Goal: Information Seeking & Learning: Learn about a topic

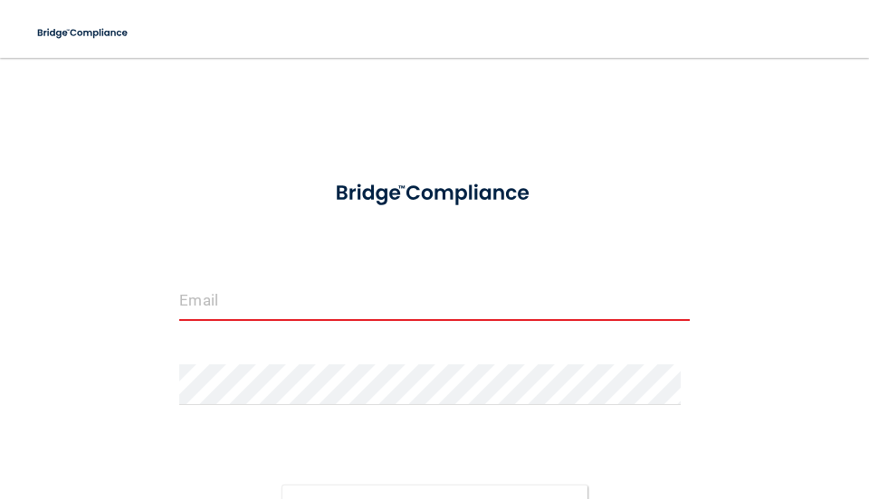
scroll to position [156, 0]
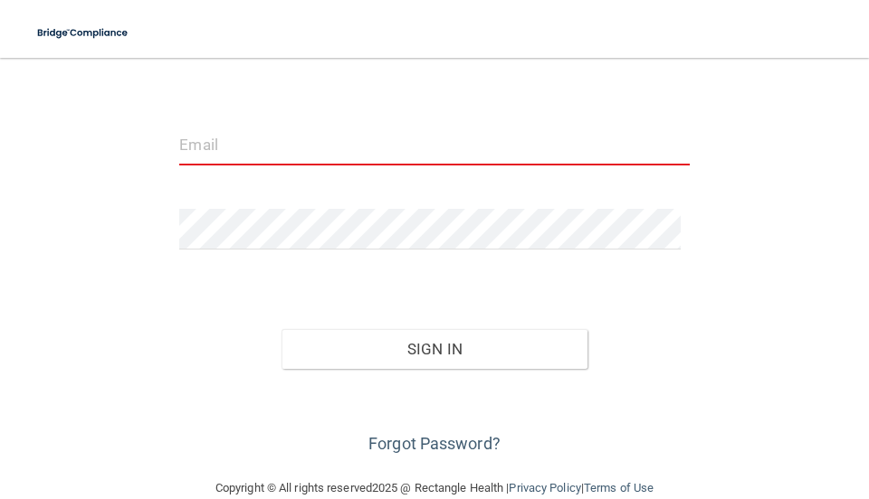
click at [205, 147] on input "email" at bounding box center [433, 145] width 509 height 41
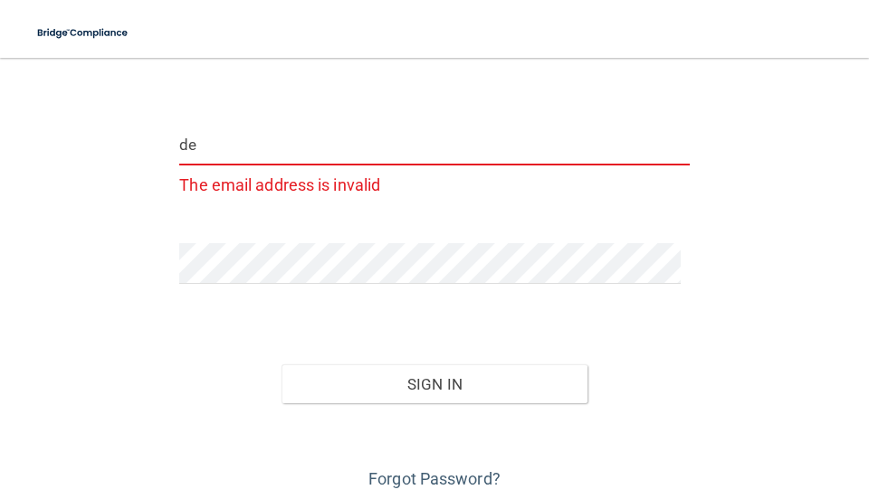
type input "d"
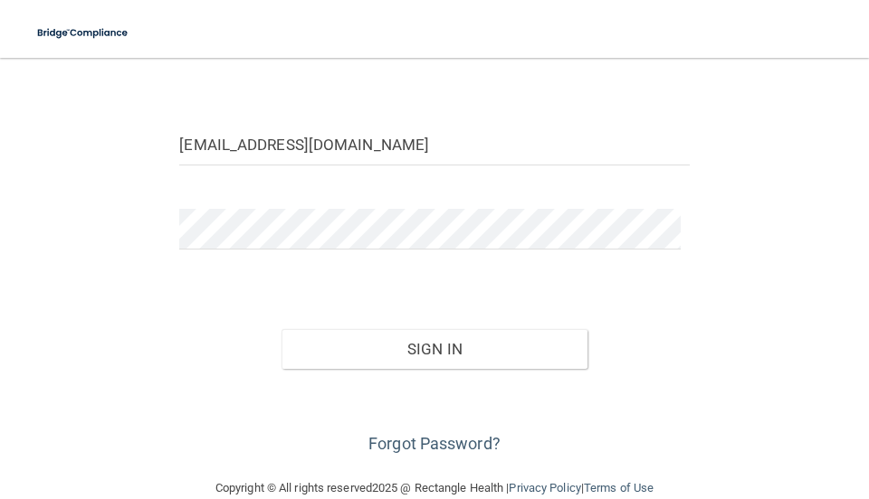
scroll to position [0, 0]
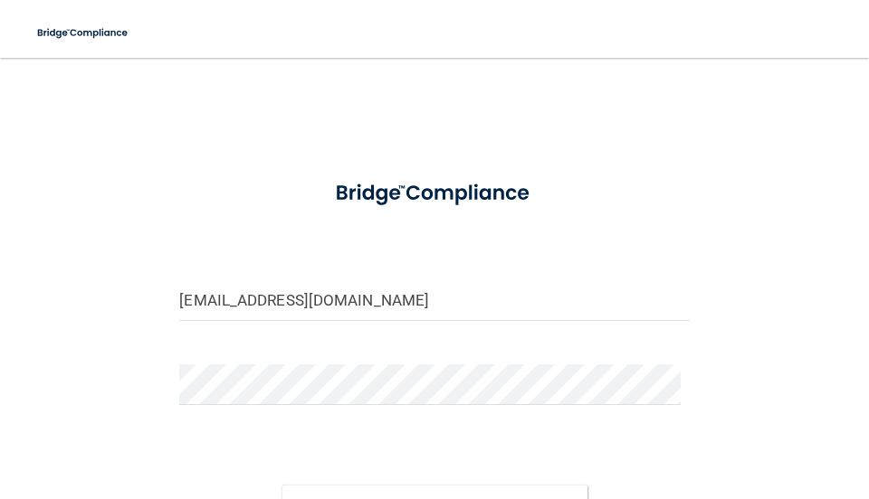
type input "[EMAIL_ADDRESS][DOMAIN_NAME]"
click at [125, 406] on div "devday007@yahoo.com Invalid email/password. You don't have permission to access…" at bounding box center [434, 345] width 796 height 539
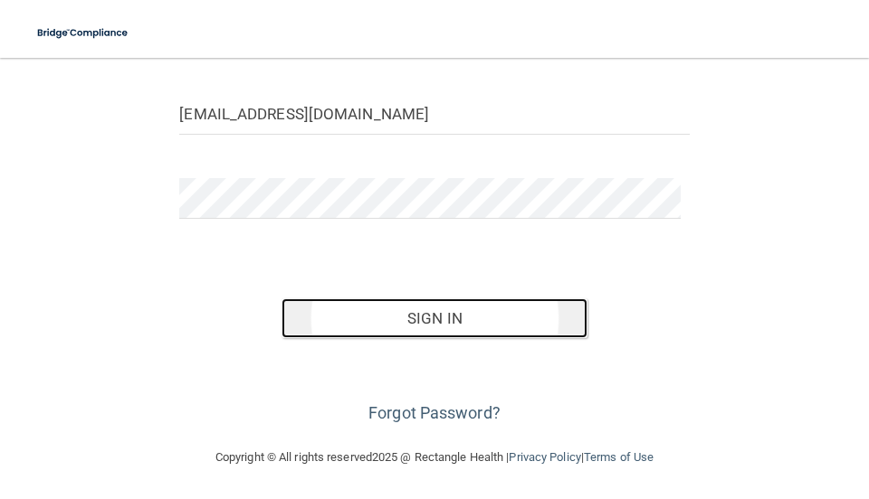
click at [407, 313] on button "Sign In" at bounding box center [434, 319] width 306 height 40
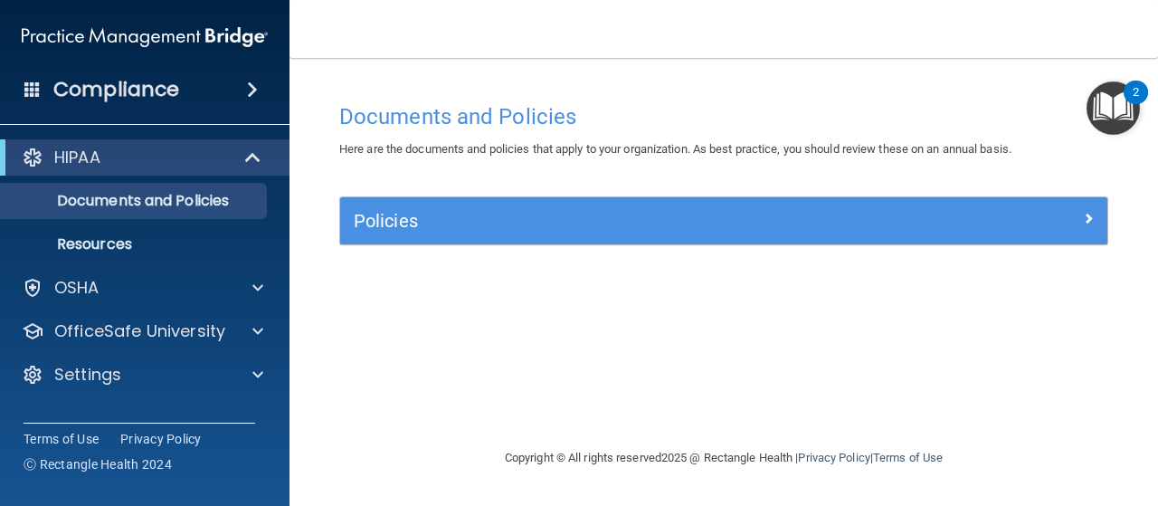
click at [75, 141] on div "HIPAA" at bounding box center [145, 157] width 290 height 36
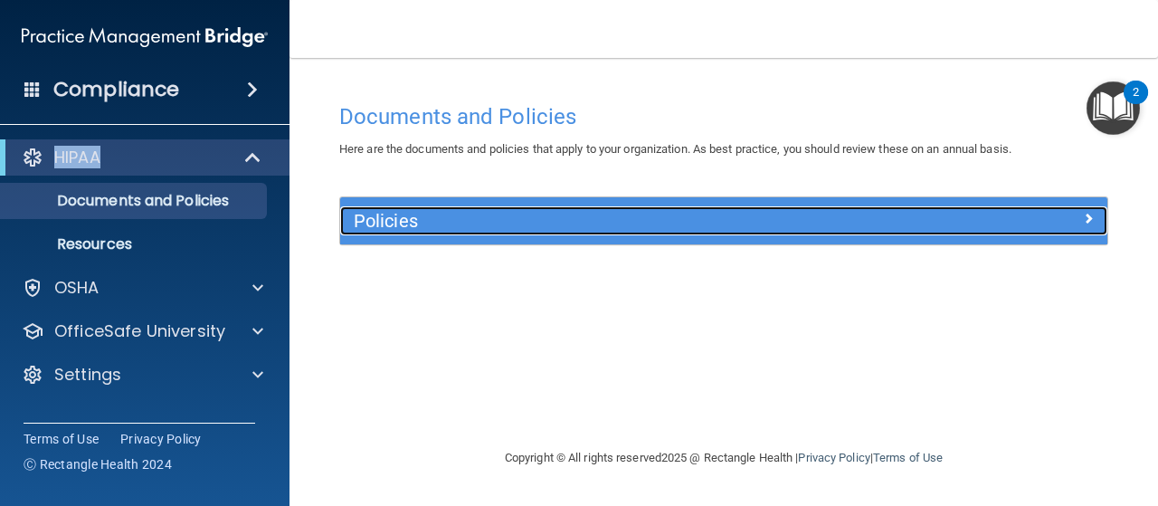
click at [520, 214] on h5 "Policies" at bounding box center [628, 221] width 548 height 20
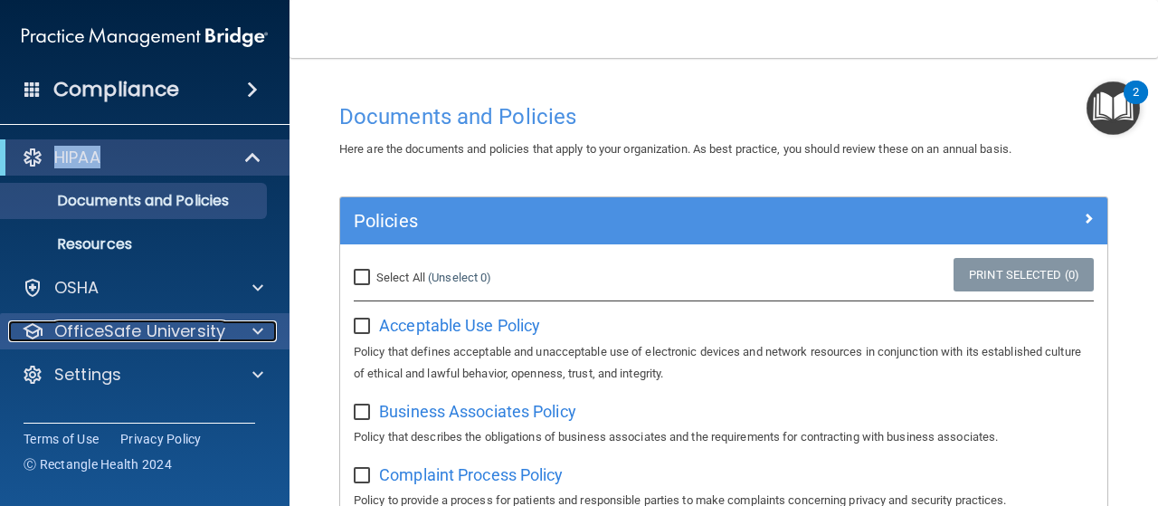
click at [229, 328] on div "OfficeSafe University" at bounding box center [120, 331] width 224 height 22
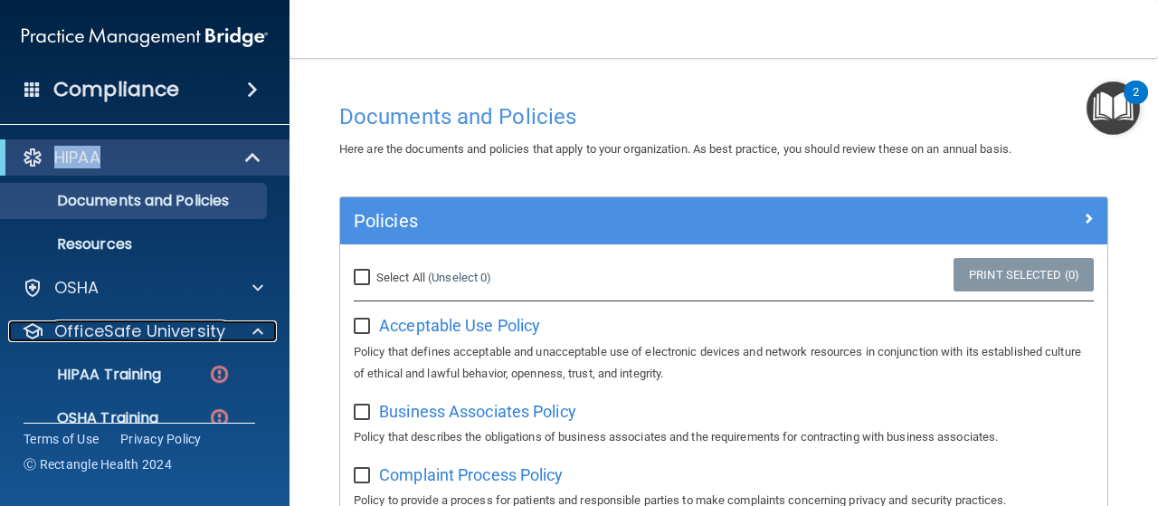
scroll to position [114, 0]
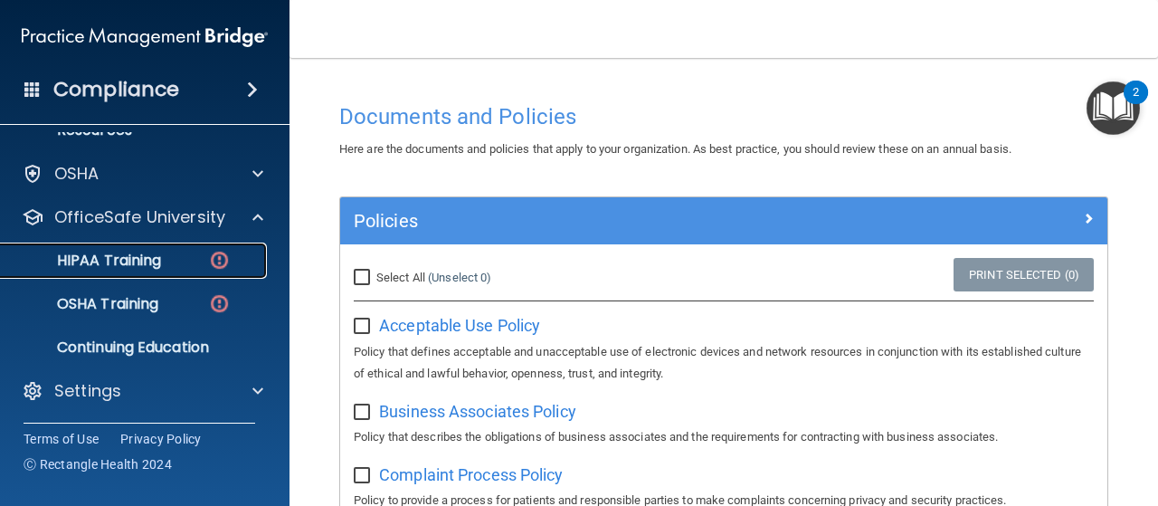
click at [135, 260] on p "HIPAA Training" at bounding box center [86, 261] width 149 height 18
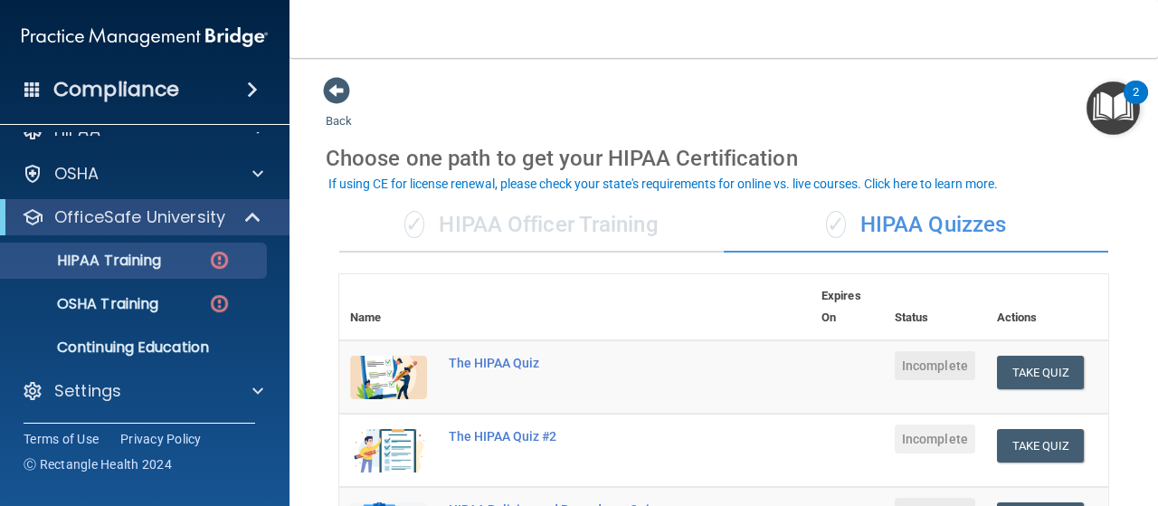
click at [868, 359] on main "Back Choose one path to get your HIPAA Certification ✓ HIPAA Officer Training ✓…" at bounding box center [724, 282] width 869 height 448
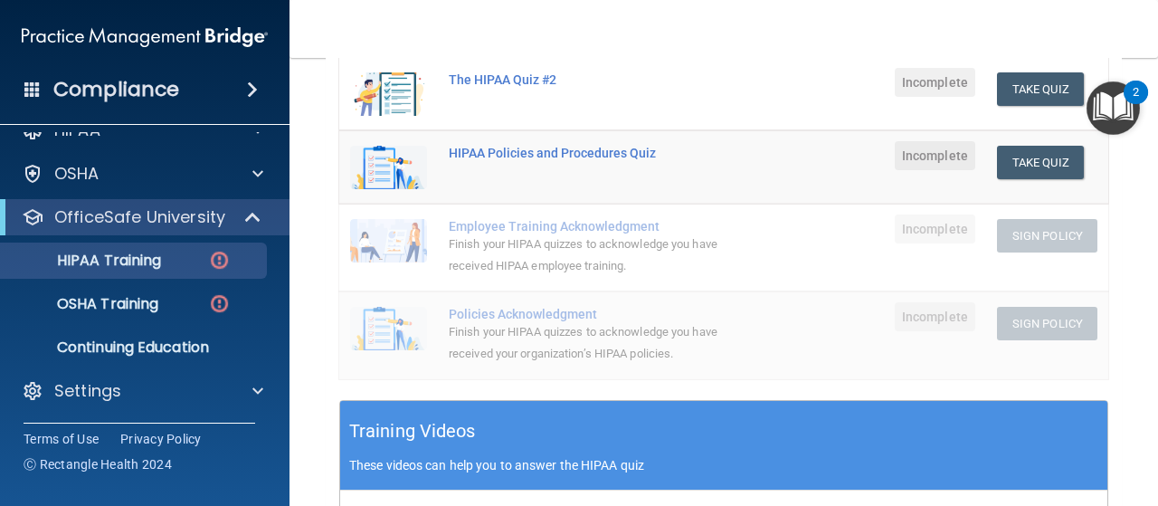
scroll to position [809, 0]
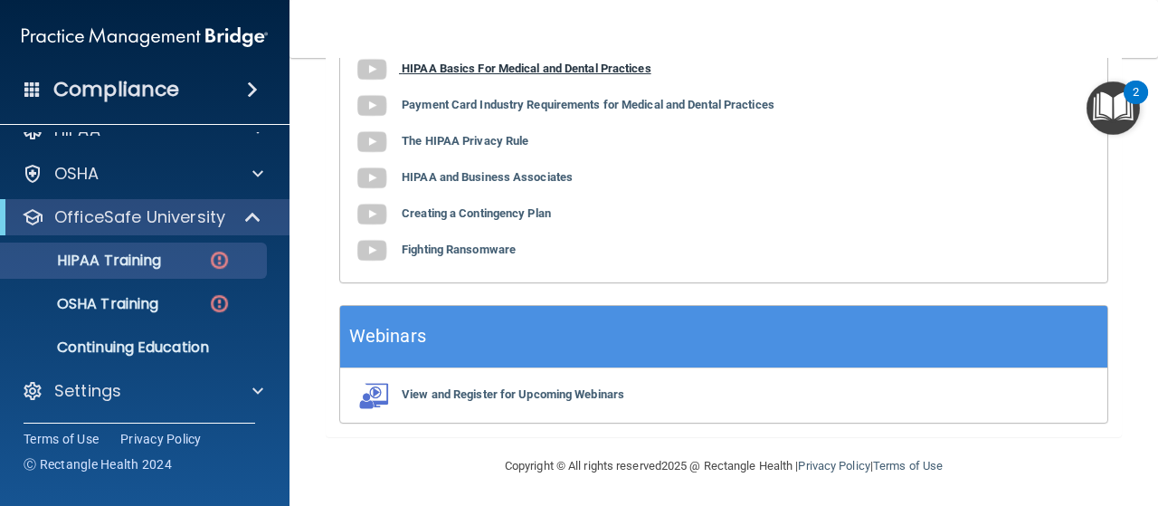
click at [485, 65] on b "HIPAA Basics For Medical and Dental Practices" at bounding box center [527, 69] width 250 height 14
click at [404, 86] on div "HIPAA Basics For Medical and Dental Practices Payment Card Industry Requirement…" at bounding box center [723, 160] width 767 height 244
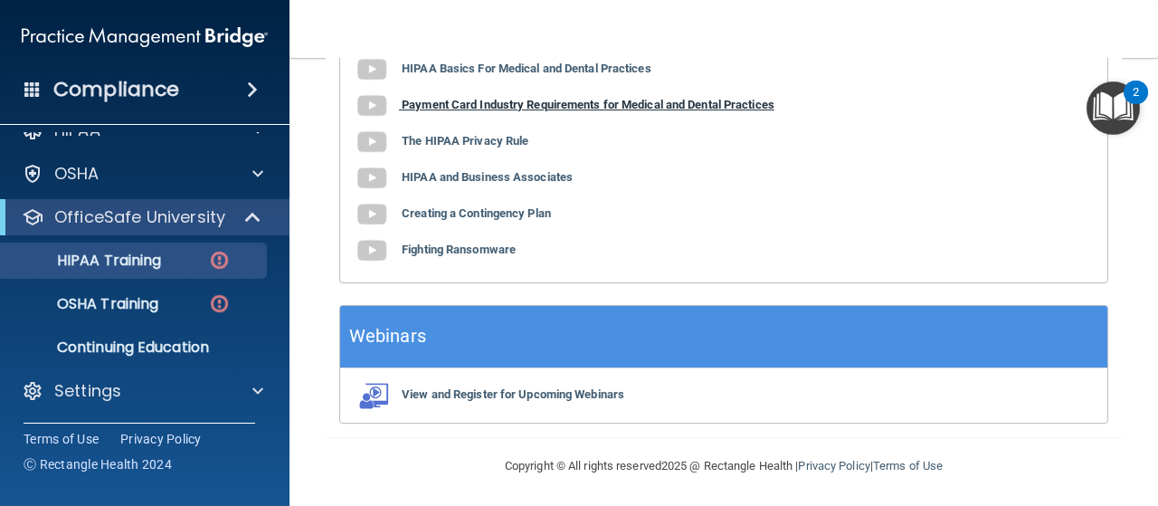
click at [418, 100] on b "Payment Card Industry Requirements for Medical and Dental Practices" at bounding box center [588, 105] width 373 height 14
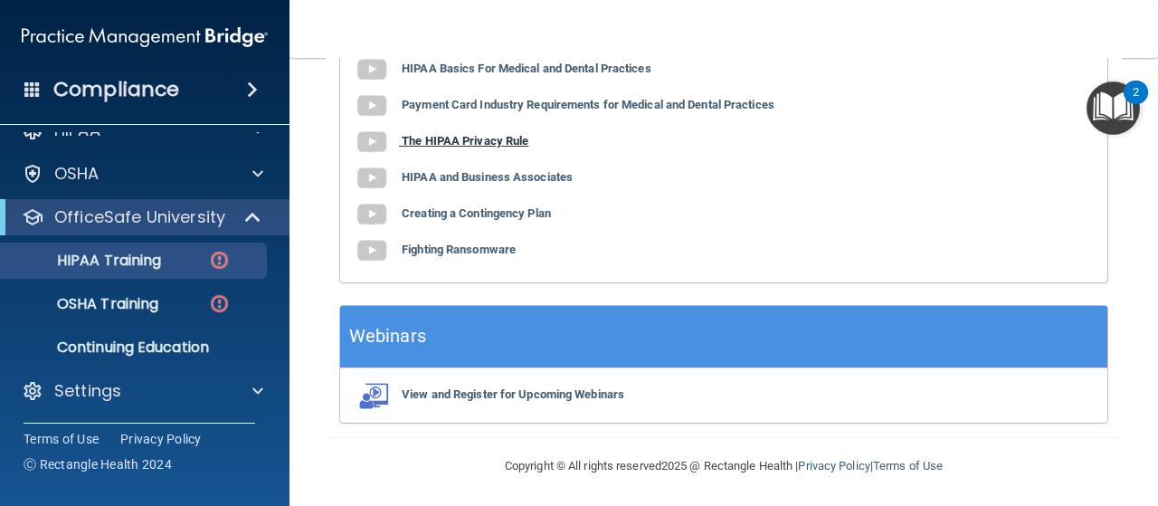
click at [444, 138] on b "The HIPAA Privacy Rule" at bounding box center [465, 141] width 127 height 14
click at [433, 208] on b "Creating a Contingency Plan" at bounding box center [476, 213] width 149 height 14
click at [423, 240] on div "HIPAA Basics For Medical and Dental Practices Payment Card Industry Requirement…" at bounding box center [723, 160] width 767 height 244
click at [407, 248] on b "Fighting Ransomware" at bounding box center [459, 250] width 114 height 14
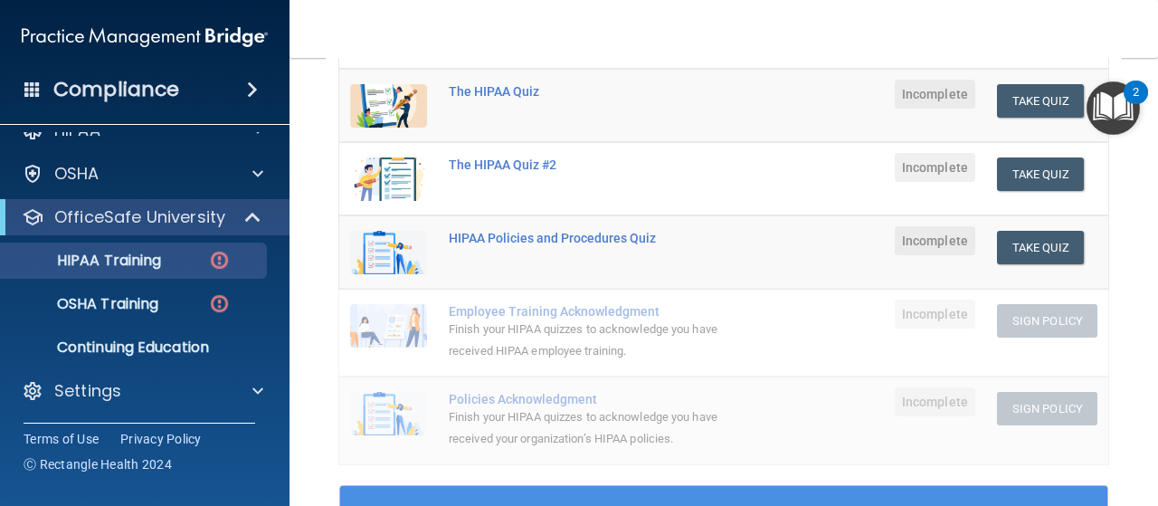
scroll to position [181, 0]
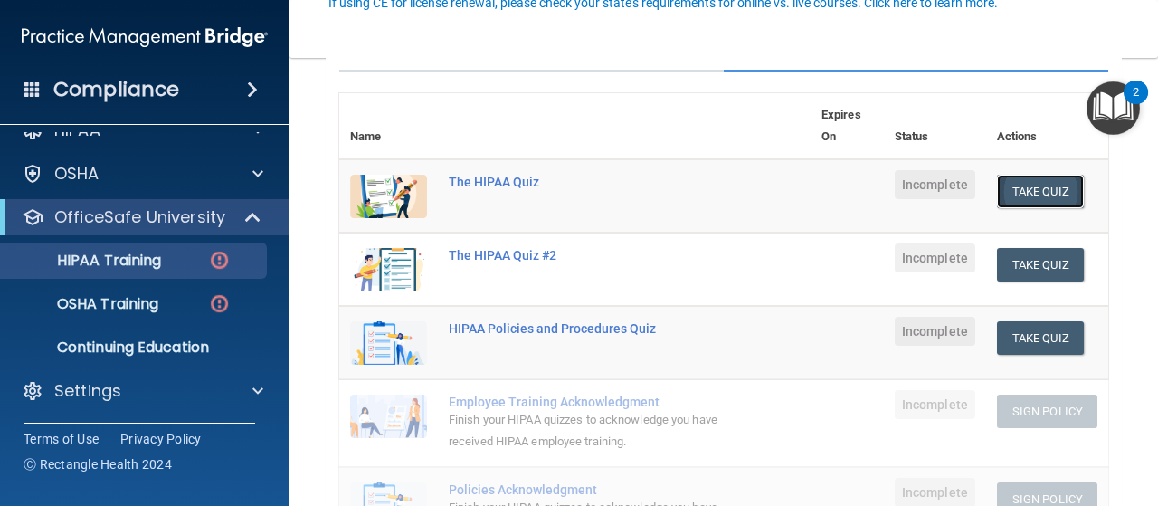
click at [868, 189] on button "Take Quiz" at bounding box center [1040, 191] width 87 height 33
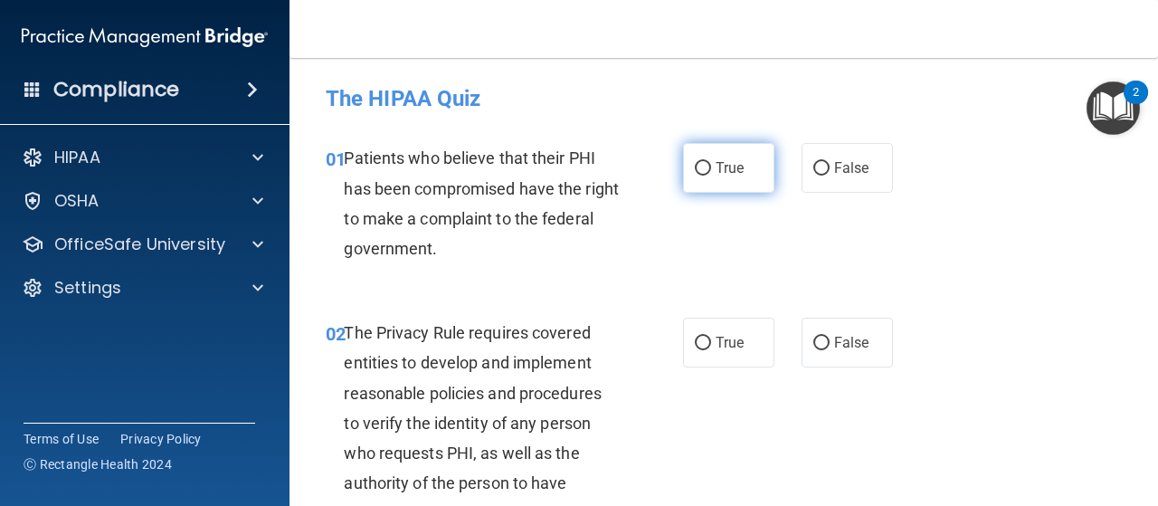
click at [699, 167] on input "True" at bounding box center [703, 169] width 16 height 14
radio input "true"
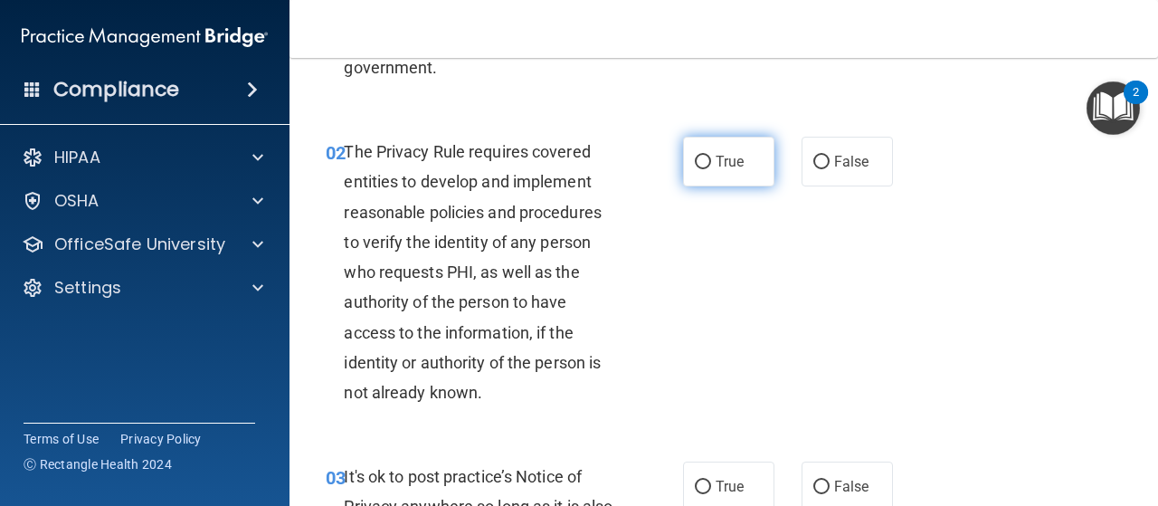
click at [695, 164] on input "True" at bounding box center [703, 163] width 16 height 14
radio input "true"
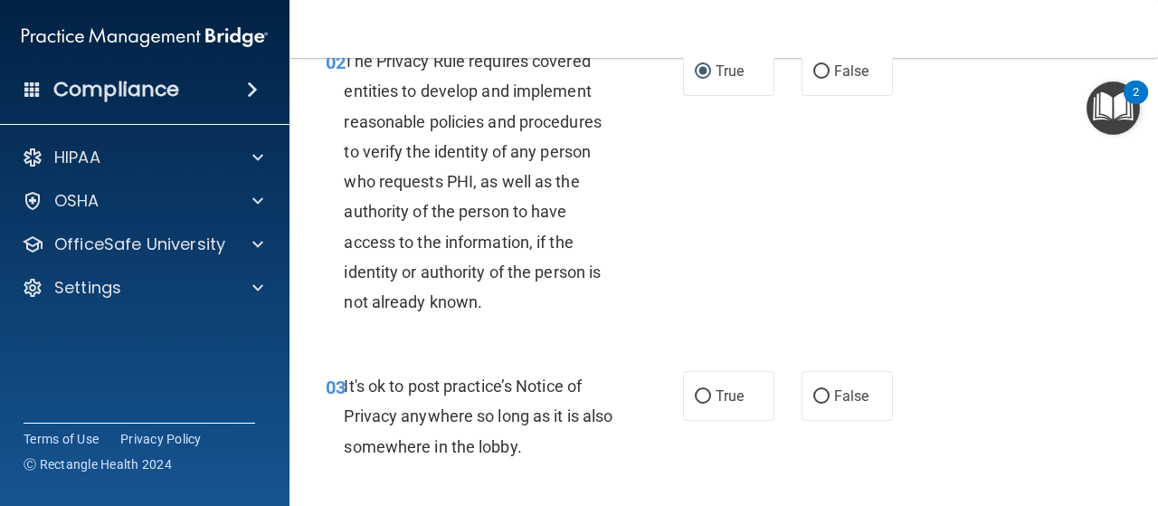
scroll to position [362, 0]
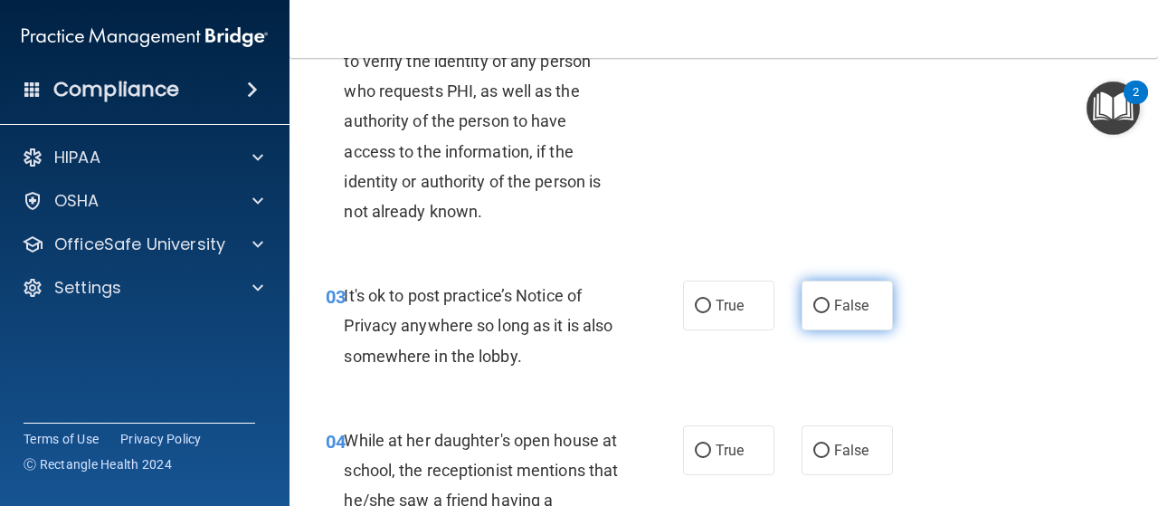
click at [804, 300] on label "False" at bounding box center [847, 306] width 91 height 50
click at [813, 300] on input "False" at bounding box center [821, 307] width 16 height 14
radio input "true"
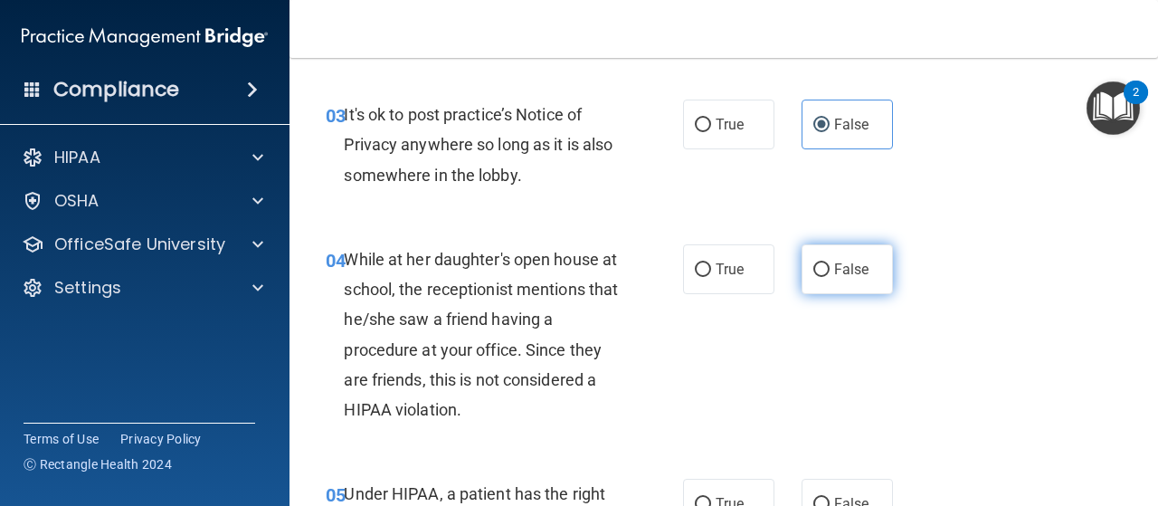
click at [813, 263] on input "False" at bounding box center [821, 270] width 16 height 14
radio input "true"
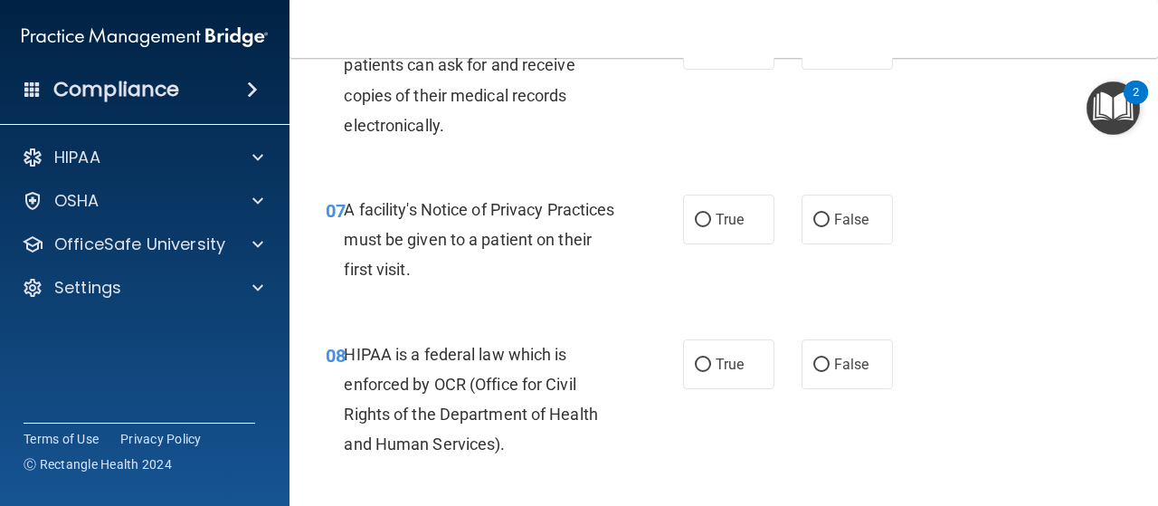
scroll to position [724, 0]
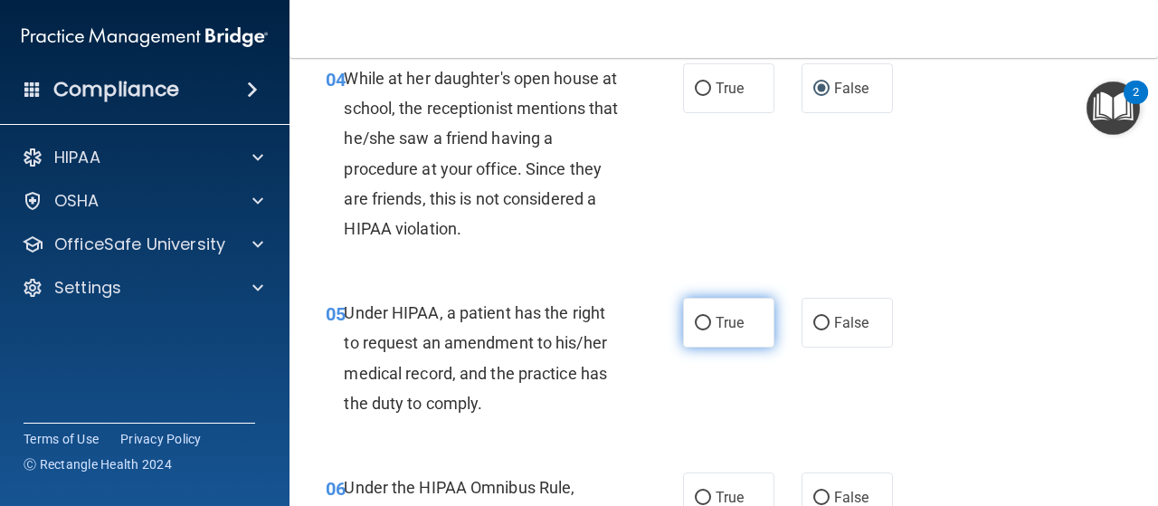
click at [697, 317] on input "True" at bounding box center [703, 324] width 16 height 14
radio input "true"
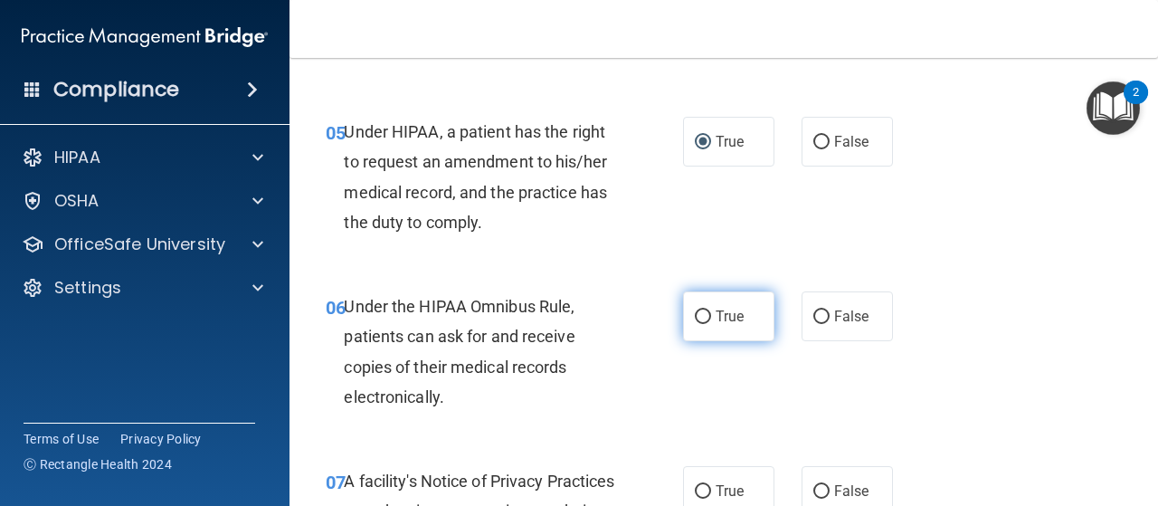
click at [699, 315] on input "True" at bounding box center [703, 317] width 16 height 14
radio input "true"
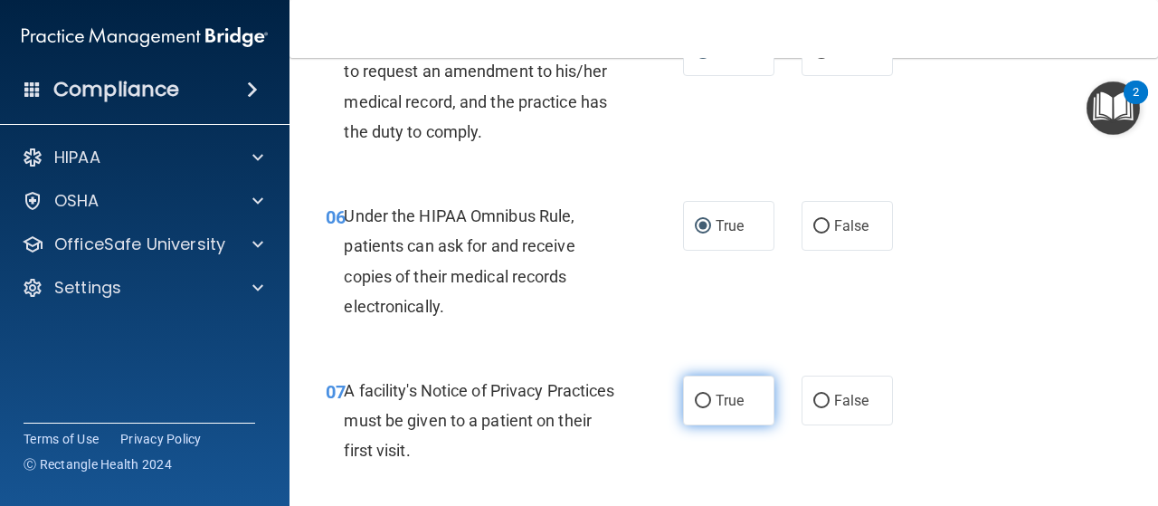
click at [700, 399] on input "True" at bounding box center [703, 402] width 16 height 14
radio input "true"
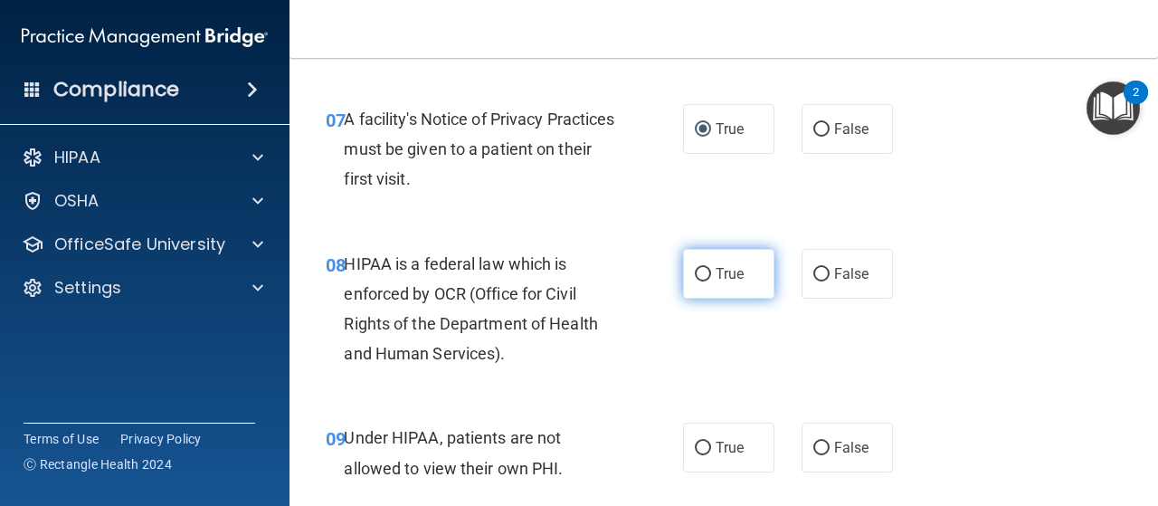
drag, startPoint x: 694, startPoint y: 267, endPoint x: 694, endPoint y: 286, distance: 19.0
click at [695, 268] on input "True" at bounding box center [703, 275] width 16 height 14
radio input "true"
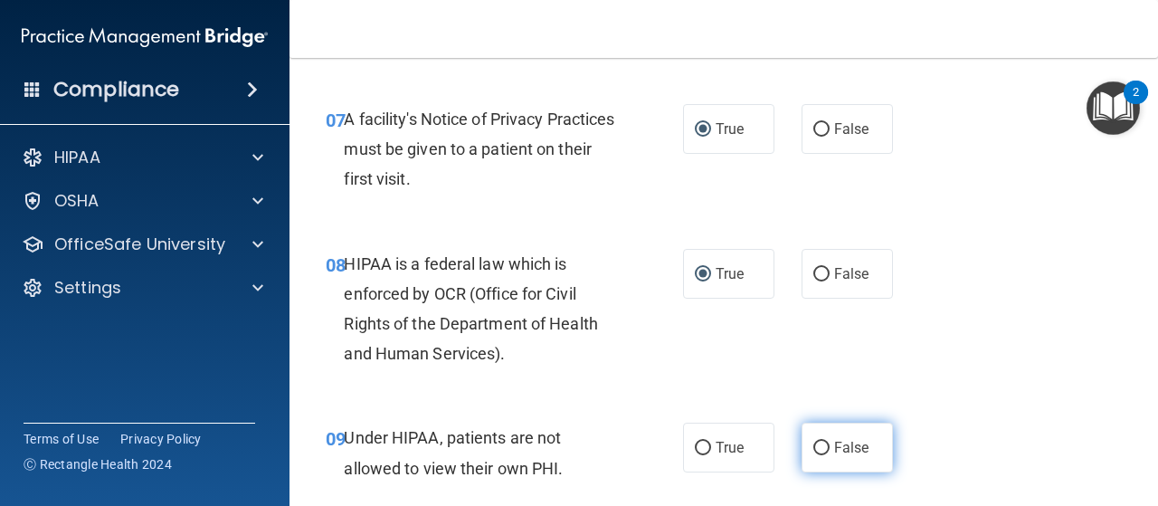
click at [813, 443] on input "False" at bounding box center [821, 449] width 16 height 14
radio input "true"
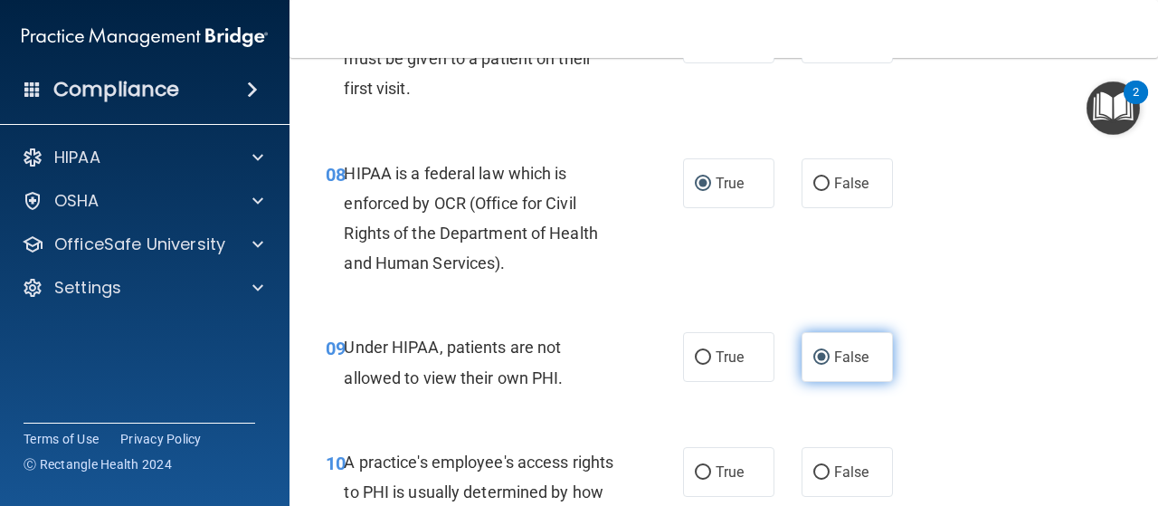
scroll to position [1448, 0]
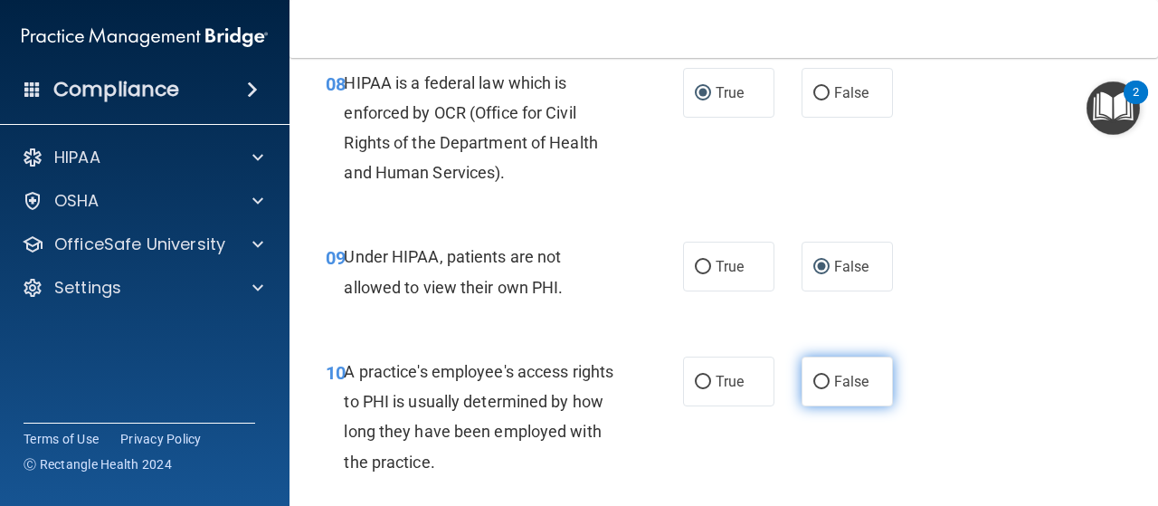
click at [813, 379] on input "False" at bounding box center [821, 383] width 16 height 14
radio input "true"
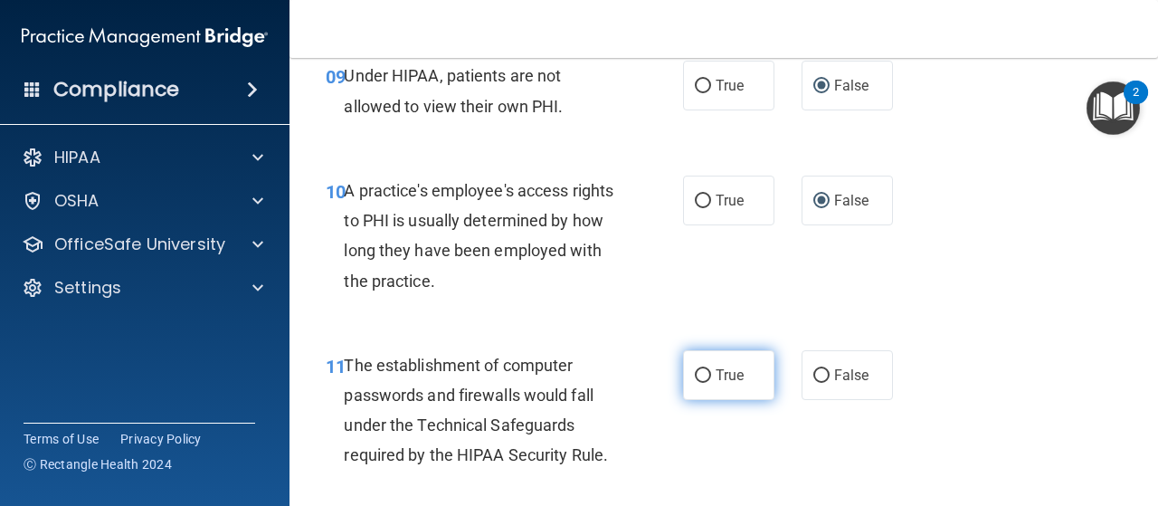
click at [695, 372] on input "True" at bounding box center [703, 376] width 16 height 14
radio input "true"
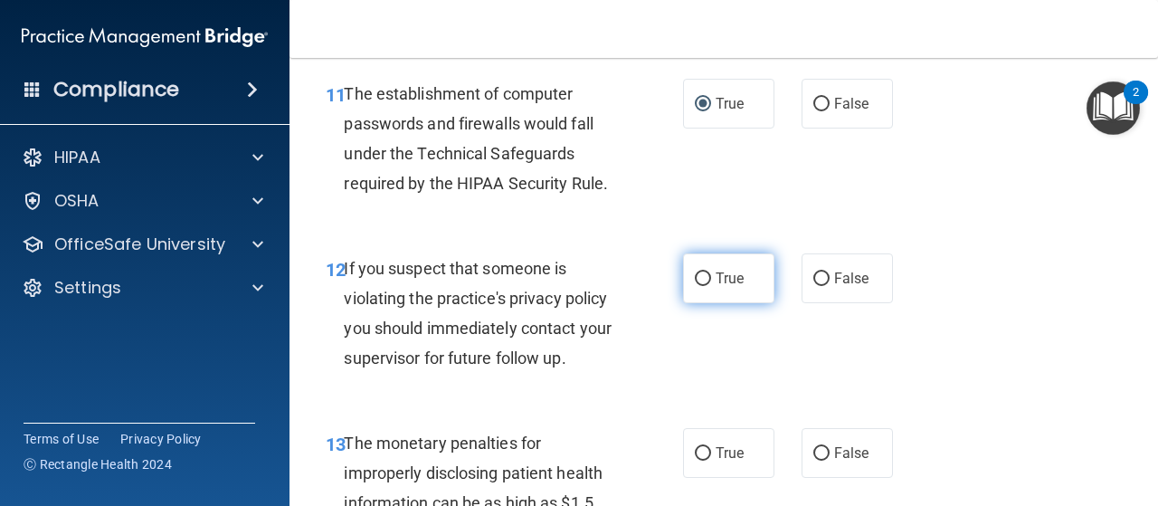
click at [695, 273] on input "True" at bounding box center [703, 279] width 16 height 14
radio input "true"
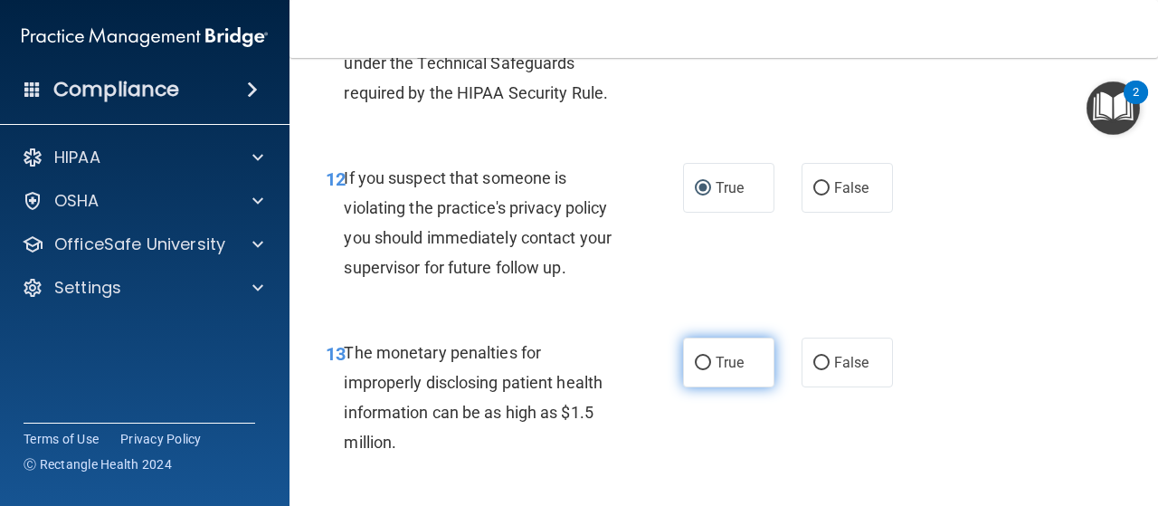
click at [696, 359] on input "True" at bounding box center [703, 364] width 16 height 14
radio input "true"
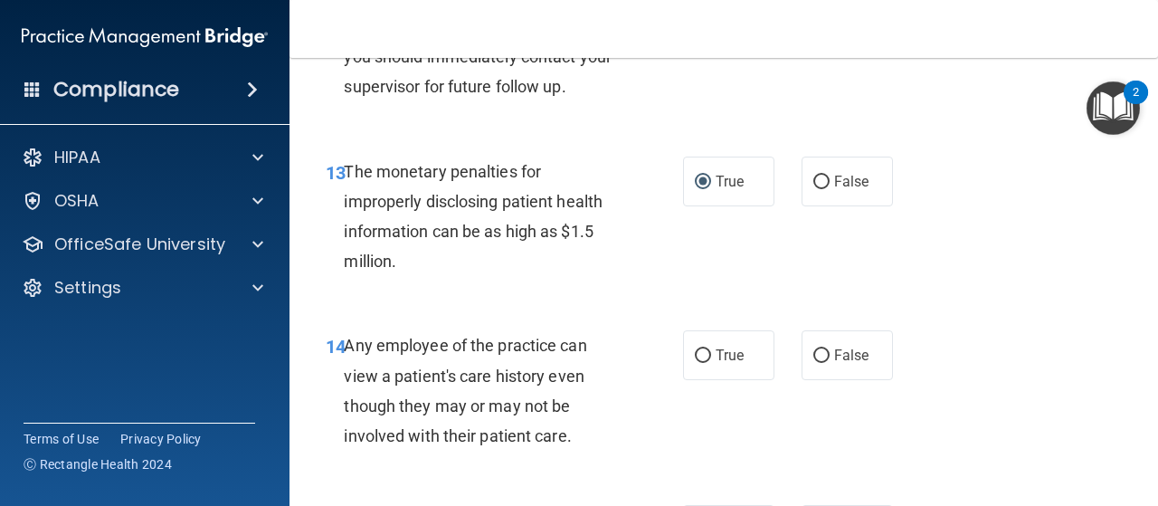
scroll to position [2262, 0]
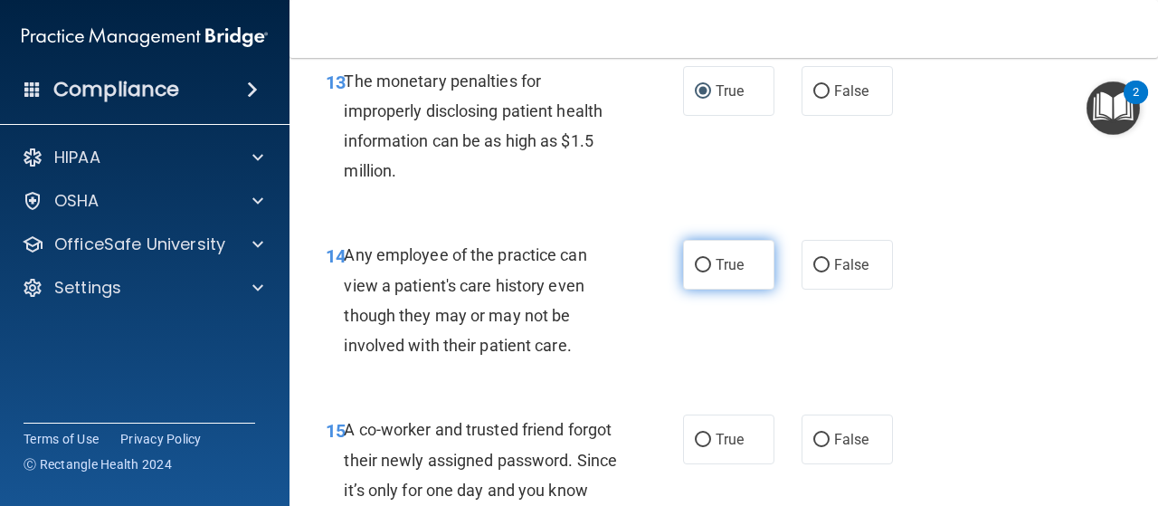
click at [695, 262] on input "True" at bounding box center [703, 266] width 16 height 14
radio input "true"
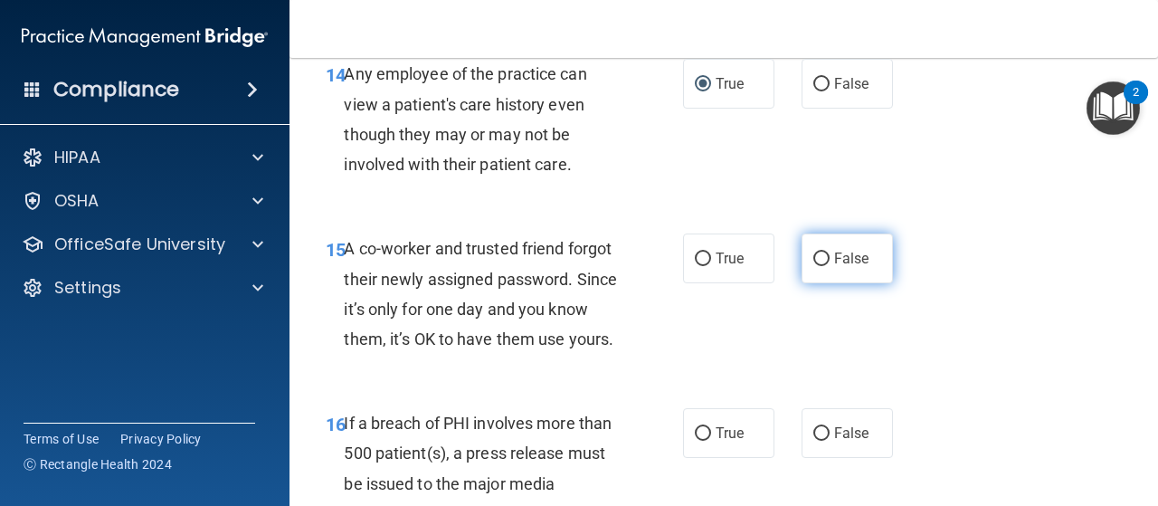
click at [813, 262] on input "False" at bounding box center [821, 259] width 16 height 14
radio input "true"
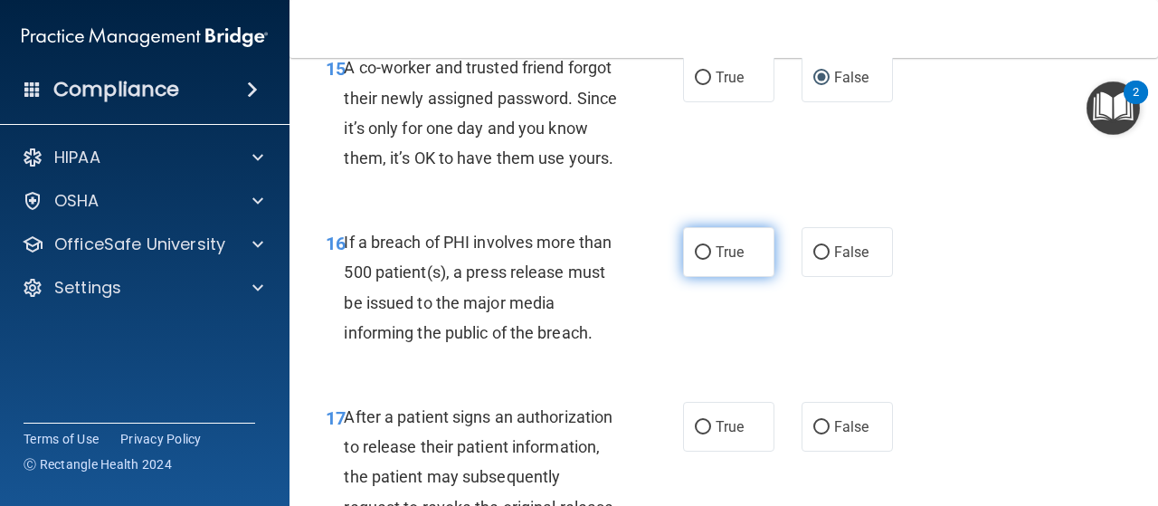
click at [695, 260] on input "True" at bounding box center [703, 253] width 16 height 14
radio input "true"
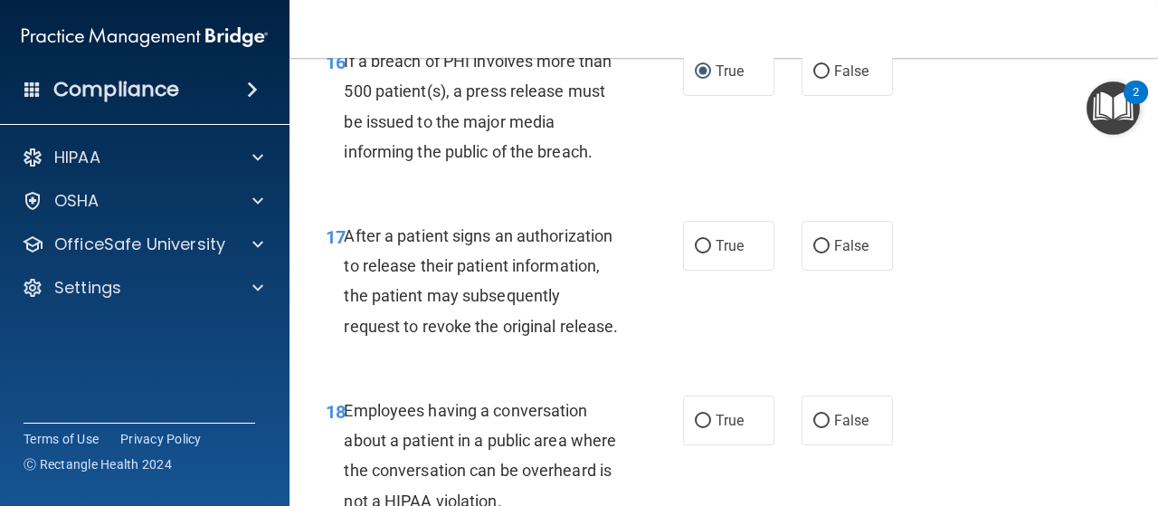
drag, startPoint x: 694, startPoint y: 276, endPoint x: 715, endPoint y: 316, distance: 44.9
click at [695, 253] on input "True" at bounding box center [703, 247] width 16 height 14
radio input "true"
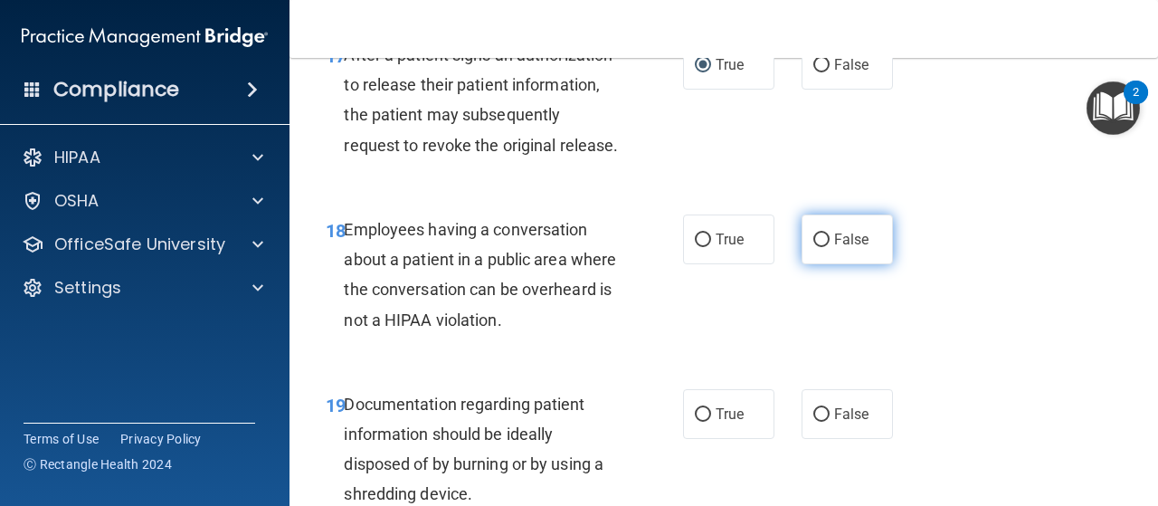
click at [813, 247] on input "False" at bounding box center [821, 240] width 16 height 14
radio input "true"
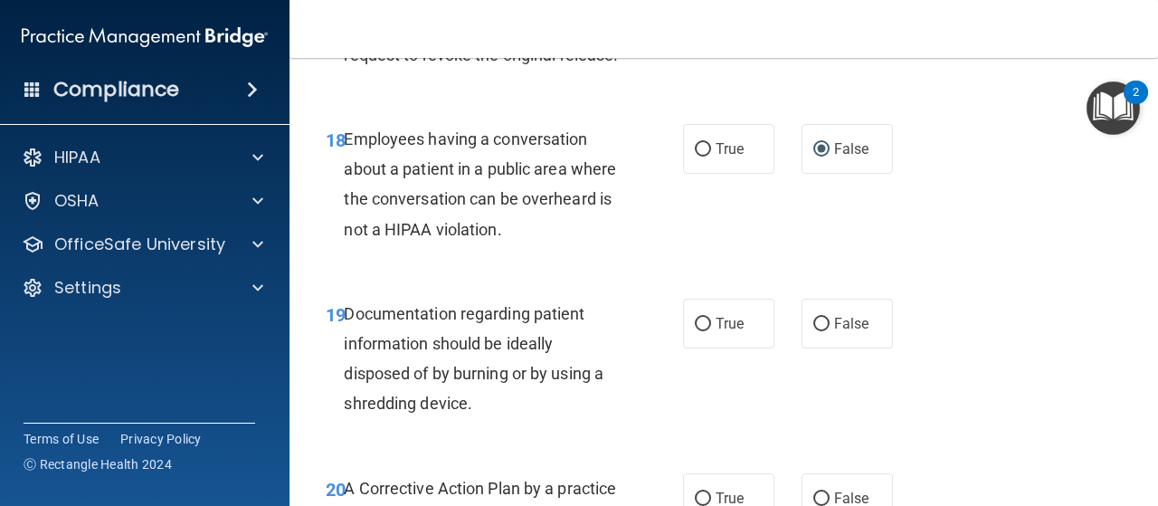
scroll to position [3167, 0]
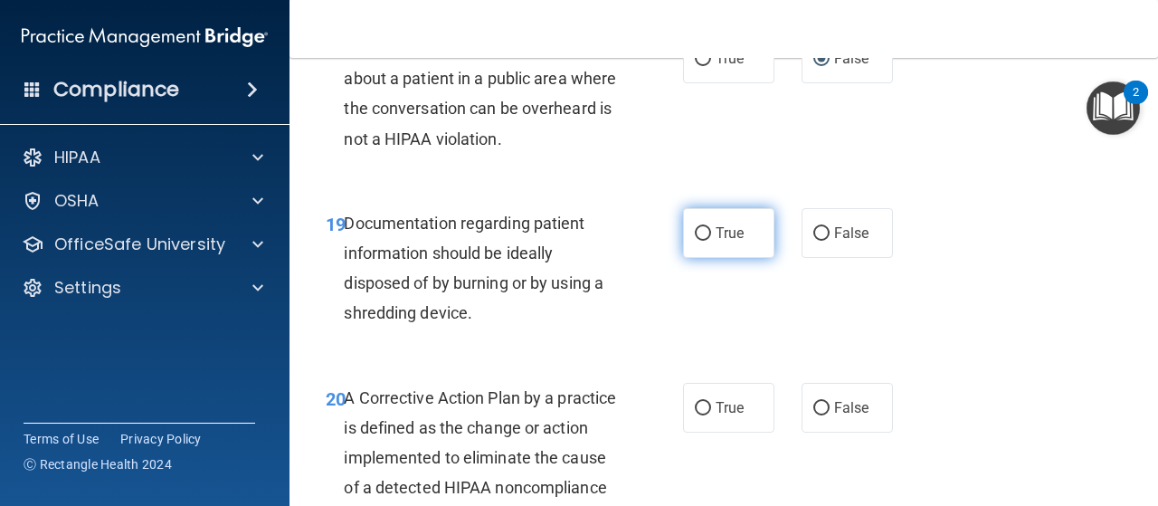
click at [701, 241] on input "True" at bounding box center [703, 234] width 16 height 14
radio input "true"
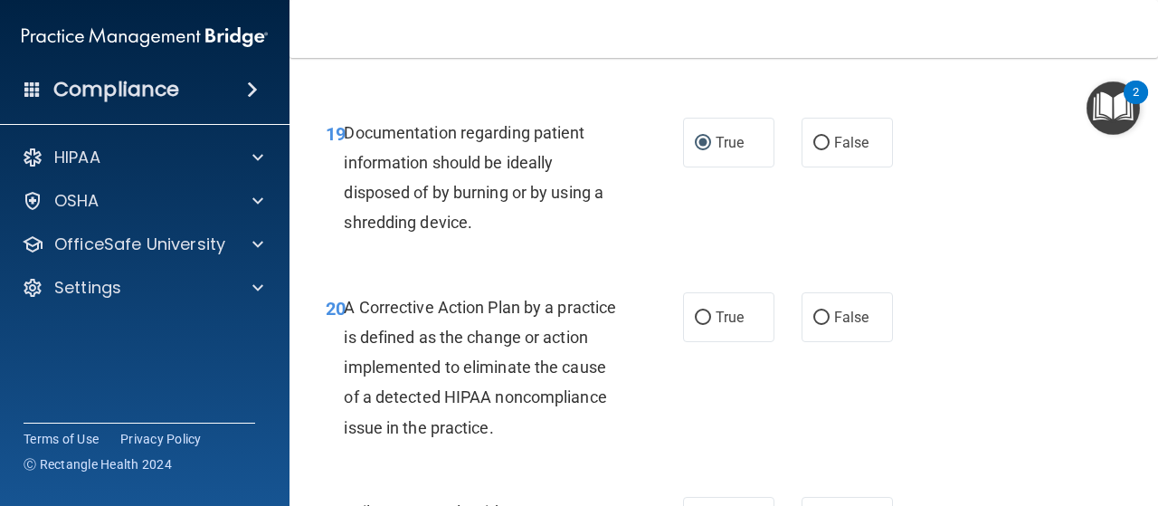
scroll to position [3348, 0]
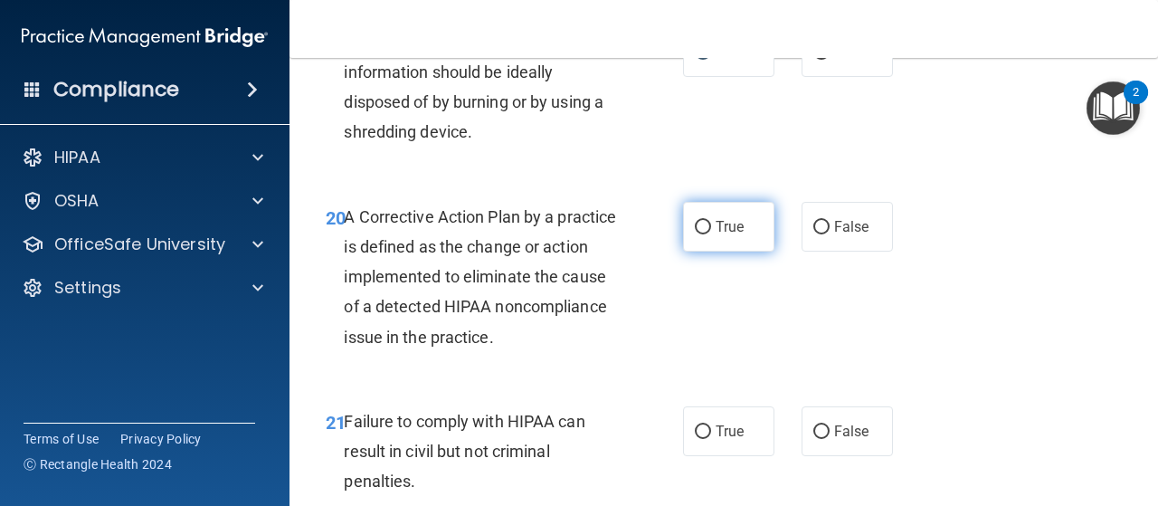
drag, startPoint x: 699, startPoint y: 285, endPoint x: 699, endPoint y: 305, distance: 19.9
click at [697, 234] on input "True" at bounding box center [703, 228] width 16 height 14
radio input "true"
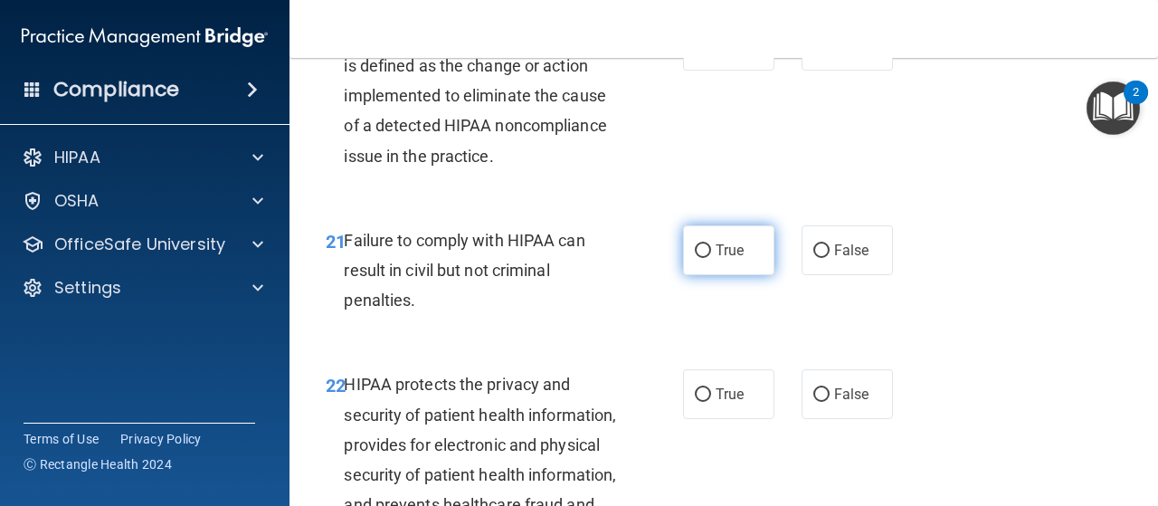
click at [699, 258] on input "True" at bounding box center [703, 251] width 16 height 14
radio input "true"
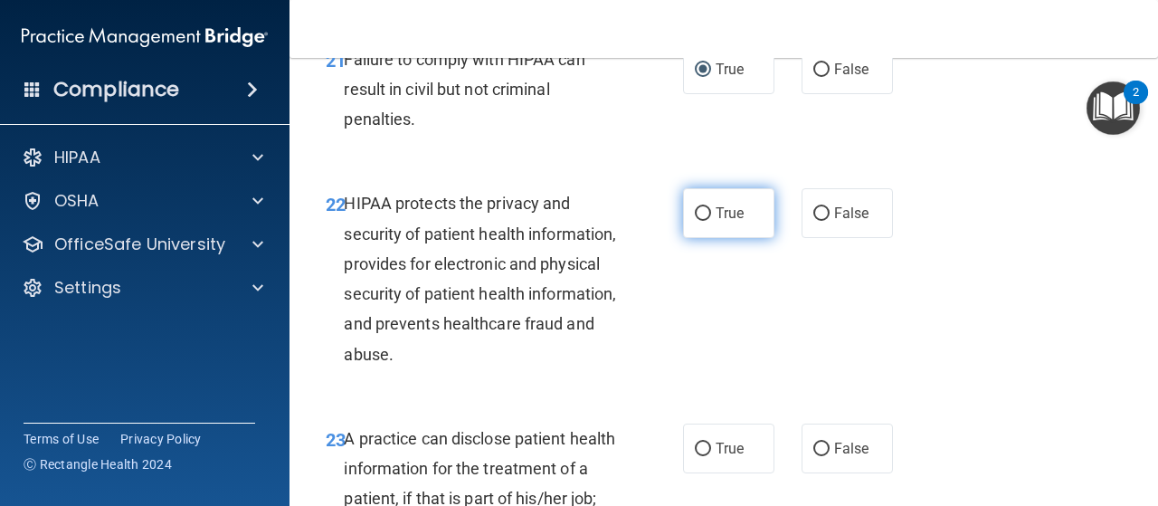
click at [693, 238] on label "True" at bounding box center [728, 213] width 91 height 50
click at [695, 221] on input "True" at bounding box center [703, 214] width 16 height 14
radio input "true"
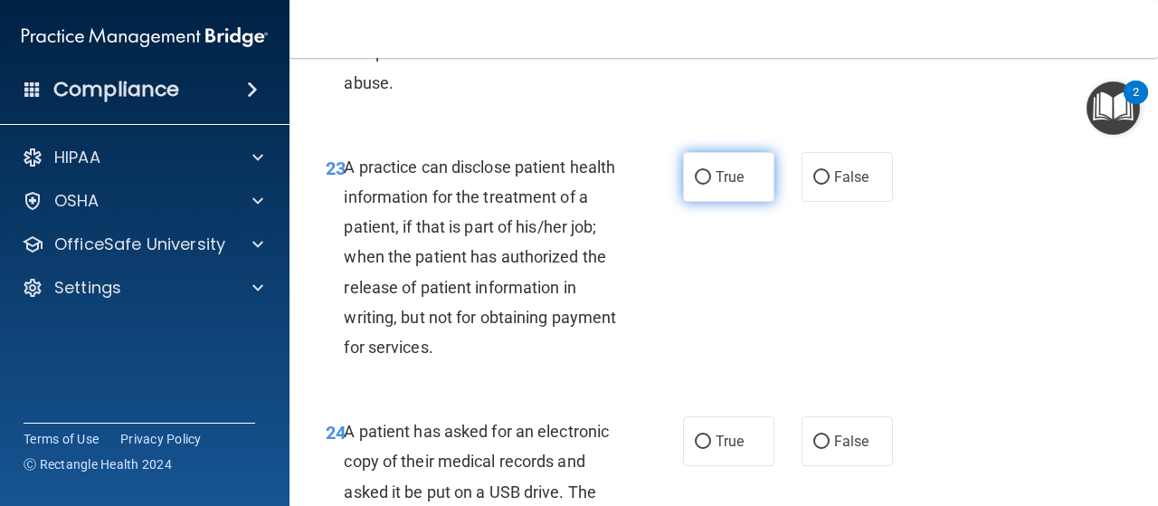
click at [687, 202] on label "True" at bounding box center [728, 177] width 91 height 50
click at [695, 185] on input "True" at bounding box center [703, 178] width 16 height 14
radio input "true"
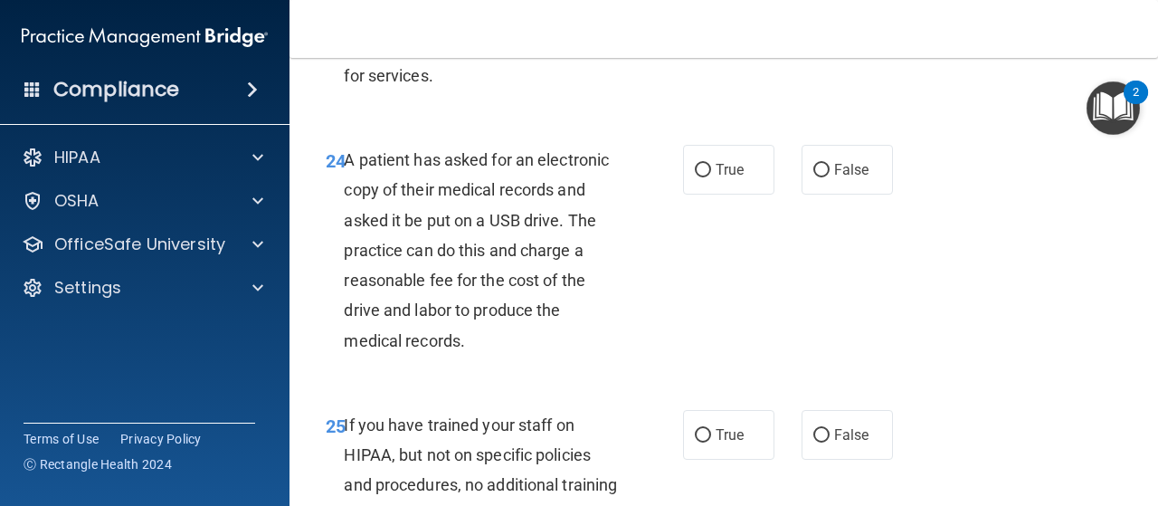
scroll to position [4343, 0]
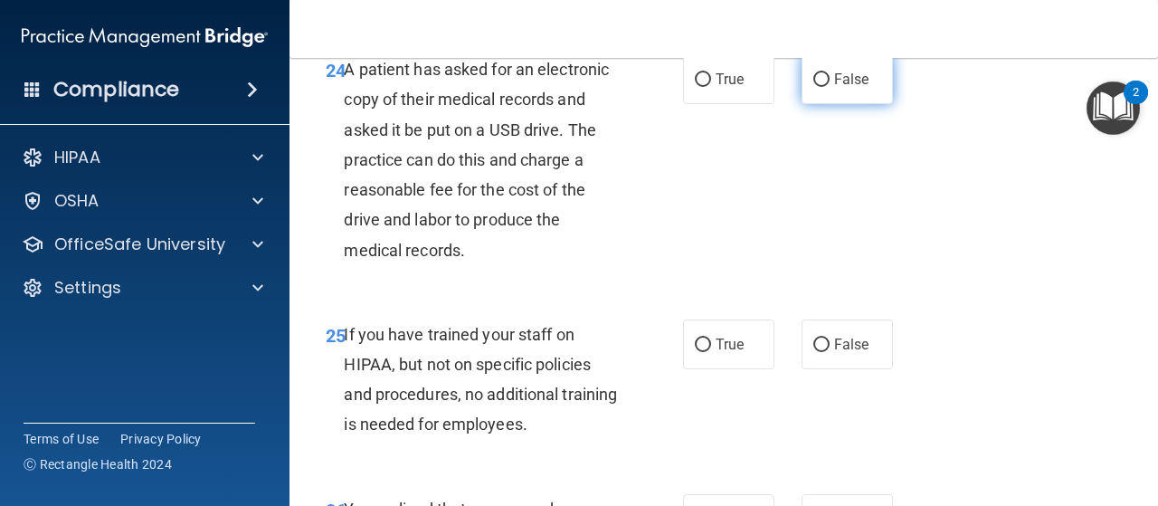
click at [820, 87] on input "False" at bounding box center [821, 80] width 16 height 14
radio input "true"
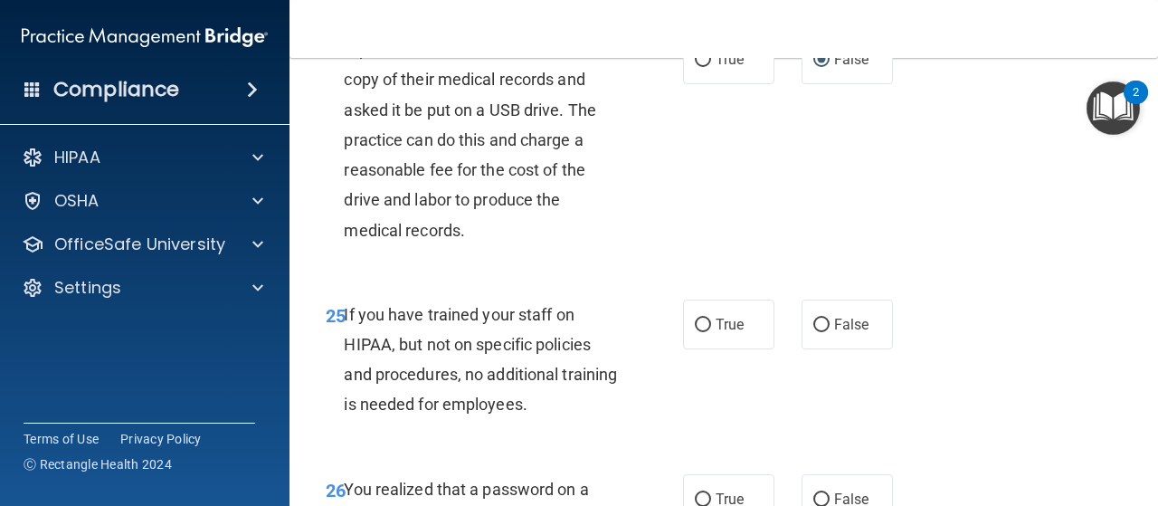
scroll to position [4544, 0]
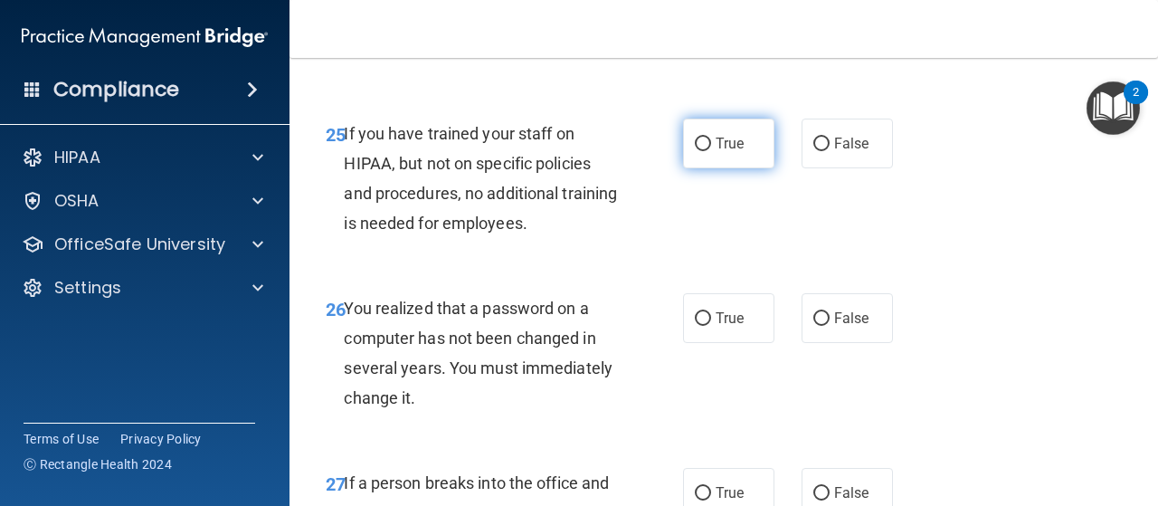
click at [695, 151] on input "True" at bounding box center [703, 145] width 16 height 14
radio input "true"
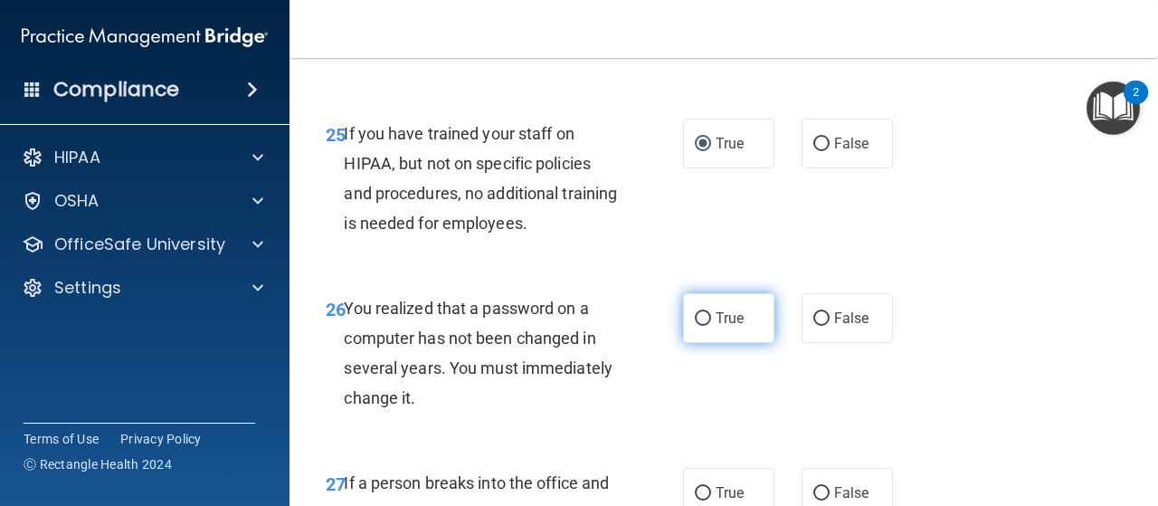
click at [701, 326] on input "True" at bounding box center [703, 319] width 16 height 14
radio input "true"
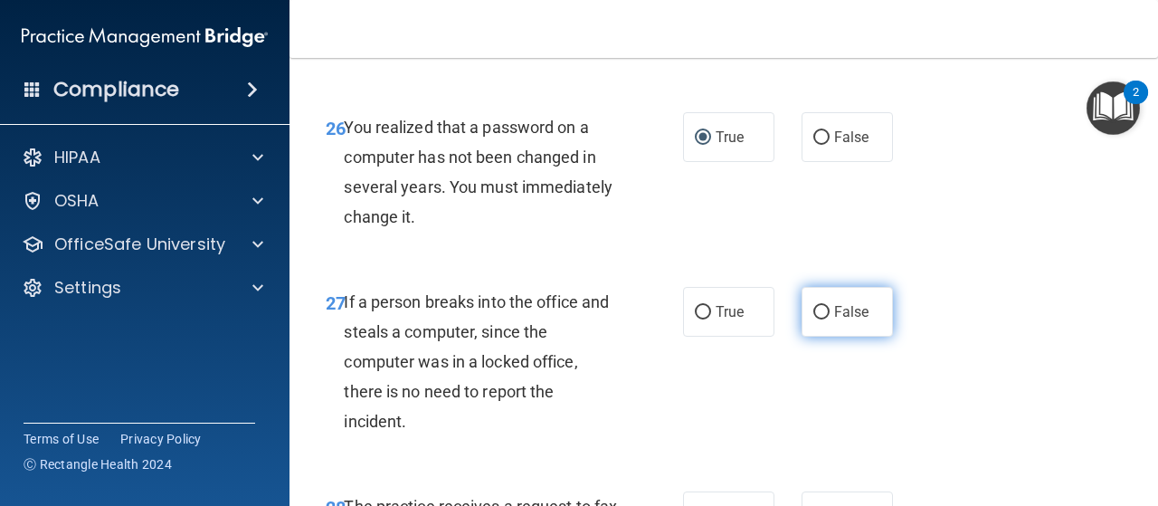
click at [815, 319] on input "False" at bounding box center [821, 313] width 16 height 14
radio input "true"
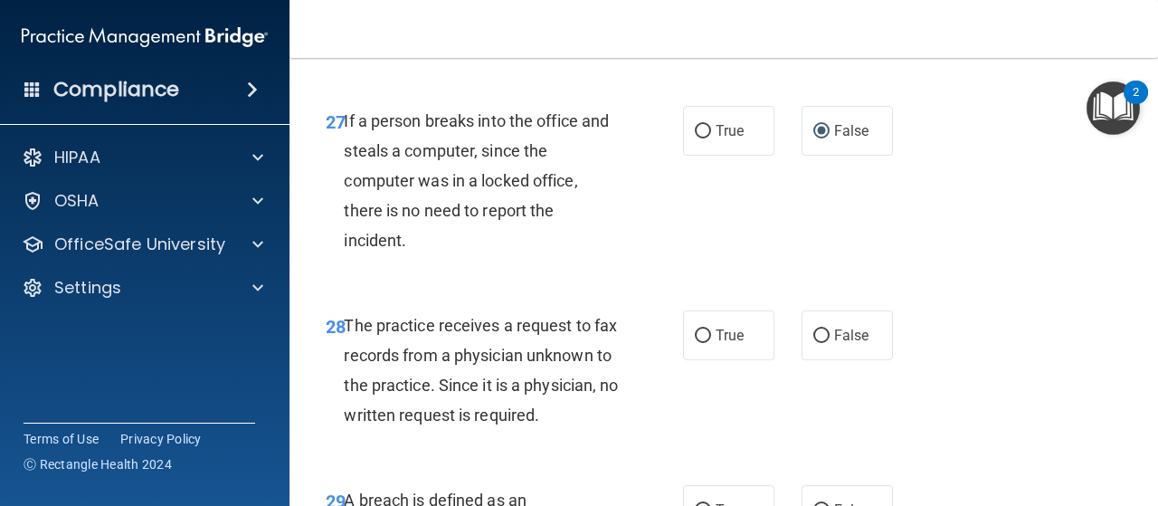
scroll to position [4997, 0]
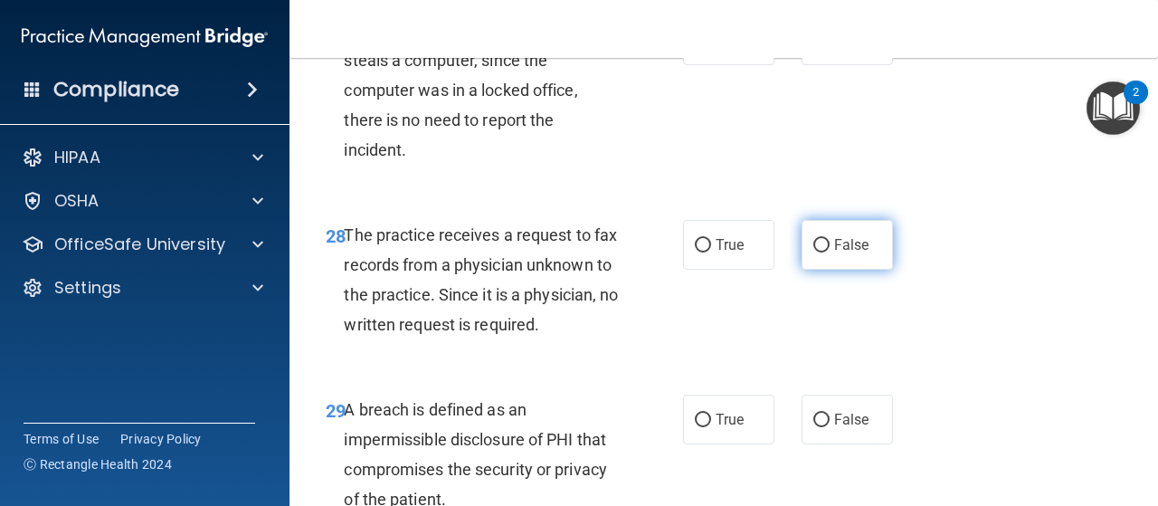
click at [813, 252] on input "False" at bounding box center [821, 246] width 16 height 14
radio input "true"
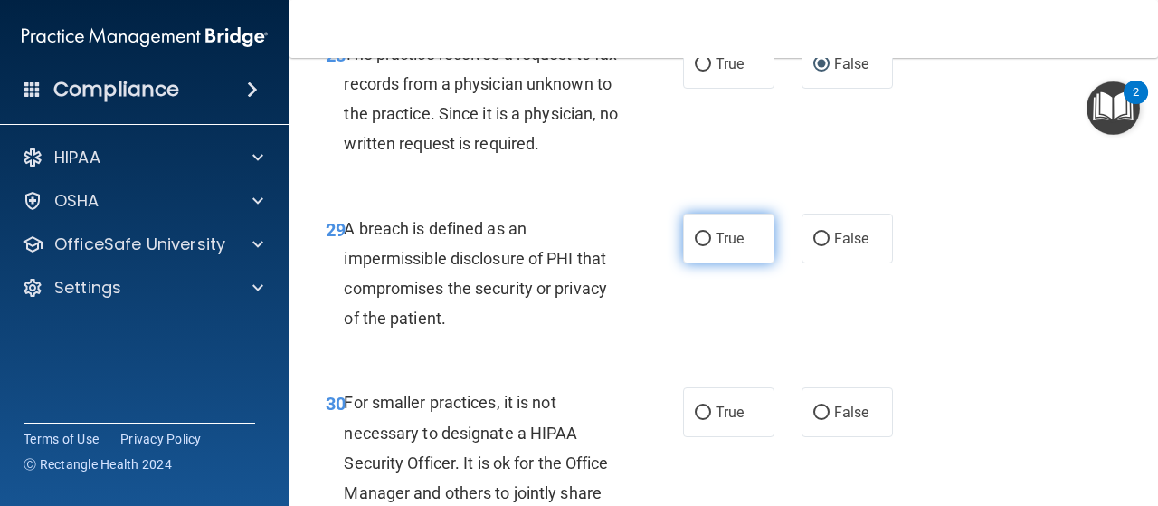
click at [699, 246] on input "True" at bounding box center [703, 240] width 16 height 14
radio input "true"
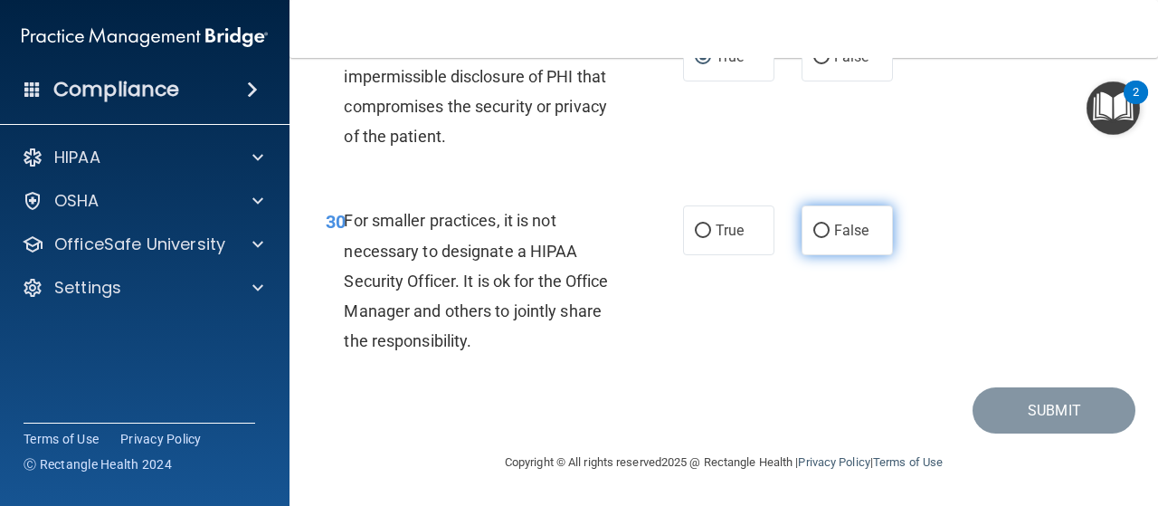
drag, startPoint x: 814, startPoint y: 235, endPoint x: 811, endPoint y: 250, distance: 14.9
click at [814, 234] on input "False" at bounding box center [821, 231] width 16 height 14
radio input "true"
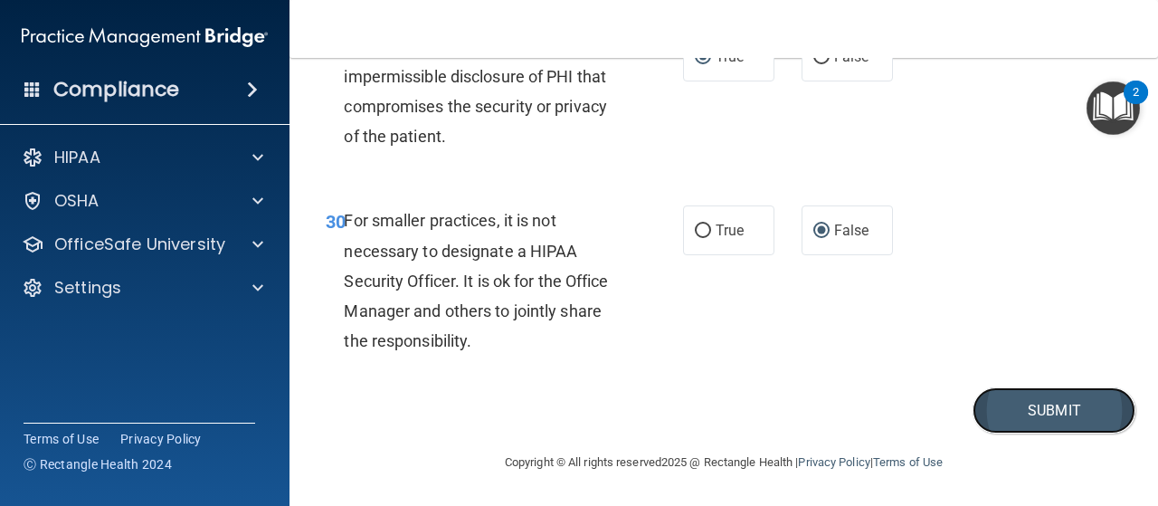
click at [868, 415] on button "Submit" at bounding box center [1054, 410] width 163 height 46
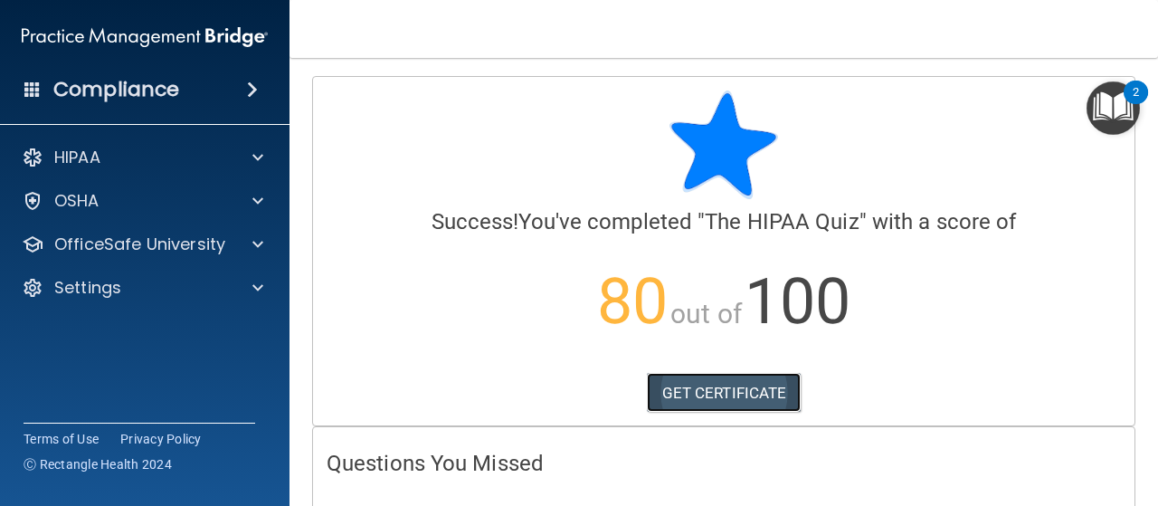
click at [728, 376] on link "GET CERTIFICATE" at bounding box center [724, 393] width 155 height 40
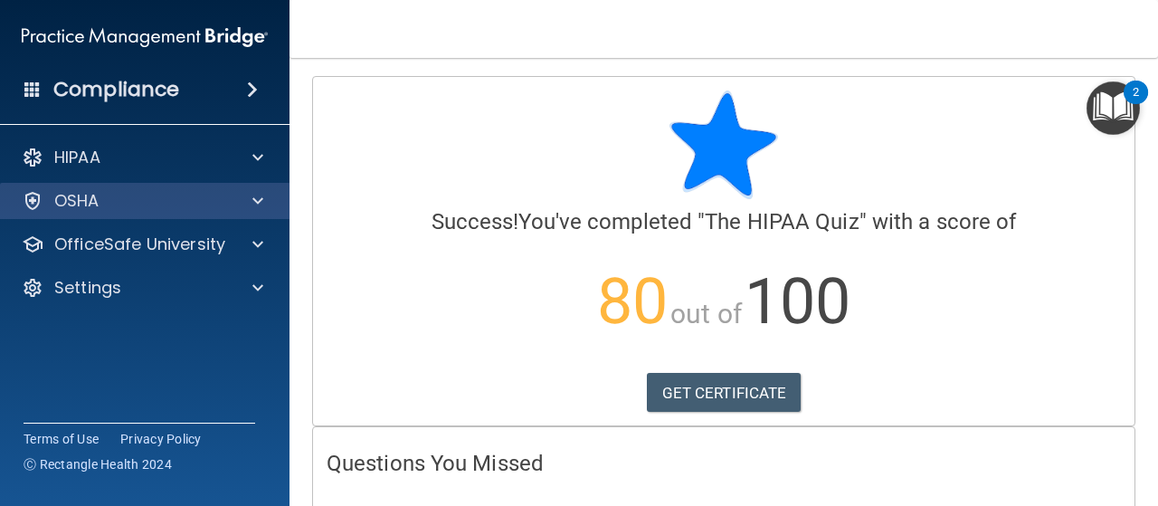
click at [56, 183] on div "OSHA" at bounding box center [145, 201] width 290 height 36
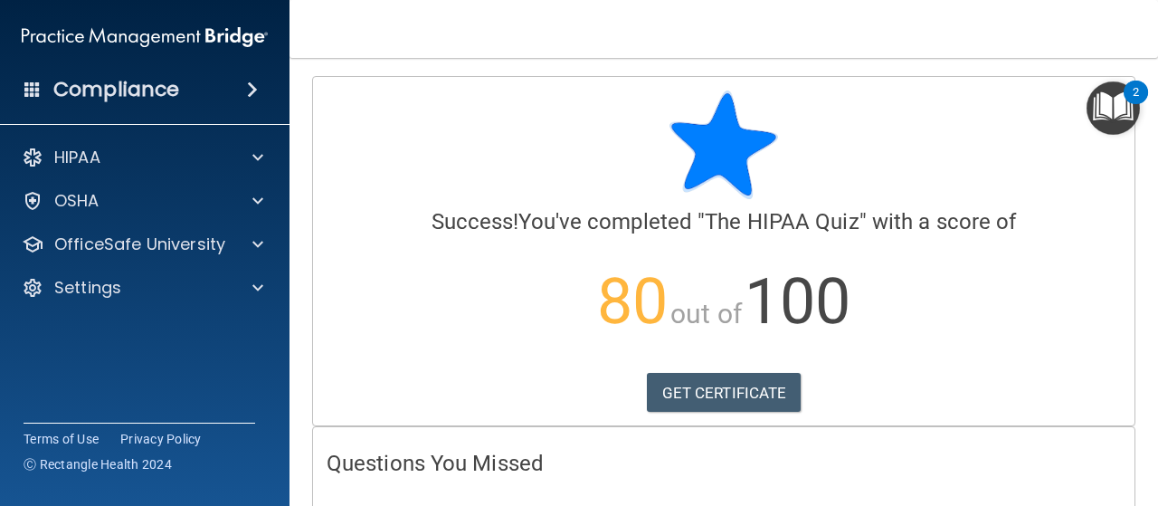
scroll to position [271, 0]
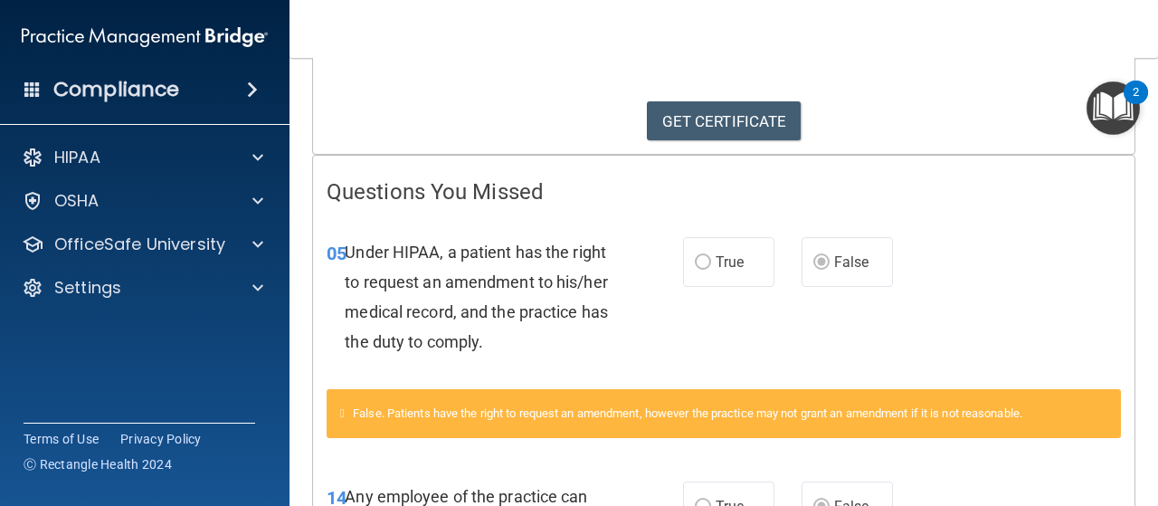
drag, startPoint x: 706, startPoint y: 275, endPoint x: 697, endPoint y: 271, distance: 10.1
click at [700, 275] on label "True" at bounding box center [728, 262] width 91 height 50
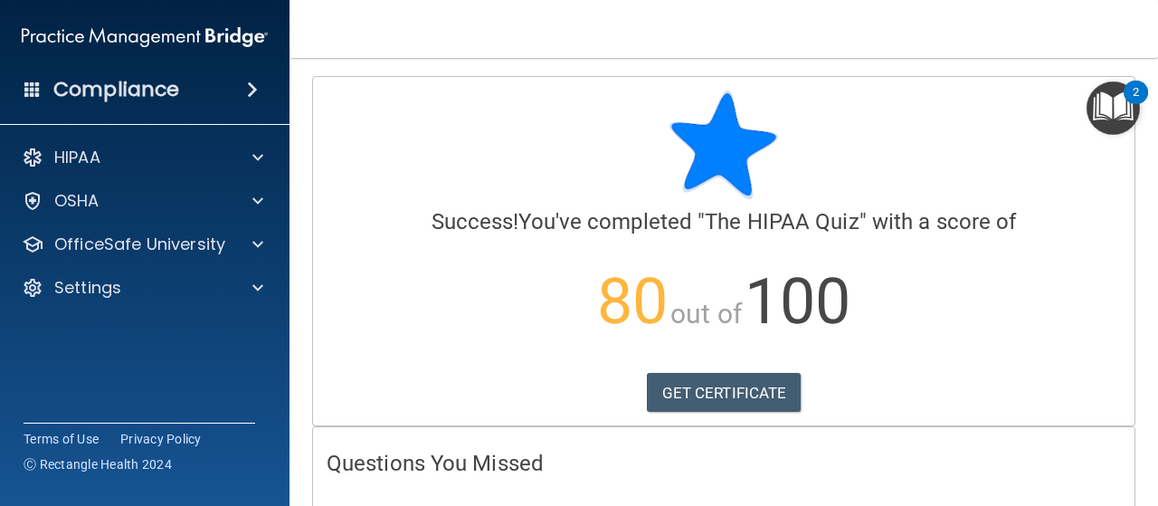
scroll to position [90, 0]
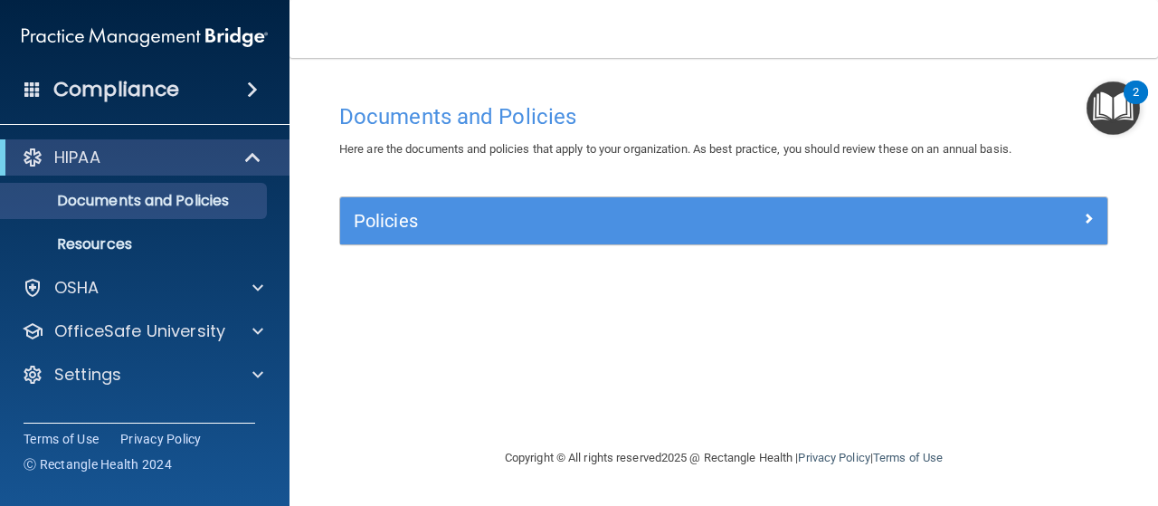
click at [139, 86] on h4 "Compliance" at bounding box center [116, 89] width 126 height 25
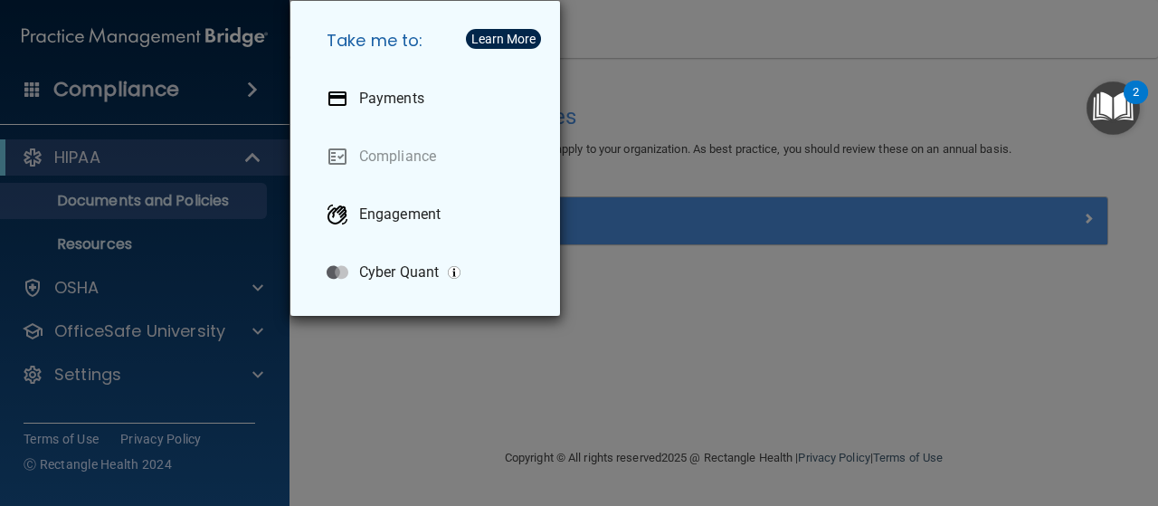
click at [78, 281] on div "Take me to: Payments Compliance Engagement Cyber Quant" at bounding box center [579, 253] width 1158 height 506
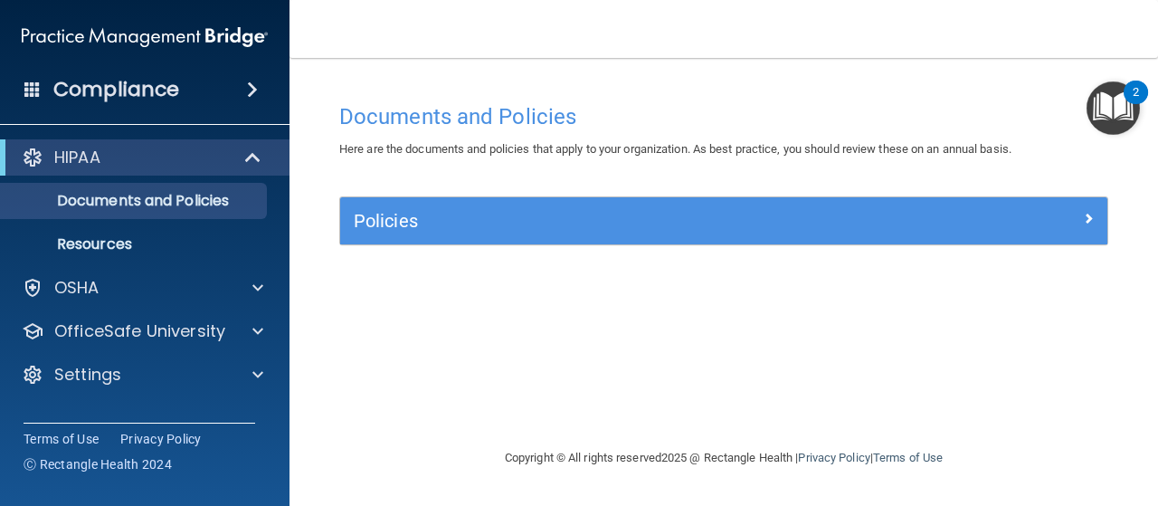
click at [247, 85] on span at bounding box center [252, 90] width 11 height 22
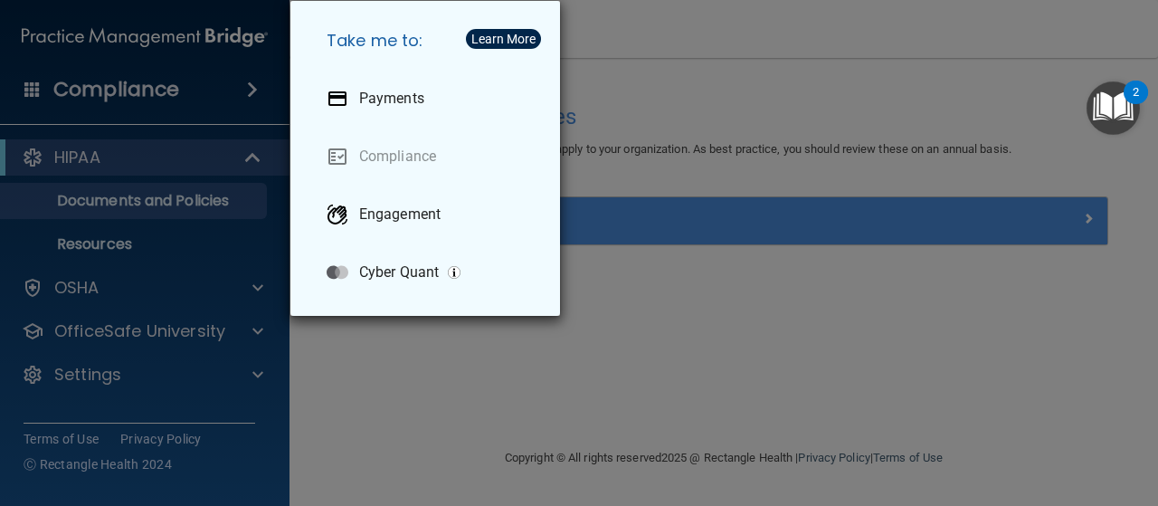
click at [246, 85] on div "Take me to: Payments Compliance Engagement Cyber Quant" at bounding box center [579, 253] width 1158 height 506
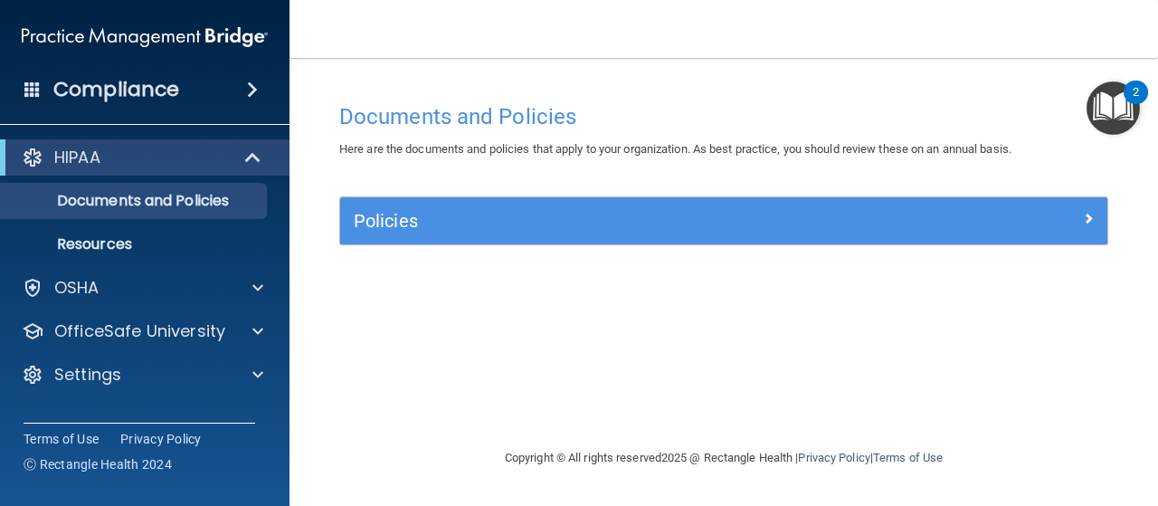
click at [247, 85] on span at bounding box center [252, 90] width 11 height 22
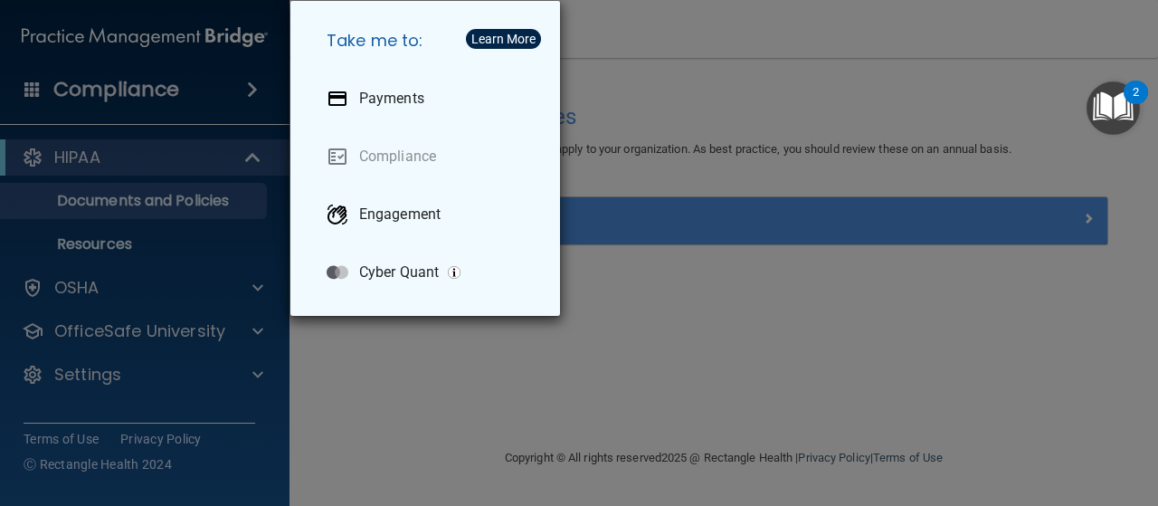
click at [246, 85] on div "Take me to: Payments Compliance Engagement Cyber Quant" at bounding box center [579, 253] width 1158 height 506
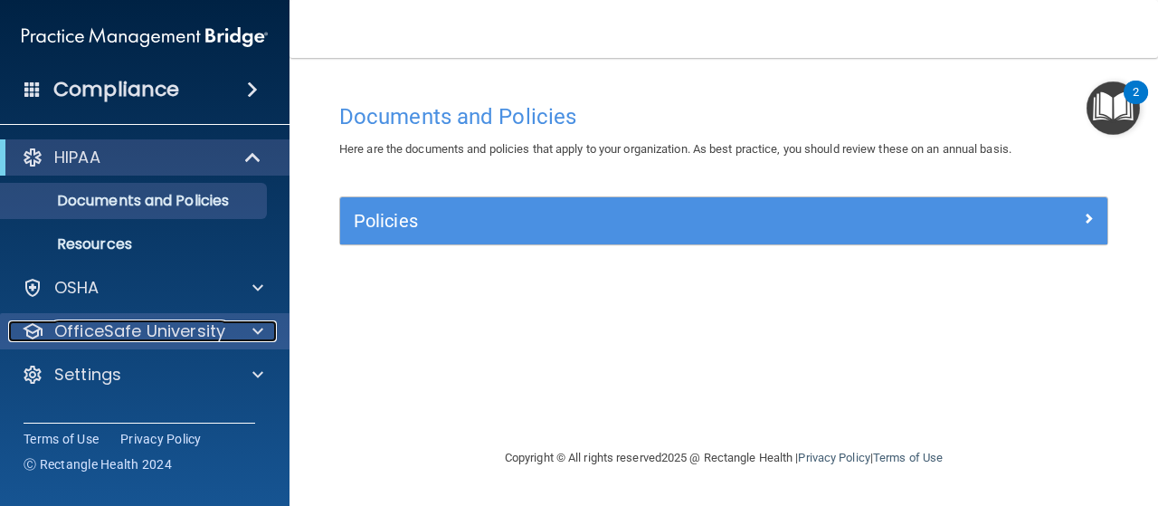
click at [139, 320] on p "OfficeSafe University" at bounding box center [139, 331] width 171 height 22
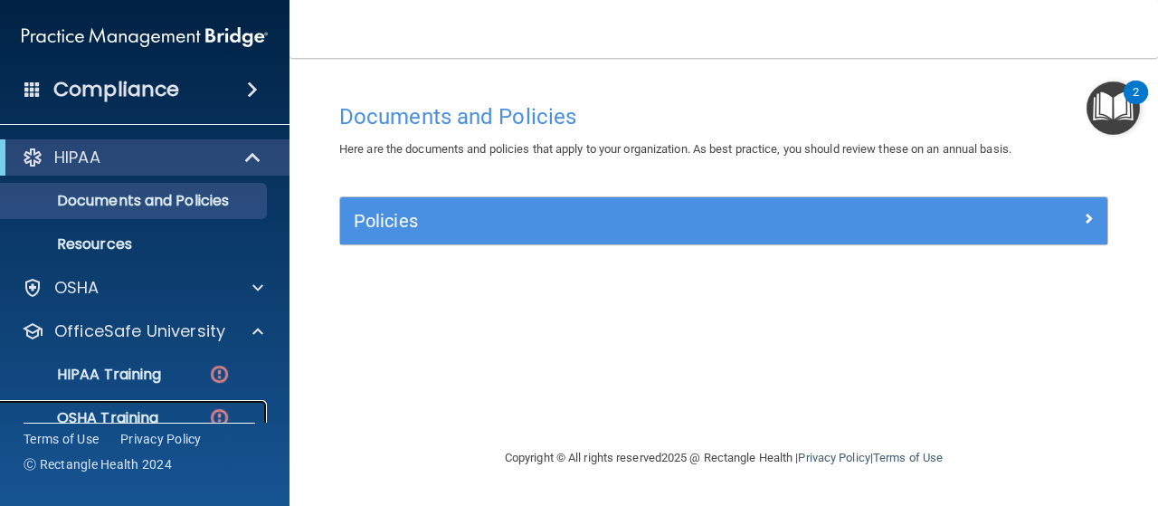
click at [134, 404] on link "OSHA Training" at bounding box center [124, 418] width 285 height 36
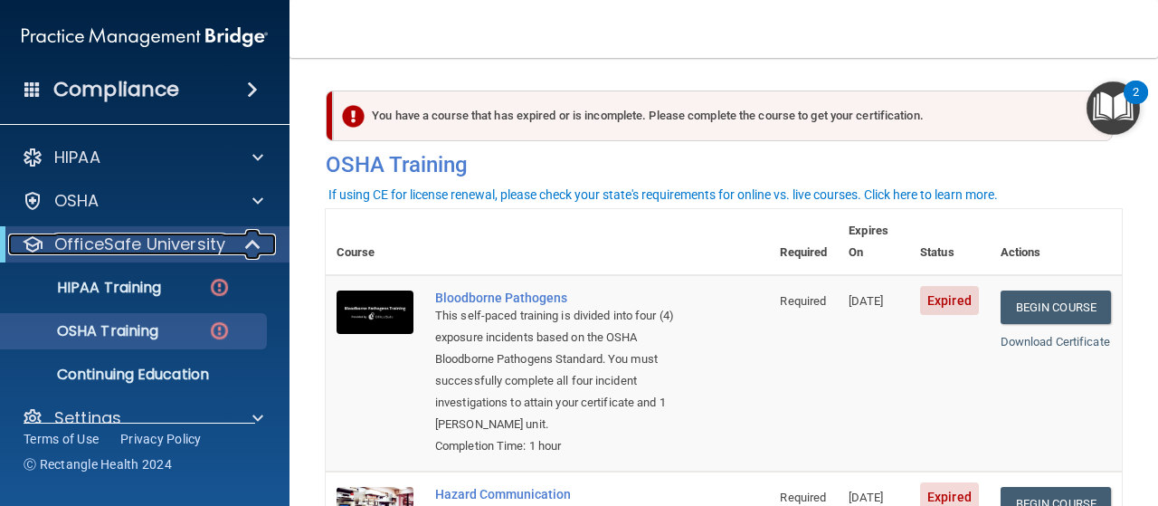
click at [247, 238] on span at bounding box center [254, 244] width 15 height 22
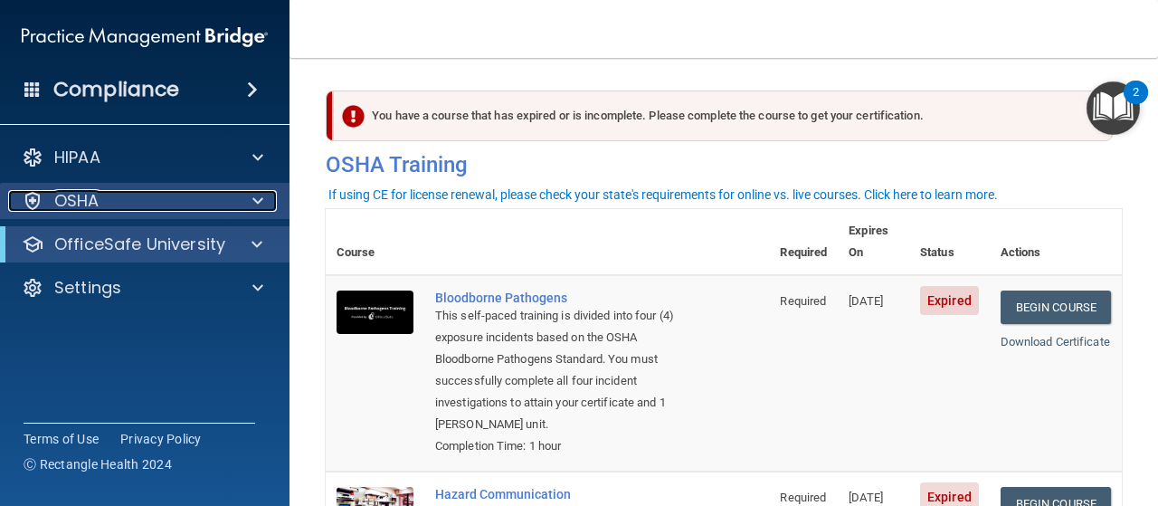
click at [259, 192] on span at bounding box center [257, 201] width 11 height 22
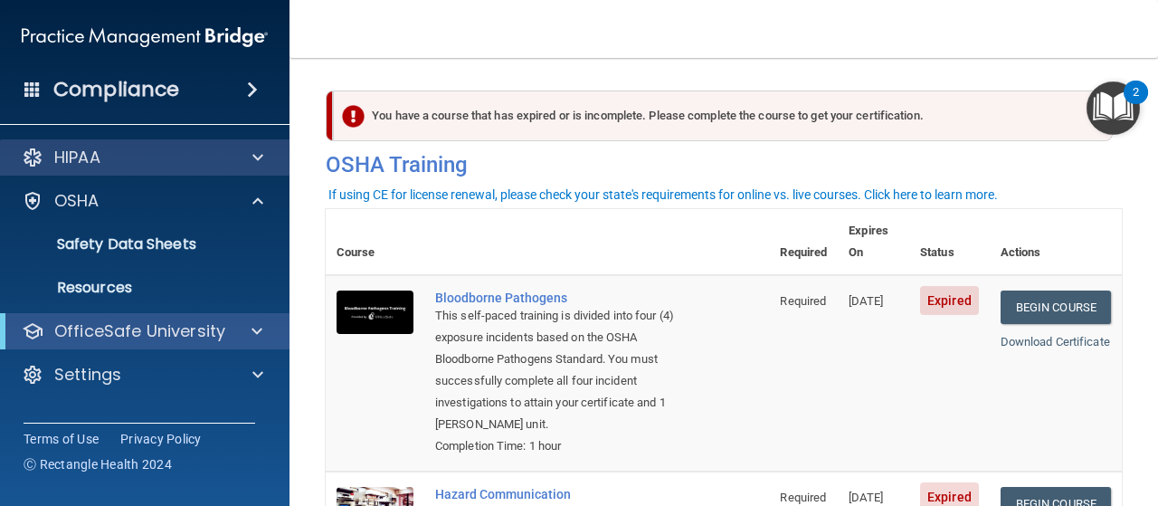
click at [254, 144] on div "HIPAA" at bounding box center [145, 157] width 290 height 36
click at [261, 158] on span at bounding box center [257, 158] width 11 height 22
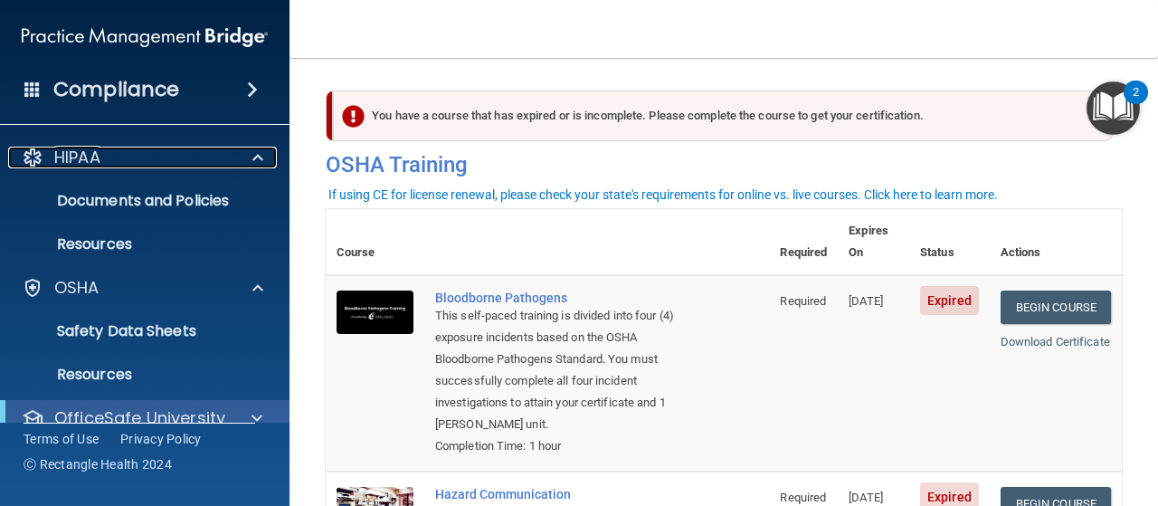
scroll to position [71, 0]
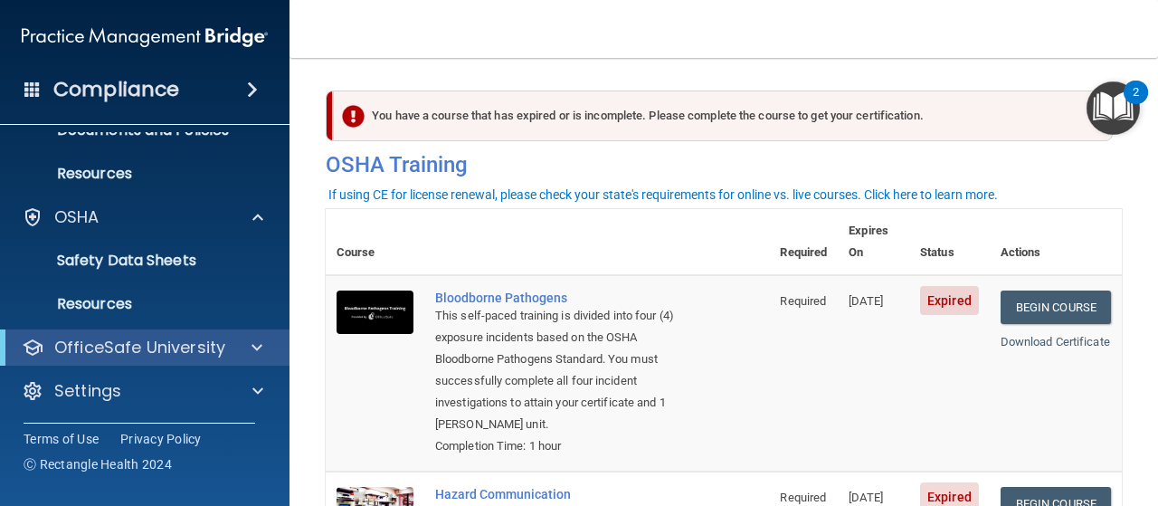
click at [256, 329] on div "OfficeSafe University" at bounding box center [145, 347] width 290 height 36
click at [252, 340] on span at bounding box center [257, 348] width 11 height 22
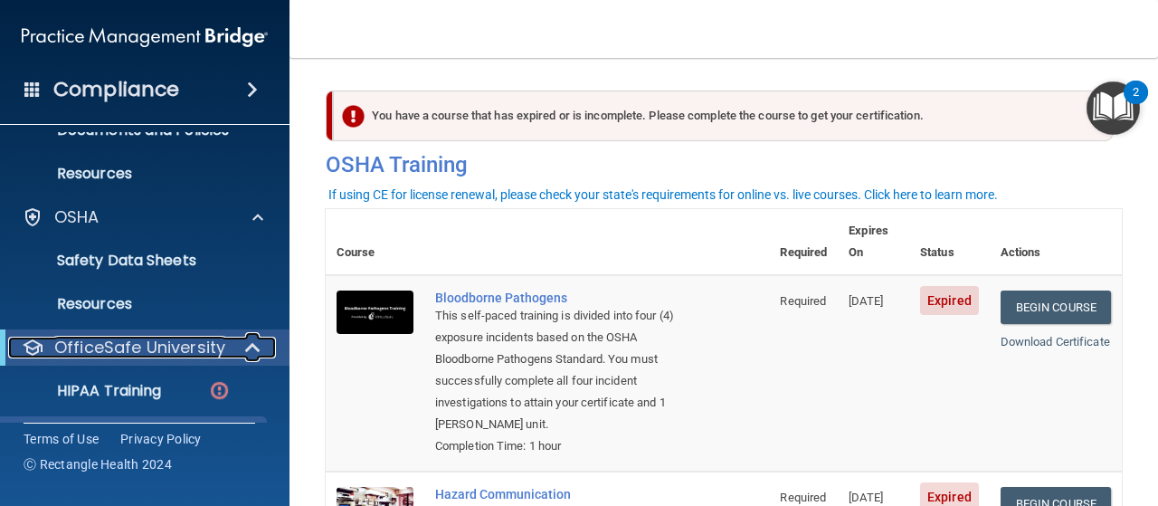
scroll to position [201, 0]
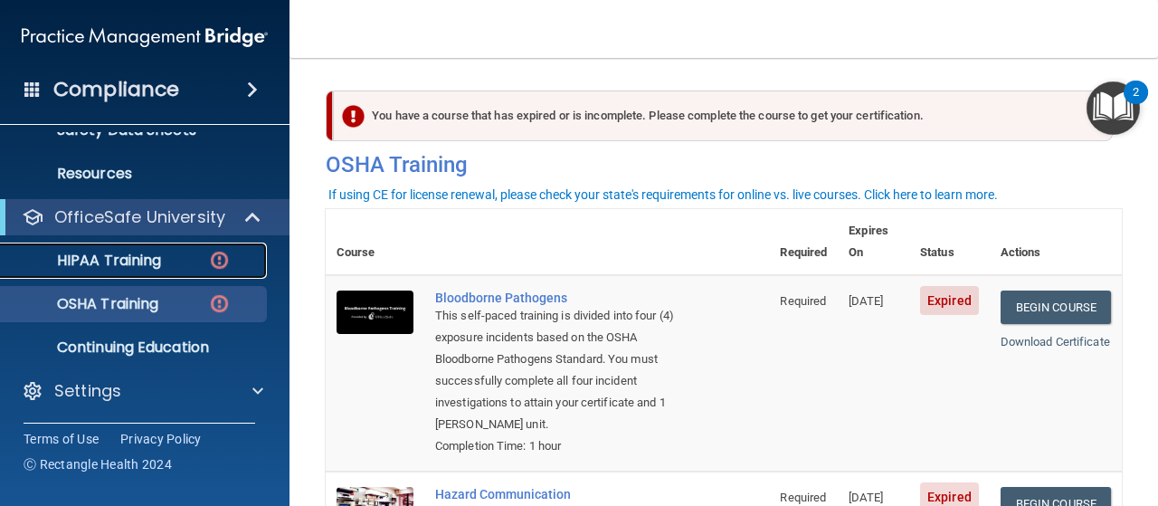
click at [84, 247] on link "HIPAA Training" at bounding box center [124, 261] width 285 height 36
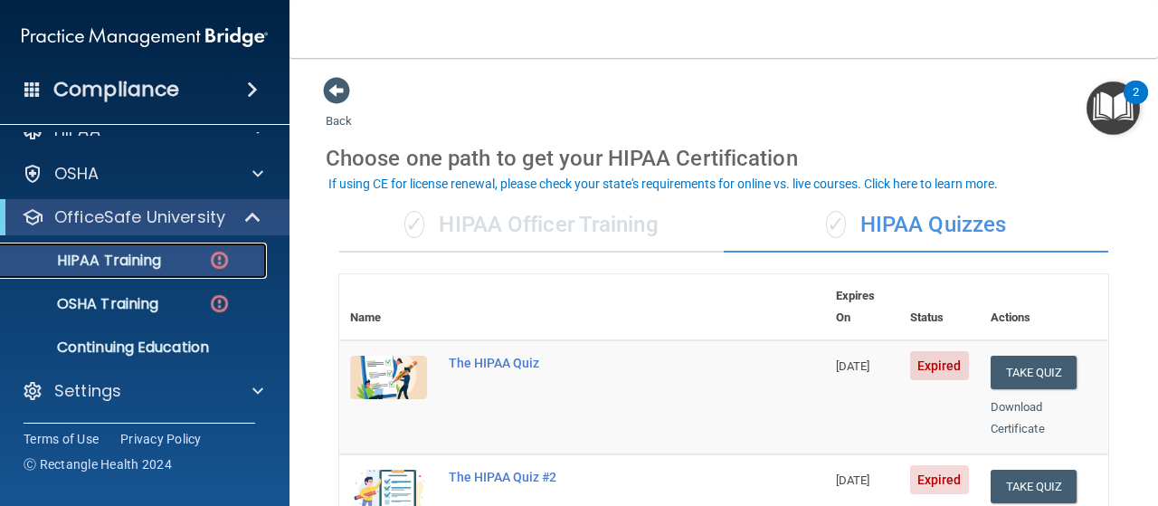
scroll to position [90, 0]
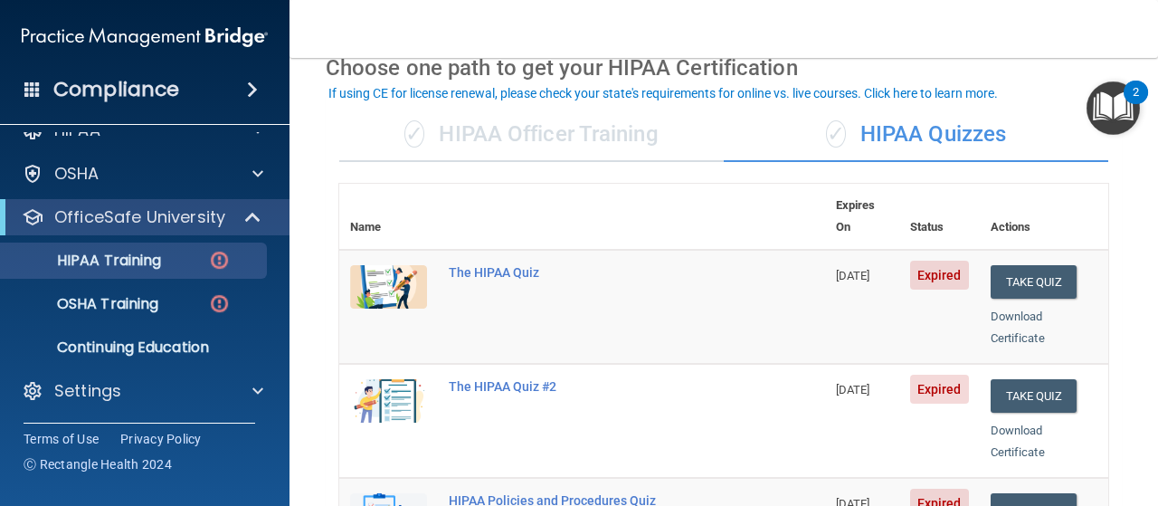
click at [869, 133] on div "✓ HIPAA Quizzes" at bounding box center [916, 135] width 385 height 54
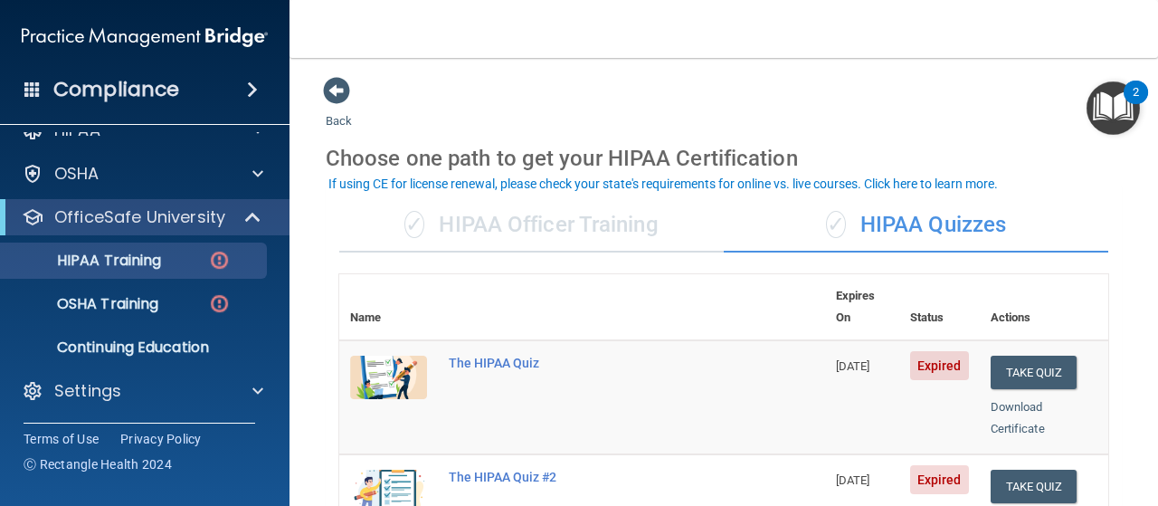
scroll to position [181, 0]
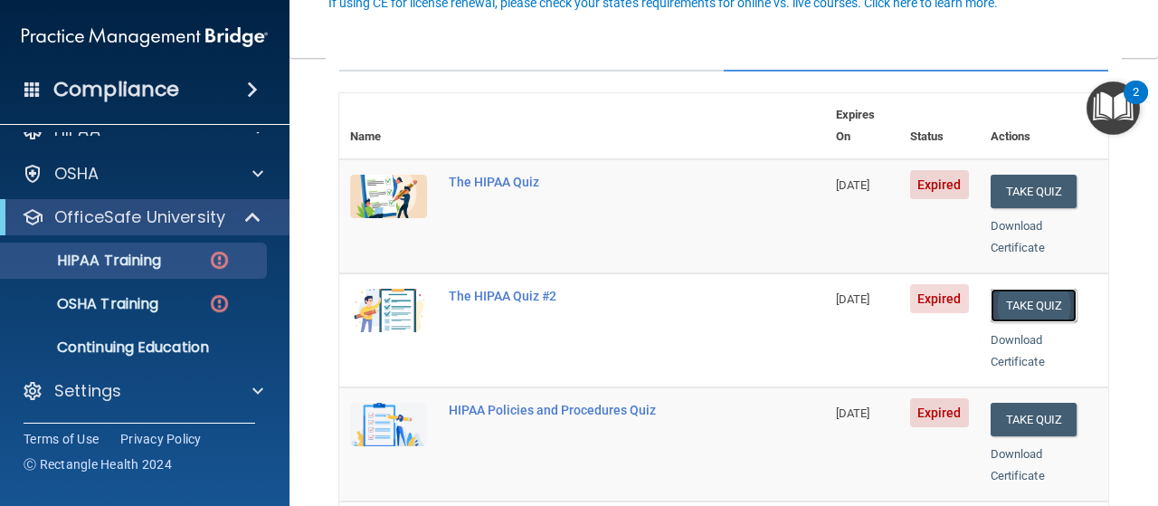
click at [991, 289] on button "Take Quiz" at bounding box center [1034, 305] width 87 height 33
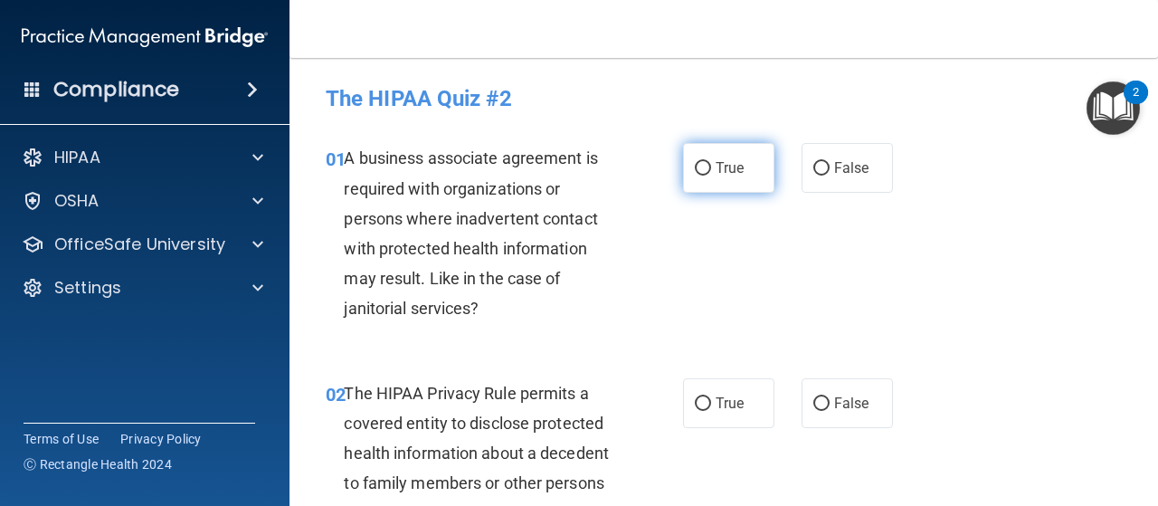
click at [699, 173] on input "True" at bounding box center [703, 169] width 16 height 14
radio input "true"
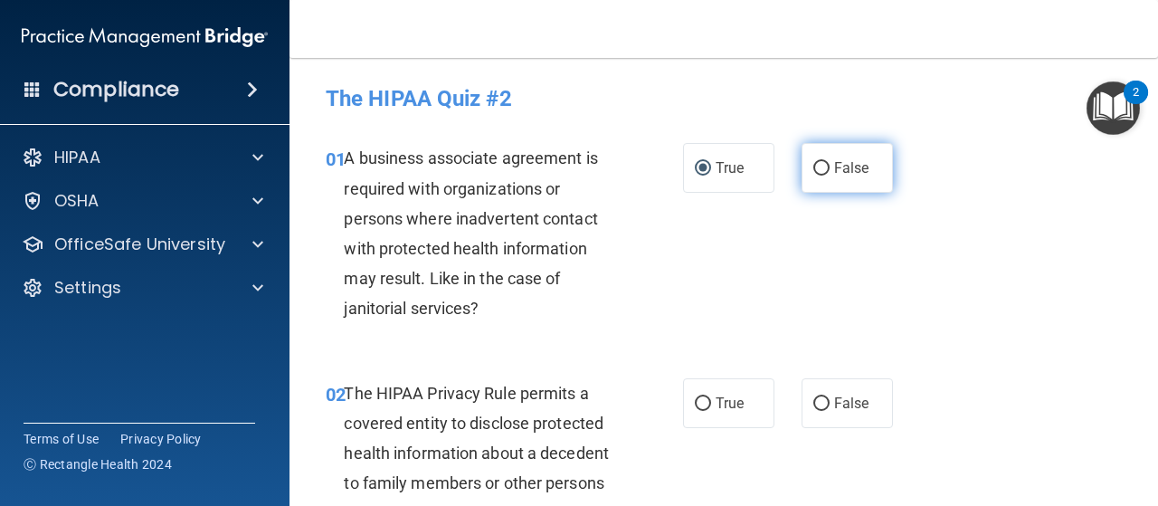
click at [813, 173] on input "False" at bounding box center [821, 169] width 16 height 14
radio input "true"
radio input "false"
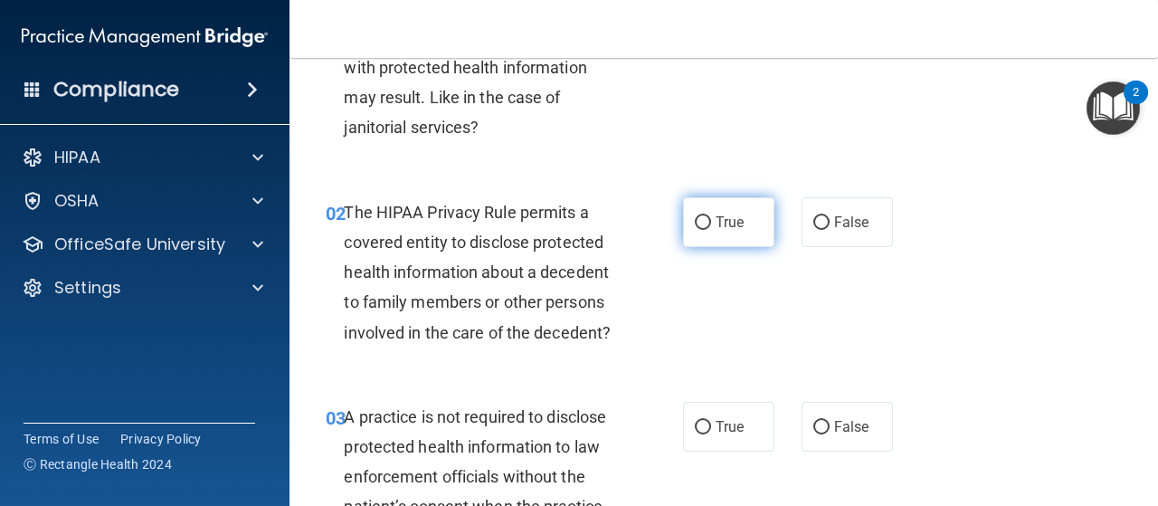
click at [699, 222] on input "True" at bounding box center [703, 223] width 16 height 14
radio input "true"
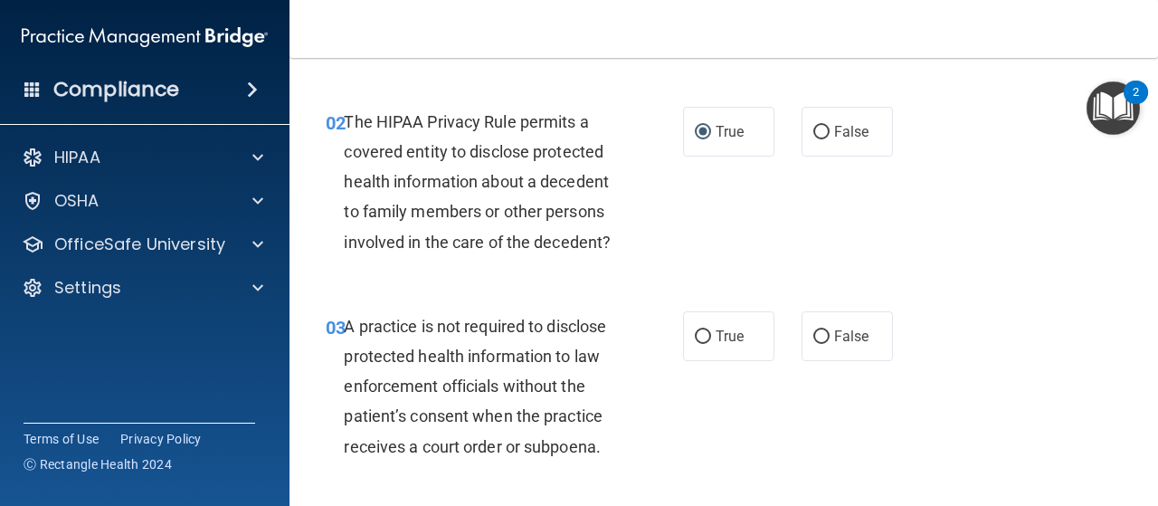
scroll to position [362, 0]
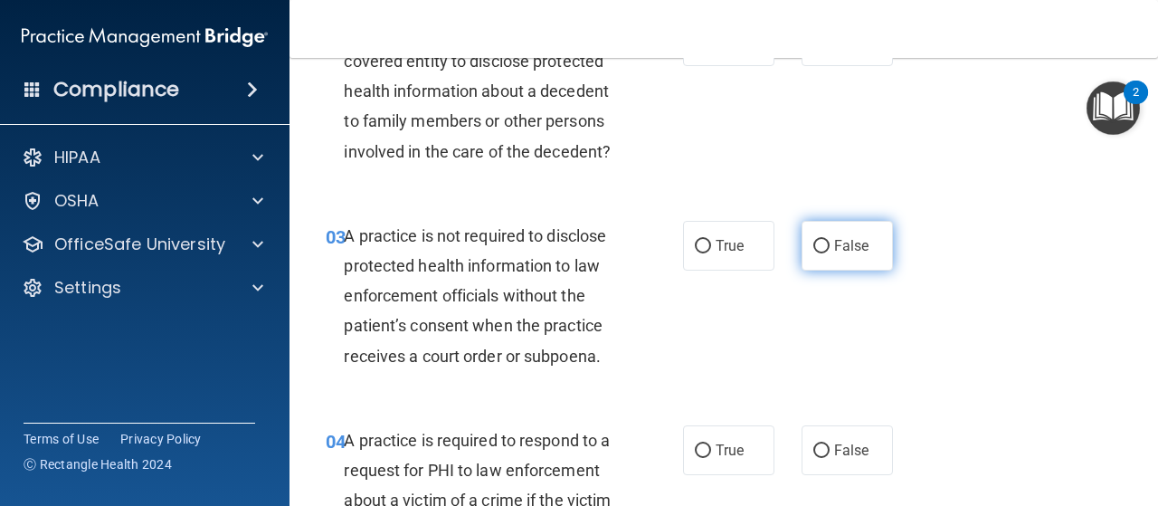
click at [834, 248] on span "False" at bounding box center [851, 245] width 35 height 17
click at [825, 248] on input "False" at bounding box center [821, 247] width 16 height 14
radio input "true"
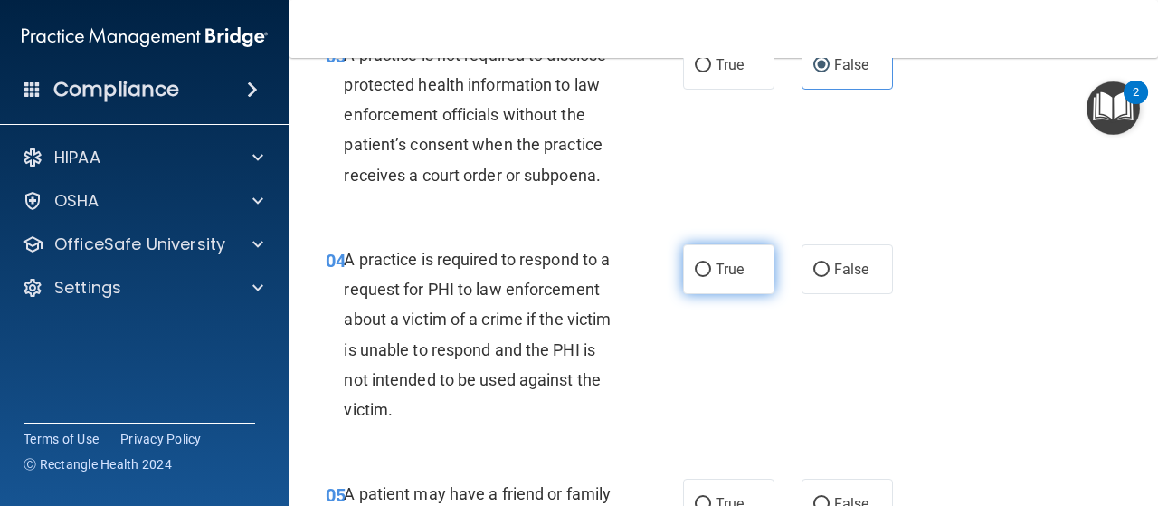
click at [701, 268] on input "True" at bounding box center [703, 270] width 16 height 14
radio input "true"
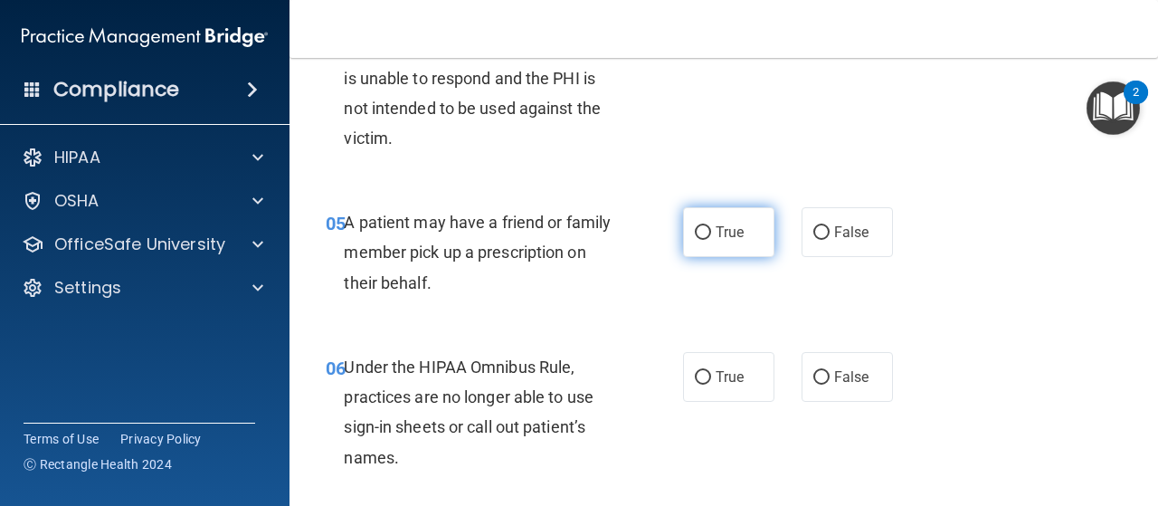
click at [695, 233] on input "True" at bounding box center [703, 233] width 16 height 14
radio input "true"
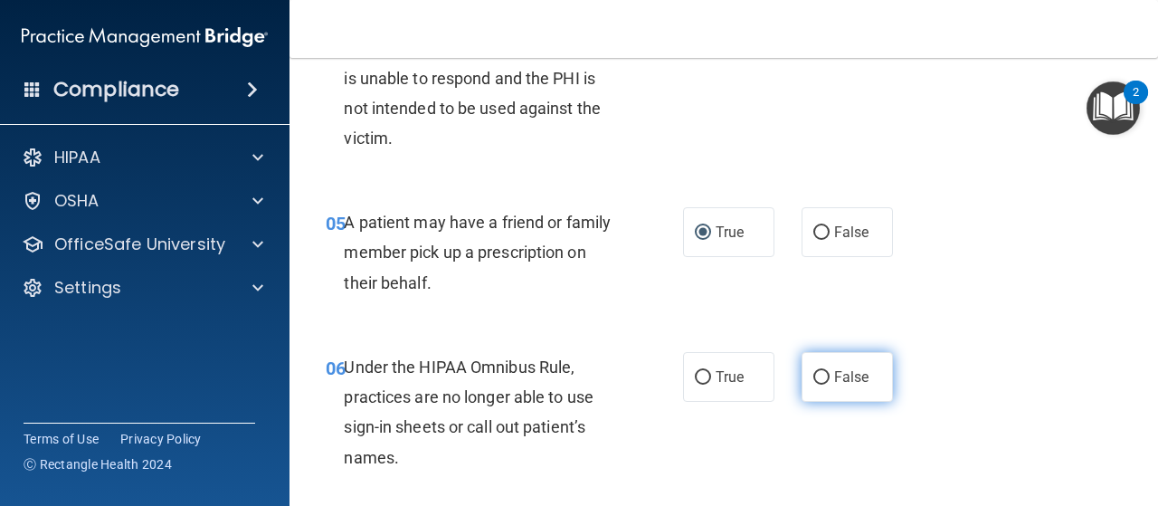
click at [813, 376] on input "False" at bounding box center [821, 378] width 16 height 14
radio input "true"
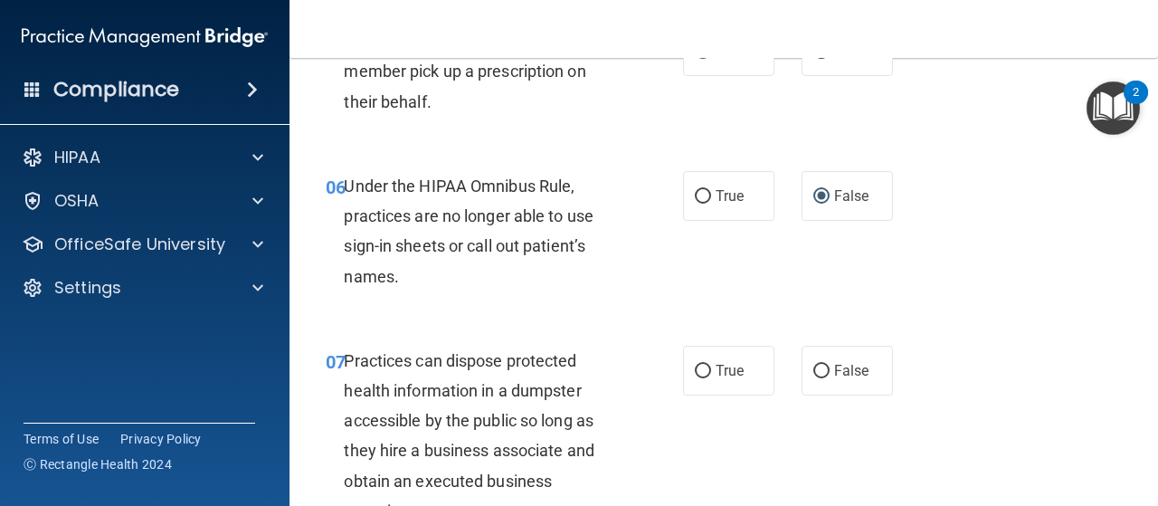
scroll to position [1086, 0]
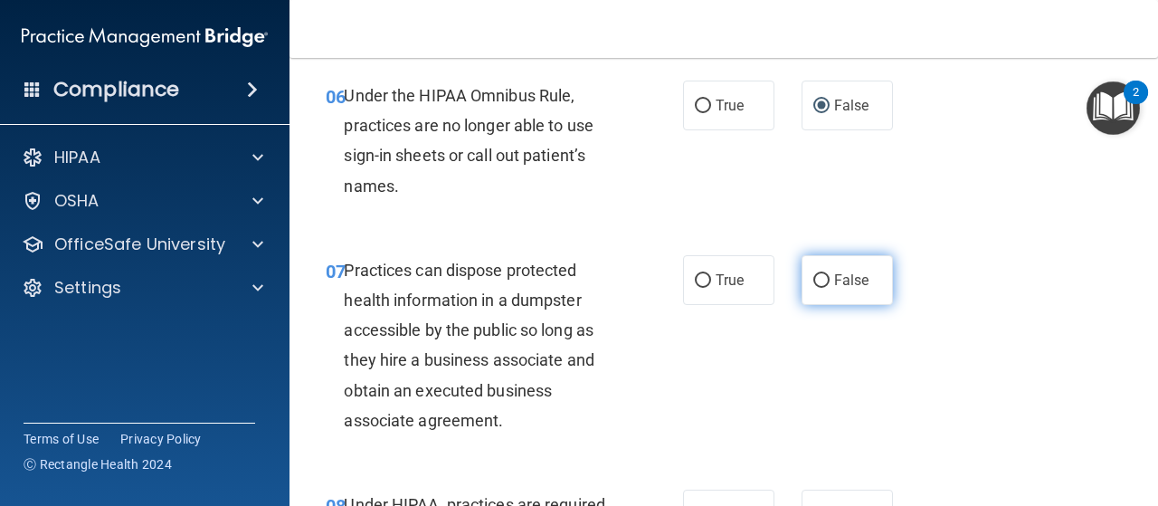
click at [813, 279] on input "False" at bounding box center [821, 281] width 16 height 14
radio input "true"
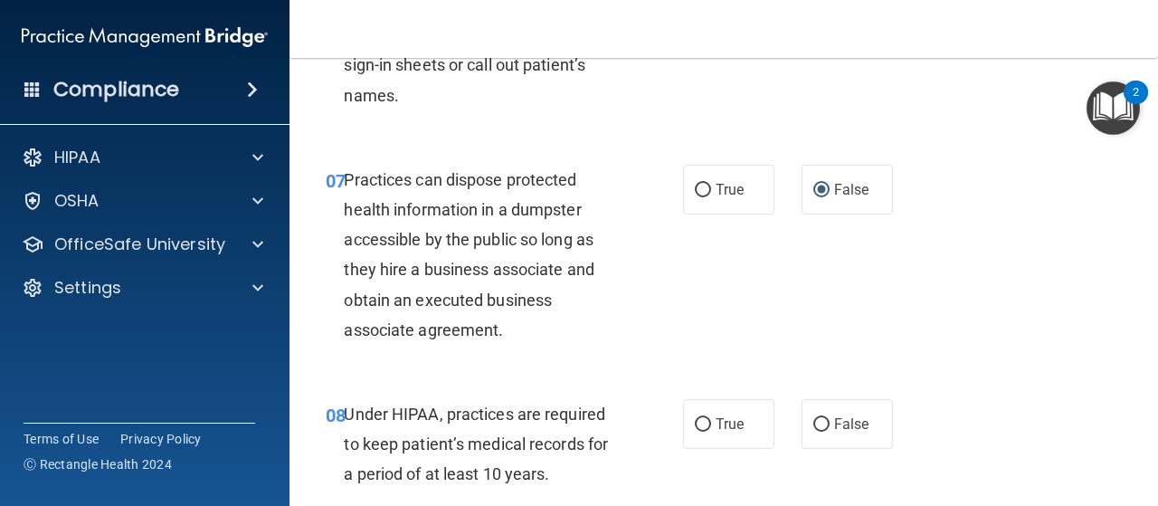
scroll to position [1267, 0]
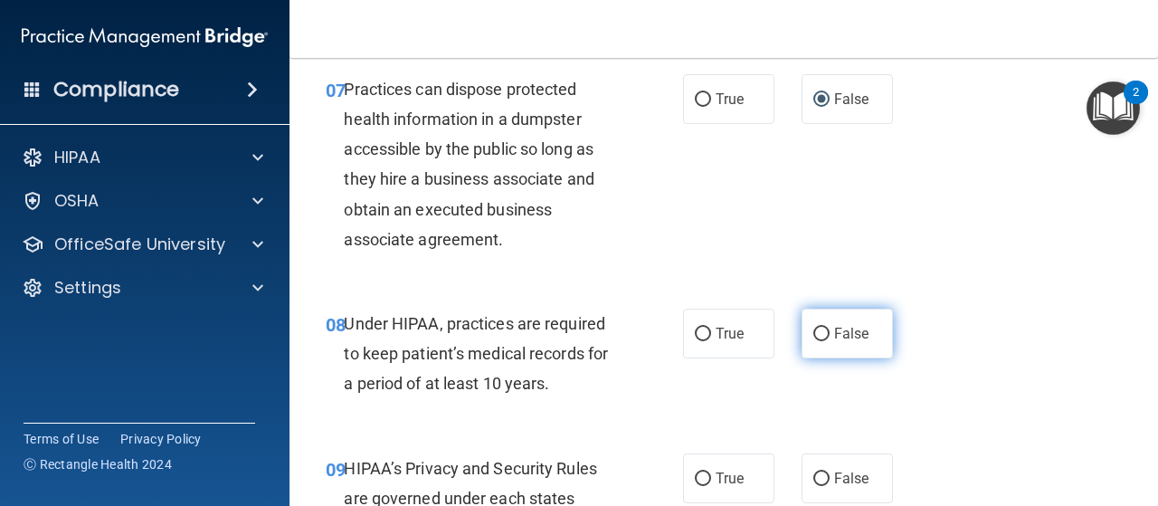
click at [813, 328] on input "False" at bounding box center [821, 335] width 16 height 14
radio input "true"
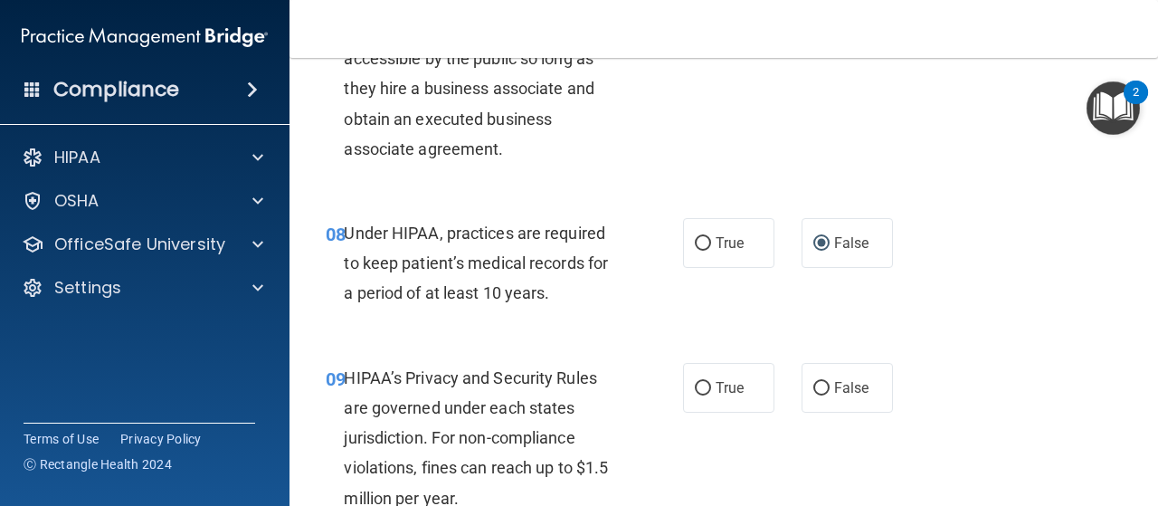
scroll to position [1448, 0]
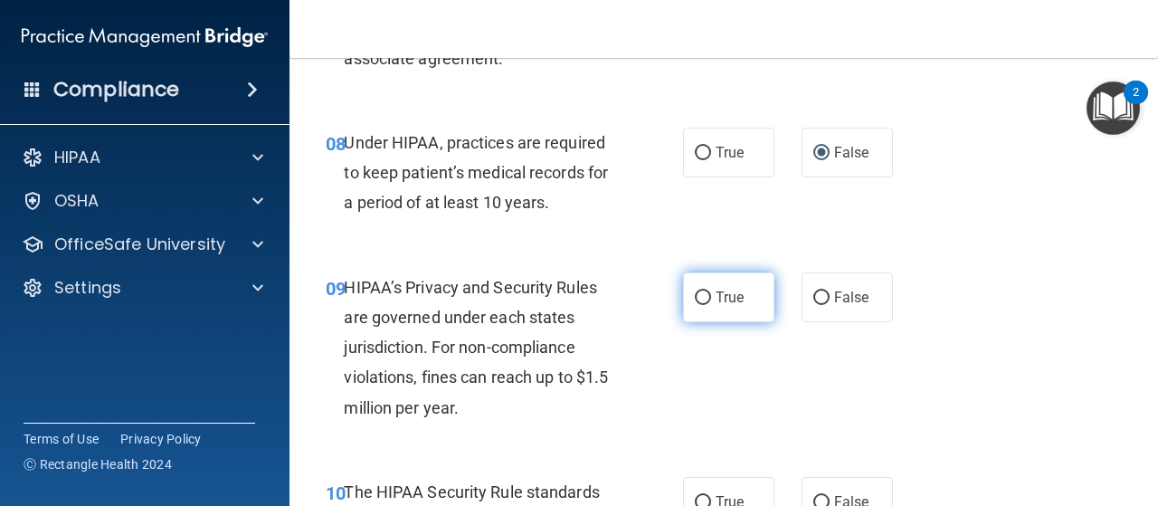
click at [695, 291] on input "True" at bounding box center [703, 298] width 16 height 14
radio input "true"
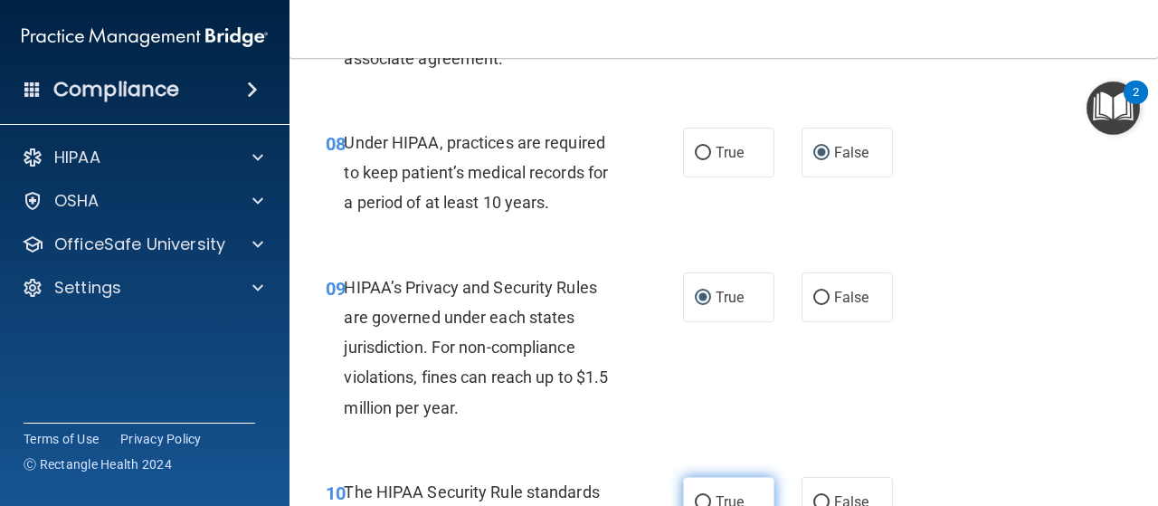
scroll to position [1629, 0]
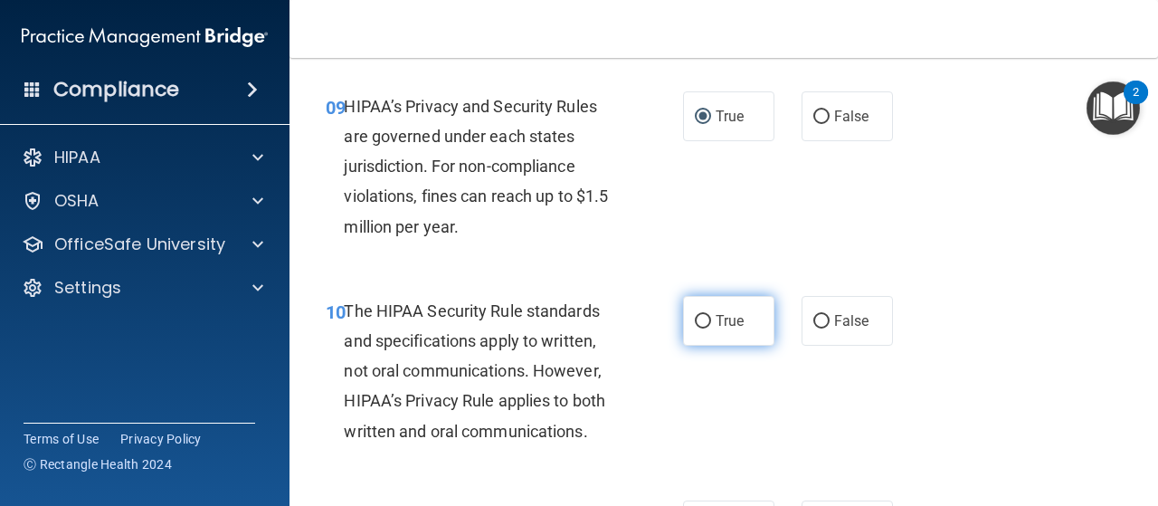
click at [698, 323] on input "True" at bounding box center [703, 322] width 16 height 14
radio input "true"
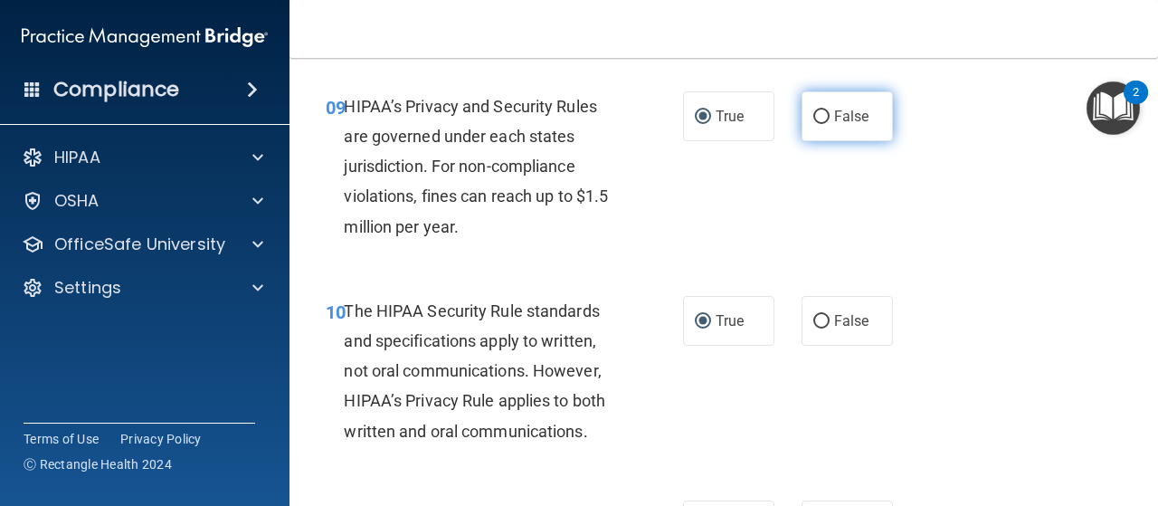
click at [813, 121] on input "False" at bounding box center [821, 117] width 16 height 14
radio input "true"
radio input "false"
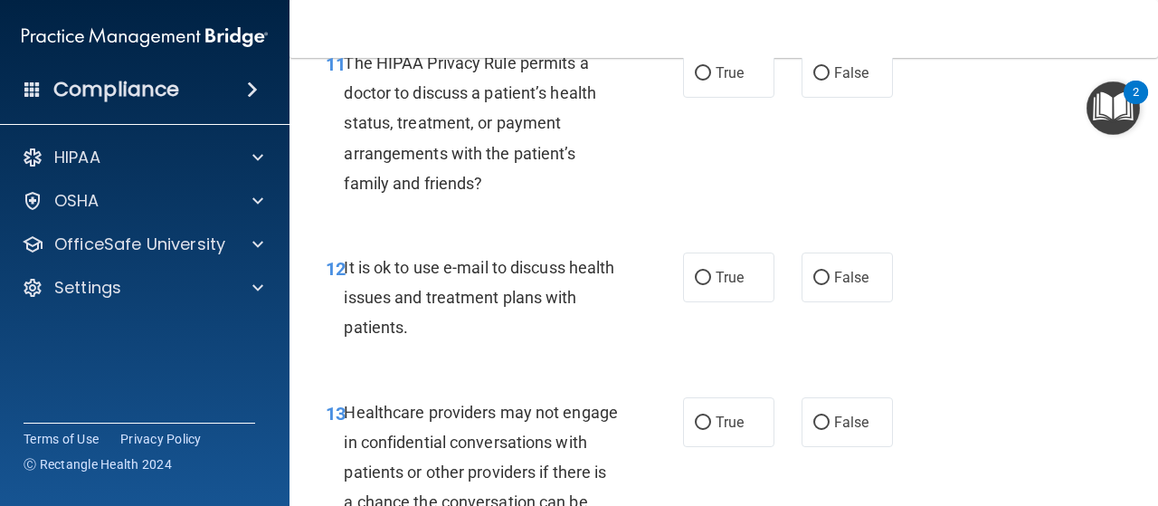
scroll to position [1991, 0]
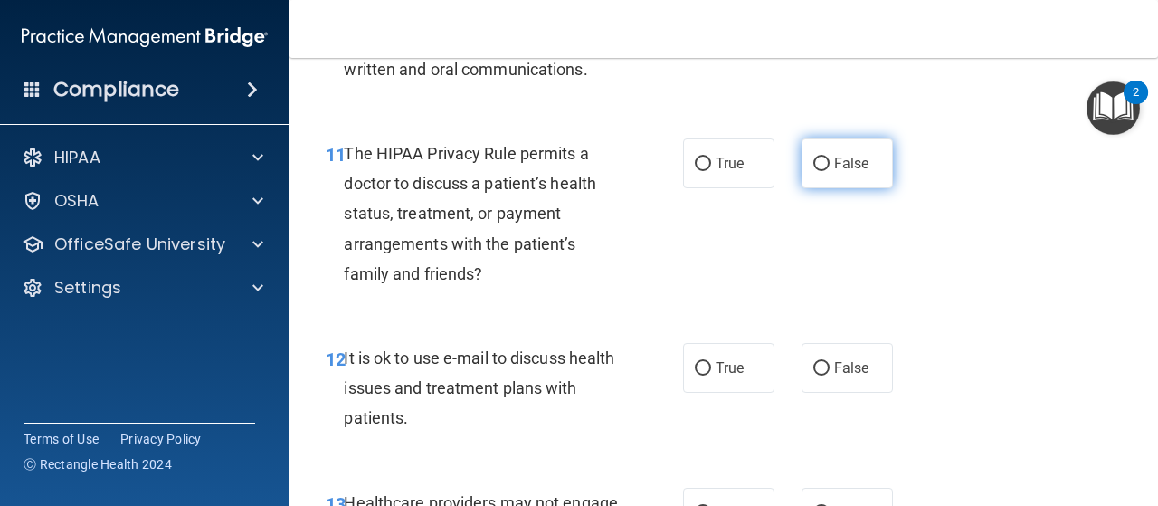
click at [821, 162] on input "False" at bounding box center [821, 164] width 16 height 14
radio input "true"
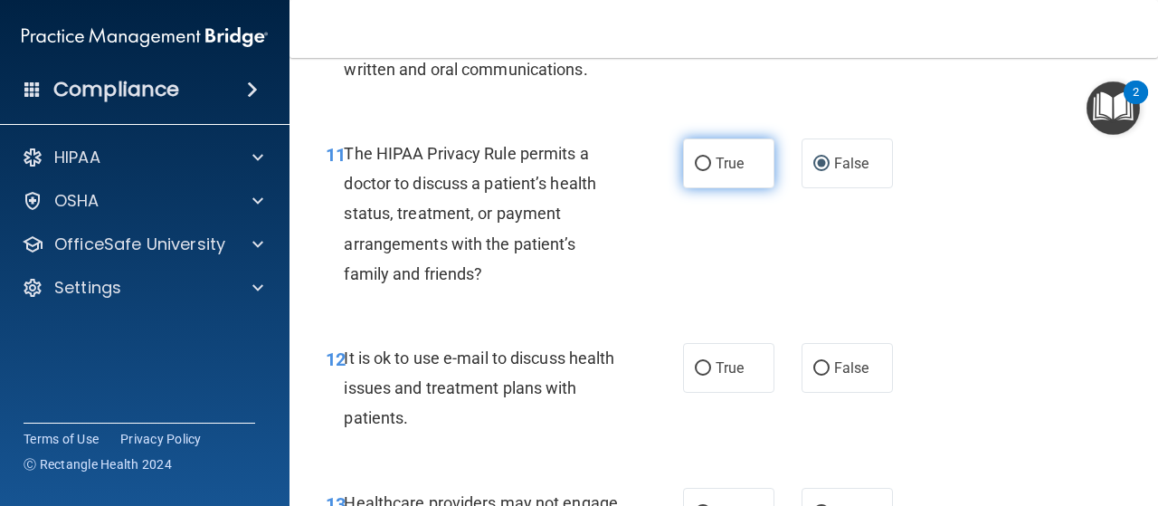
click at [695, 167] on input "True" at bounding box center [703, 164] width 16 height 14
radio input "true"
radio input "false"
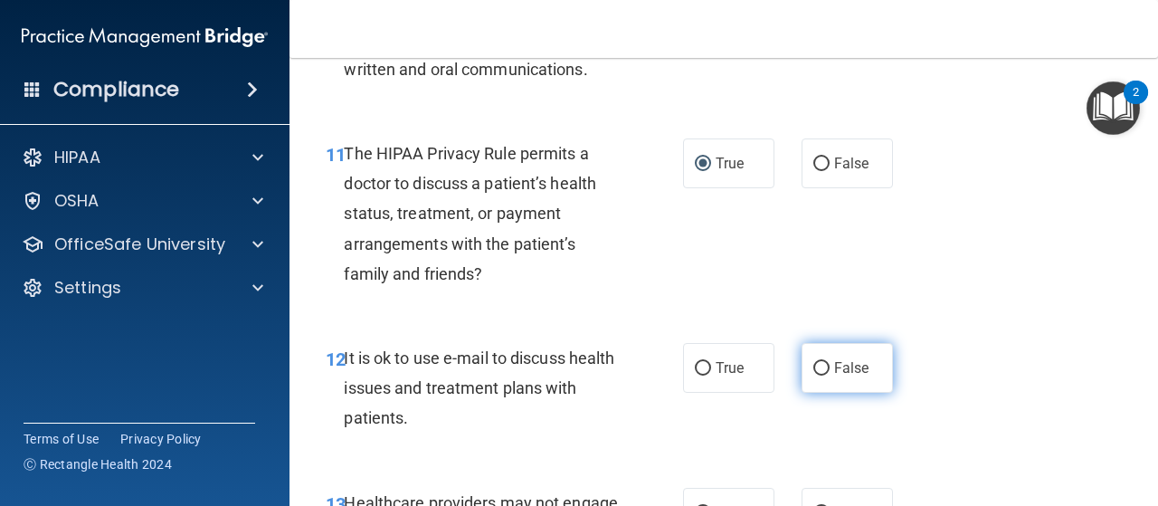
click at [813, 365] on input "False" at bounding box center [821, 369] width 16 height 14
radio input "true"
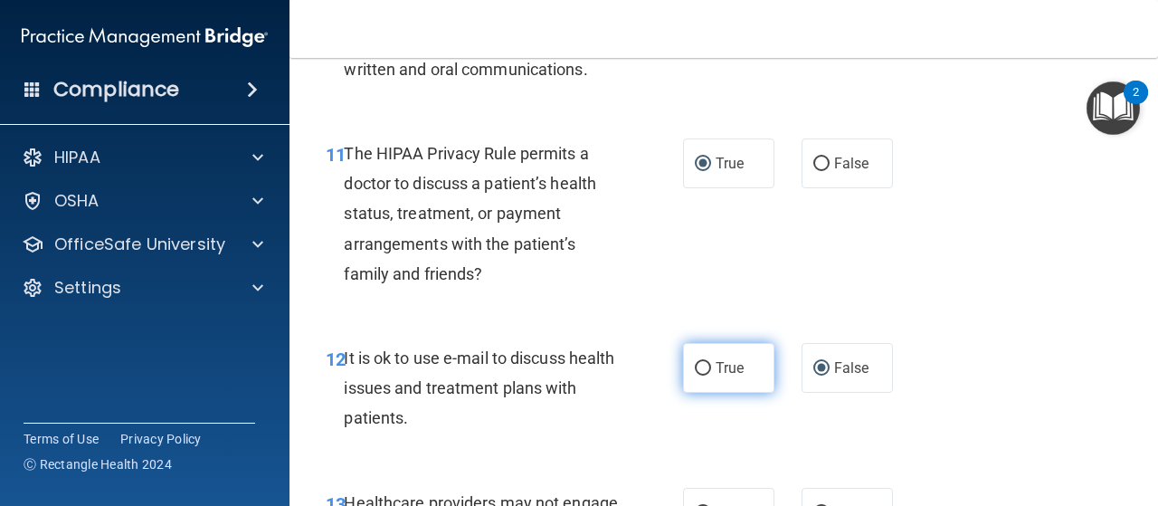
click at [699, 356] on label "True" at bounding box center [728, 368] width 91 height 50
click at [699, 362] on input "True" at bounding box center [703, 369] width 16 height 14
radio input "true"
radio input "false"
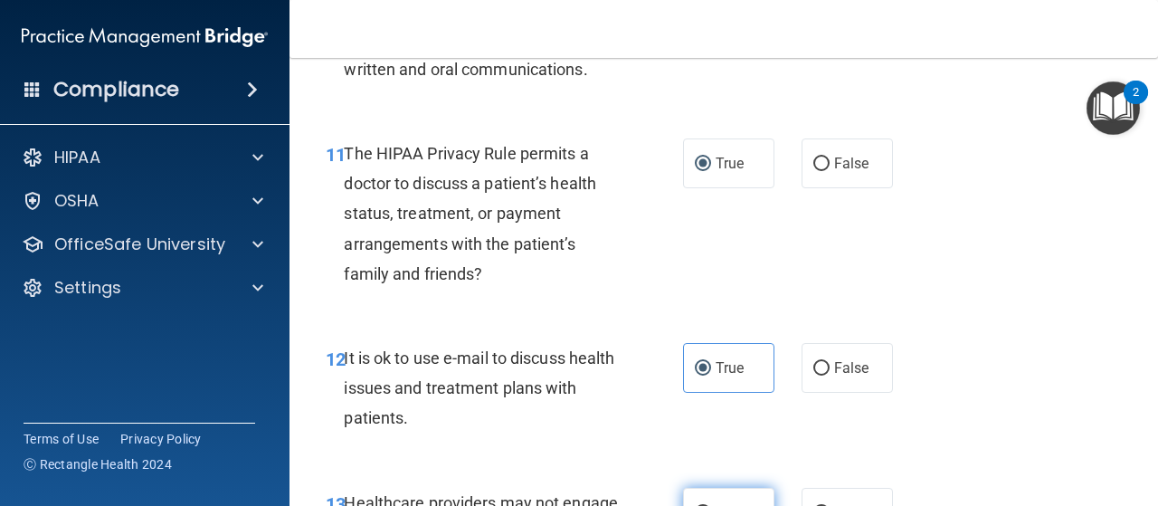
scroll to position [2172, 0]
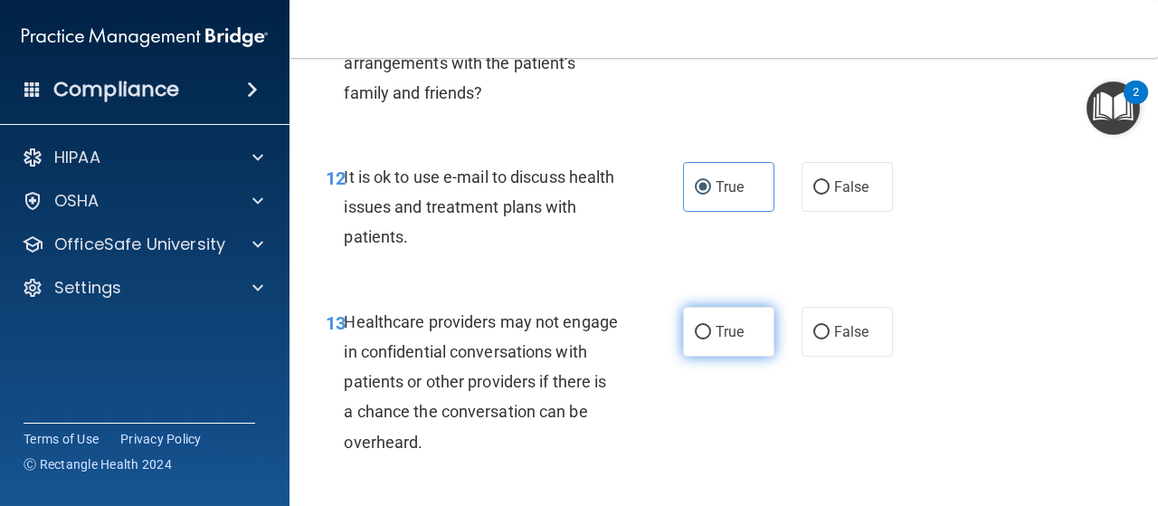
click at [699, 326] on input "True" at bounding box center [703, 333] width 16 height 14
radio input "true"
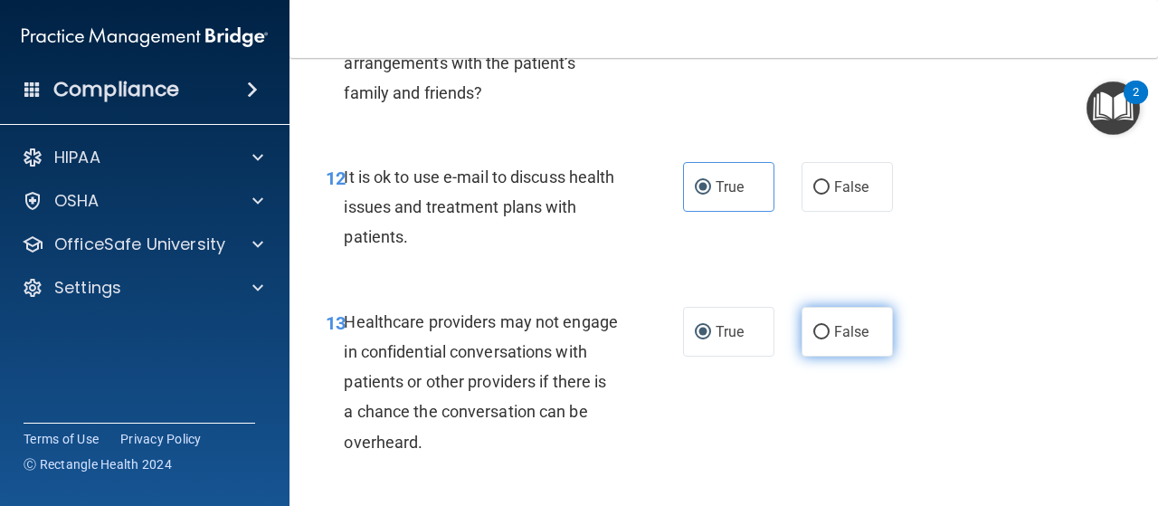
click at [802, 332] on label "False" at bounding box center [847, 332] width 91 height 50
click at [813, 332] on input "False" at bounding box center [821, 333] width 16 height 14
radio input "true"
radio input "false"
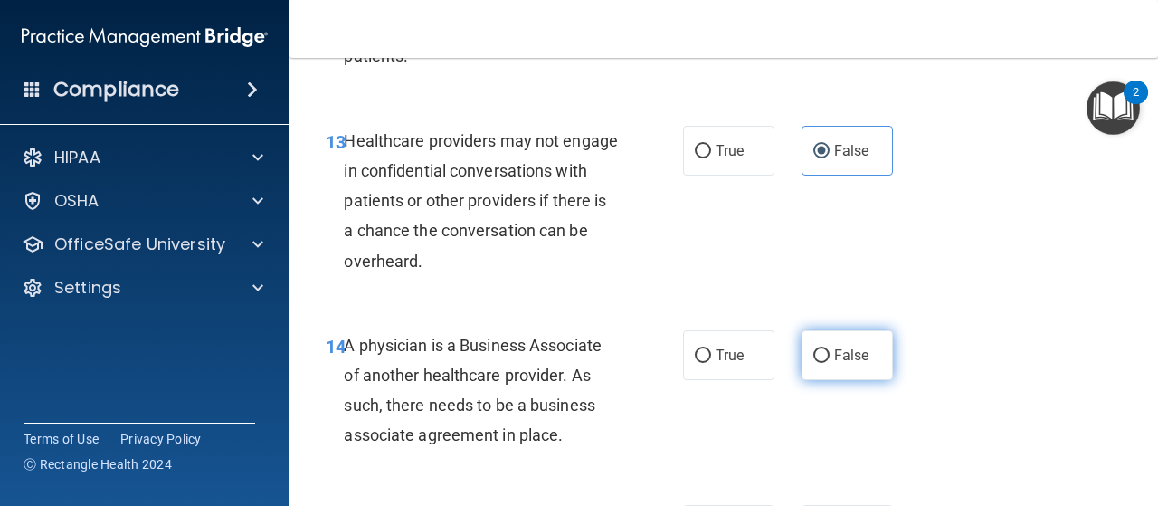
click at [813, 357] on input "False" at bounding box center [821, 356] width 16 height 14
radio input "true"
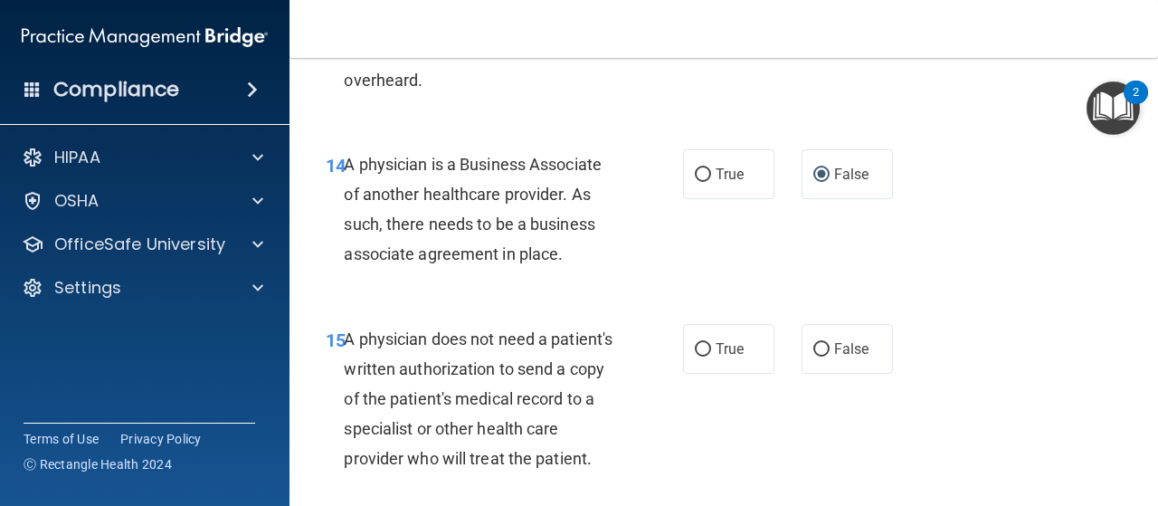
scroll to position [2624, 0]
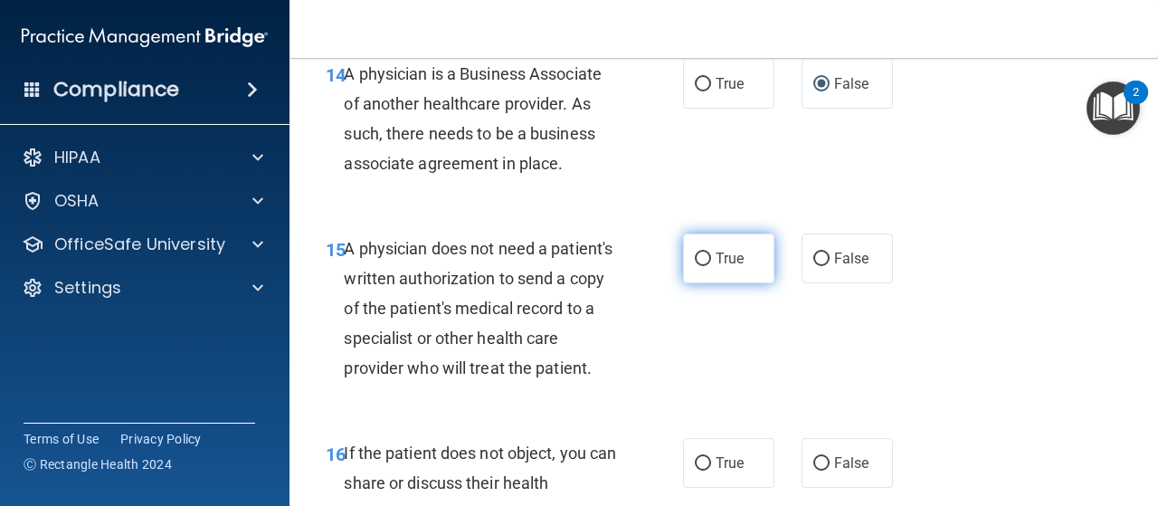
click at [697, 252] on input "True" at bounding box center [703, 259] width 16 height 14
radio input "true"
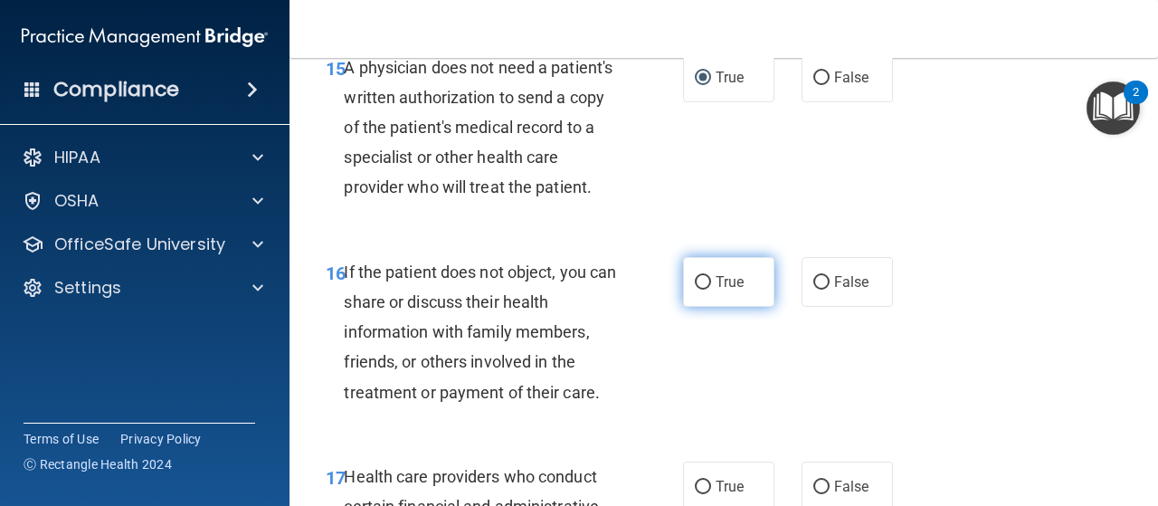
click at [698, 290] on input "True" at bounding box center [703, 283] width 16 height 14
radio input "true"
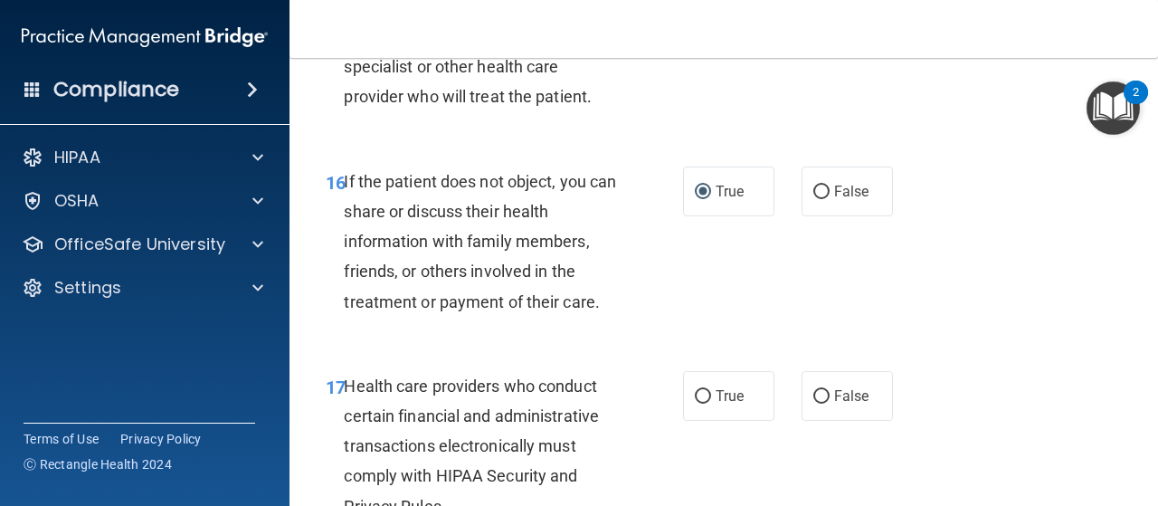
scroll to position [3077, 0]
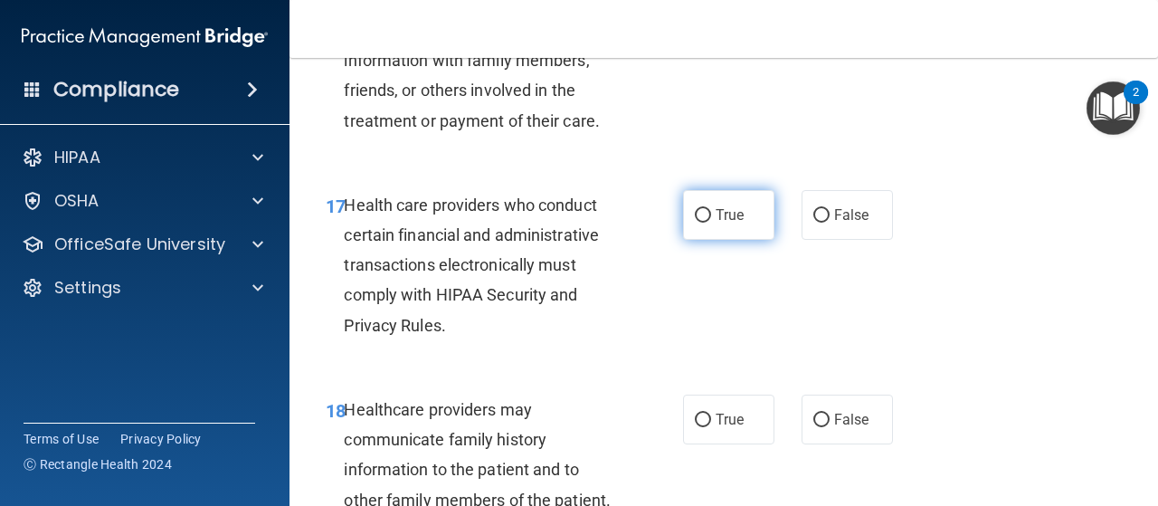
click at [700, 223] on input "True" at bounding box center [703, 216] width 16 height 14
radio input "true"
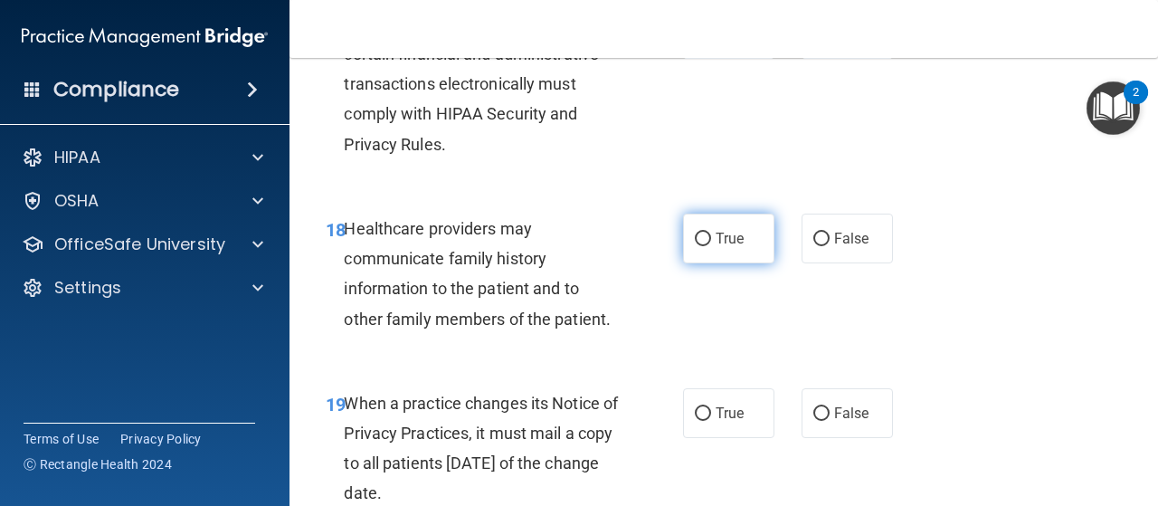
click at [696, 246] on input "True" at bounding box center [703, 240] width 16 height 14
radio input "true"
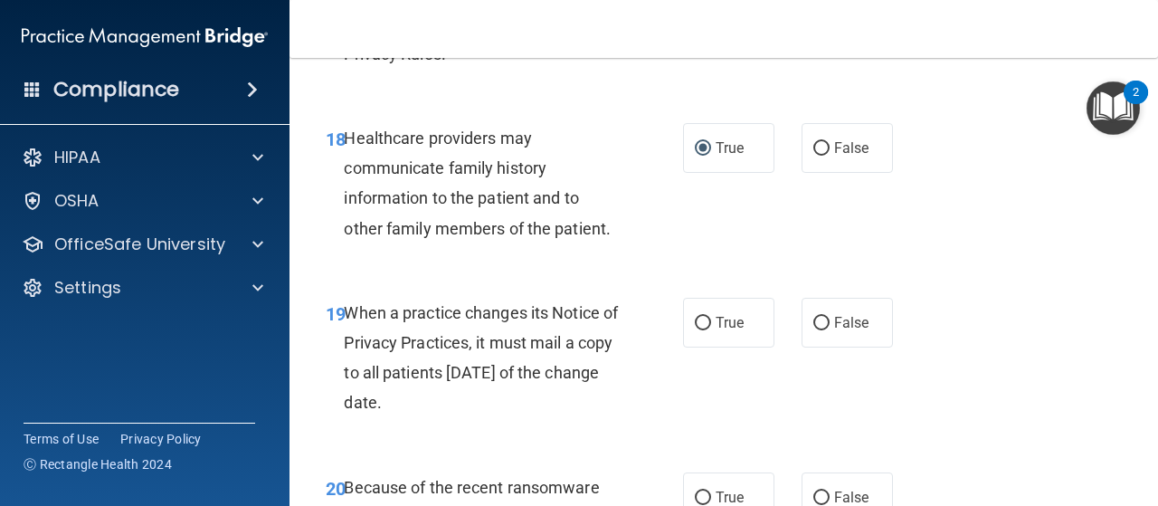
scroll to position [3439, 0]
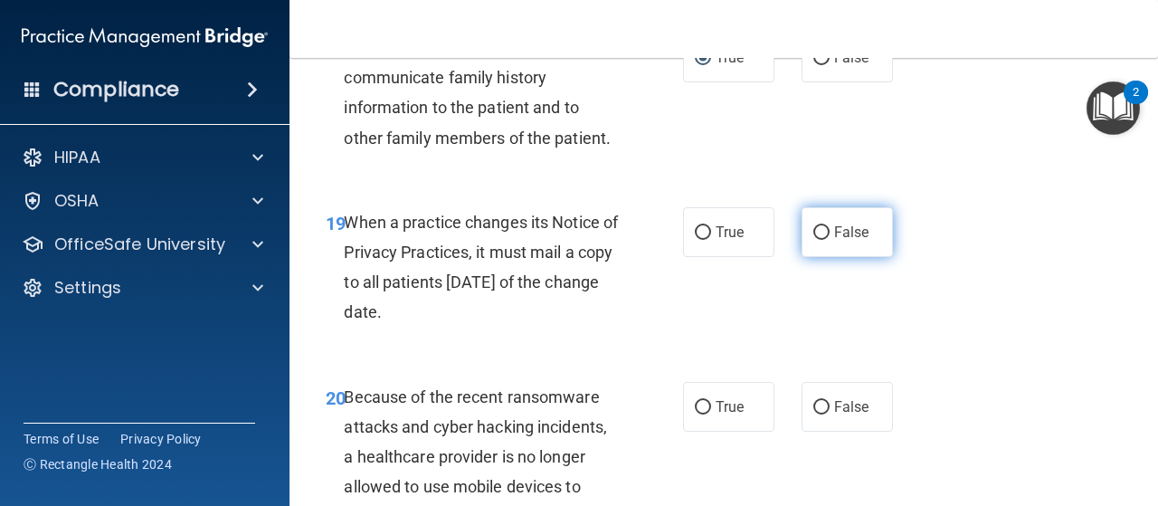
click at [813, 240] on input "False" at bounding box center [821, 233] width 16 height 14
radio input "true"
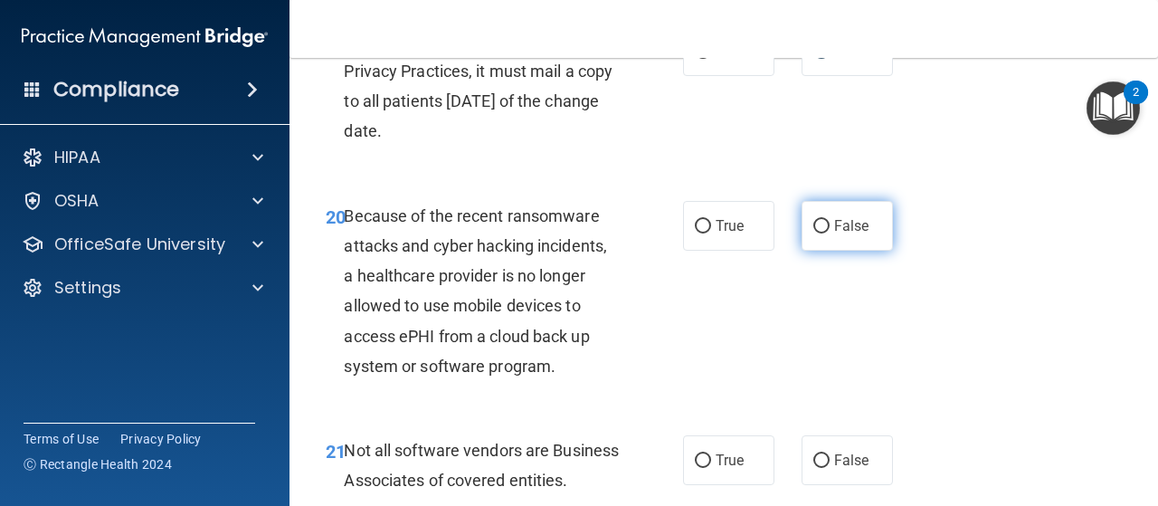
click at [813, 233] on input "False" at bounding box center [821, 227] width 16 height 14
radio input "true"
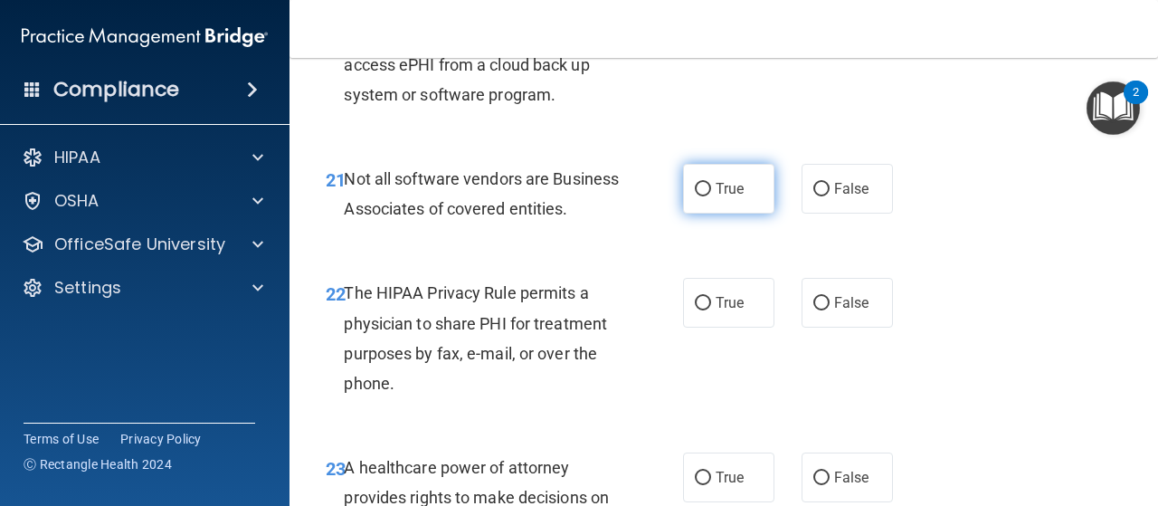
click at [700, 196] on input "True" at bounding box center [703, 190] width 16 height 14
radio input "true"
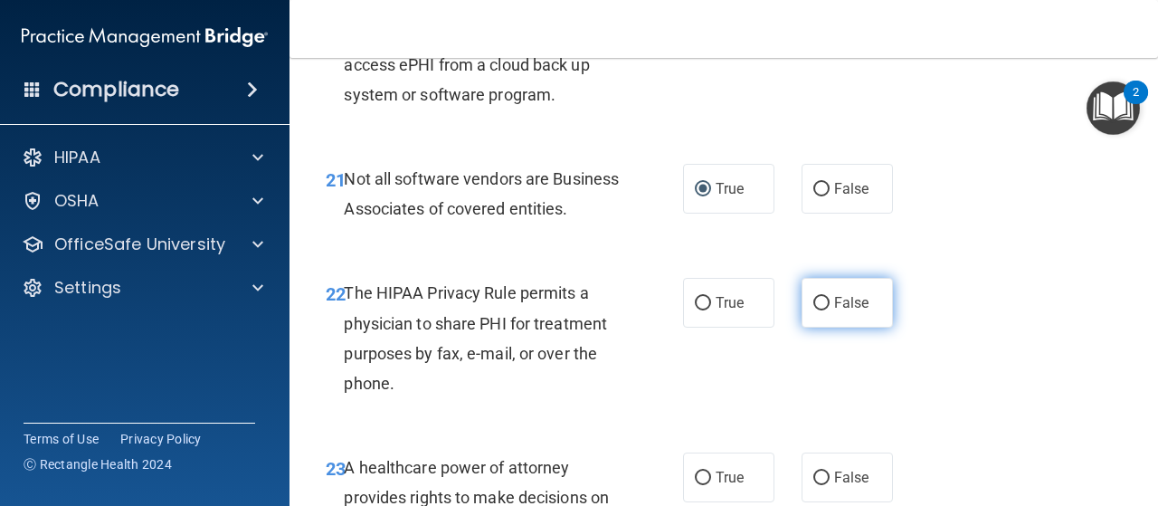
click at [817, 310] on input "False" at bounding box center [821, 304] width 16 height 14
radio input "true"
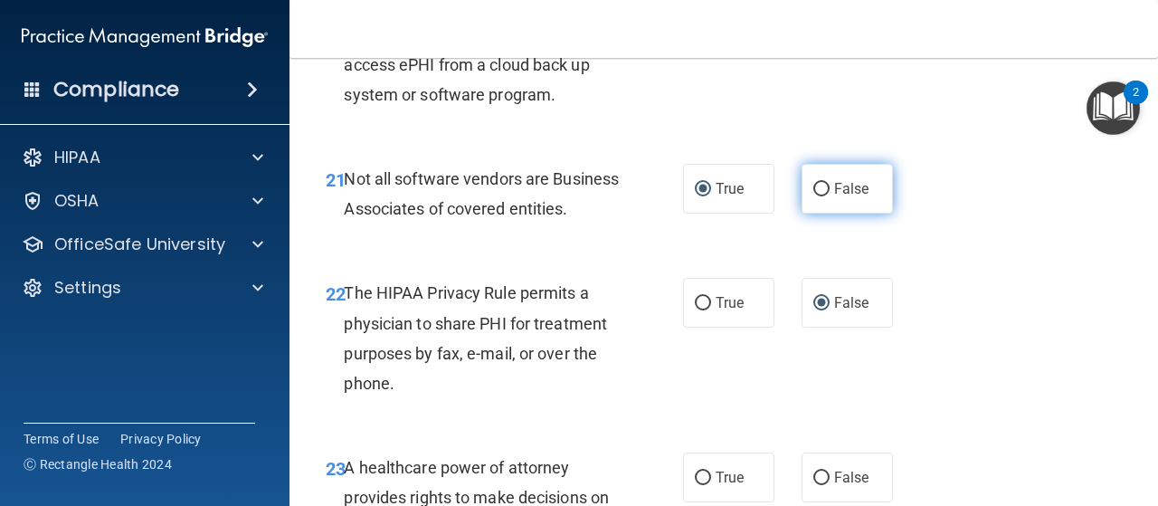
click at [816, 196] on input "False" at bounding box center [821, 190] width 16 height 14
radio input "true"
radio input "false"
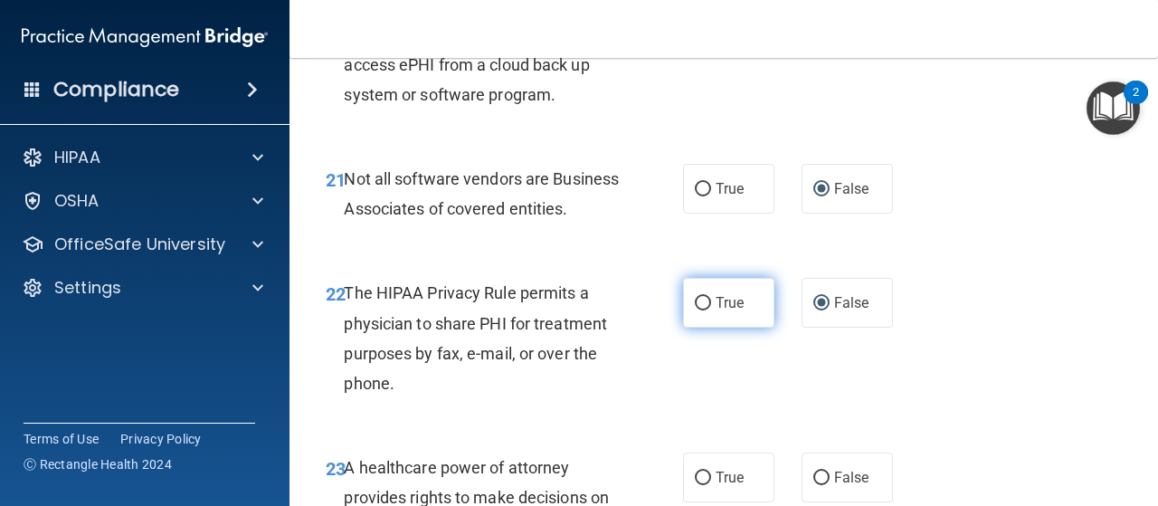
click at [695, 328] on label "True" at bounding box center [728, 303] width 91 height 50
click at [695, 310] on input "True" at bounding box center [703, 304] width 16 height 14
radio input "true"
radio input "false"
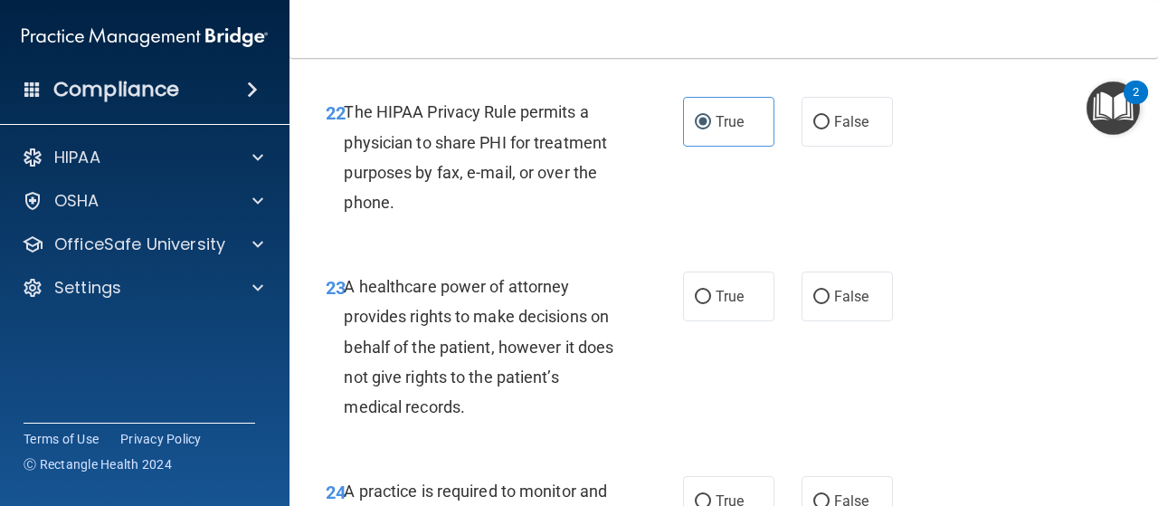
scroll to position [4162, 0]
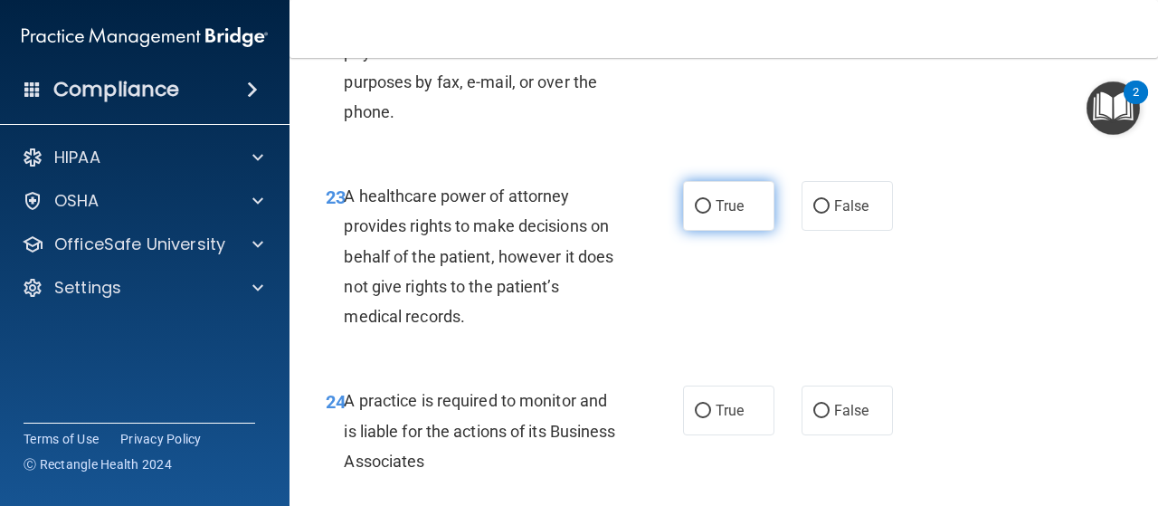
click at [700, 214] on input "True" at bounding box center [703, 207] width 16 height 14
radio input "true"
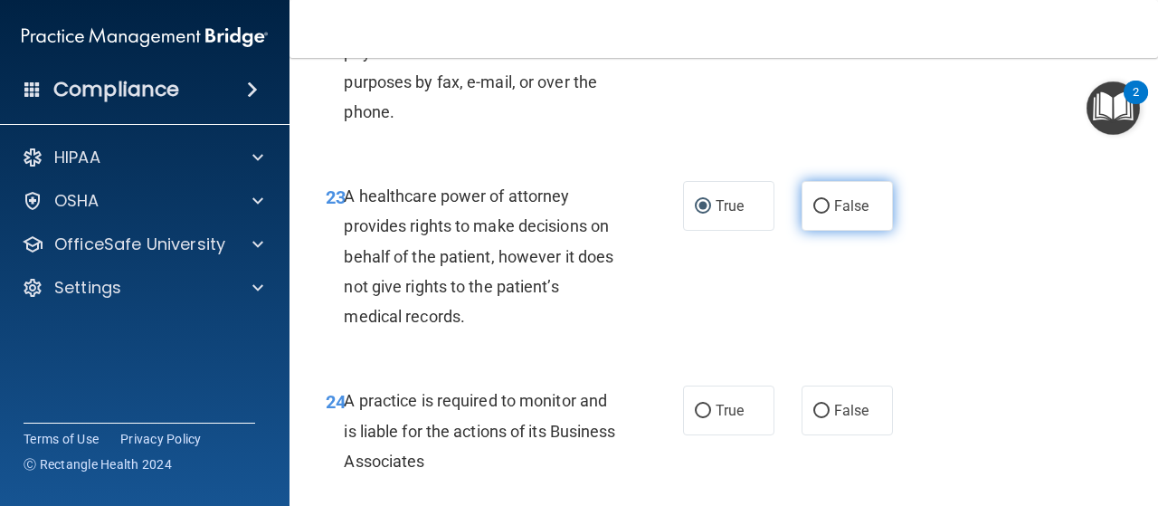
click at [813, 214] on input "False" at bounding box center [821, 207] width 16 height 14
radio input "true"
radio input "false"
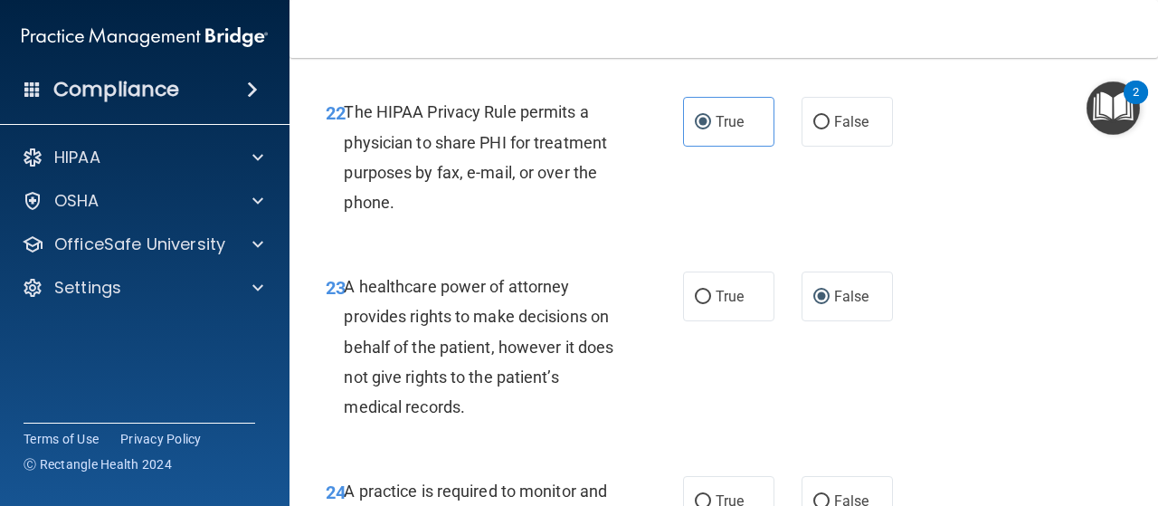
scroll to position [4343, 0]
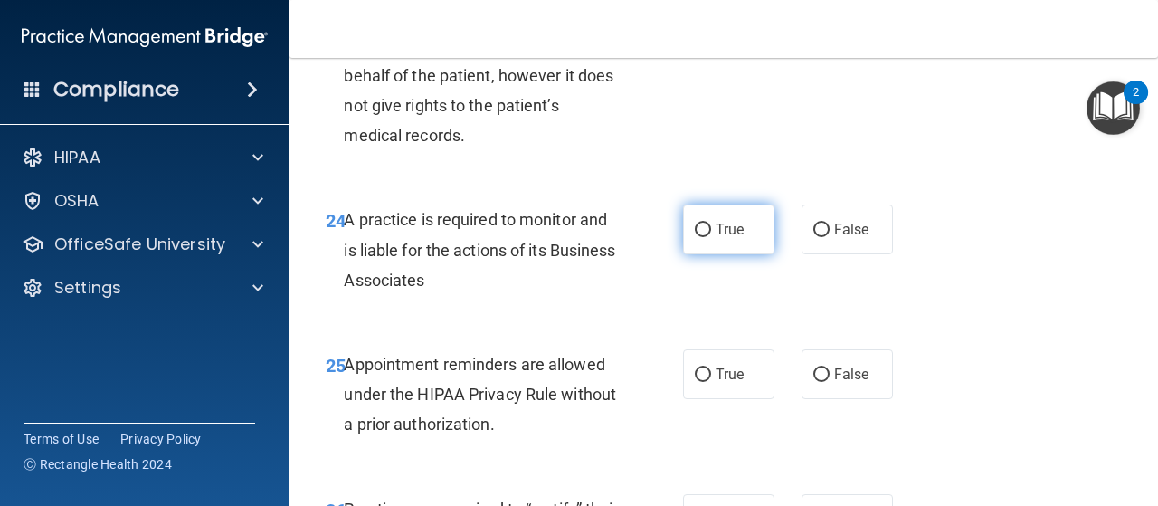
click at [695, 237] on input "True" at bounding box center [703, 231] width 16 height 14
radio input "true"
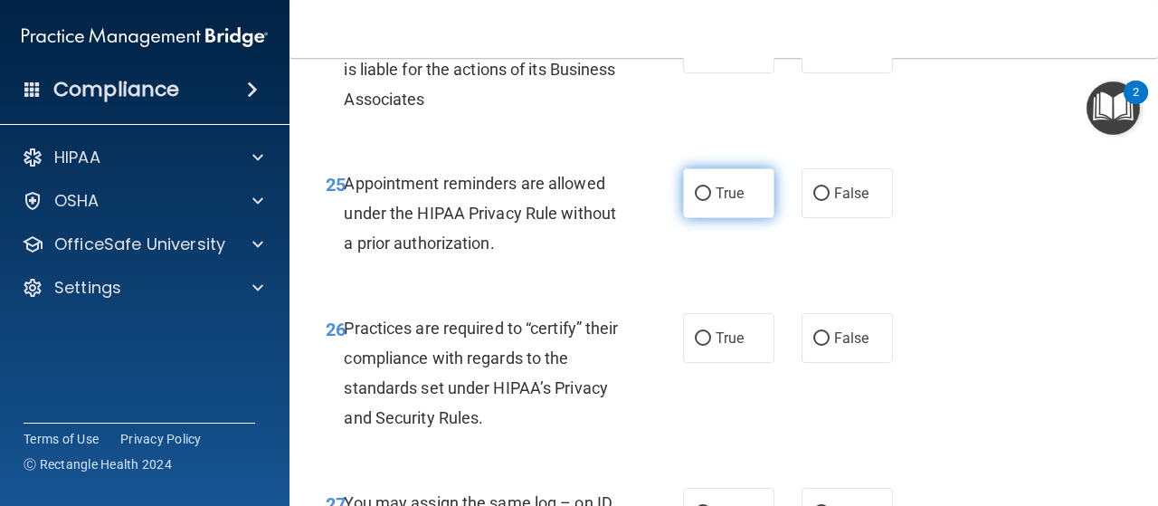
click at [700, 201] on input "True" at bounding box center [703, 194] width 16 height 14
radio input "true"
click at [813, 56] on input "False" at bounding box center [821, 50] width 16 height 14
radio input "true"
radio input "false"
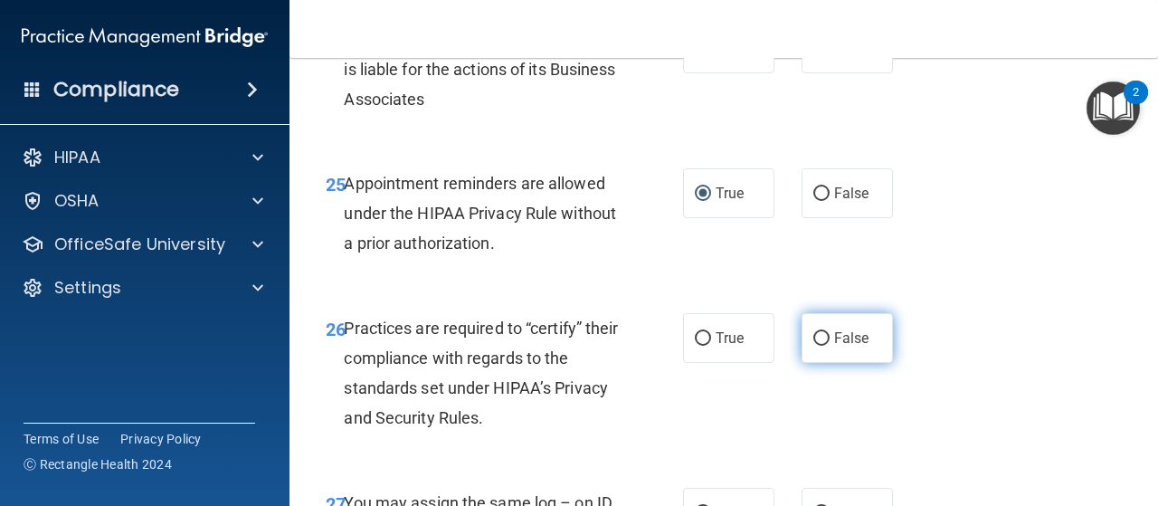
scroll to position [4615, 0]
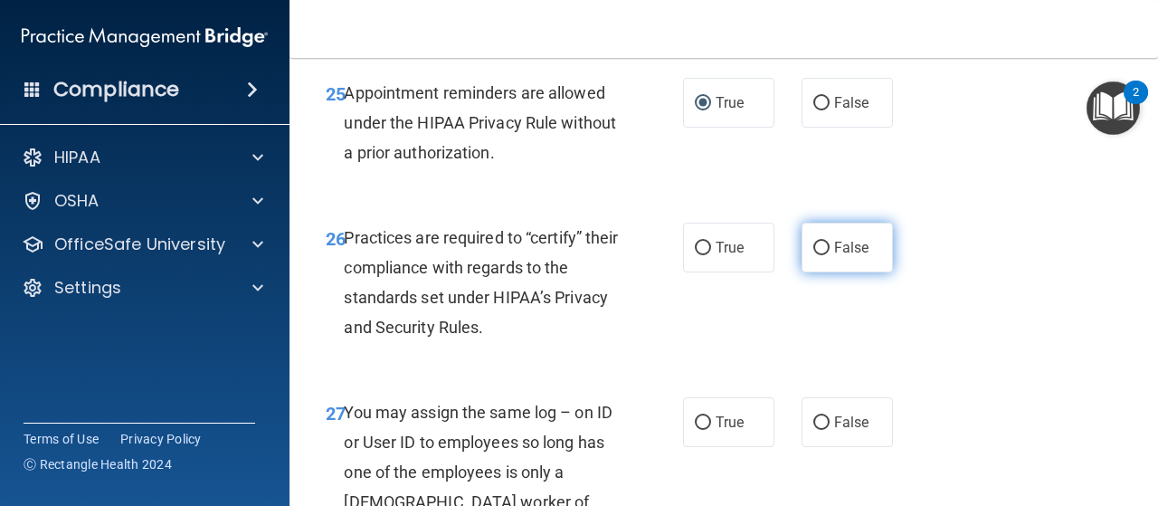
click at [802, 272] on label "False" at bounding box center [847, 248] width 91 height 50
click at [813, 255] on input "False" at bounding box center [821, 249] width 16 height 14
radio input "true"
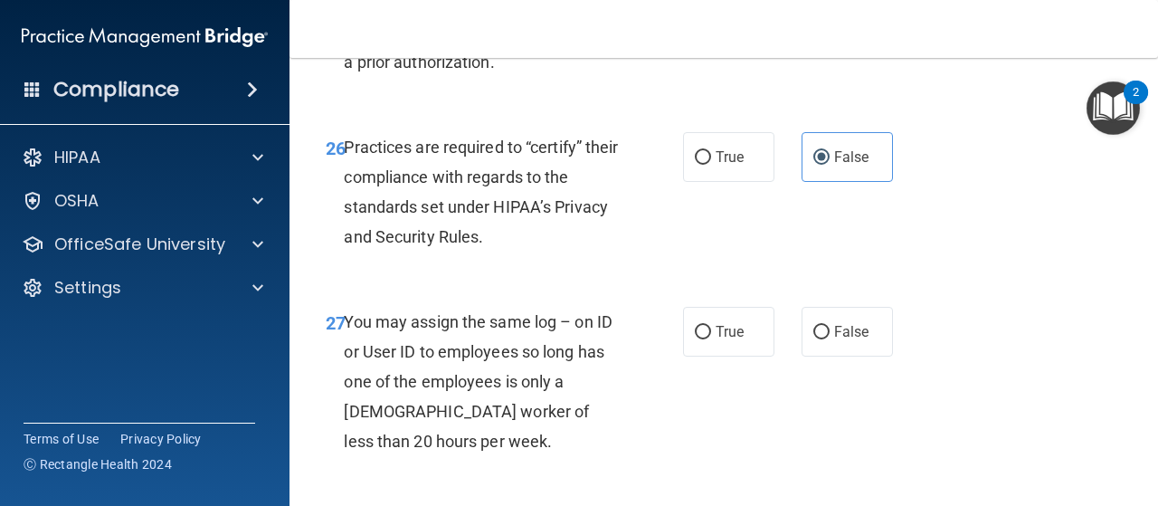
scroll to position [4886, 0]
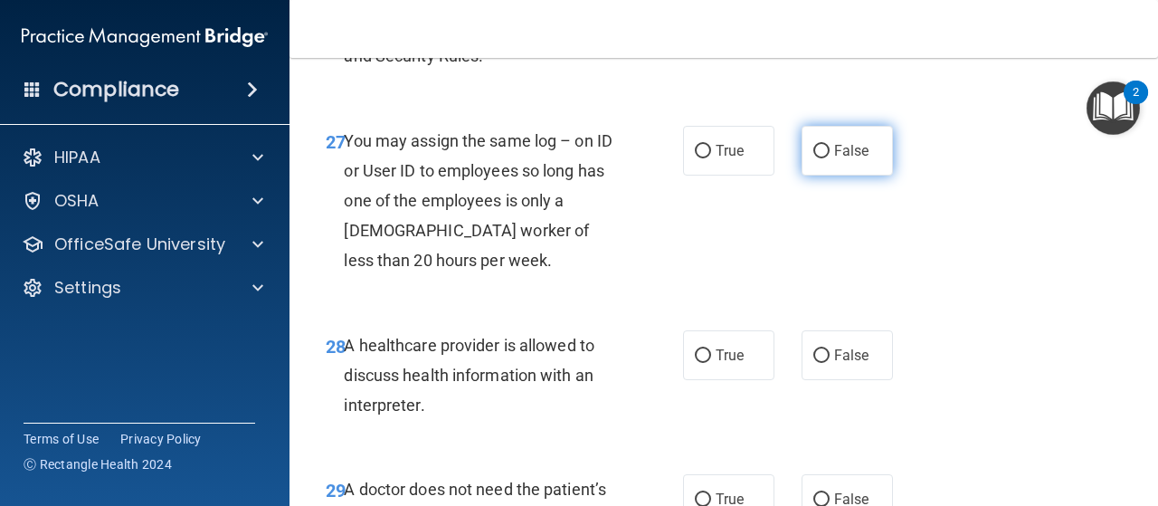
click at [813, 158] on input "False" at bounding box center [821, 152] width 16 height 14
radio input "true"
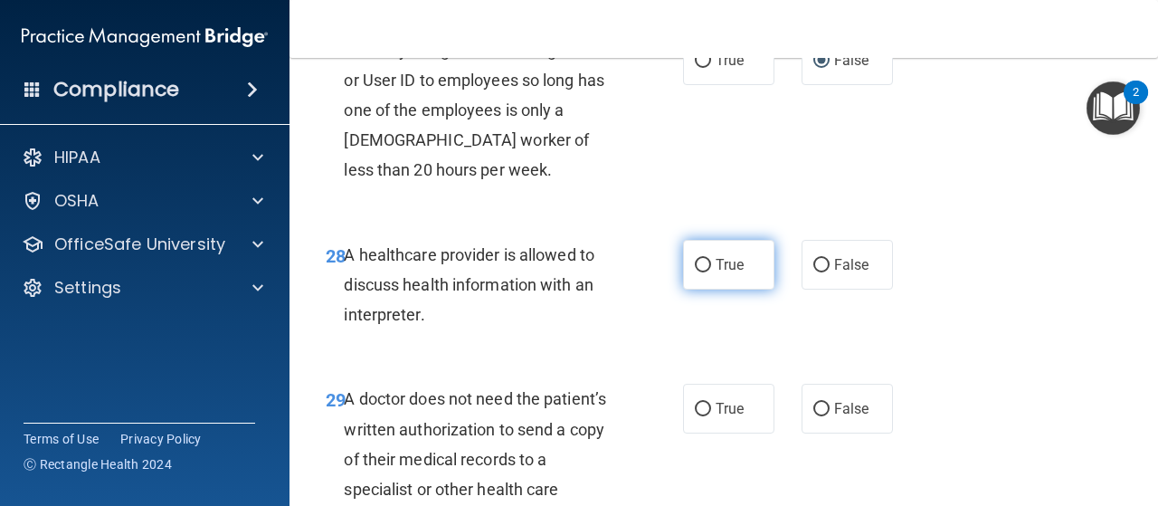
click at [702, 290] on label "True" at bounding box center [728, 265] width 91 height 50
click at [702, 272] on input "True" at bounding box center [703, 266] width 16 height 14
radio input "true"
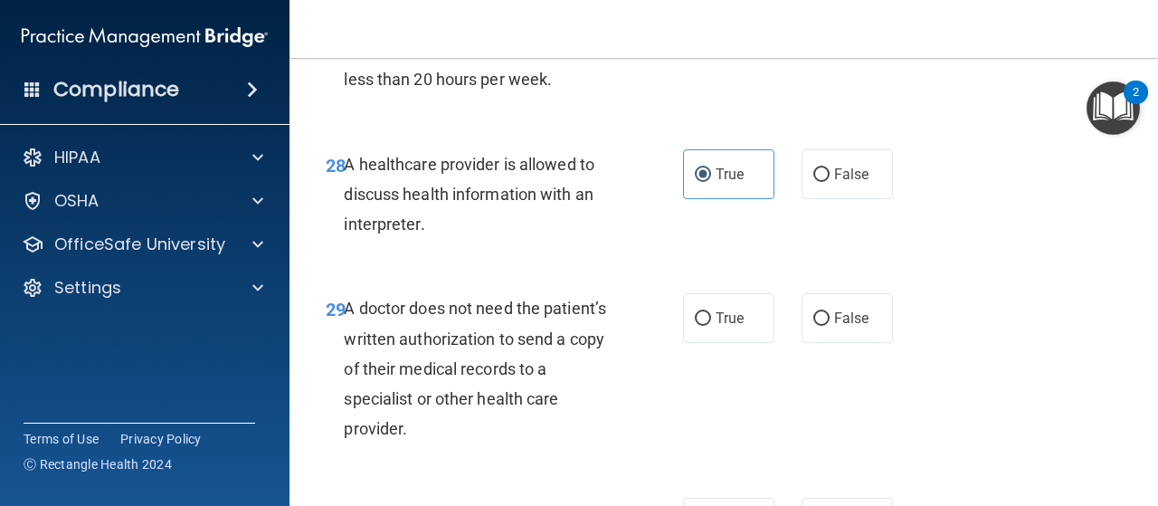
scroll to position [5158, 0]
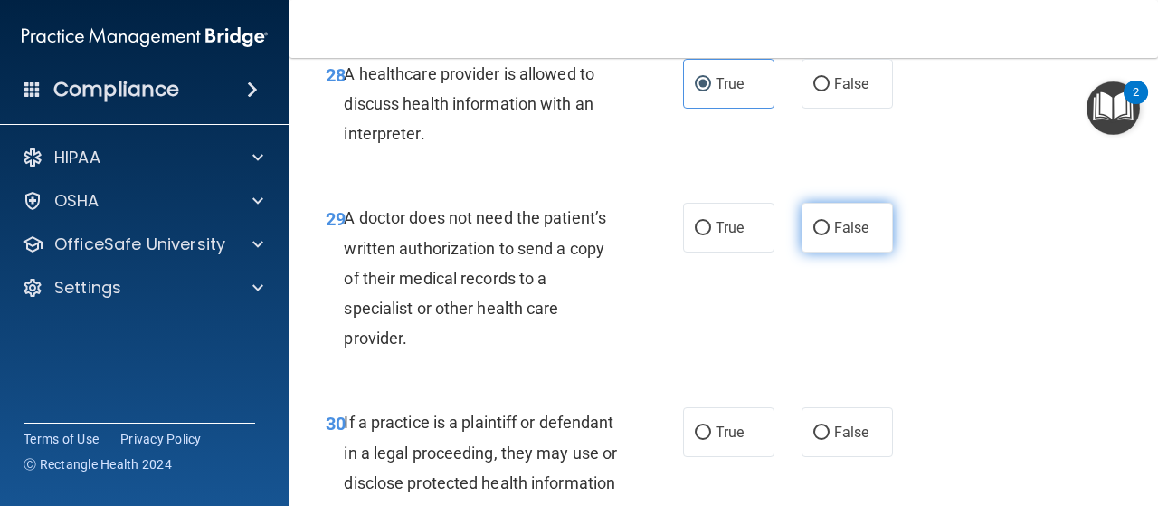
click at [813, 235] on input "False" at bounding box center [821, 229] width 16 height 14
radio input "true"
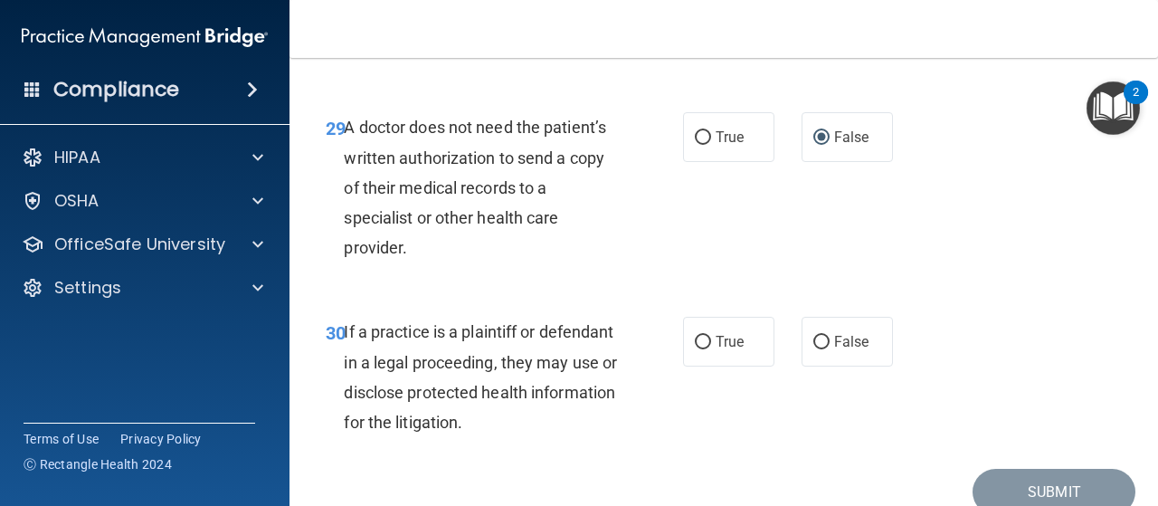
scroll to position [5339, 0]
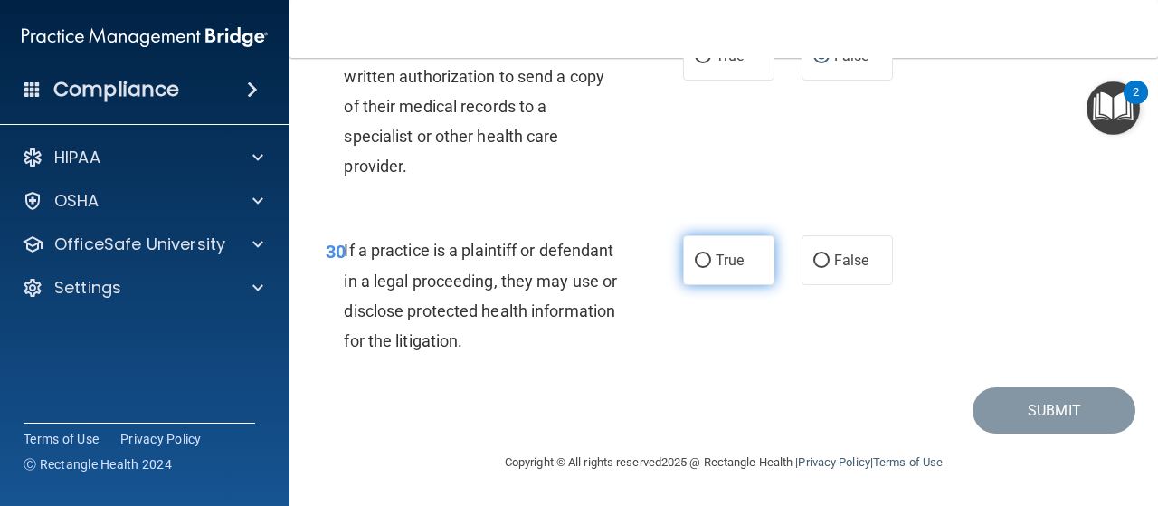
click at [703, 268] on input "True" at bounding box center [703, 261] width 16 height 14
radio input "true"
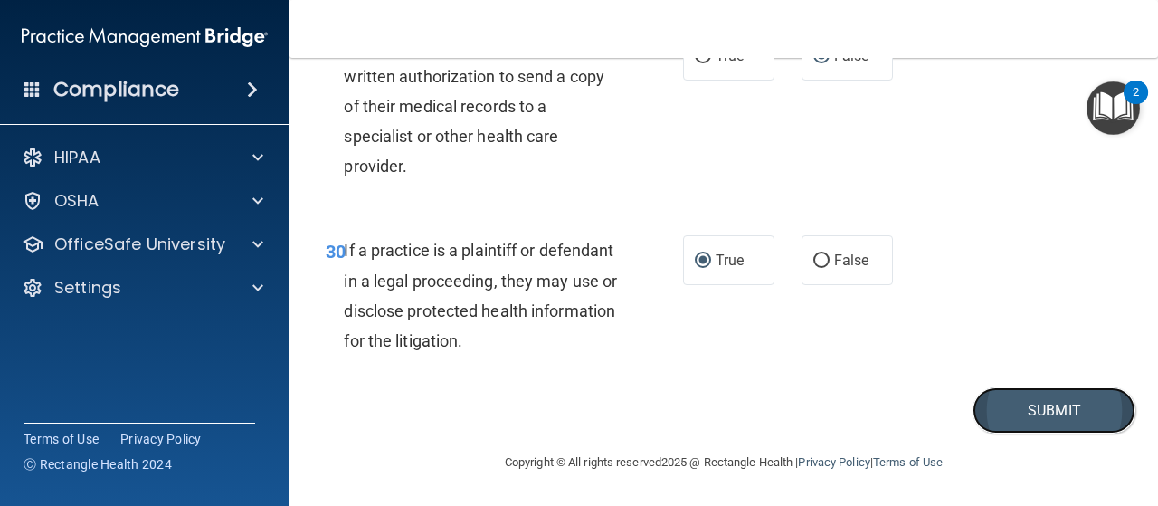
click at [1003, 433] on button "Submit" at bounding box center [1054, 410] width 163 height 46
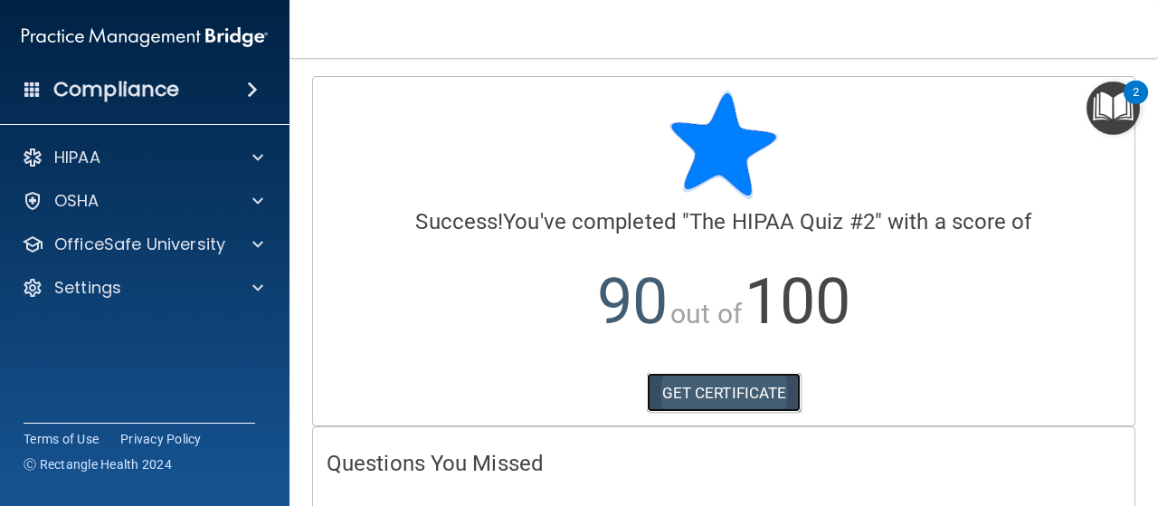
click at [686, 392] on link "GET CERTIFICATE" at bounding box center [724, 393] width 155 height 40
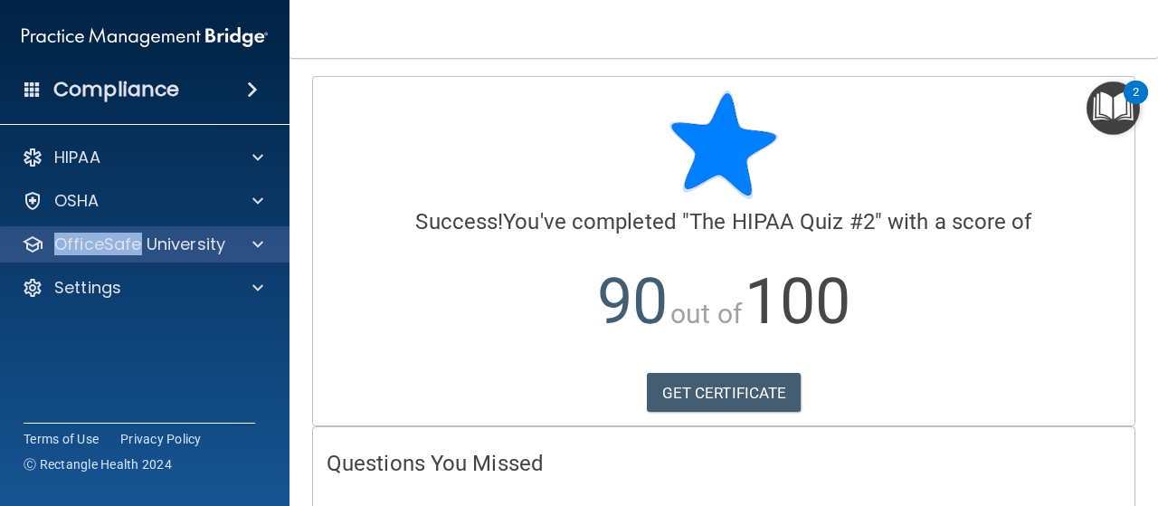
drag, startPoint x: 137, startPoint y: 215, endPoint x: 137, endPoint y: 235, distance: 19.9
click at [137, 235] on div "HIPAA Documents and Policies Report an Incident Business Associates Emergency P…" at bounding box center [145, 226] width 290 height 188
click at [137, 235] on p "OfficeSafe University" at bounding box center [139, 244] width 171 height 22
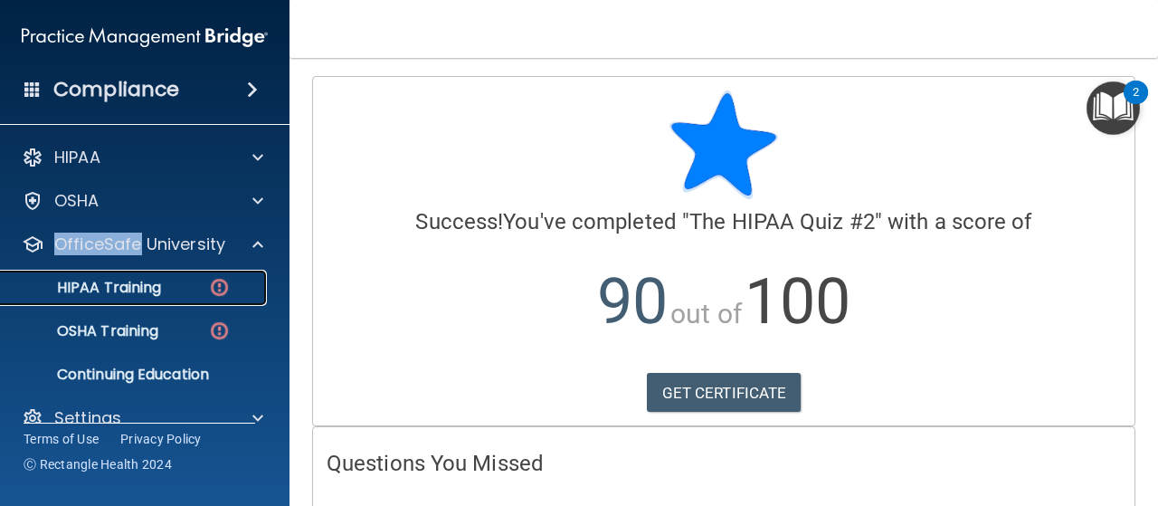
click at [156, 277] on link "HIPAA Training" at bounding box center [124, 288] width 285 height 36
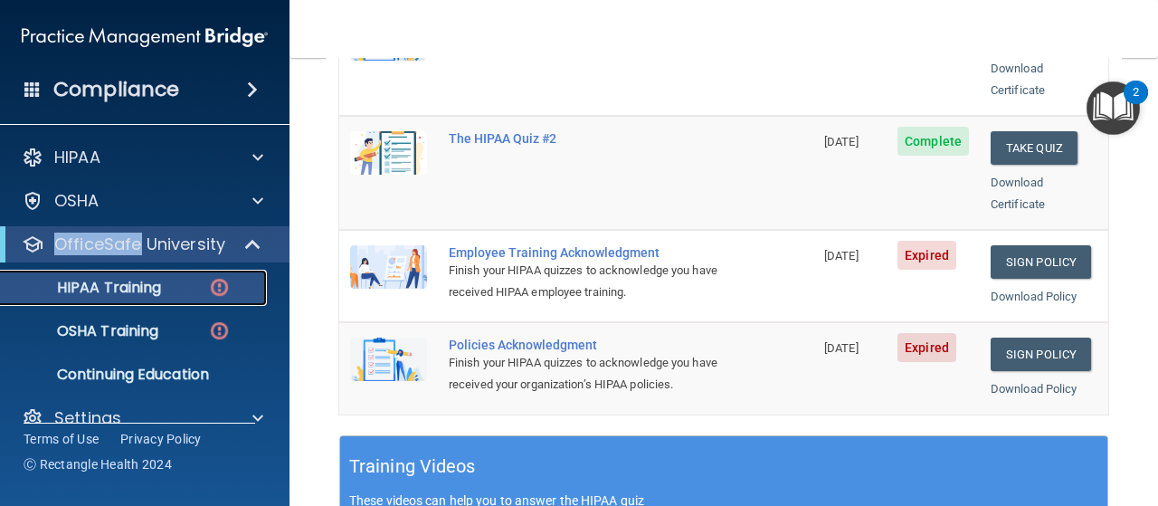
scroll to position [271, 0]
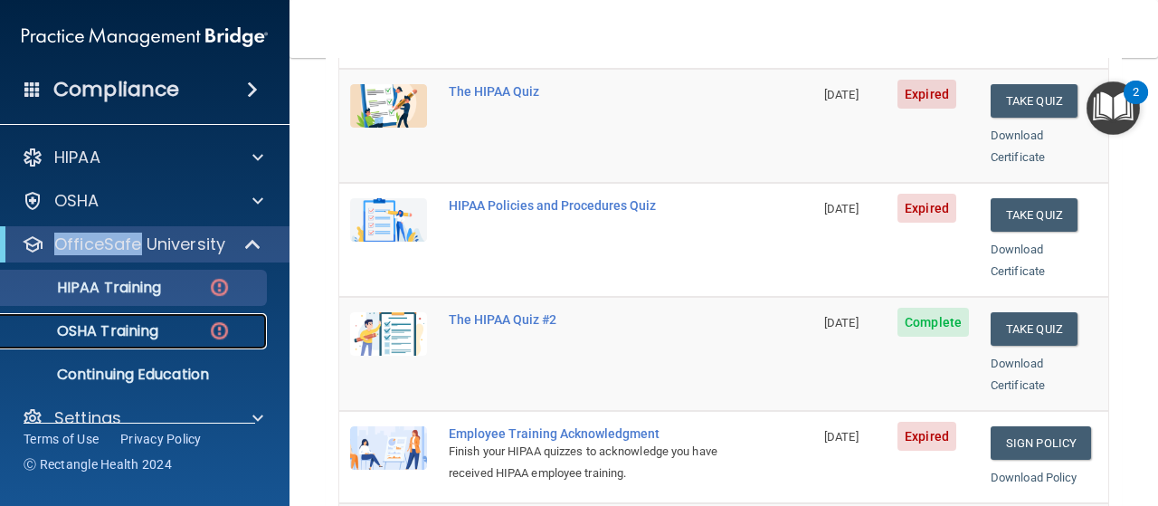
click at [148, 325] on p "OSHA Training" at bounding box center [85, 331] width 147 height 18
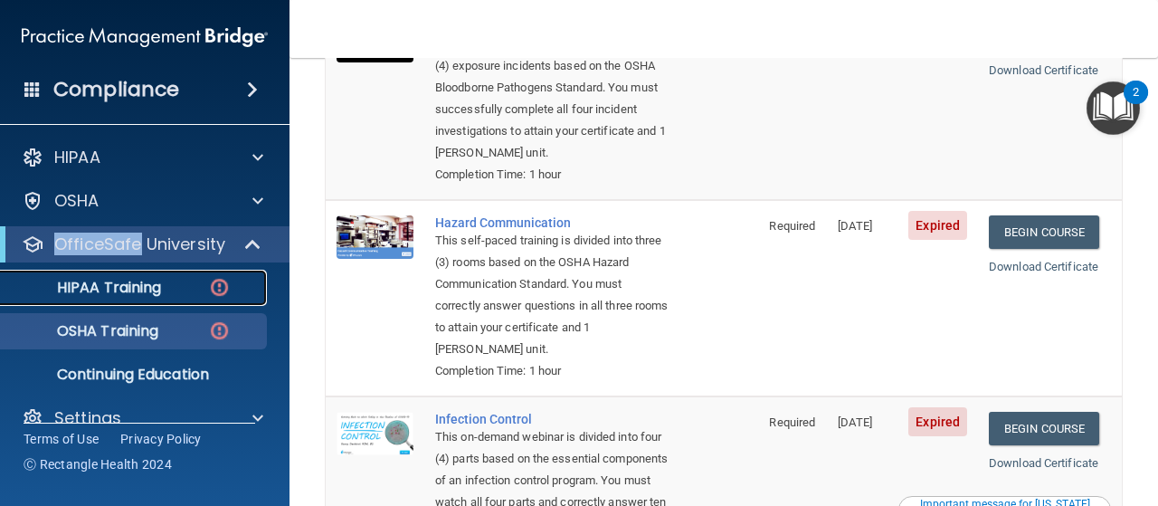
click at [123, 290] on p "HIPAA Training" at bounding box center [86, 288] width 149 height 18
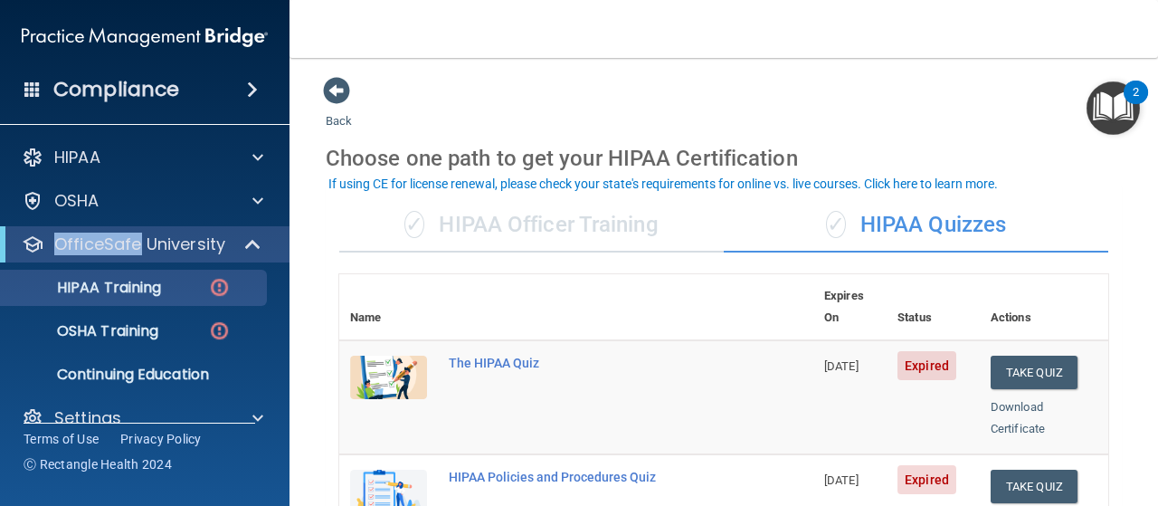
click at [1120, 115] on img "Open Resource Center, 2 new notifications" at bounding box center [1113, 107] width 53 height 53
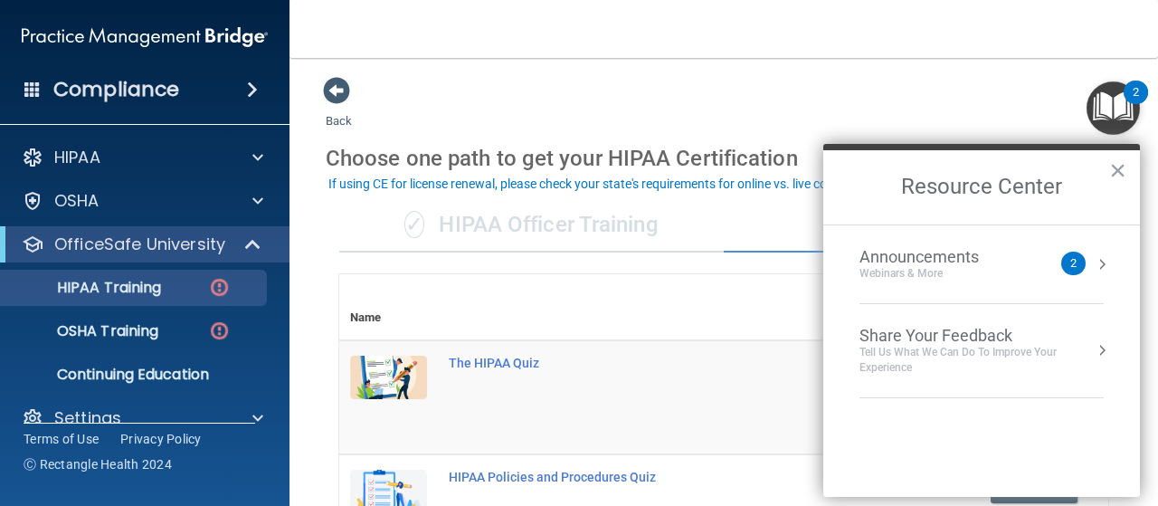
click at [1070, 256] on div "2" at bounding box center [1073, 264] width 24 height 24
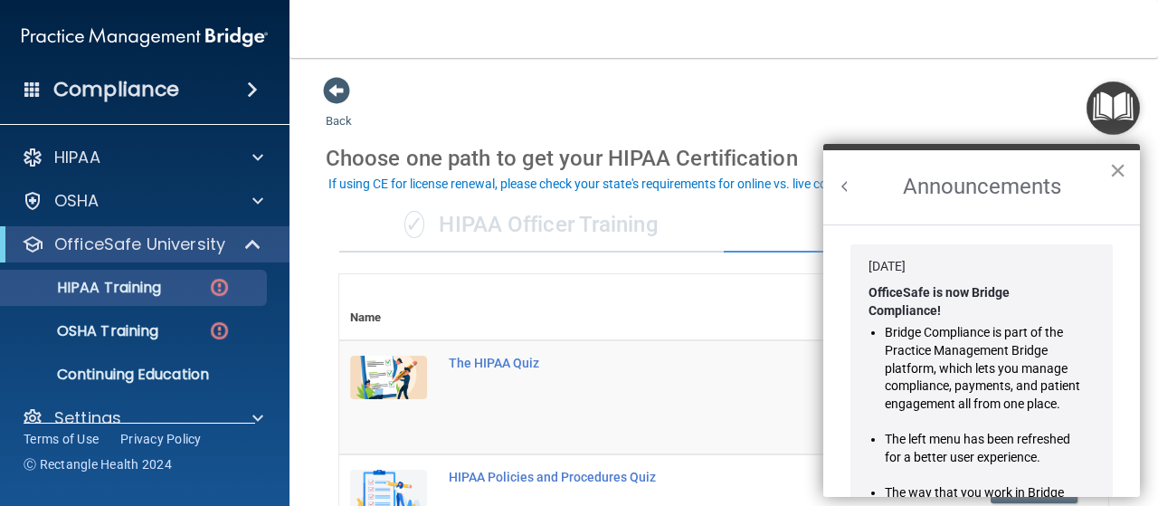
click at [1118, 162] on button "×" at bounding box center [1117, 170] width 17 height 29
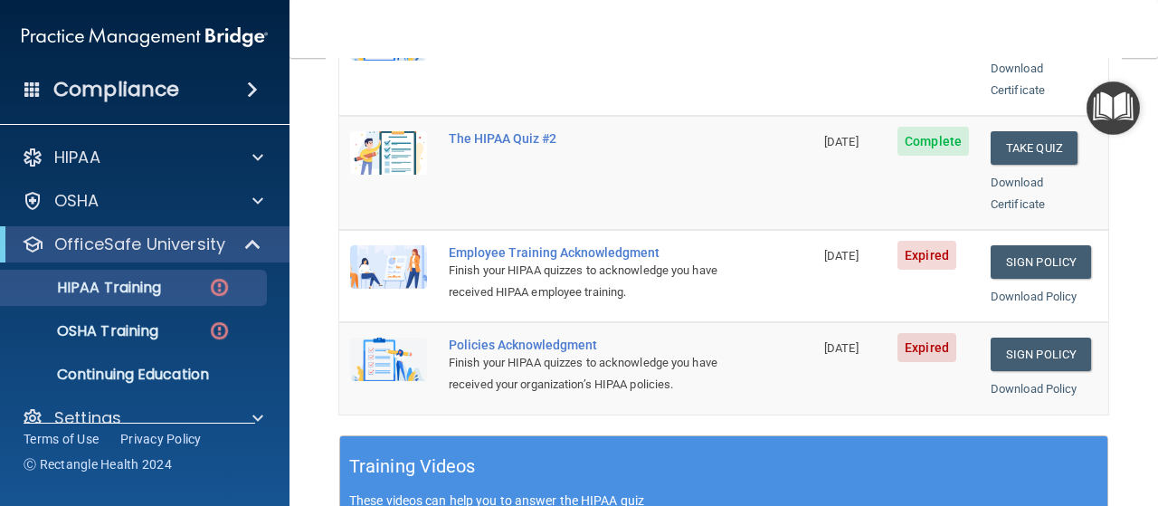
scroll to position [181, 0]
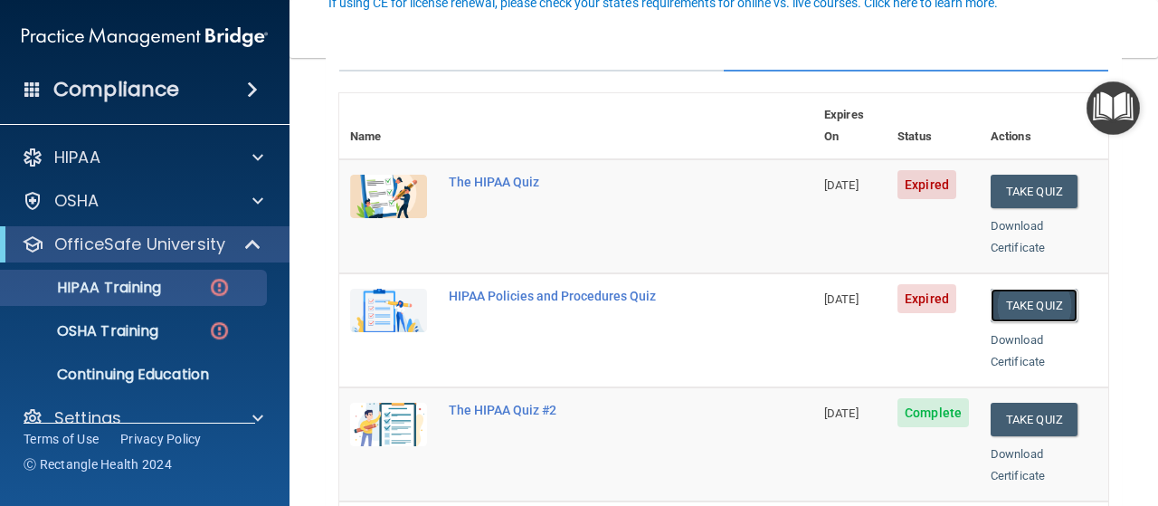
click at [1023, 289] on button "Take Quiz" at bounding box center [1034, 305] width 87 height 33
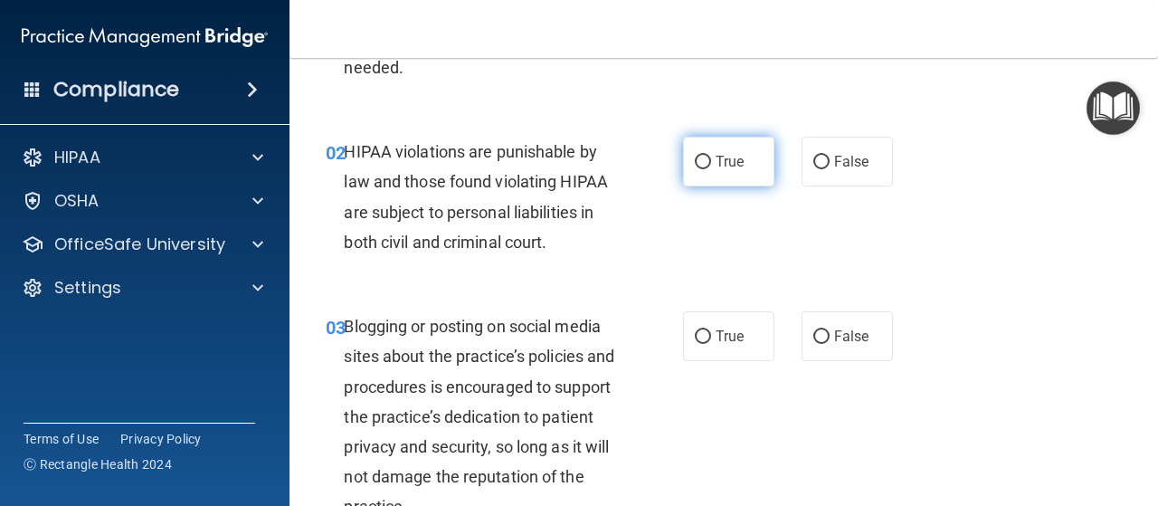
click at [702, 161] on input "True" at bounding box center [703, 163] width 16 height 14
radio input "true"
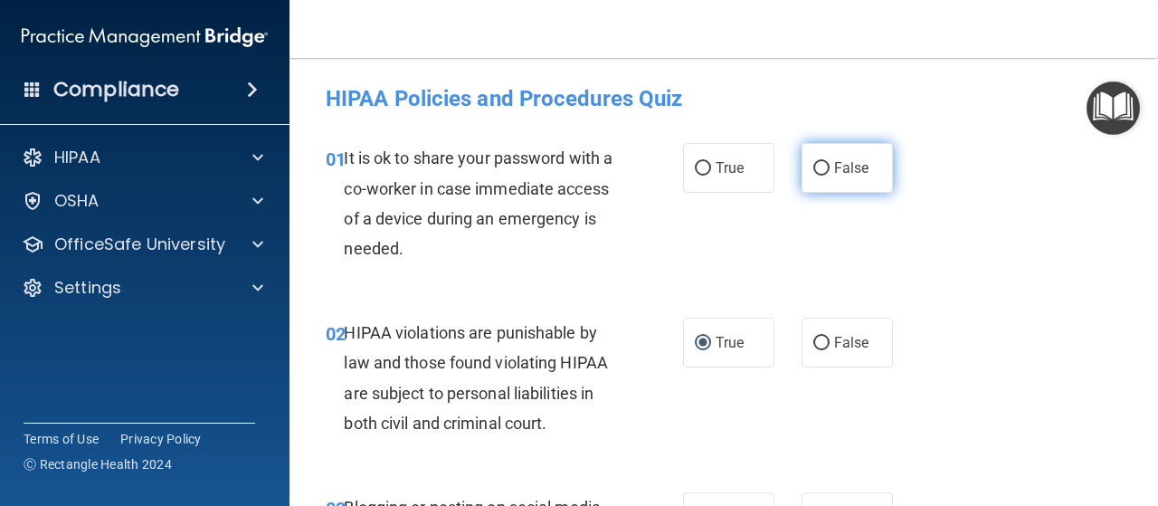
click at [813, 166] on input "False" at bounding box center [821, 169] width 16 height 14
radio input "true"
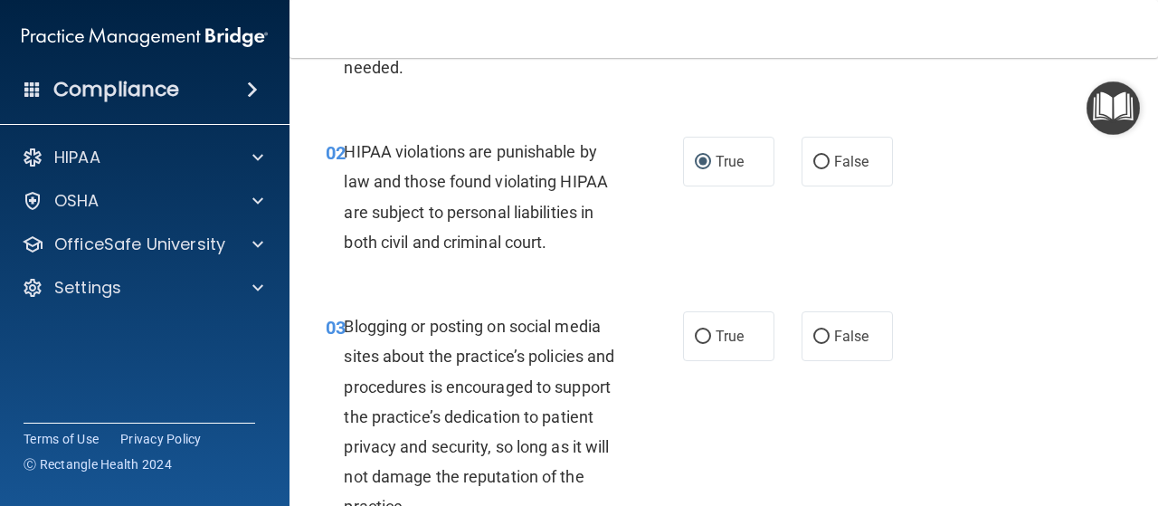
scroll to position [271, 0]
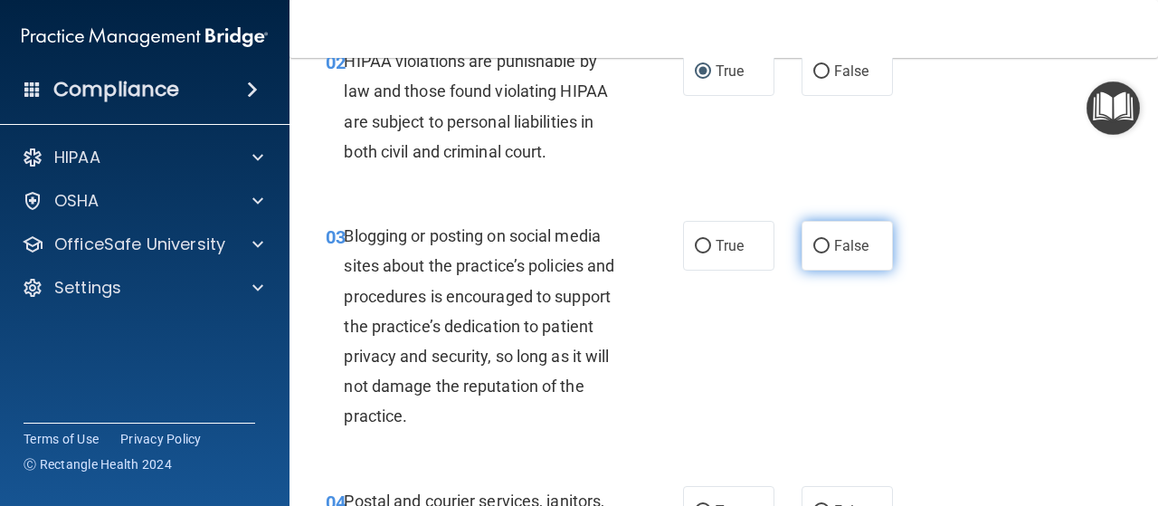
click at [819, 245] on input "False" at bounding box center [821, 247] width 16 height 14
radio input "true"
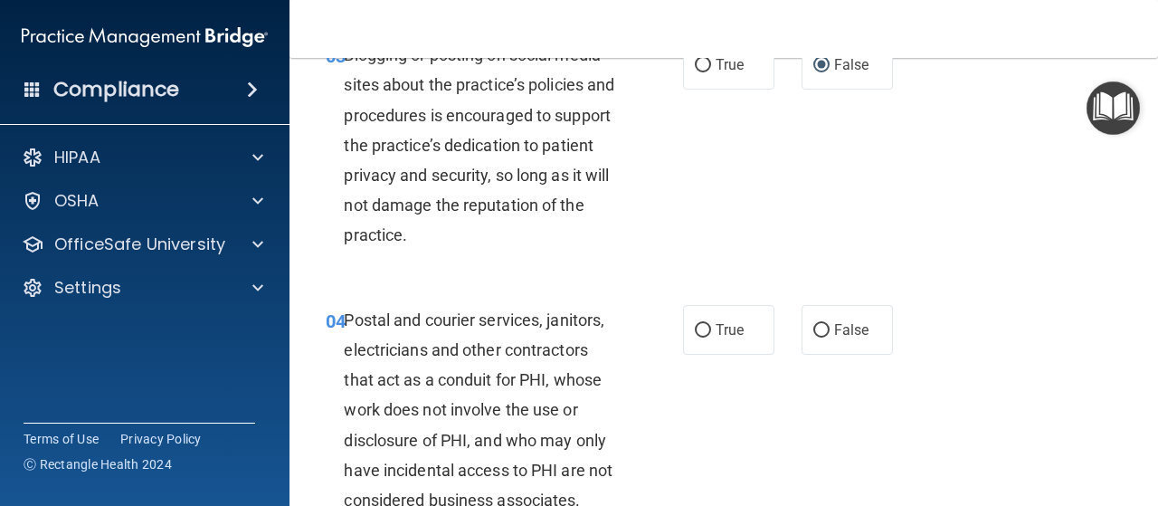
scroll to position [543, 0]
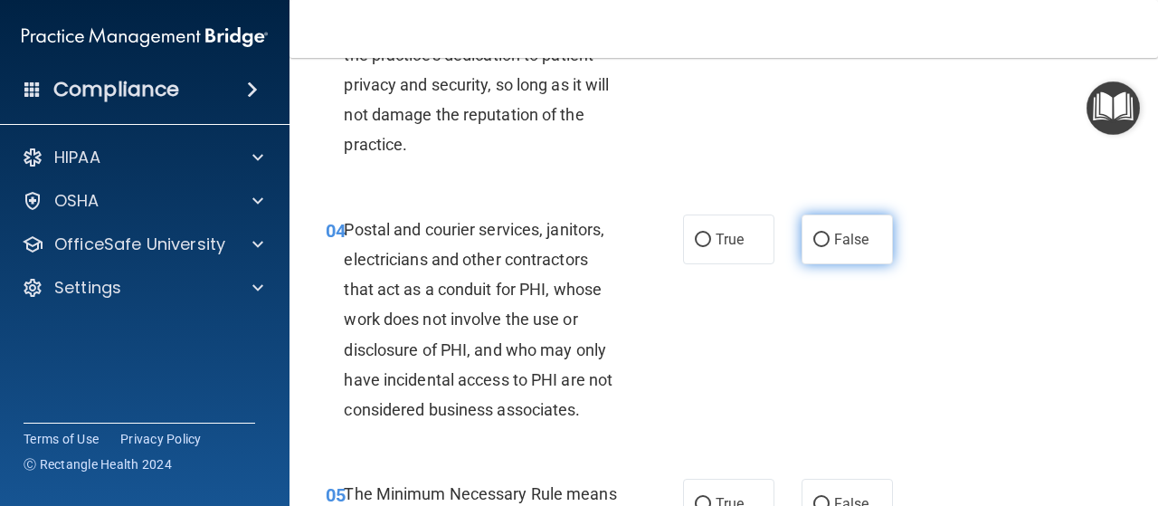
click at [819, 239] on input "False" at bounding box center [821, 240] width 16 height 14
radio input "true"
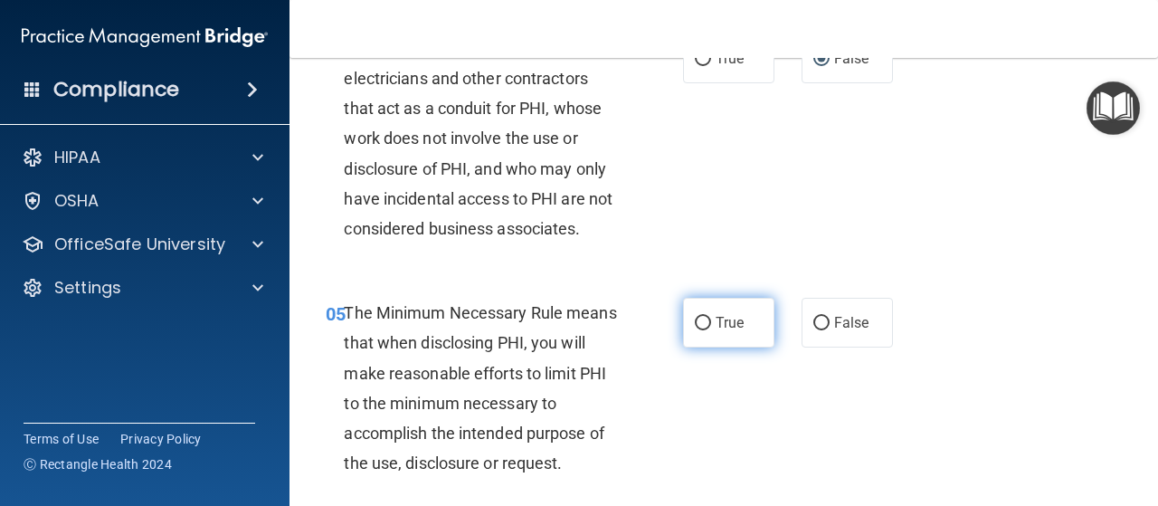
click at [695, 320] on input "True" at bounding box center [703, 324] width 16 height 14
radio input "true"
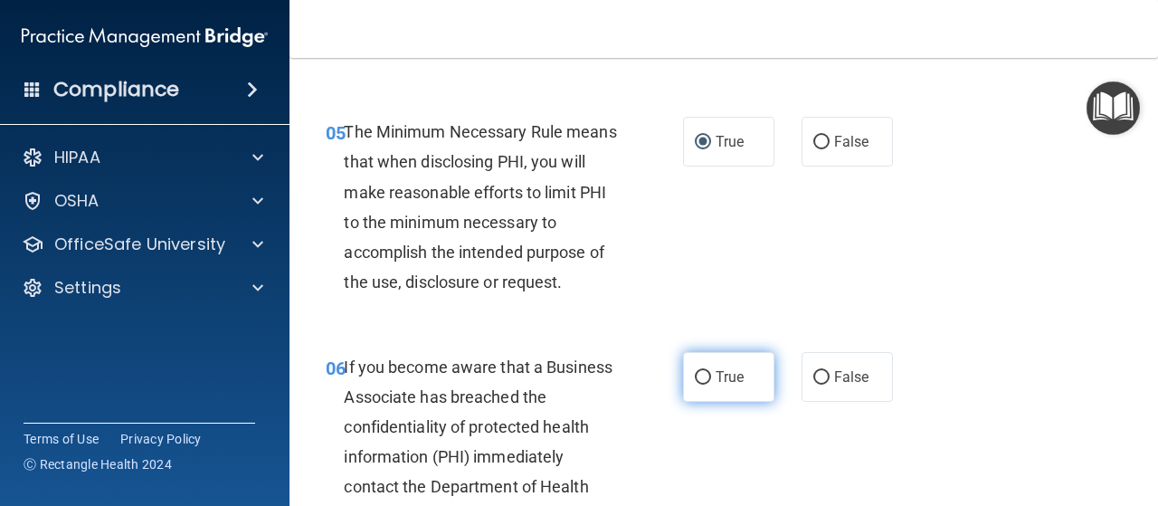
scroll to position [995, 0]
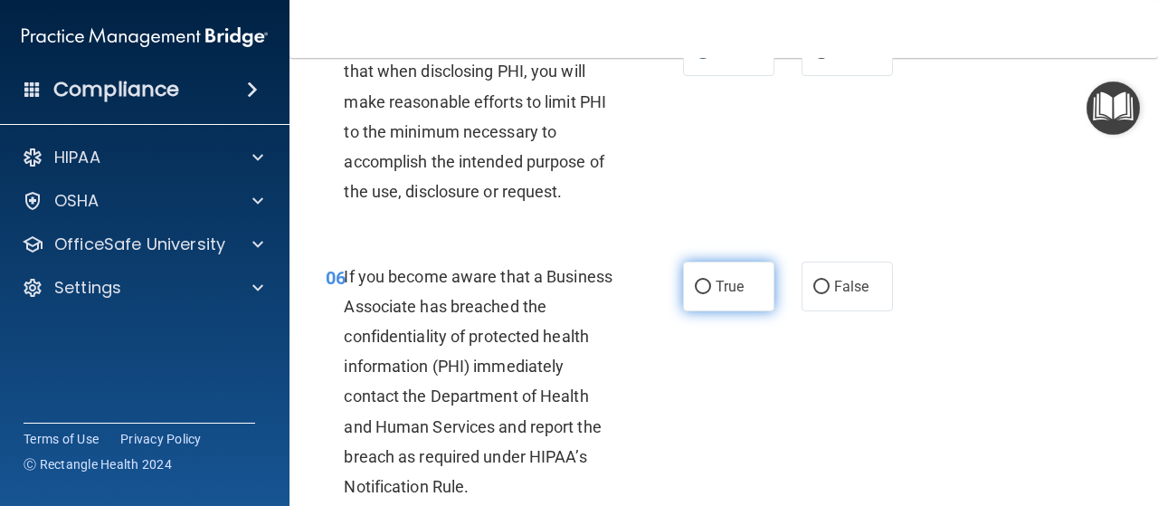
click at [683, 275] on label "True" at bounding box center [728, 287] width 91 height 50
click at [695, 281] on input "True" at bounding box center [703, 288] width 16 height 14
radio input "true"
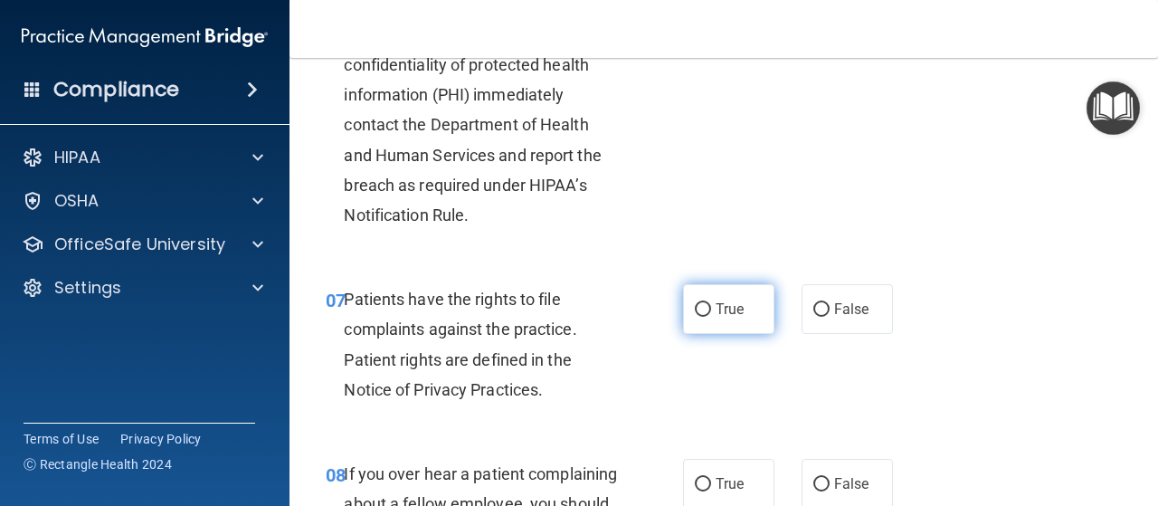
click at [700, 308] on input "True" at bounding box center [703, 310] width 16 height 14
radio input "true"
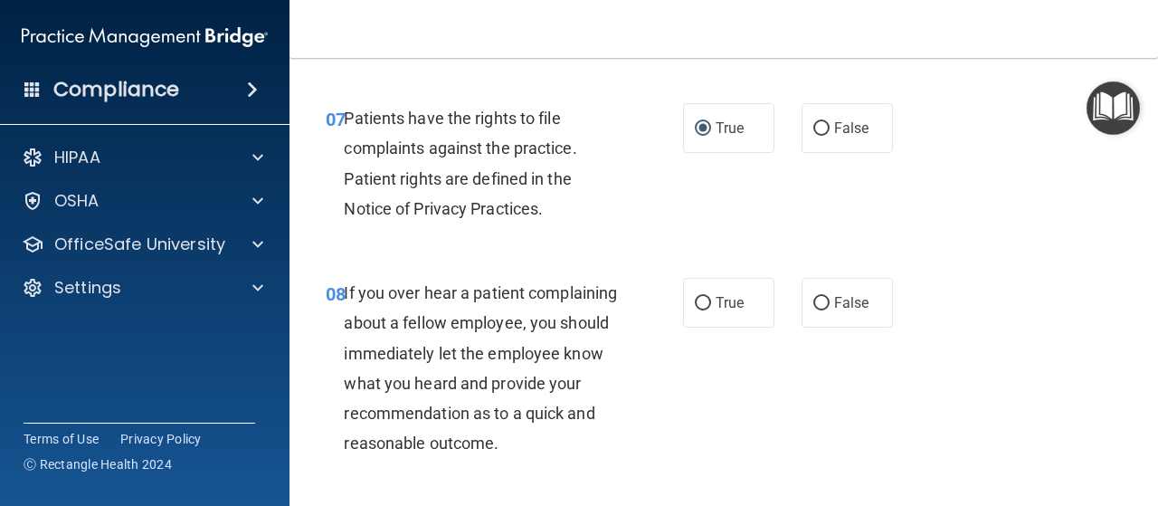
scroll to position [1538, 0]
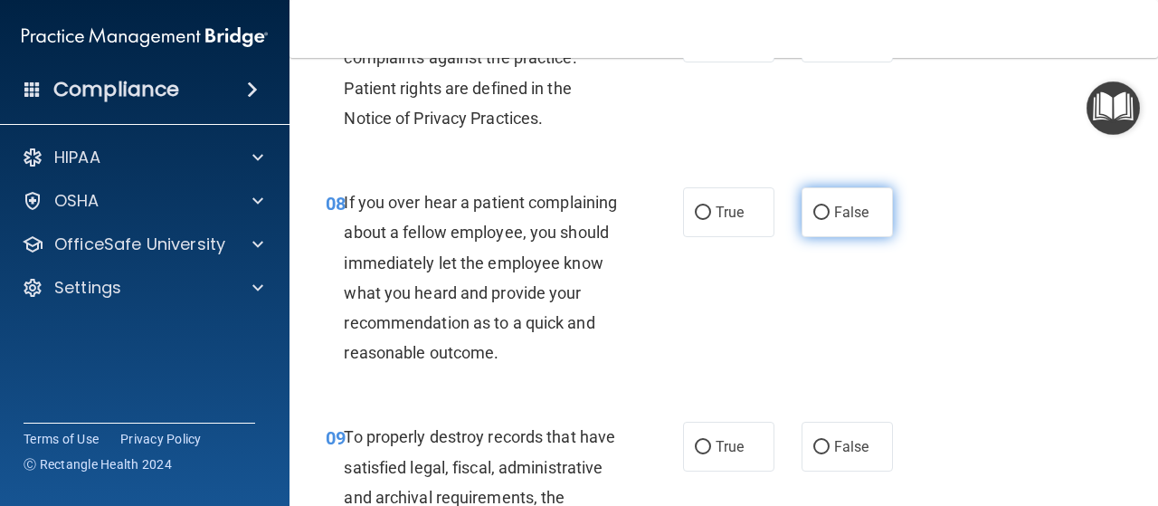
click at [813, 207] on input "False" at bounding box center [821, 213] width 16 height 14
radio input "true"
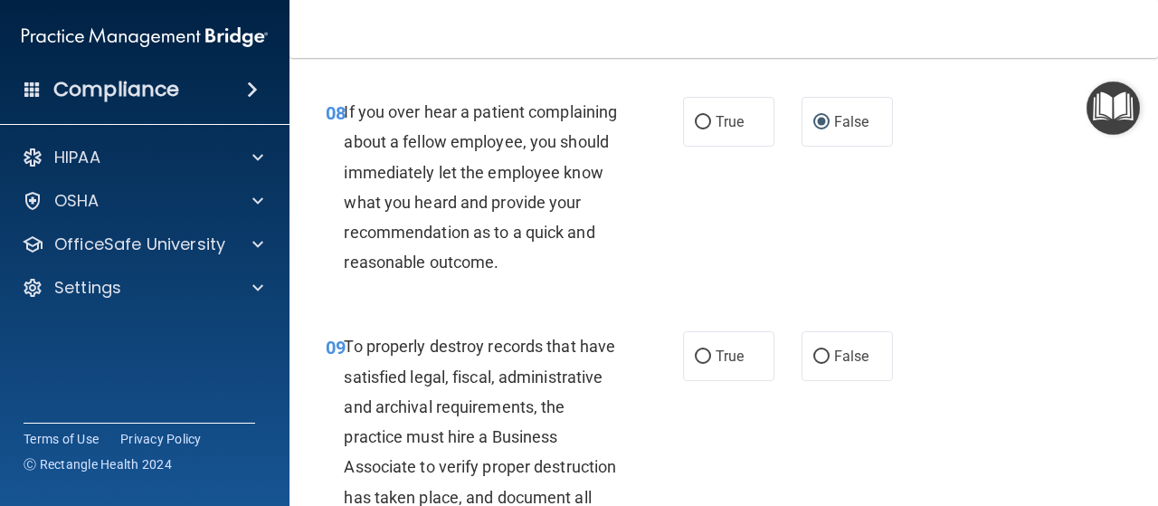
scroll to position [1810, 0]
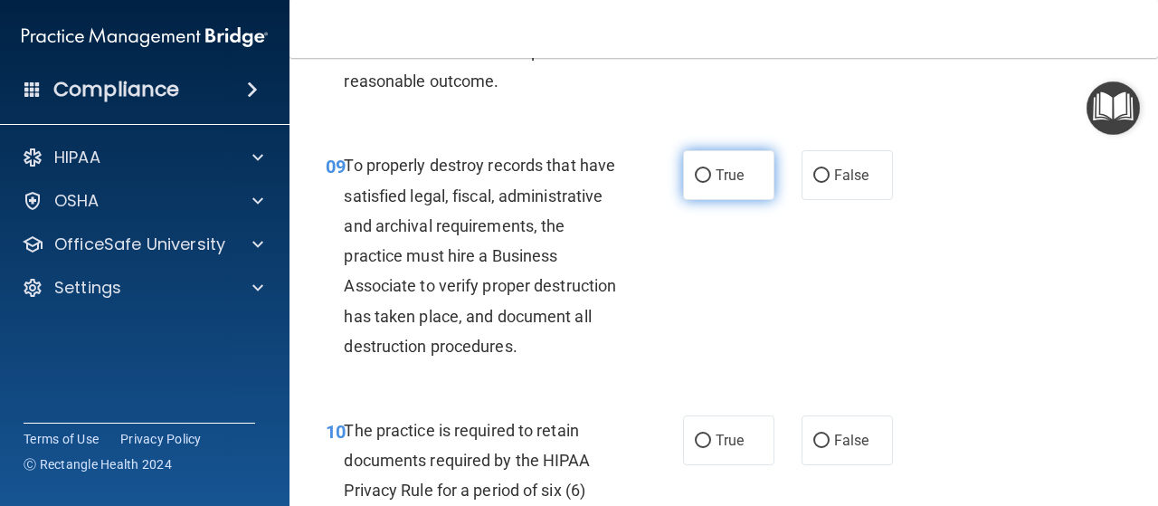
click at [699, 183] on input "True" at bounding box center [703, 176] width 16 height 14
radio input "true"
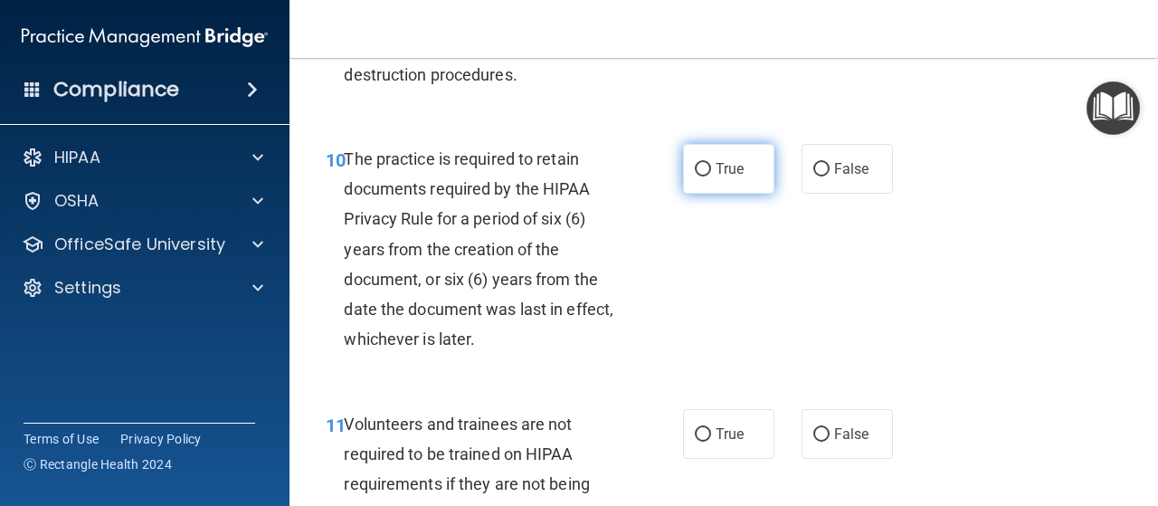
click at [695, 176] on input "True" at bounding box center [703, 170] width 16 height 14
radio input "true"
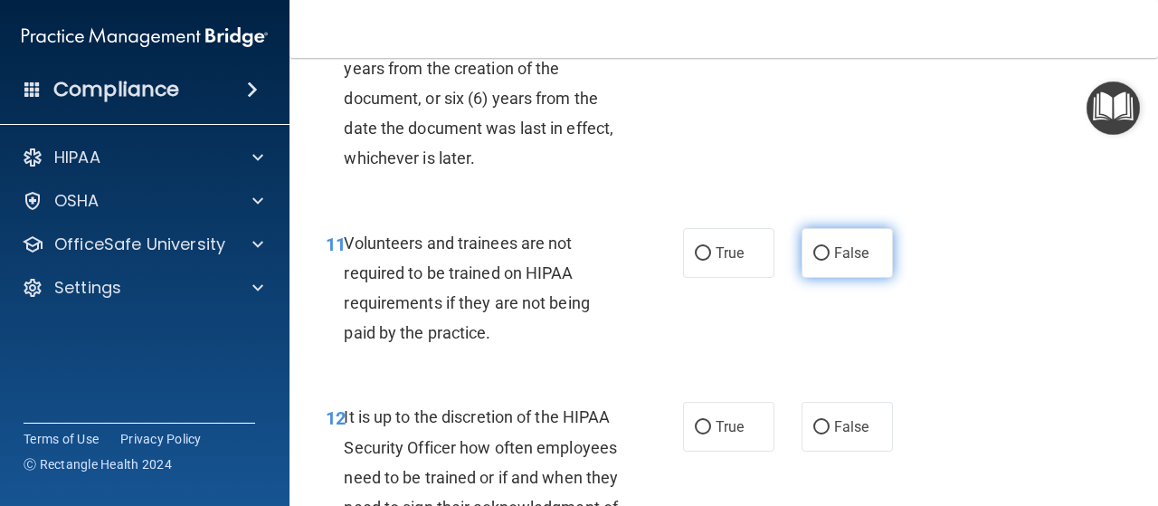
click at [813, 261] on input "False" at bounding box center [821, 254] width 16 height 14
radio input "true"
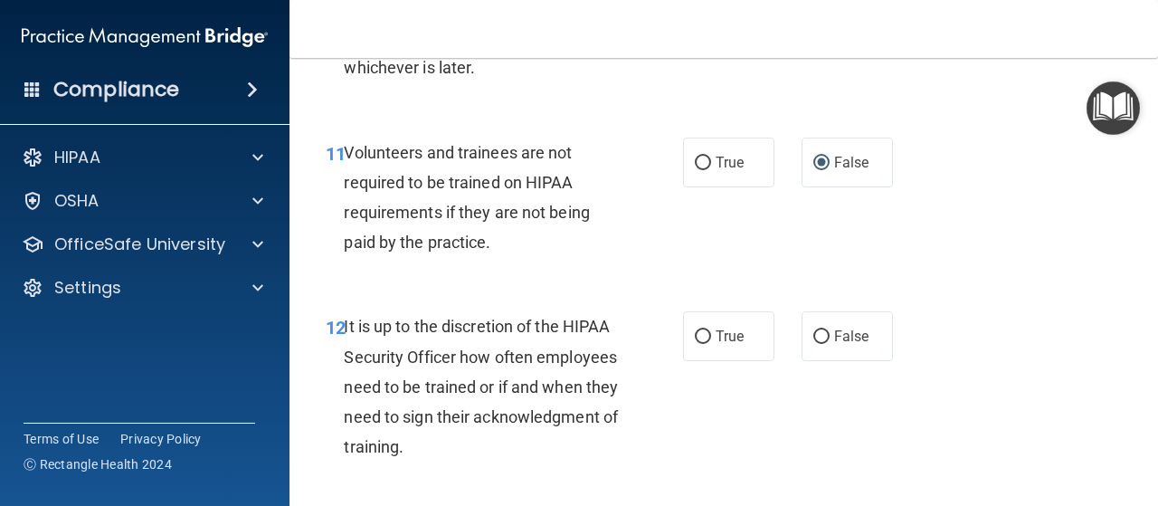
scroll to position [2443, 0]
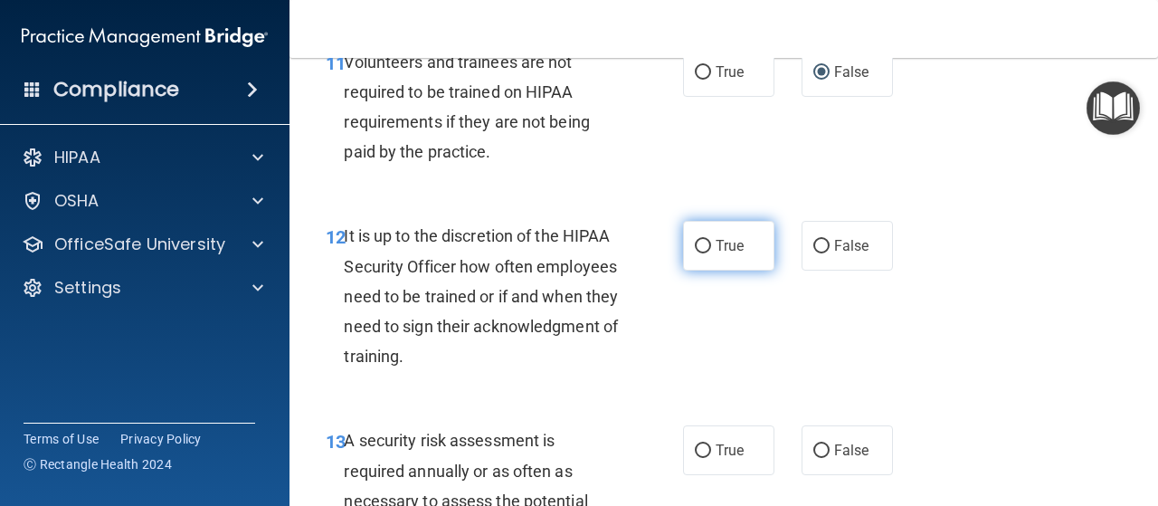
click at [700, 253] on input "True" at bounding box center [703, 247] width 16 height 14
radio input "true"
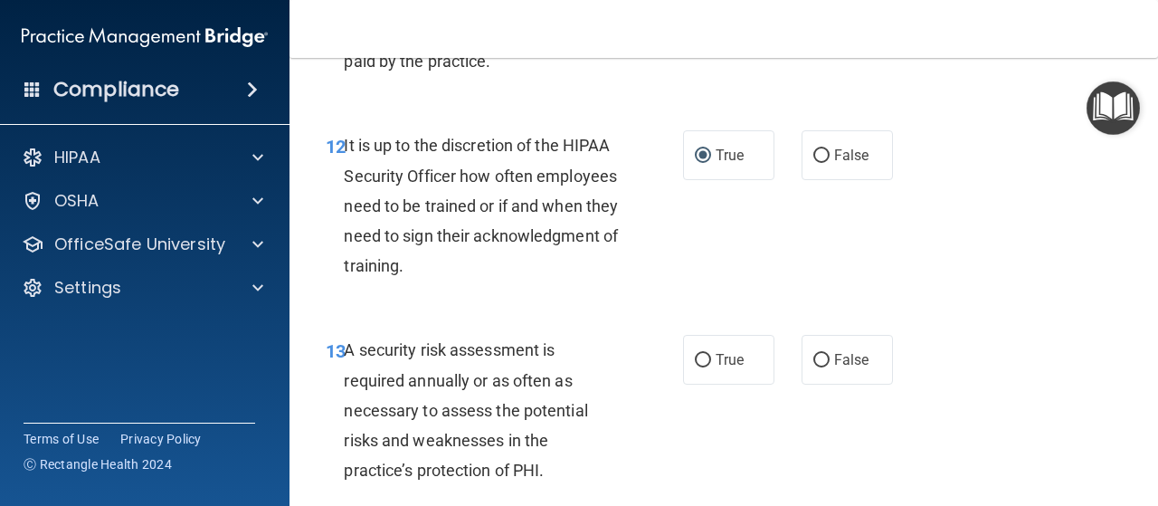
scroll to position [2624, 0]
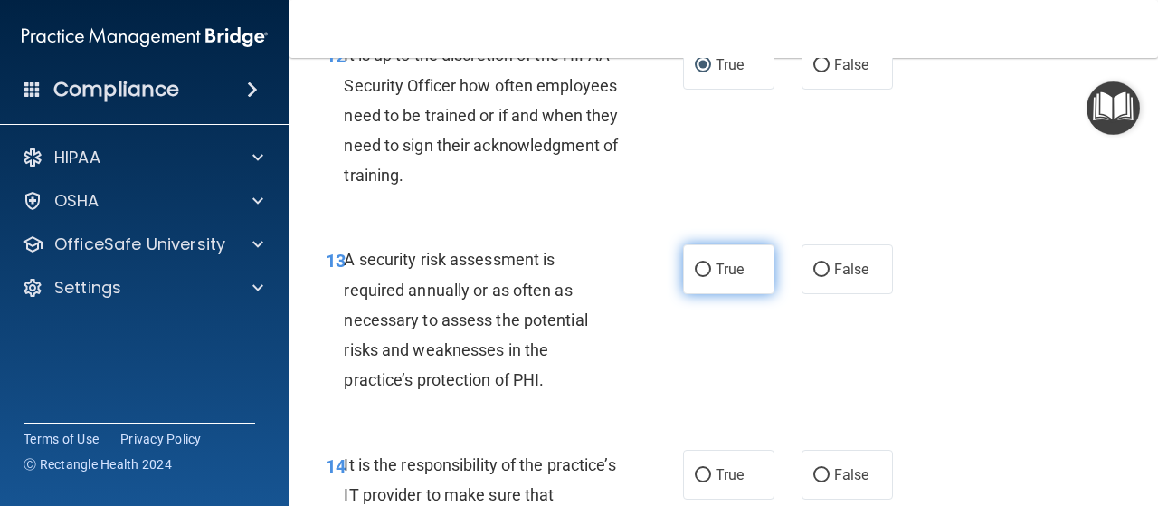
click at [704, 294] on label "True" at bounding box center [728, 269] width 91 height 50
click at [704, 277] on input "True" at bounding box center [703, 270] width 16 height 14
radio input "true"
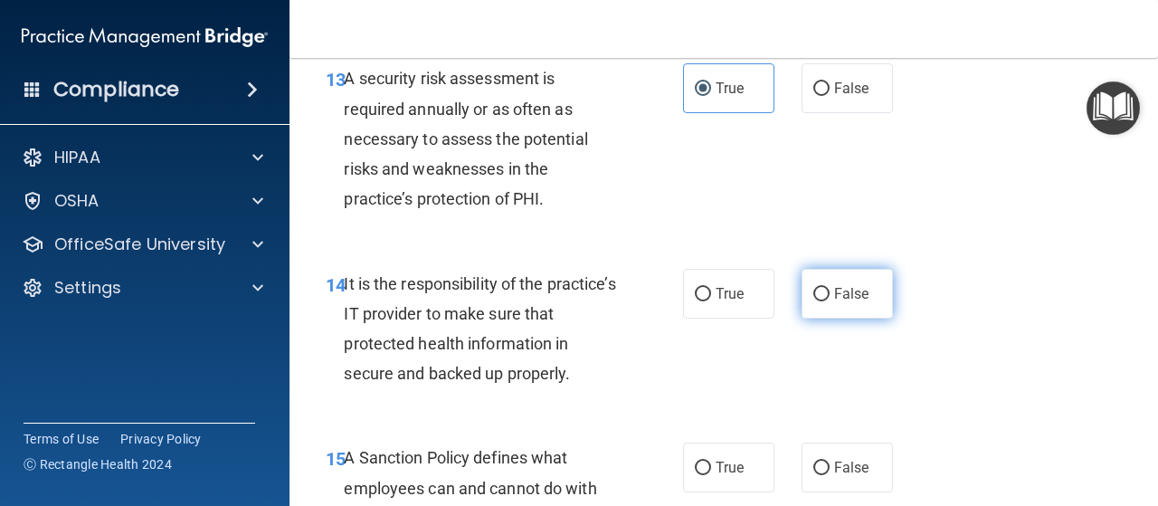
click at [814, 301] on input "False" at bounding box center [821, 295] width 16 height 14
radio input "true"
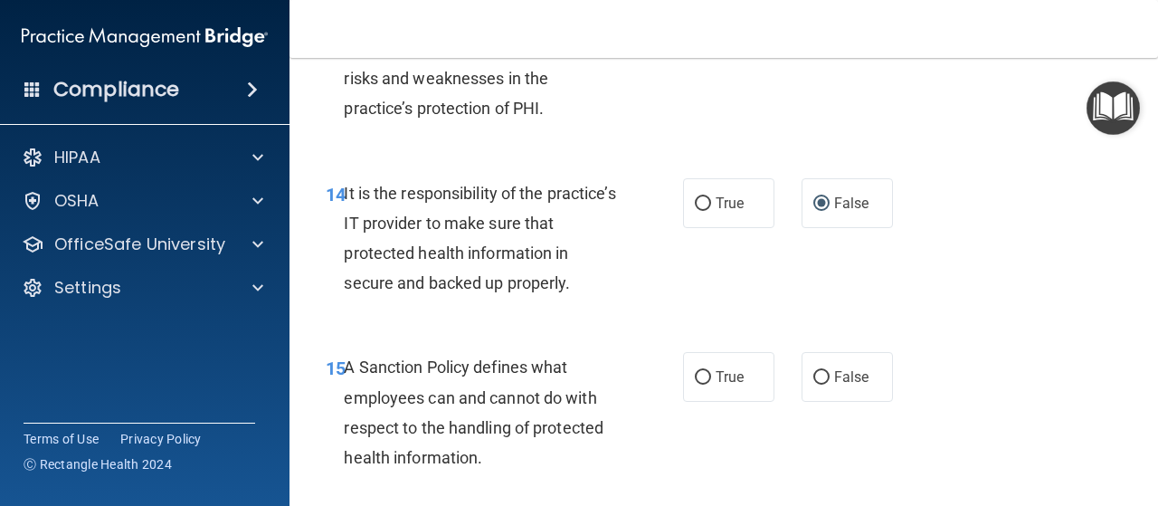
scroll to position [3077, 0]
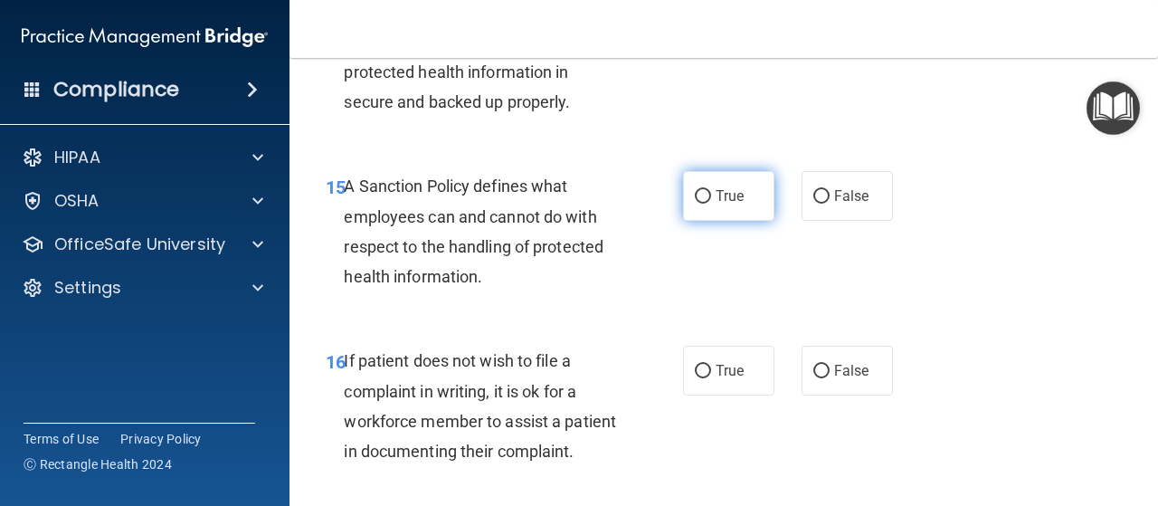
click at [695, 204] on input "True" at bounding box center [703, 197] width 16 height 14
radio input "true"
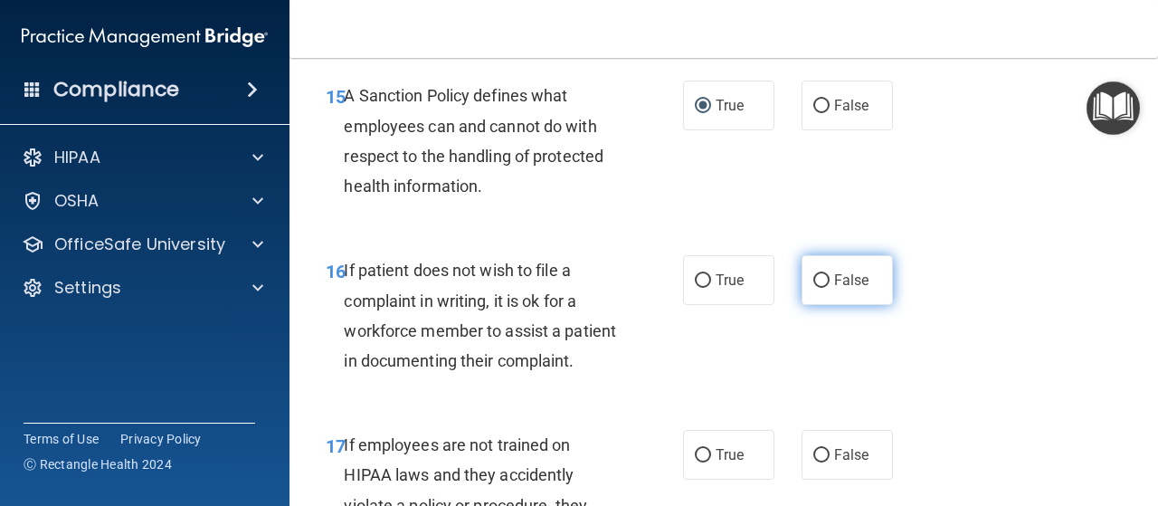
click at [813, 288] on input "False" at bounding box center [821, 281] width 16 height 14
radio input "true"
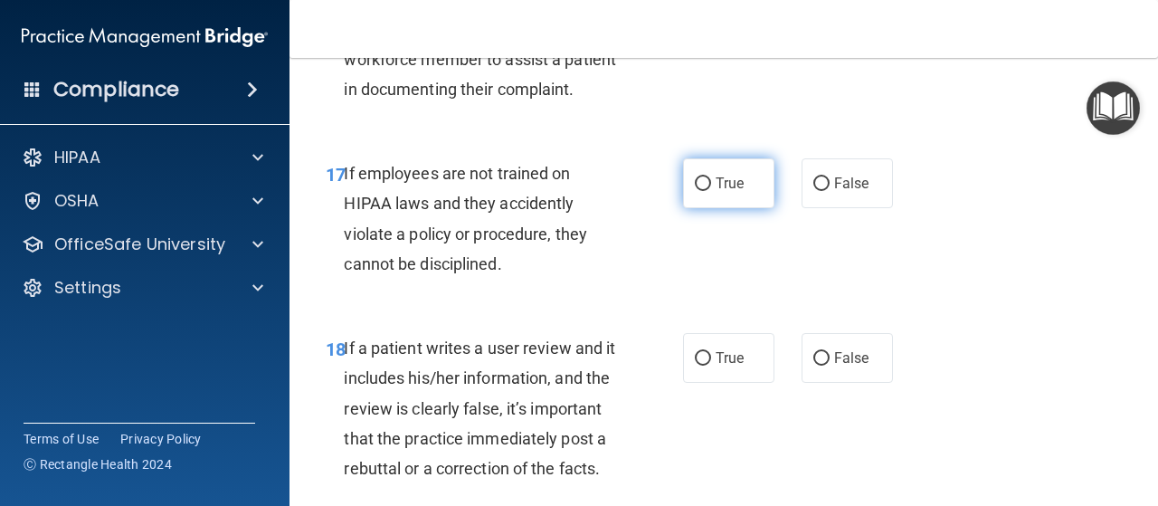
click at [698, 191] on input "True" at bounding box center [703, 184] width 16 height 14
radio input "true"
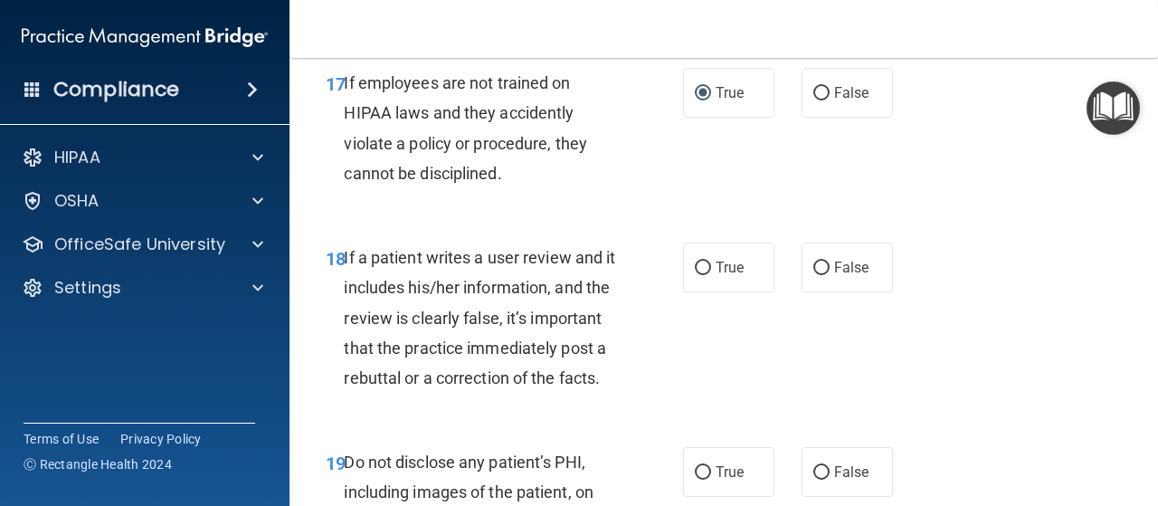
scroll to position [3620, 0]
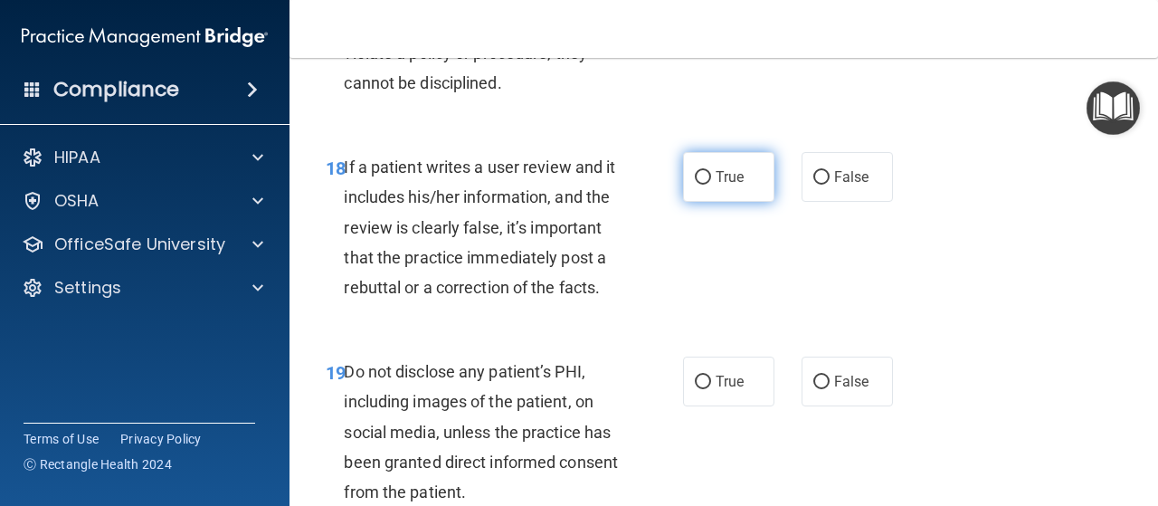
click at [699, 185] on input "True" at bounding box center [703, 178] width 16 height 14
radio input "true"
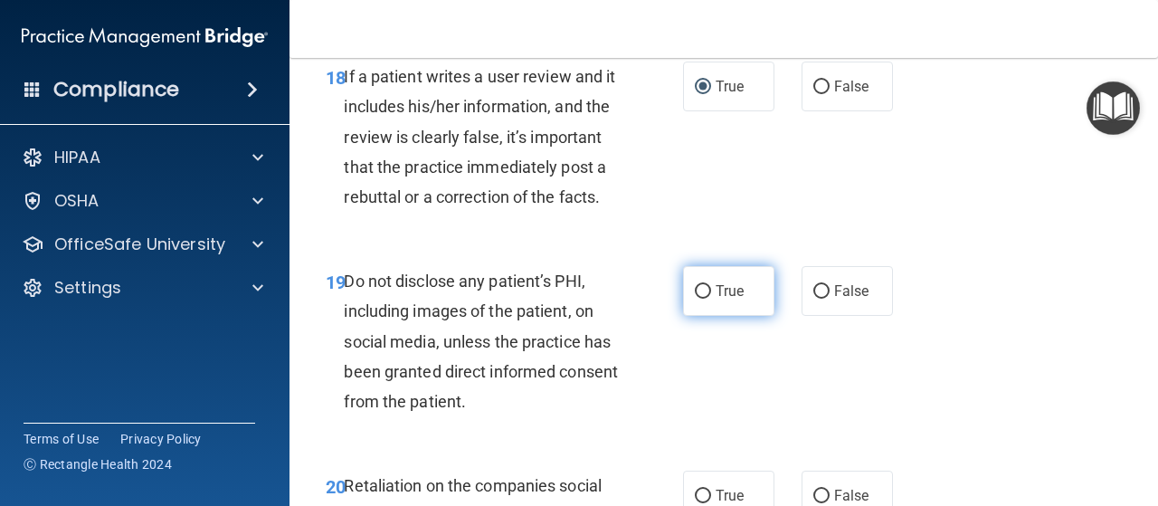
scroll to position [3800, 0]
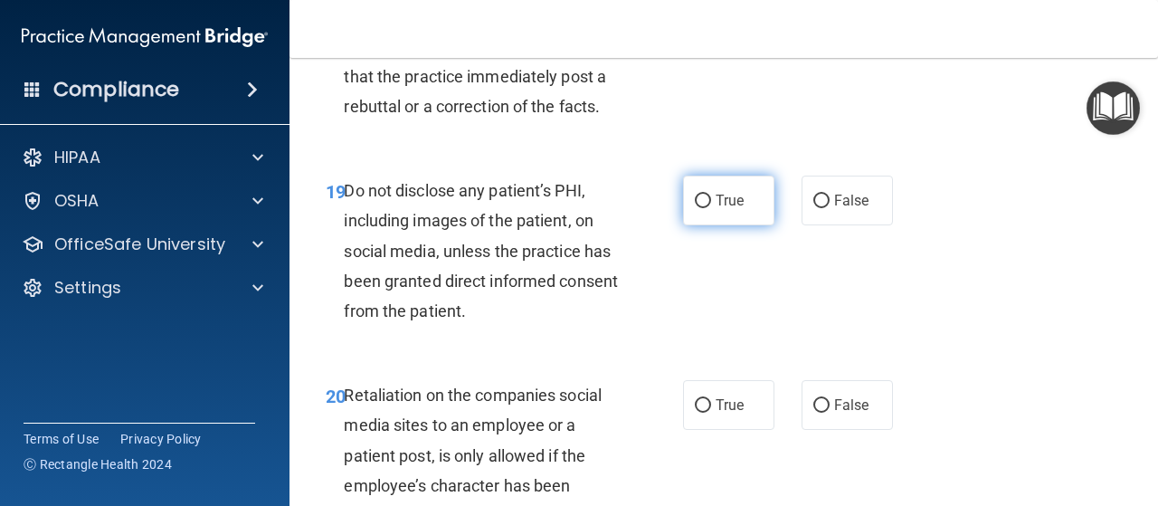
click at [695, 208] on input "True" at bounding box center [703, 202] width 16 height 14
radio input "true"
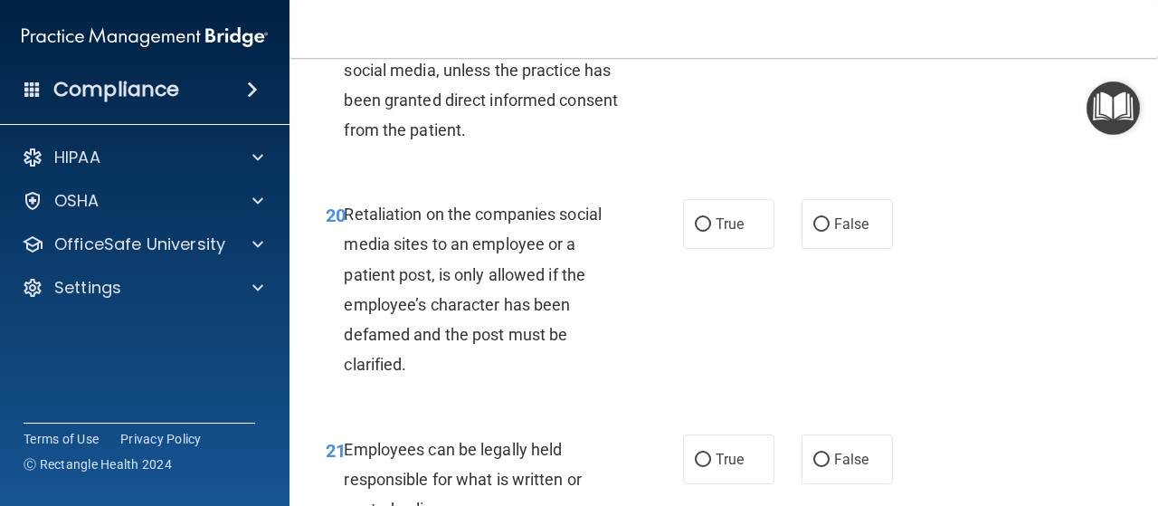
scroll to position [4072, 0]
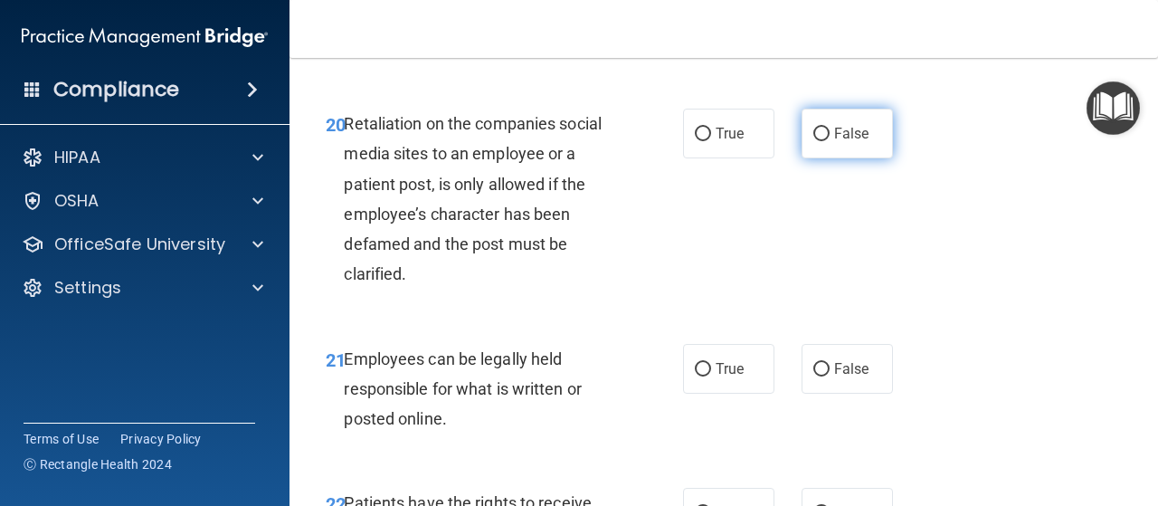
drag, startPoint x: 804, startPoint y: 249, endPoint x: 795, endPoint y: 258, distance: 12.8
click at [802, 158] on label "False" at bounding box center [847, 134] width 91 height 50
click at [813, 141] on input "False" at bounding box center [821, 135] width 16 height 14
radio input "true"
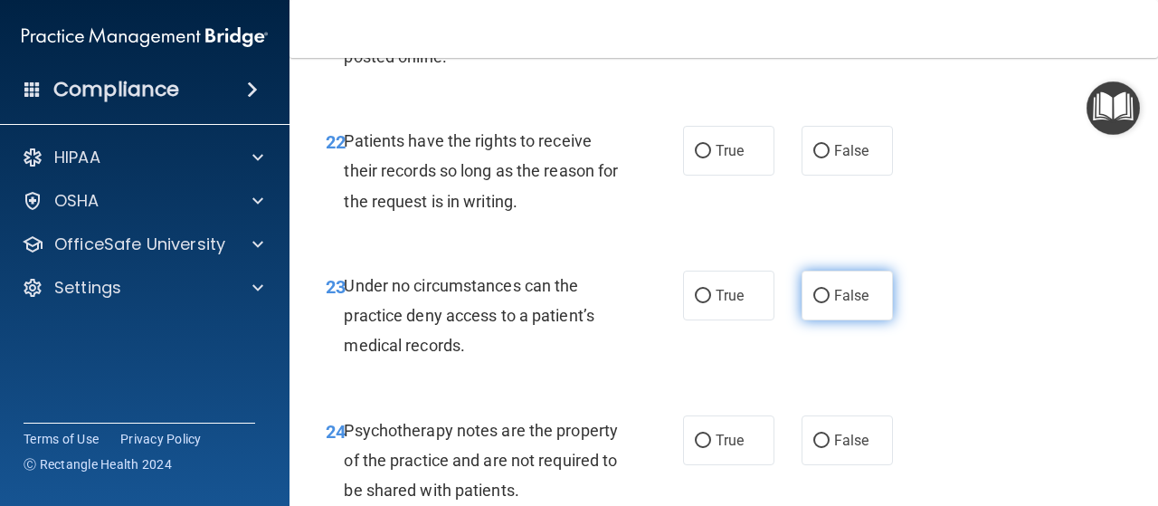
scroll to position [4343, 0]
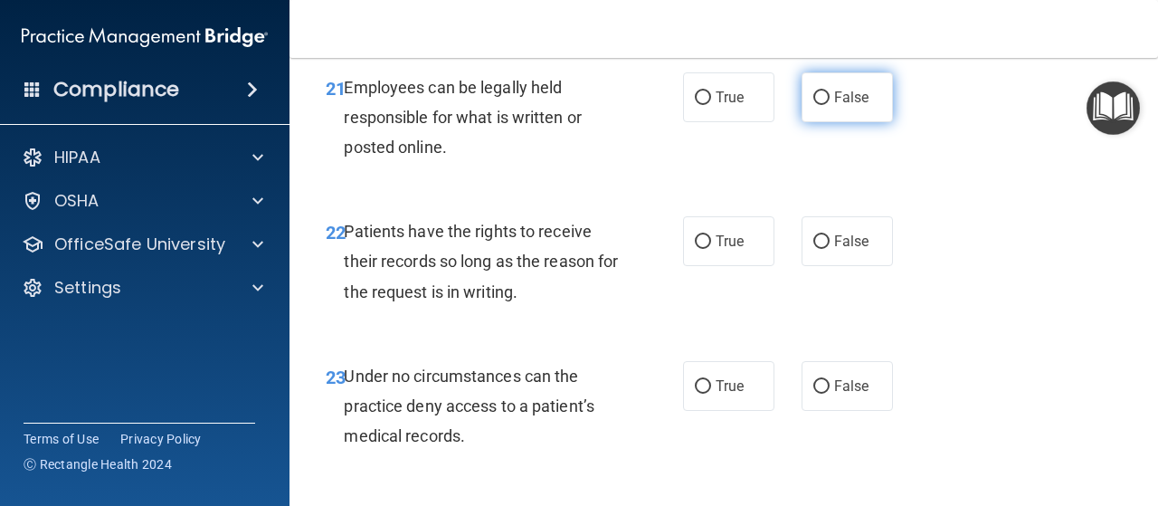
click at [813, 105] on input "False" at bounding box center [821, 98] width 16 height 14
radio input "true"
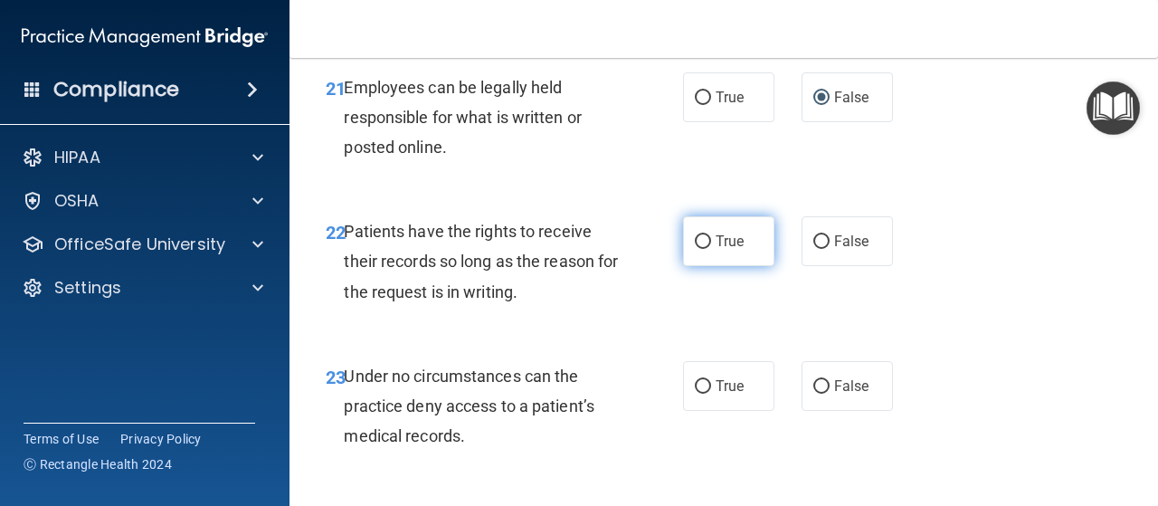
click at [695, 249] on input "True" at bounding box center [703, 242] width 16 height 14
radio input "true"
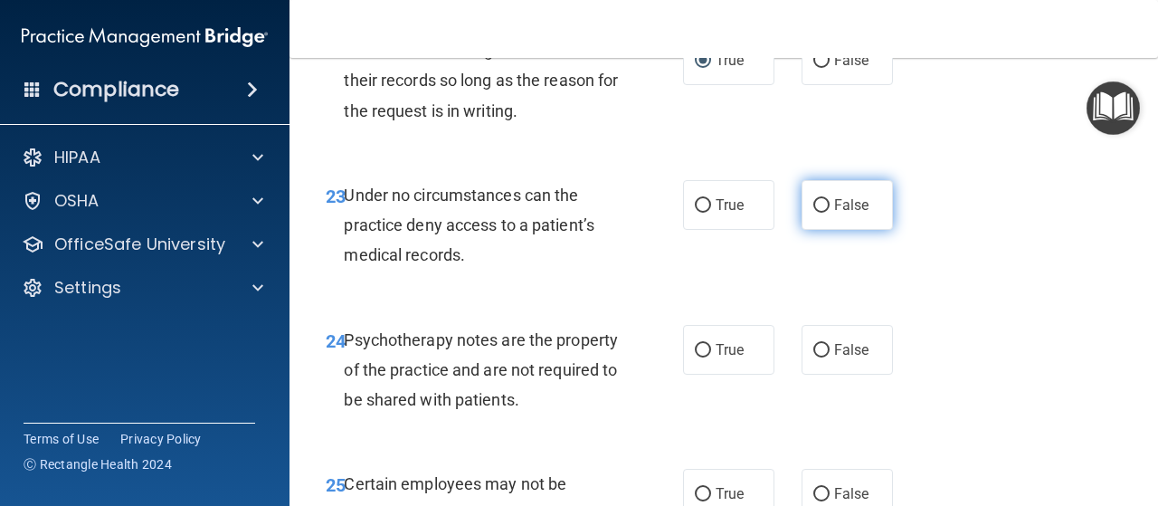
click at [817, 213] on input "False" at bounding box center [821, 206] width 16 height 14
radio input "true"
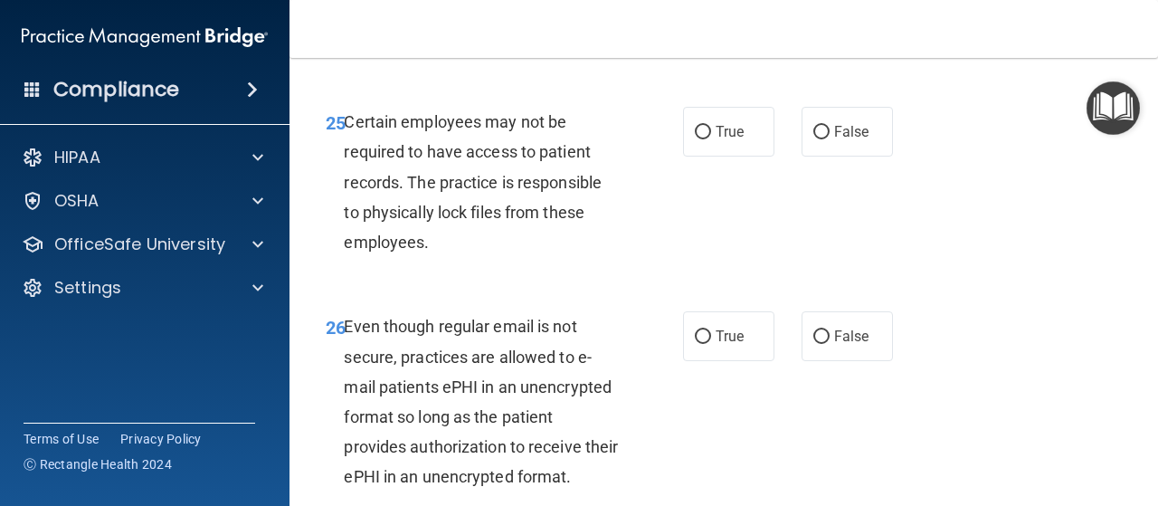
scroll to position [4705, 0]
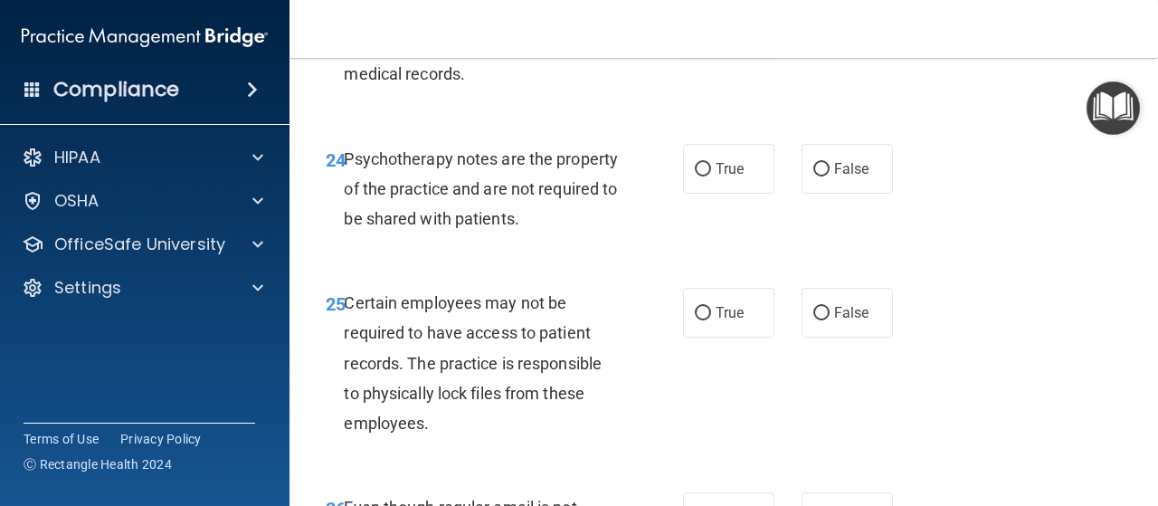
click at [683, 49] on label "True" at bounding box center [728, 24] width 91 height 50
click at [695, 32] on input "True" at bounding box center [703, 25] width 16 height 14
radio input "true"
radio input "false"
click at [813, 176] on input "False" at bounding box center [821, 170] width 16 height 14
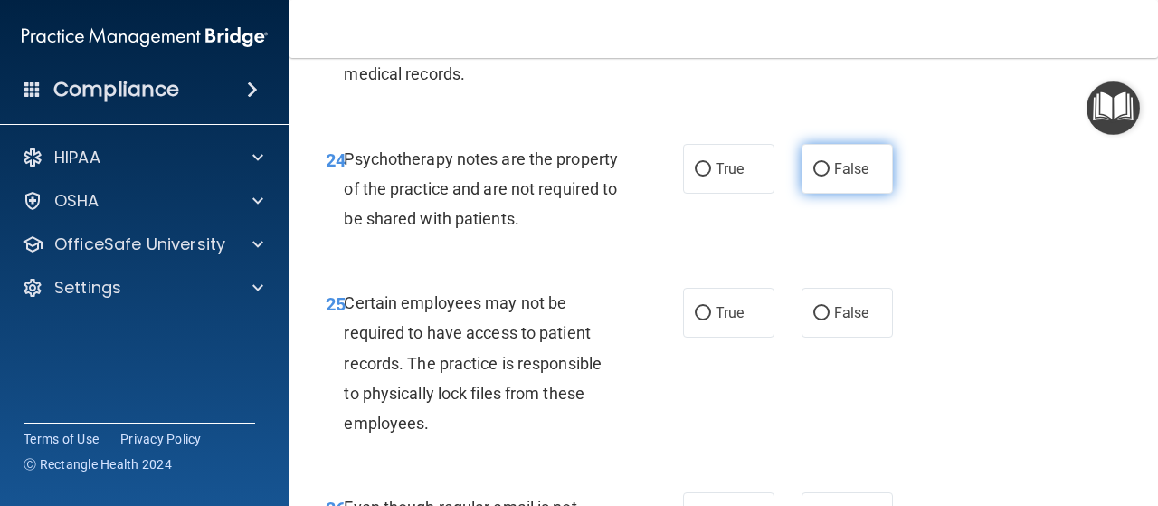
radio input "true"
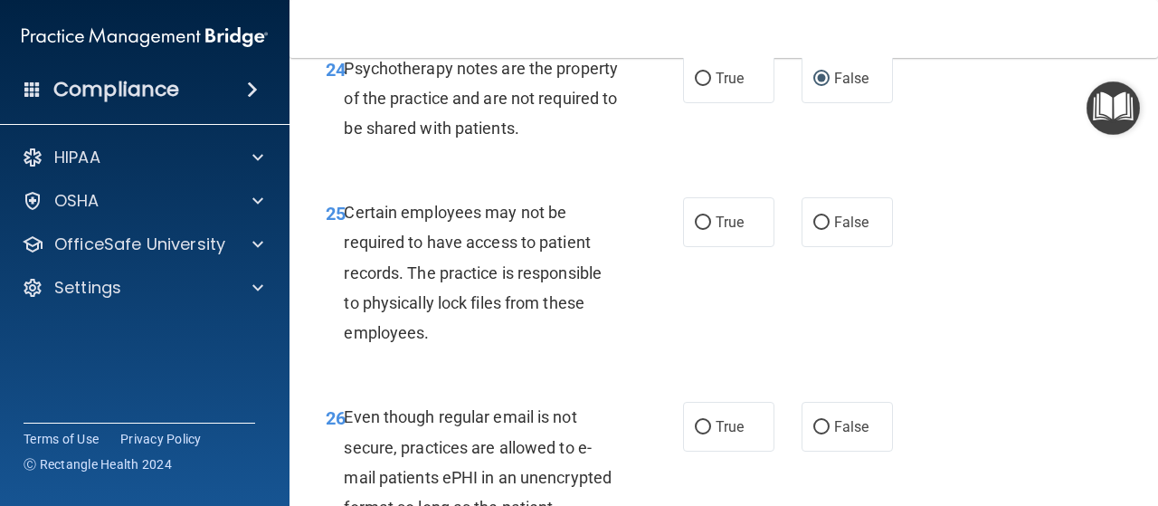
scroll to position [4886, 0]
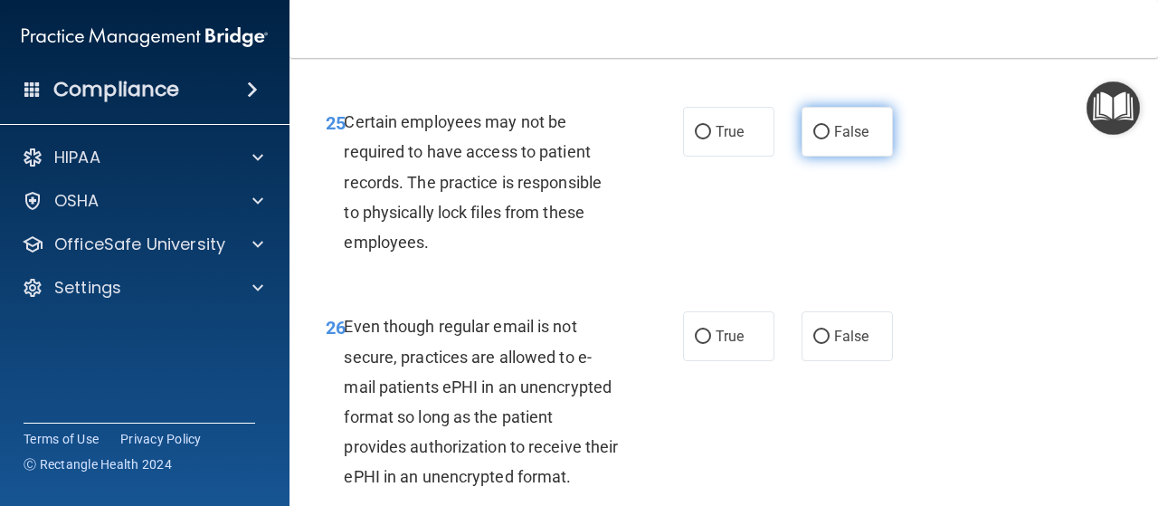
click at [813, 139] on input "False" at bounding box center [821, 133] width 16 height 14
radio input "true"
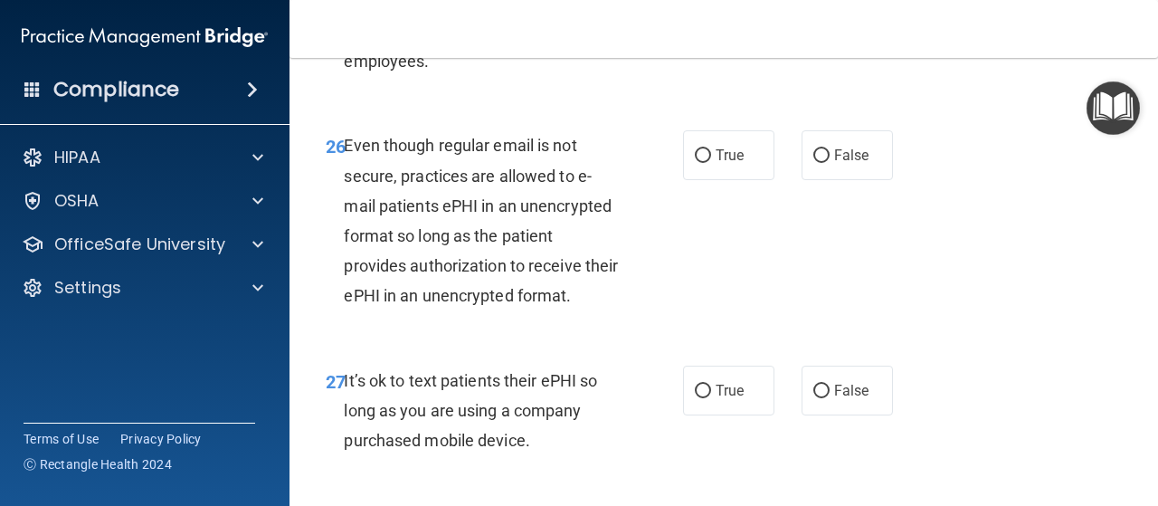
scroll to position [5158, 0]
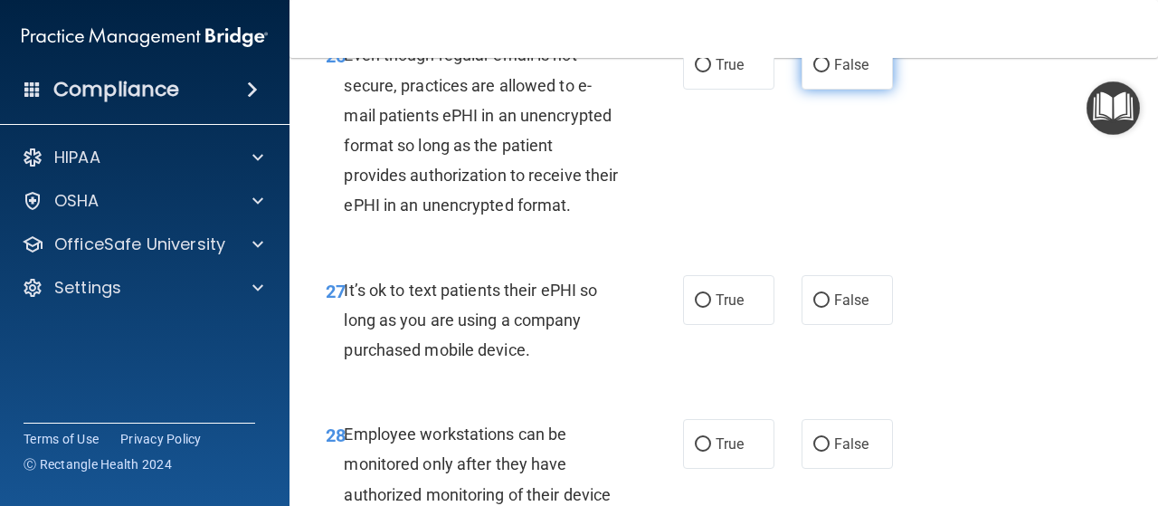
click at [814, 72] on input "False" at bounding box center [821, 66] width 16 height 14
radio input "true"
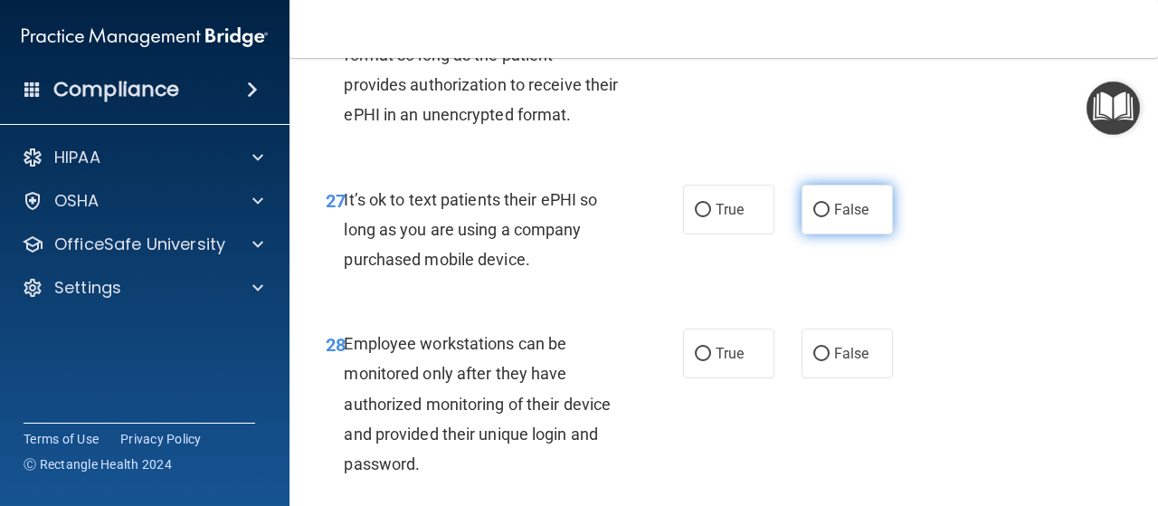
click at [820, 234] on label "False" at bounding box center [847, 210] width 91 height 50
click at [813, 217] on input "False" at bounding box center [821, 211] width 16 height 14
radio input "true"
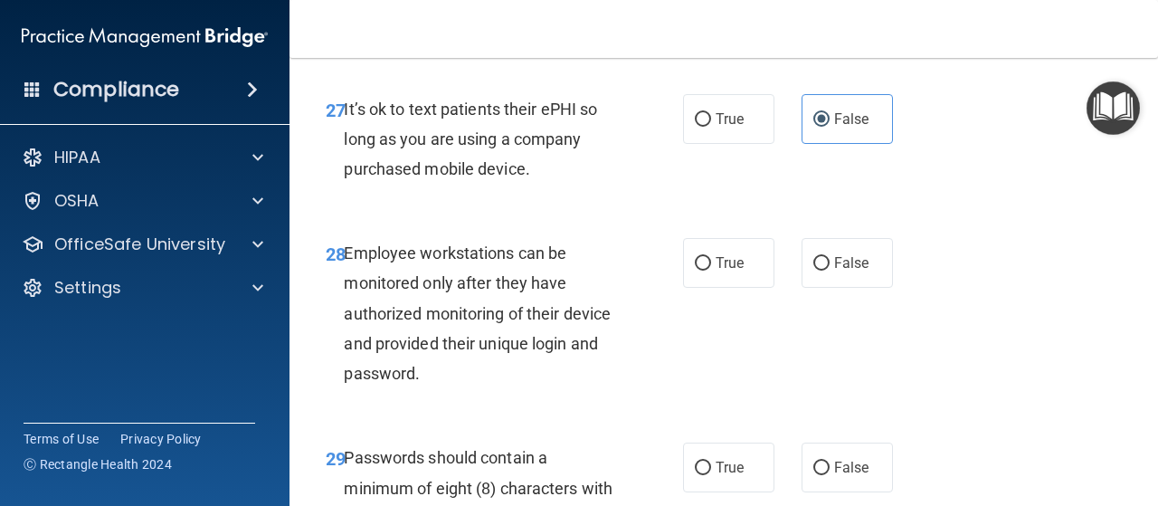
scroll to position [5429, 0]
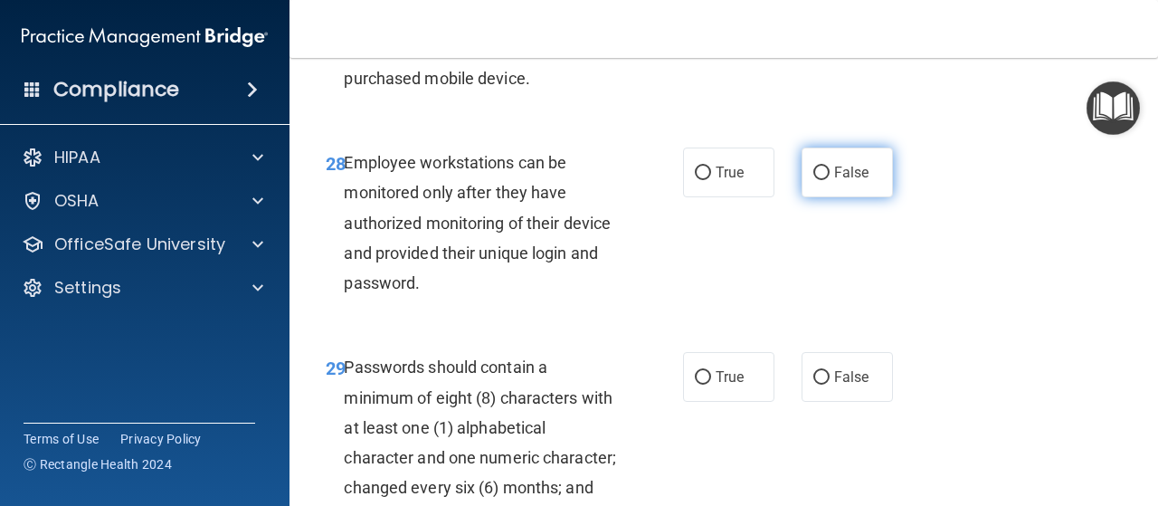
click at [813, 180] on input "False" at bounding box center [821, 173] width 16 height 14
radio input "true"
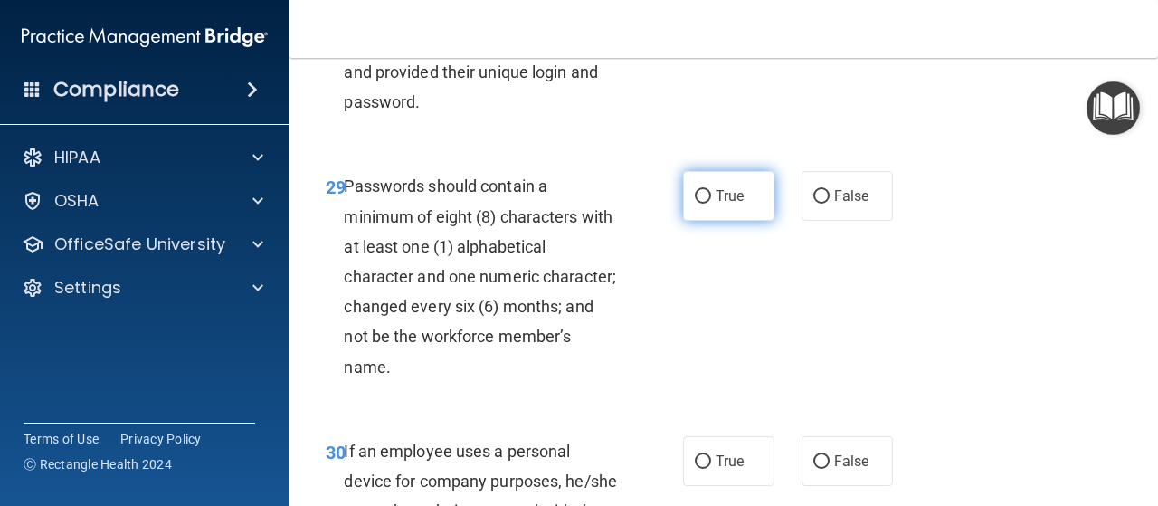
click at [702, 204] on input "True" at bounding box center [703, 197] width 16 height 14
radio input "true"
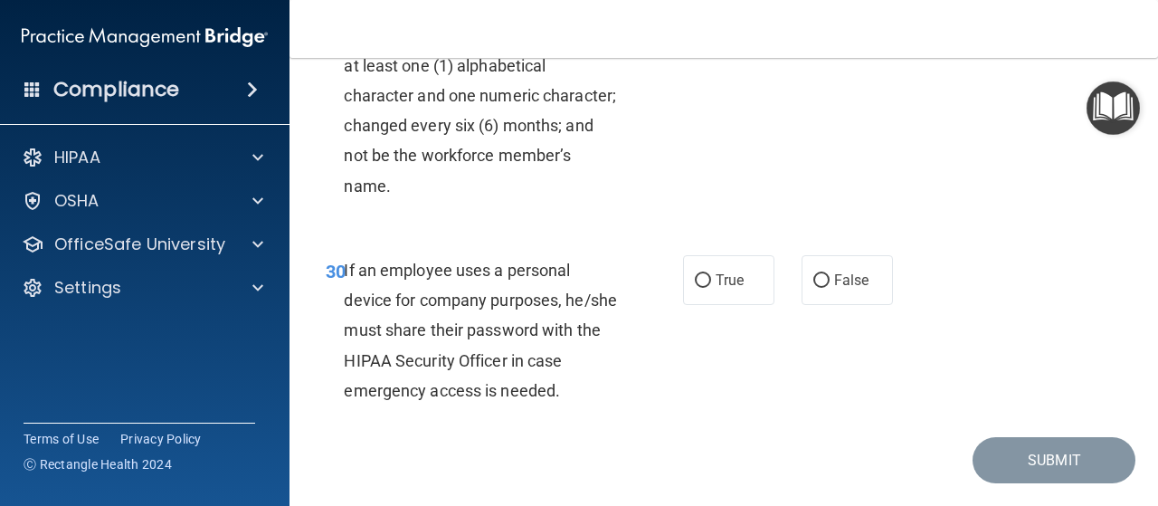
scroll to position [5882, 0]
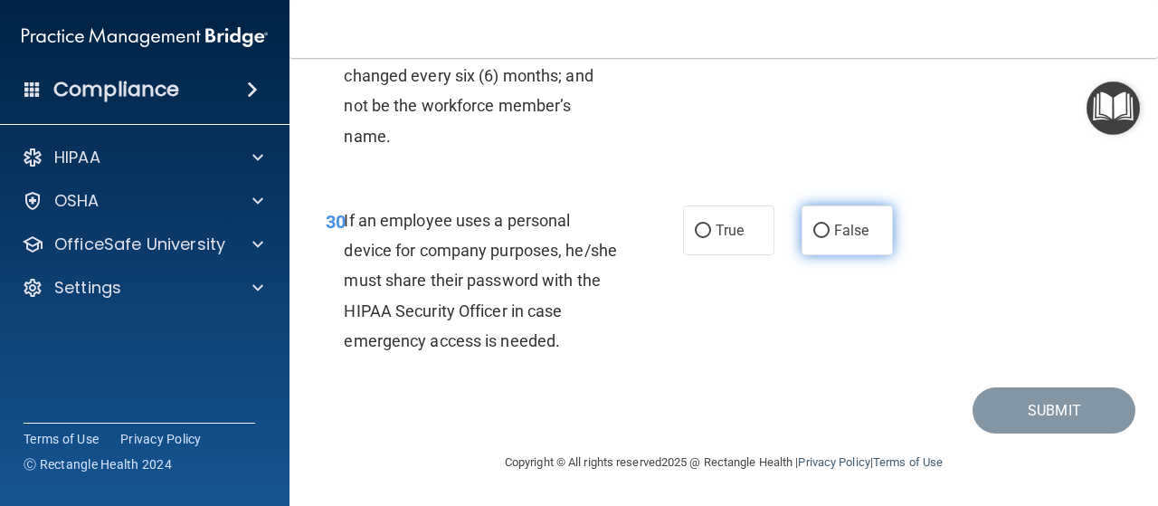
click at [819, 238] on input "False" at bounding box center [821, 231] width 16 height 14
radio input "true"
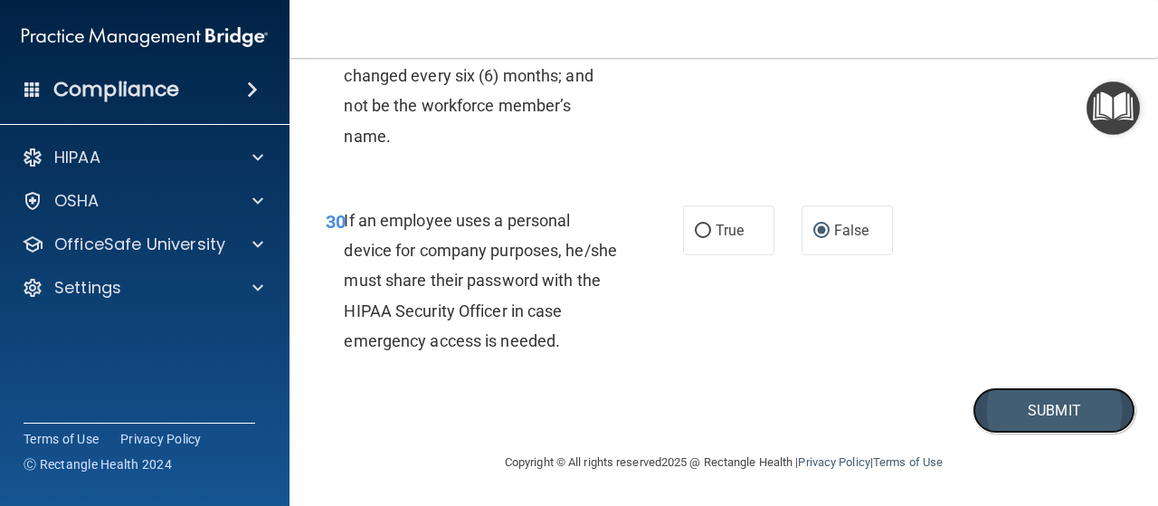
click at [1007, 433] on button "Submit" at bounding box center [1054, 410] width 163 height 46
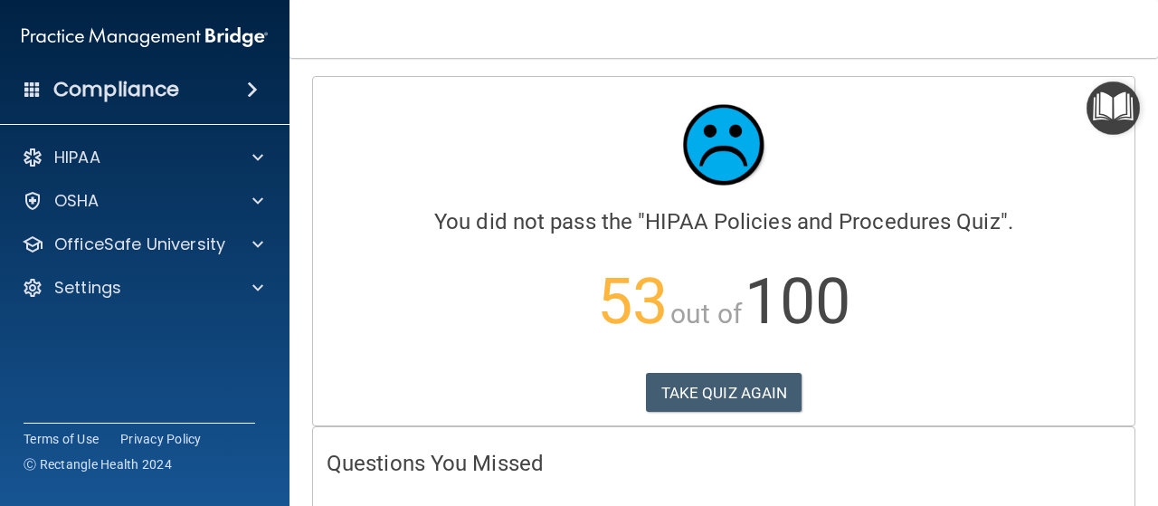
scroll to position [452, 0]
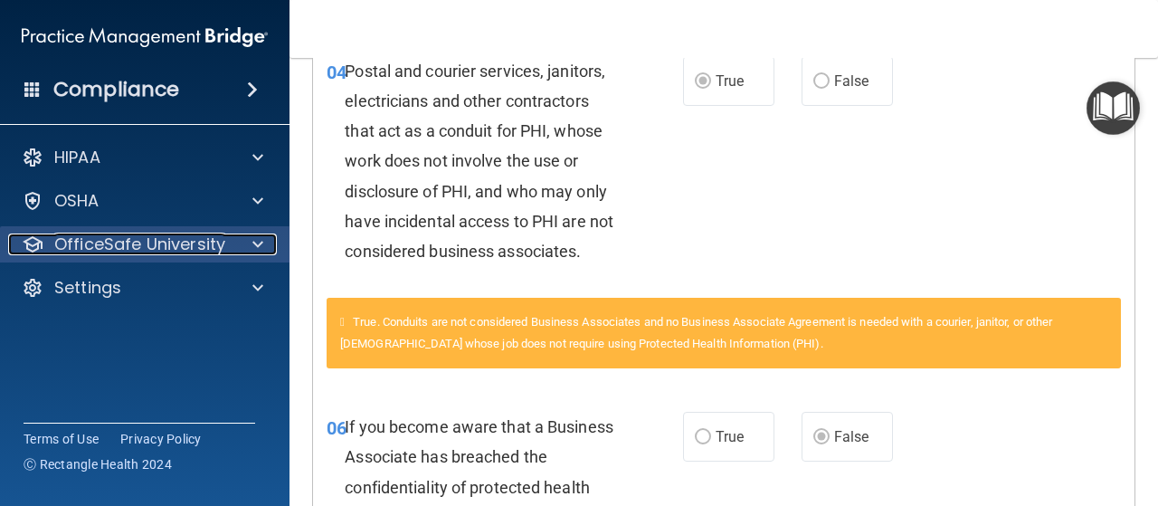
click at [136, 240] on p "OfficeSafe University" at bounding box center [139, 244] width 171 height 22
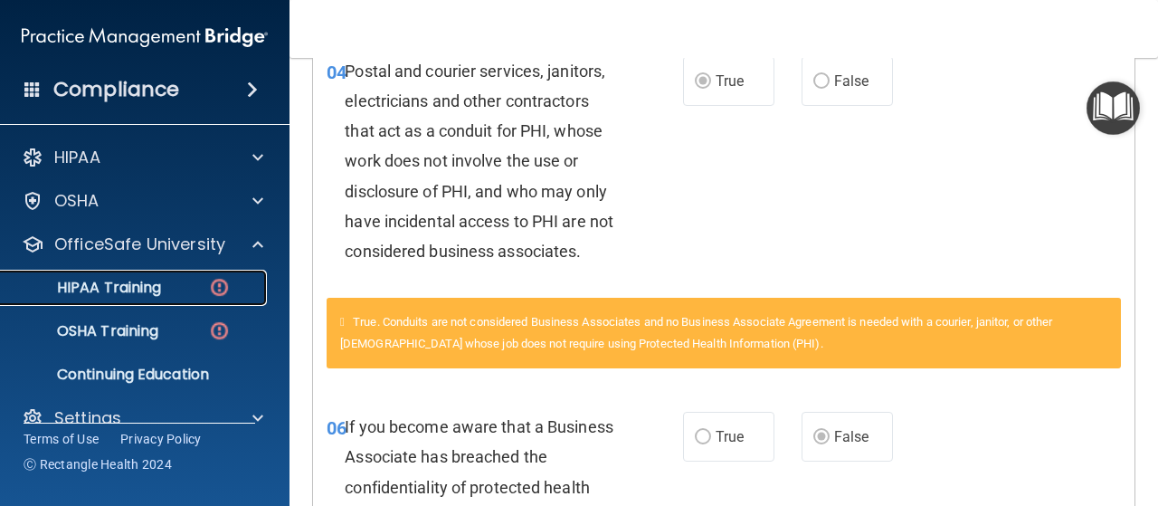
click at [151, 281] on p "HIPAA Training" at bounding box center [86, 288] width 149 height 18
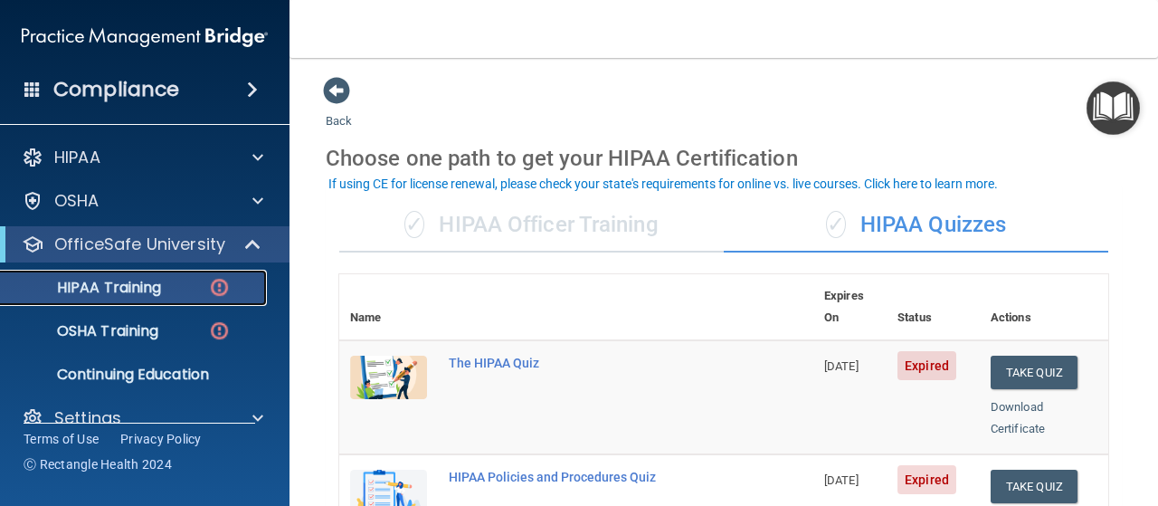
scroll to position [181, 0]
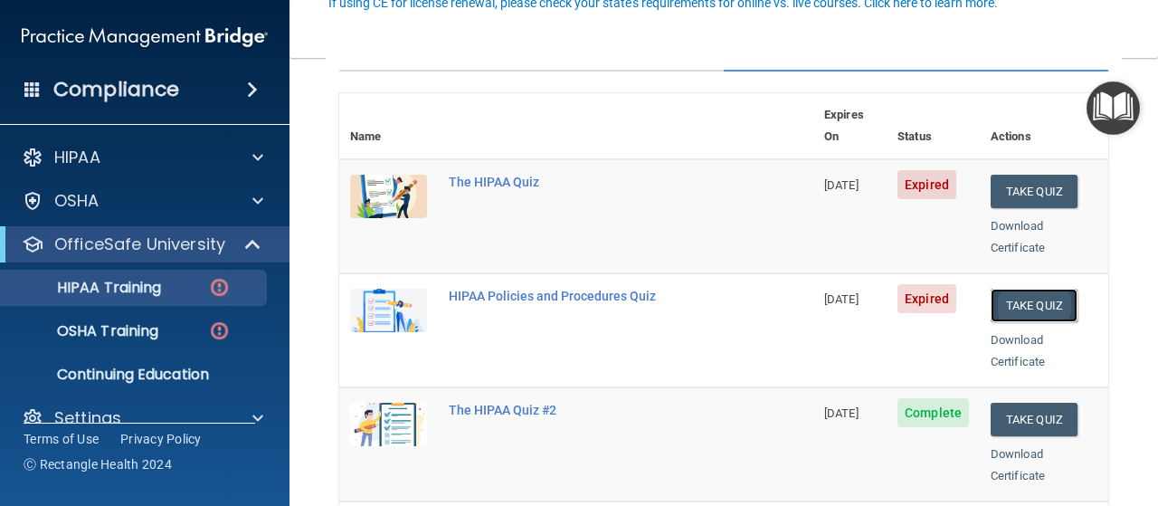
click at [1003, 289] on button "Take Quiz" at bounding box center [1034, 305] width 87 height 33
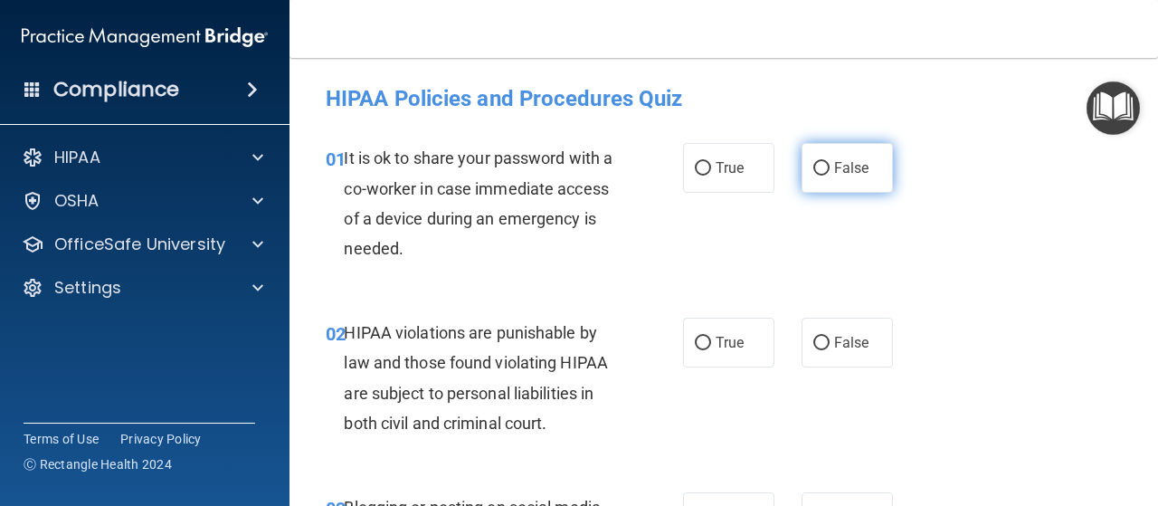
click at [819, 166] on input "False" at bounding box center [821, 169] width 16 height 14
radio input "true"
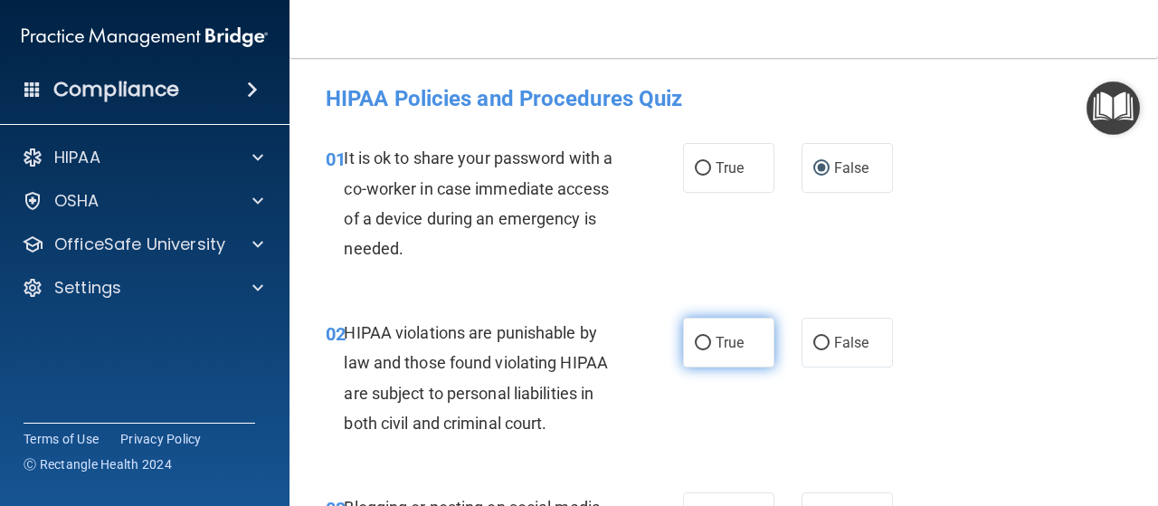
scroll to position [90, 0]
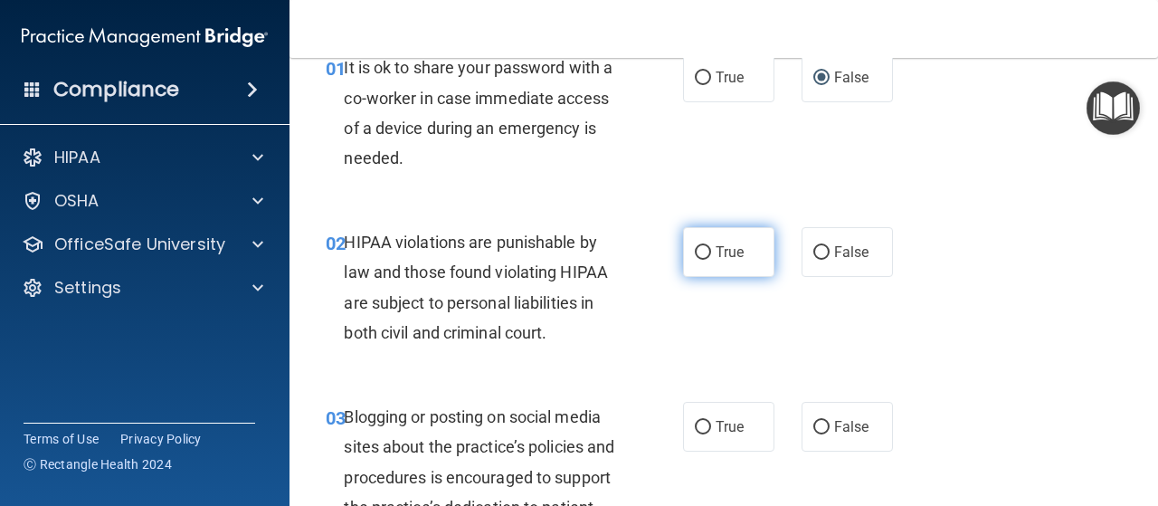
click at [699, 256] on input "True" at bounding box center [703, 253] width 16 height 14
radio input "true"
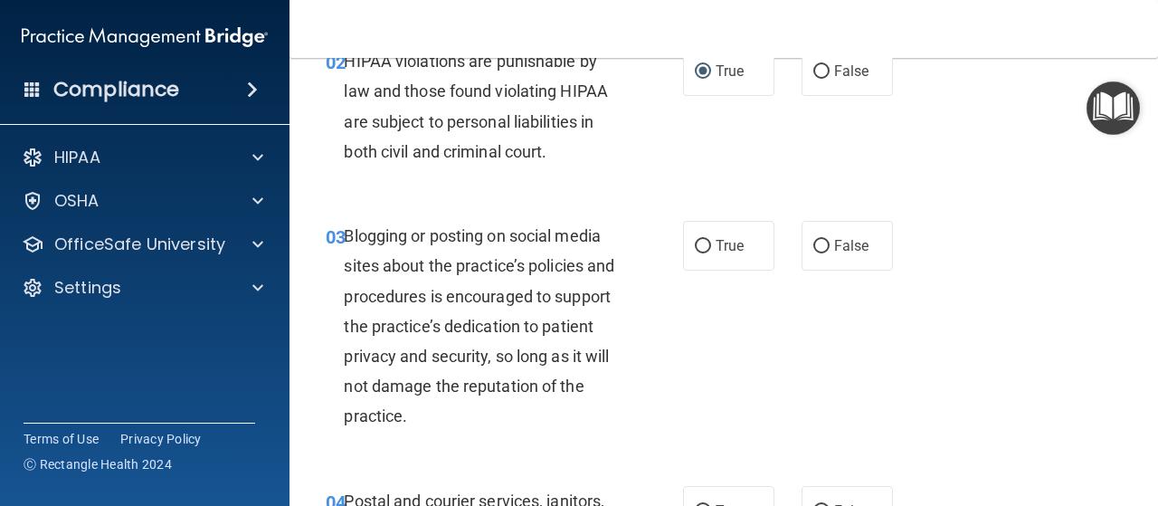
scroll to position [362, 0]
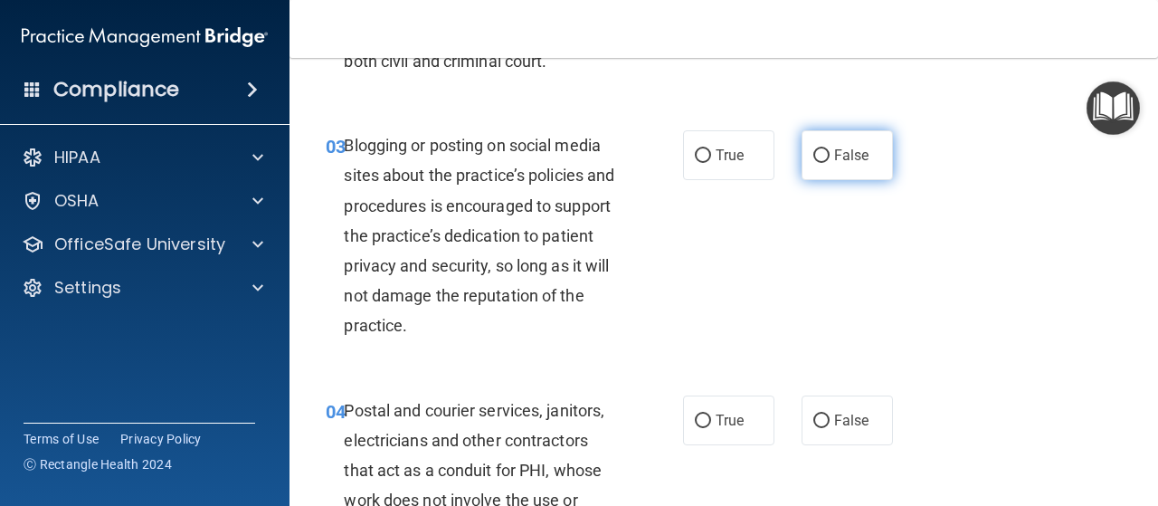
click at [819, 155] on input "False" at bounding box center [821, 156] width 16 height 14
radio input "true"
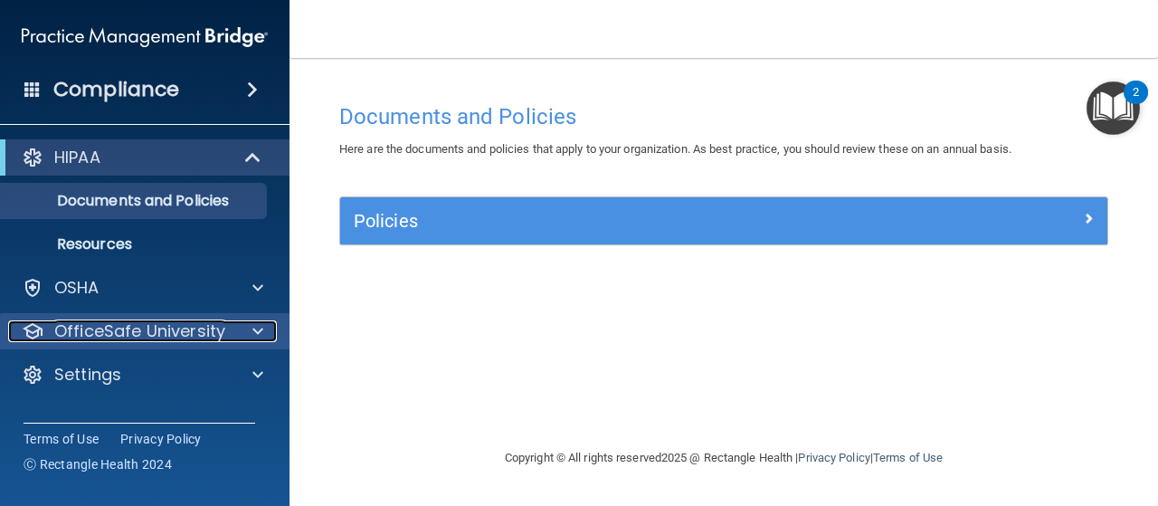
click at [114, 325] on p "OfficeSafe University" at bounding box center [139, 331] width 171 height 22
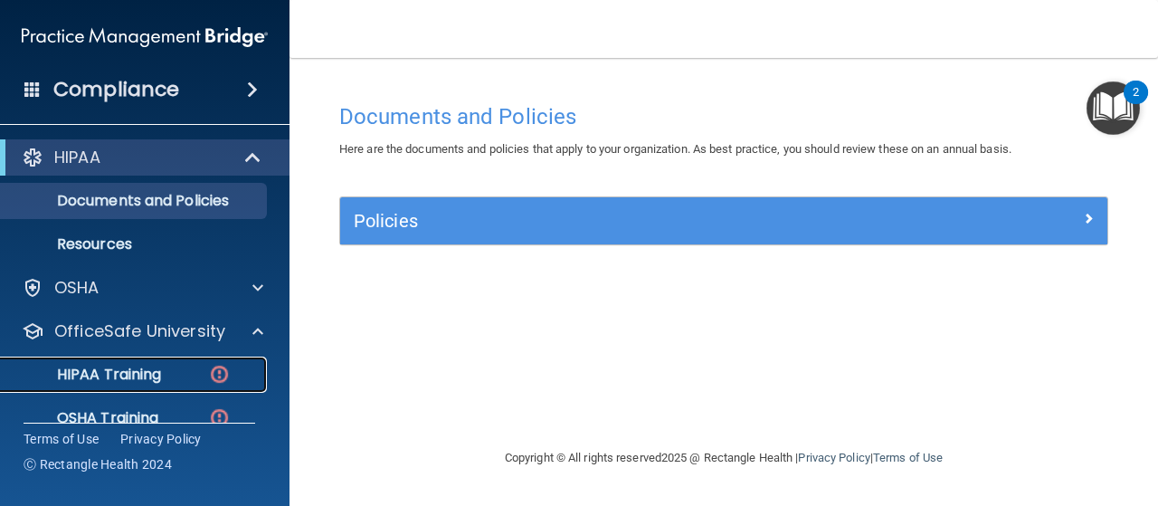
click at [125, 370] on p "HIPAA Training" at bounding box center [86, 375] width 149 height 18
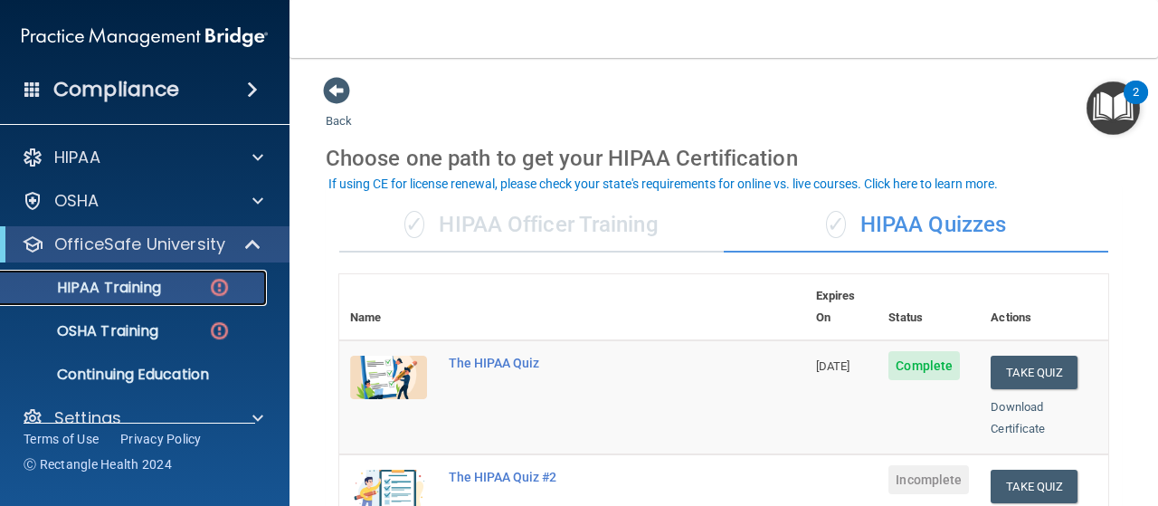
scroll to position [181, 0]
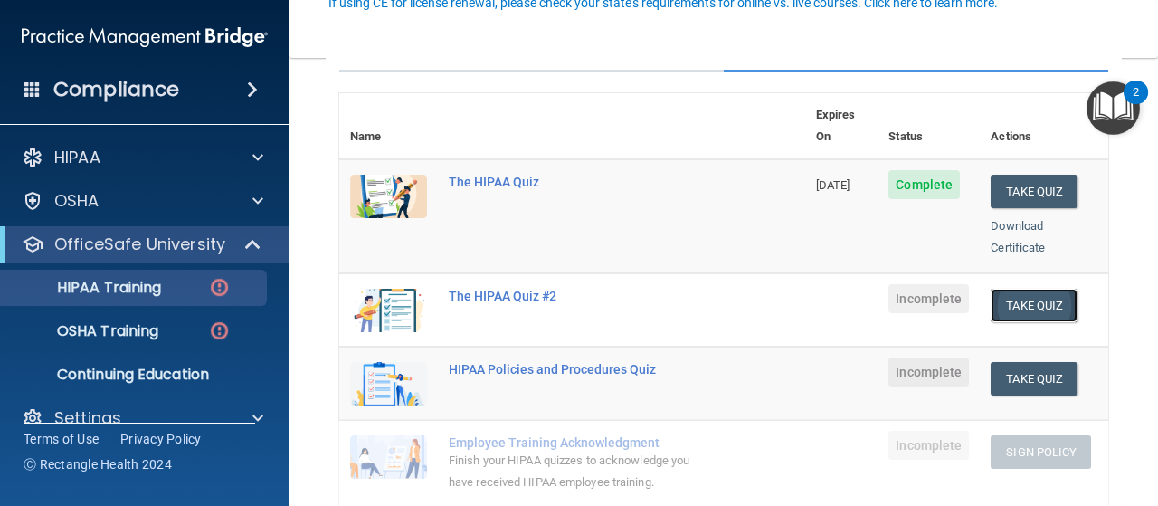
click at [1006, 289] on button "Take Quiz" at bounding box center [1034, 305] width 87 height 33
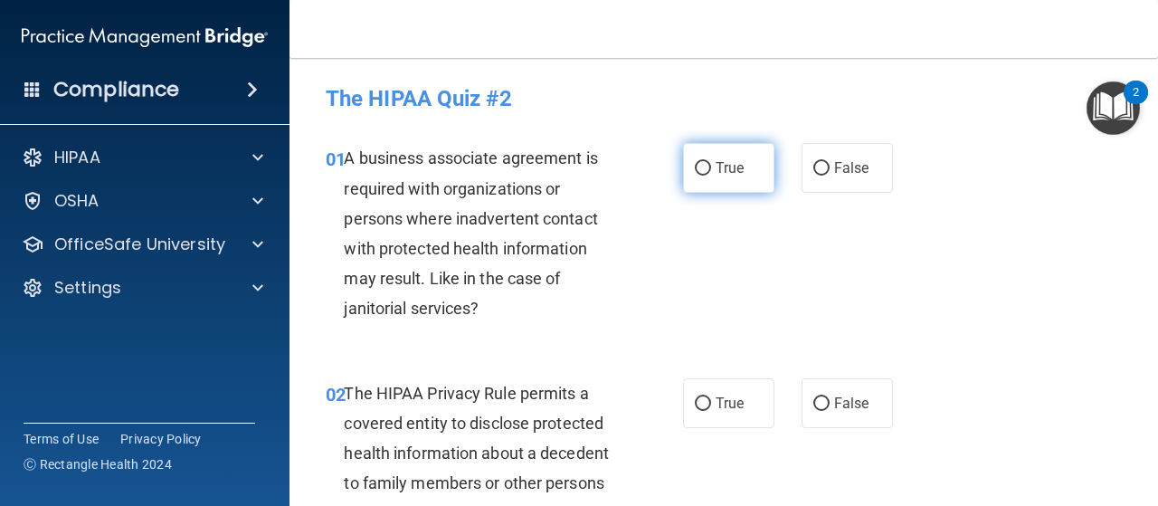
click at [695, 169] on input "True" at bounding box center [703, 169] width 16 height 14
radio input "true"
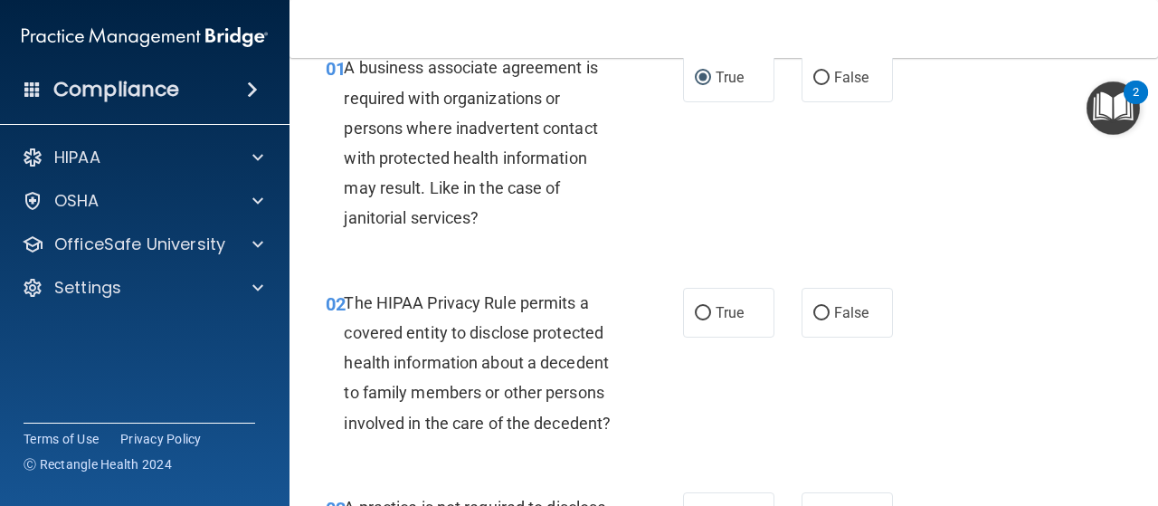
scroll to position [181, 0]
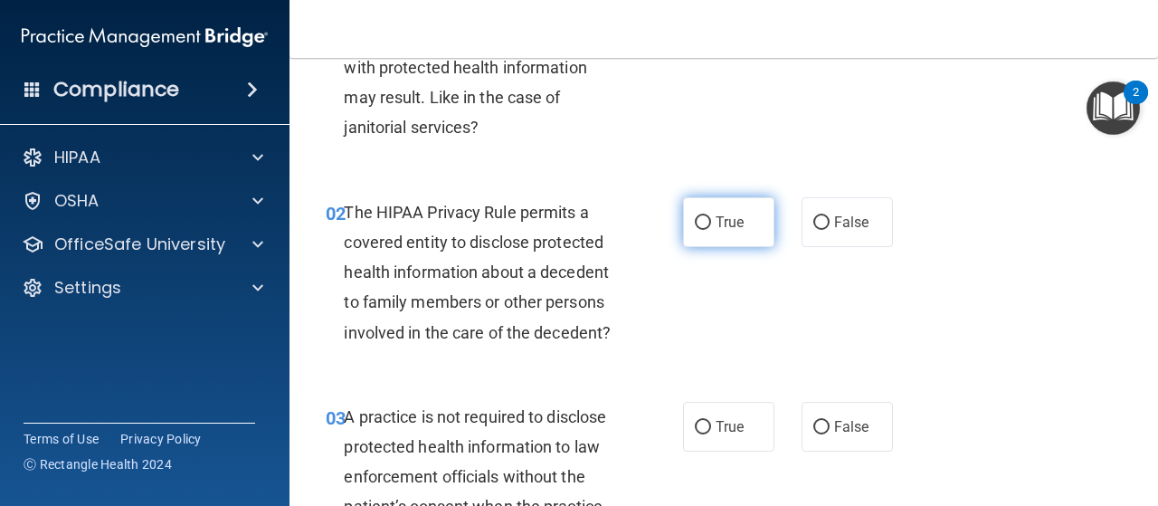
click at [696, 222] on input "True" at bounding box center [703, 223] width 16 height 14
radio input "true"
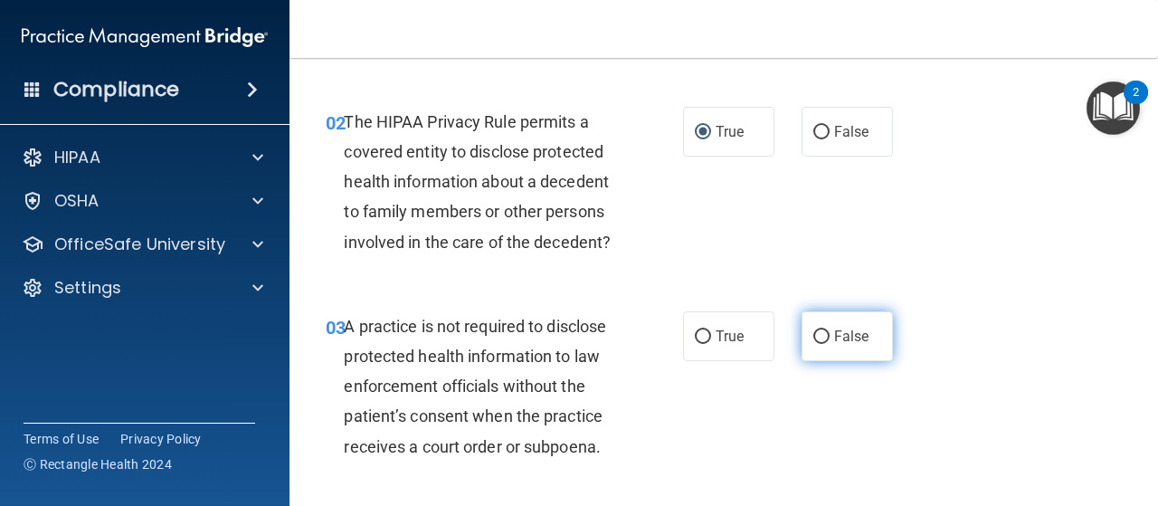
click at [813, 334] on input "False" at bounding box center [821, 337] width 16 height 14
radio input "true"
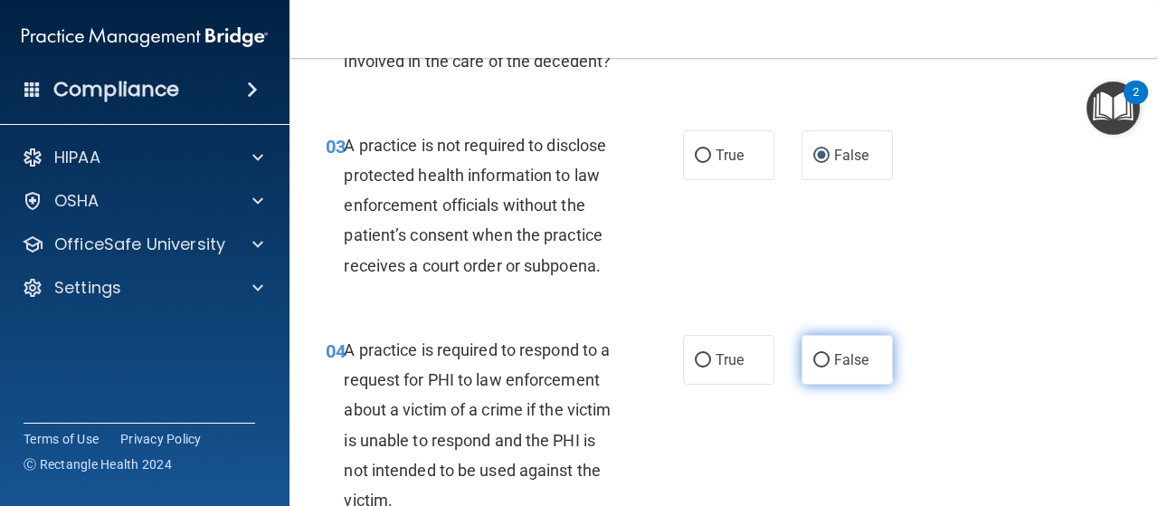
scroll to position [543, 0]
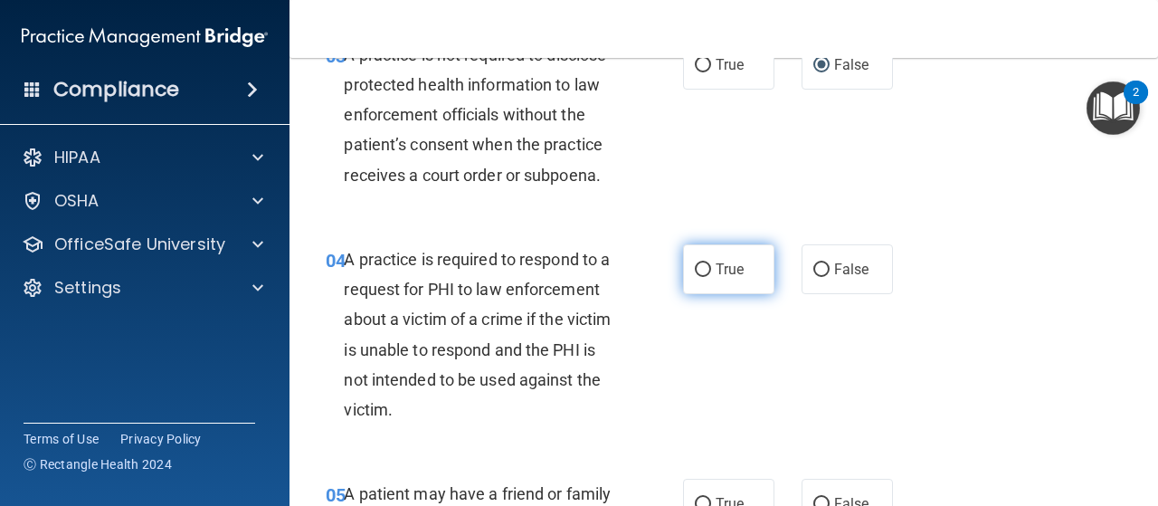
click at [695, 268] on input "True" at bounding box center [703, 270] width 16 height 14
radio input "true"
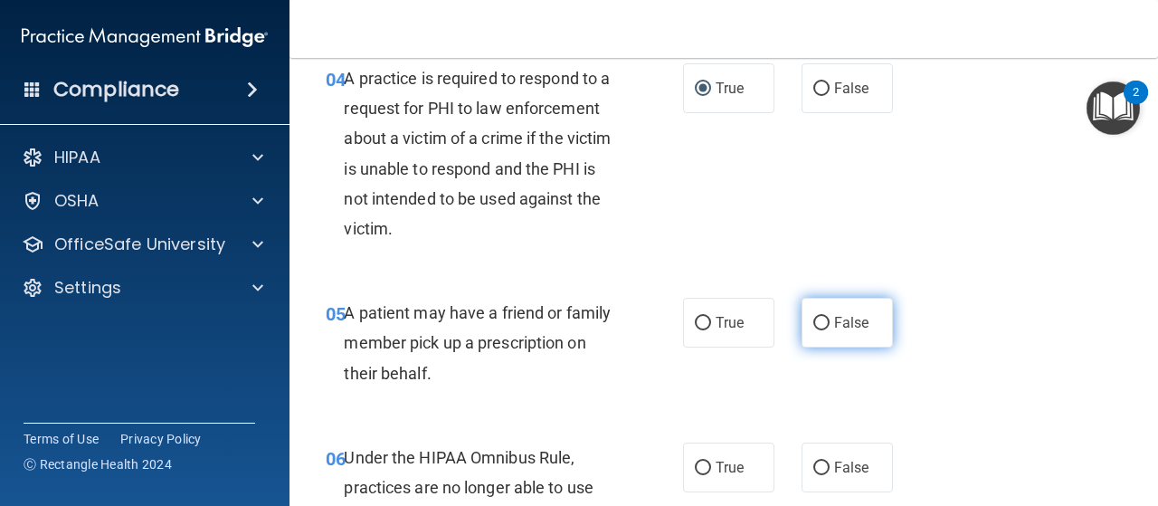
scroll to position [814, 0]
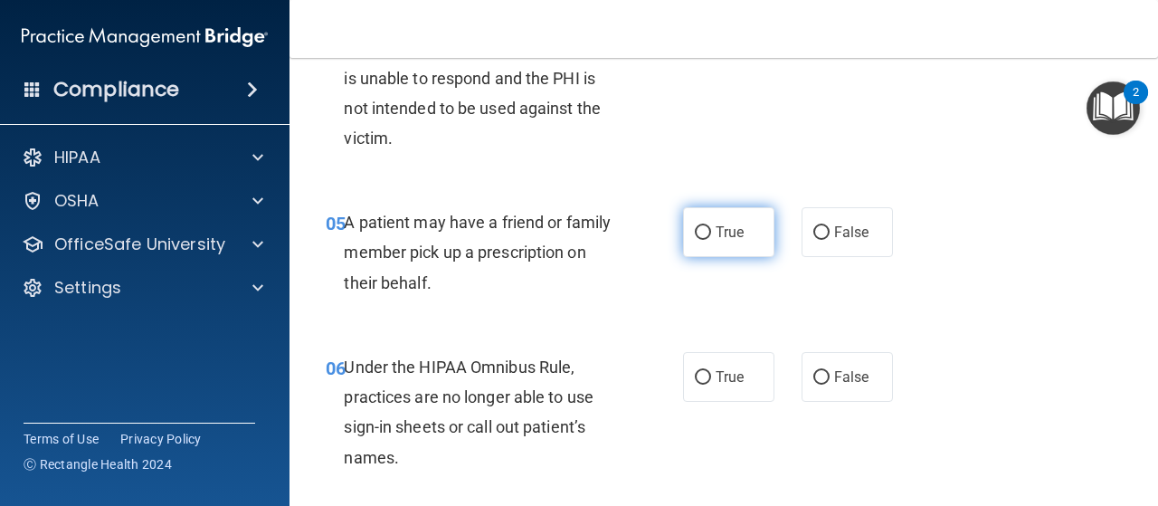
click at [695, 234] on input "True" at bounding box center [703, 233] width 16 height 14
radio input "true"
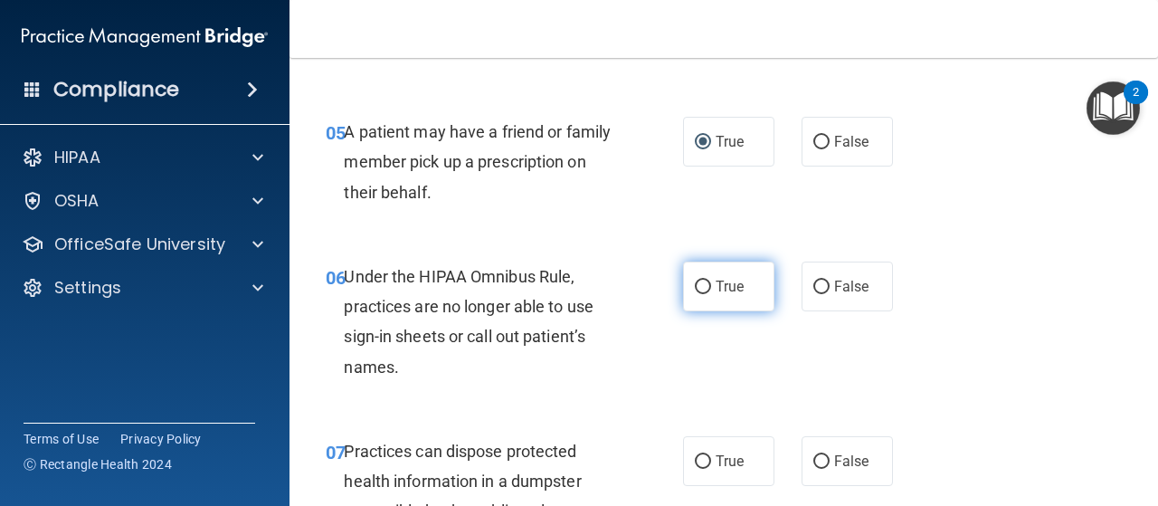
click at [696, 285] on input "True" at bounding box center [703, 288] width 16 height 14
radio input "true"
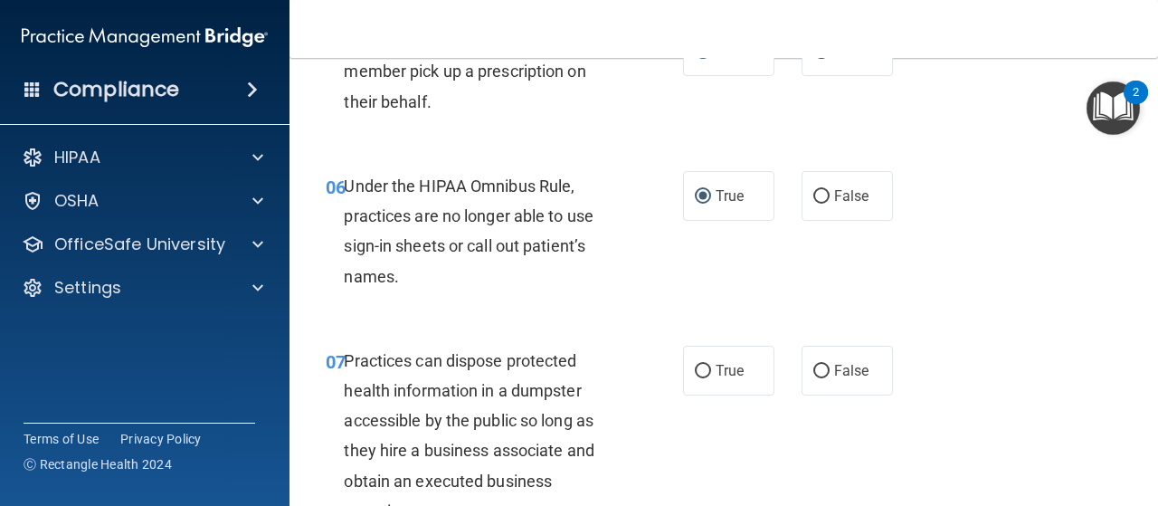
scroll to position [1086, 0]
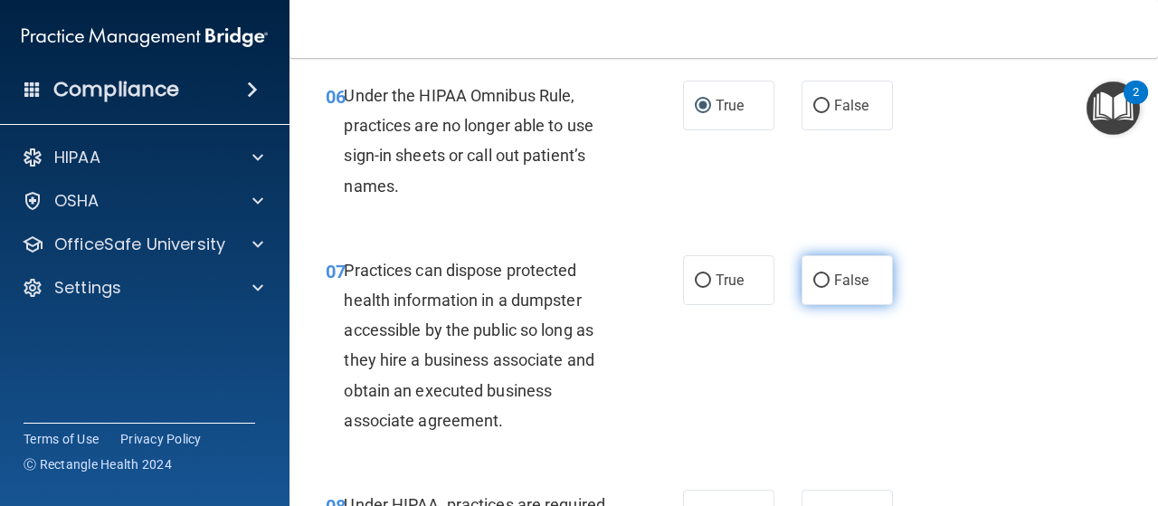
click at [813, 283] on input "False" at bounding box center [821, 281] width 16 height 14
radio input "true"
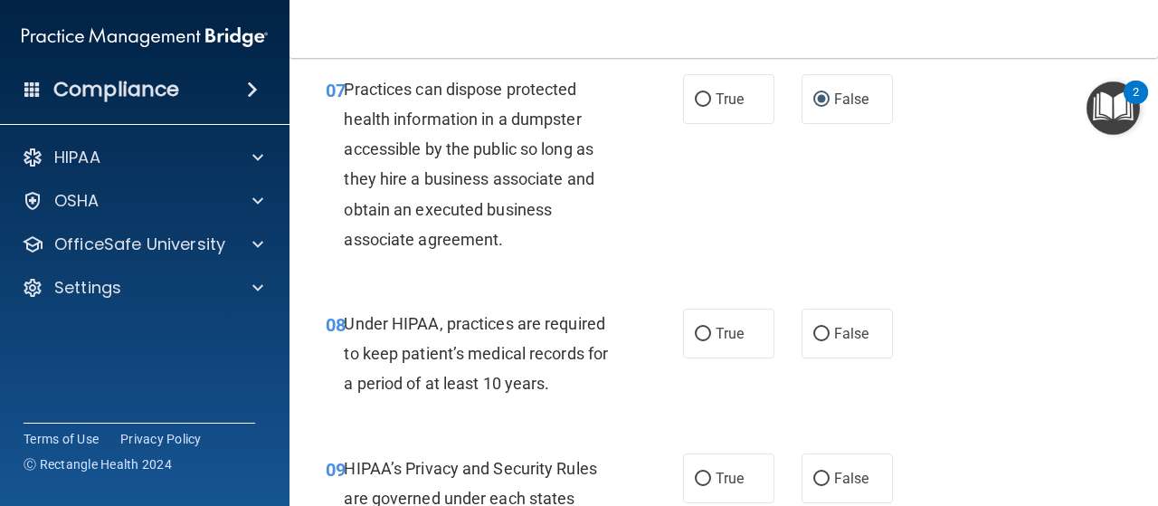
scroll to position [1357, 0]
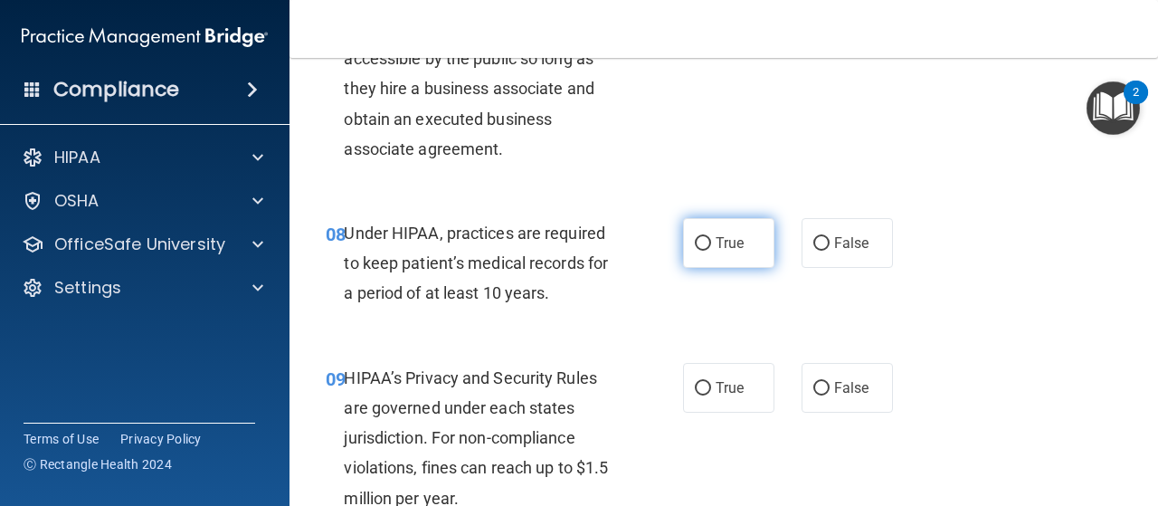
click at [697, 248] on input "True" at bounding box center [703, 244] width 16 height 14
radio input "true"
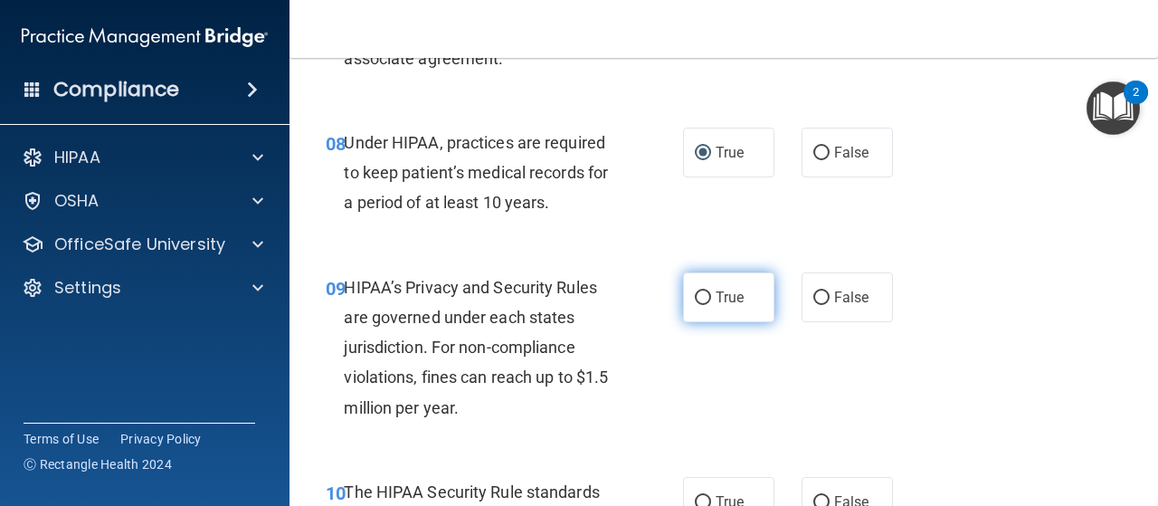
click at [699, 296] on input "True" at bounding box center [703, 298] width 16 height 14
radio input "true"
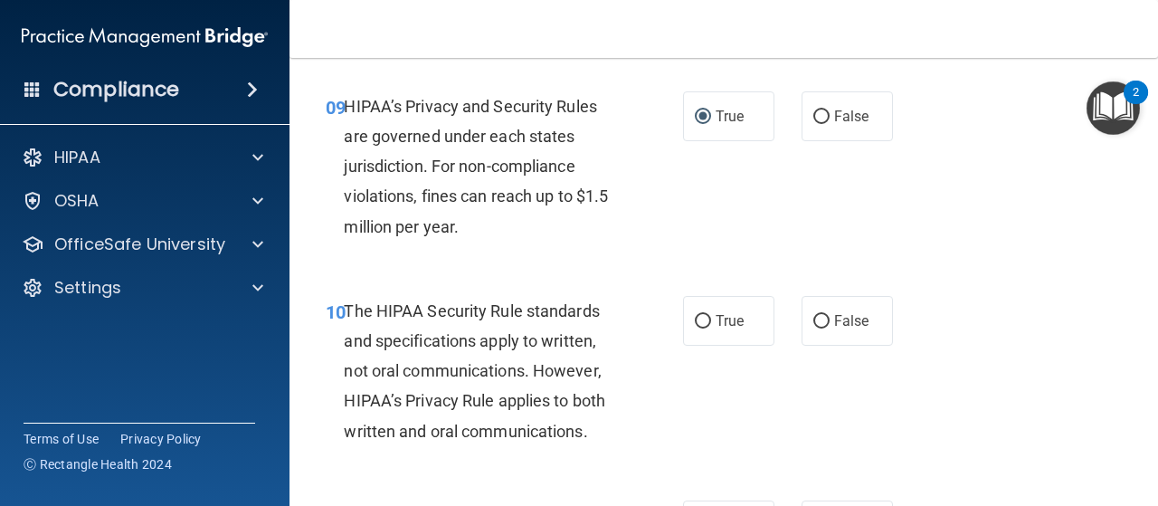
scroll to position [1719, 0]
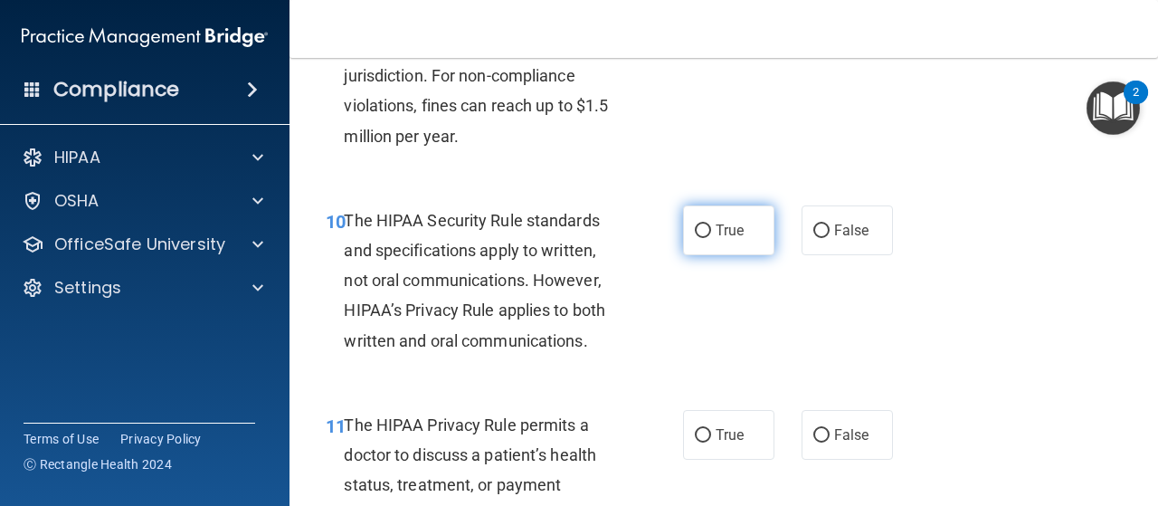
click at [695, 227] on input "True" at bounding box center [703, 231] width 16 height 14
radio input "true"
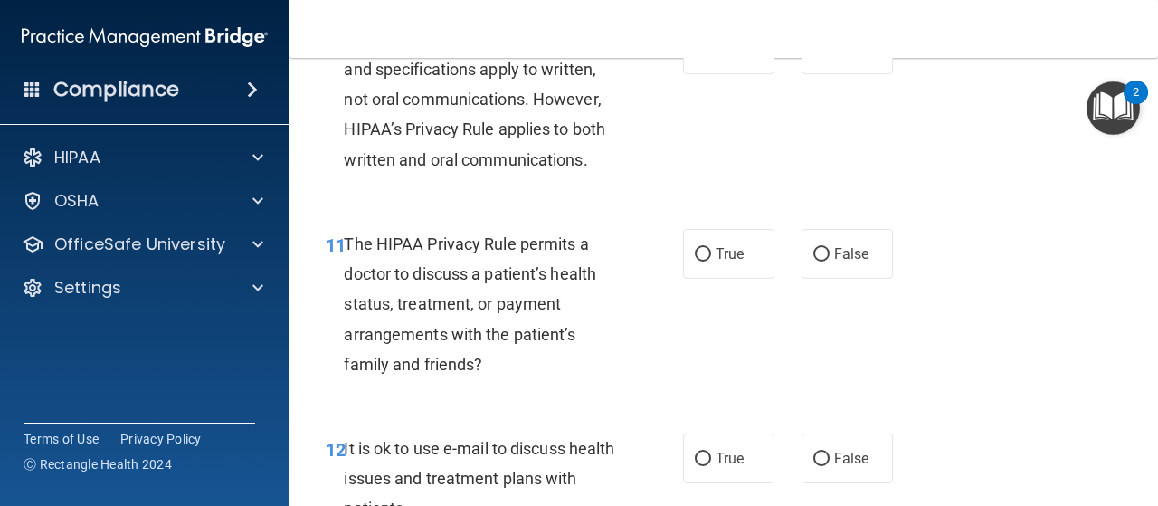
scroll to position [1991, 0]
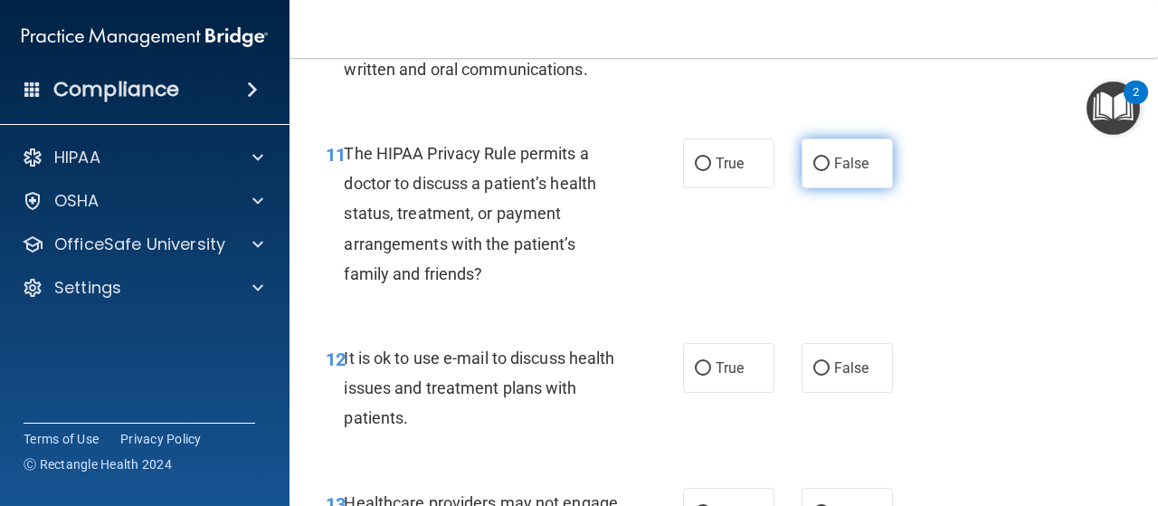
click at [815, 164] on input "False" at bounding box center [821, 164] width 16 height 14
radio input "true"
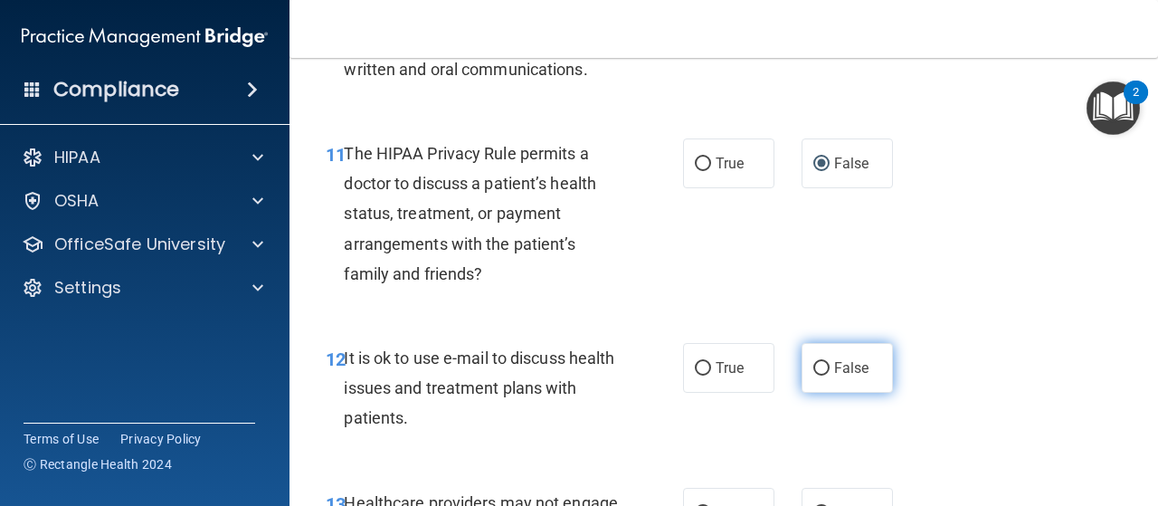
click at [813, 368] on input "False" at bounding box center [821, 369] width 16 height 14
radio input "true"
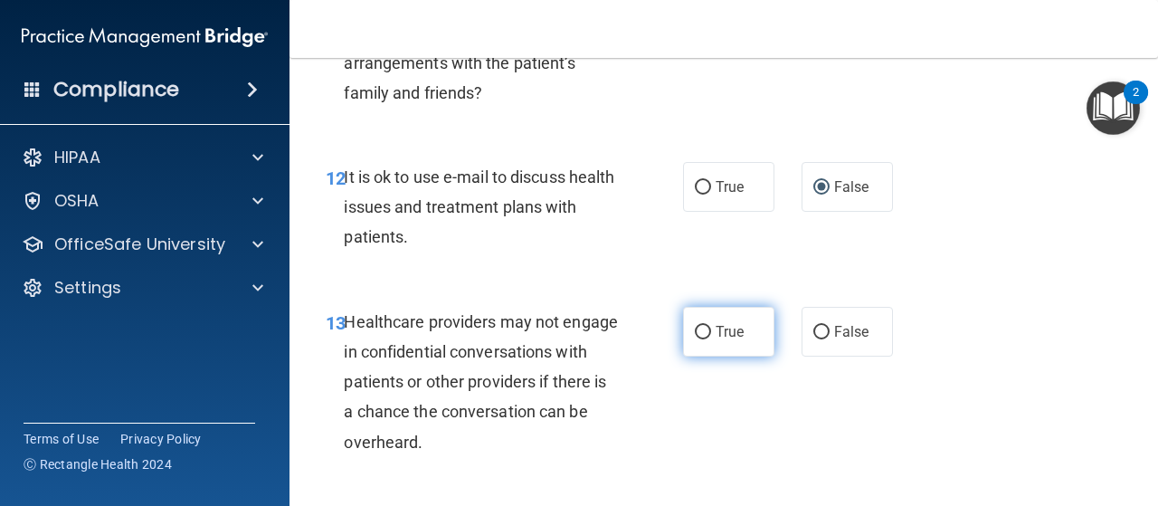
click at [695, 330] on input "True" at bounding box center [703, 333] width 16 height 14
radio input "true"
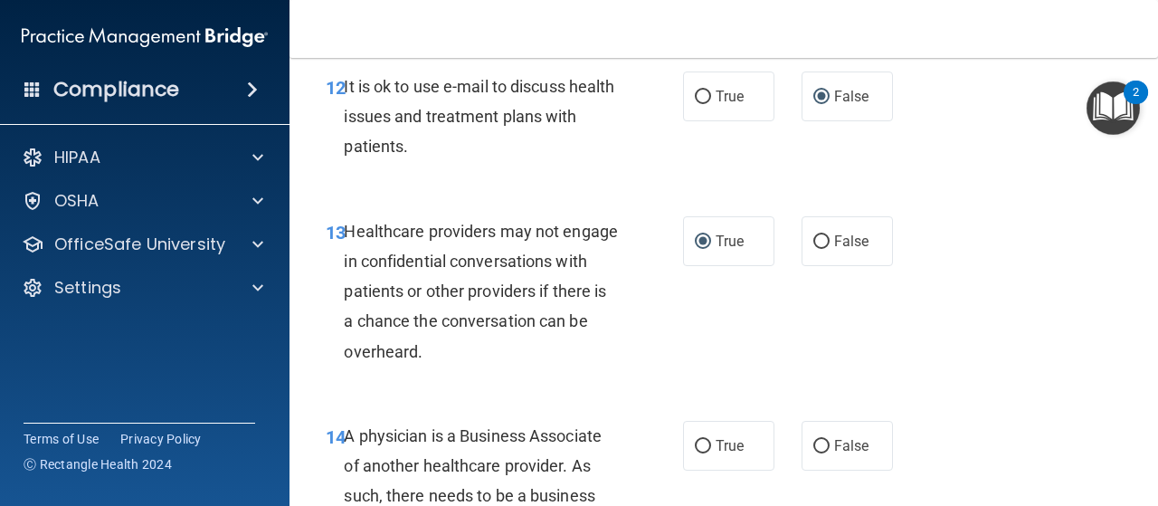
scroll to position [2353, 0]
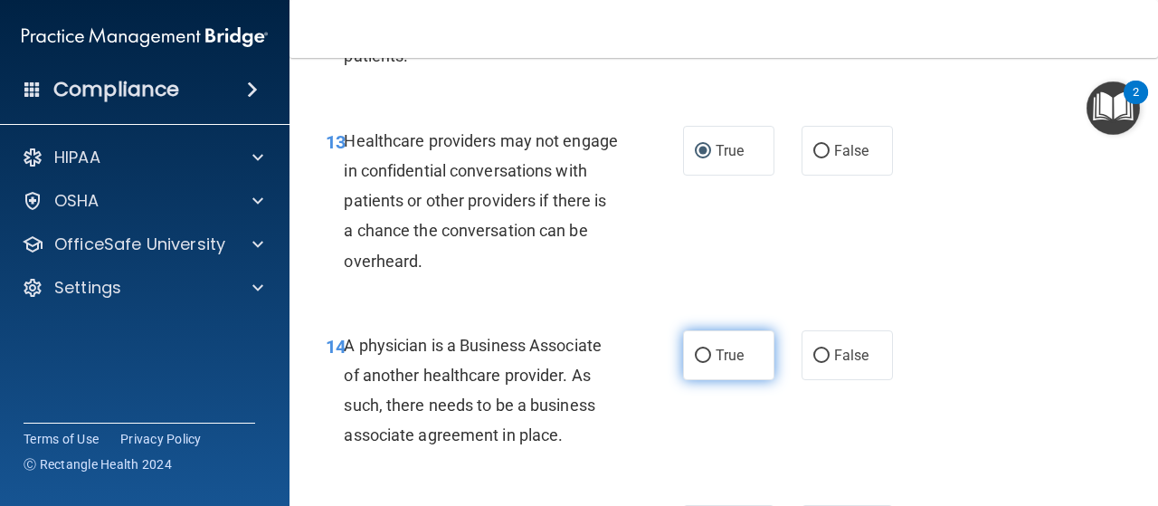
click at [696, 357] on input "True" at bounding box center [703, 356] width 16 height 14
radio input "true"
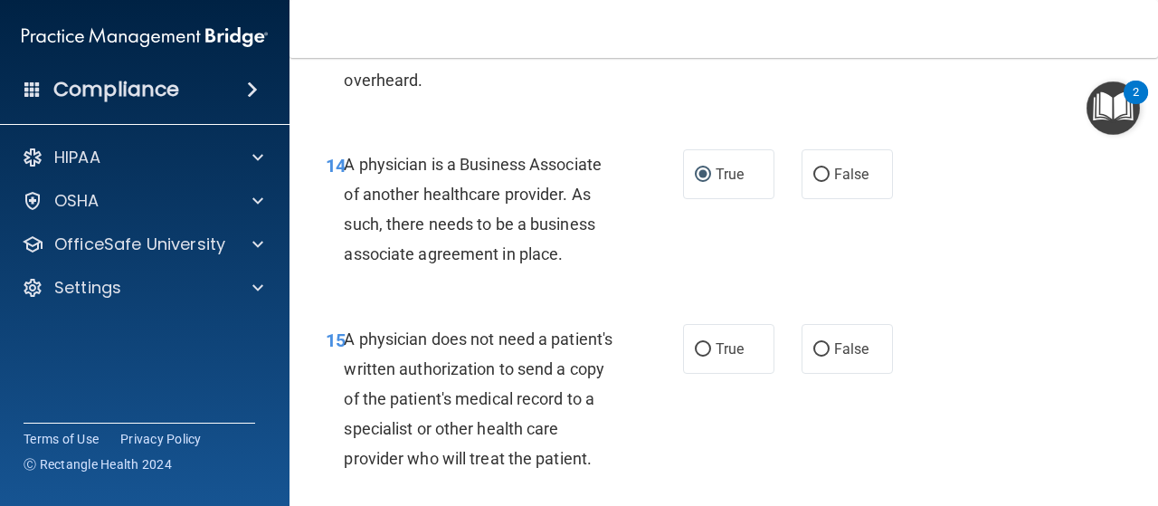
scroll to position [2624, 0]
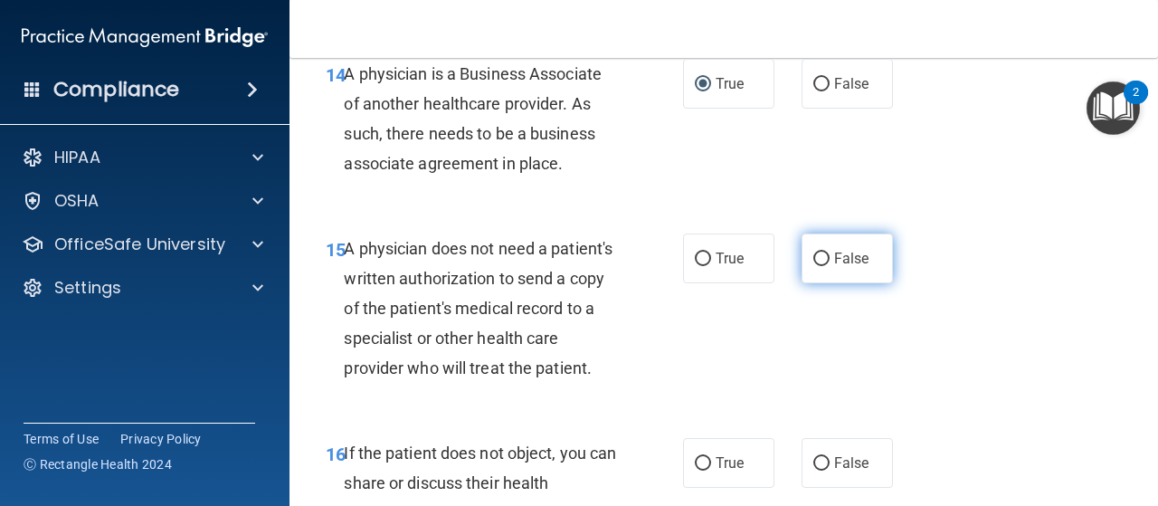
click at [819, 262] on input "False" at bounding box center [821, 259] width 16 height 14
radio input "true"
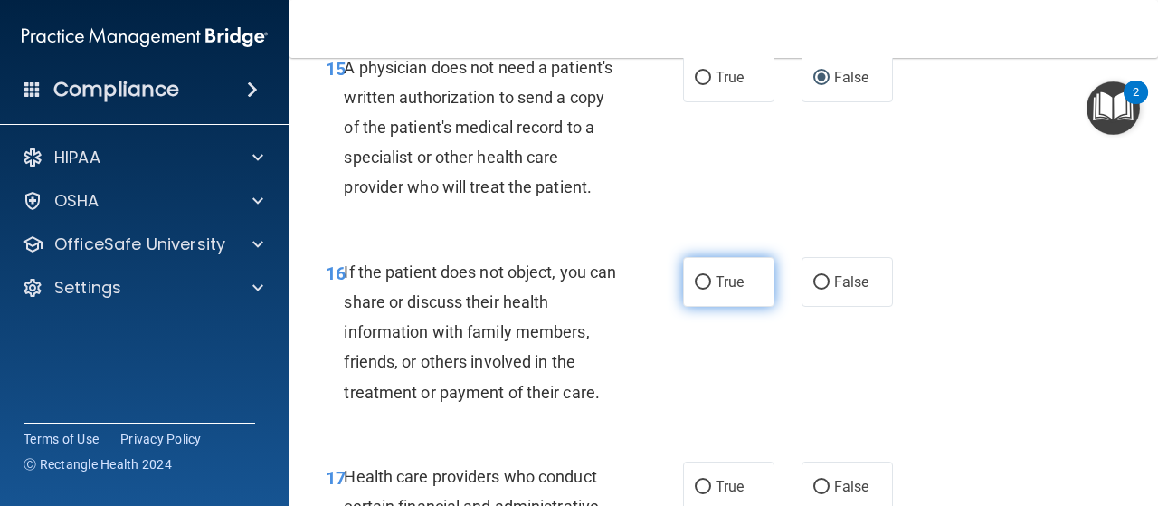
click at [698, 290] on input "True" at bounding box center [703, 283] width 16 height 14
radio input "true"
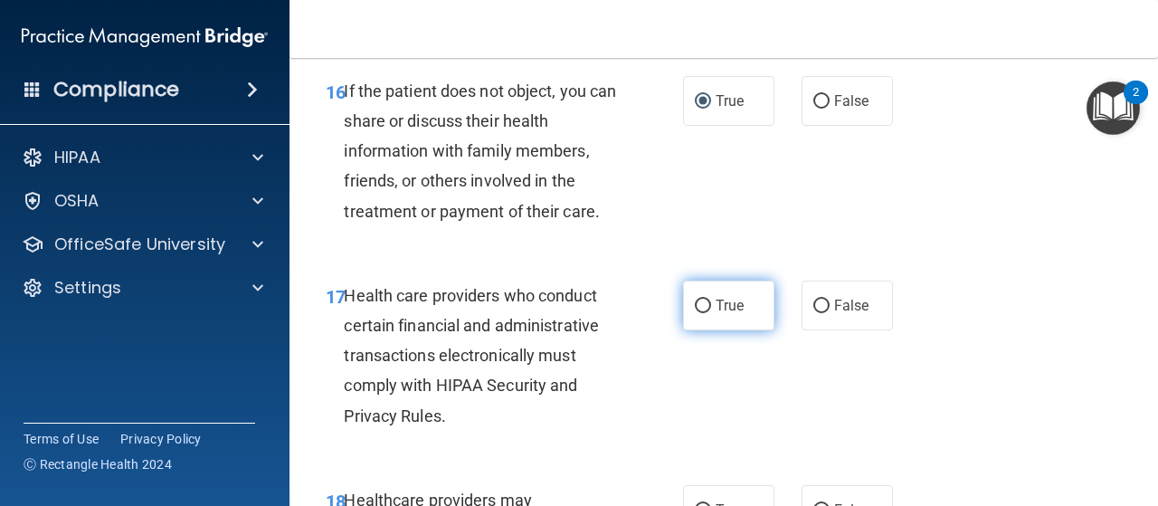
click at [697, 313] on input "True" at bounding box center [703, 307] width 16 height 14
radio input "true"
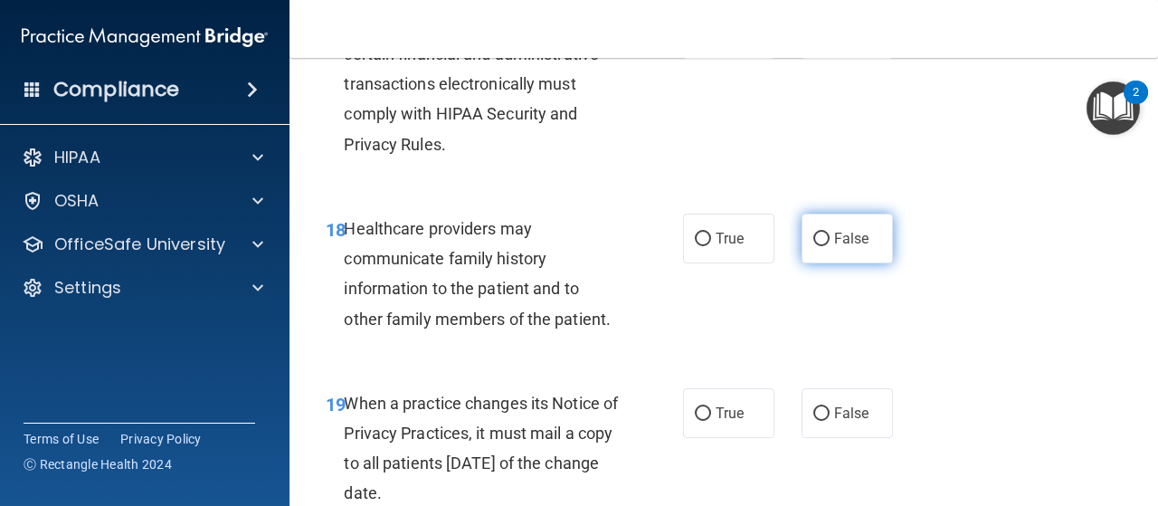
click at [818, 259] on label "False" at bounding box center [847, 239] width 91 height 50
click at [818, 246] on input "False" at bounding box center [821, 240] width 16 height 14
radio input "true"
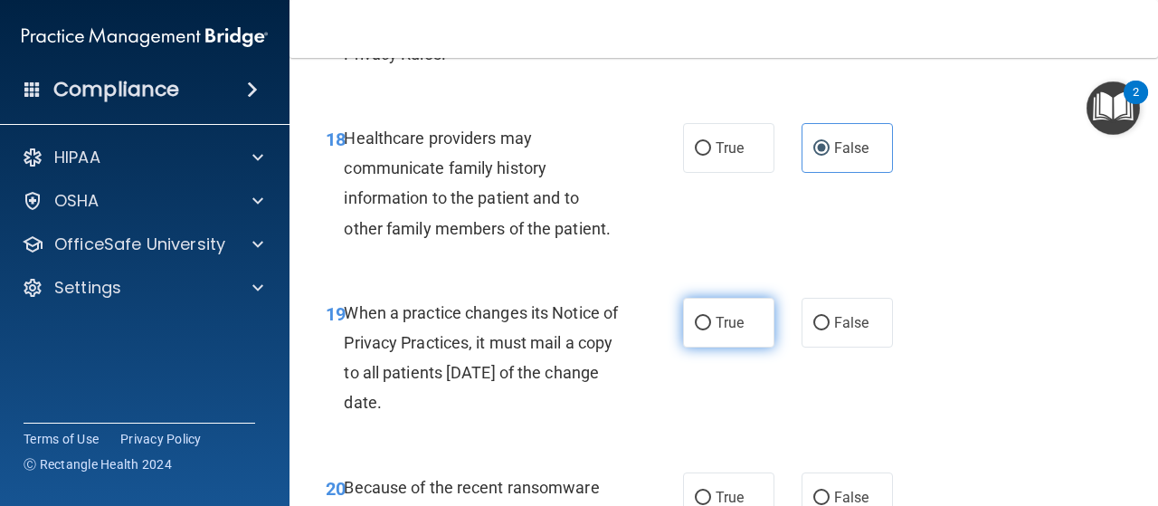
click at [701, 330] on input "True" at bounding box center [703, 324] width 16 height 14
radio input "true"
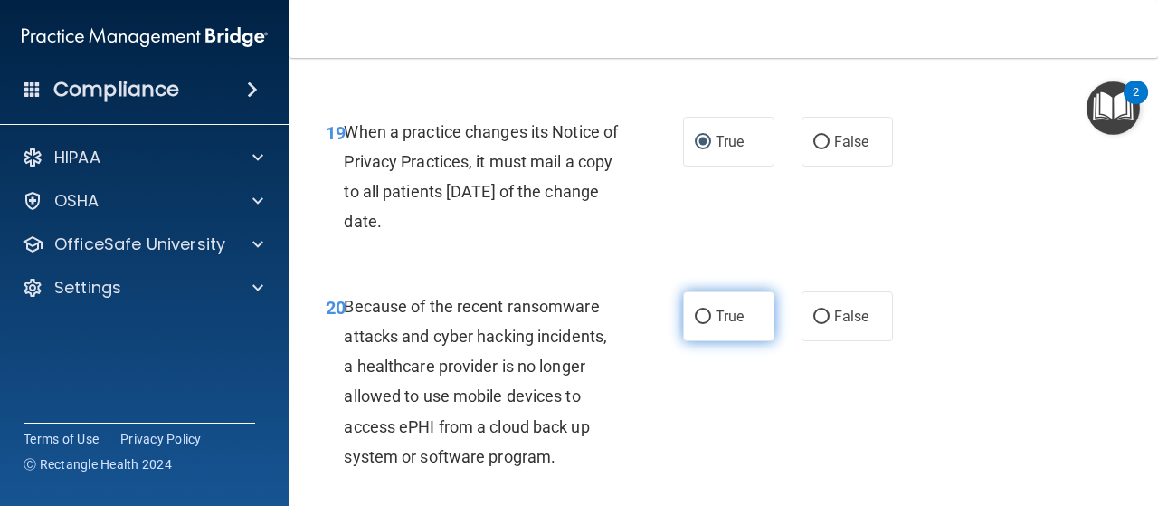
click at [695, 324] on input "True" at bounding box center [703, 317] width 16 height 14
radio input "true"
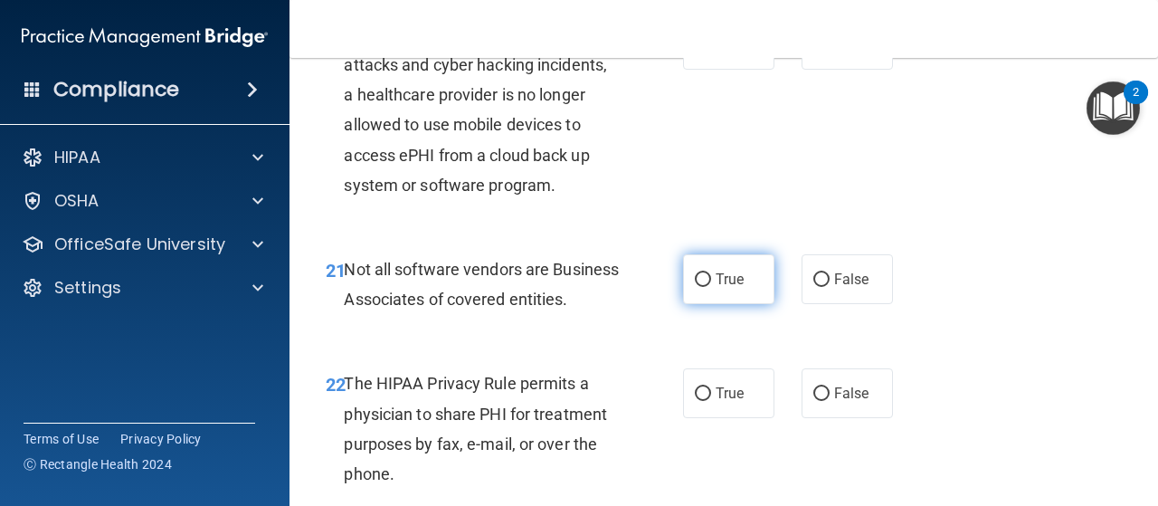
click at [695, 287] on input "True" at bounding box center [703, 280] width 16 height 14
radio input "true"
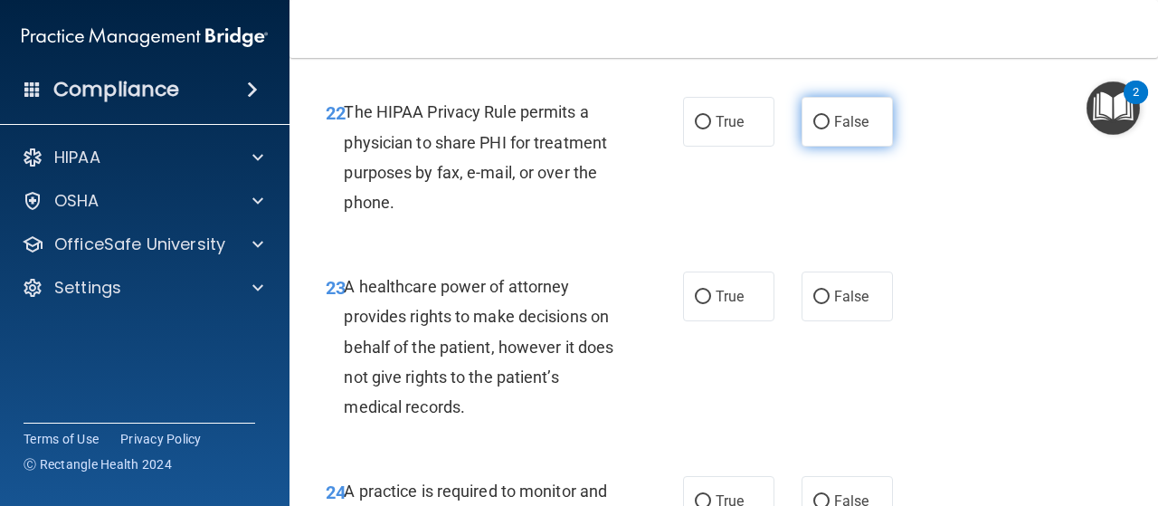
click at [813, 129] on input "False" at bounding box center [821, 123] width 16 height 14
radio input "true"
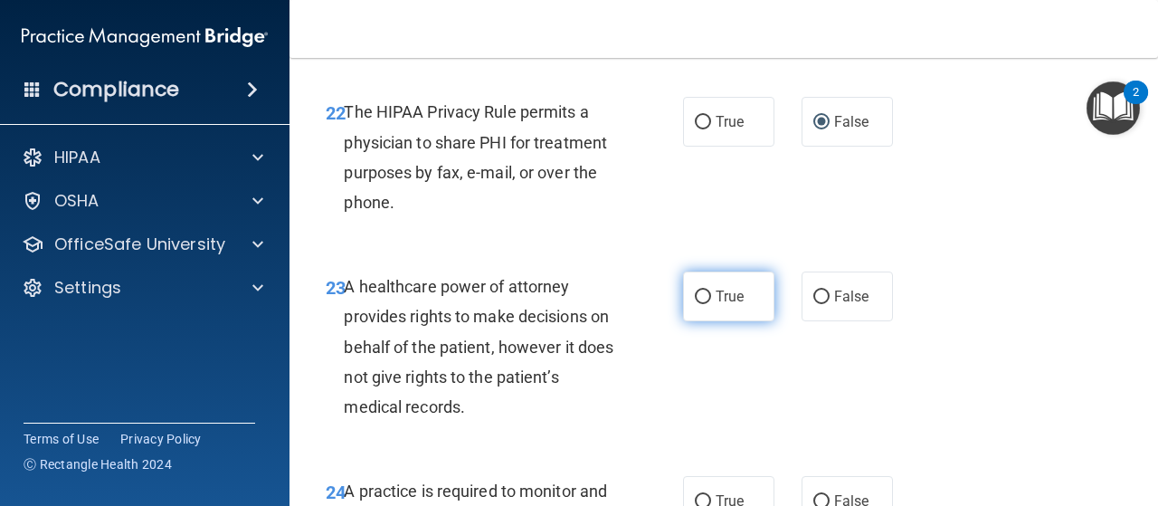
click at [697, 304] on input "True" at bounding box center [703, 297] width 16 height 14
radio input "true"
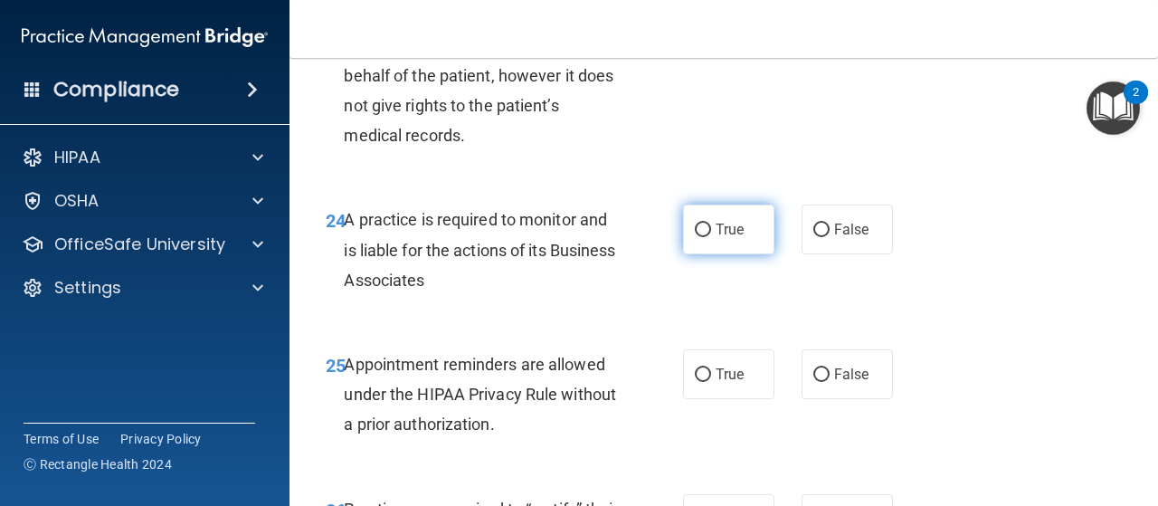
click at [700, 237] on input "True" at bounding box center [703, 231] width 16 height 14
radio input "true"
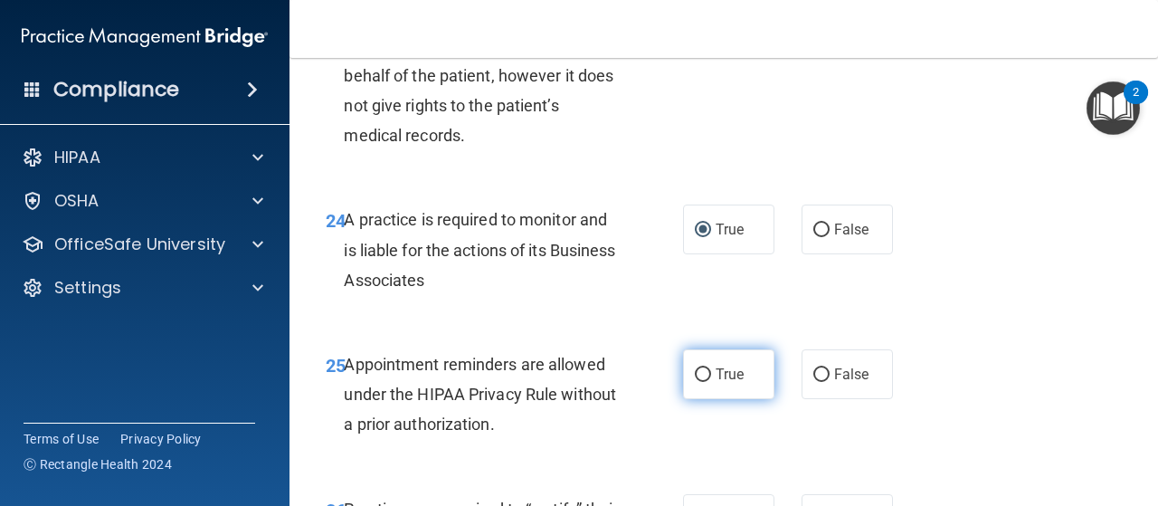
scroll to position [4615, 0]
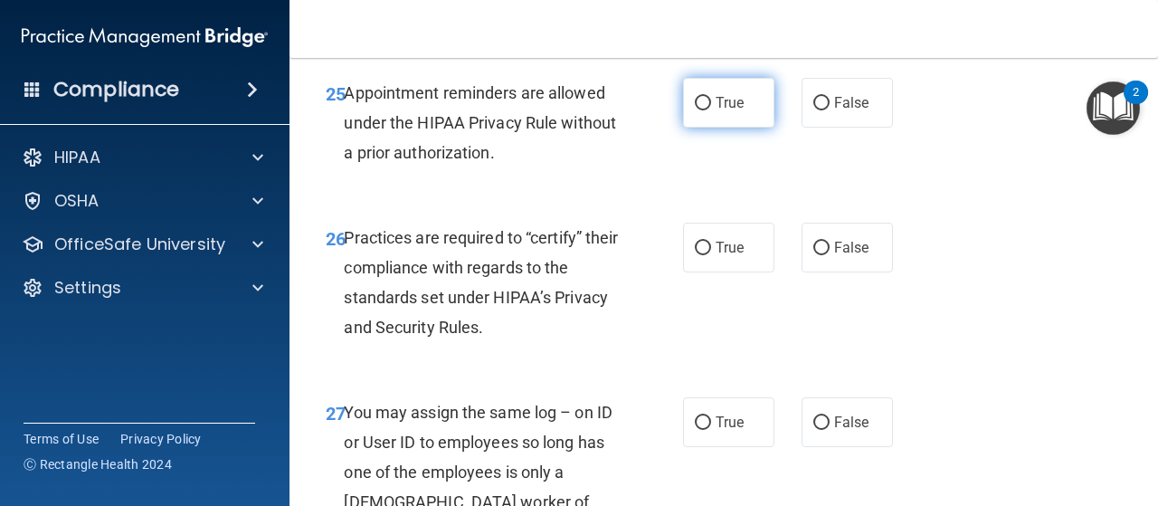
click at [695, 110] on input "True" at bounding box center [703, 104] width 16 height 14
radio input "true"
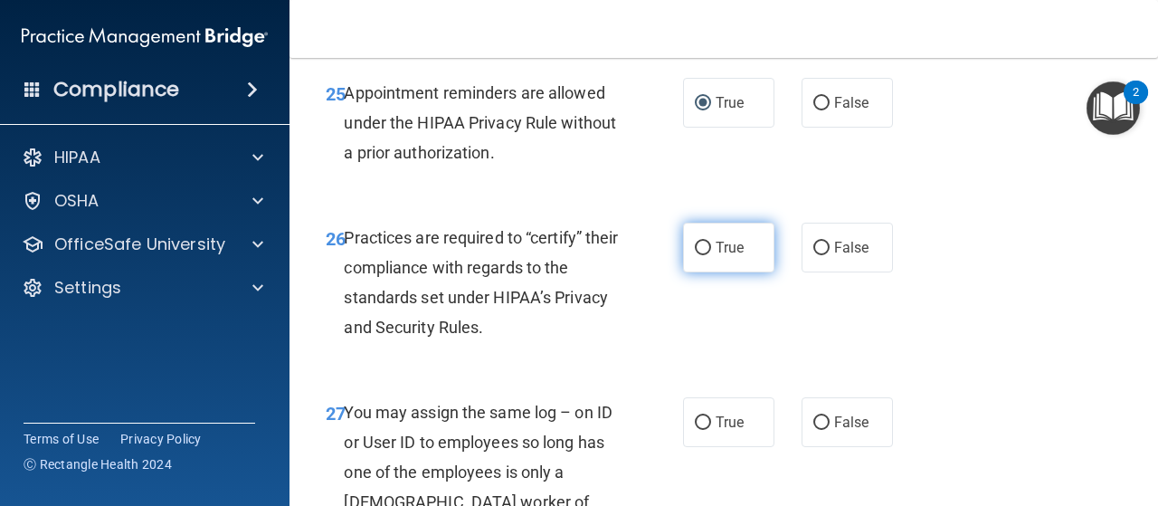
click at [685, 272] on label "True" at bounding box center [728, 248] width 91 height 50
click at [695, 255] on input "True" at bounding box center [703, 249] width 16 height 14
radio input "true"
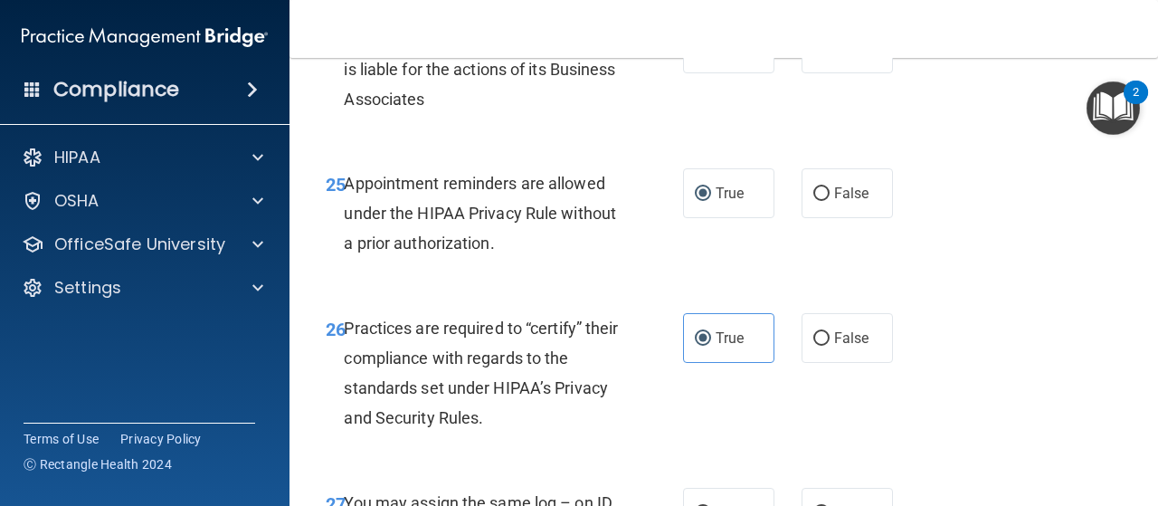
scroll to position [4705, 0]
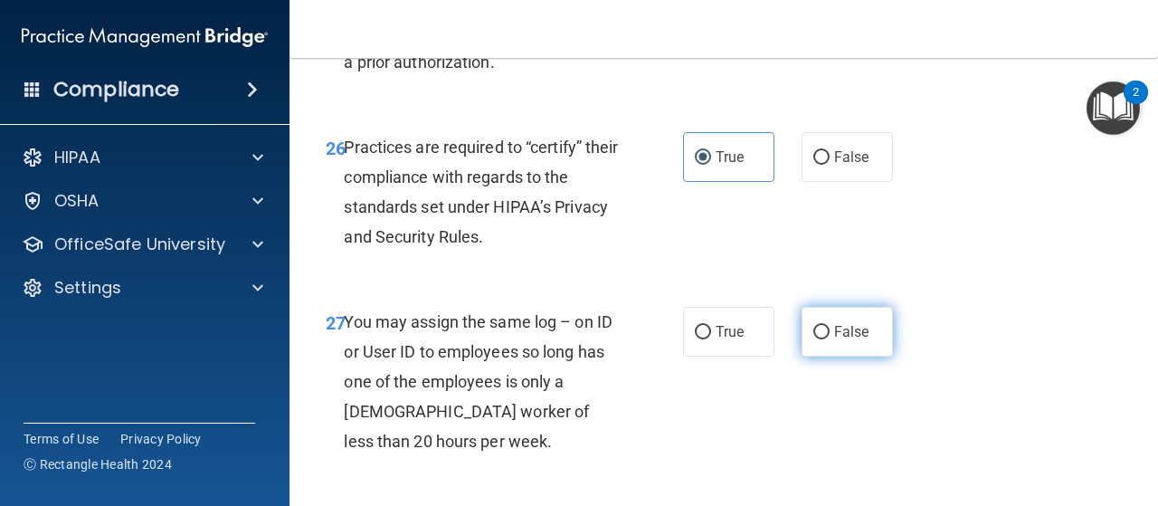
click at [813, 357] on label "False" at bounding box center [847, 332] width 91 height 50
click at [813, 339] on input "False" at bounding box center [821, 333] width 16 height 14
radio input "true"
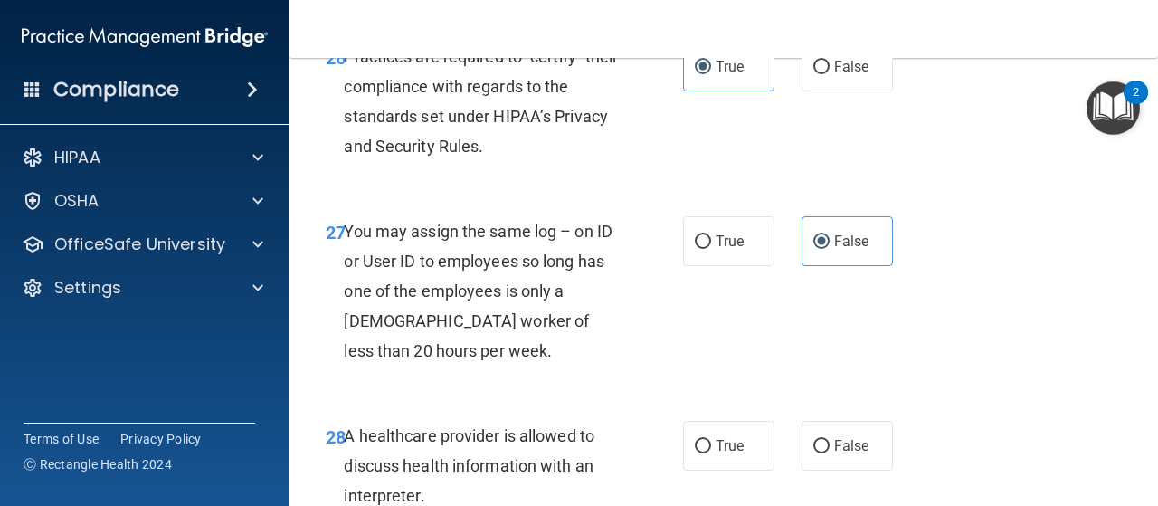
scroll to position [4977, 0]
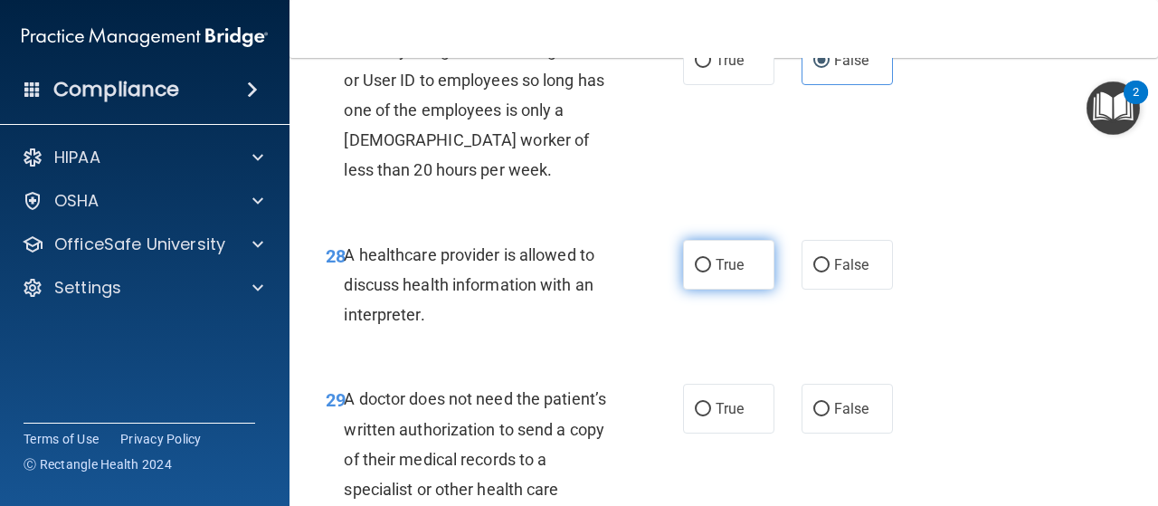
click at [697, 272] on input "True" at bounding box center [703, 266] width 16 height 14
radio input "true"
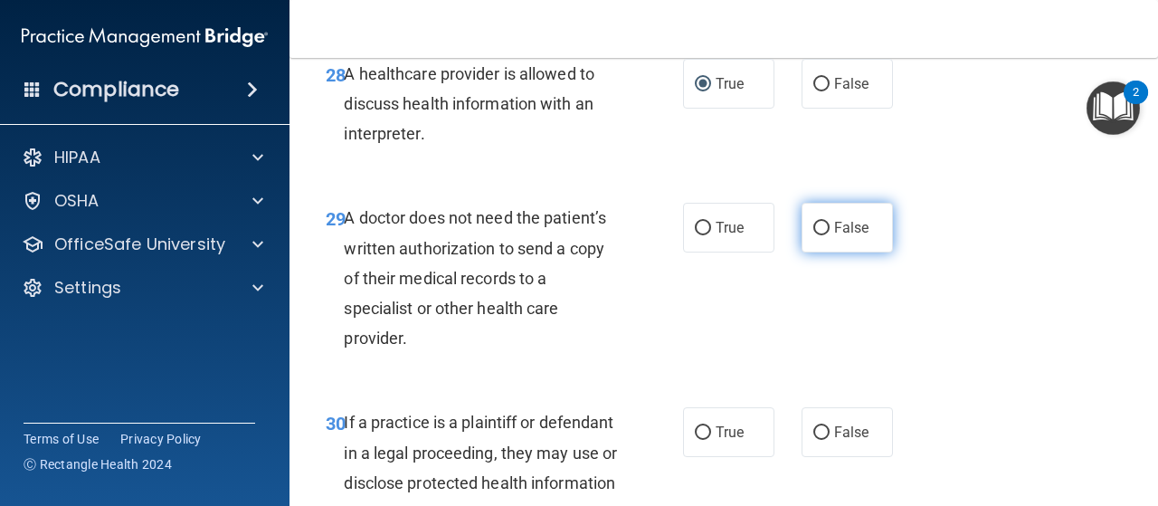
click at [813, 235] on input "False" at bounding box center [821, 229] width 16 height 14
radio input "true"
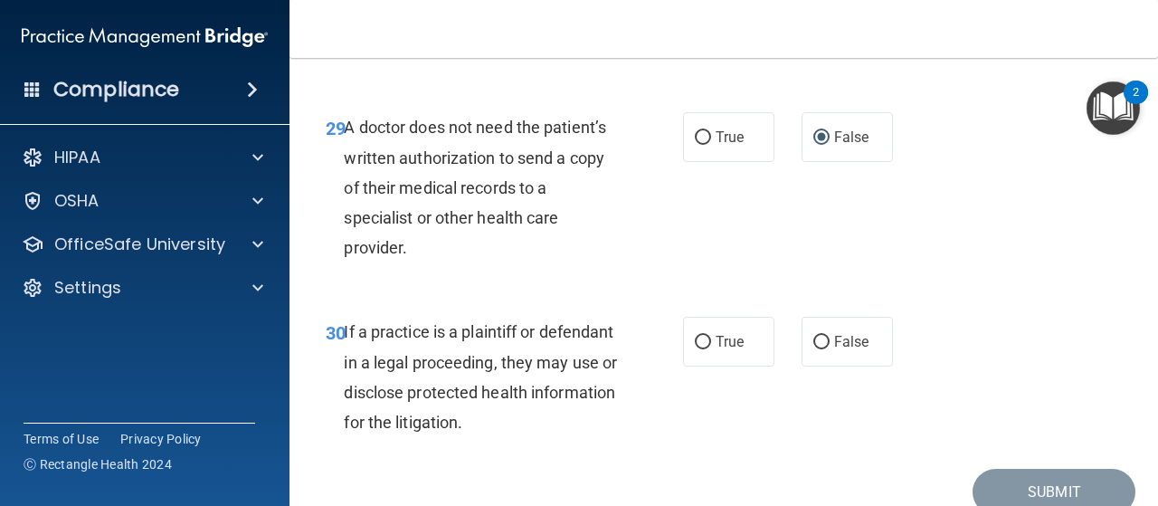
scroll to position [5339, 0]
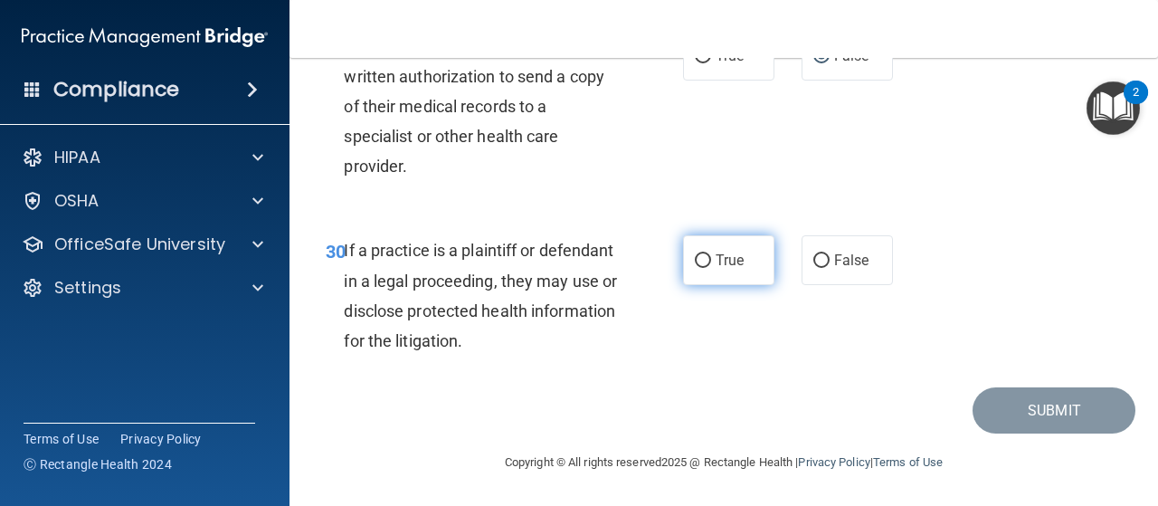
click at [695, 268] on input "True" at bounding box center [703, 261] width 16 height 14
radio input "true"
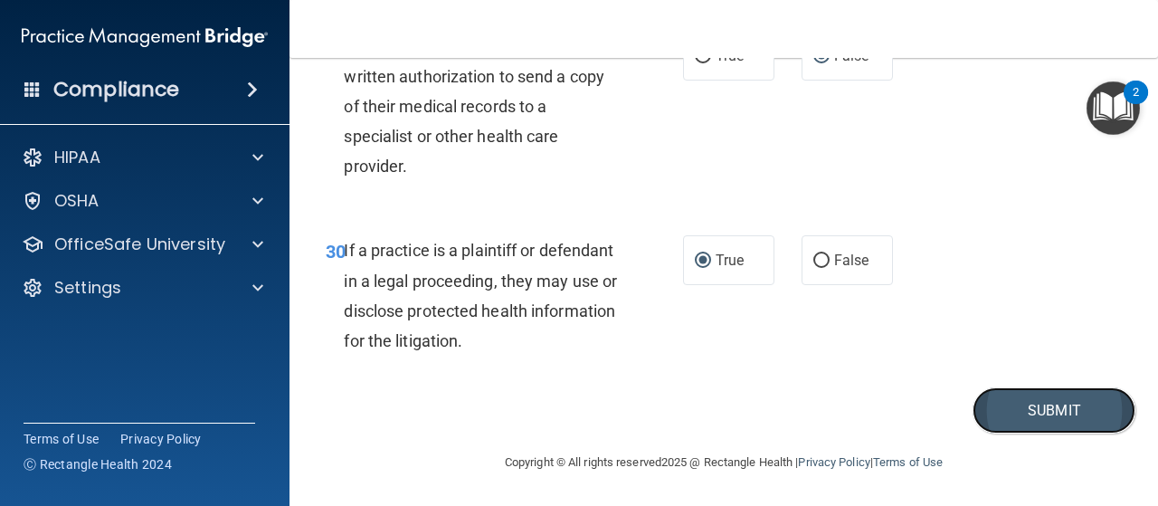
click at [1001, 433] on button "Submit" at bounding box center [1054, 410] width 163 height 46
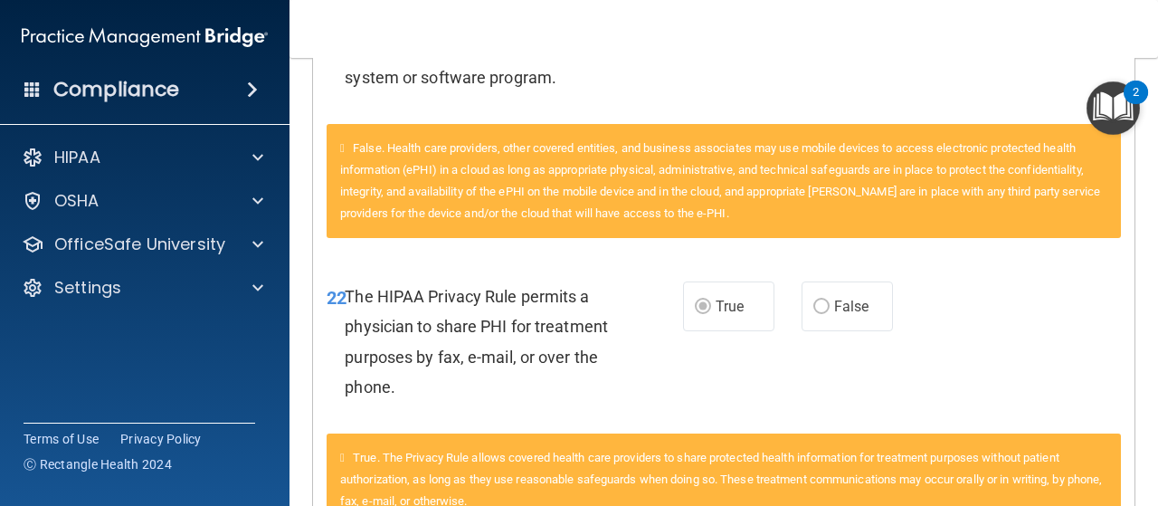
scroll to position [3346, 0]
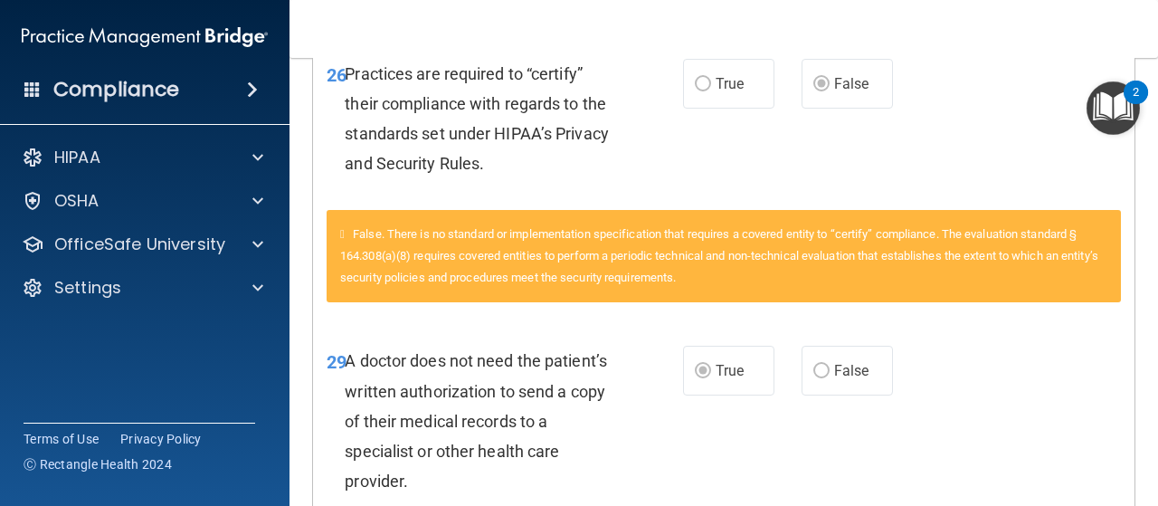
scroll to position [4704, 0]
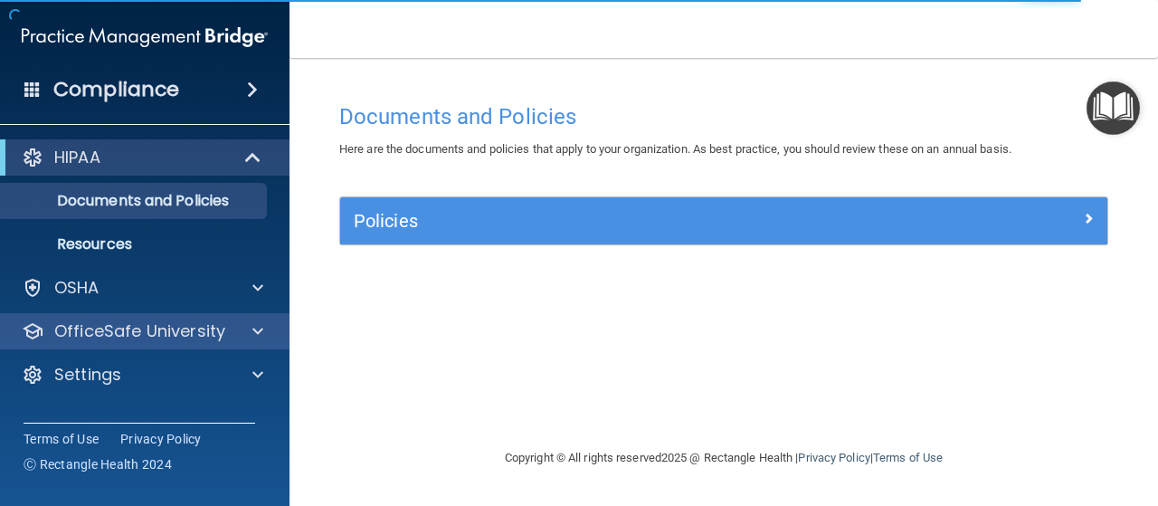
click at [198, 316] on div "OfficeSafe University" at bounding box center [145, 331] width 290 height 36
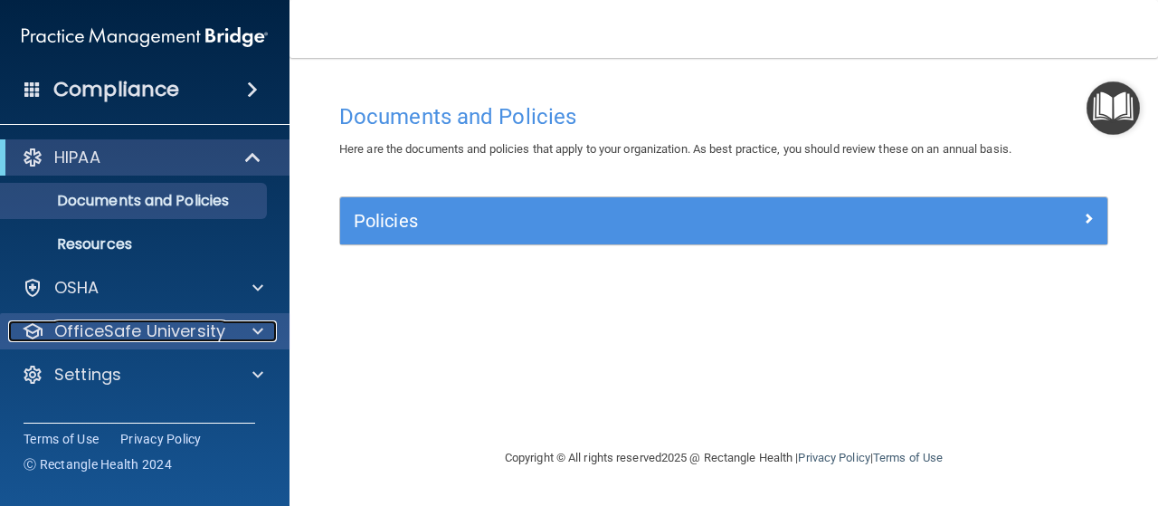
click at [162, 330] on p "OfficeSafe University" at bounding box center [139, 331] width 171 height 22
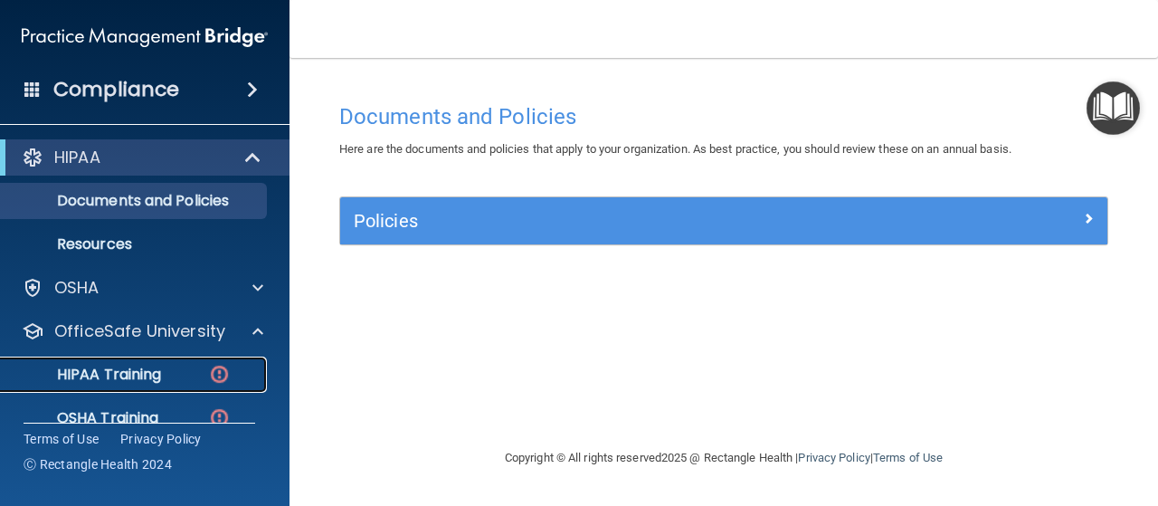
click at [159, 370] on p "HIPAA Training" at bounding box center [86, 375] width 149 height 18
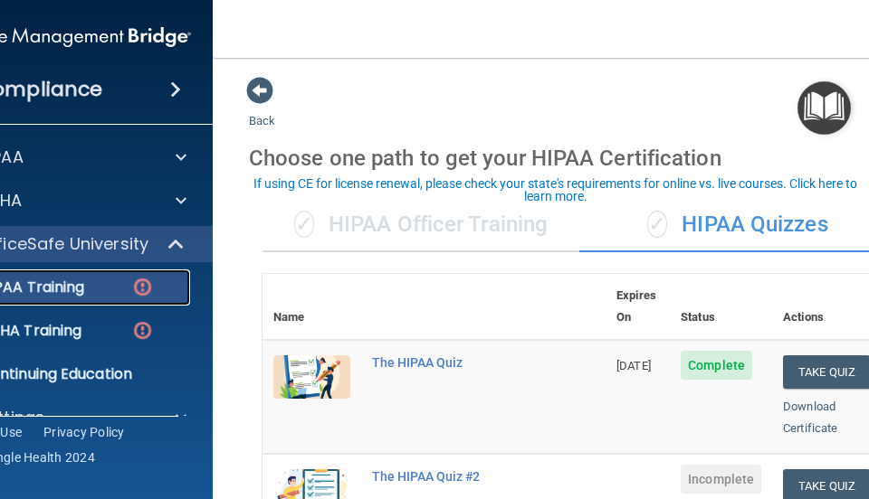
scroll to position [90, 0]
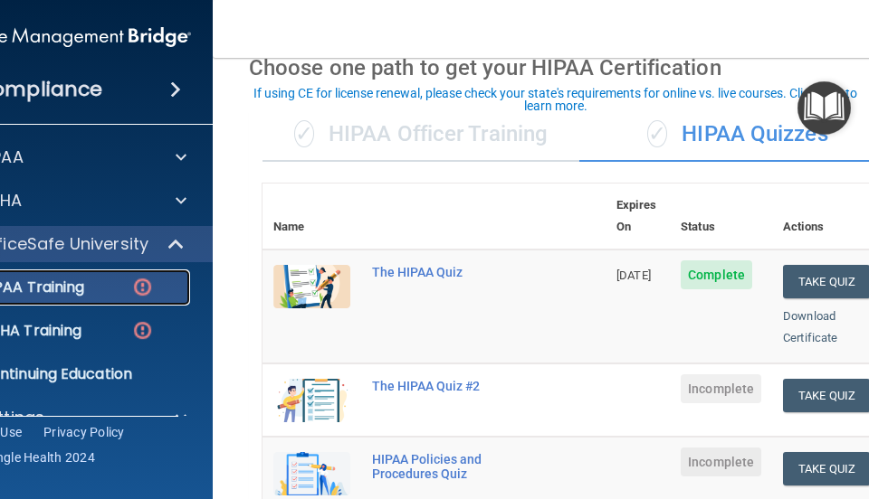
click at [36, 285] on p "HIPAA Training" at bounding box center [9, 288] width 149 height 18
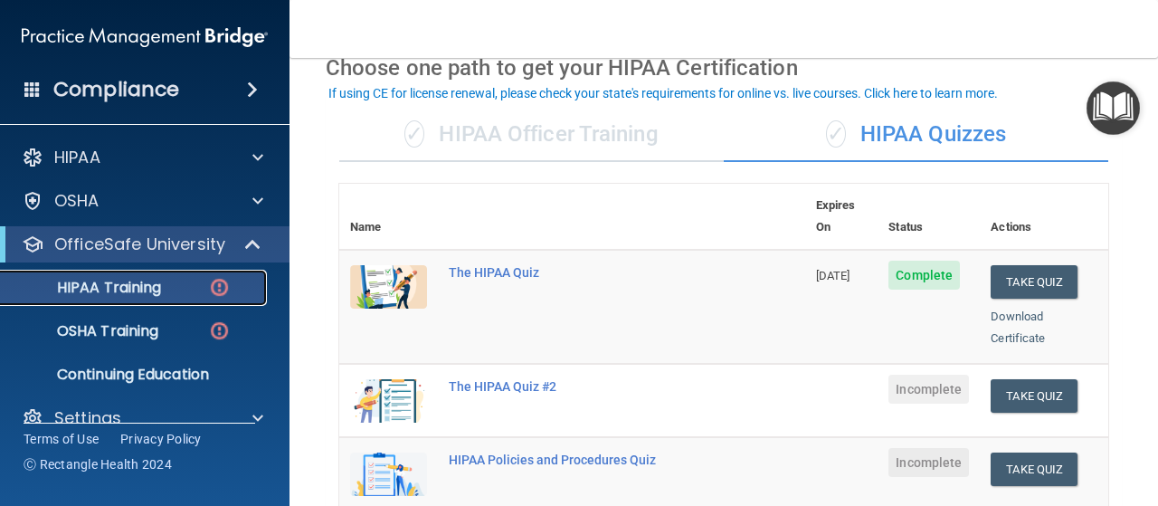
click at [233, 276] on link "HIPAA Training" at bounding box center [124, 288] width 285 height 36
click at [1030, 364] on td "Take Quiz Download Certificate" at bounding box center [1044, 400] width 128 height 73
click at [1017, 379] on button "Take Quiz" at bounding box center [1034, 395] width 87 height 33
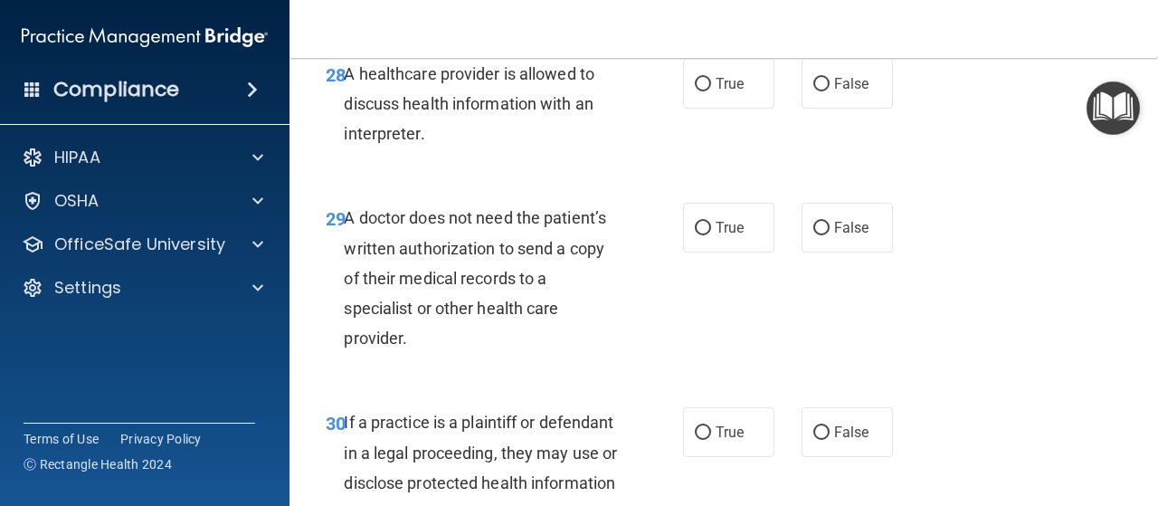
scroll to position [5389, 0]
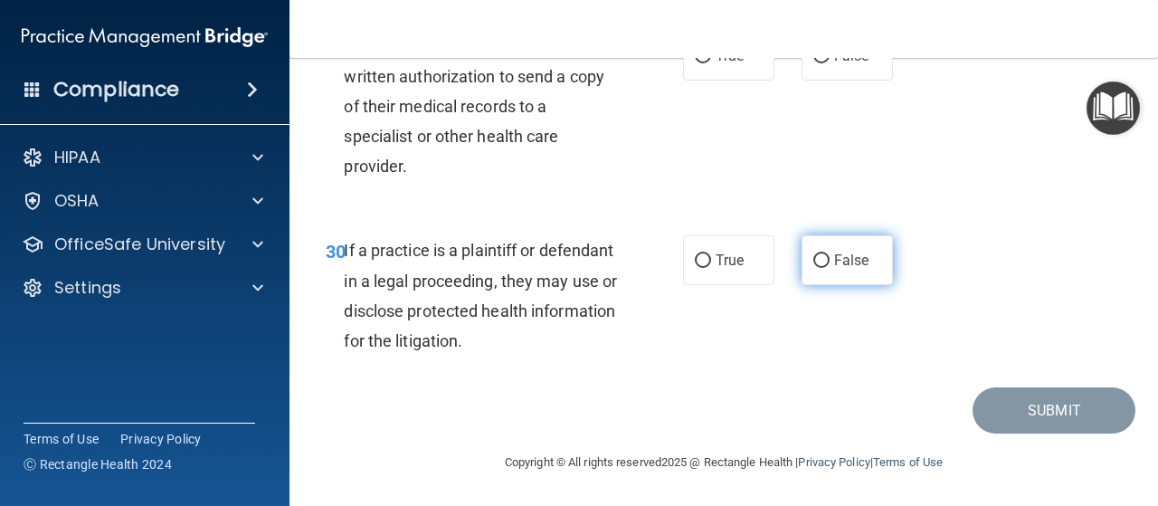
click at [816, 258] on input "False" at bounding box center [821, 261] width 16 height 14
radio input "true"
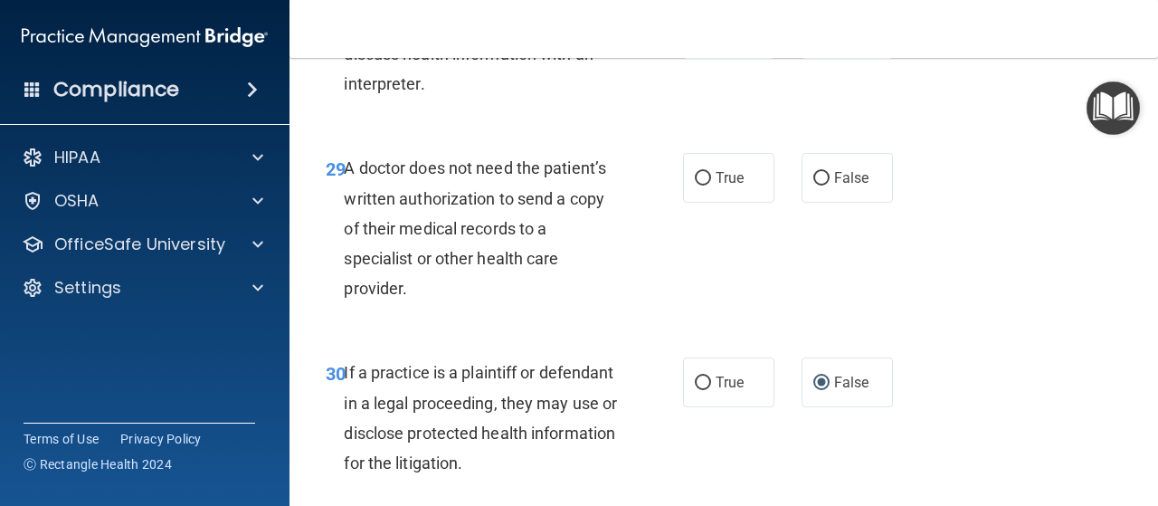
scroll to position [5117, 0]
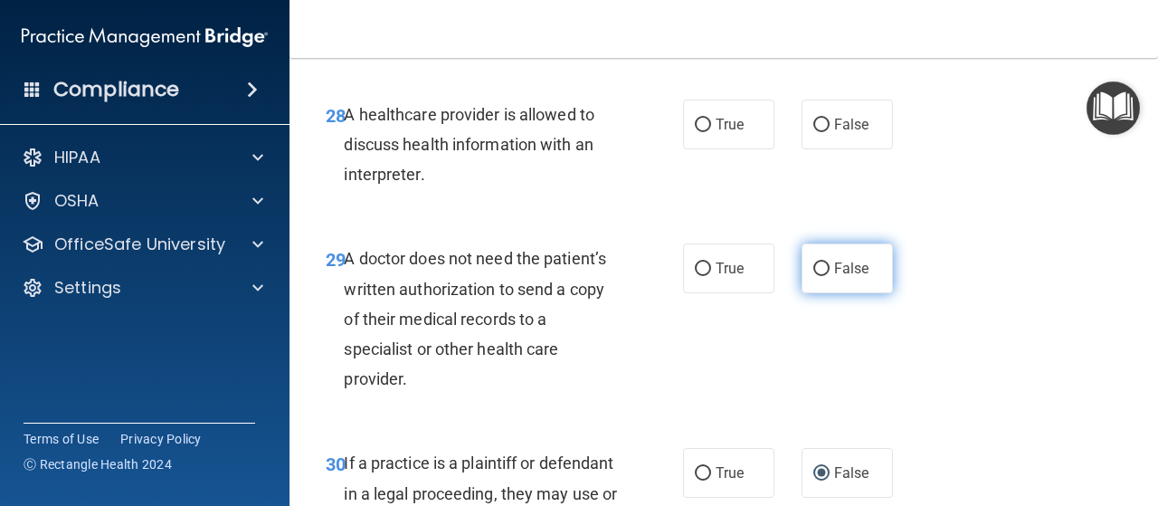
click at [813, 276] on input "False" at bounding box center [821, 269] width 16 height 14
radio input "true"
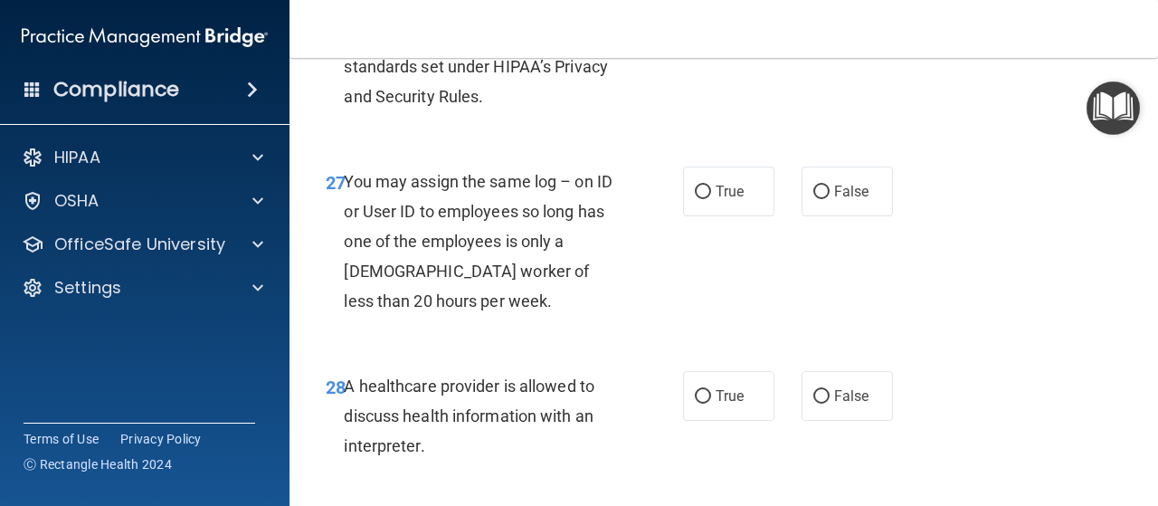
scroll to position [4936, 0]
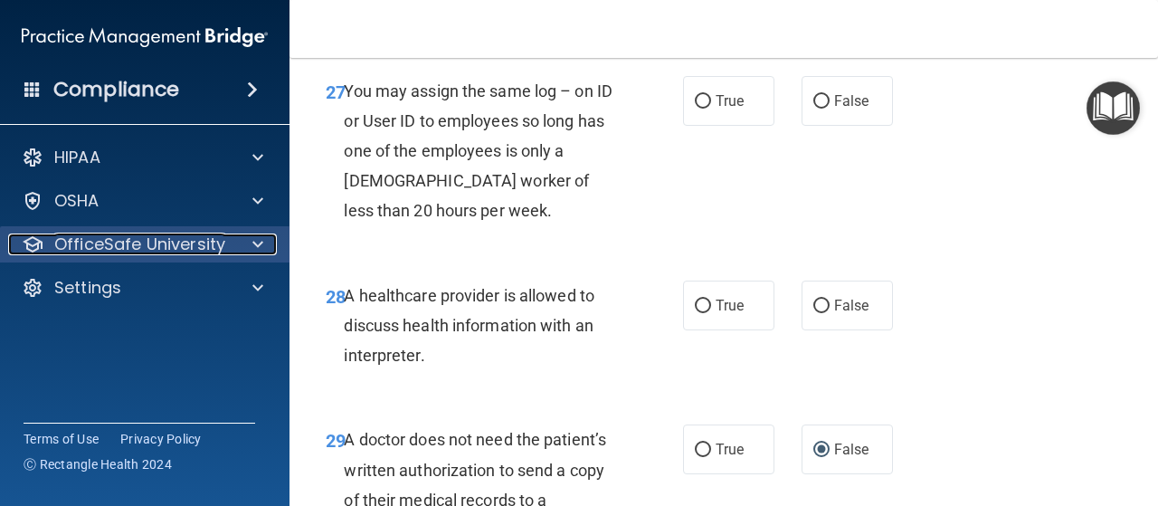
click at [141, 246] on p "OfficeSafe University" at bounding box center [139, 244] width 171 height 22
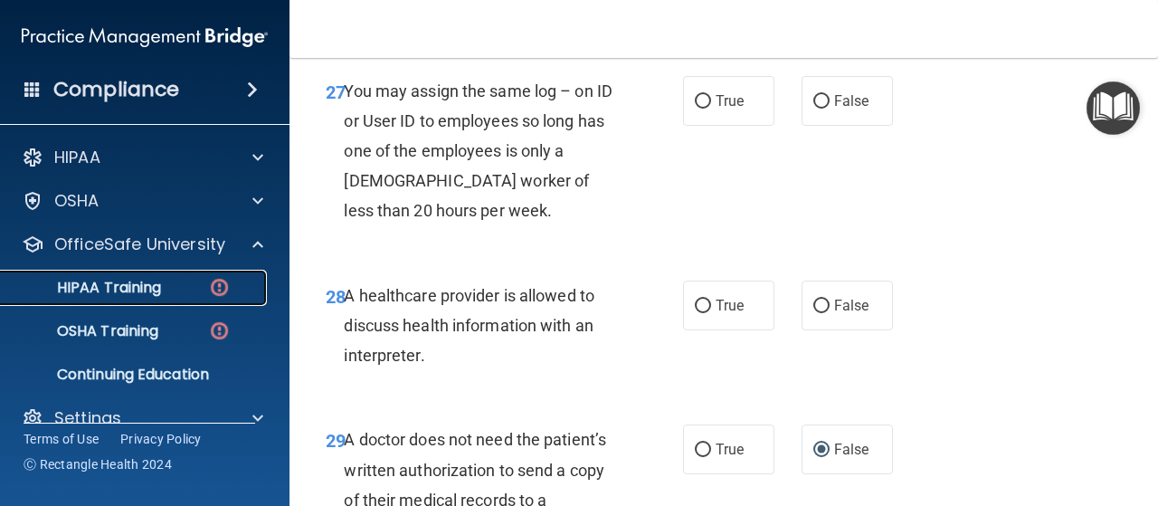
click at [169, 292] on div "HIPAA Training" at bounding box center [135, 288] width 247 height 18
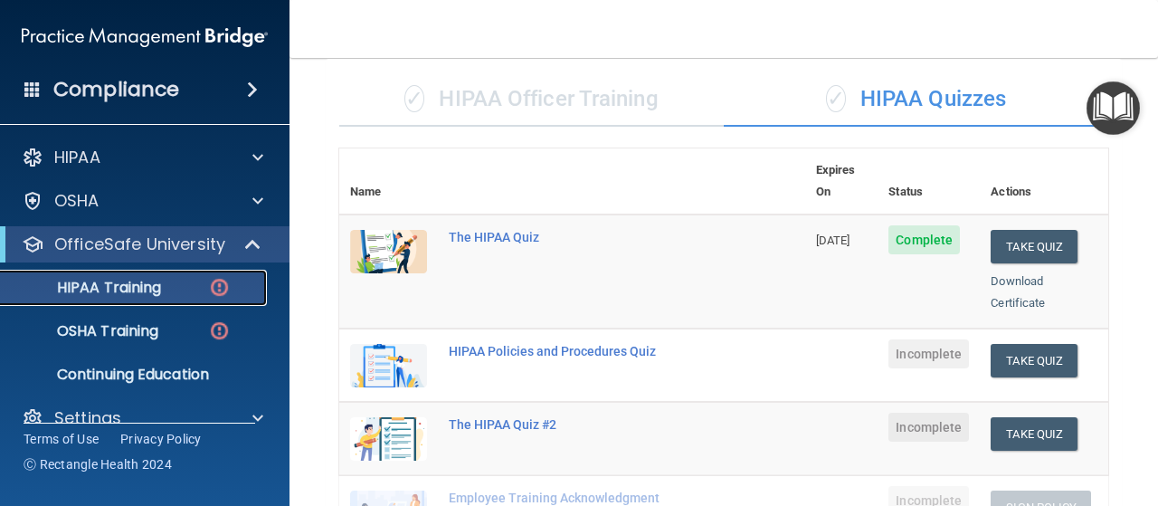
scroll to position [35, 0]
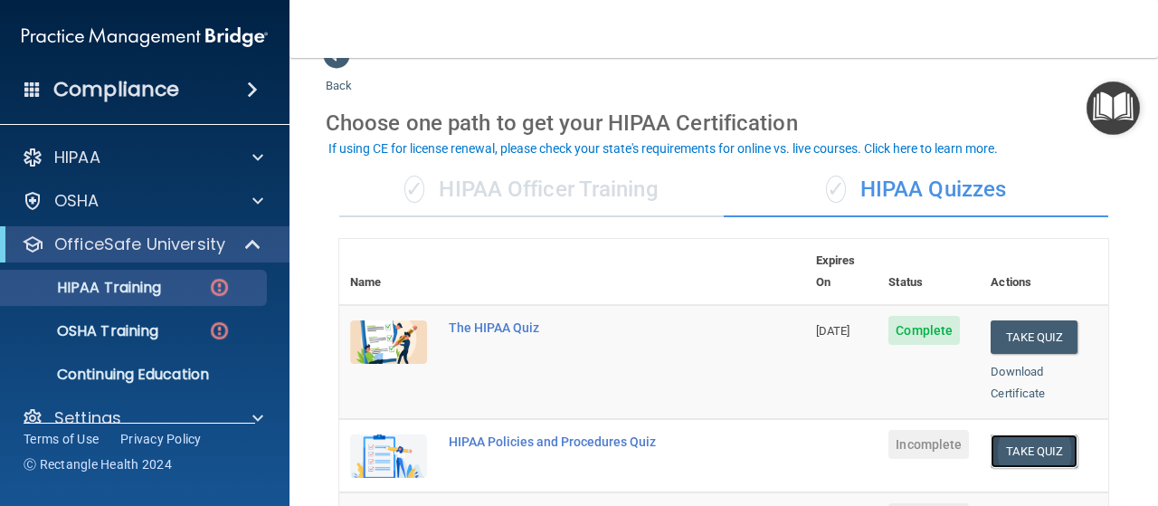
click at [1012, 434] on button "Take Quiz" at bounding box center [1034, 450] width 87 height 33
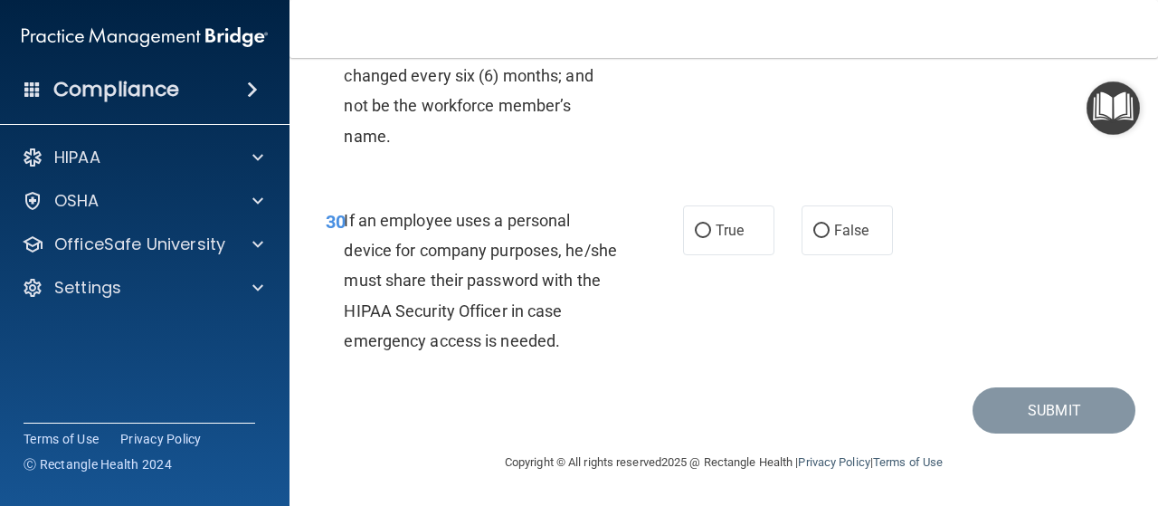
scroll to position [5960, 0]
click at [816, 232] on input "False" at bounding box center [821, 231] width 16 height 14
radio input "true"
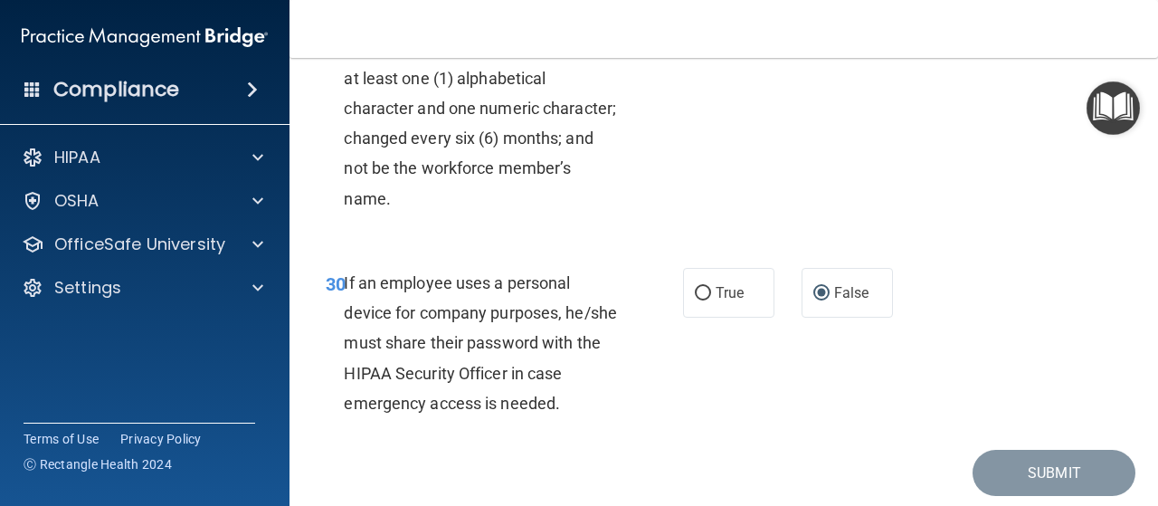
scroll to position [5688, 0]
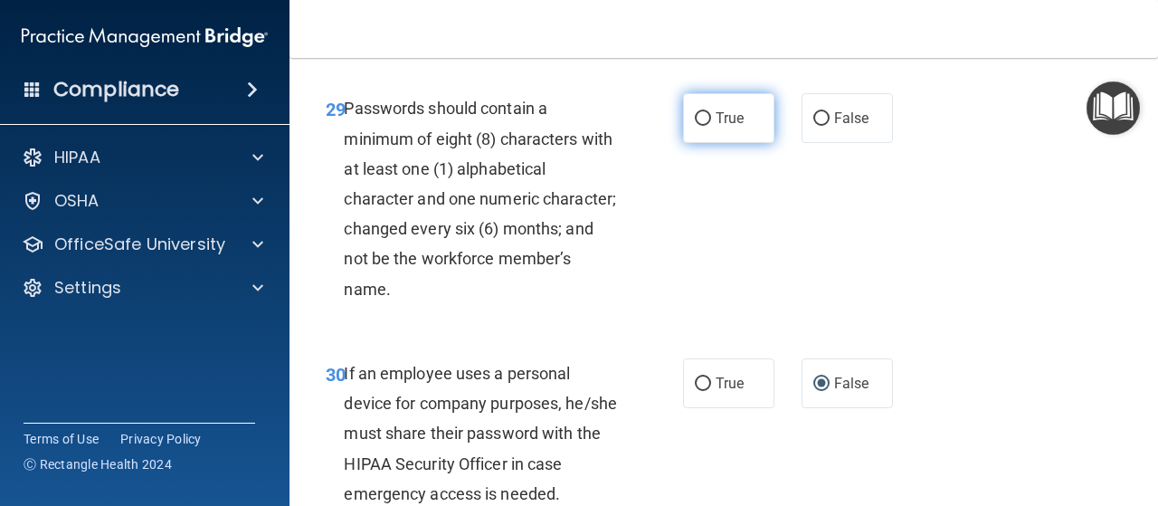
click at [697, 126] on input "True" at bounding box center [703, 119] width 16 height 14
radio input "true"
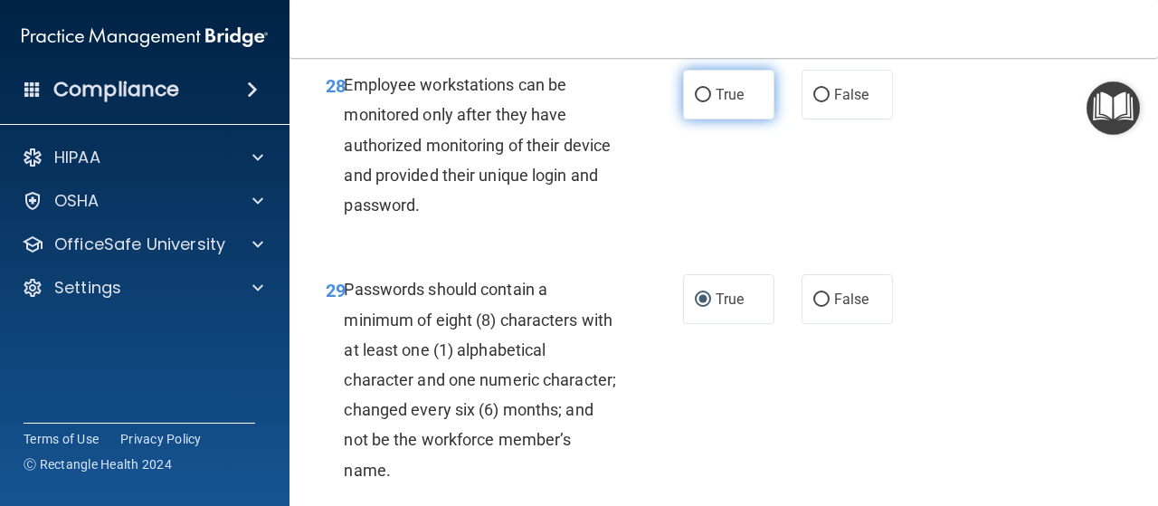
click at [696, 102] on input "True" at bounding box center [703, 96] width 16 height 14
radio input "true"
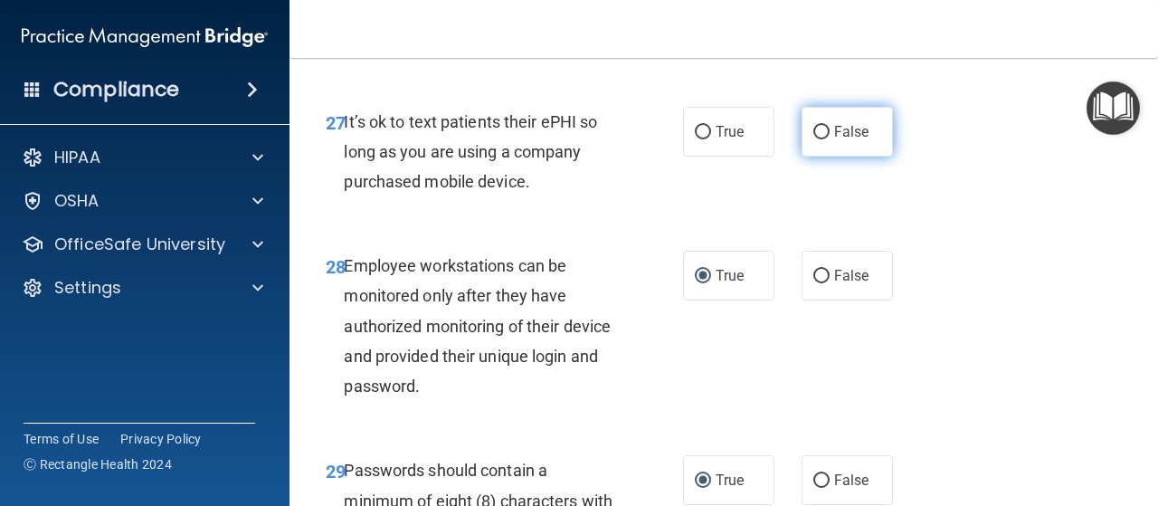
click at [813, 139] on input "False" at bounding box center [821, 133] width 16 height 14
radio input "true"
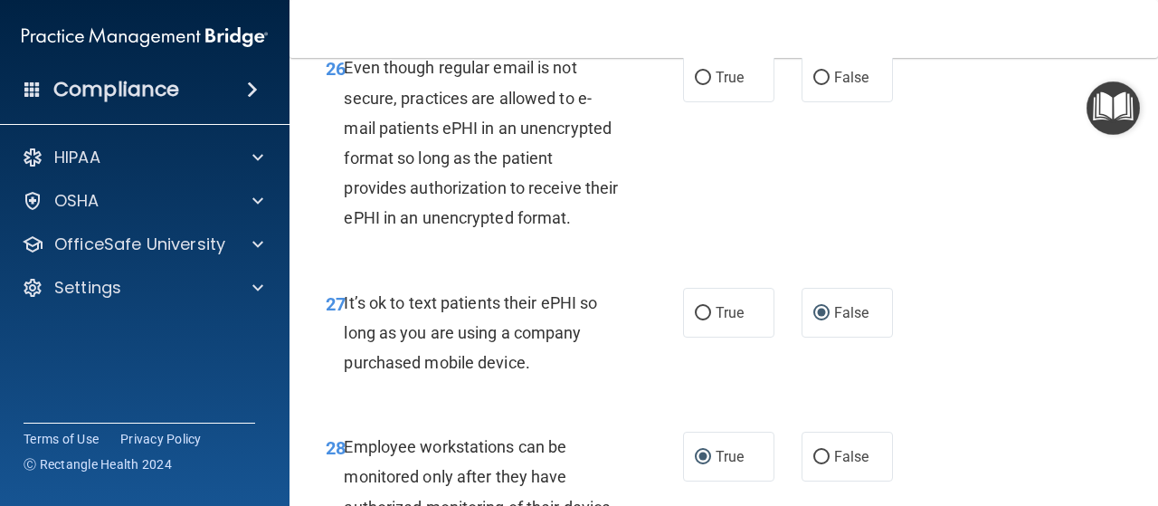
scroll to position [5055, 0]
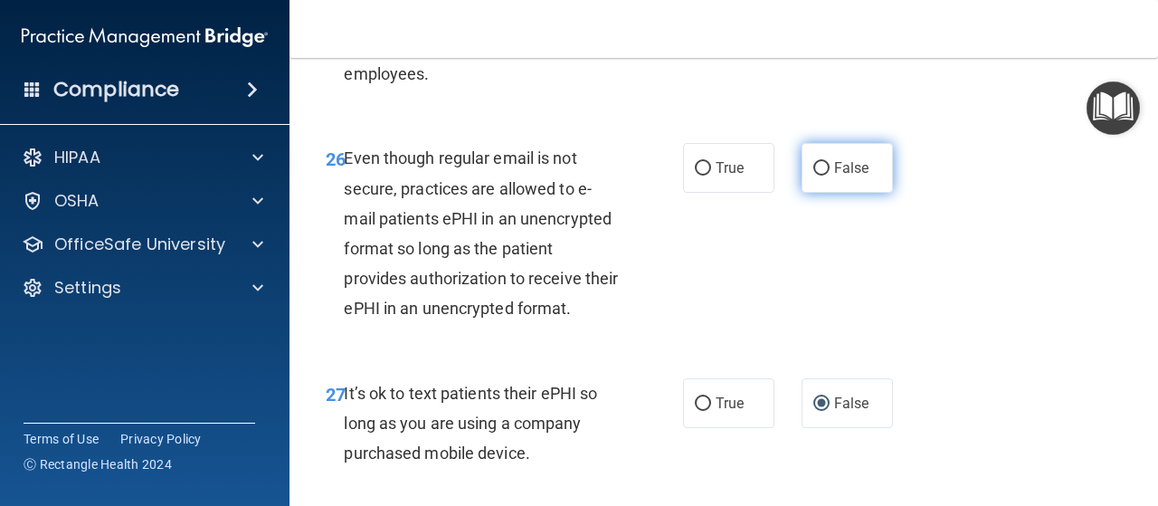
click at [813, 176] on input "False" at bounding box center [821, 169] width 16 height 14
radio input "true"
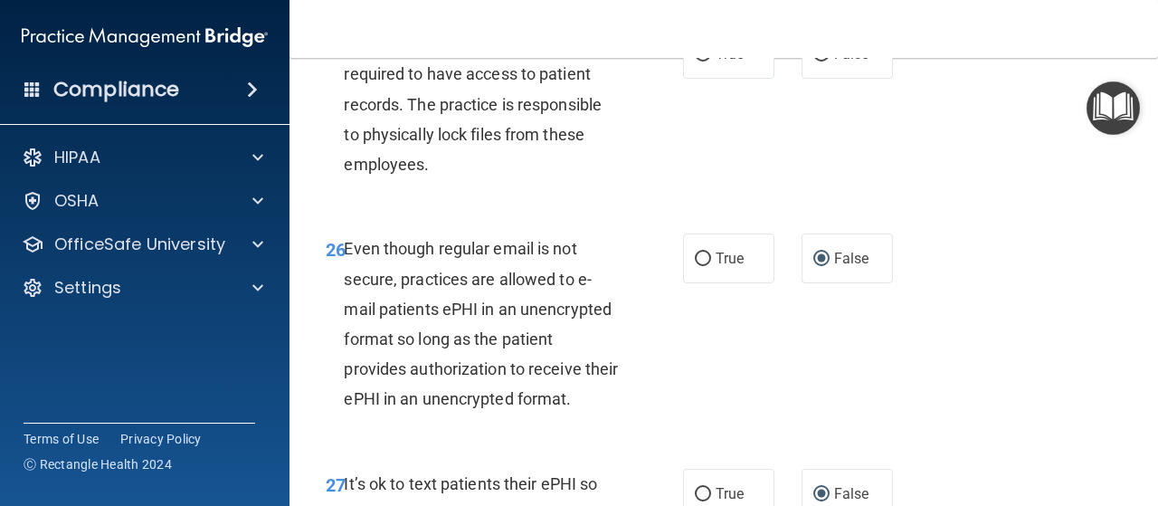
scroll to position [4874, 0]
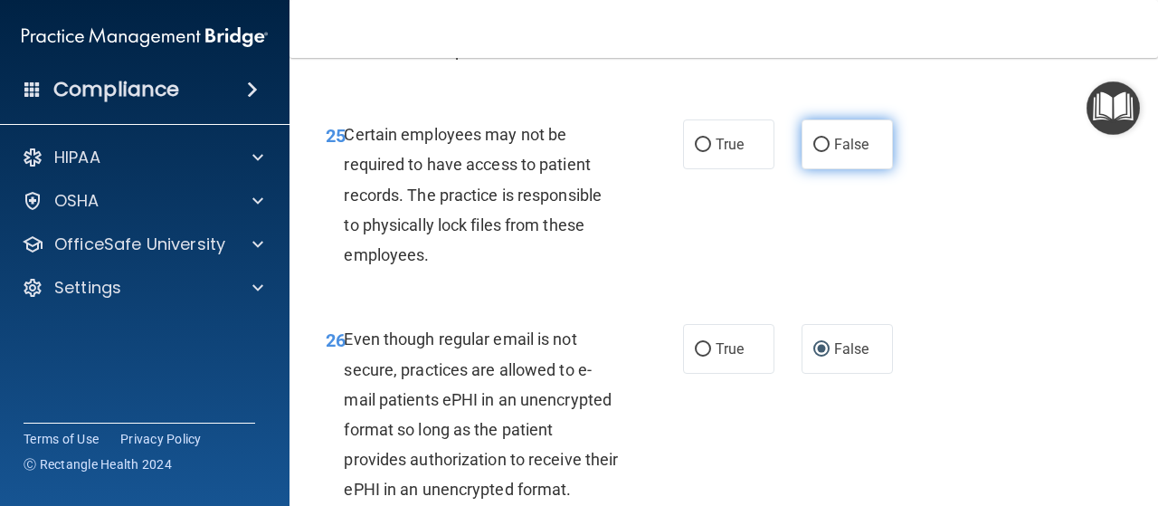
click at [813, 152] on input "False" at bounding box center [821, 145] width 16 height 14
radio input "true"
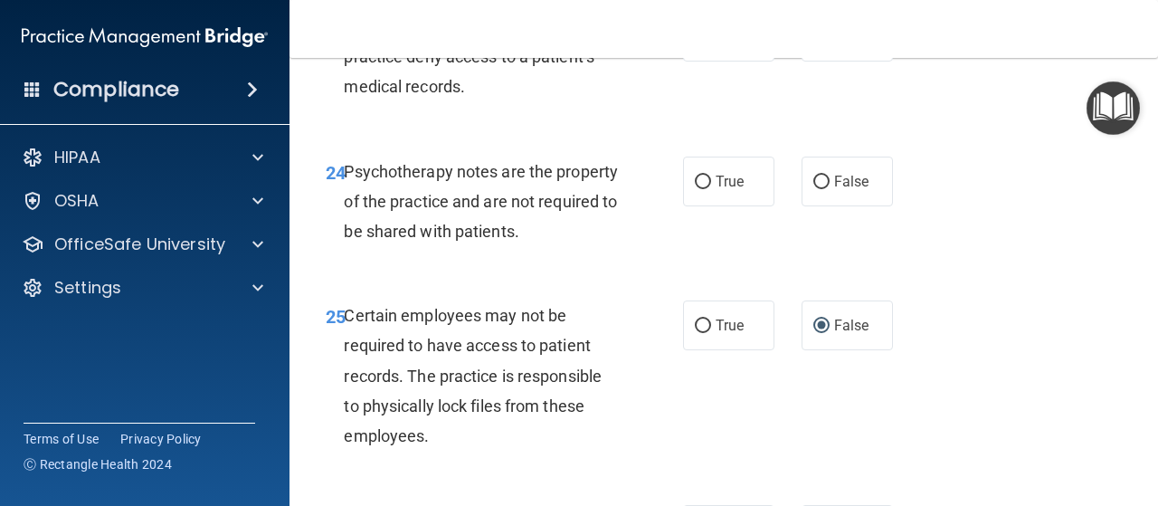
scroll to position [4602, 0]
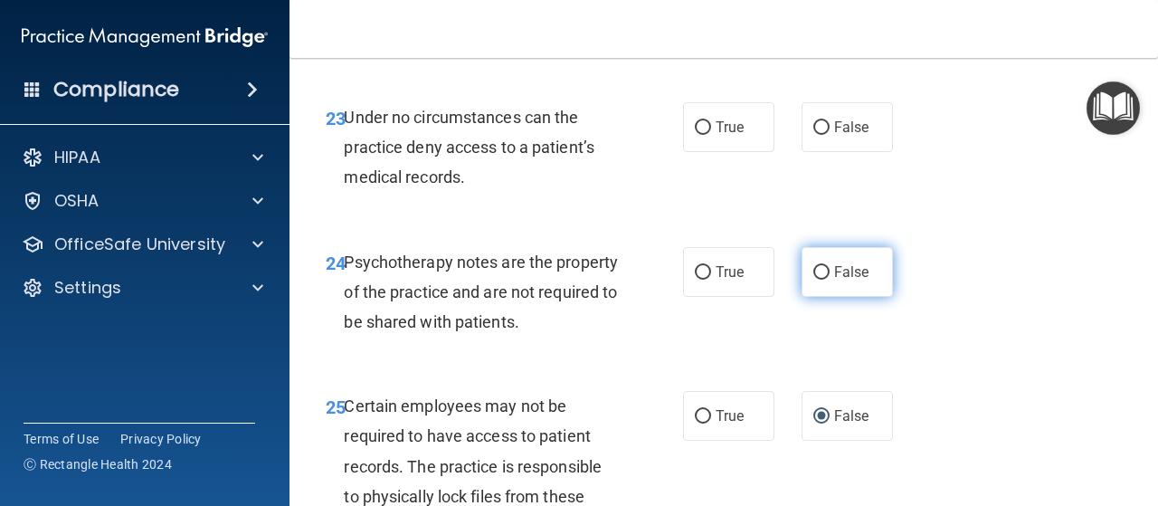
click at [820, 280] on input "False" at bounding box center [821, 273] width 16 height 14
radio input "true"
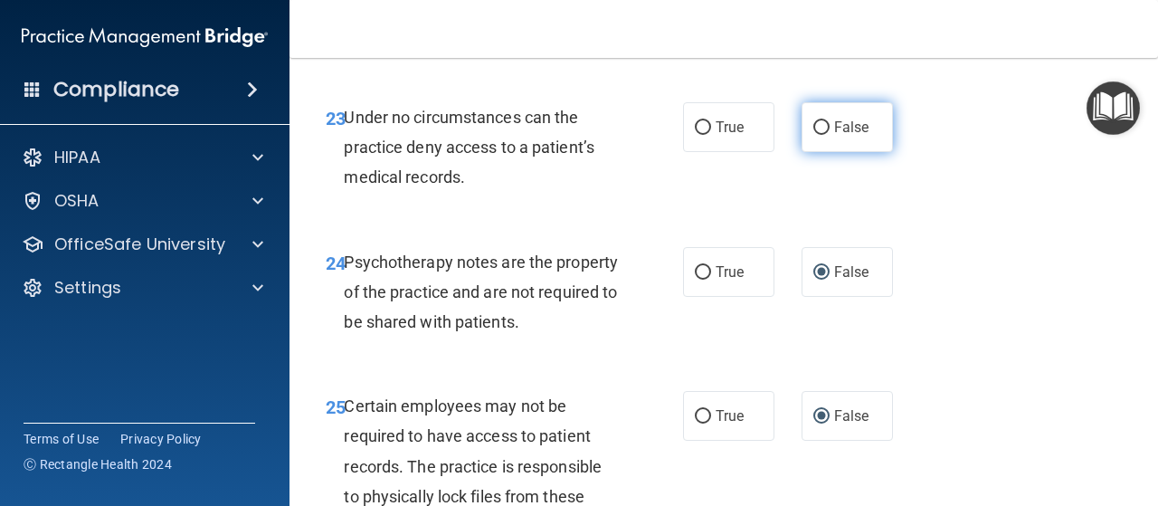
click at [813, 135] on input "False" at bounding box center [821, 128] width 16 height 14
radio input "true"
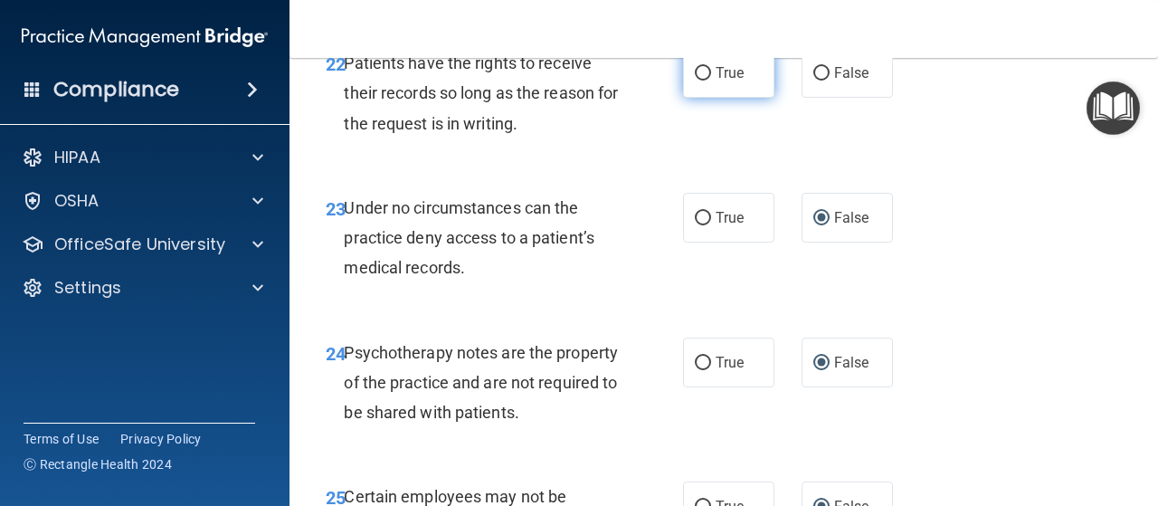
click at [695, 81] on input "True" at bounding box center [703, 74] width 16 height 14
radio input "true"
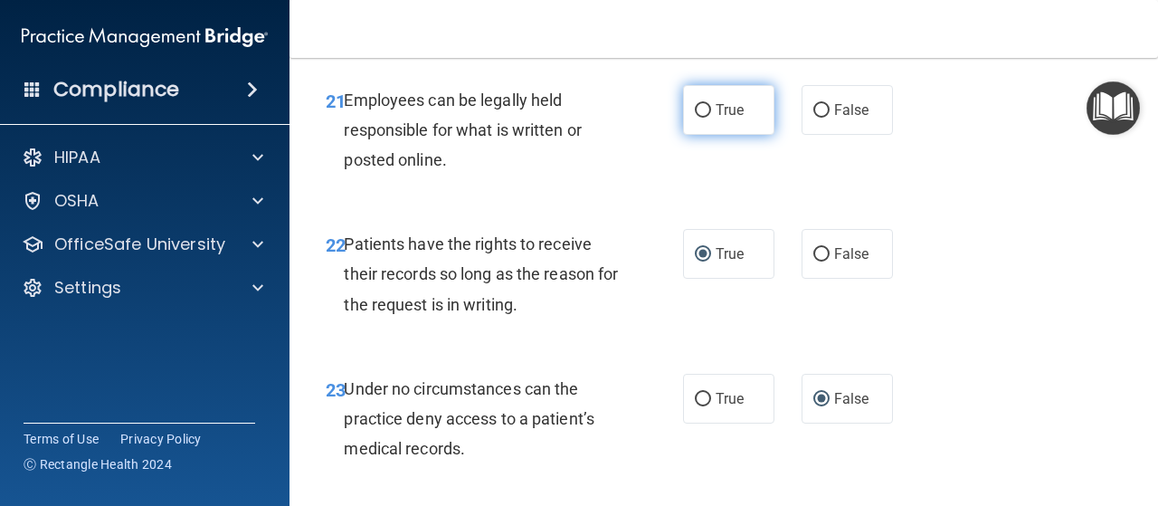
click at [699, 118] on input "True" at bounding box center [703, 111] width 16 height 14
radio input "true"
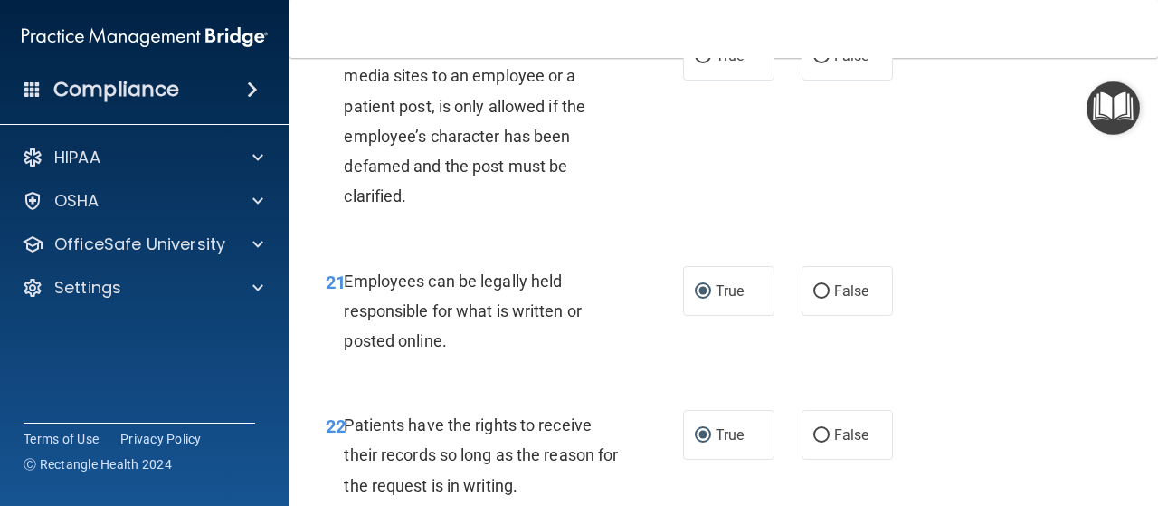
scroll to position [4059, 0]
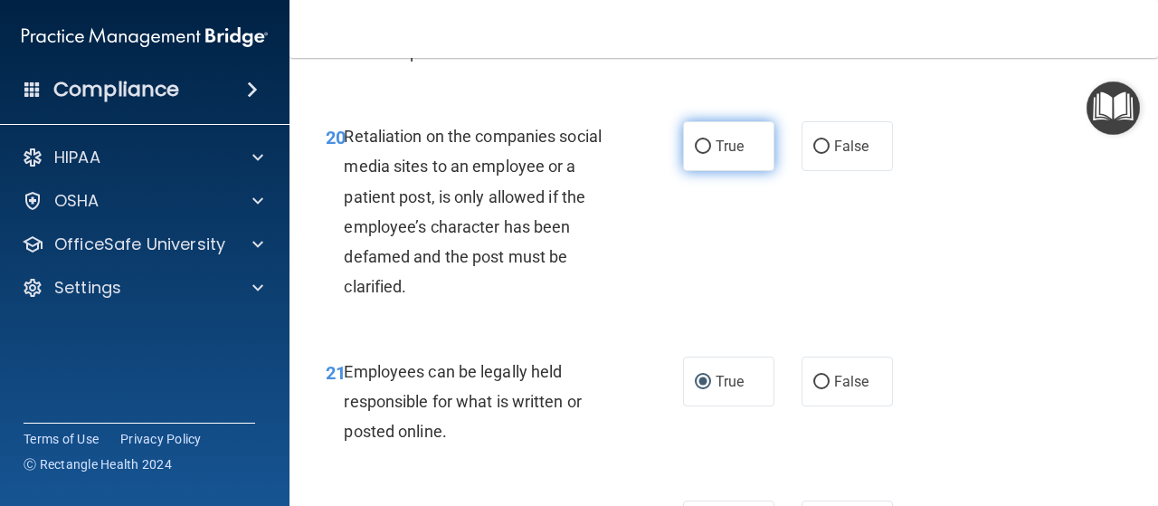
click at [716, 155] on span "True" at bounding box center [730, 146] width 28 height 17
click at [709, 154] on input "True" at bounding box center [703, 147] width 16 height 14
radio input "true"
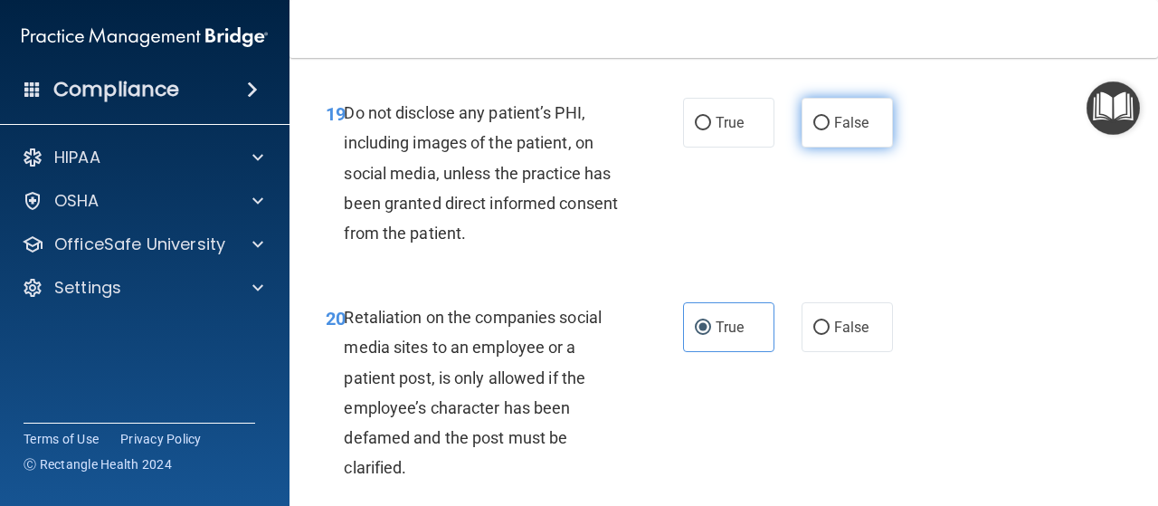
click at [813, 130] on input "False" at bounding box center [821, 124] width 16 height 14
radio input "true"
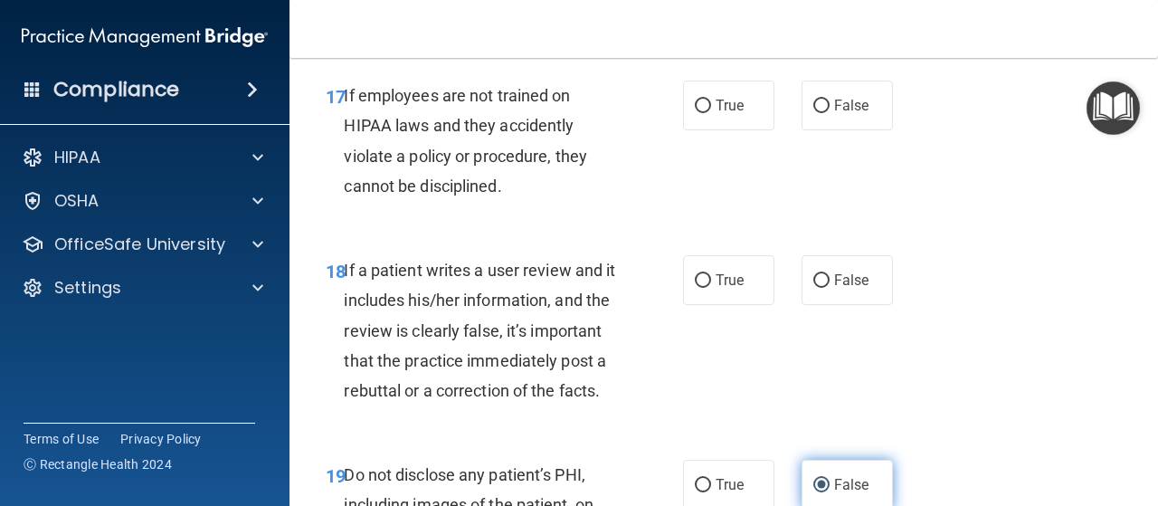
scroll to position [3335, 0]
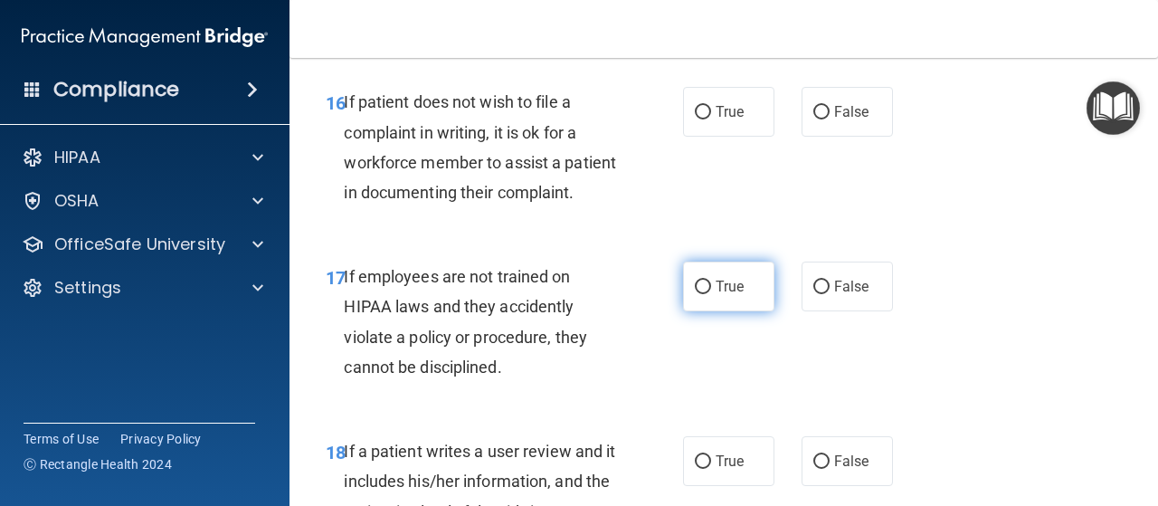
click at [695, 294] on input "True" at bounding box center [703, 288] width 16 height 14
radio input "true"
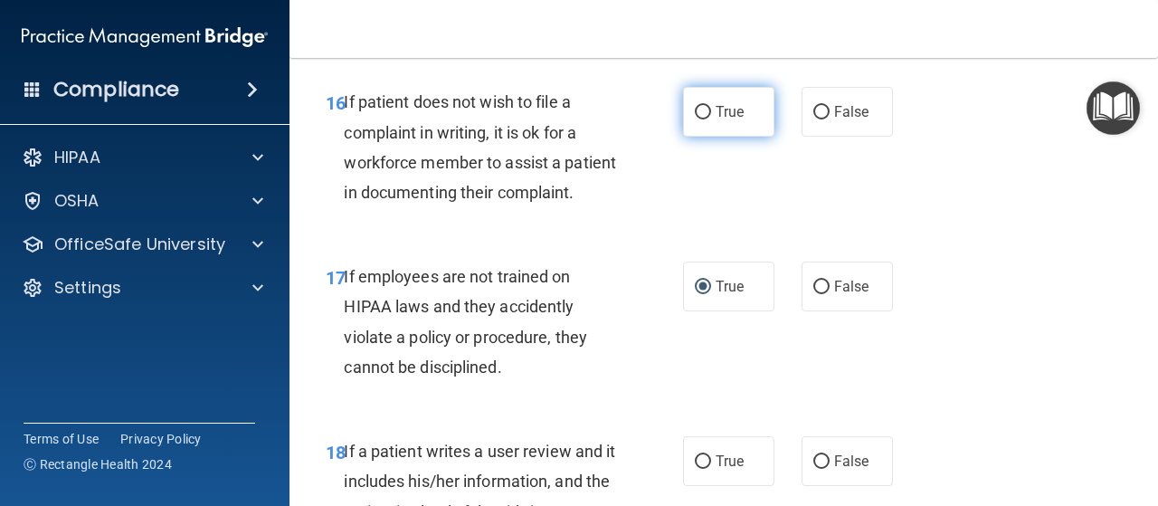
click at [697, 119] on input "True" at bounding box center [703, 113] width 16 height 14
radio input "true"
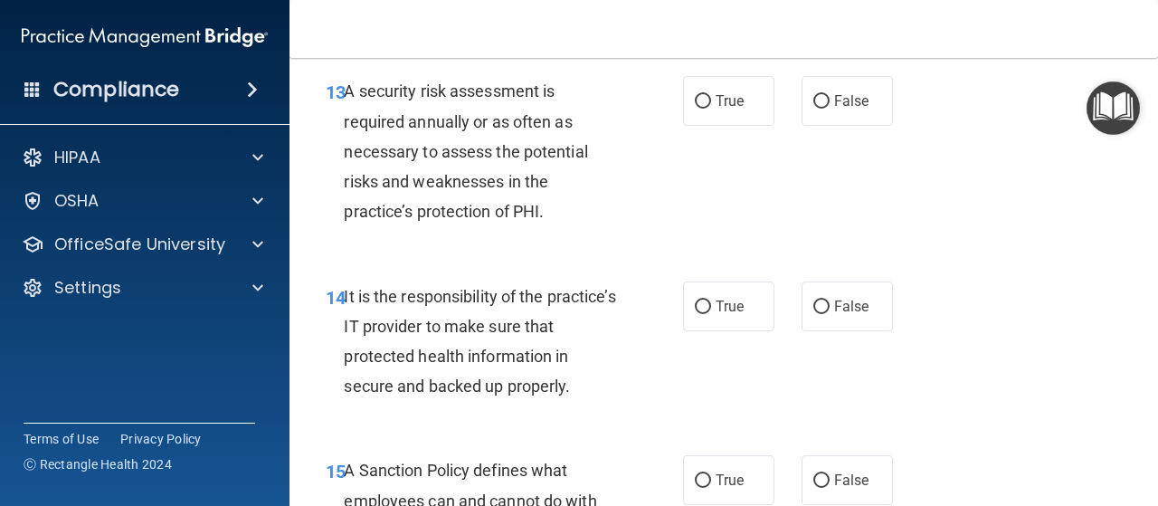
scroll to position [2702, 0]
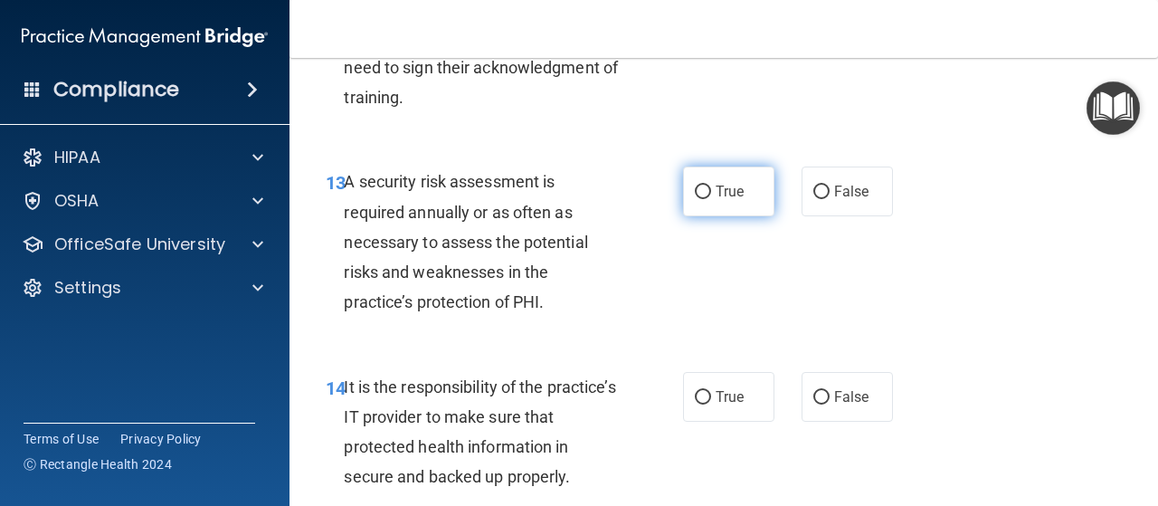
click at [700, 216] on label "True" at bounding box center [728, 191] width 91 height 50
click at [700, 199] on input "True" at bounding box center [703, 193] width 16 height 14
radio input "true"
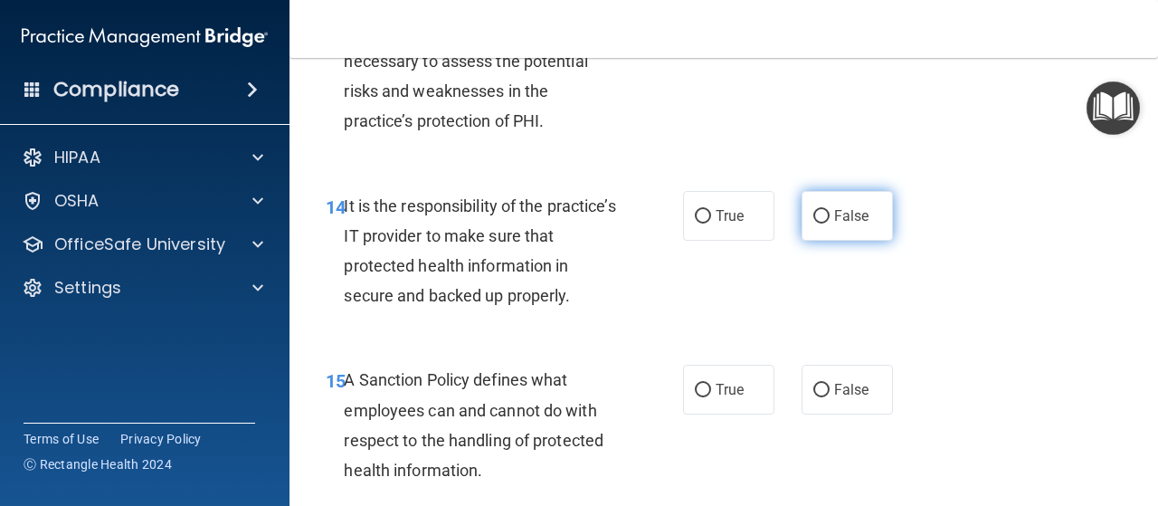
click at [804, 241] on label "False" at bounding box center [847, 216] width 91 height 50
click at [813, 224] on input "False" at bounding box center [821, 217] width 16 height 14
radio input "true"
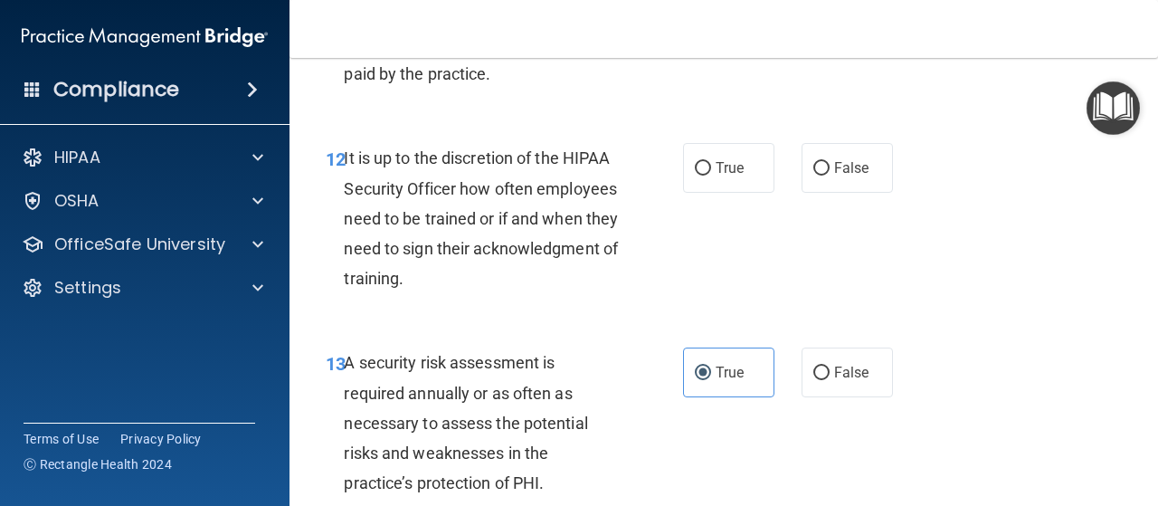
scroll to position [2431, 0]
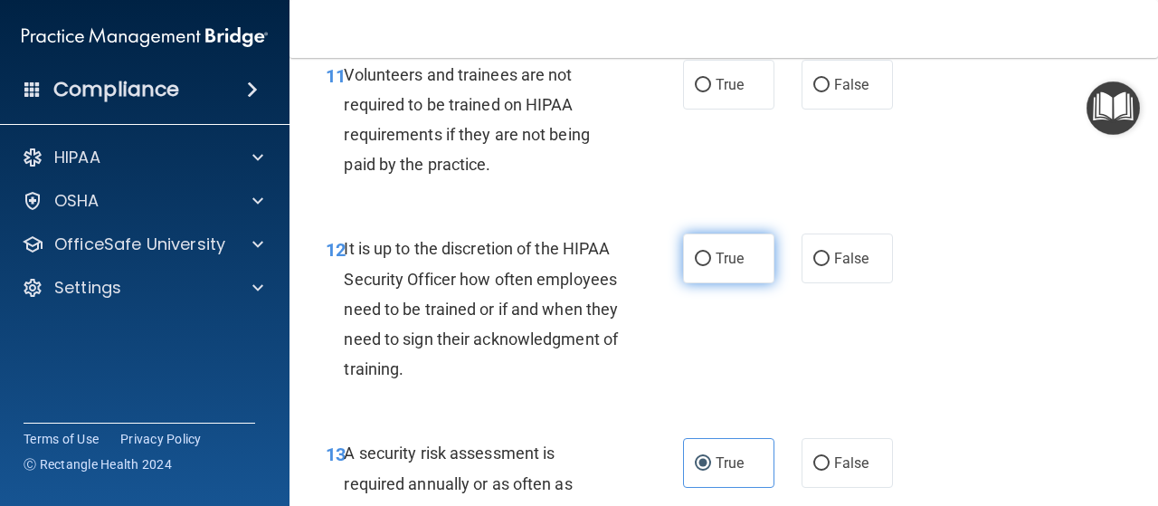
click at [695, 266] on input "True" at bounding box center [703, 259] width 16 height 14
radio input "true"
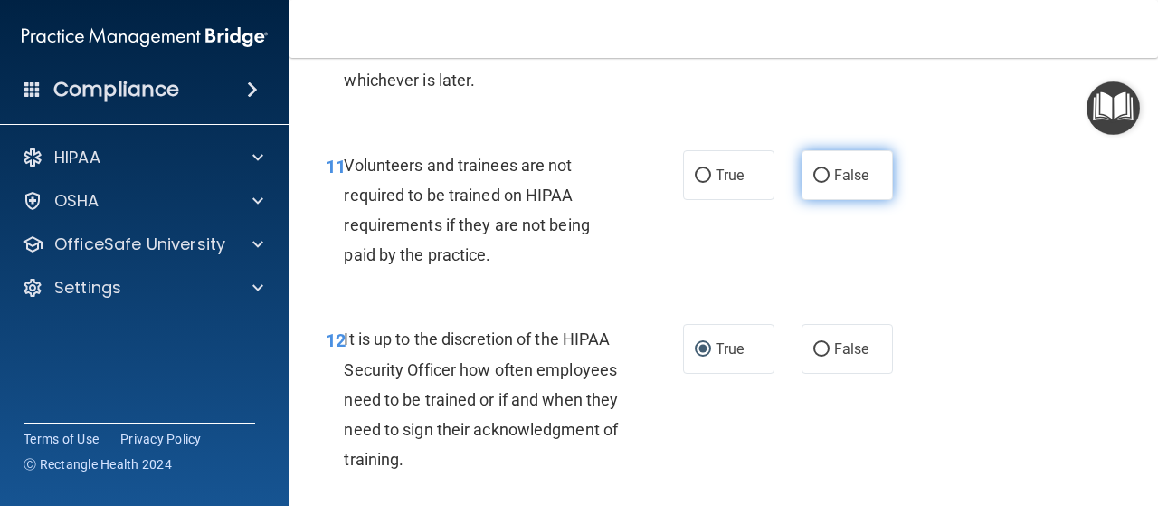
click at [814, 183] on input "False" at bounding box center [821, 176] width 16 height 14
radio input "true"
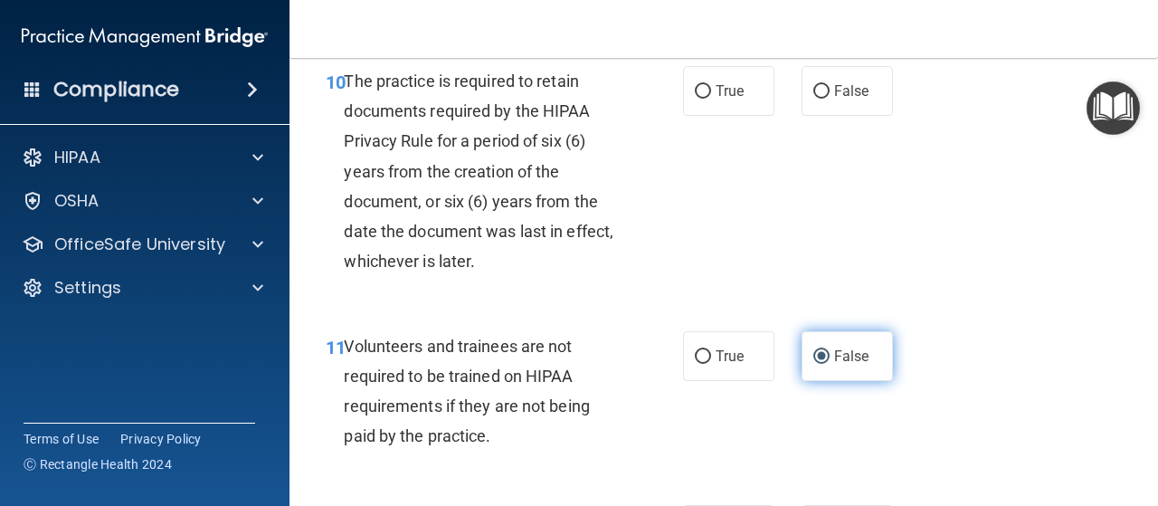
scroll to position [2069, 0]
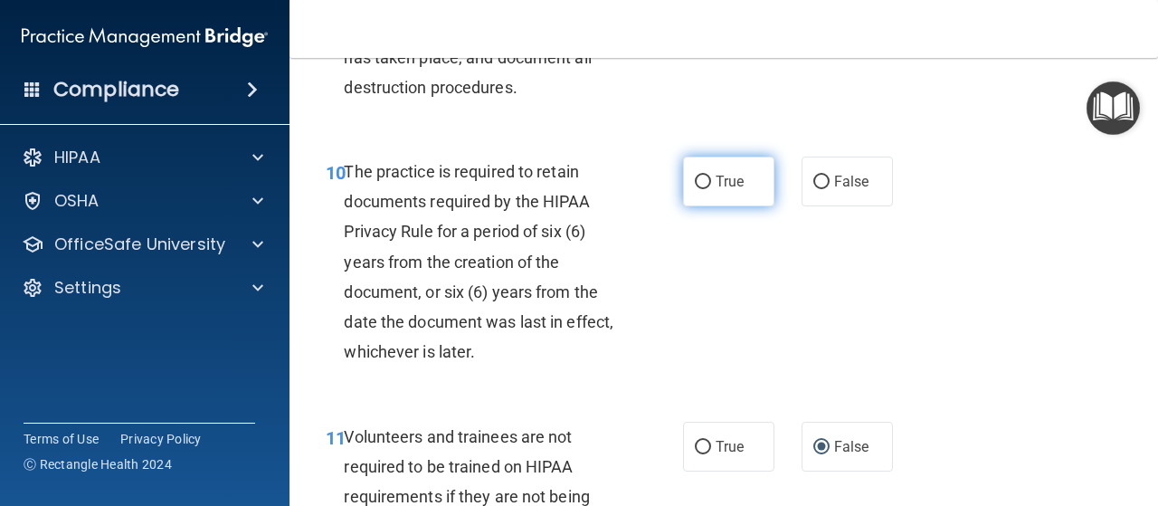
click at [700, 189] on input "True" at bounding box center [703, 183] width 16 height 14
radio input "true"
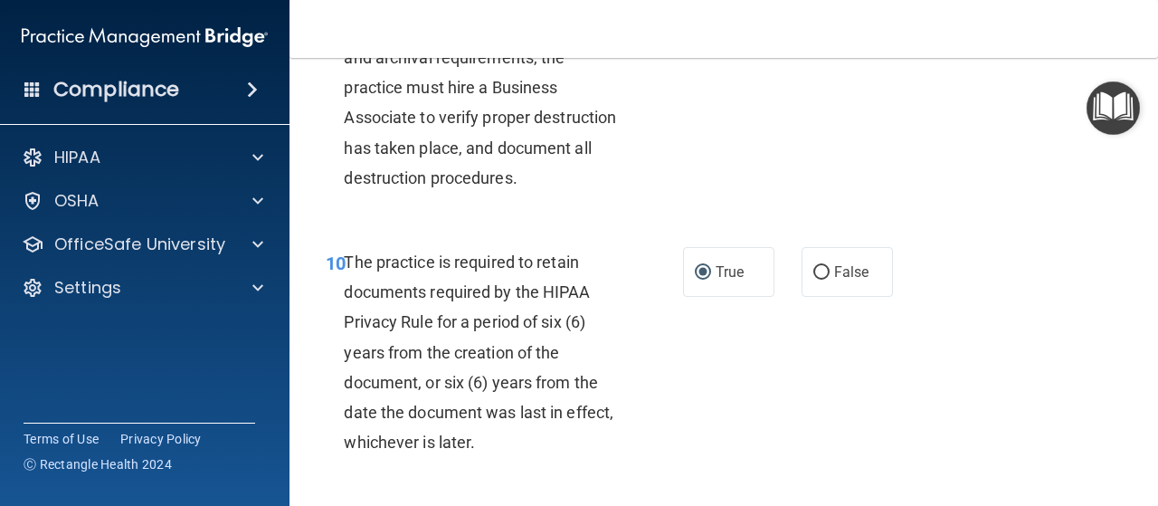
scroll to position [1797, 0]
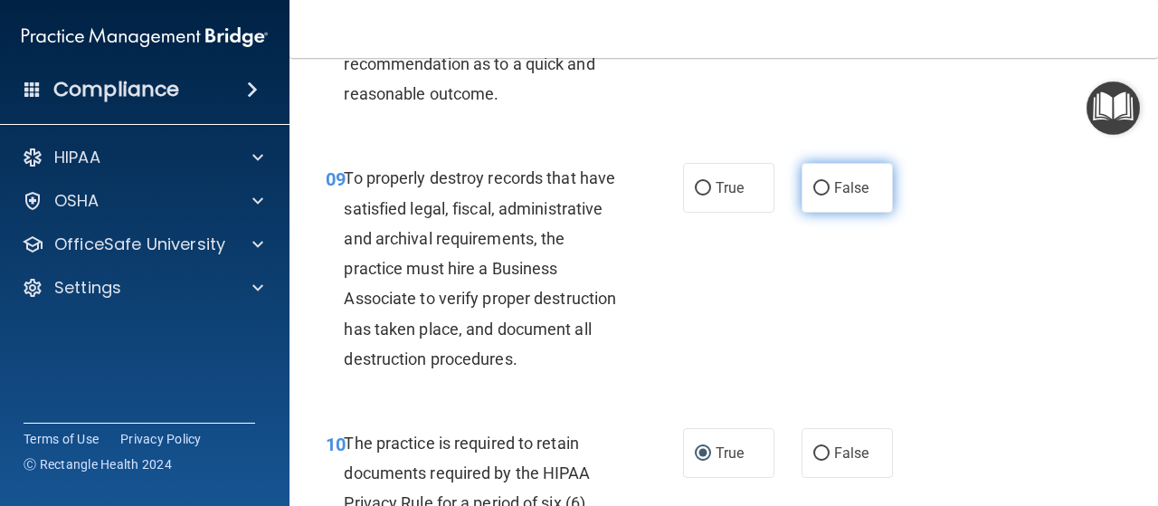
click at [813, 195] on input "False" at bounding box center [821, 189] width 16 height 14
radio input "true"
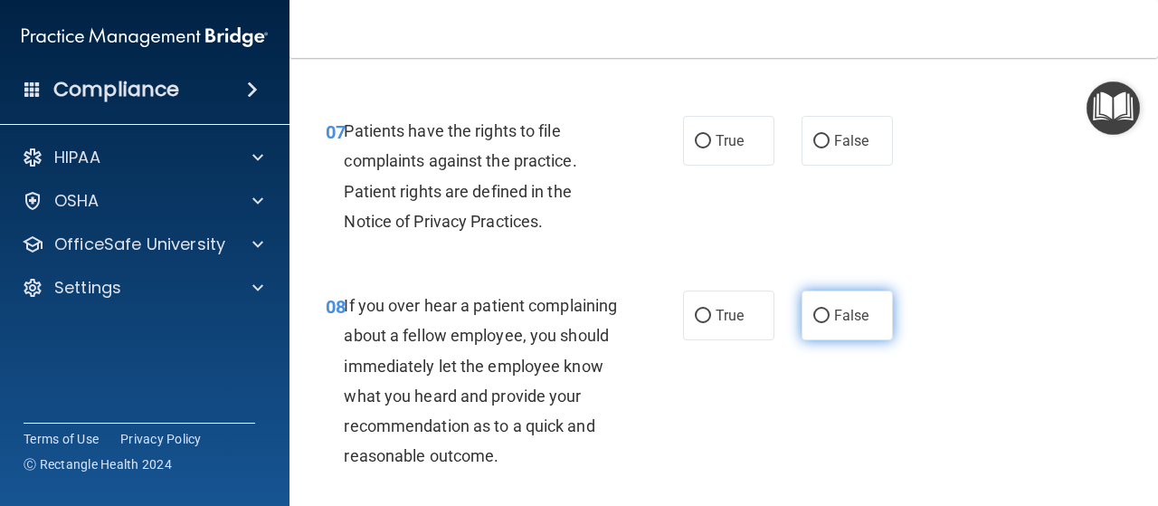
click at [817, 310] on input "False" at bounding box center [821, 316] width 16 height 14
radio input "true"
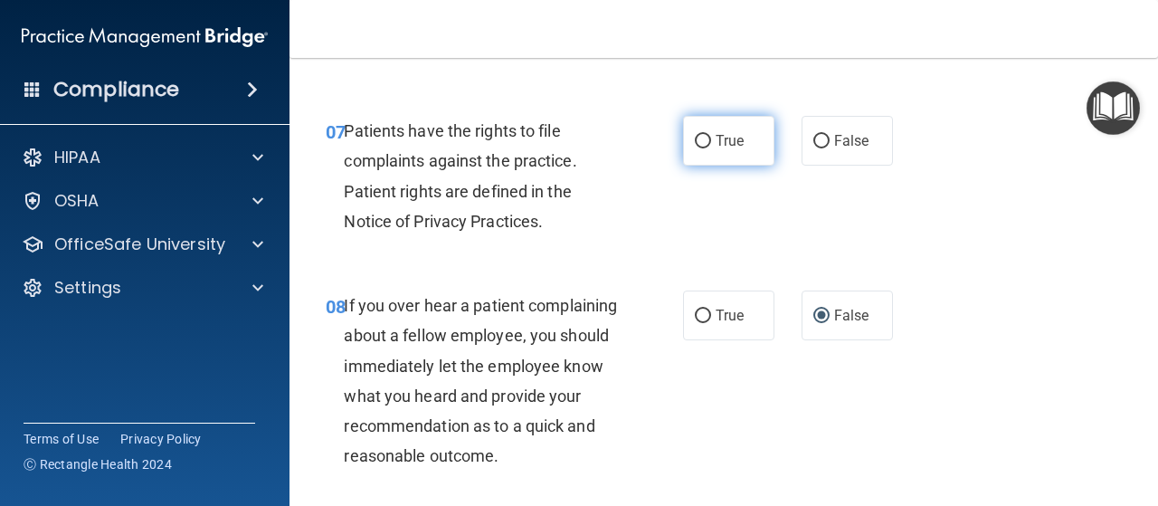
click at [697, 140] on input "True" at bounding box center [703, 142] width 16 height 14
radio input "true"
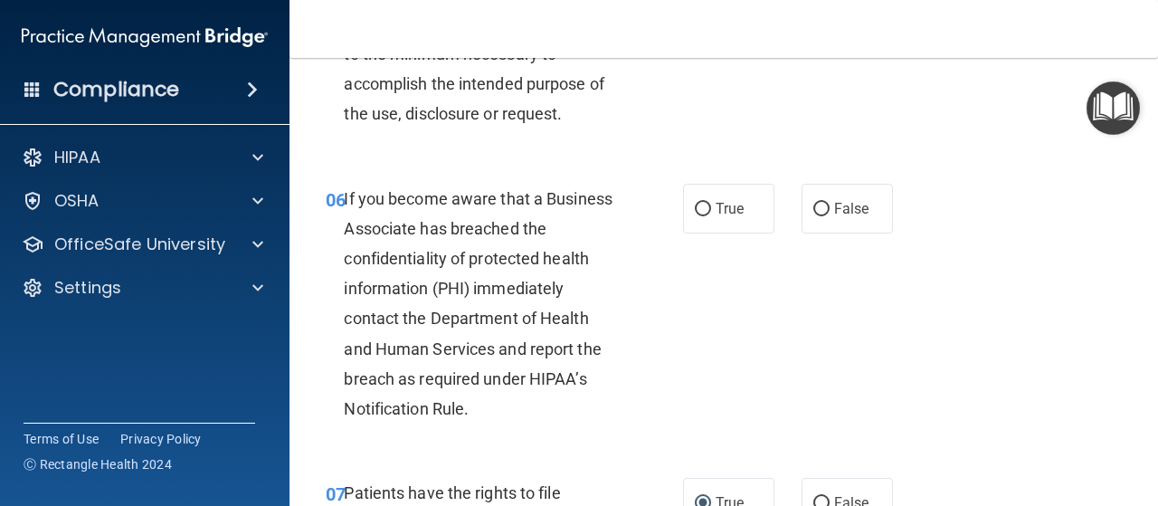
scroll to position [983, 0]
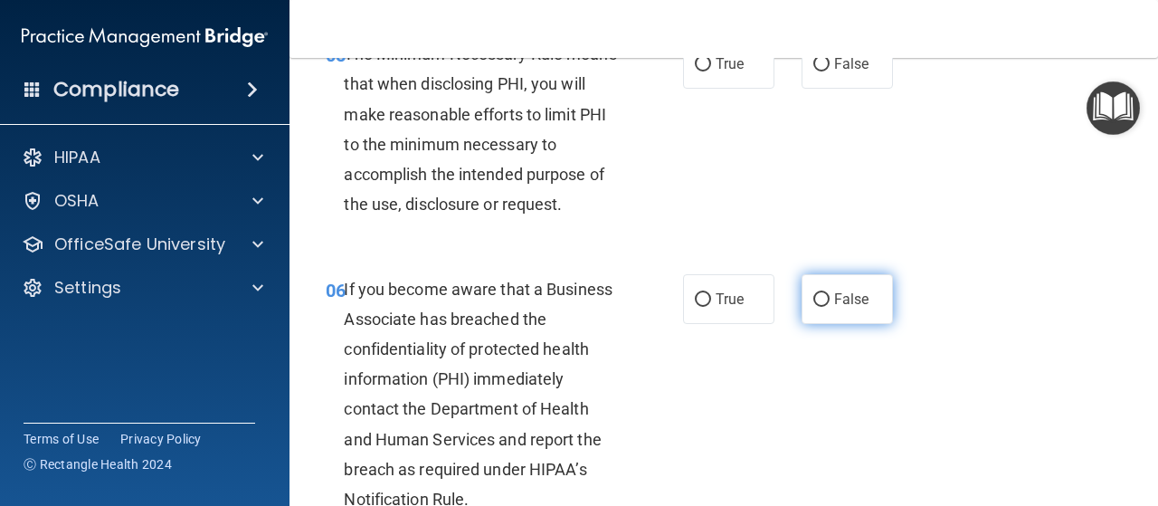
click at [813, 293] on input "False" at bounding box center [821, 300] width 16 height 14
radio input "true"
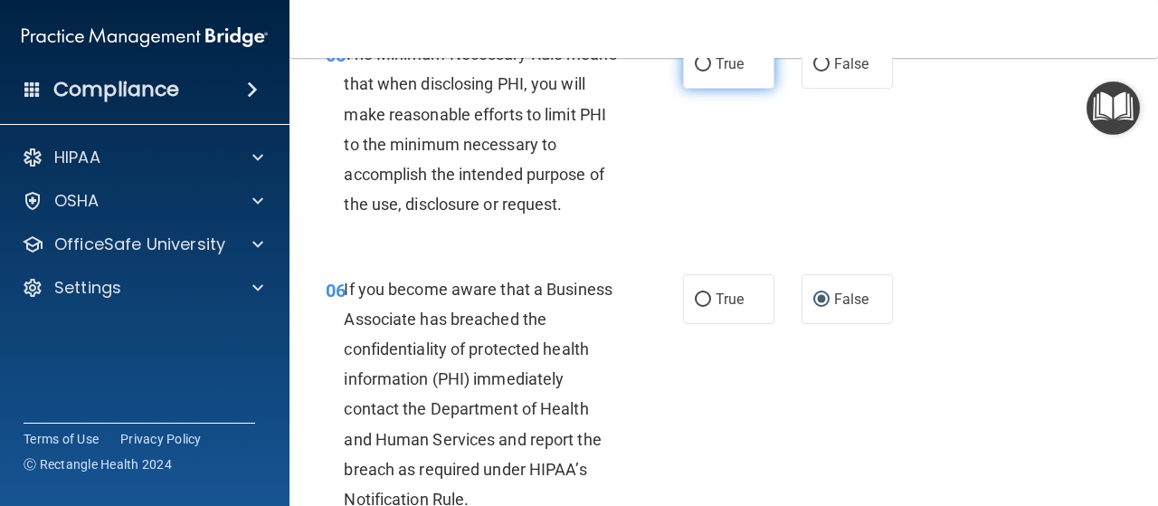
click at [695, 68] on input "True" at bounding box center [703, 65] width 16 height 14
radio input "true"
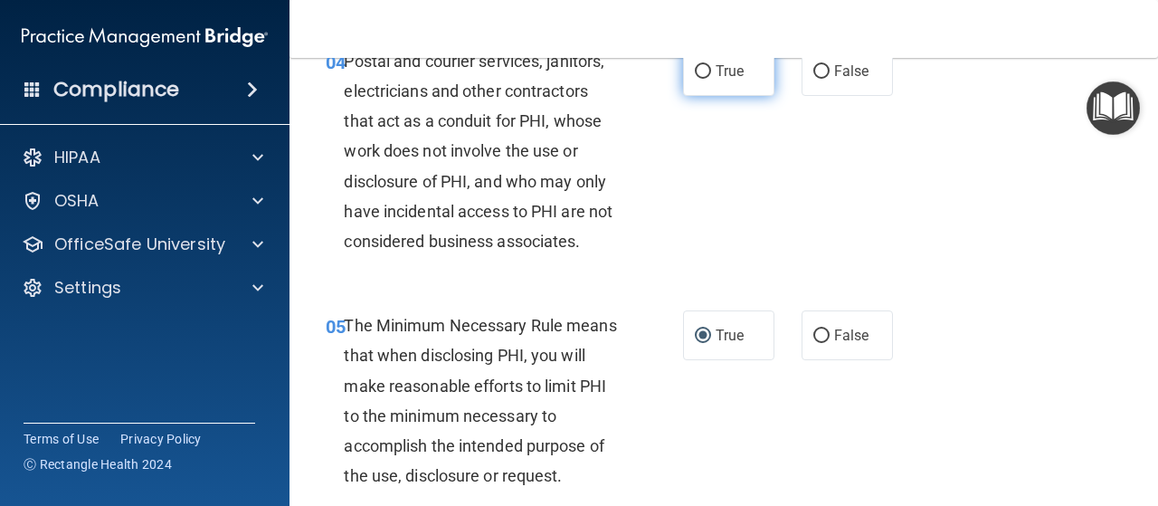
click at [706, 74] on label "True" at bounding box center [728, 71] width 91 height 50
click at [706, 74] on input "True" at bounding box center [703, 72] width 16 height 14
radio input "true"
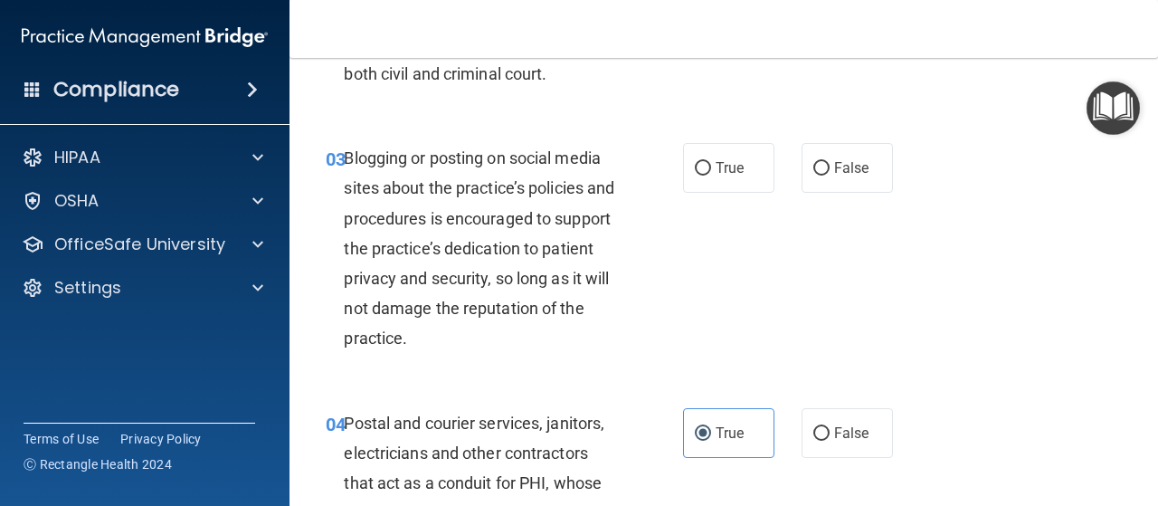
scroll to position [259, 0]
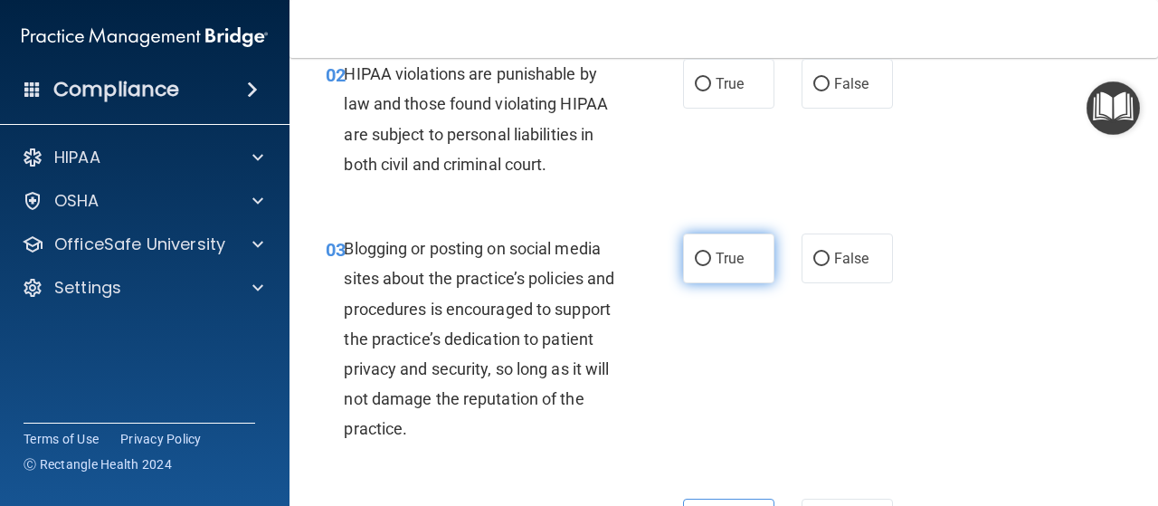
click at [686, 252] on label "True" at bounding box center [728, 258] width 91 height 50
click at [695, 252] on input "True" at bounding box center [703, 259] width 16 height 14
radio input "true"
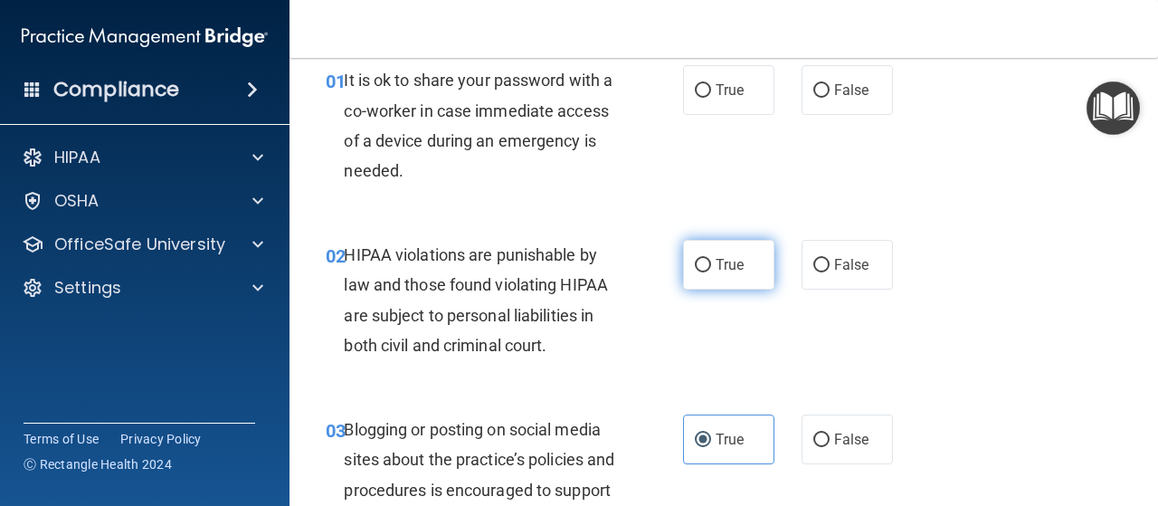
click at [695, 270] on input "True" at bounding box center [703, 266] width 16 height 14
radio input "true"
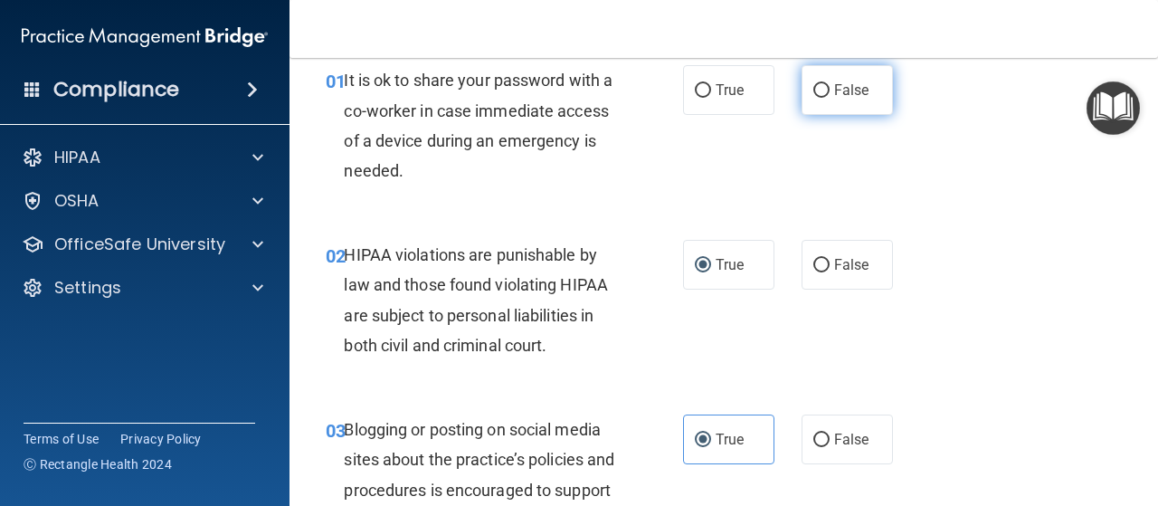
click at [823, 79] on label "False" at bounding box center [847, 90] width 91 height 50
click at [823, 84] on input "False" at bounding box center [821, 91] width 16 height 14
radio input "true"
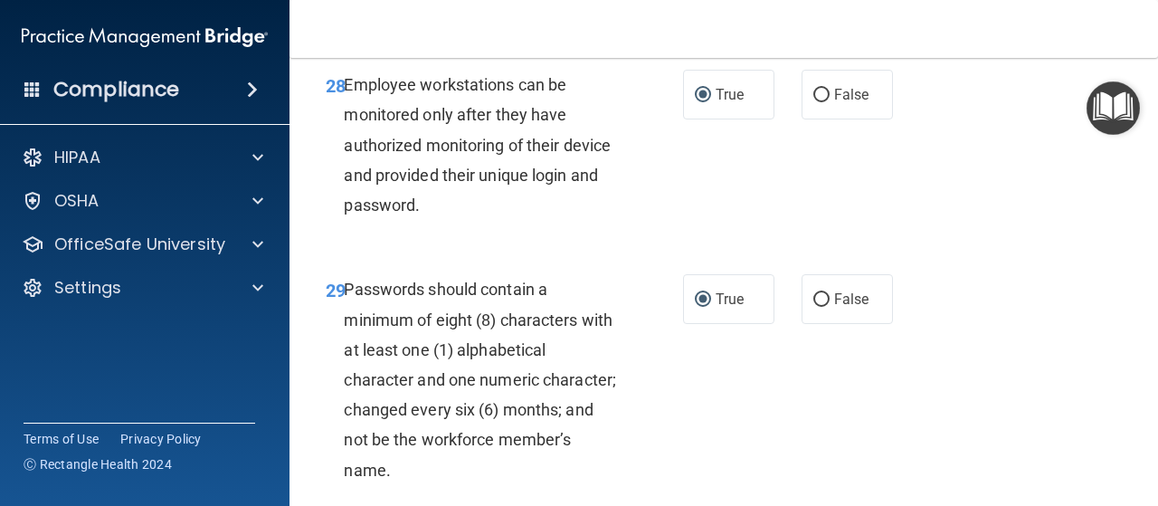
scroll to position [5960, 0]
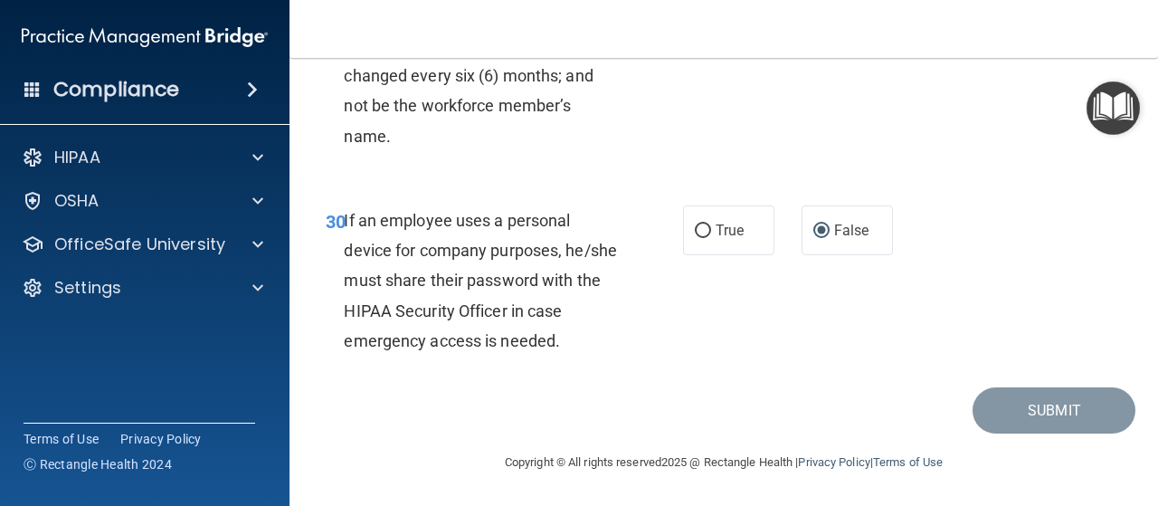
click at [889, 387] on div "30 If an employee uses a personal device for company purposes, he/she must shar…" at bounding box center [723, 285] width 823 height 205
click at [1032, 435] on div "Copyright © All rights reserved 2025 @ Rectangle Health | Privacy Policy | Term…" at bounding box center [724, 462] width 661 height 58
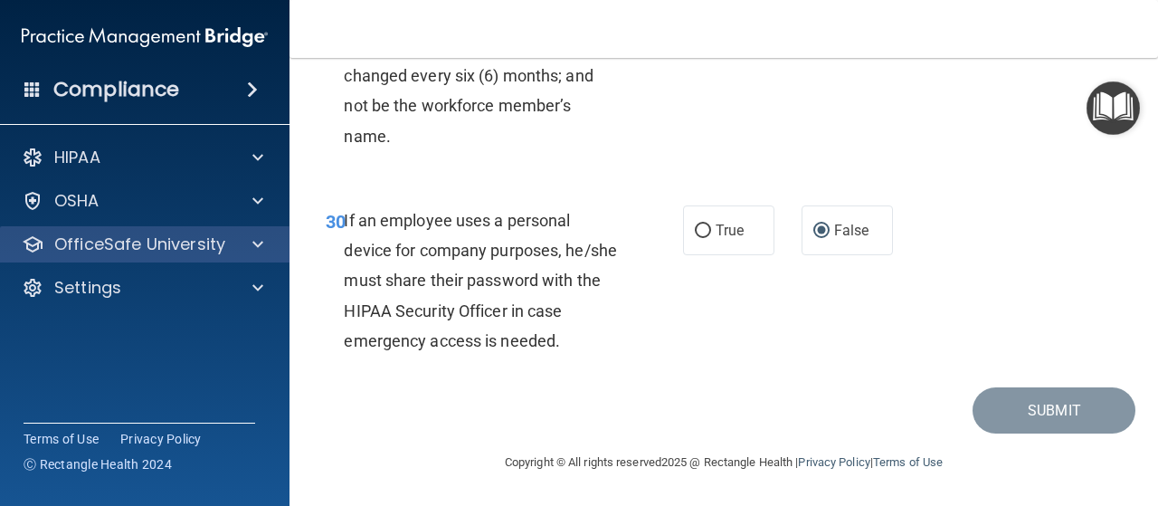
click at [180, 227] on div "OfficeSafe University" at bounding box center [145, 244] width 290 height 36
click at [215, 242] on p "OfficeSafe University" at bounding box center [139, 244] width 171 height 22
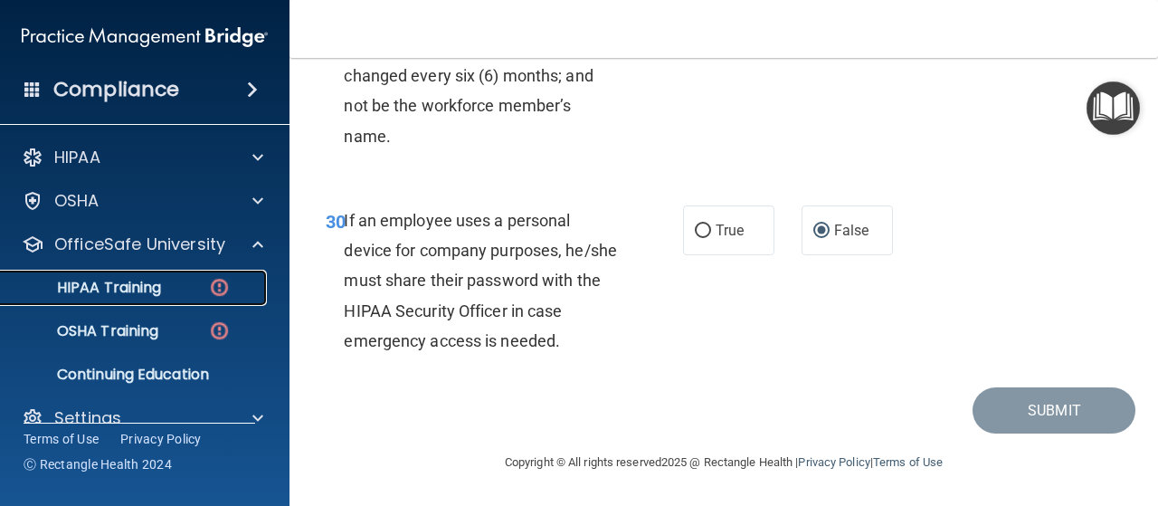
click at [230, 300] on link "HIPAA Training" at bounding box center [124, 288] width 285 height 36
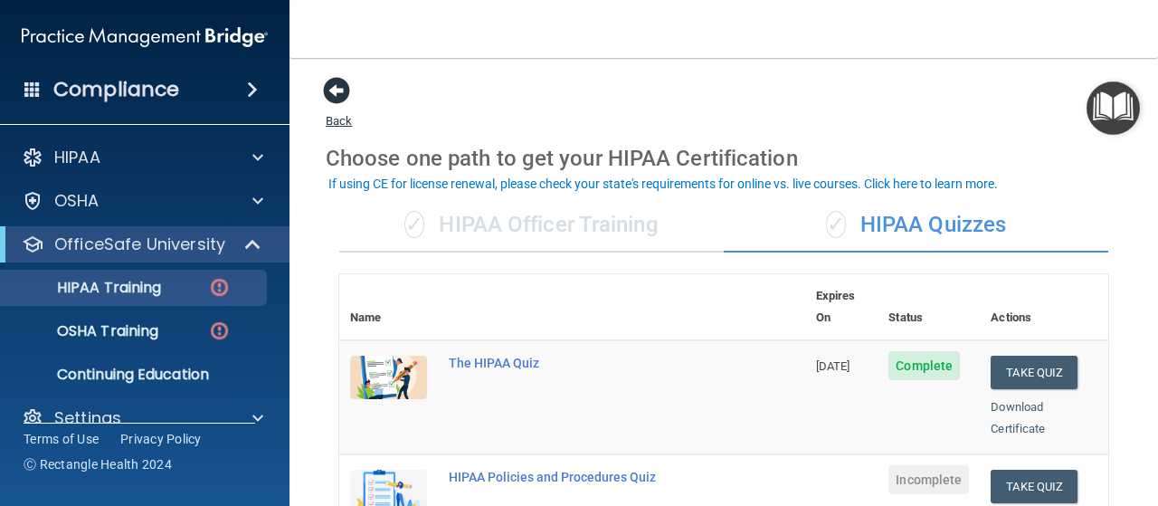
click at [345, 88] on span at bounding box center [336, 90] width 27 height 27
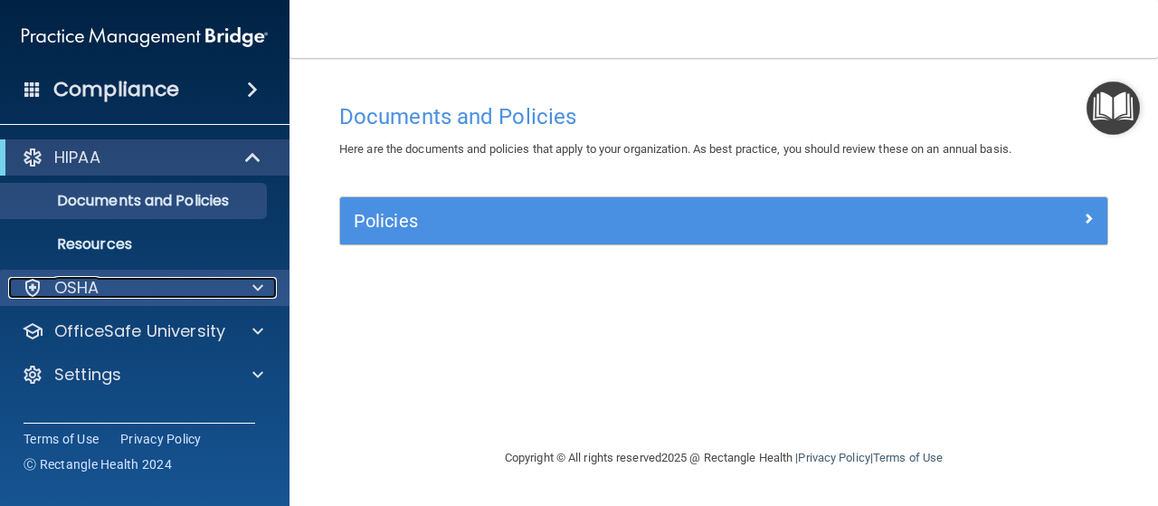
click at [262, 297] on span at bounding box center [257, 288] width 11 height 22
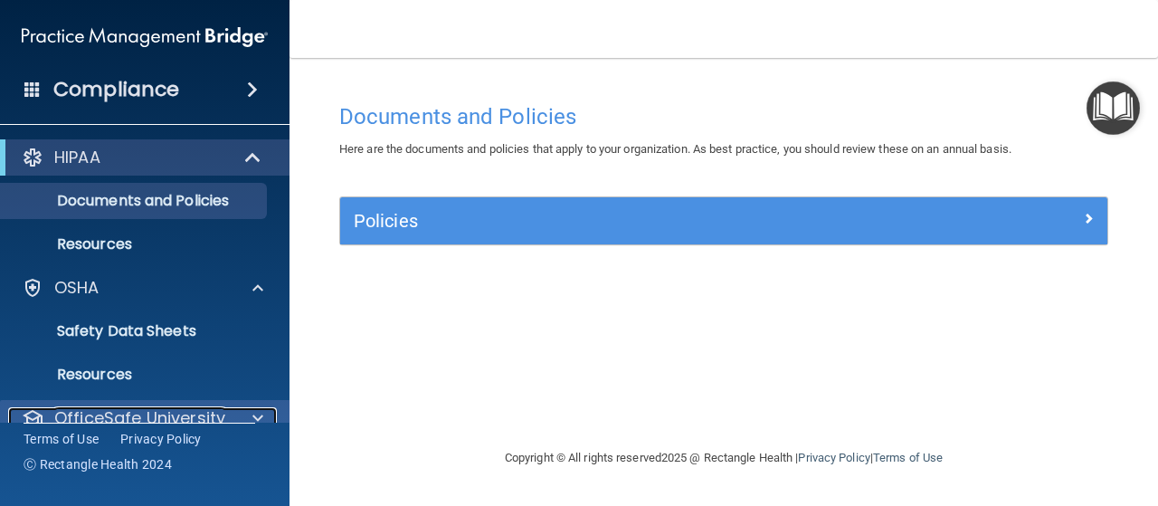
click at [228, 408] on div "OfficeSafe University" at bounding box center [120, 418] width 224 height 22
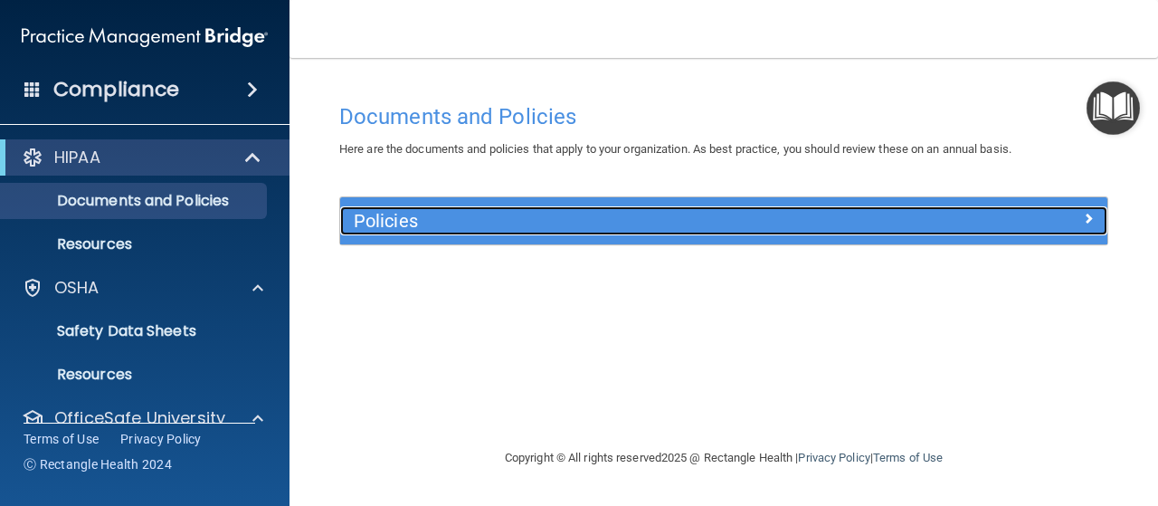
click at [1086, 211] on span at bounding box center [1088, 218] width 11 height 22
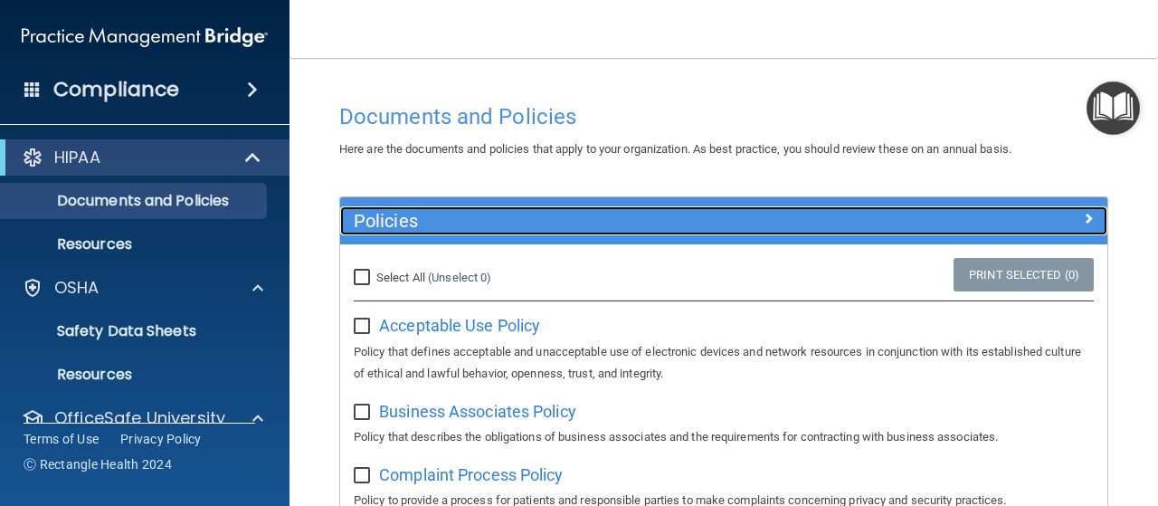
scroll to position [452, 0]
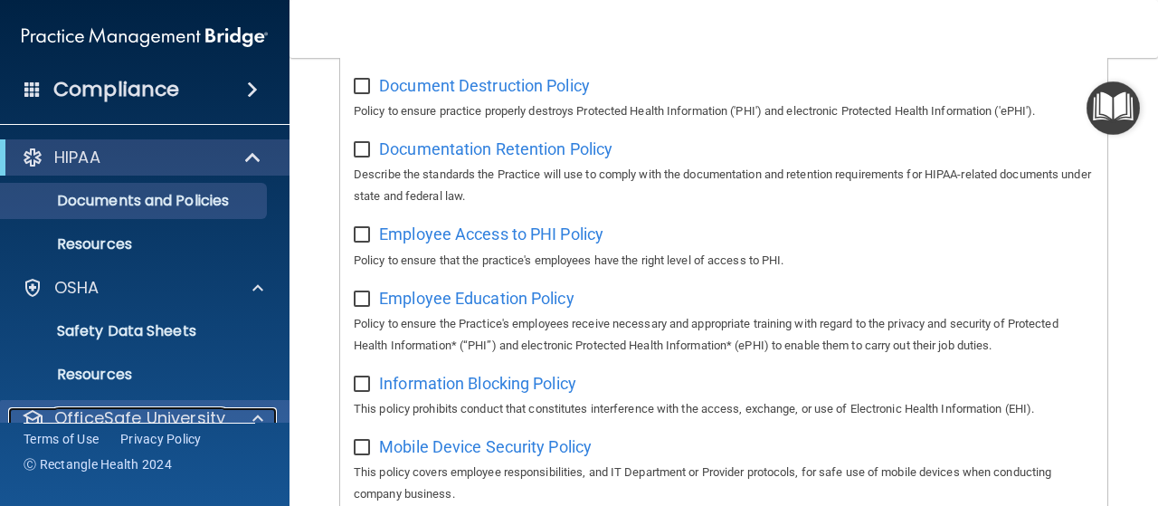
click at [260, 410] on span at bounding box center [257, 418] width 11 height 22
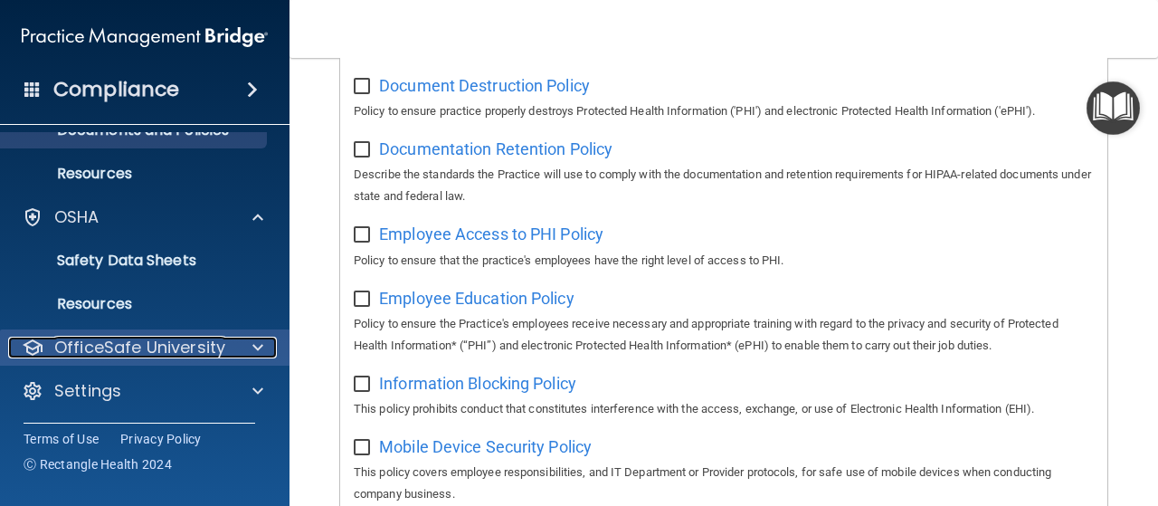
click at [210, 348] on p "OfficeSafe University" at bounding box center [139, 348] width 171 height 22
click at [206, 347] on p "OfficeSafe University" at bounding box center [139, 348] width 171 height 22
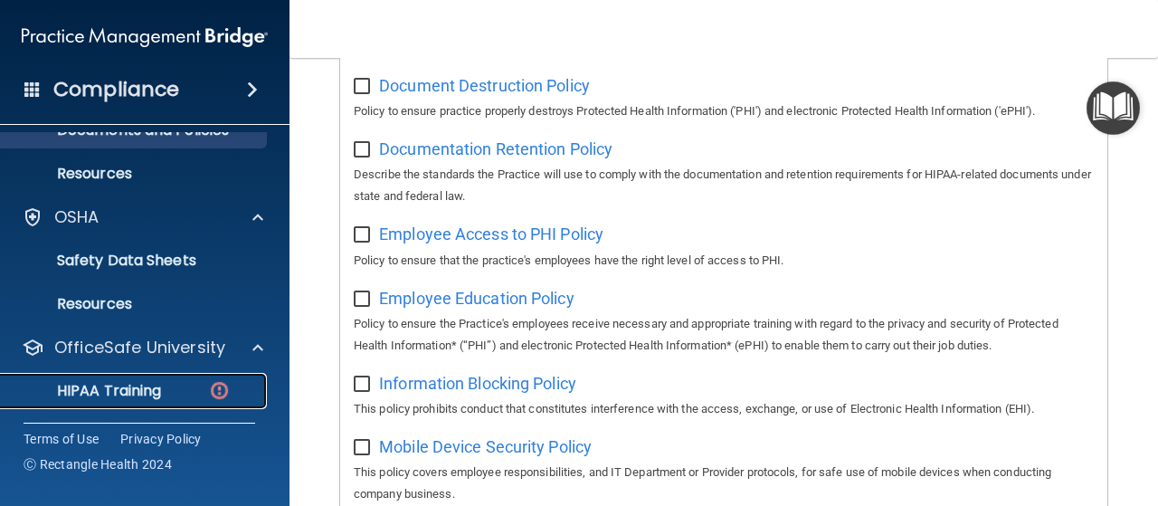
click at [210, 390] on img at bounding box center [219, 390] width 23 height 23
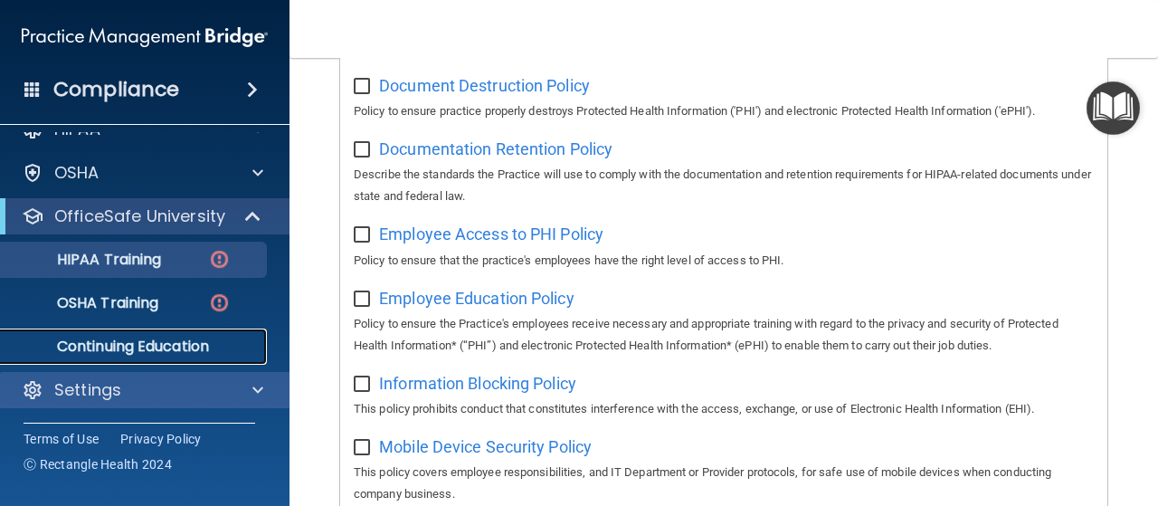
click at [210, 390] on div "HIPAA Documents and Policies Report an Incident Business Associates Emergency P…" at bounding box center [145, 263] width 290 height 319
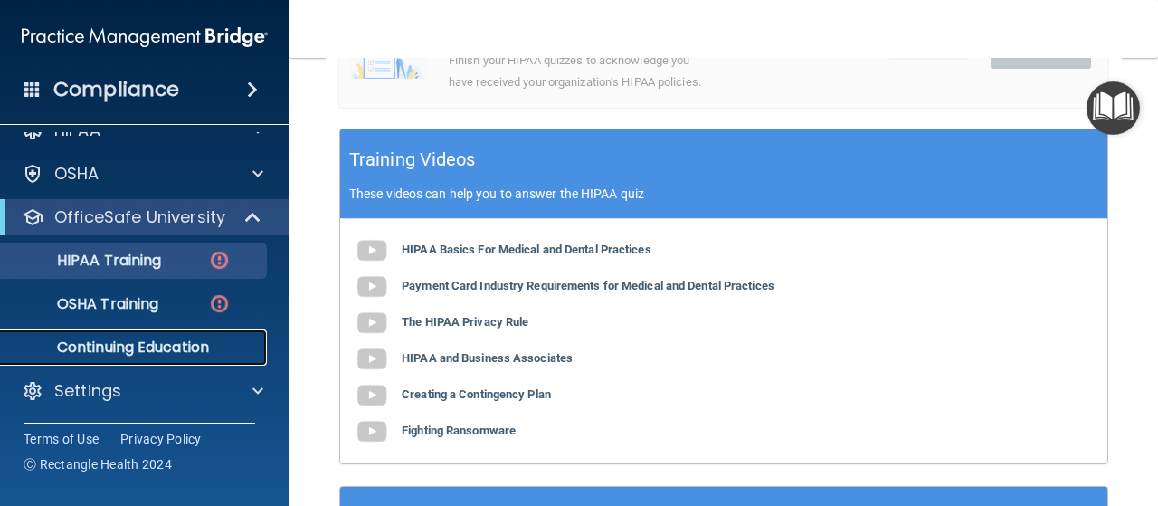
scroll to position [850, 0]
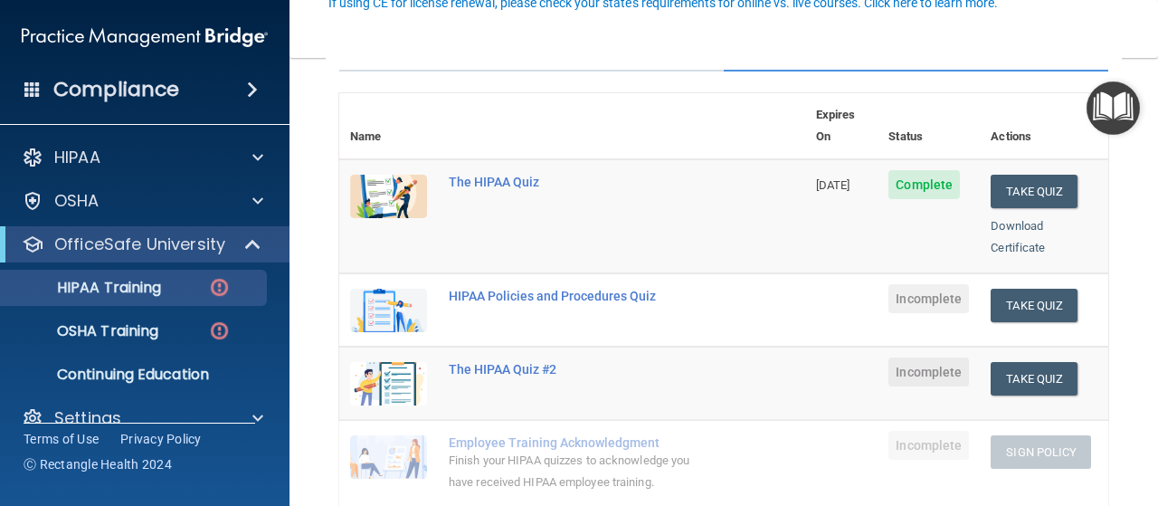
scroll to position [271, 0]
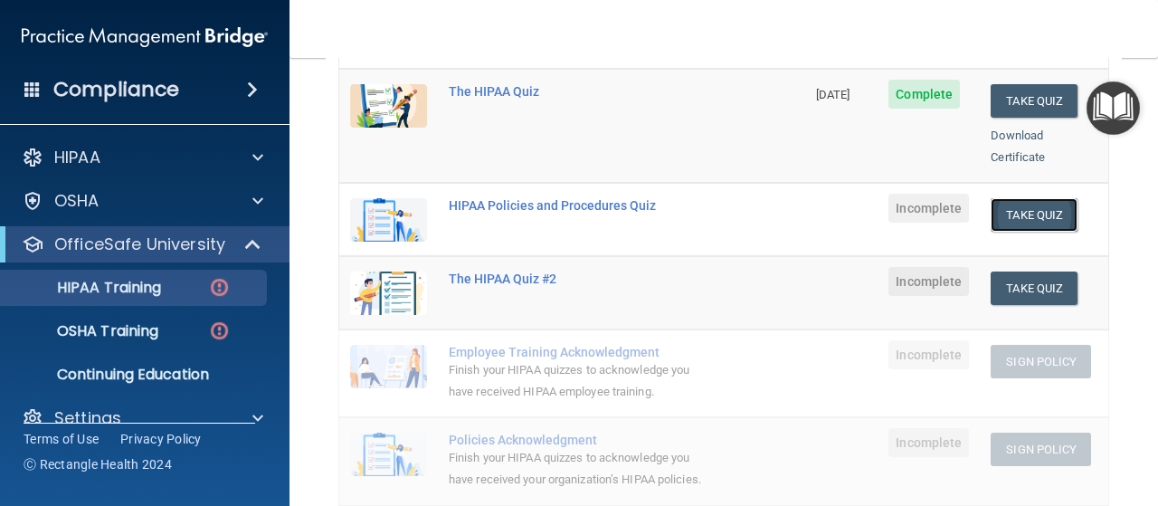
click at [994, 198] on button "Take Quiz" at bounding box center [1034, 214] width 87 height 33
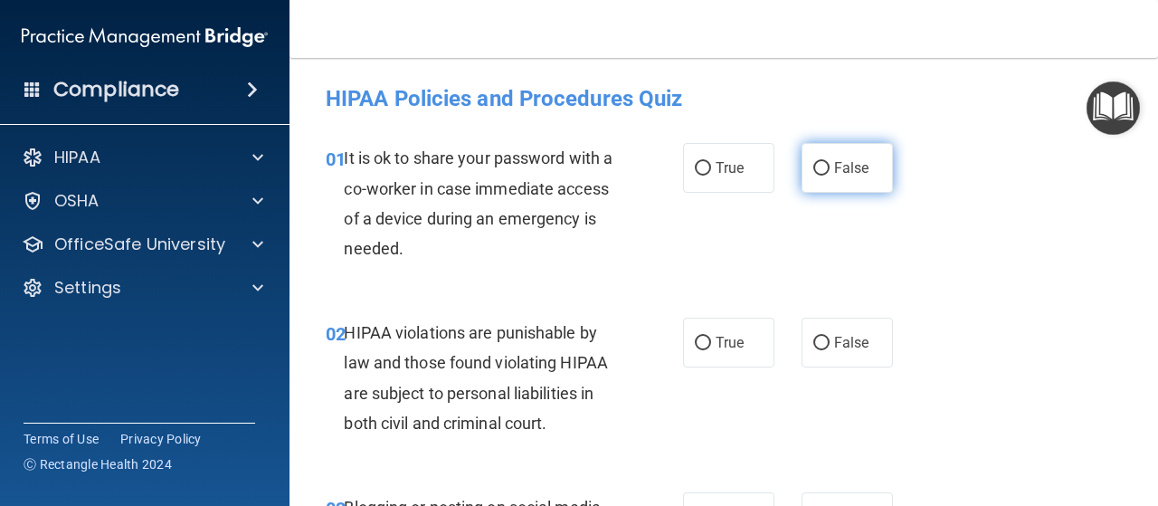
click at [806, 160] on label "False" at bounding box center [847, 168] width 91 height 50
click at [813, 162] on input "False" at bounding box center [821, 169] width 16 height 14
radio input "true"
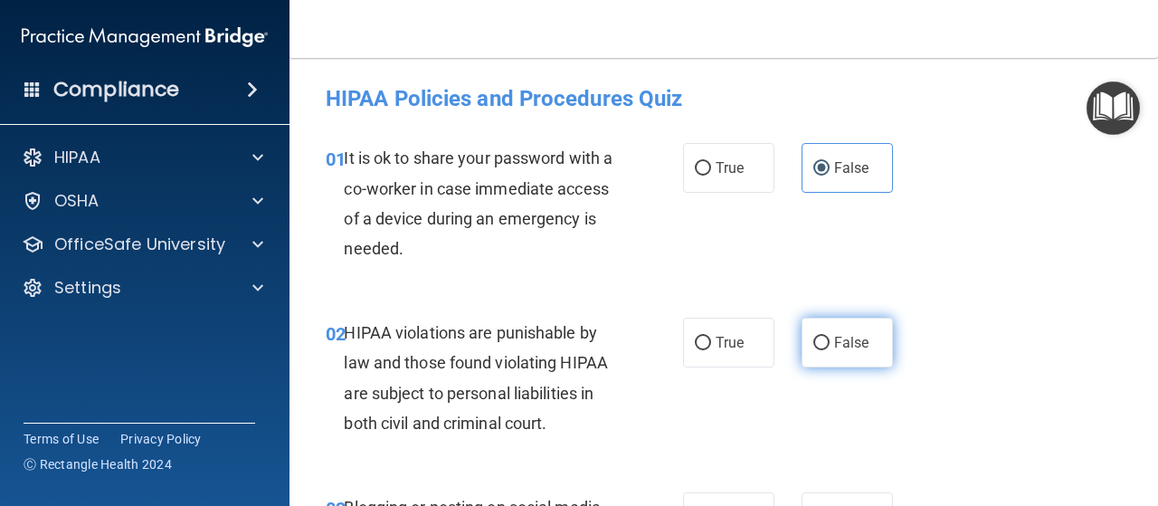
click at [813, 343] on input "False" at bounding box center [821, 344] width 16 height 14
radio input "true"
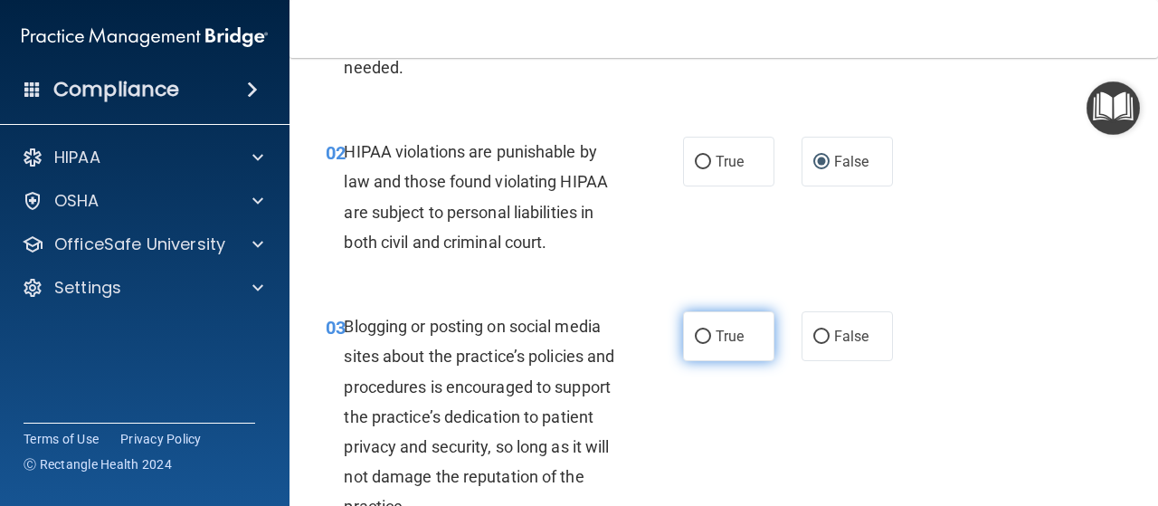
click at [695, 338] on input "True" at bounding box center [703, 337] width 16 height 14
radio input "true"
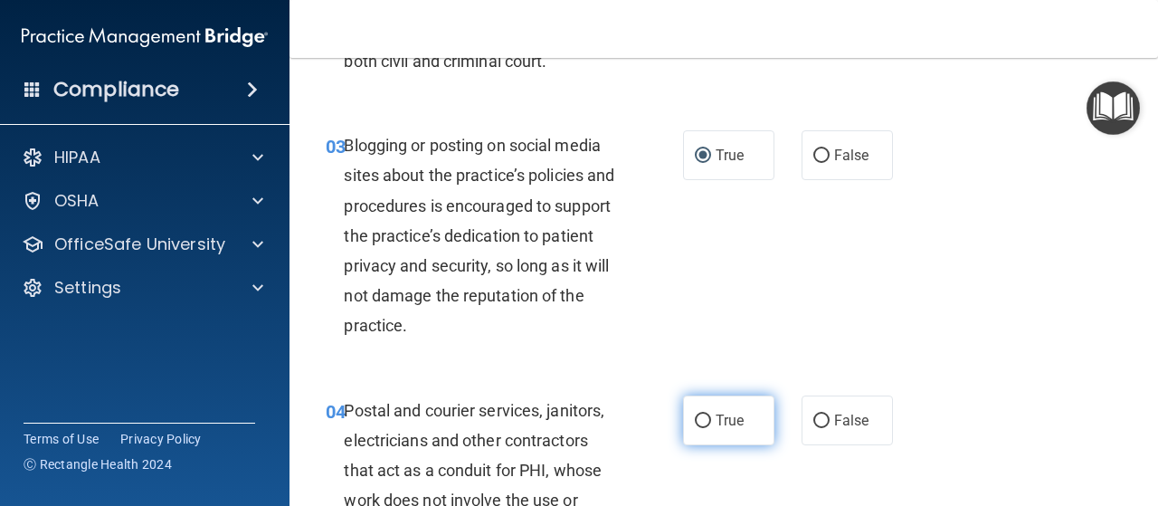
click at [705, 416] on label "True" at bounding box center [728, 420] width 91 height 50
click at [705, 416] on input "True" at bounding box center [703, 421] width 16 height 14
radio input "true"
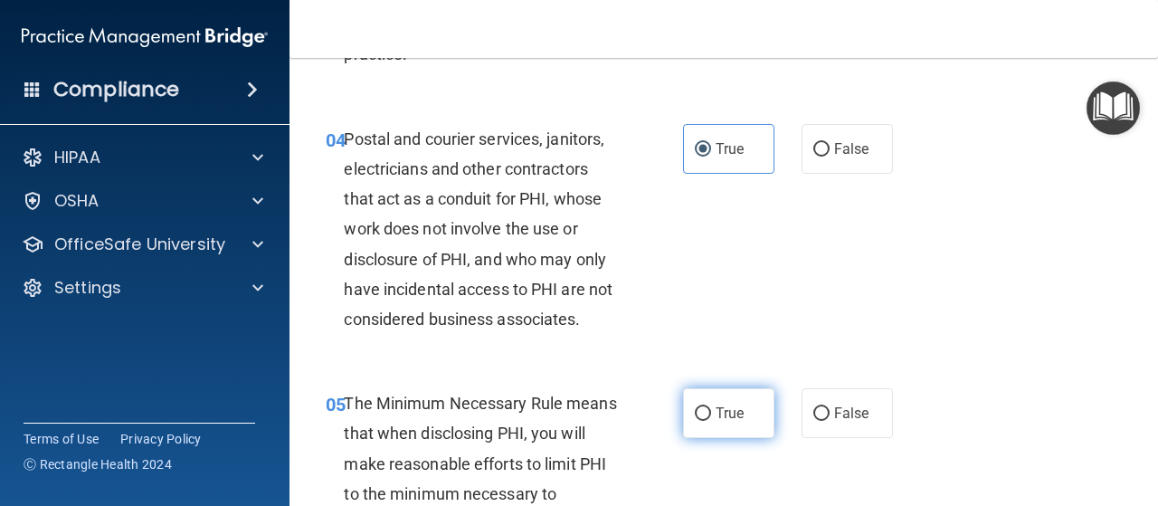
click at [695, 414] on input "True" at bounding box center [703, 414] width 16 height 14
radio input "true"
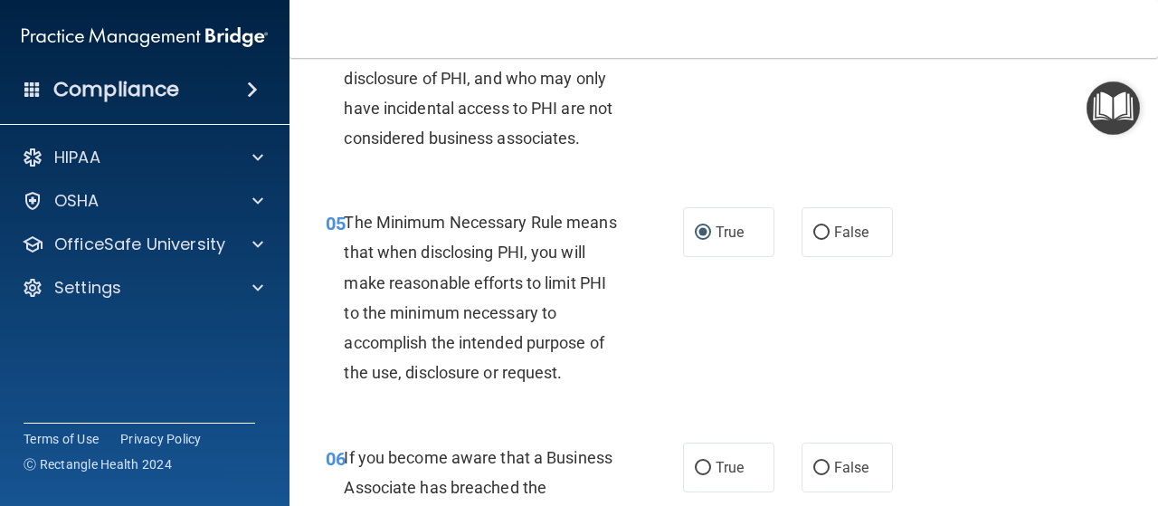
scroll to position [905, 0]
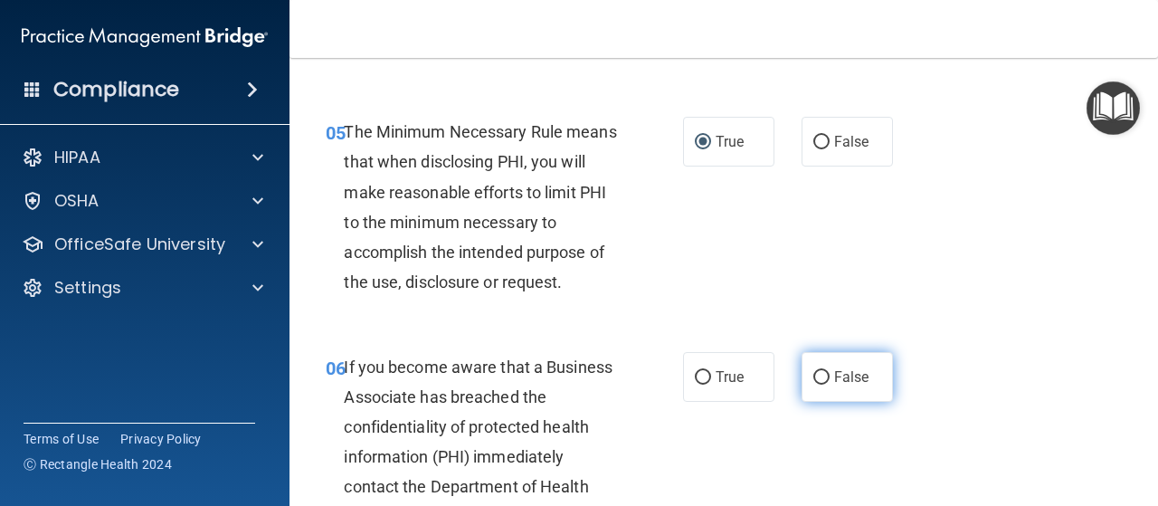
click at [816, 372] on input "False" at bounding box center [821, 378] width 16 height 14
radio input "true"
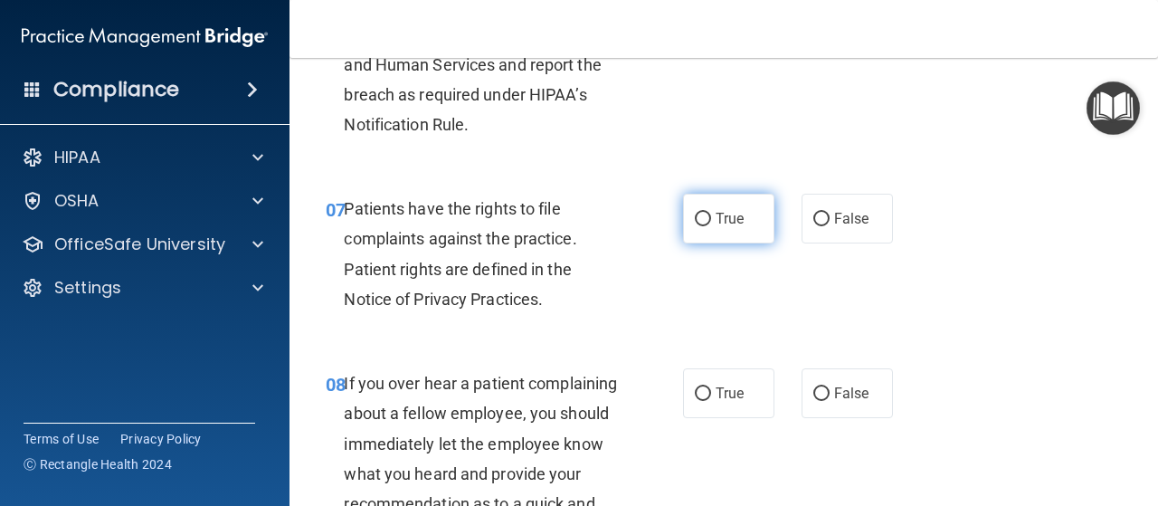
scroll to position [1267, 0]
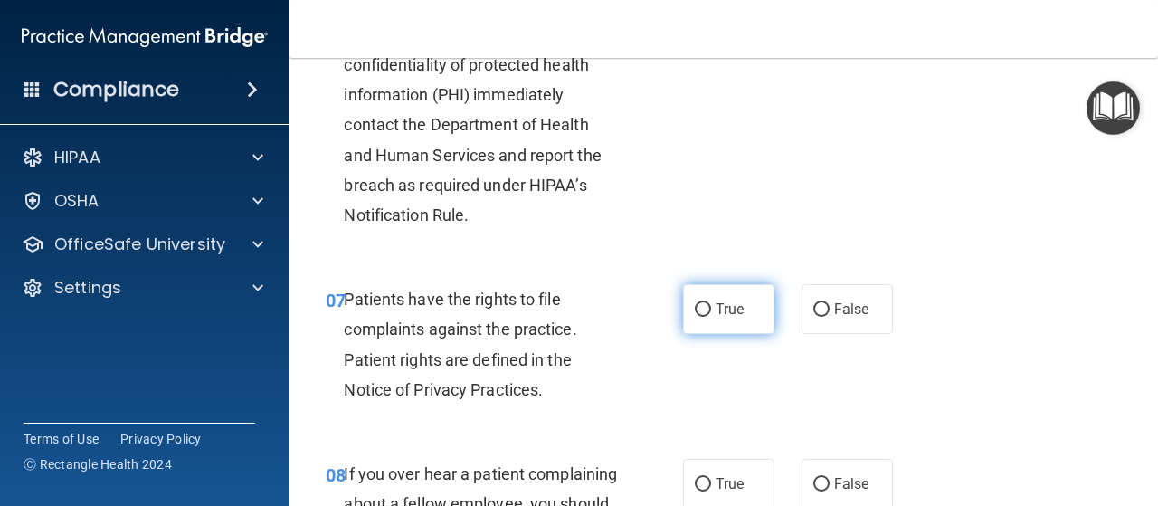
click at [684, 305] on label "True" at bounding box center [728, 309] width 91 height 50
click at [695, 305] on input "True" at bounding box center [703, 310] width 16 height 14
radio input "true"
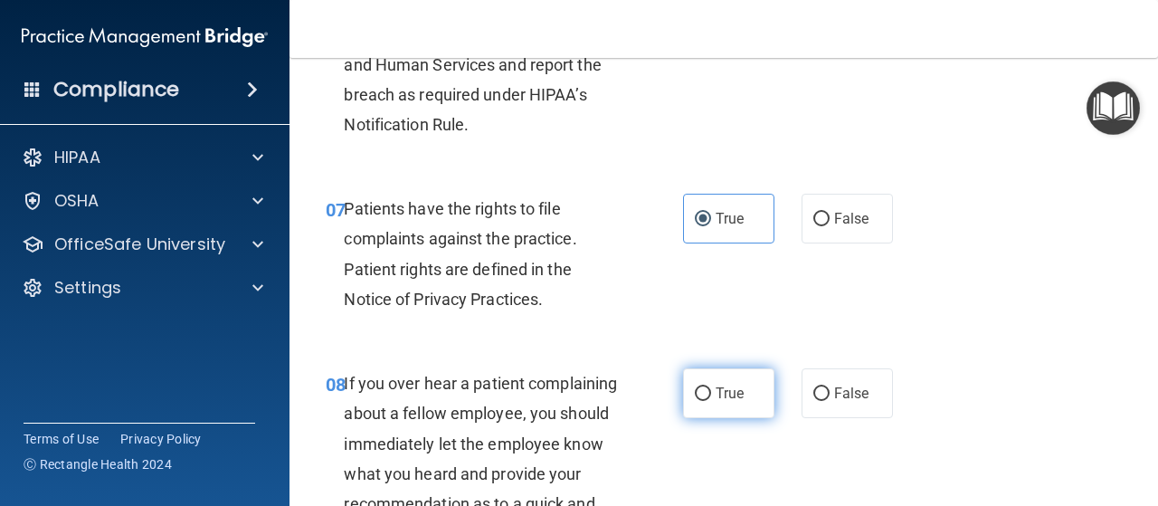
click at [695, 390] on input "True" at bounding box center [703, 394] width 16 height 14
radio input "true"
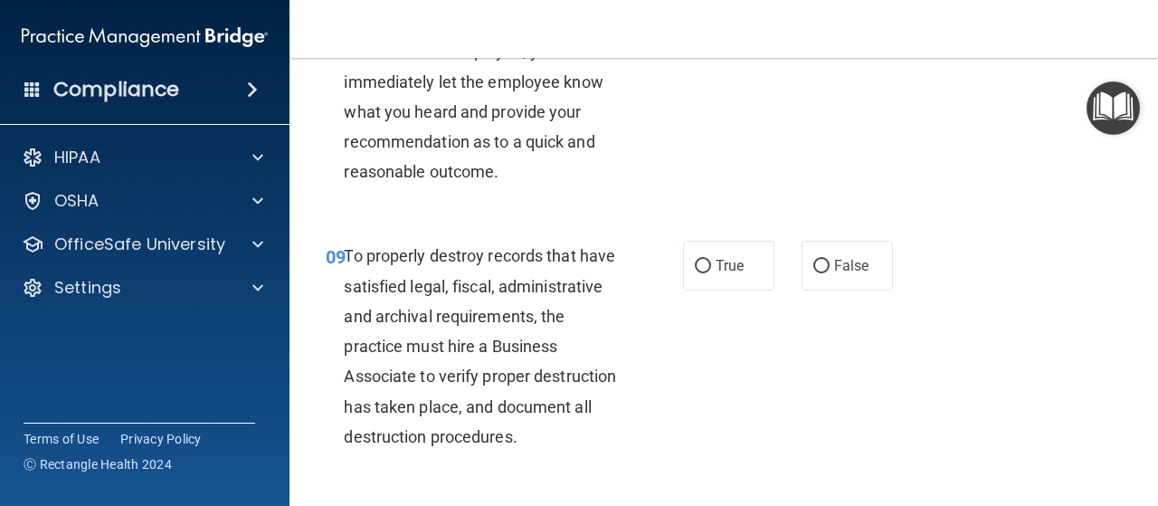
scroll to position [1538, 0]
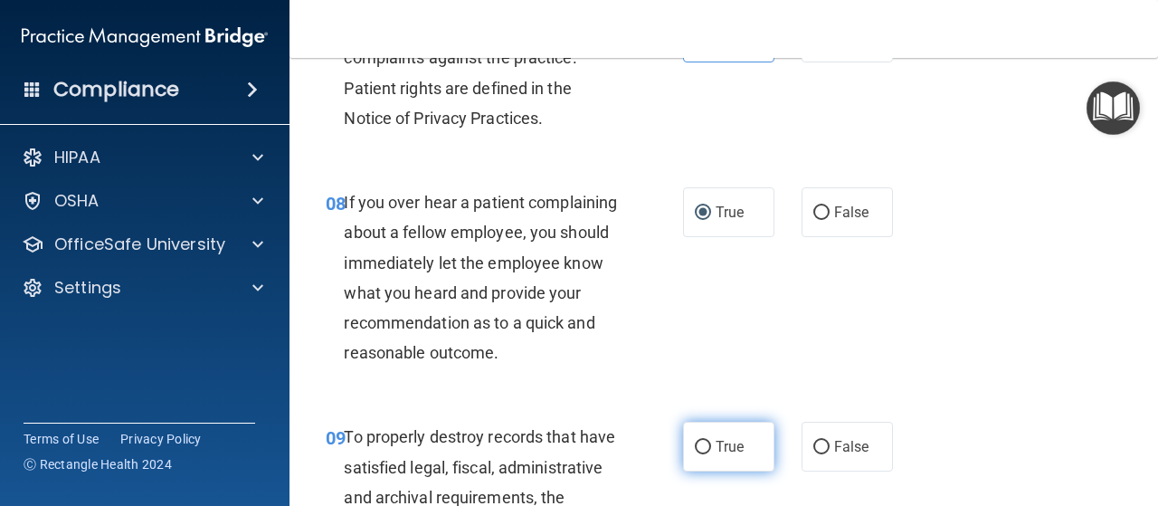
click at [695, 454] on input "True" at bounding box center [703, 448] width 16 height 14
radio input "true"
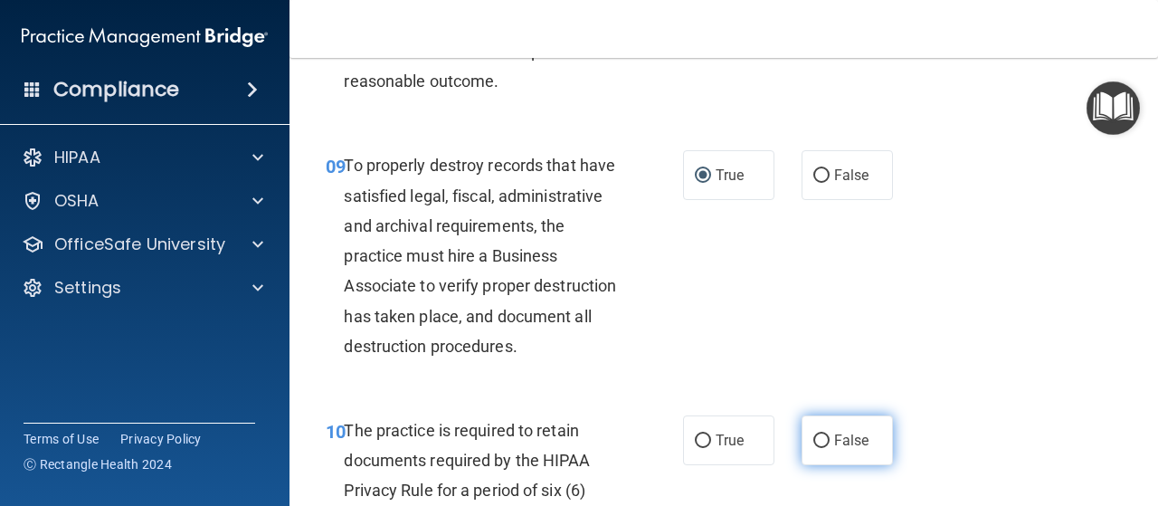
click at [813, 448] on input "False" at bounding box center [821, 441] width 16 height 14
radio input "true"
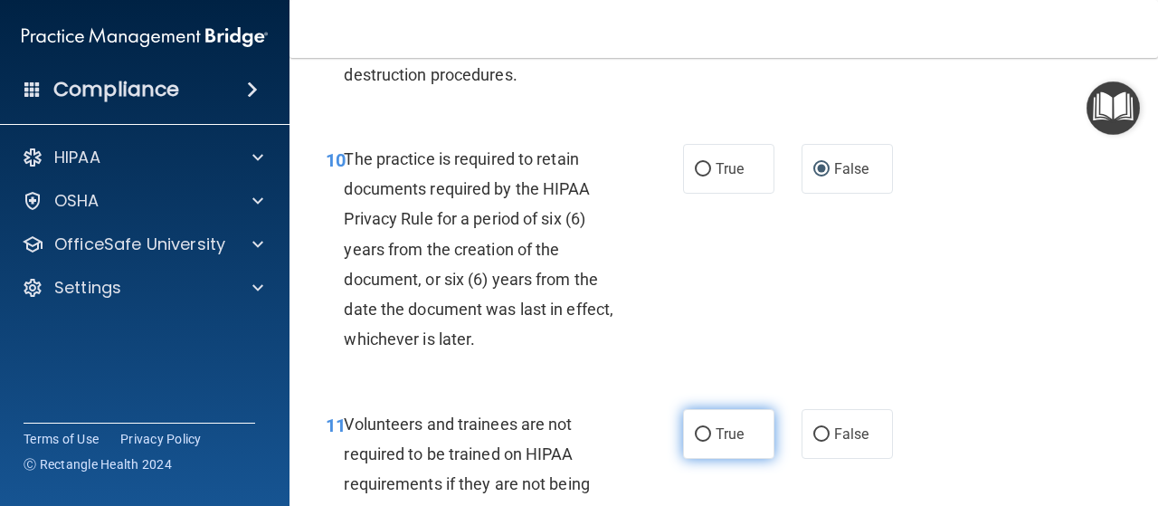
click at [696, 442] on input "True" at bounding box center [703, 435] width 16 height 14
radio input "true"
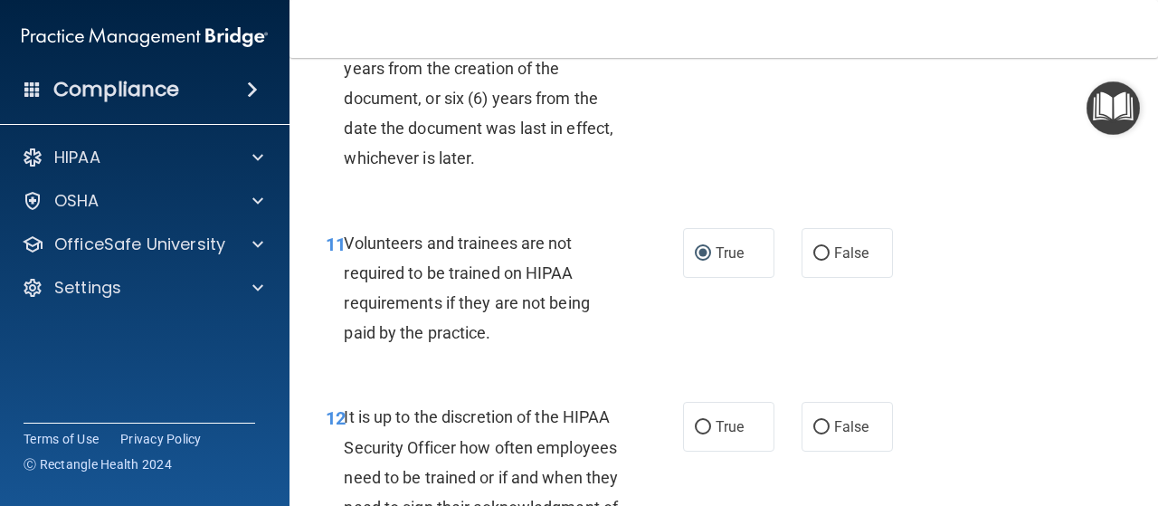
scroll to position [2353, 0]
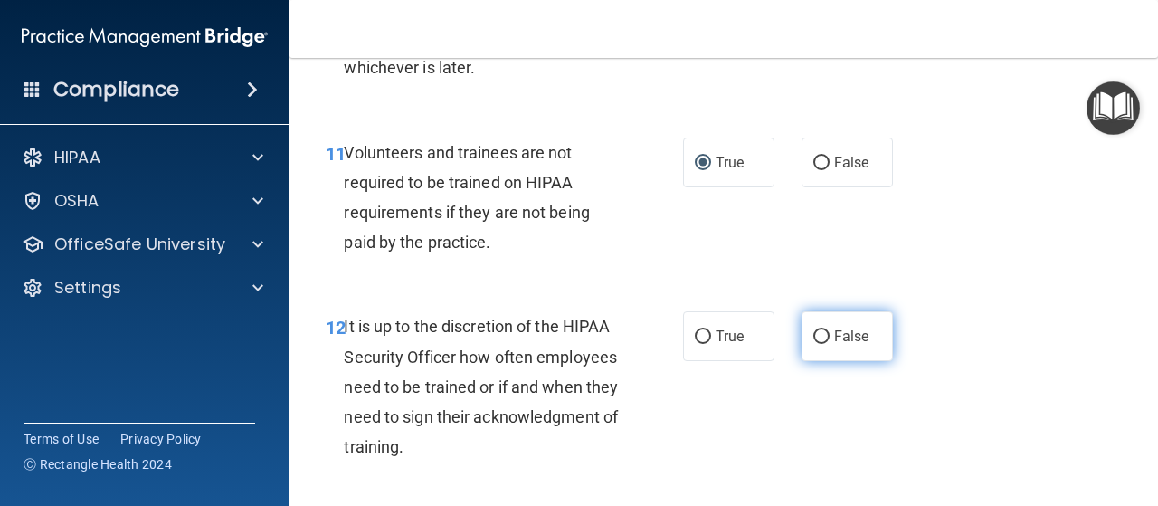
click at [813, 344] on input "False" at bounding box center [821, 337] width 16 height 14
radio input "true"
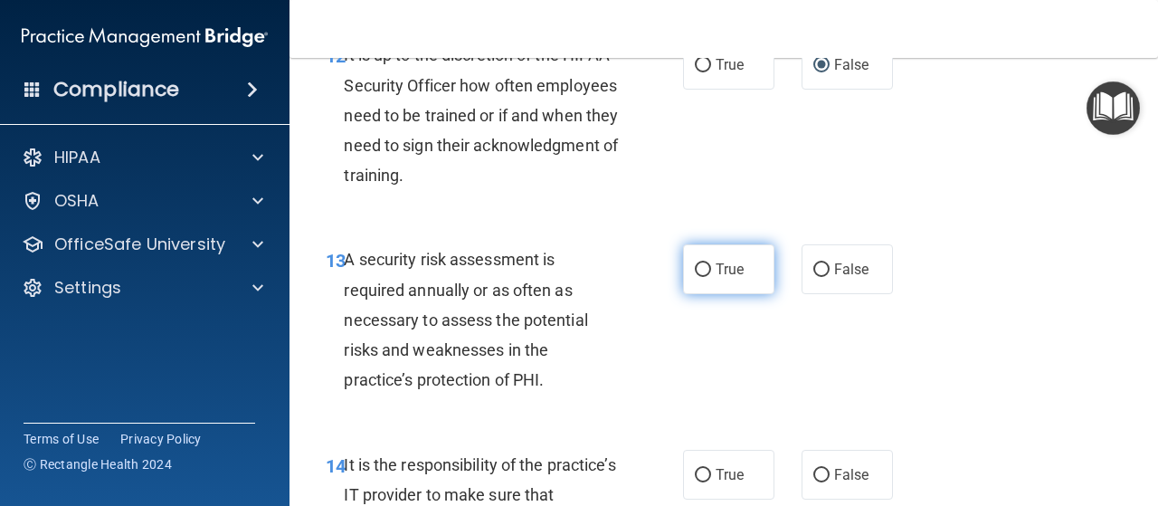
click at [693, 294] on label "True" at bounding box center [728, 269] width 91 height 50
click at [695, 277] on input "True" at bounding box center [703, 270] width 16 height 14
radio input "true"
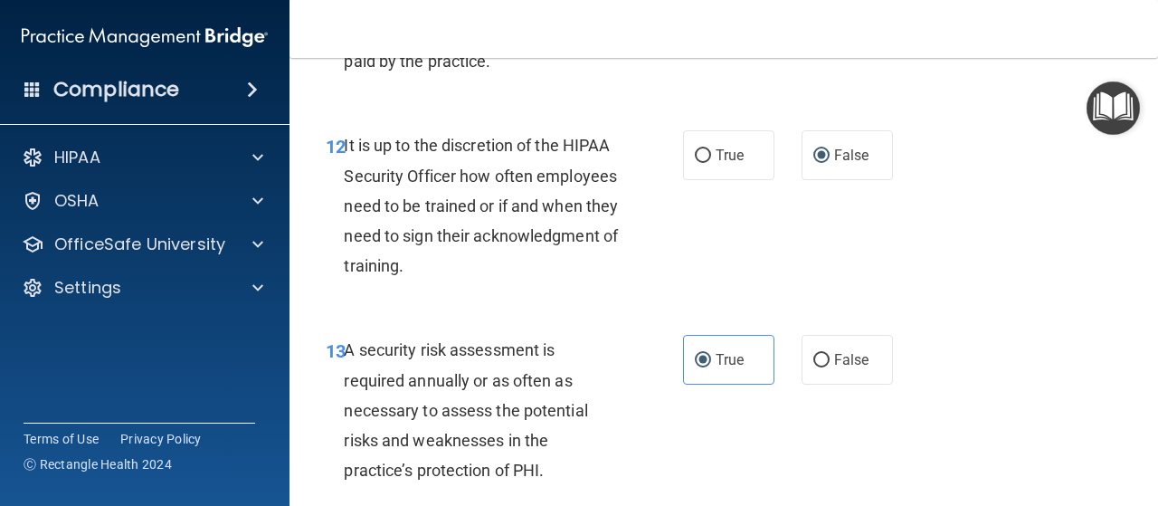
scroll to position [2715, 0]
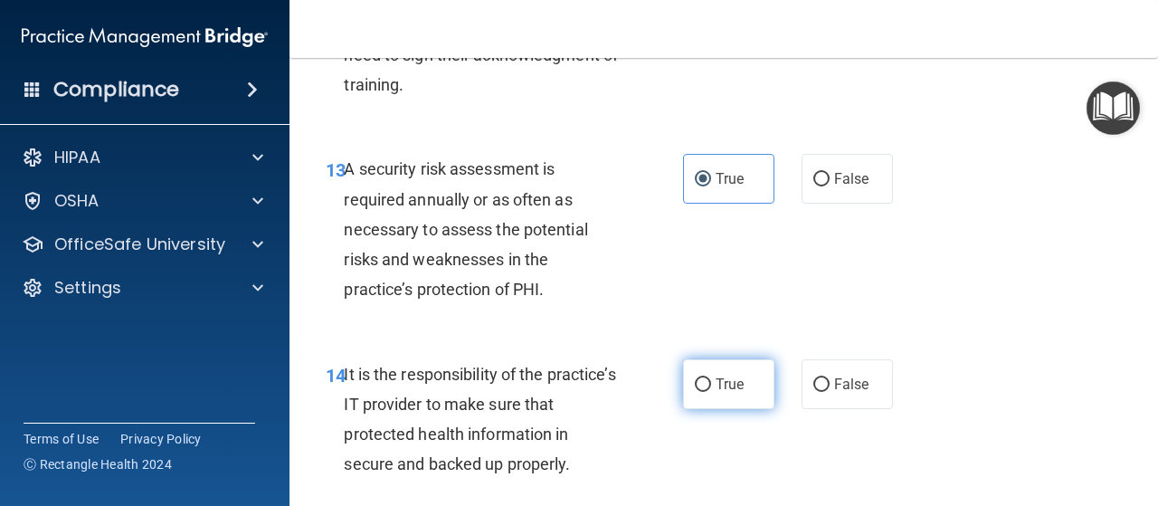
click at [706, 409] on label "True" at bounding box center [728, 384] width 91 height 50
click at [706, 392] on input "True" at bounding box center [703, 385] width 16 height 14
radio input "true"
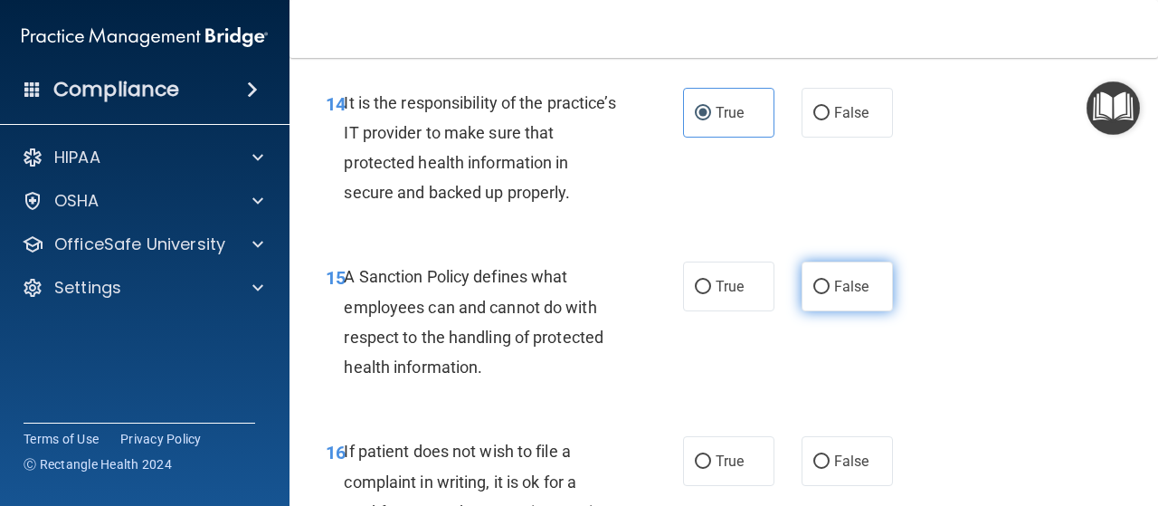
click at [814, 294] on input "False" at bounding box center [821, 288] width 16 height 14
radio input "true"
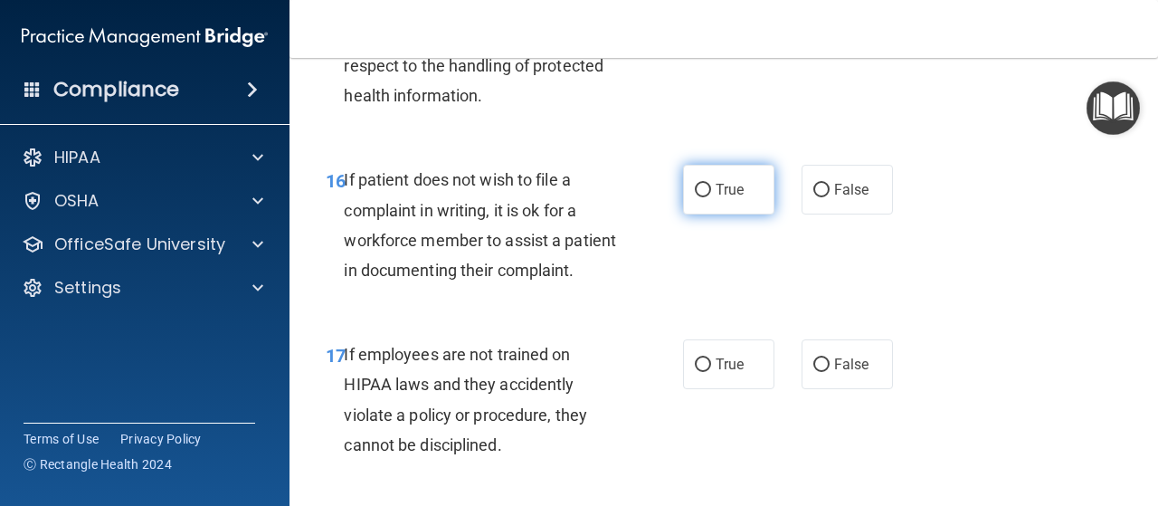
click at [706, 214] on label "True" at bounding box center [728, 190] width 91 height 50
click at [706, 197] on input "True" at bounding box center [703, 191] width 16 height 14
radio input "true"
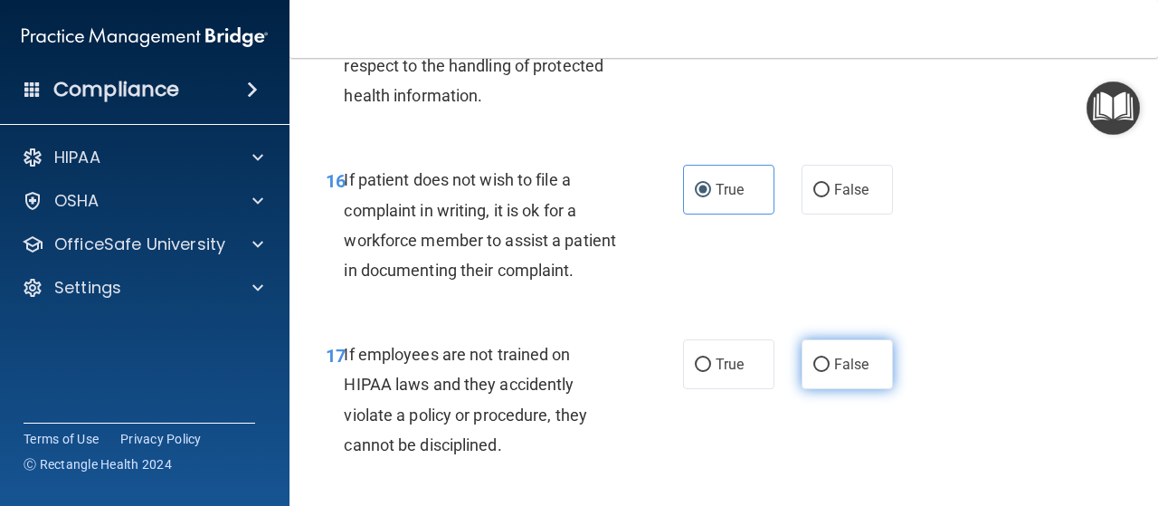
click at [813, 372] on input "False" at bounding box center [821, 365] width 16 height 14
radio input "true"
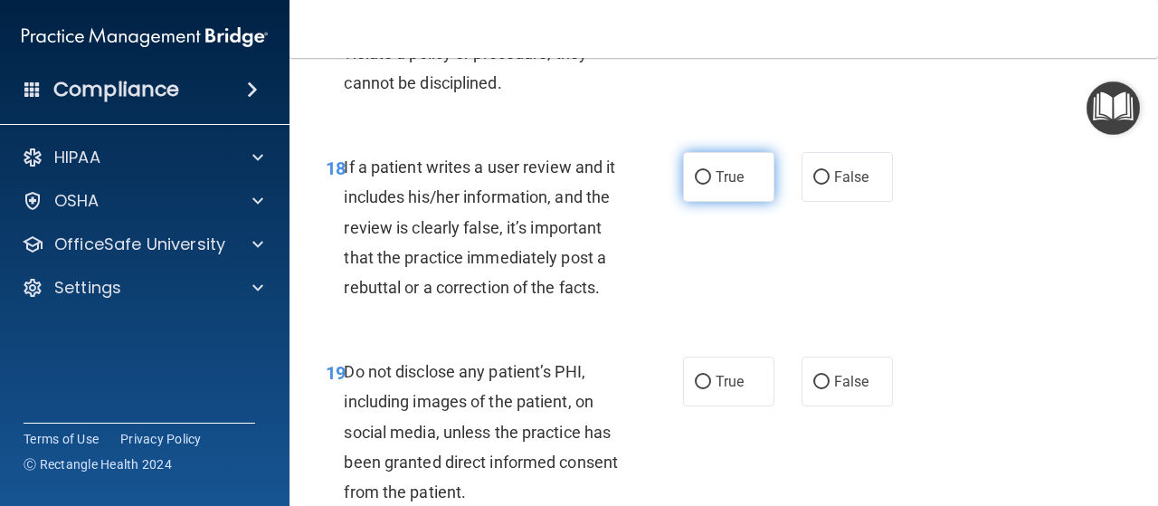
click at [705, 202] on label "True" at bounding box center [728, 177] width 91 height 50
click at [705, 185] on input "True" at bounding box center [703, 178] width 16 height 14
radio input "true"
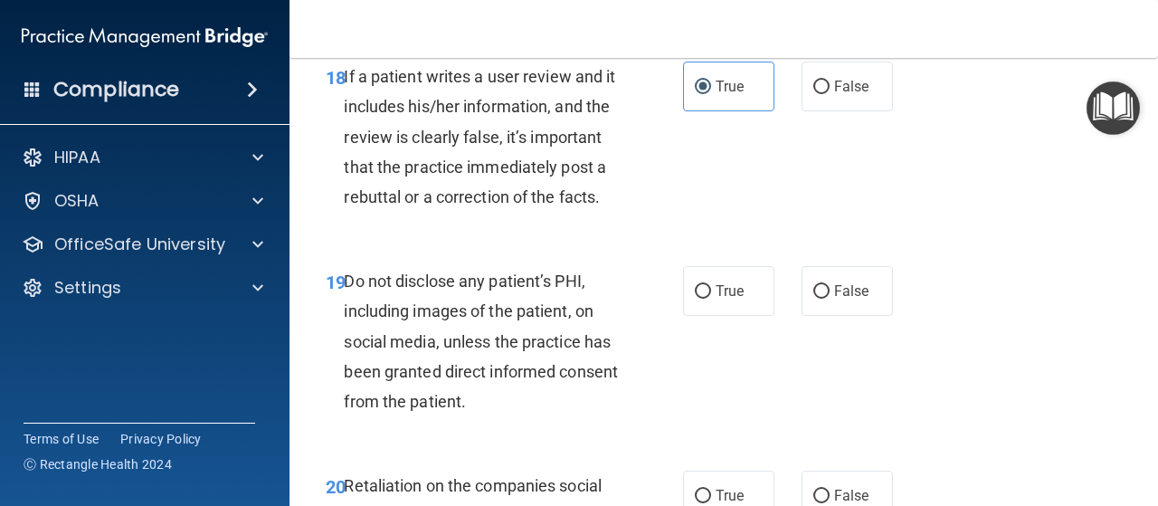
scroll to position [3800, 0]
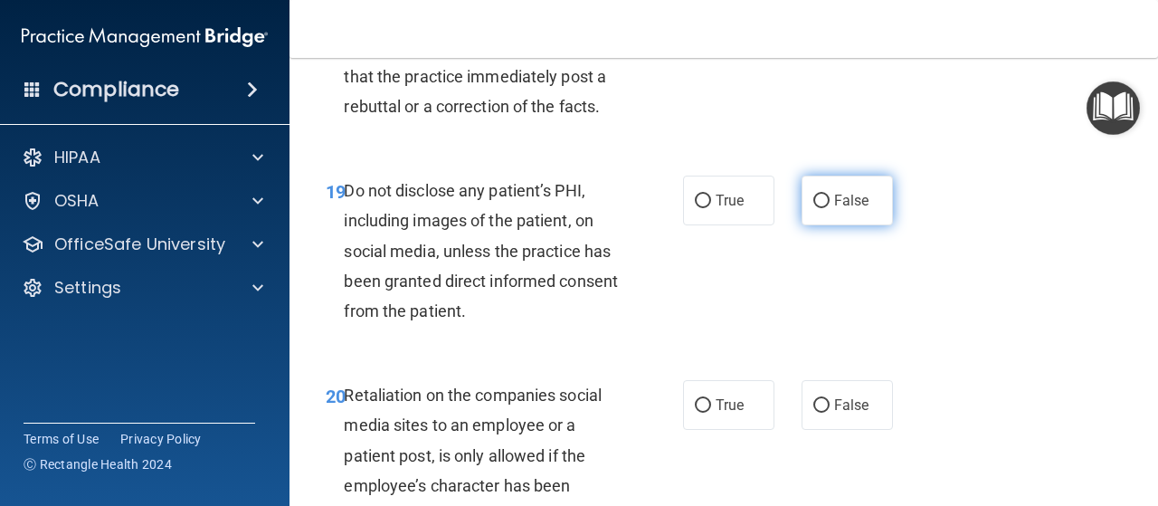
click at [813, 208] on input "False" at bounding box center [821, 202] width 16 height 14
radio input "true"
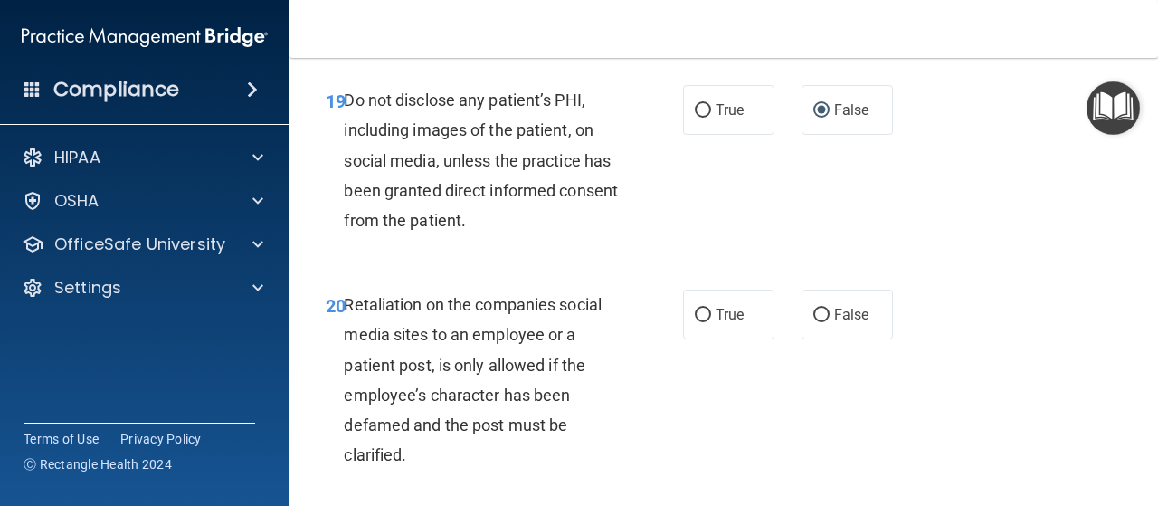
scroll to position [3981, 0]
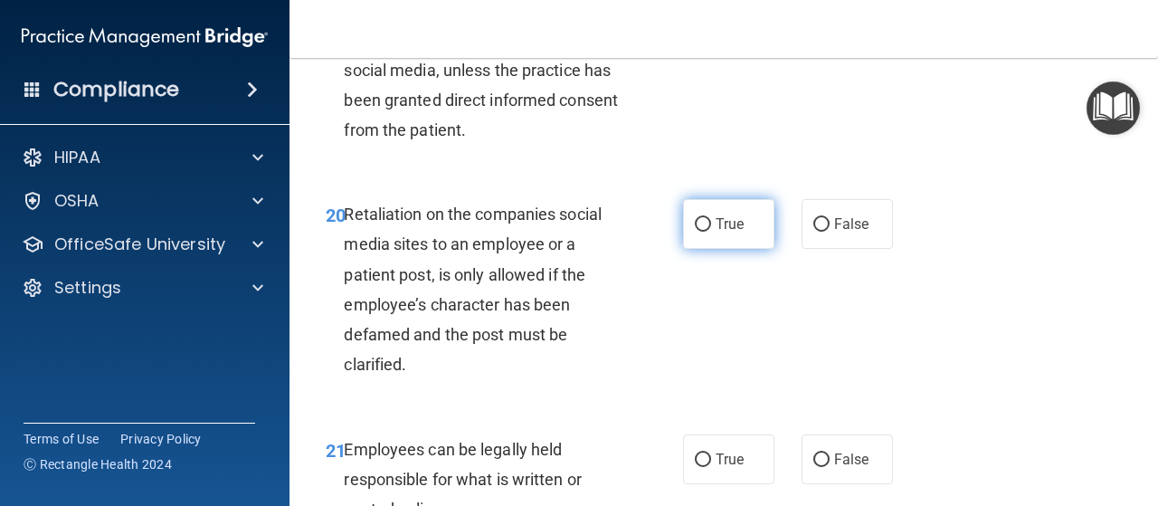
click at [699, 232] on input "True" at bounding box center [703, 225] width 16 height 14
radio input "true"
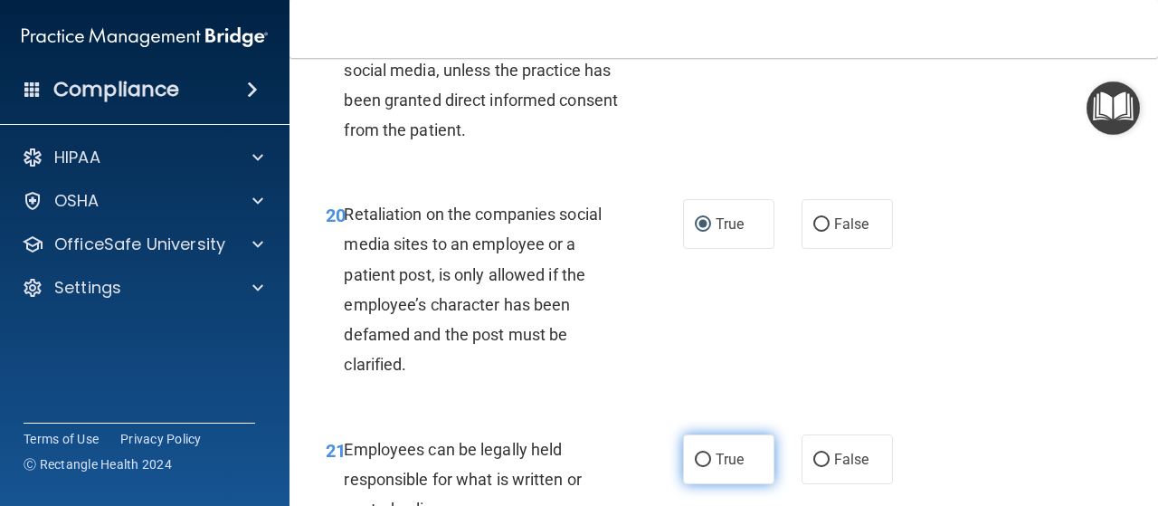
scroll to position [4162, 0]
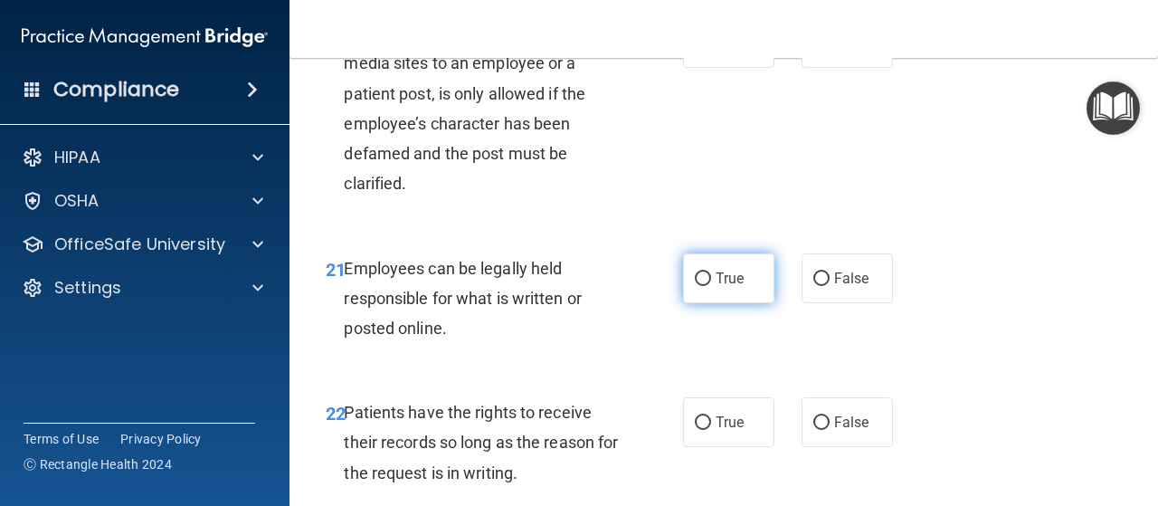
click at [700, 286] on input "True" at bounding box center [703, 279] width 16 height 14
radio input "true"
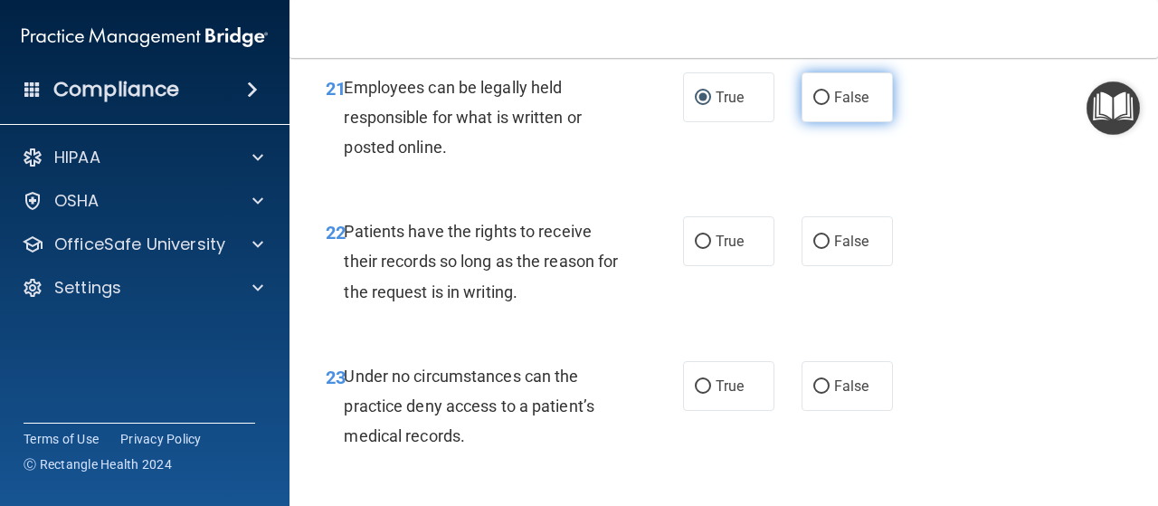
scroll to position [4524, 0]
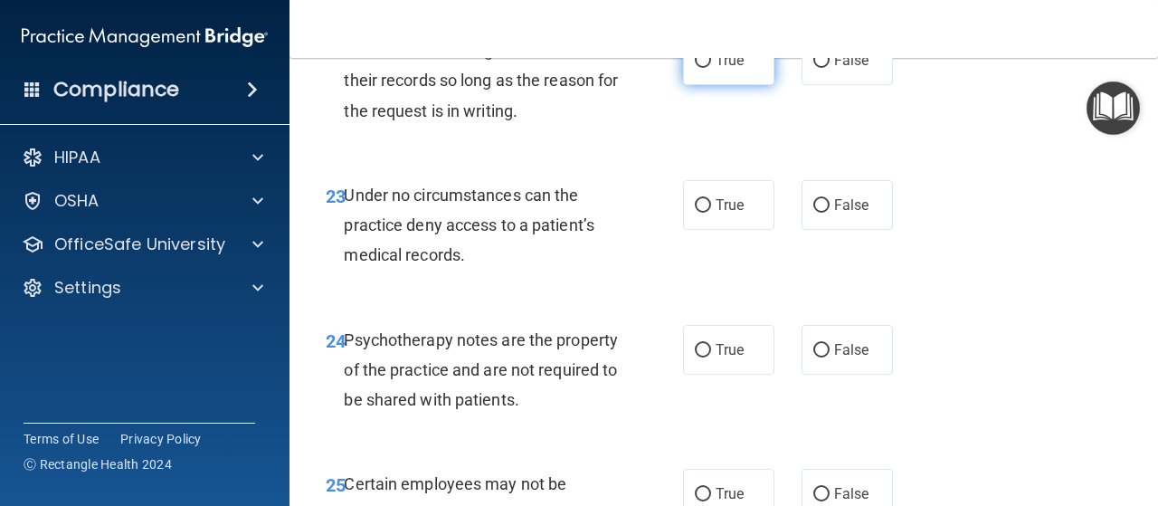
click at [703, 68] on input "True" at bounding box center [703, 61] width 16 height 14
radio input "true"
click at [813, 213] on input "False" at bounding box center [821, 206] width 16 height 14
radio input "true"
click at [700, 375] on label "True" at bounding box center [728, 350] width 91 height 50
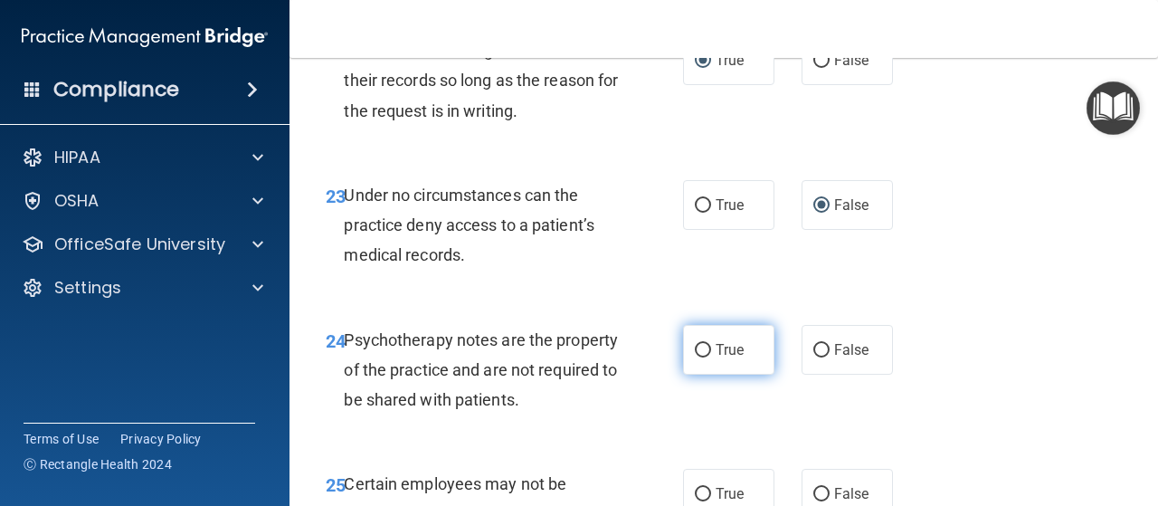
click at [700, 357] on input "True" at bounding box center [703, 351] width 16 height 14
radio input "true"
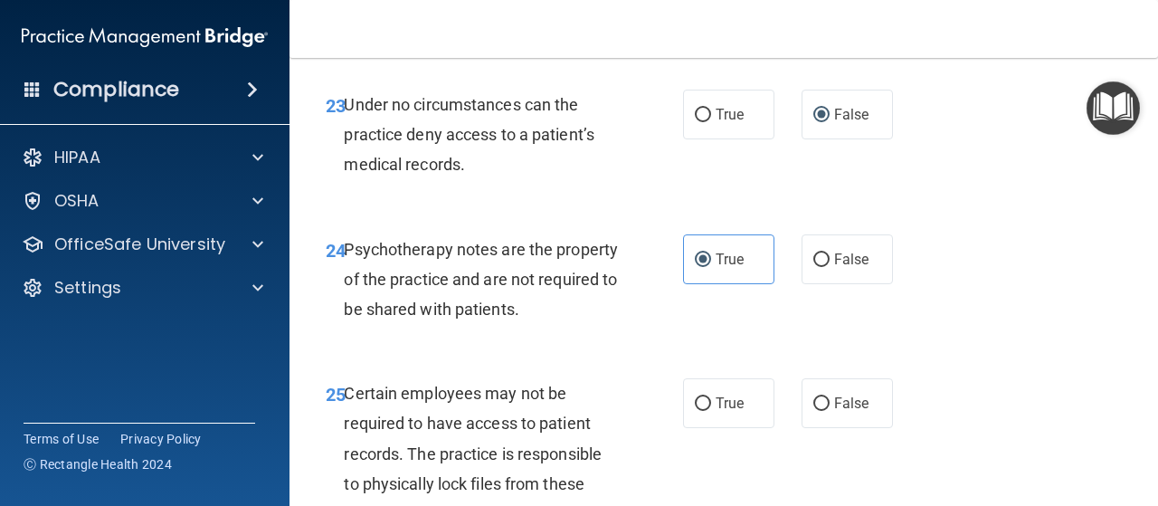
scroll to position [4796, 0]
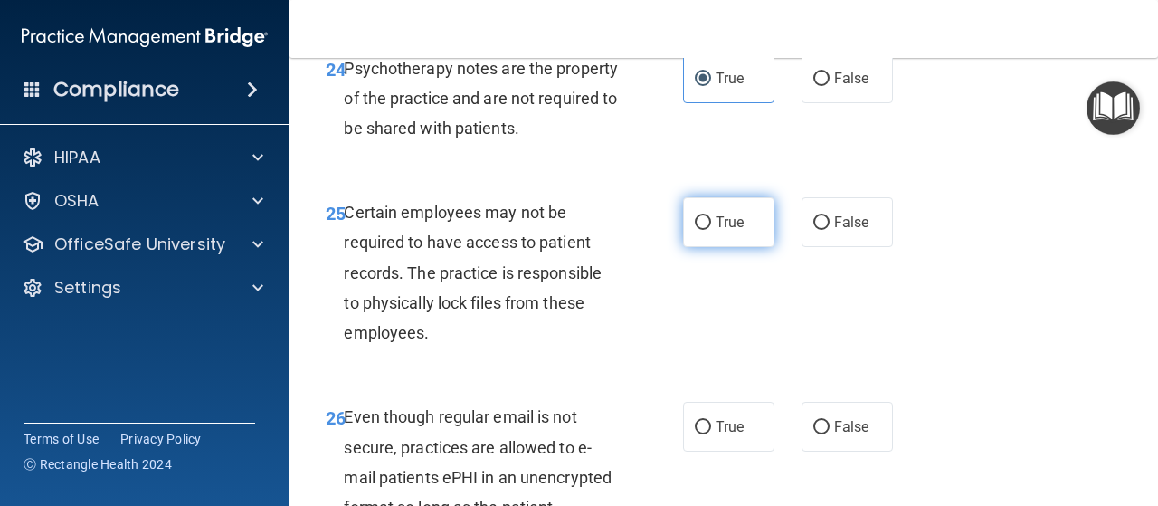
click at [706, 247] on label "True" at bounding box center [728, 222] width 91 height 50
click at [706, 230] on input "True" at bounding box center [703, 223] width 16 height 14
radio input "true"
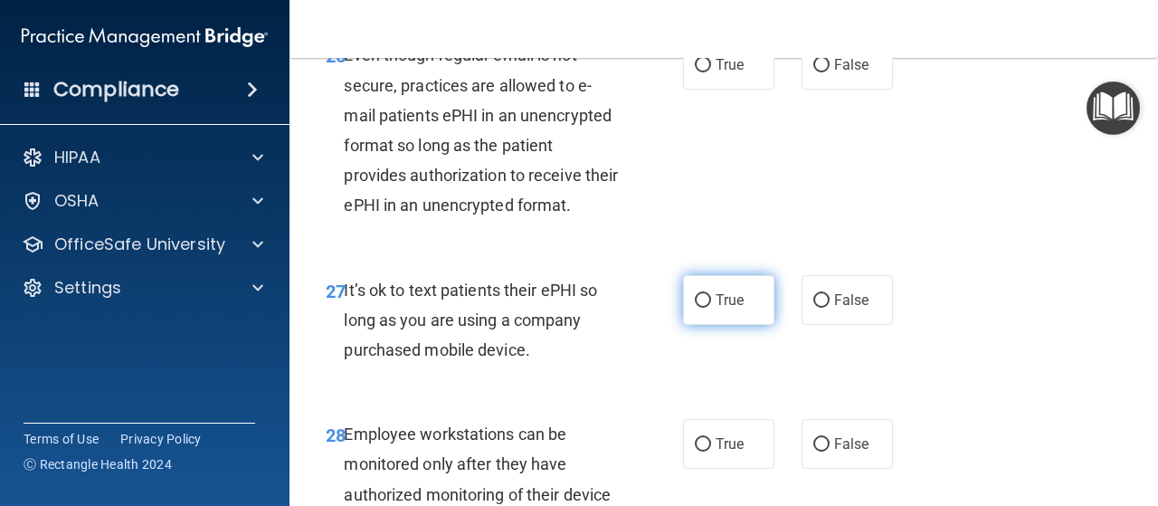
click at [695, 308] on input "True" at bounding box center [703, 301] width 16 height 14
radio input "true"
click at [695, 72] on input "True" at bounding box center [703, 66] width 16 height 14
radio input "true"
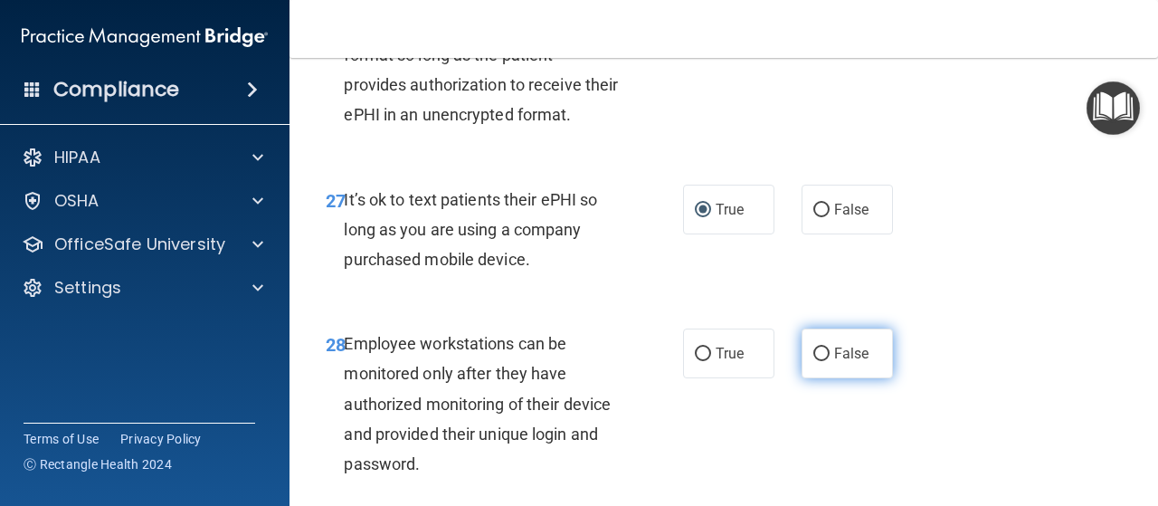
scroll to position [5429, 0]
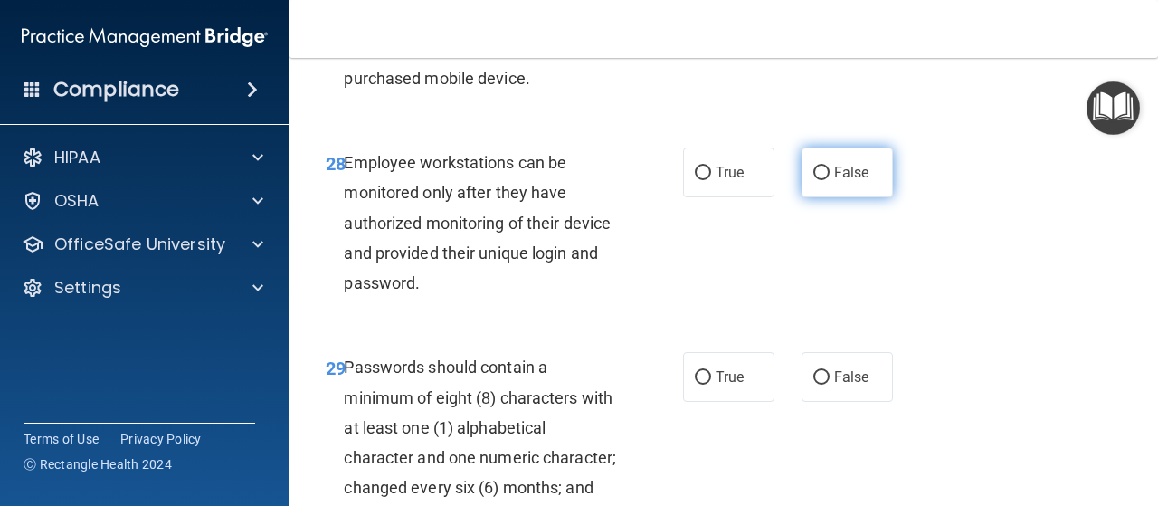
click at [813, 180] on input "False" at bounding box center [821, 173] width 16 height 14
radio input "true"
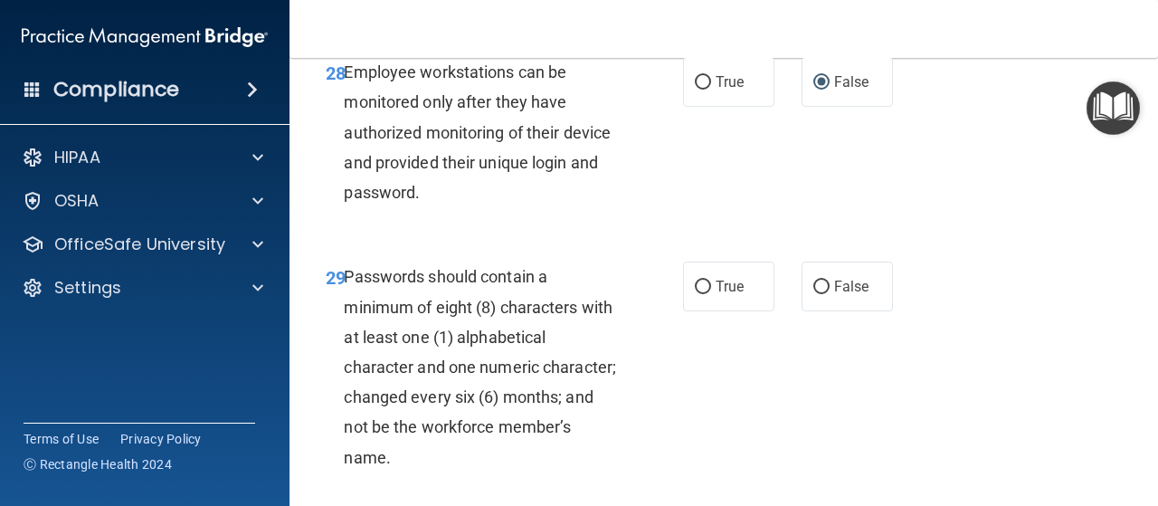
scroll to position [5610, 0]
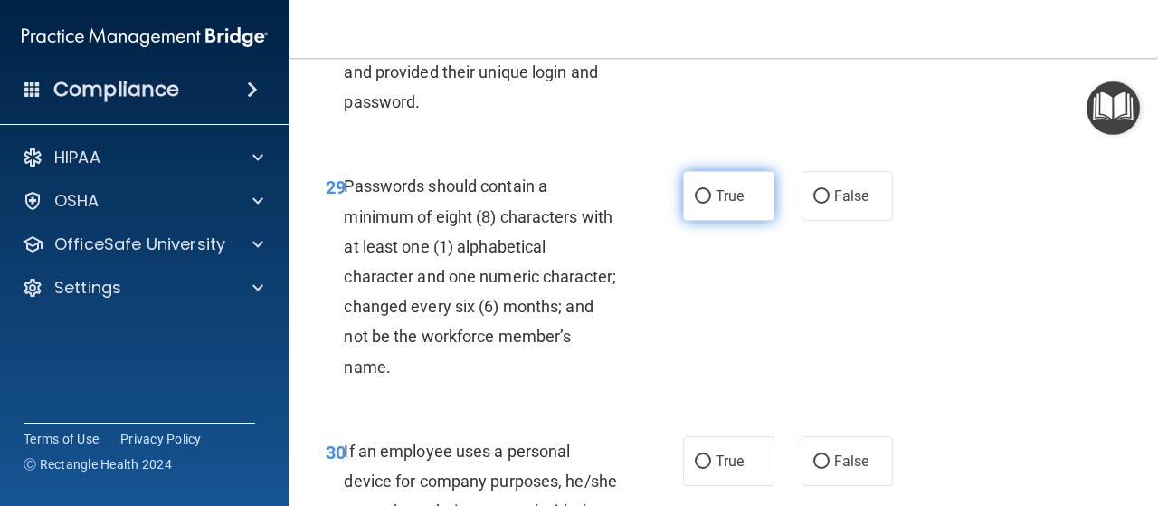
click at [704, 221] on label "True" at bounding box center [728, 196] width 91 height 50
click at [704, 204] on input "True" at bounding box center [703, 197] width 16 height 14
radio input "true"
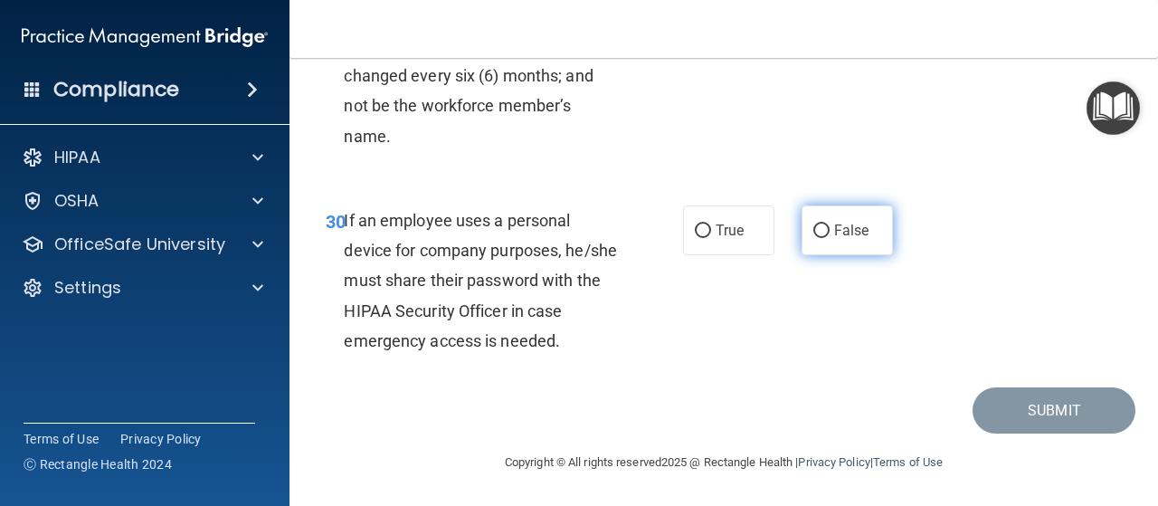
click at [816, 229] on input "False" at bounding box center [821, 231] width 16 height 14
radio input "true"
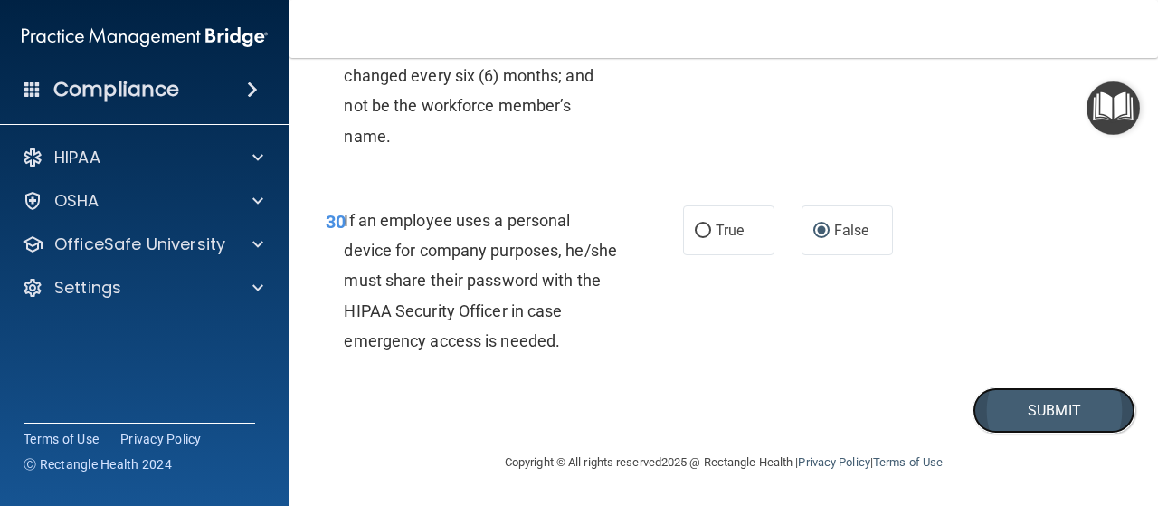
click at [1029, 414] on button "Submit" at bounding box center [1054, 410] width 163 height 46
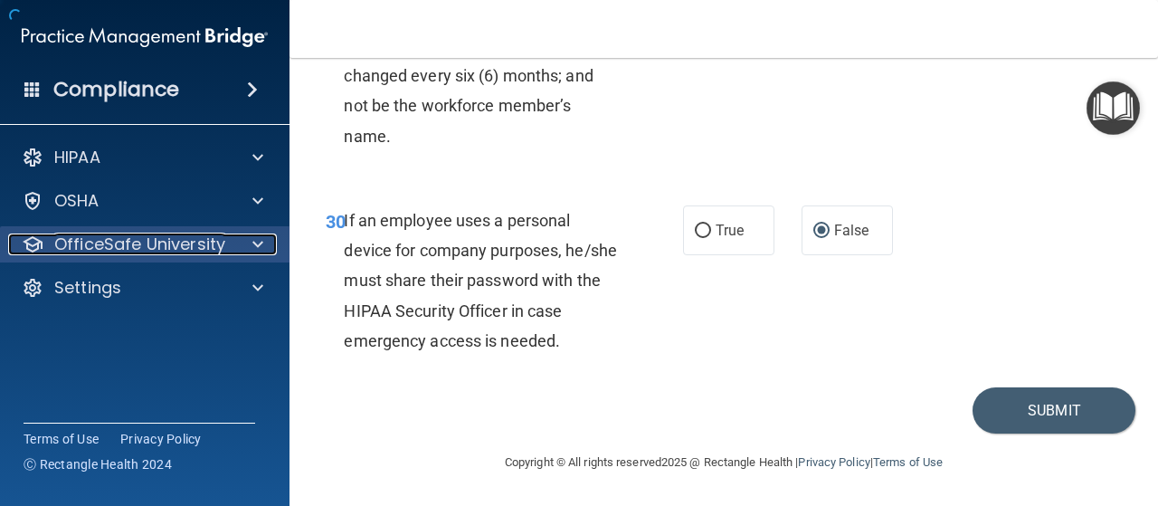
click at [215, 238] on p "OfficeSafe University" at bounding box center [139, 244] width 171 height 22
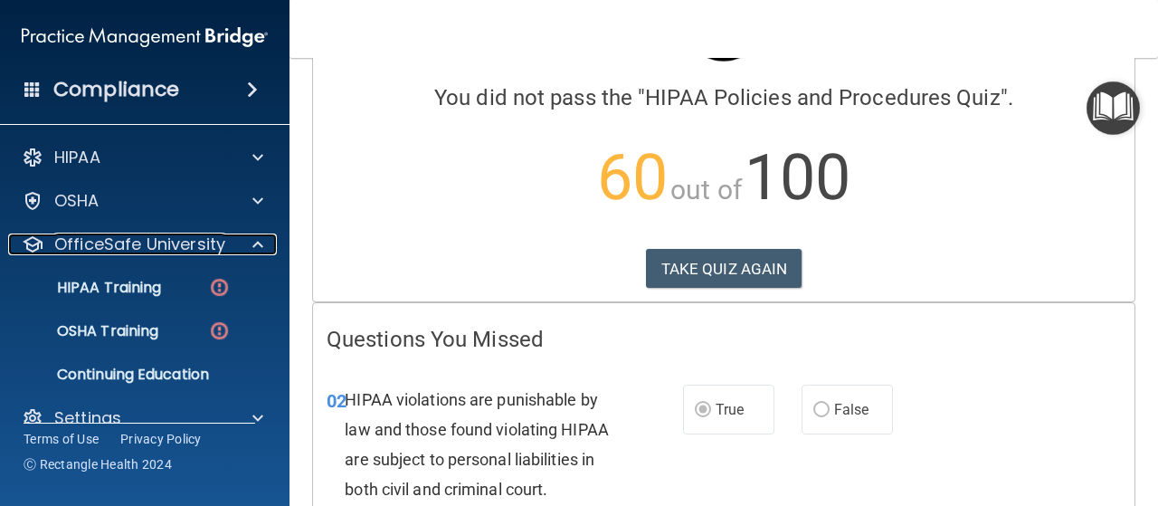
scroll to position [33, 0]
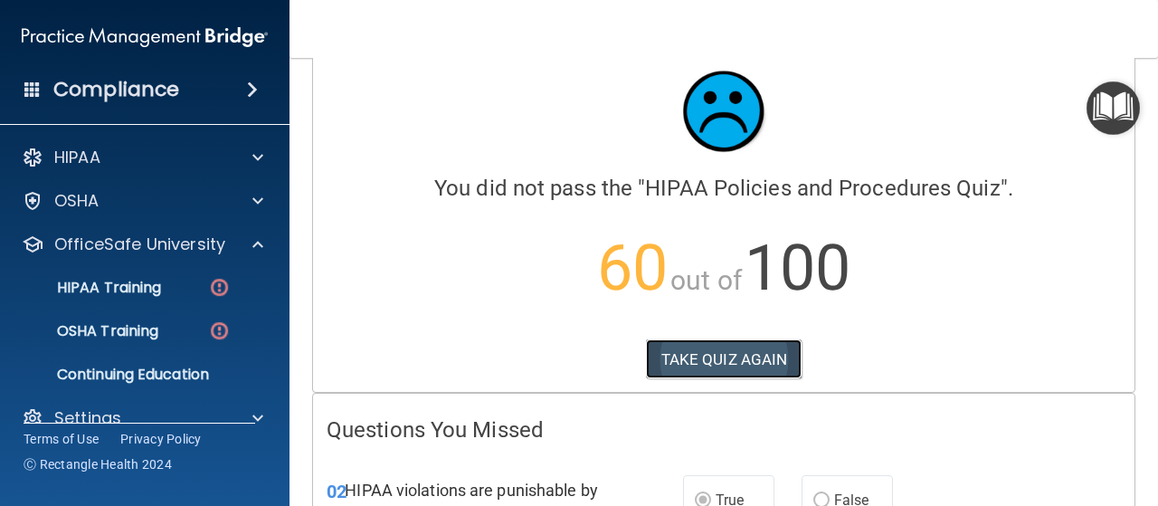
click at [671, 356] on button "TAKE QUIZ AGAIN" at bounding box center [724, 359] width 157 height 40
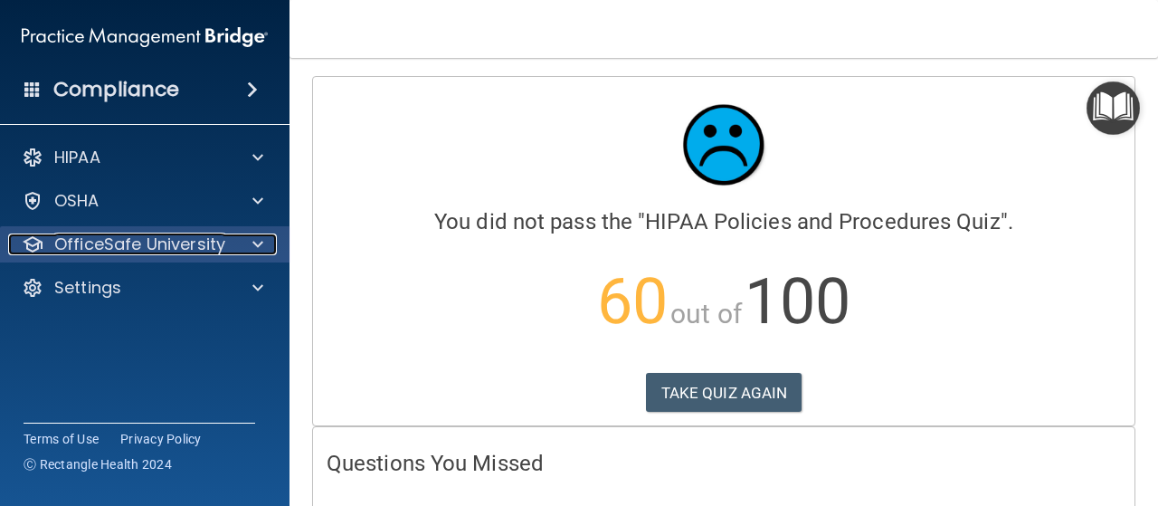
click at [103, 238] on p "OfficeSafe University" at bounding box center [139, 244] width 171 height 22
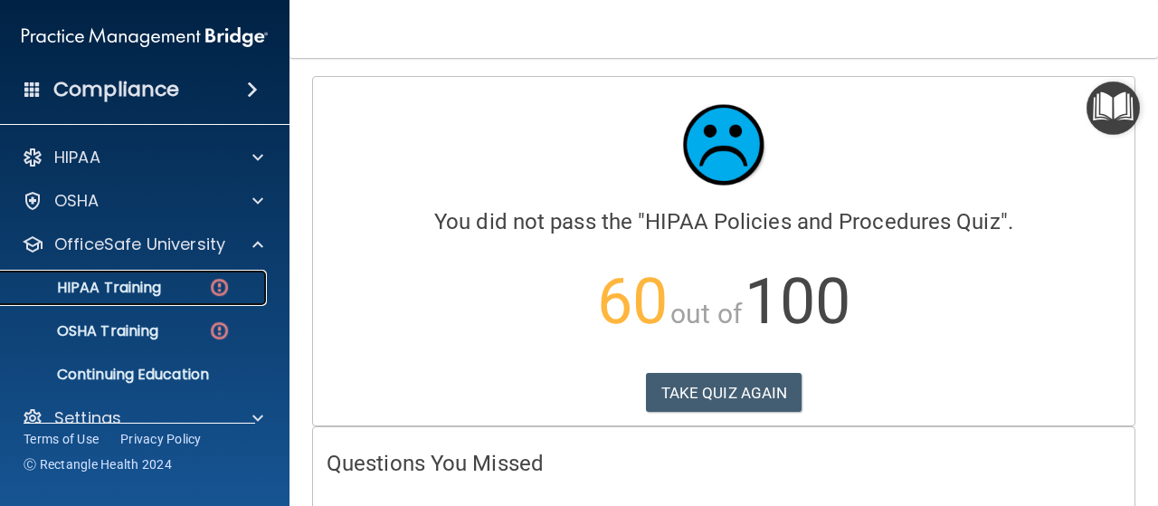
click at [109, 276] on link "HIPAA Training" at bounding box center [124, 288] width 285 height 36
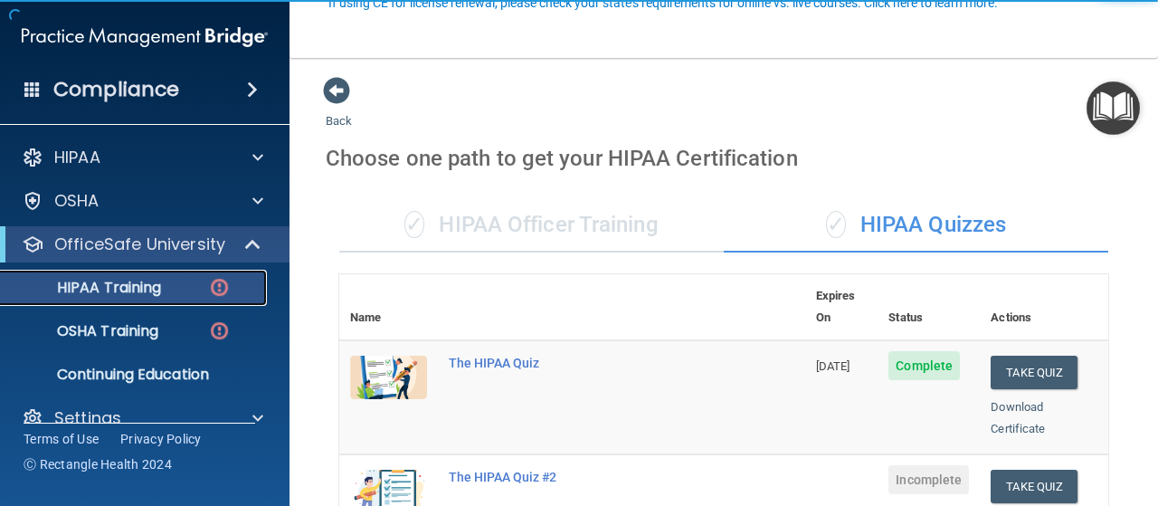
scroll to position [181, 0]
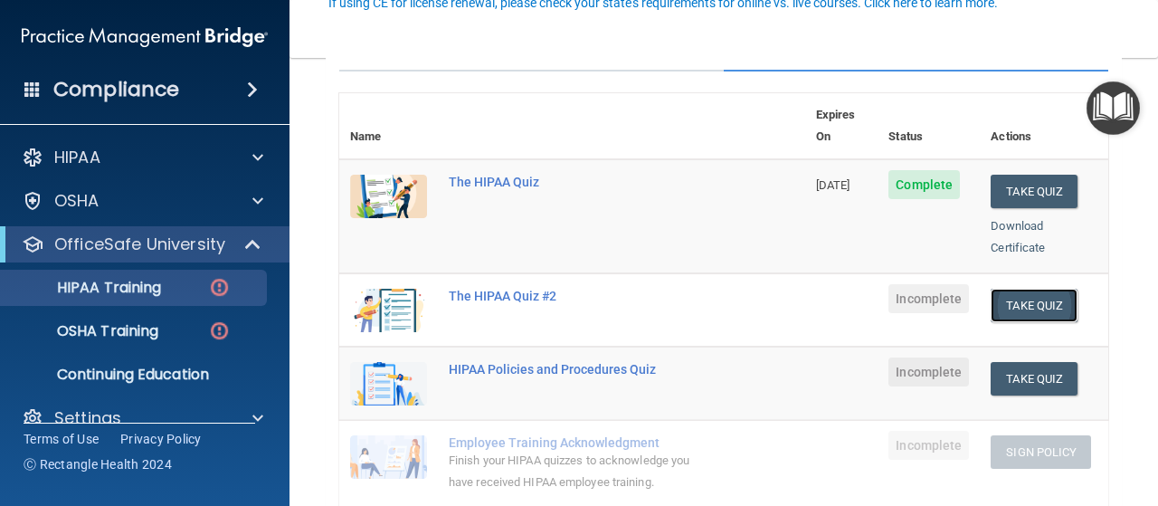
click at [1021, 289] on button "Take Quiz" at bounding box center [1034, 305] width 87 height 33
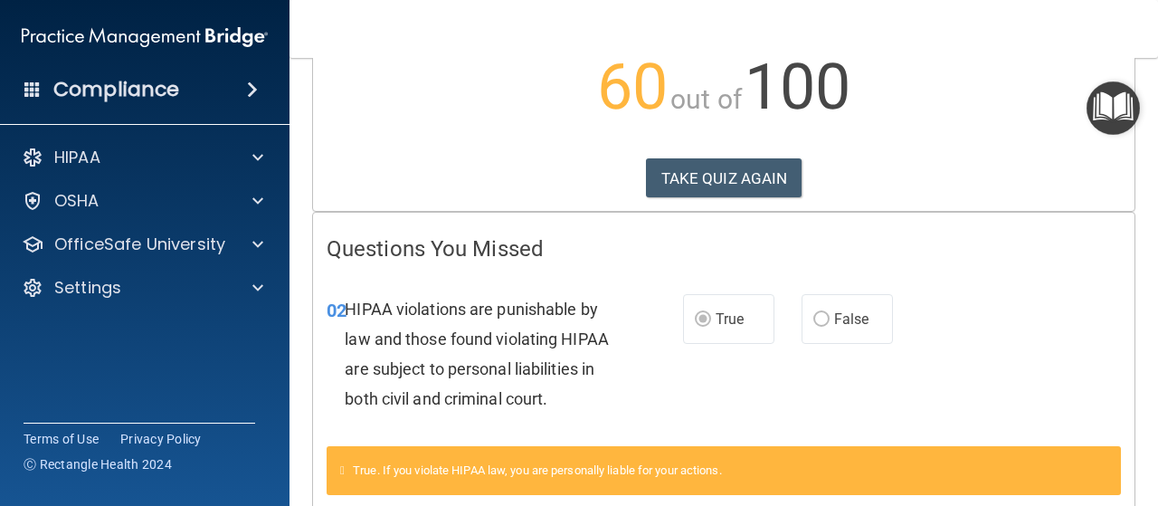
scroll to position [33, 0]
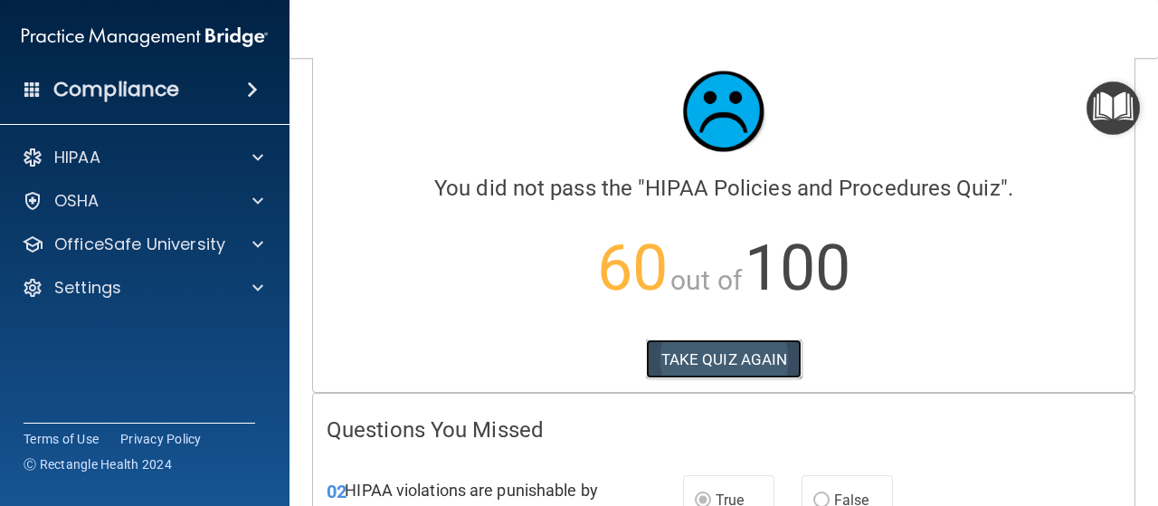
click at [735, 345] on button "TAKE QUIZ AGAIN" at bounding box center [724, 359] width 157 height 40
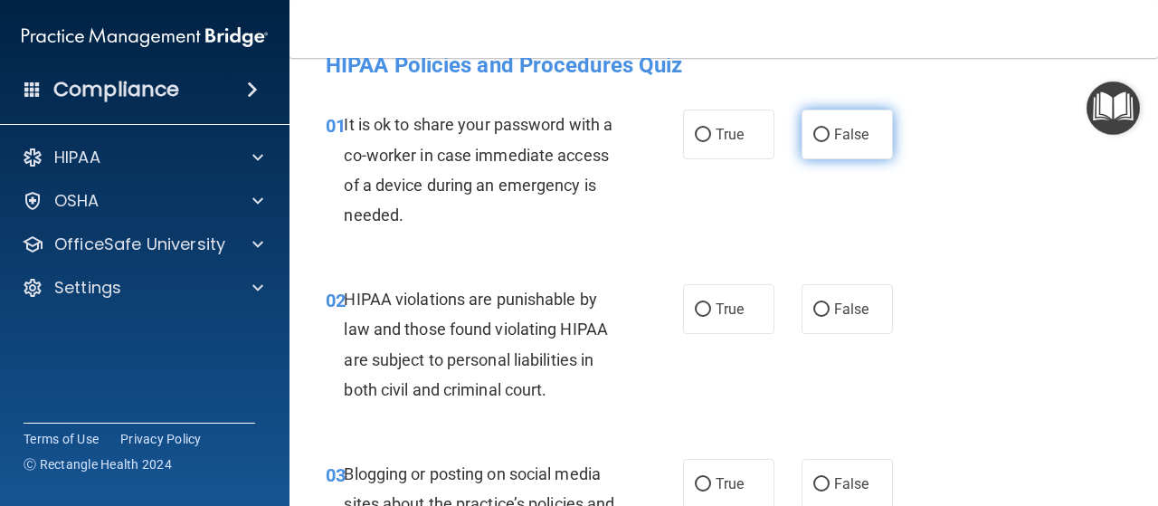
click at [813, 136] on input "False" at bounding box center [821, 135] width 16 height 14
radio input "true"
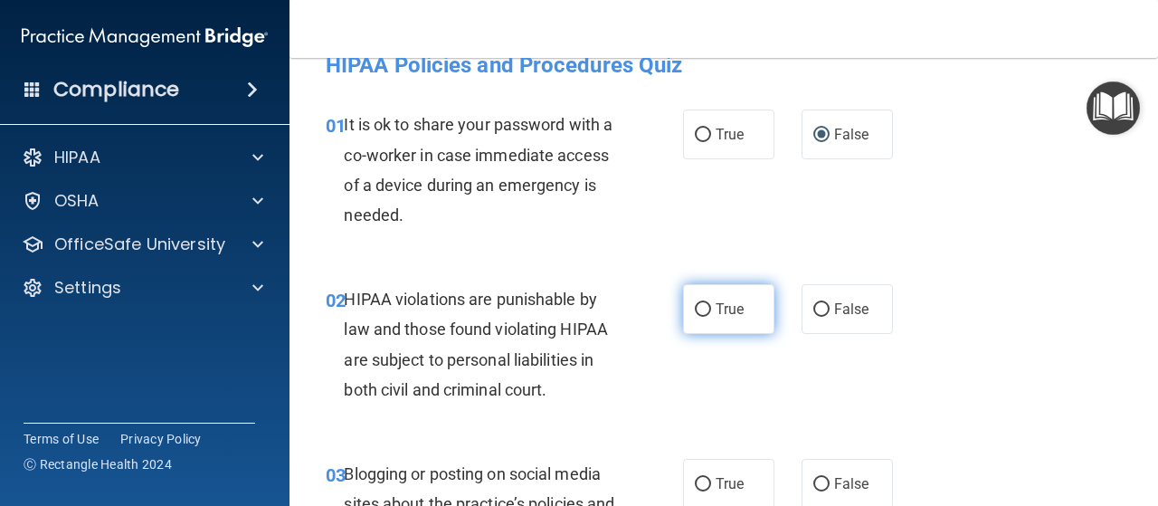
click at [695, 309] on input "True" at bounding box center [703, 310] width 16 height 14
radio input "true"
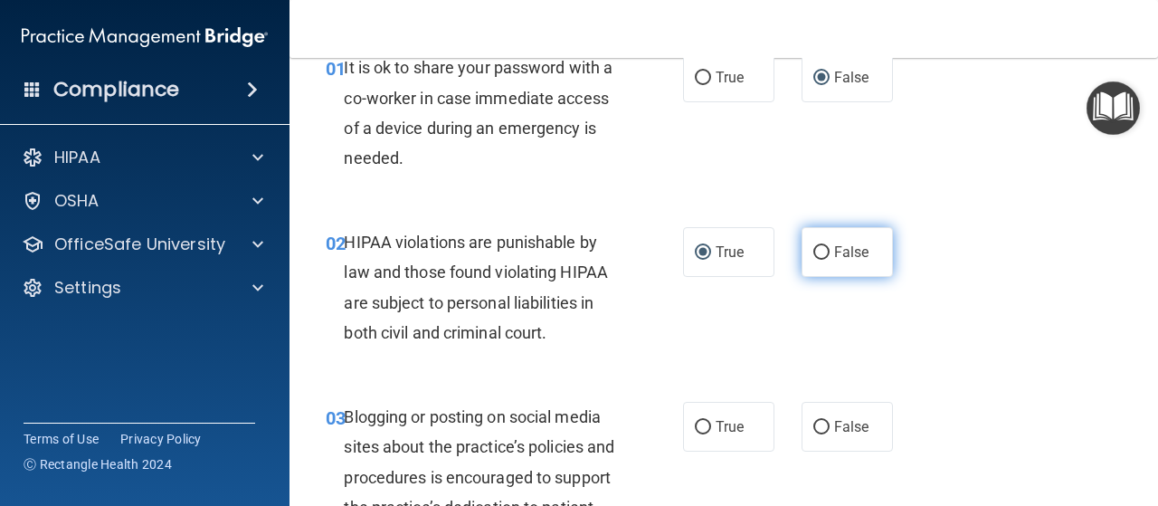
click at [817, 252] on input "False" at bounding box center [821, 253] width 16 height 14
radio input "true"
radio input "false"
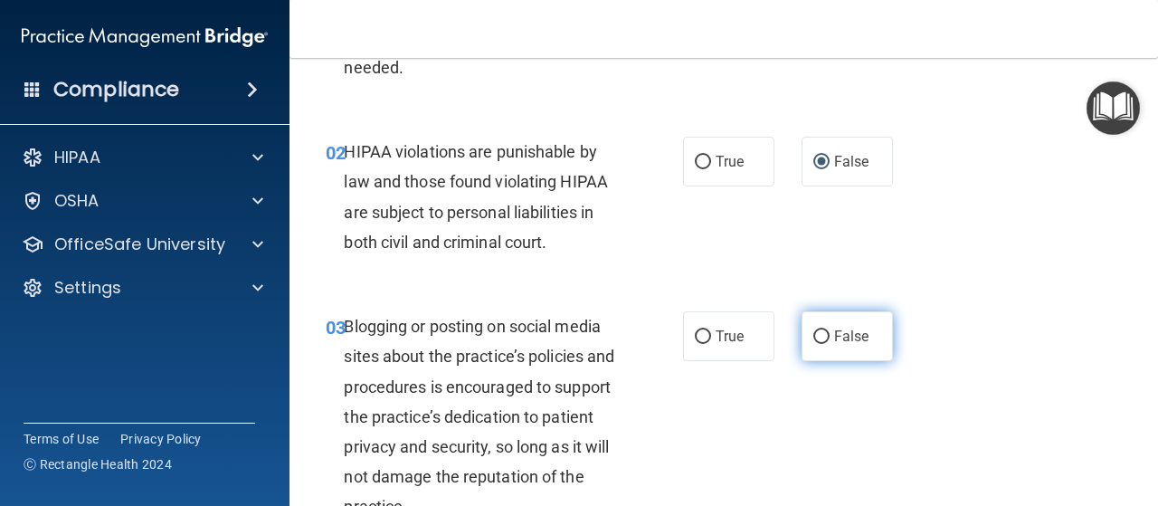
click at [834, 341] on span "False" at bounding box center [851, 336] width 35 height 17
click at [828, 341] on input "False" at bounding box center [821, 337] width 16 height 14
radio input "true"
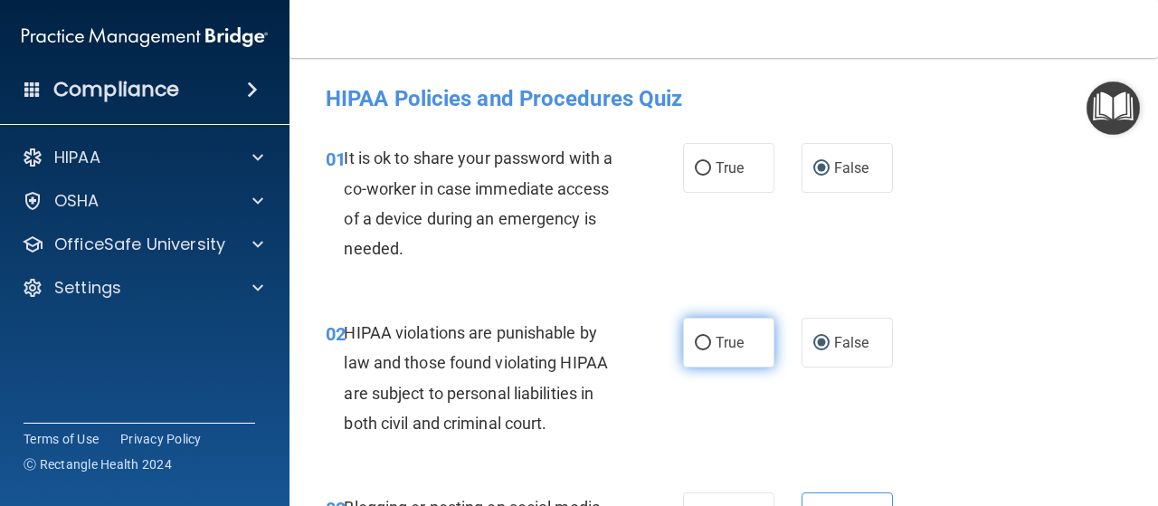
click at [695, 345] on input "True" at bounding box center [703, 344] width 16 height 14
radio input "true"
radio input "false"
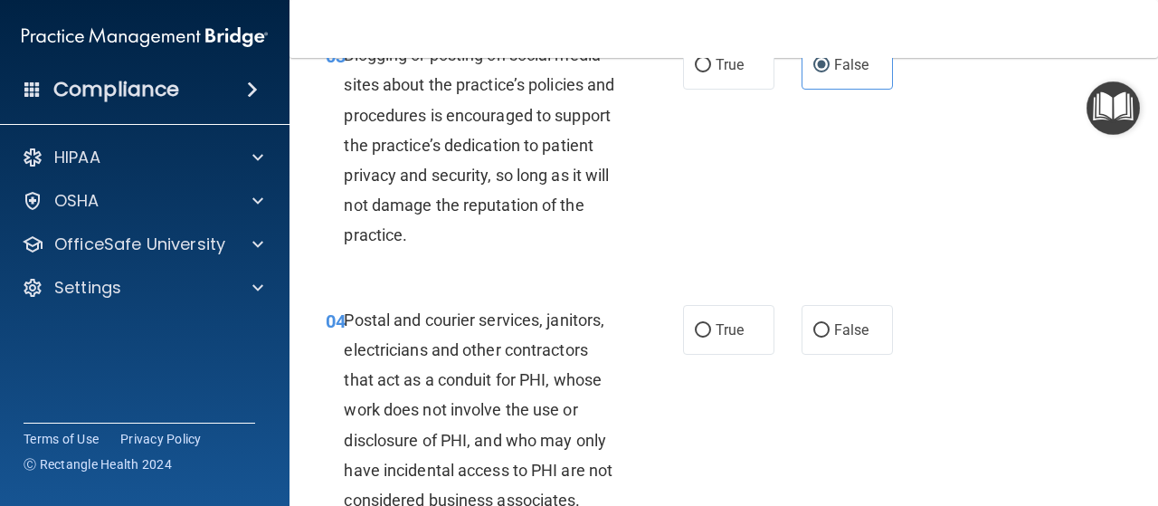
scroll to position [543, 0]
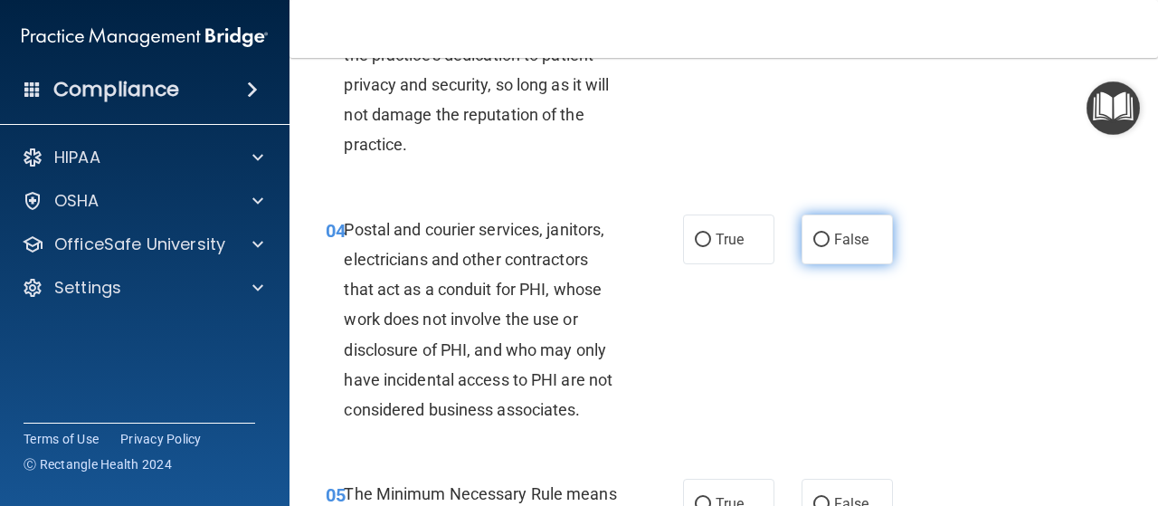
click at [813, 234] on input "False" at bounding box center [821, 240] width 16 height 14
radio input "true"
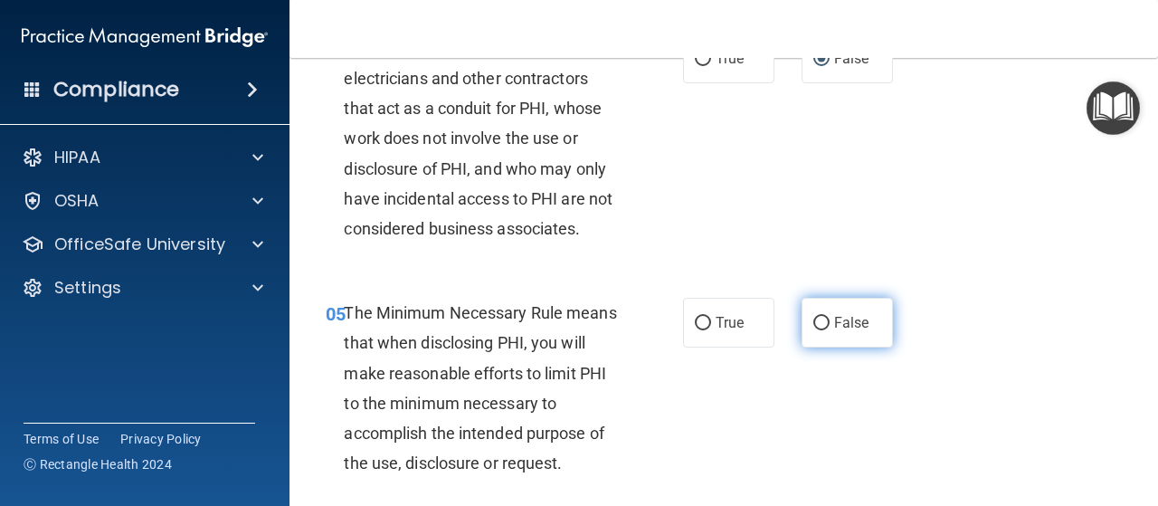
scroll to position [814, 0]
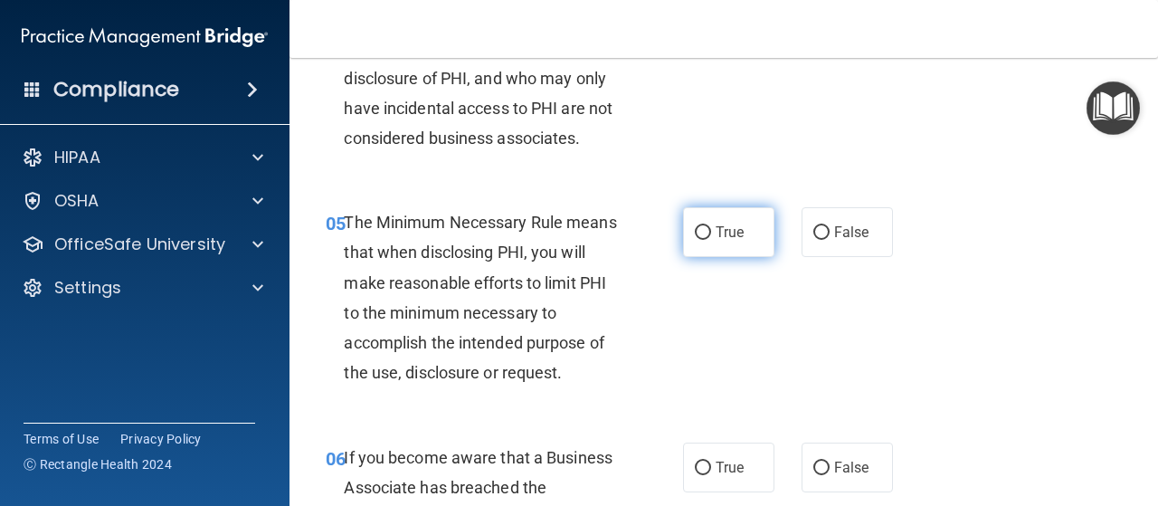
click at [693, 245] on label "True" at bounding box center [728, 232] width 91 height 50
click at [695, 240] on input "True" at bounding box center [703, 233] width 16 height 14
radio input "true"
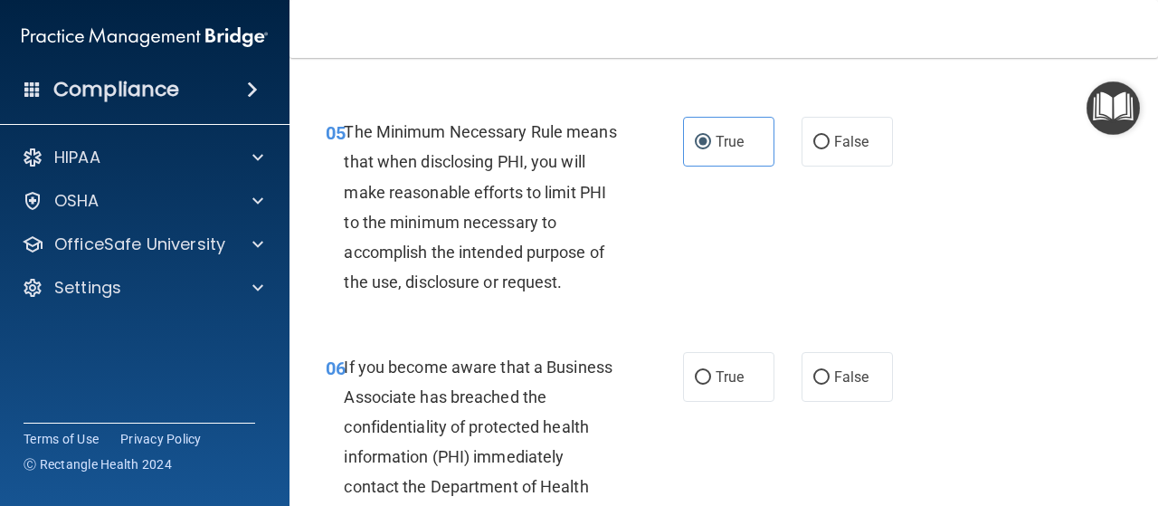
scroll to position [1086, 0]
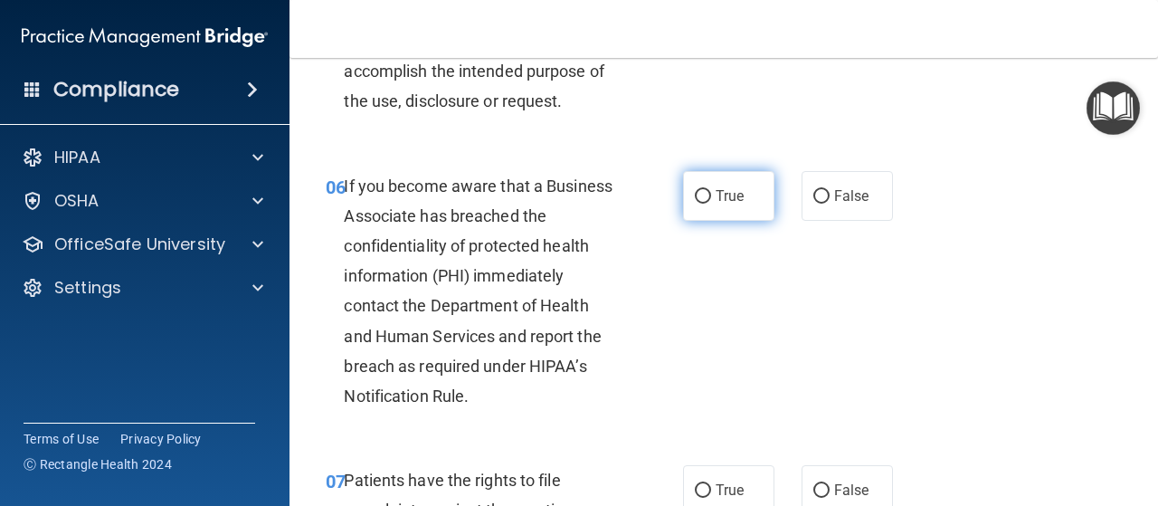
click at [695, 193] on input "True" at bounding box center [703, 197] width 16 height 14
radio input "true"
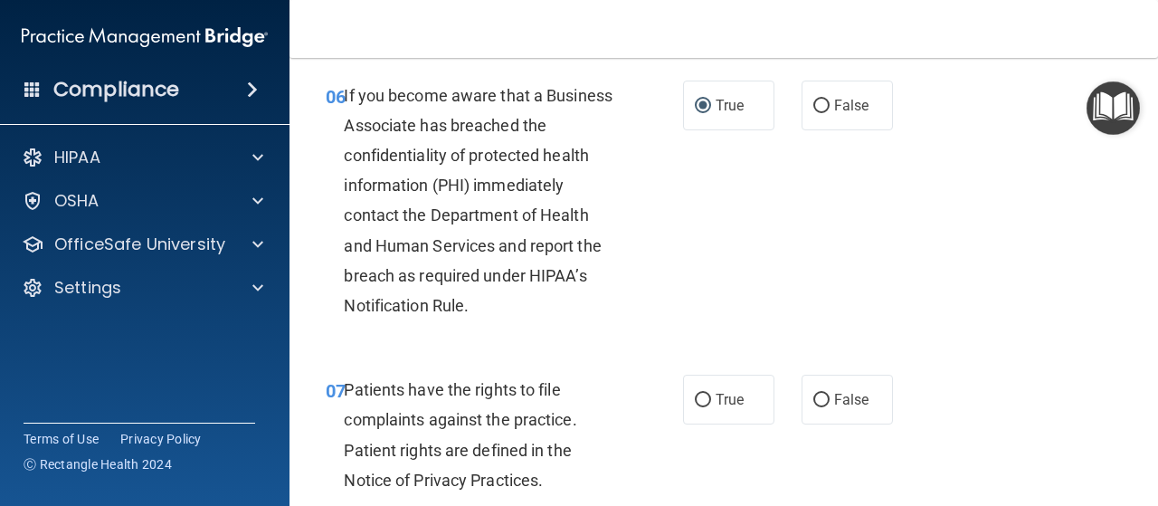
scroll to position [1357, 0]
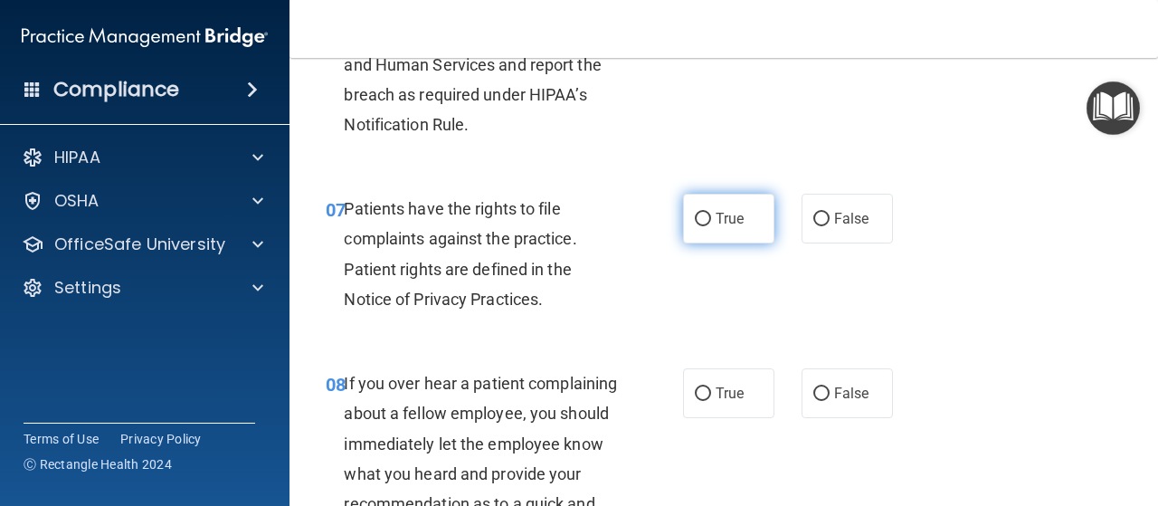
click at [699, 221] on input "True" at bounding box center [703, 220] width 16 height 14
radio input "true"
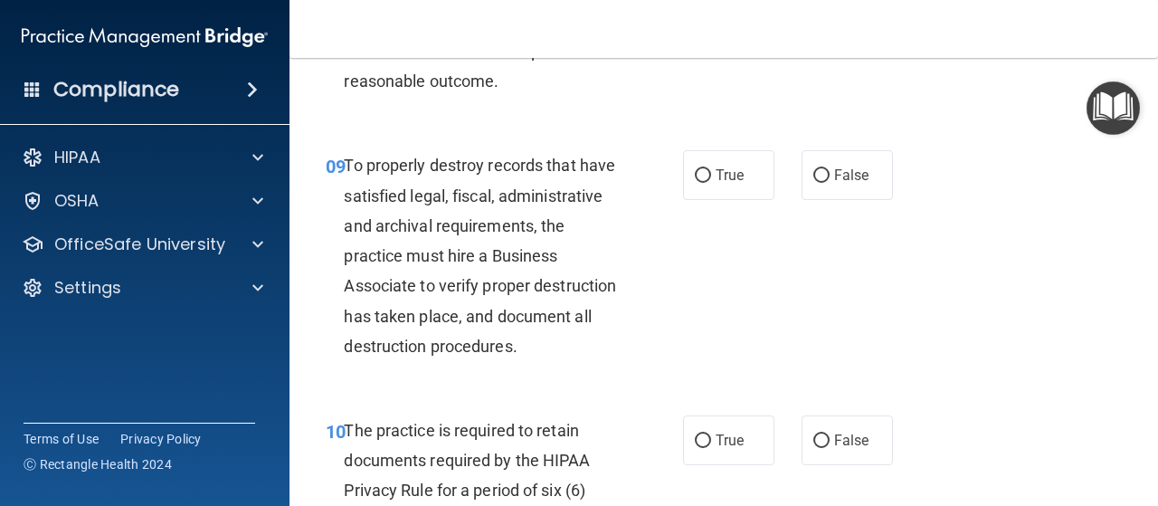
scroll to position [1991, 0]
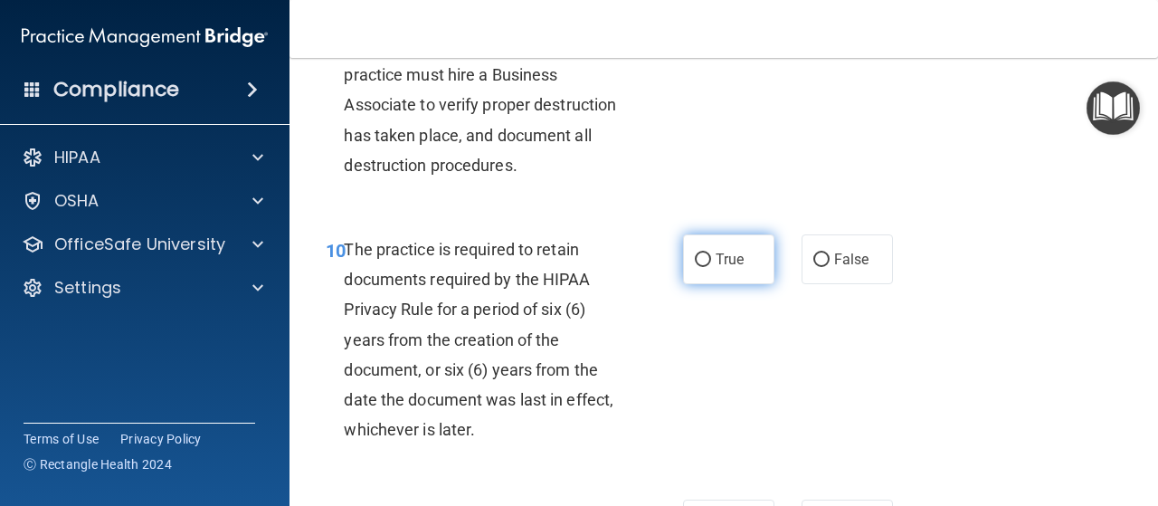
click at [708, 284] on label "True" at bounding box center [728, 259] width 91 height 50
click at [708, 267] on input "True" at bounding box center [703, 260] width 16 height 14
radio input "true"
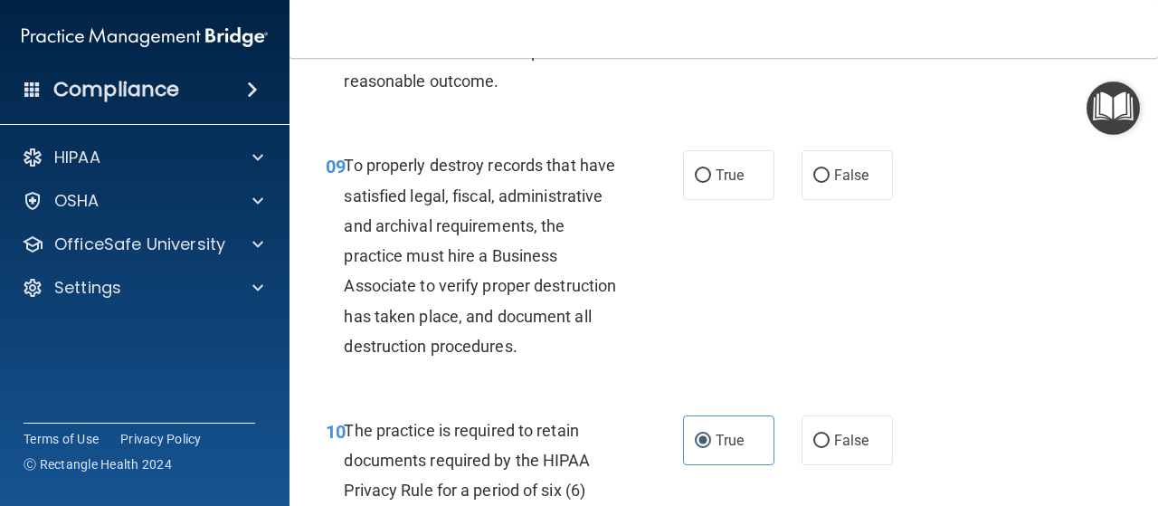
scroll to position [1629, 0]
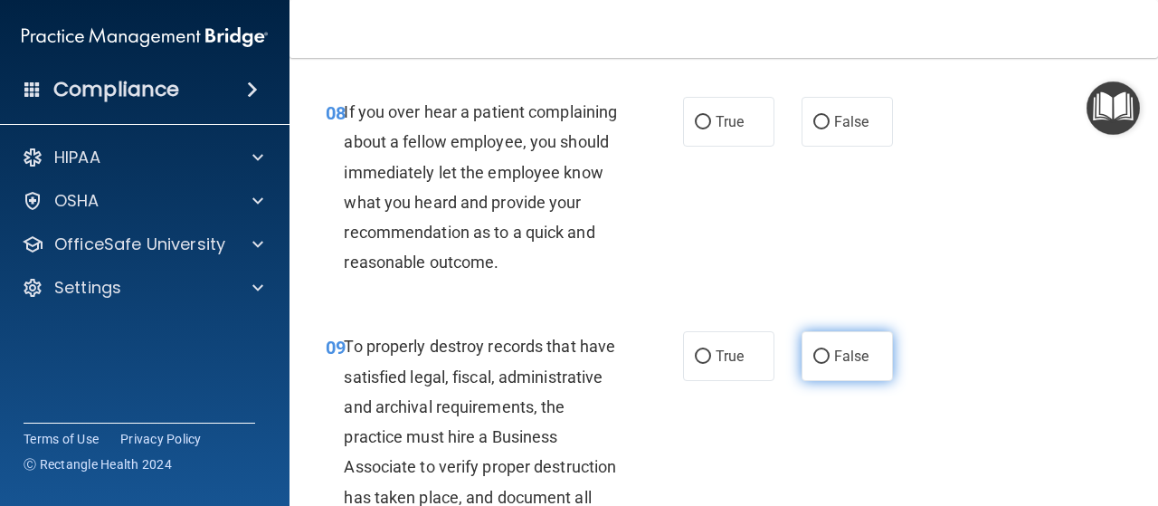
click at [815, 381] on label "False" at bounding box center [847, 356] width 91 height 50
click at [815, 364] on input "False" at bounding box center [821, 357] width 16 height 14
radio input "true"
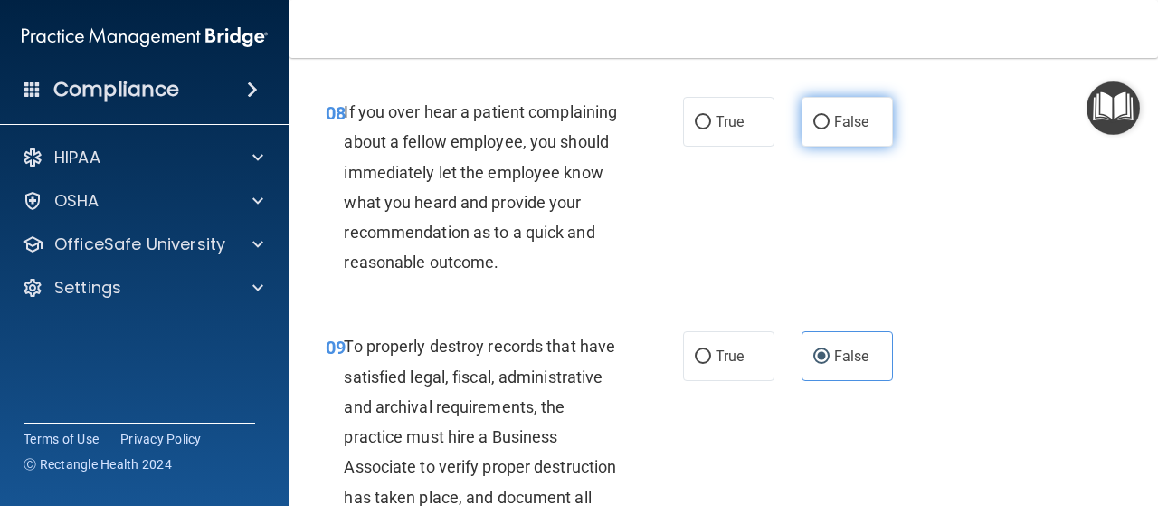
click at [813, 120] on input "False" at bounding box center [821, 123] width 16 height 14
radio input "true"
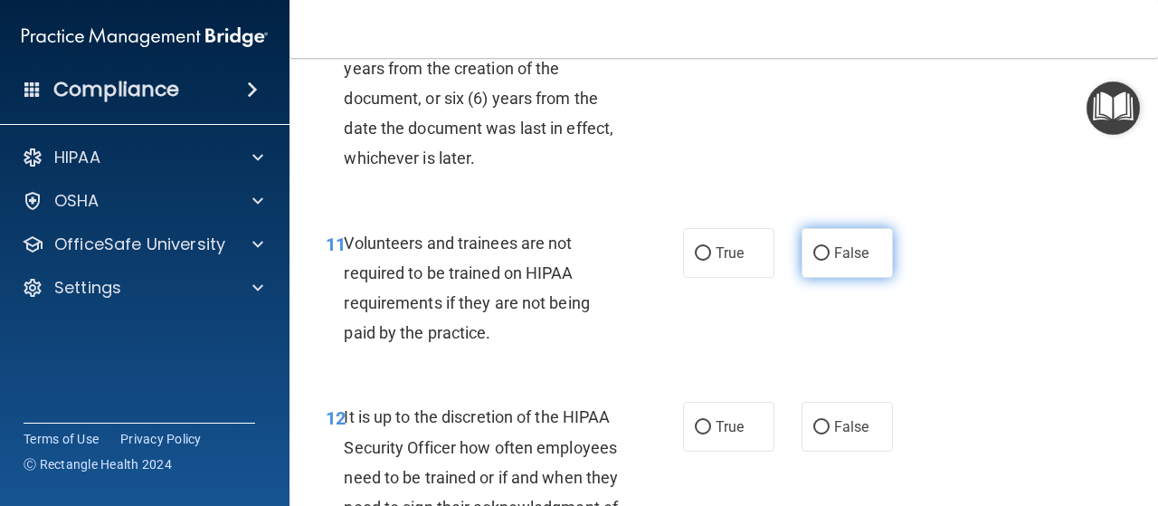
scroll to position [2172, 0]
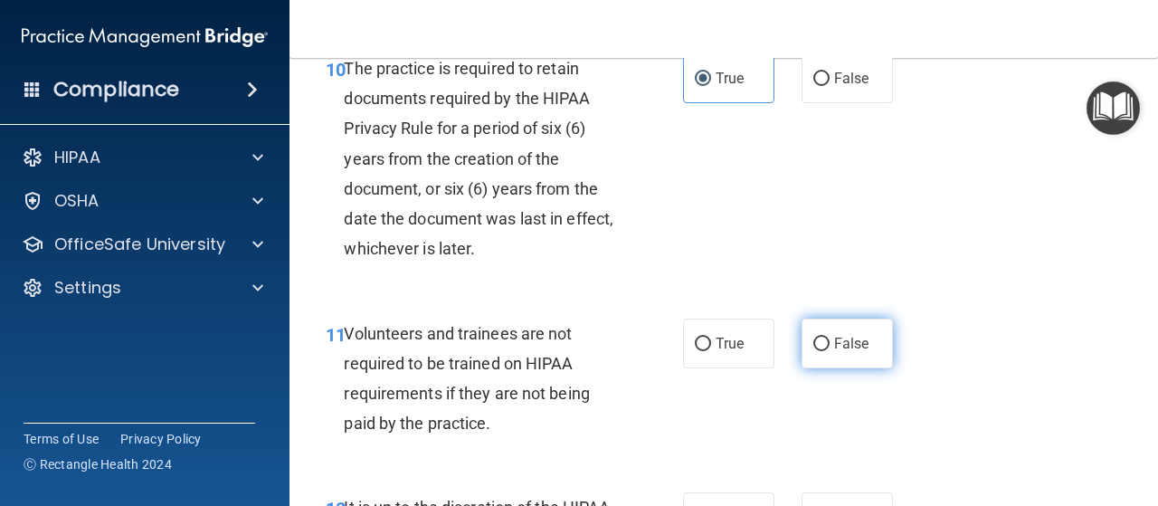
click at [813, 351] on input "False" at bounding box center [821, 345] width 16 height 14
radio input "true"
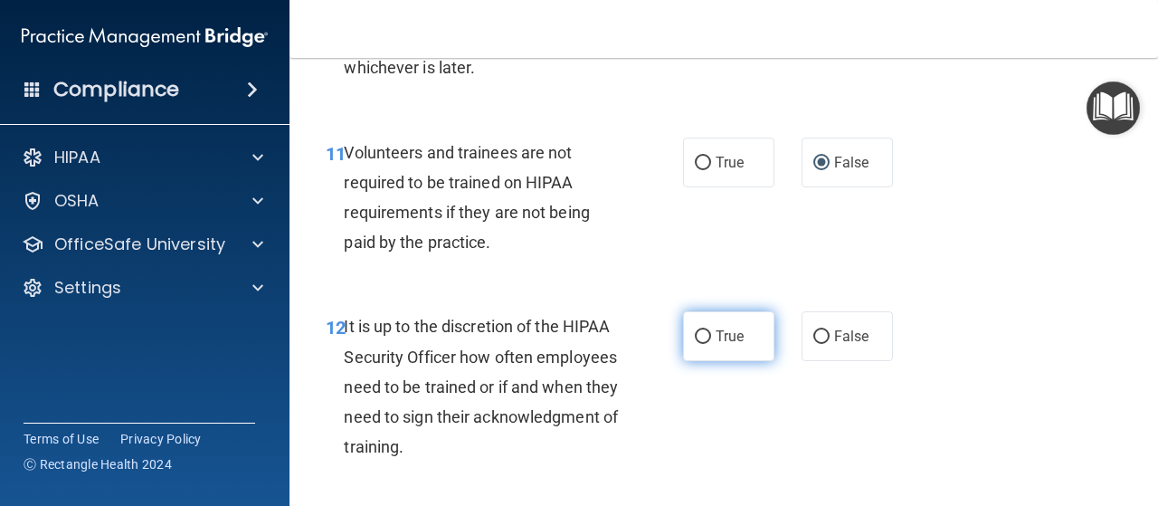
scroll to position [2262, 0]
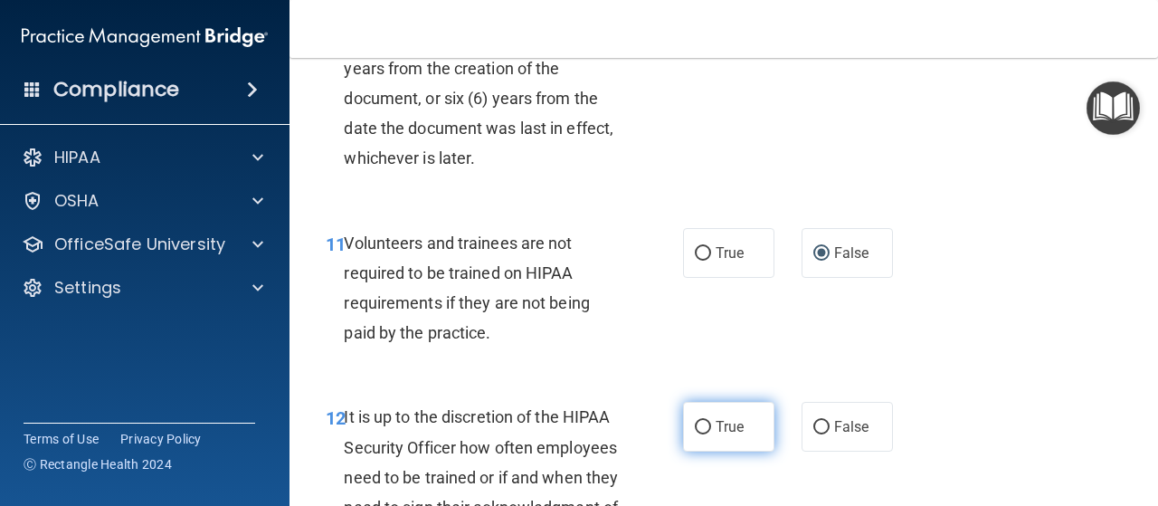
click at [691, 357] on div "11 Volunteers and trainees are not required to be trained on HIPAA requirements…" at bounding box center [505, 292] width 412 height 129
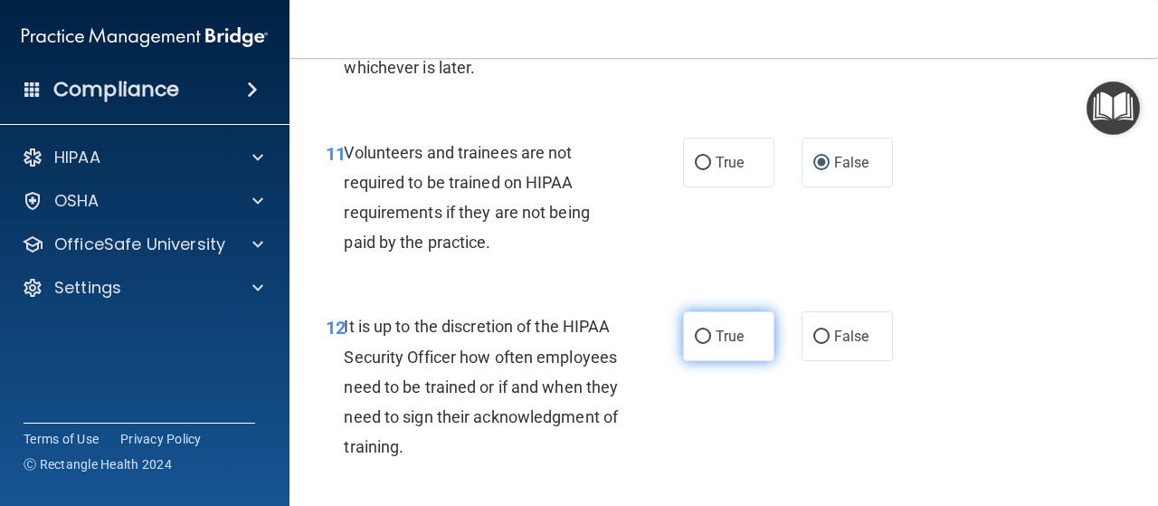
click at [696, 344] on input "True" at bounding box center [703, 337] width 16 height 14
radio input "true"
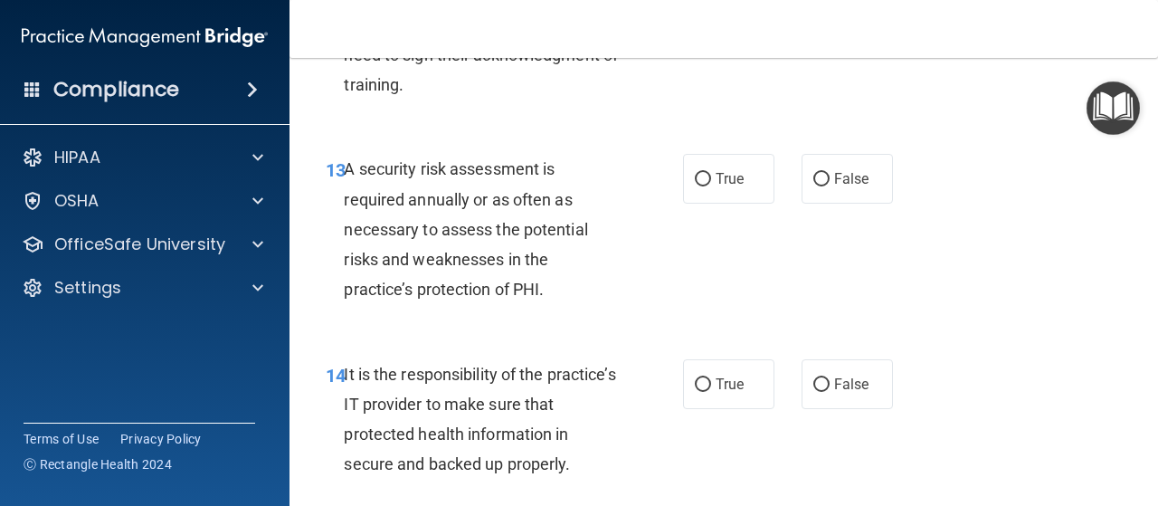
scroll to position [2805, 0]
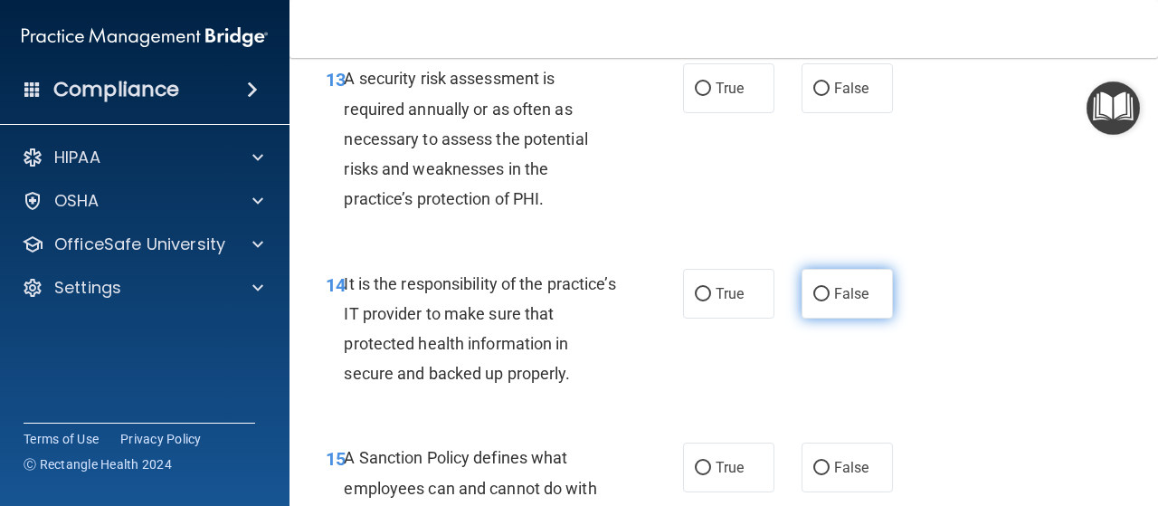
click at [814, 301] on input "False" at bounding box center [821, 295] width 16 height 14
radio input "true"
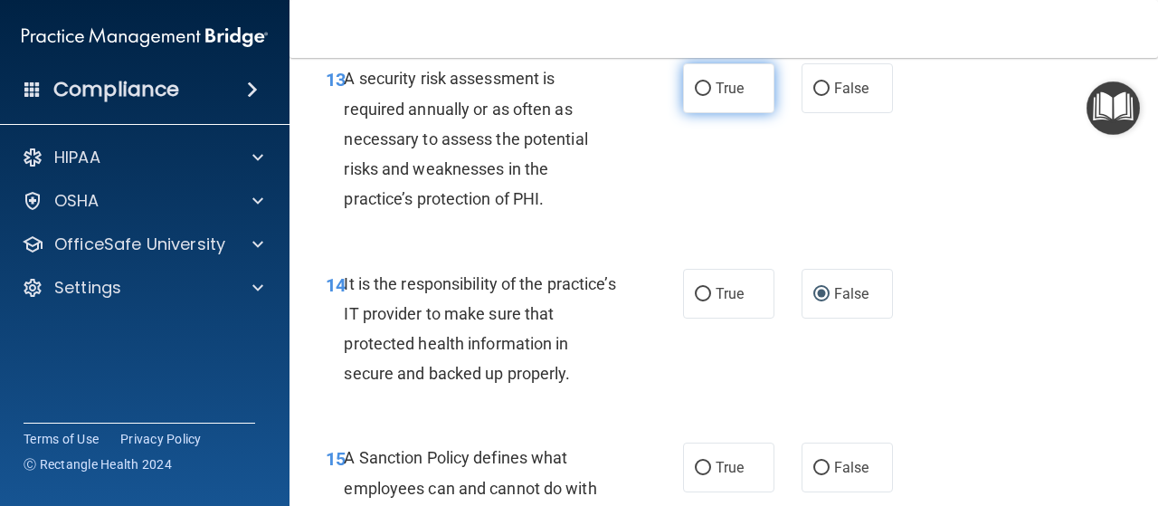
click at [691, 113] on label "True" at bounding box center [728, 88] width 91 height 50
click at [695, 96] on input "True" at bounding box center [703, 89] width 16 height 14
radio input "true"
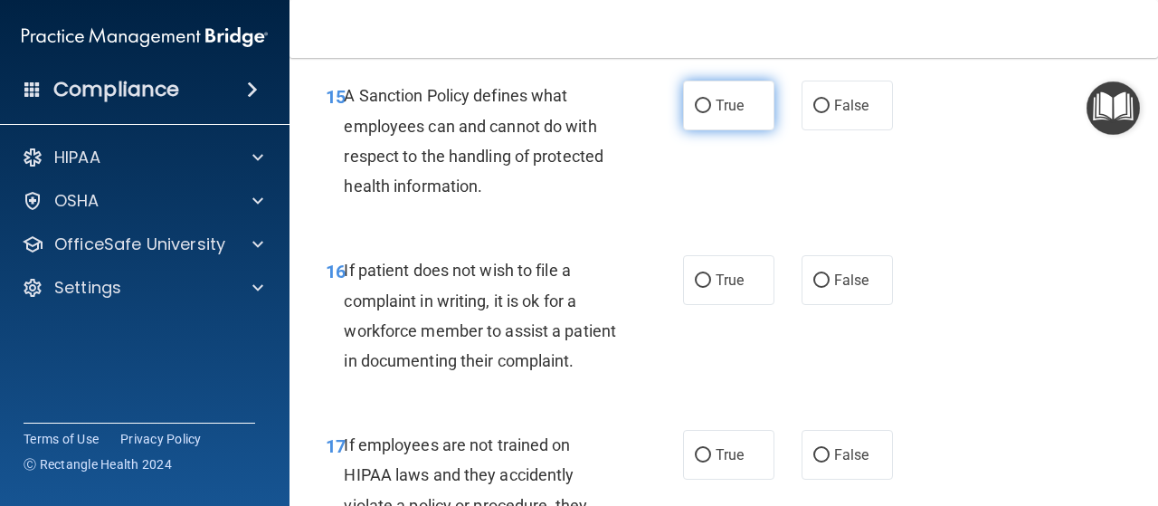
scroll to position [3077, 0]
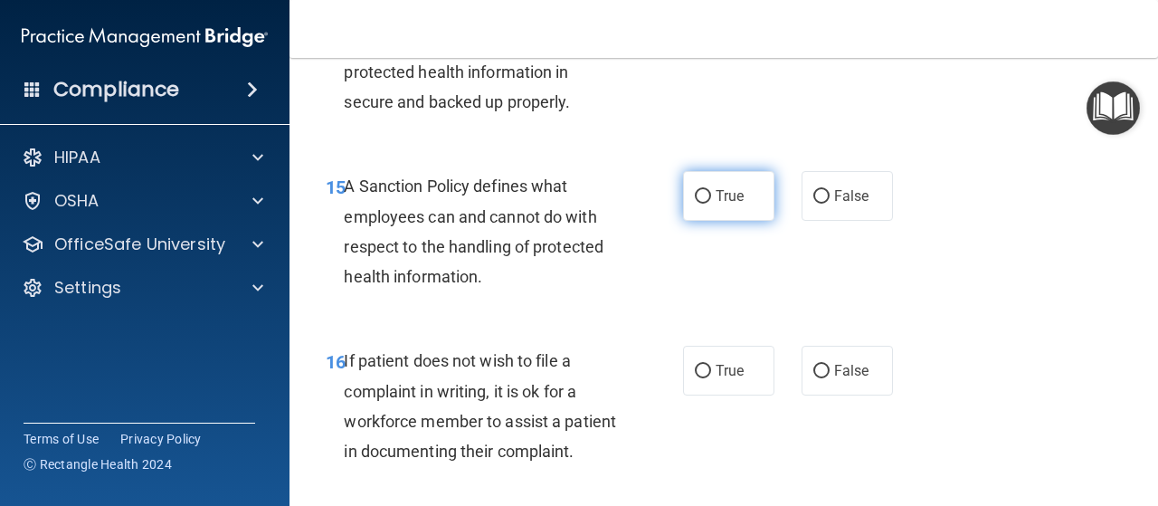
click at [699, 204] on input "True" at bounding box center [703, 197] width 16 height 14
radio input "true"
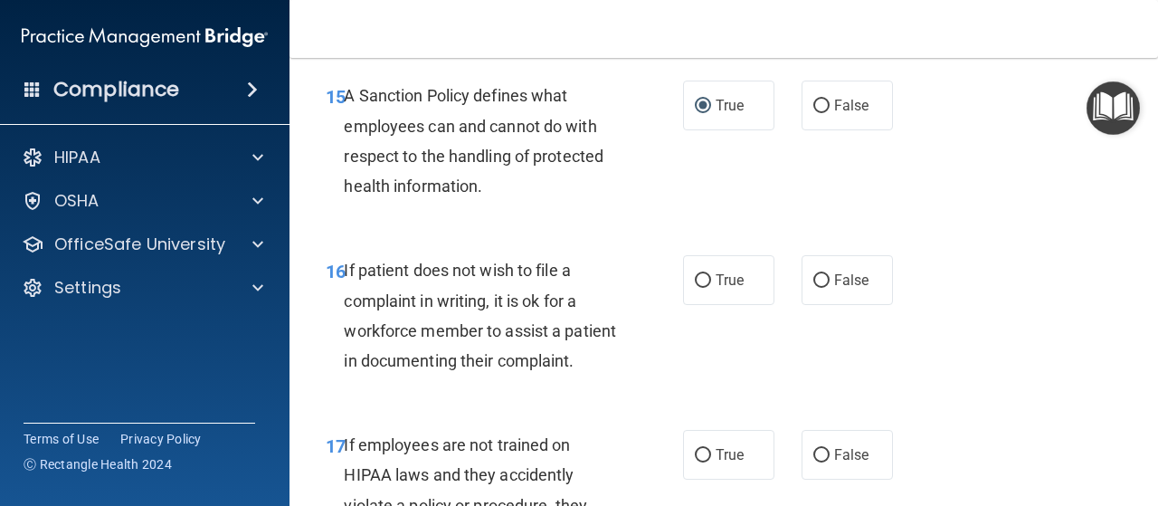
scroll to position [3258, 0]
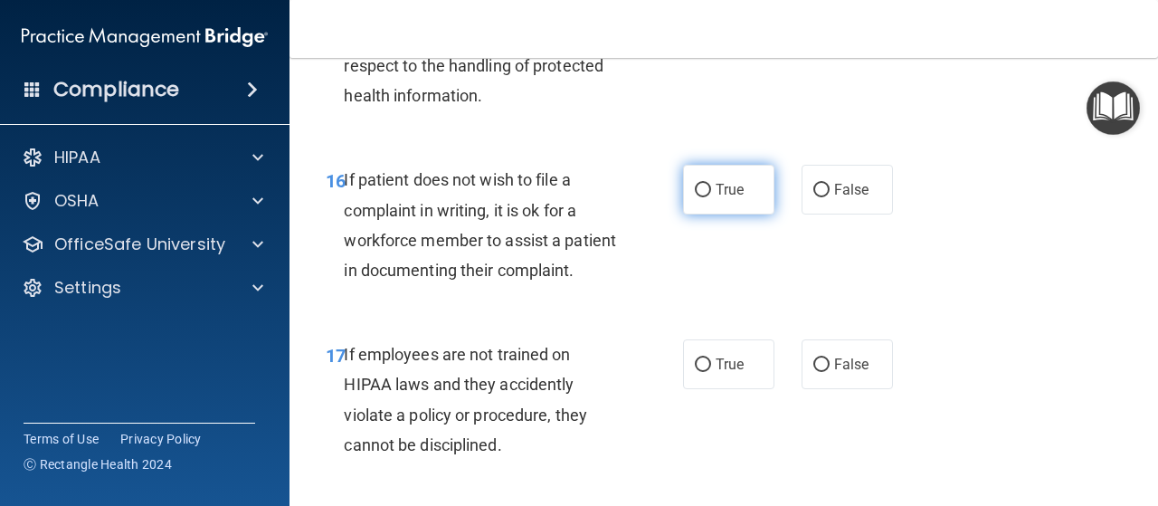
click at [702, 197] on input "True" at bounding box center [703, 191] width 16 height 14
radio input "true"
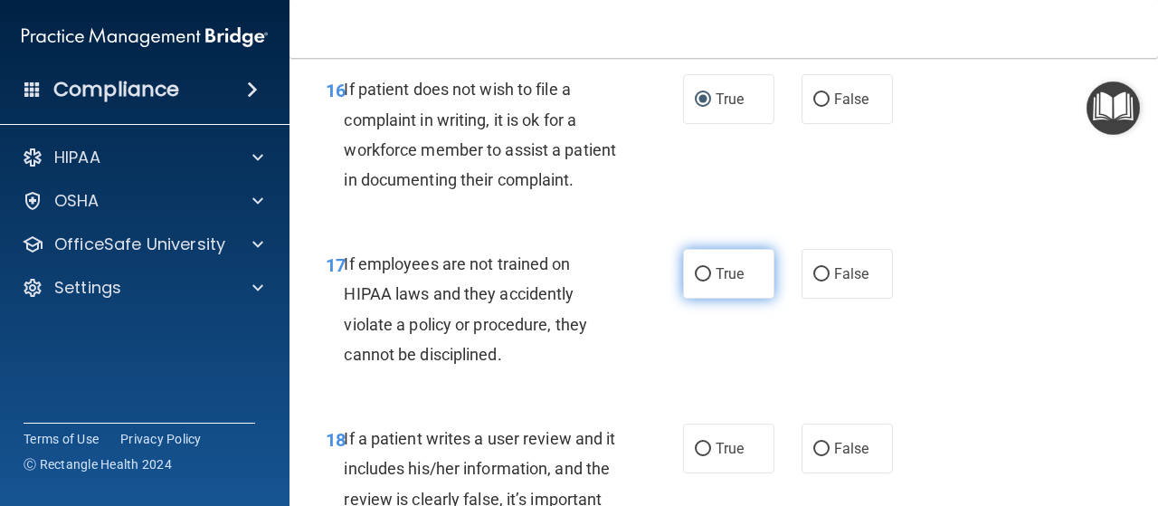
scroll to position [3439, 0]
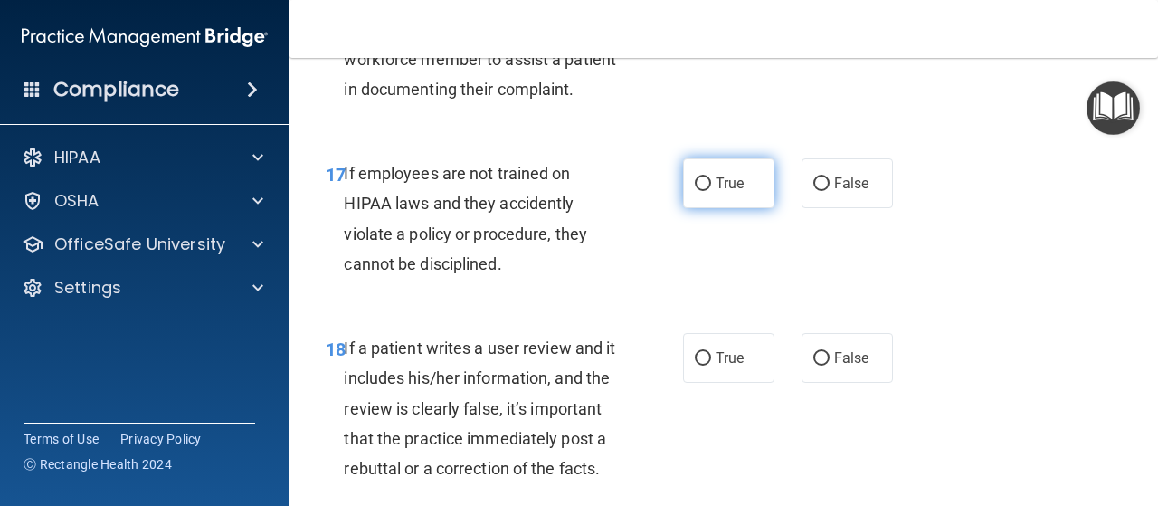
click at [700, 191] on input "True" at bounding box center [703, 184] width 16 height 14
radio input "true"
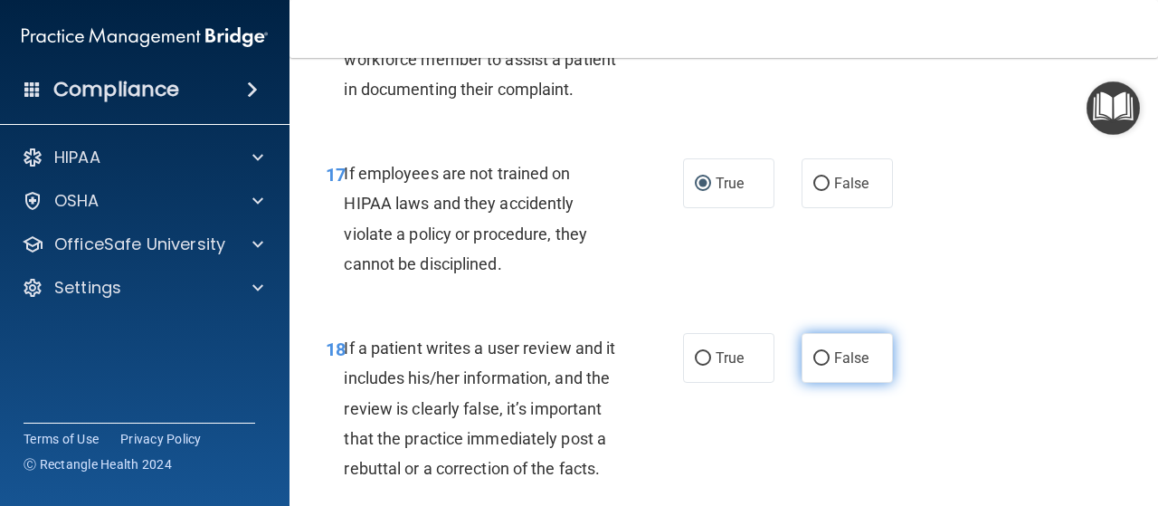
click at [813, 366] on input "False" at bounding box center [821, 359] width 16 height 14
radio input "true"
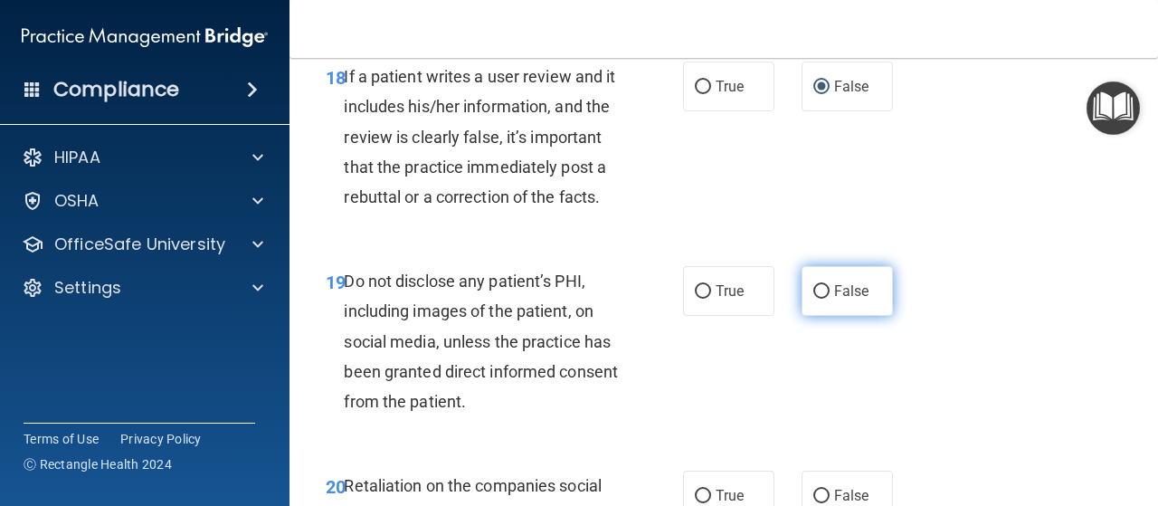
scroll to position [3800, 0]
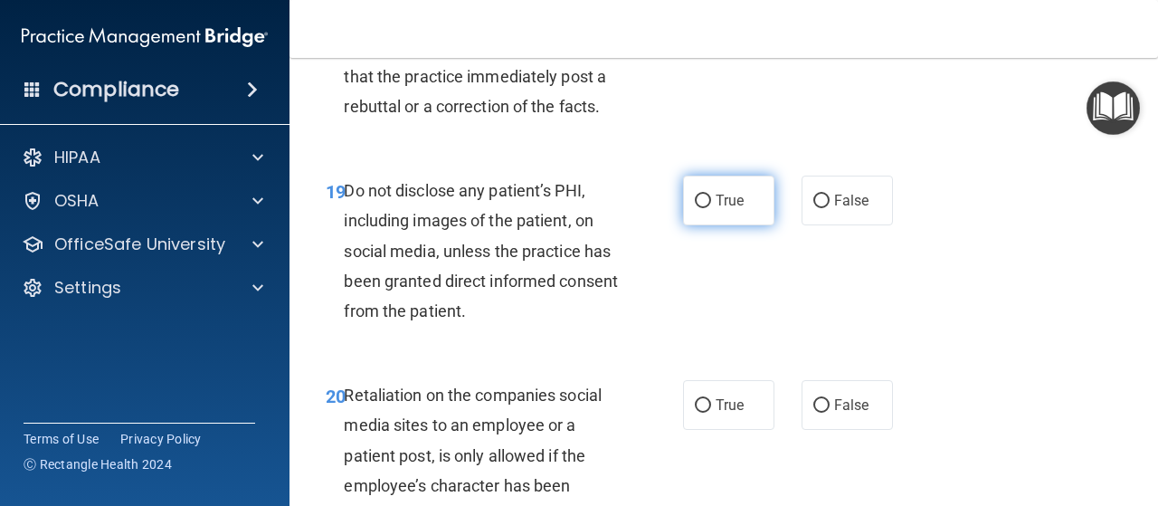
click at [695, 208] on input "True" at bounding box center [703, 202] width 16 height 14
radio input "true"
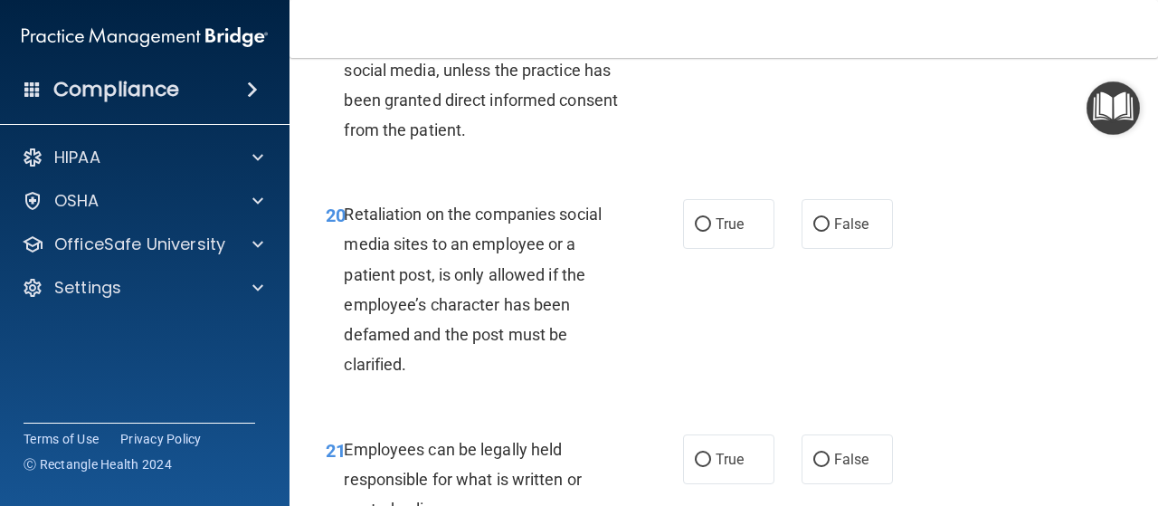
scroll to position [4072, 0]
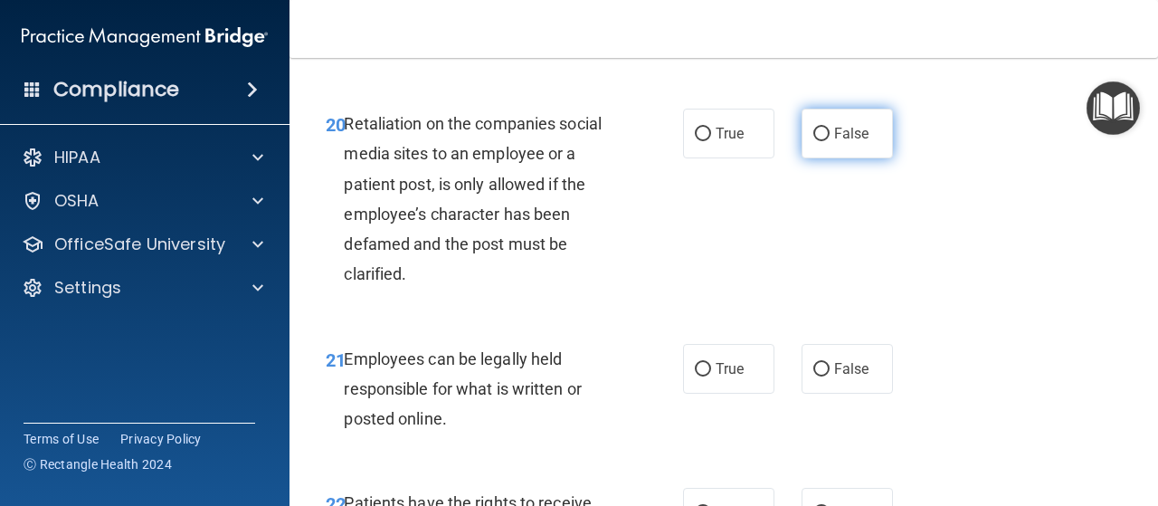
click at [816, 141] on input "False" at bounding box center [821, 135] width 16 height 14
radio input "true"
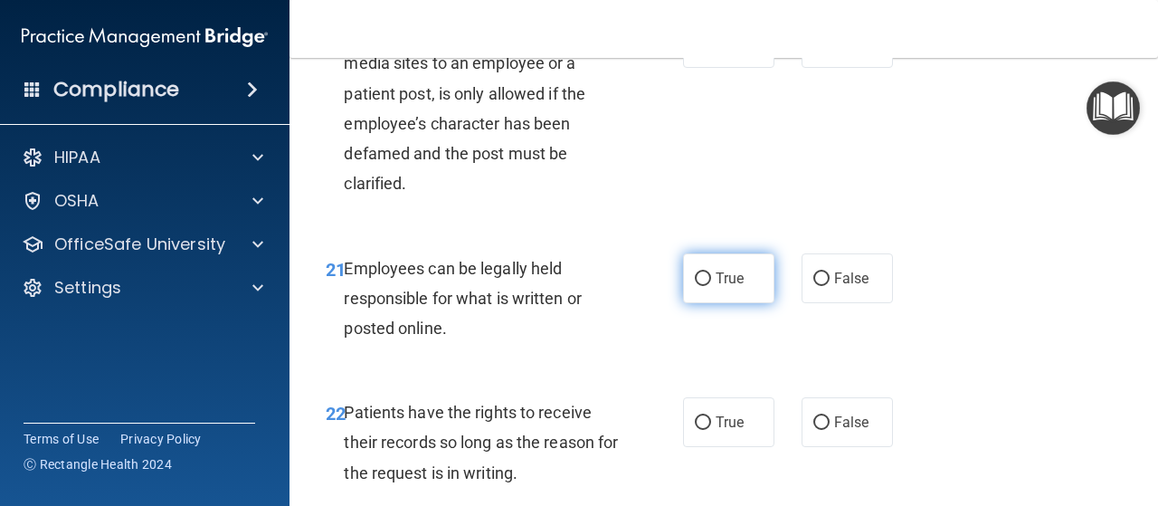
click at [701, 286] on input "True" at bounding box center [703, 279] width 16 height 14
radio input "true"
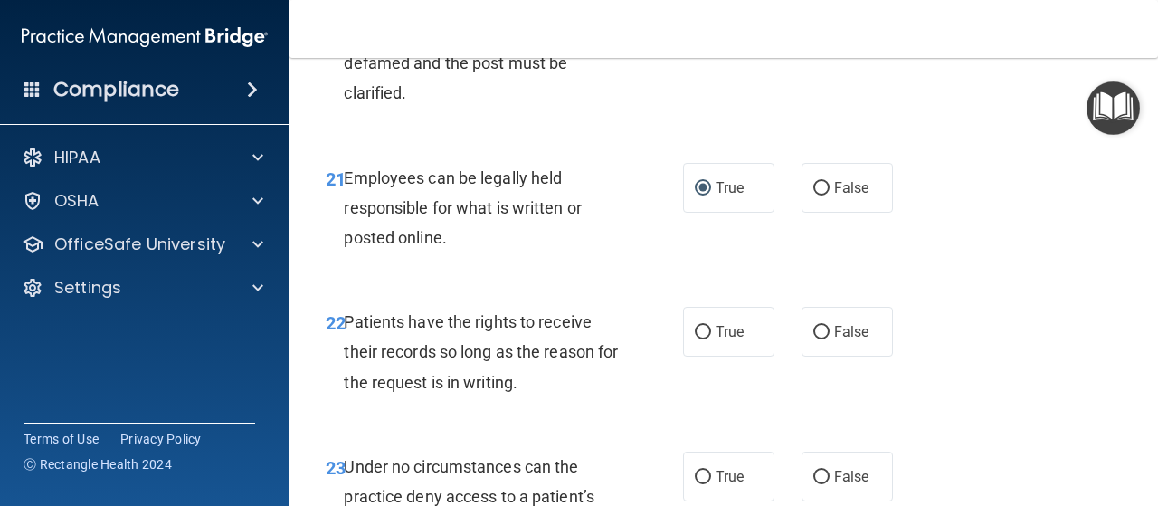
scroll to position [4343, 0]
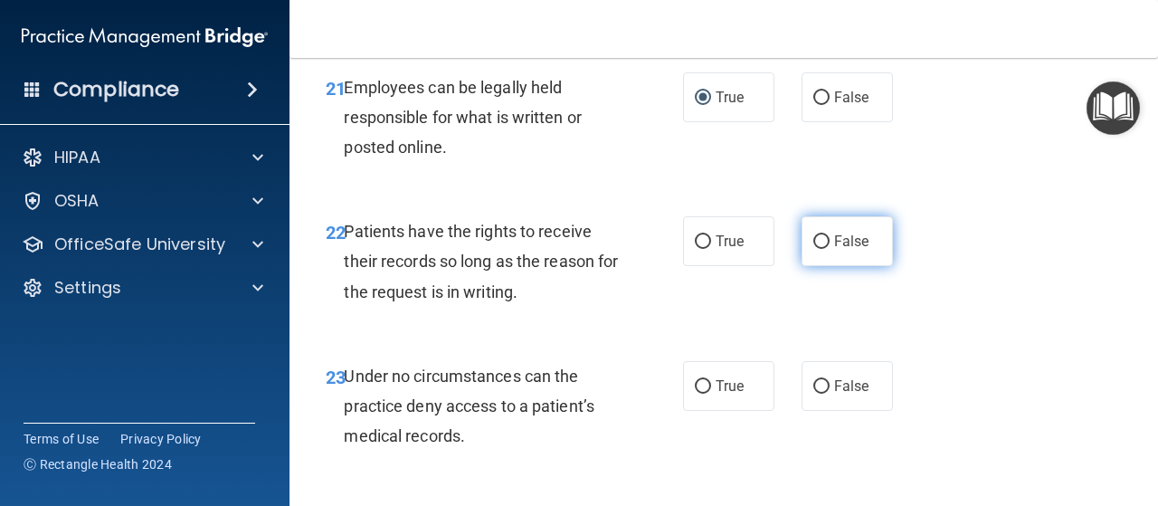
click at [814, 249] on input "False" at bounding box center [821, 242] width 16 height 14
radio input "true"
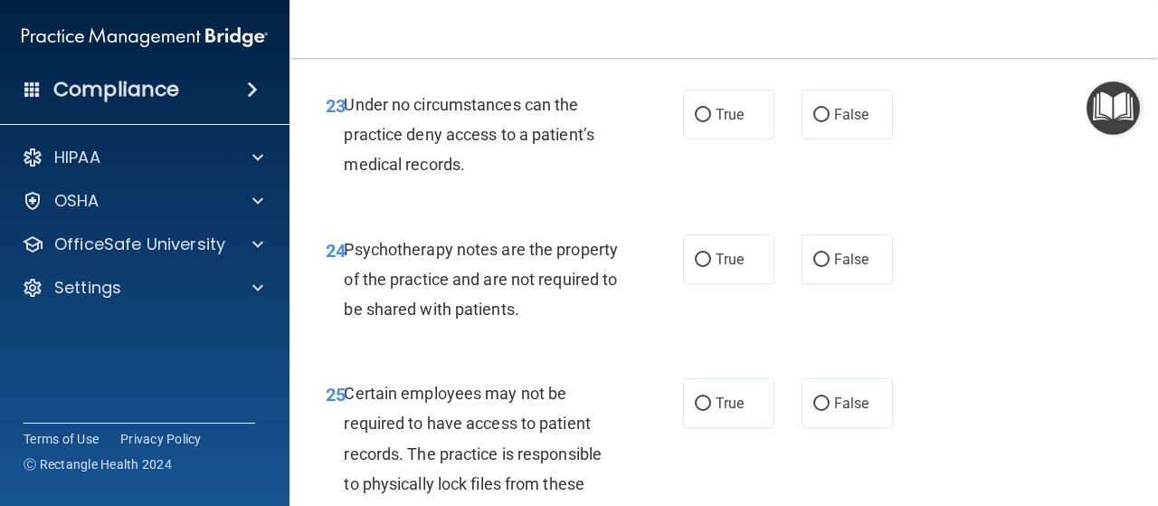
scroll to position [4705, 0]
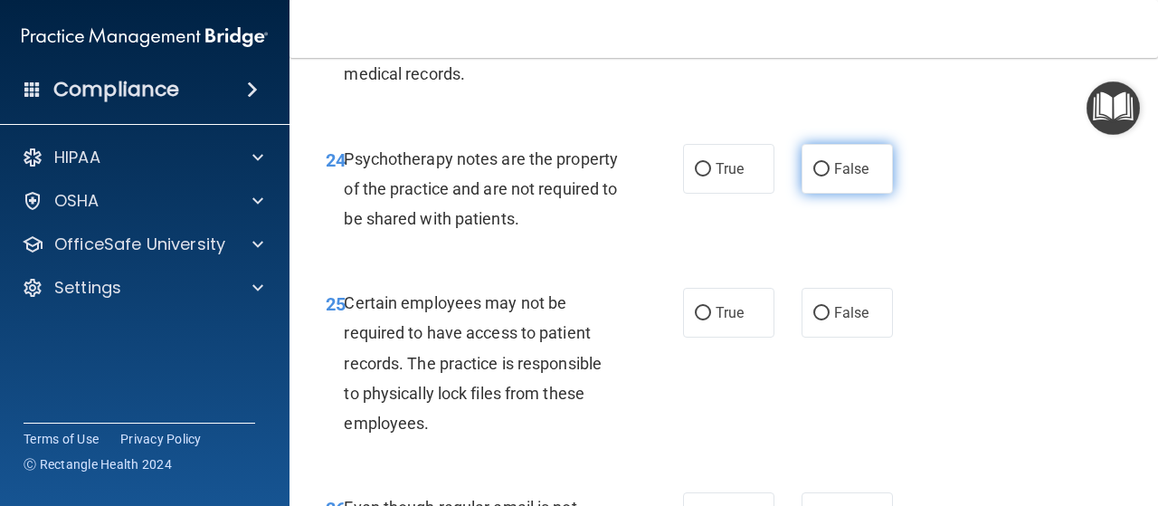
click at [813, 176] on input "False" at bounding box center [821, 170] width 16 height 14
radio input "true"
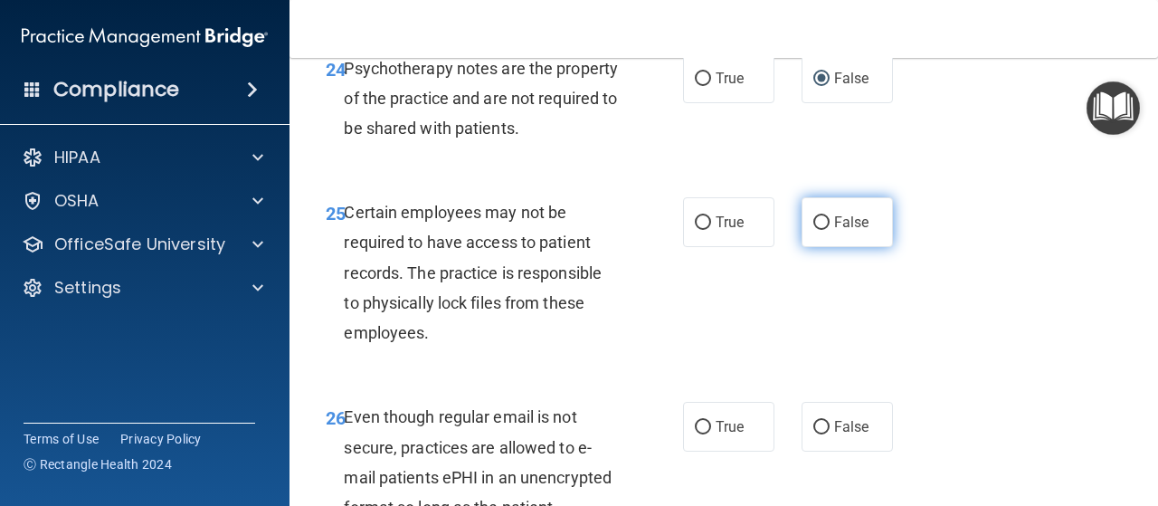
click at [816, 230] on input "False" at bounding box center [821, 223] width 16 height 14
radio input "true"
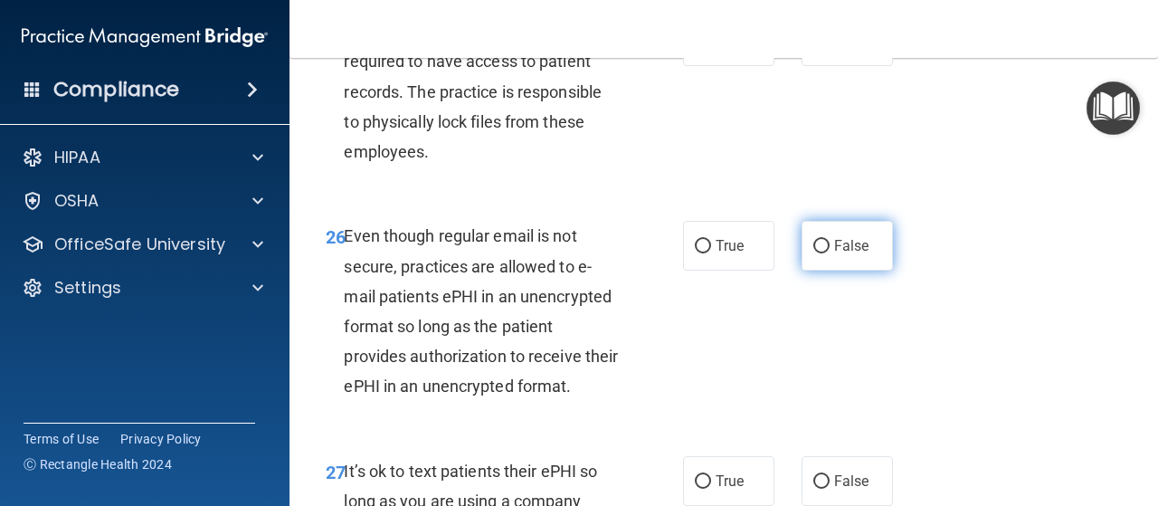
scroll to position [5067, 0]
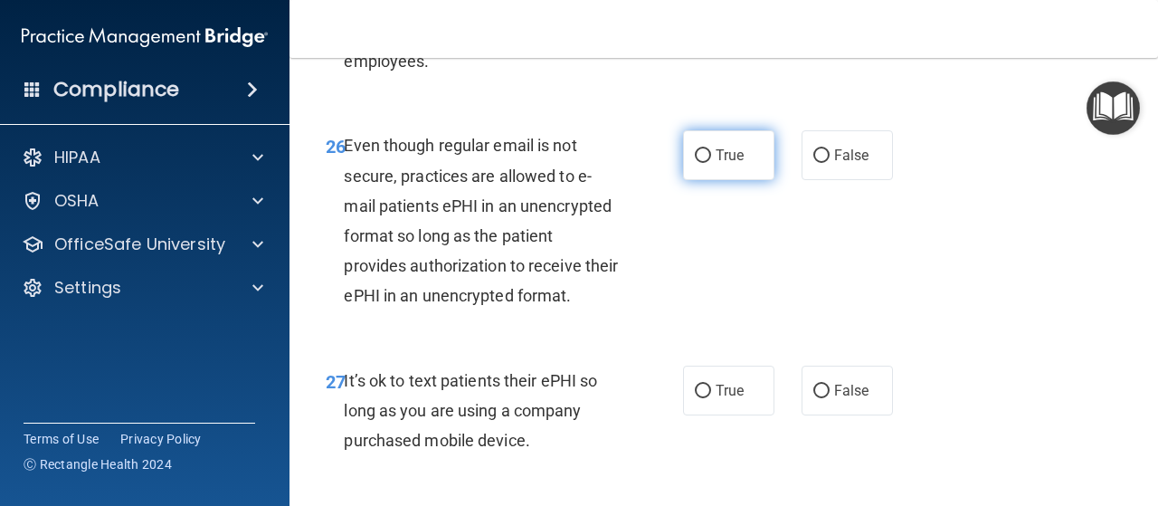
click at [695, 163] on input "True" at bounding box center [703, 156] width 16 height 14
radio input "true"
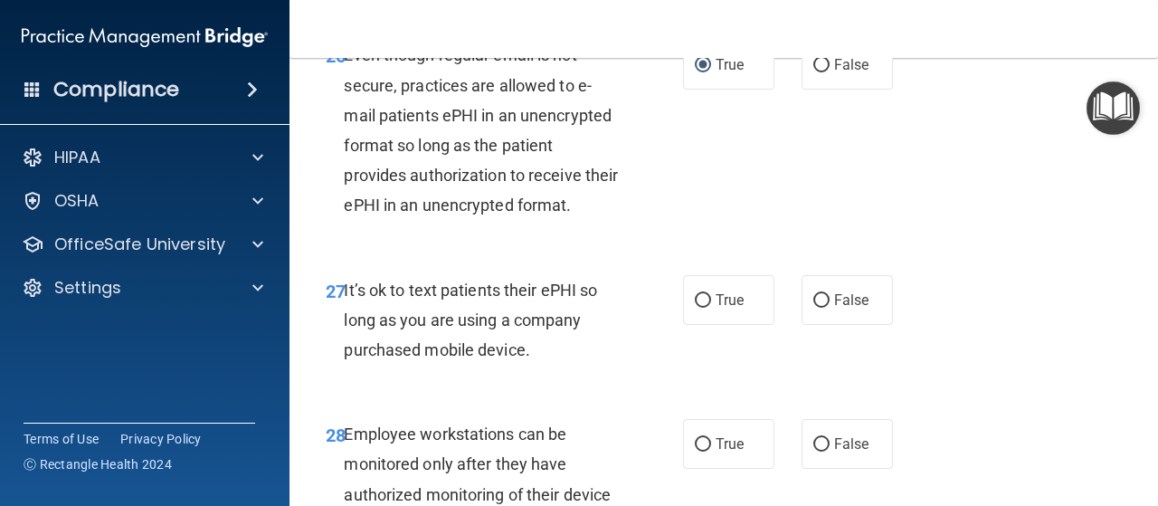
scroll to position [5339, 0]
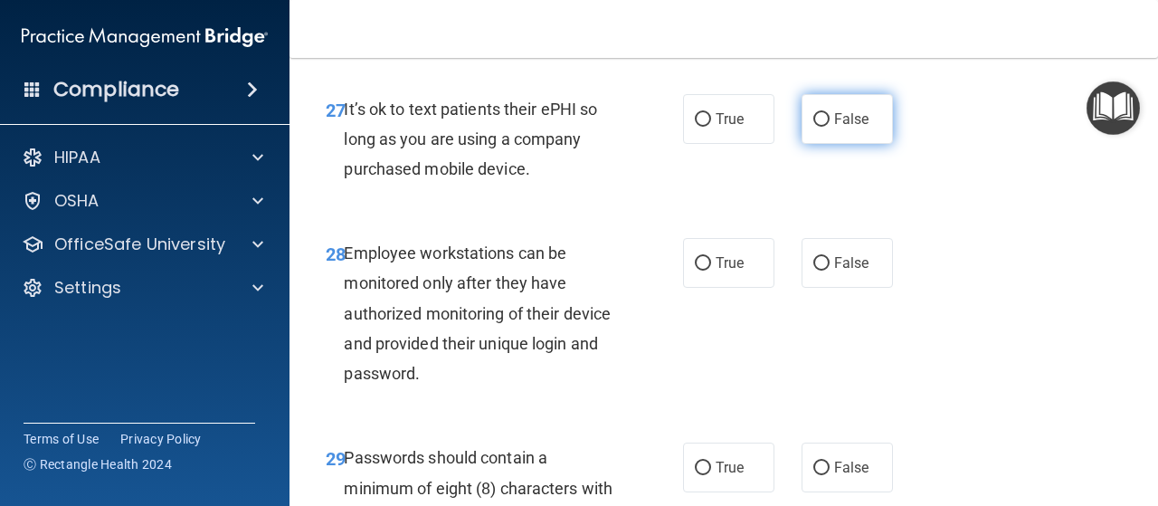
click at [815, 127] on input "False" at bounding box center [821, 120] width 16 height 14
radio input "true"
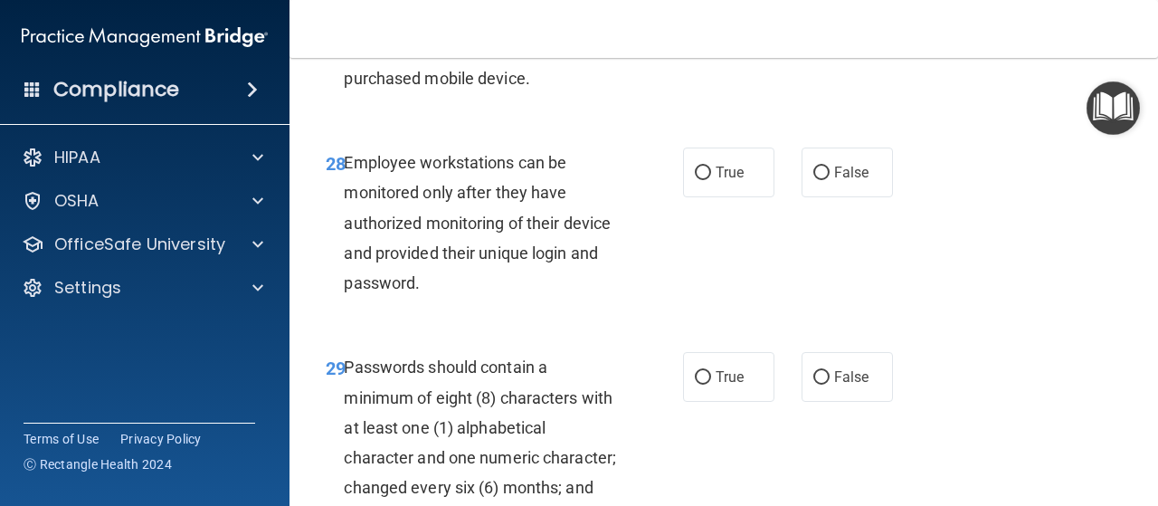
scroll to position [5520, 0]
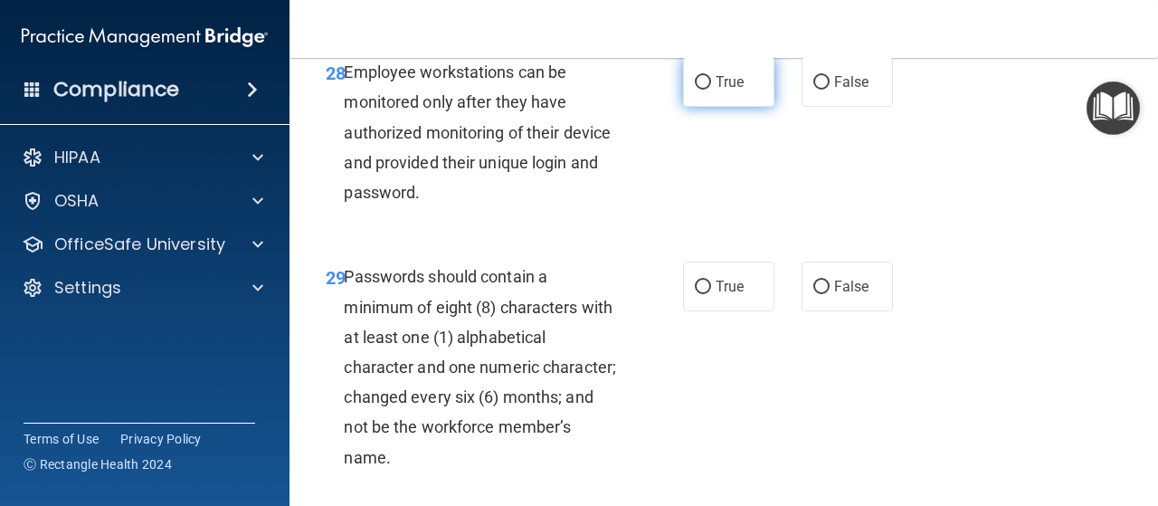
click at [695, 90] on input "True" at bounding box center [703, 83] width 16 height 14
radio input "true"
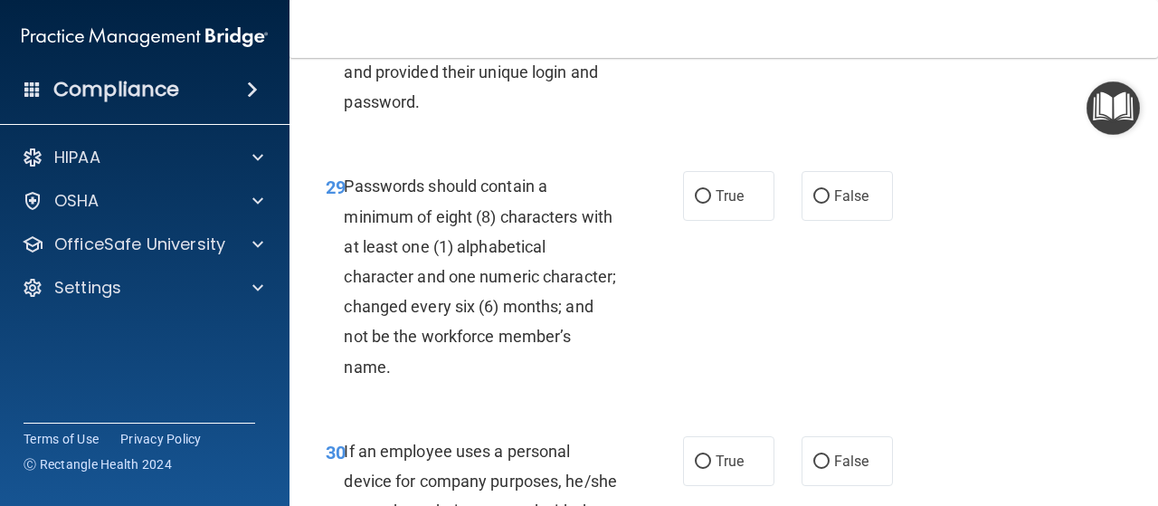
scroll to position [5701, 0]
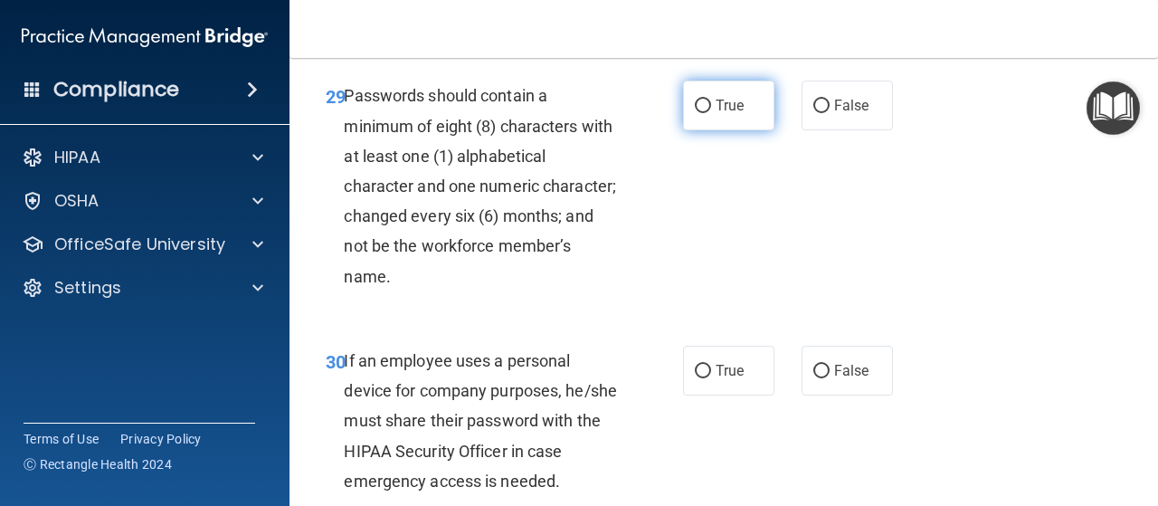
click at [695, 113] on input "True" at bounding box center [703, 107] width 16 height 14
radio input "true"
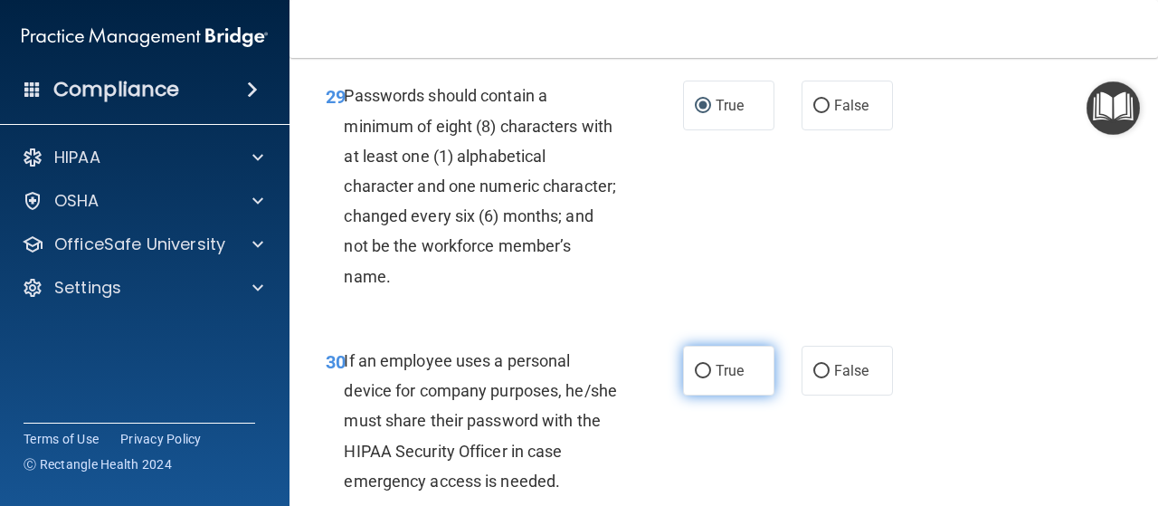
scroll to position [5882, 0]
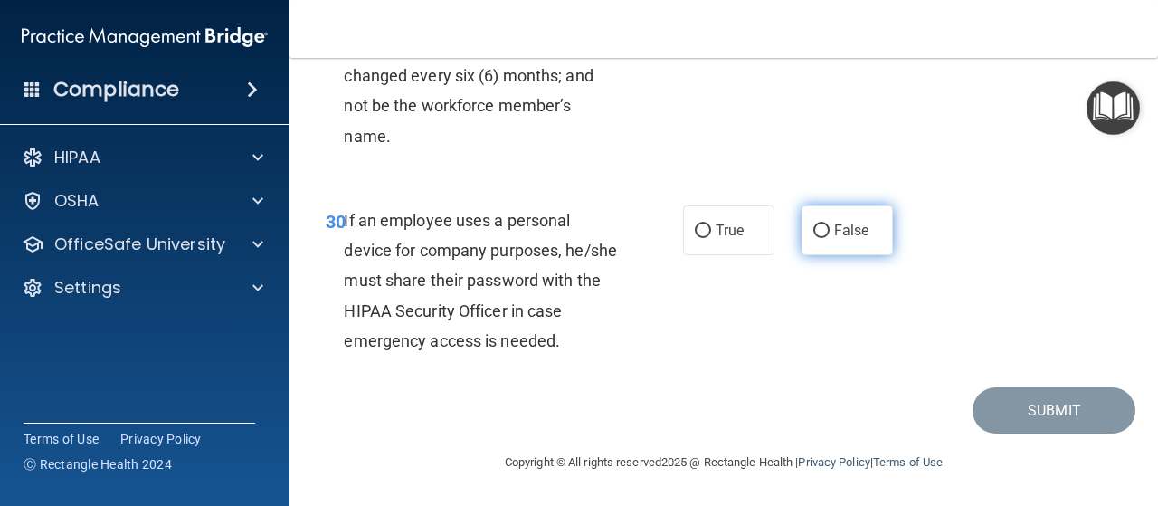
click at [817, 238] on input "False" at bounding box center [821, 231] width 16 height 14
radio input "true"
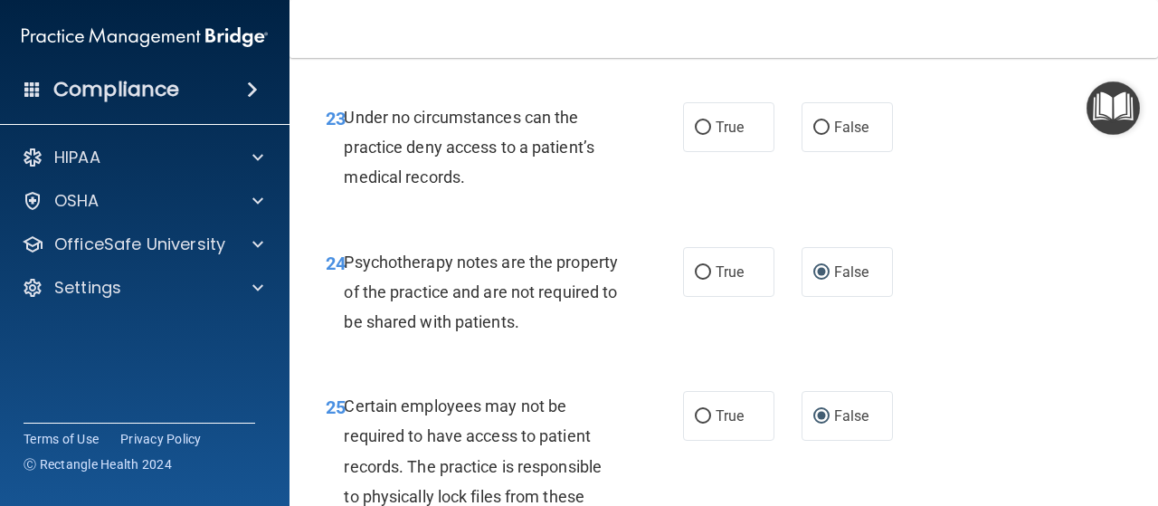
scroll to position [4512, 0]
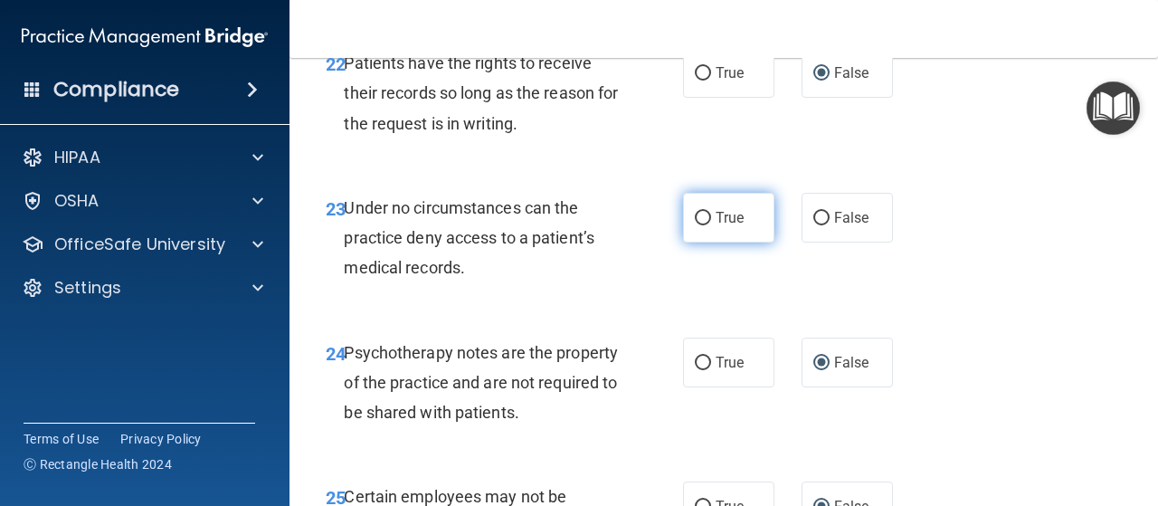
click at [697, 225] on input "True" at bounding box center [703, 219] width 16 height 14
radio input "true"
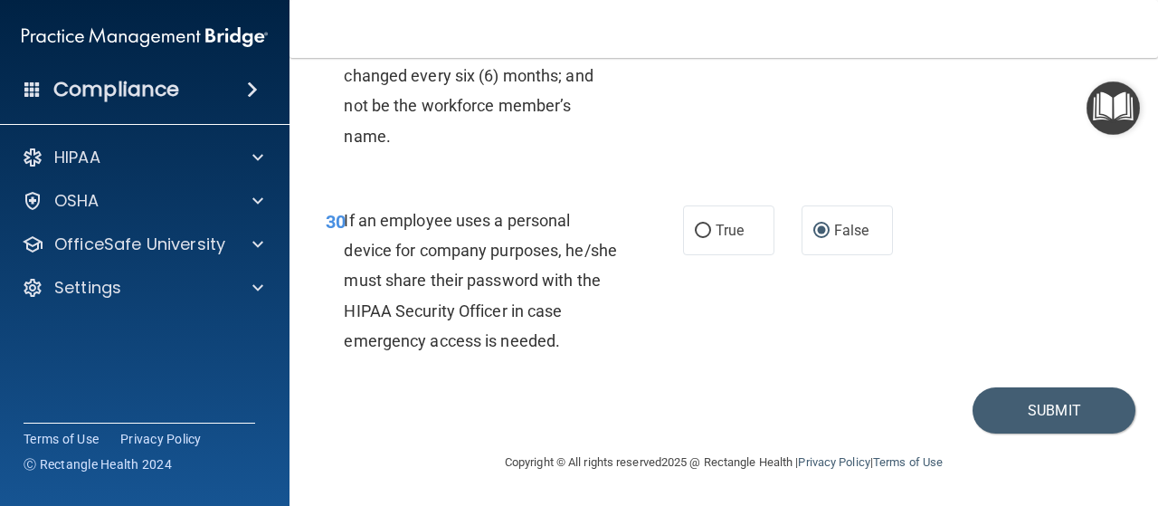
scroll to position [5869, 0]
click at [1083, 433] on button "Submit" at bounding box center [1054, 410] width 163 height 46
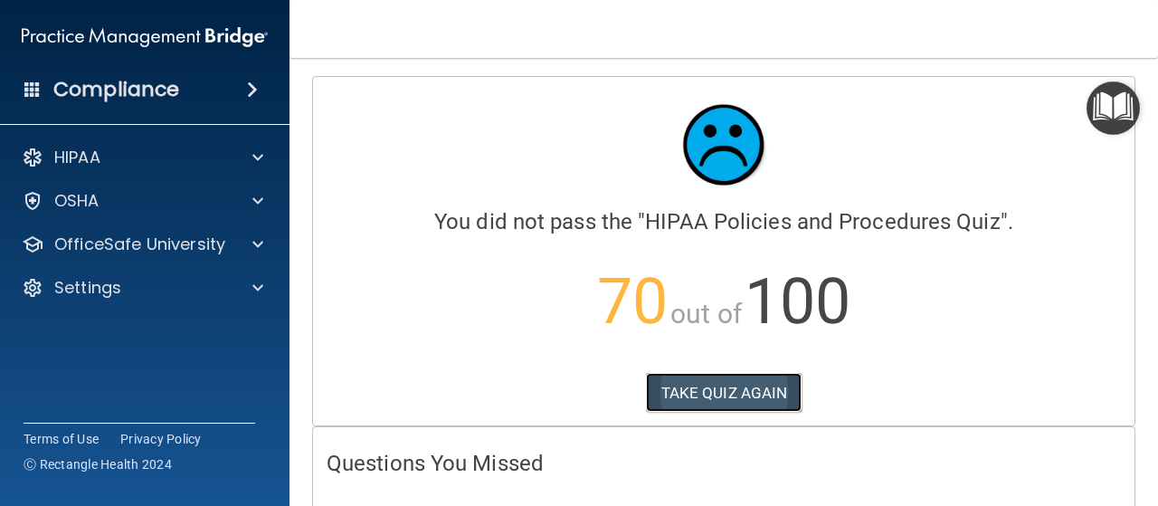
click at [694, 390] on button "TAKE QUIZ AGAIN" at bounding box center [724, 393] width 157 height 40
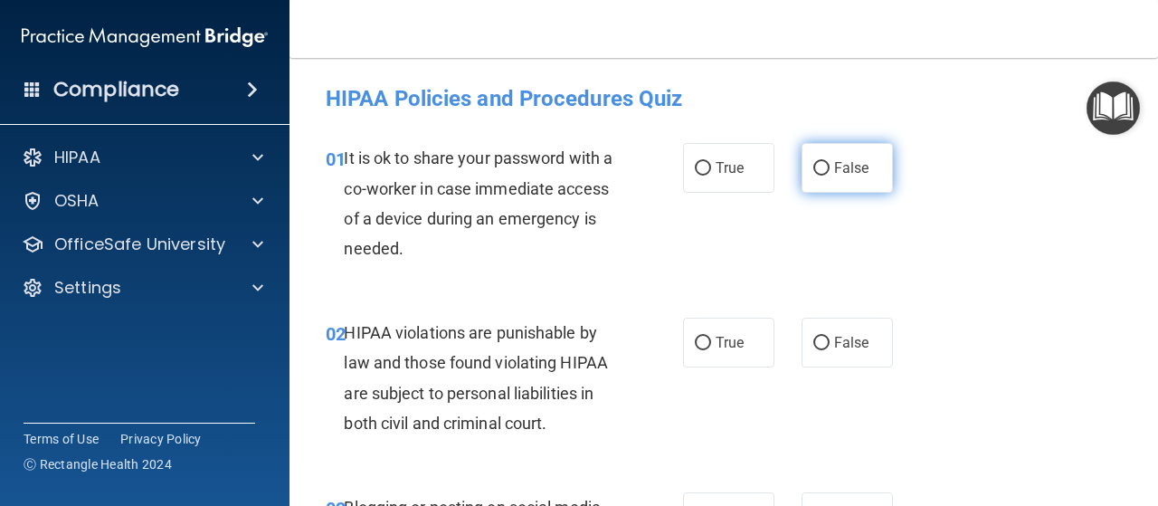
click at [813, 164] on input "False" at bounding box center [821, 169] width 16 height 14
radio input "true"
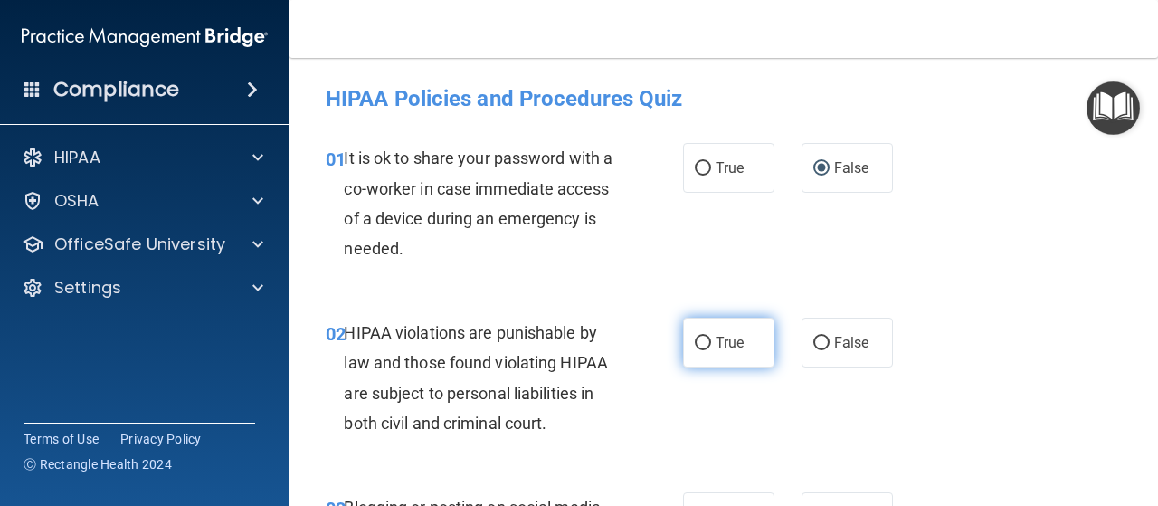
click at [704, 347] on label "True" at bounding box center [728, 343] width 91 height 50
click at [704, 347] on input "True" at bounding box center [703, 344] width 16 height 14
radio input "true"
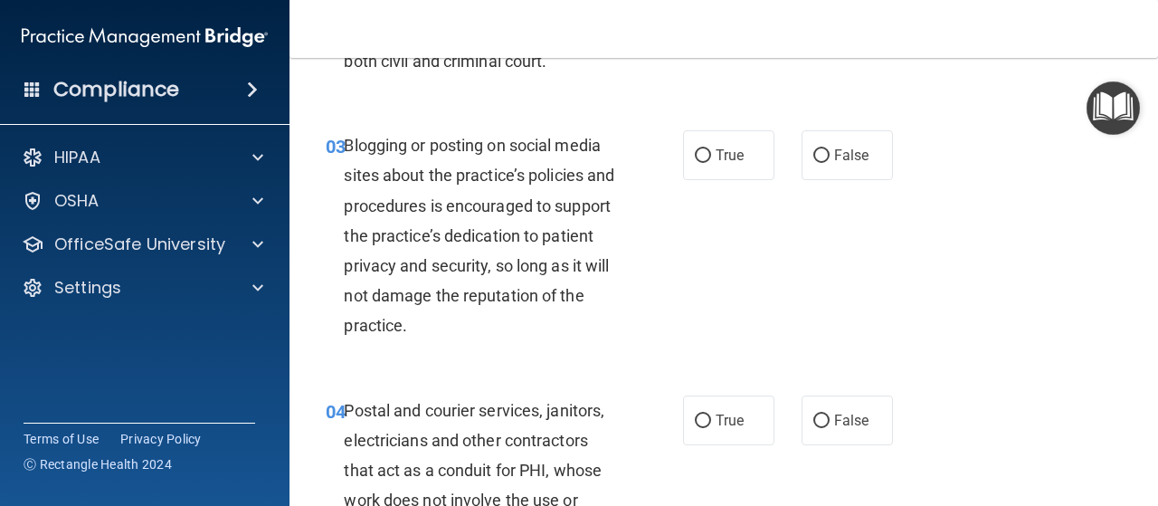
scroll to position [181, 0]
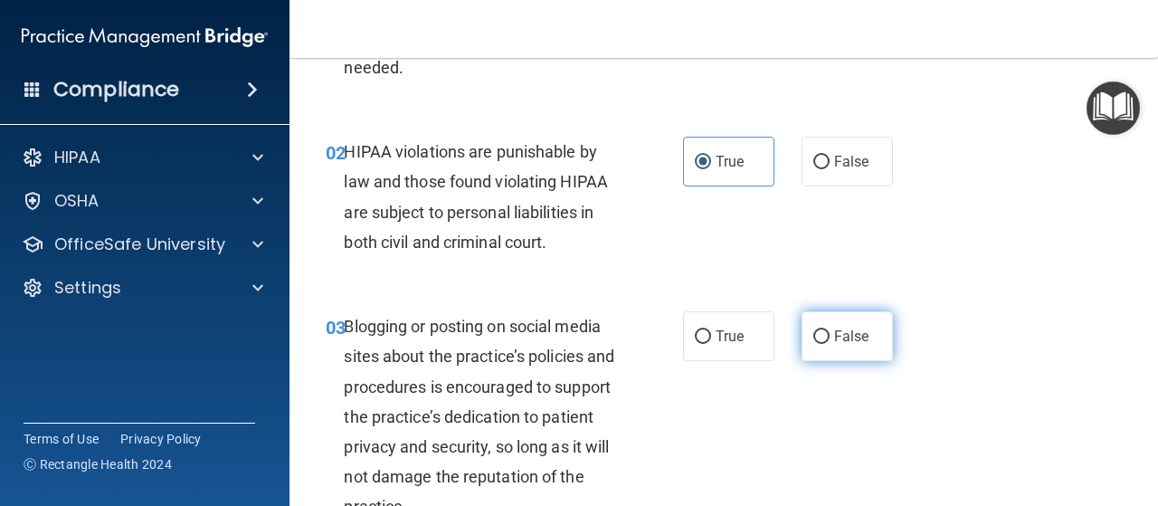
click at [813, 332] on input "False" at bounding box center [821, 337] width 16 height 14
radio input "true"
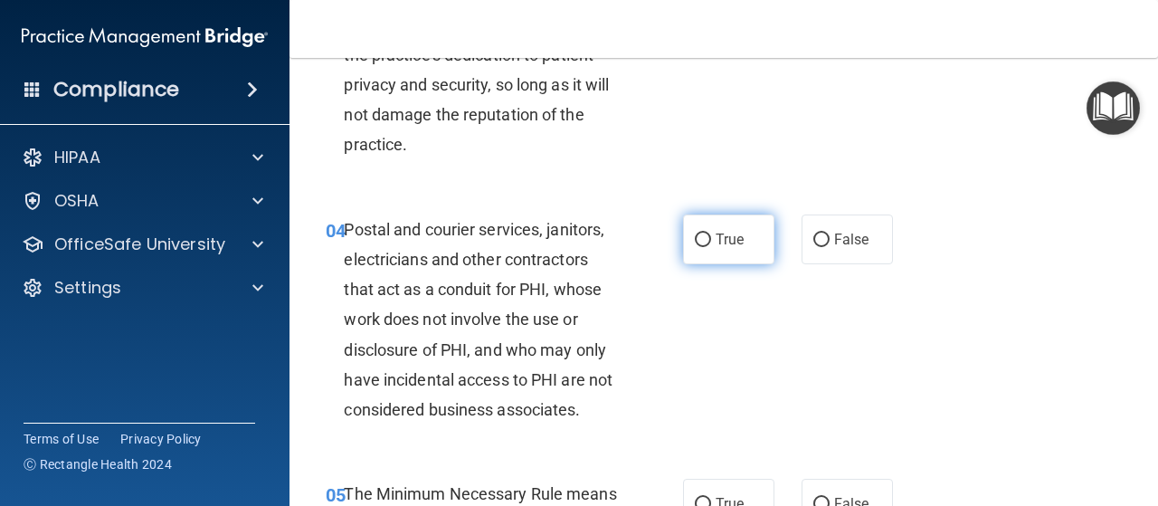
click at [700, 243] on input "True" at bounding box center [703, 240] width 16 height 14
radio input "true"
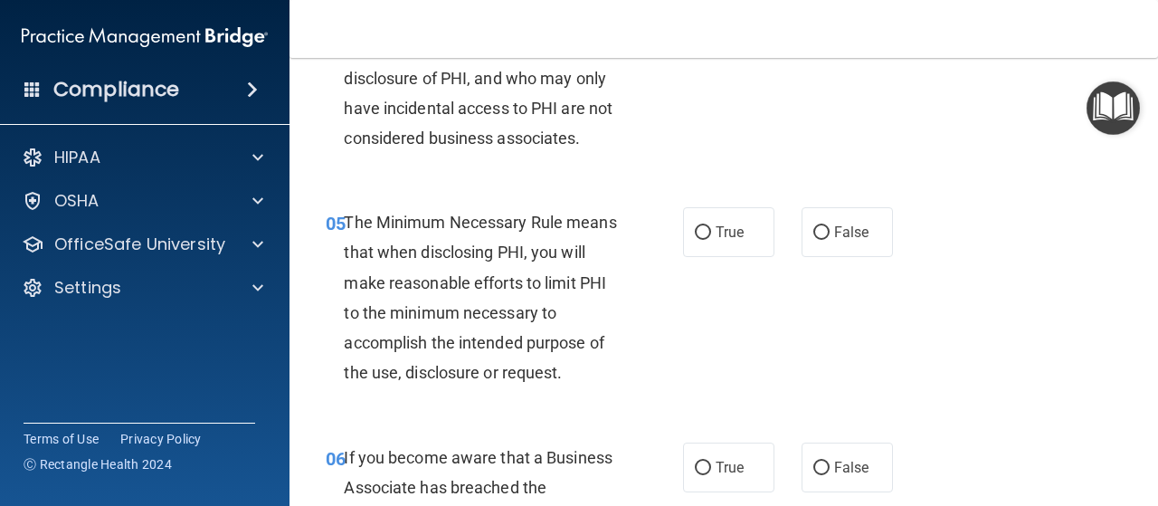
scroll to position [905, 0]
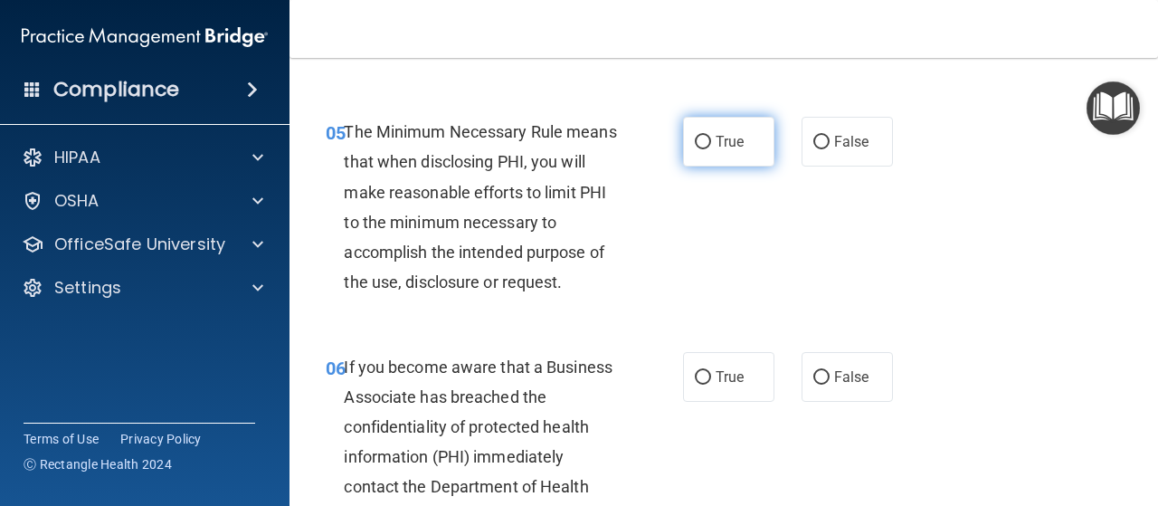
click at [685, 135] on label "True" at bounding box center [728, 142] width 91 height 50
click at [695, 136] on input "True" at bounding box center [703, 143] width 16 height 14
radio input "true"
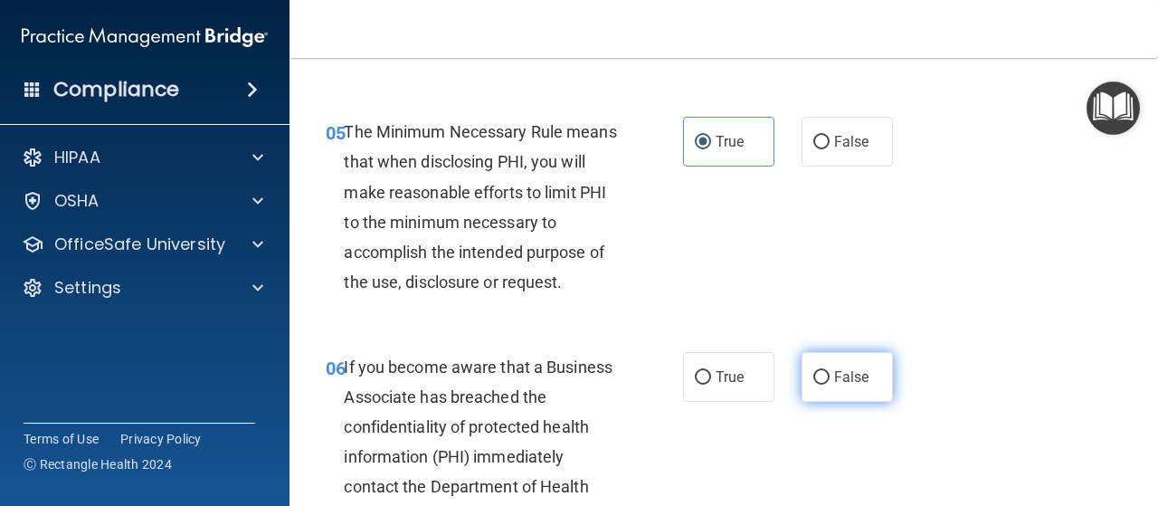
click at [813, 371] on input "False" at bounding box center [821, 378] width 16 height 14
radio input "true"
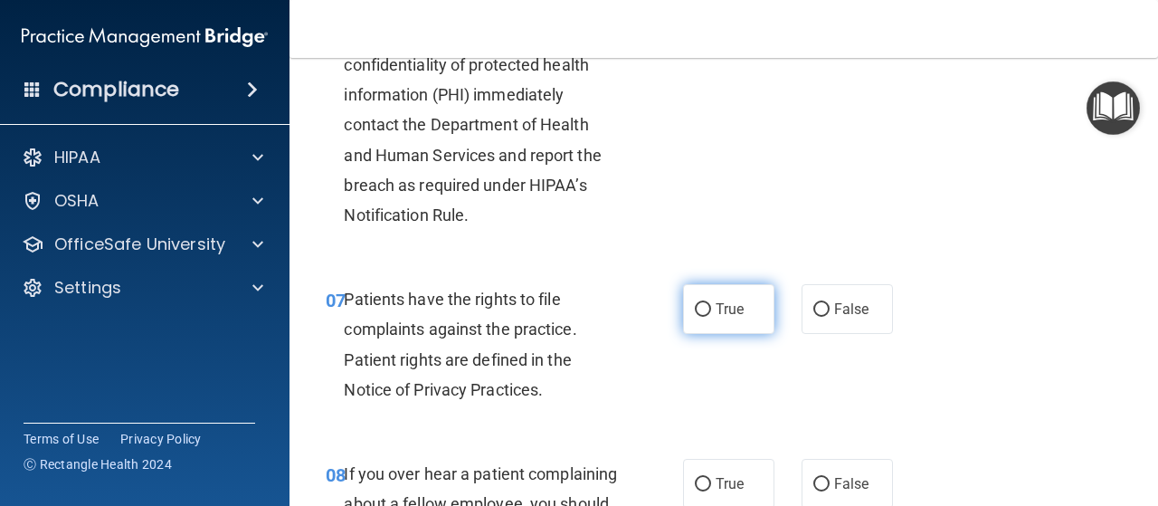
click at [699, 310] on input "True" at bounding box center [703, 310] width 16 height 14
radio input "true"
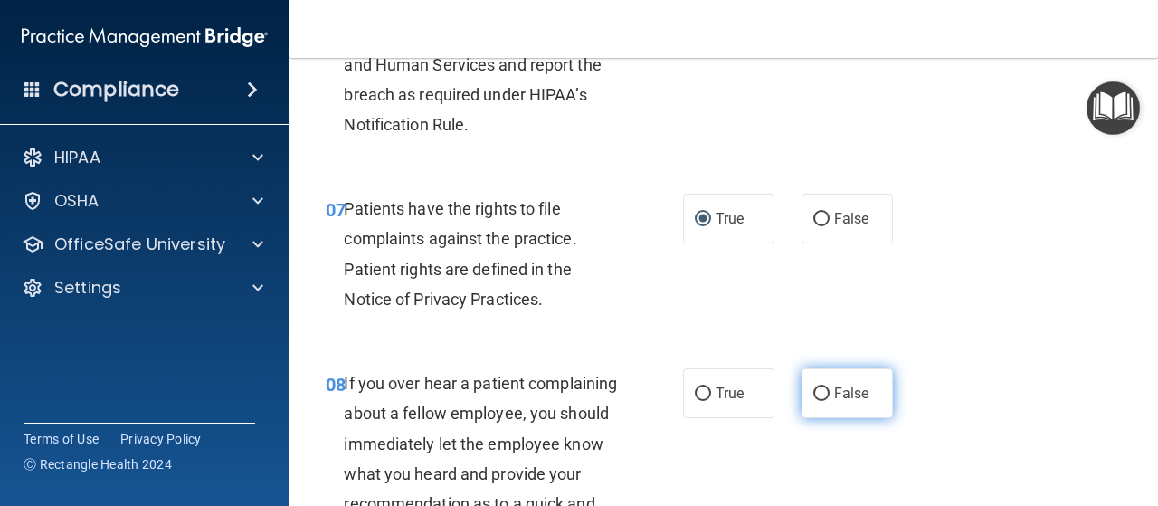
click at [813, 388] on input "False" at bounding box center [821, 394] width 16 height 14
radio input "true"
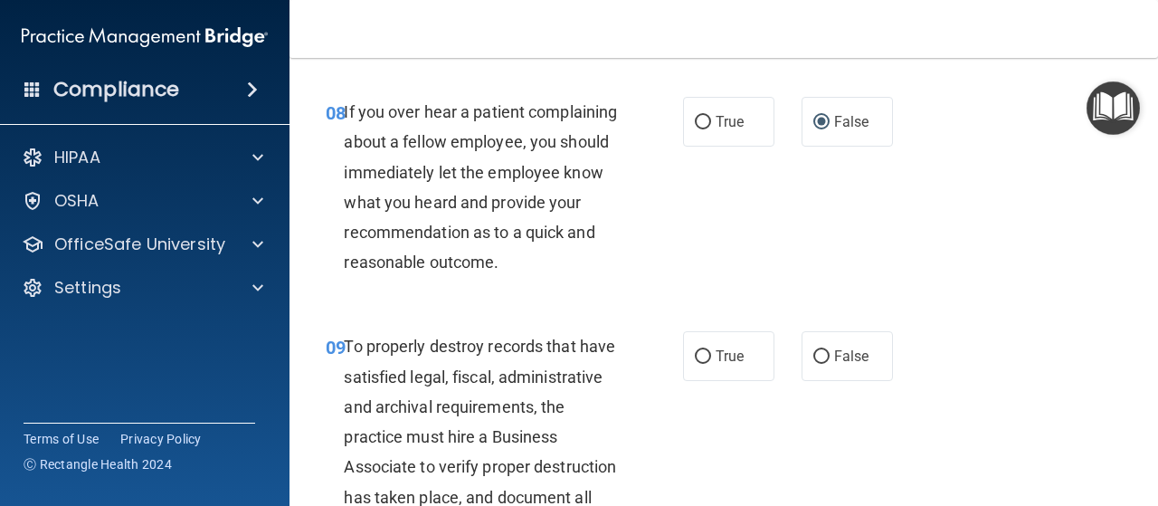
scroll to position [1719, 0]
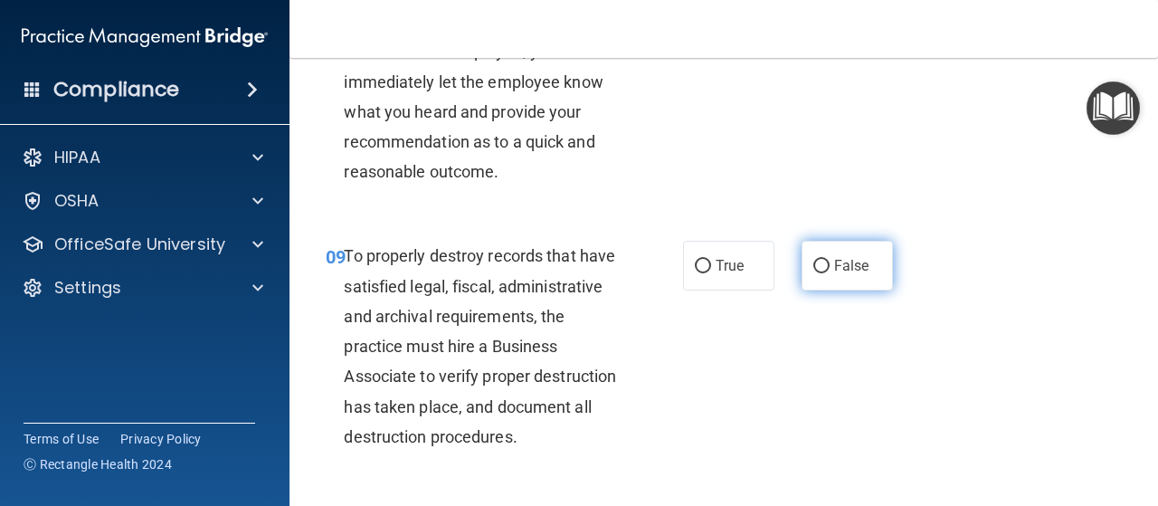
click at [813, 273] on input "False" at bounding box center [821, 267] width 16 height 14
radio input "true"
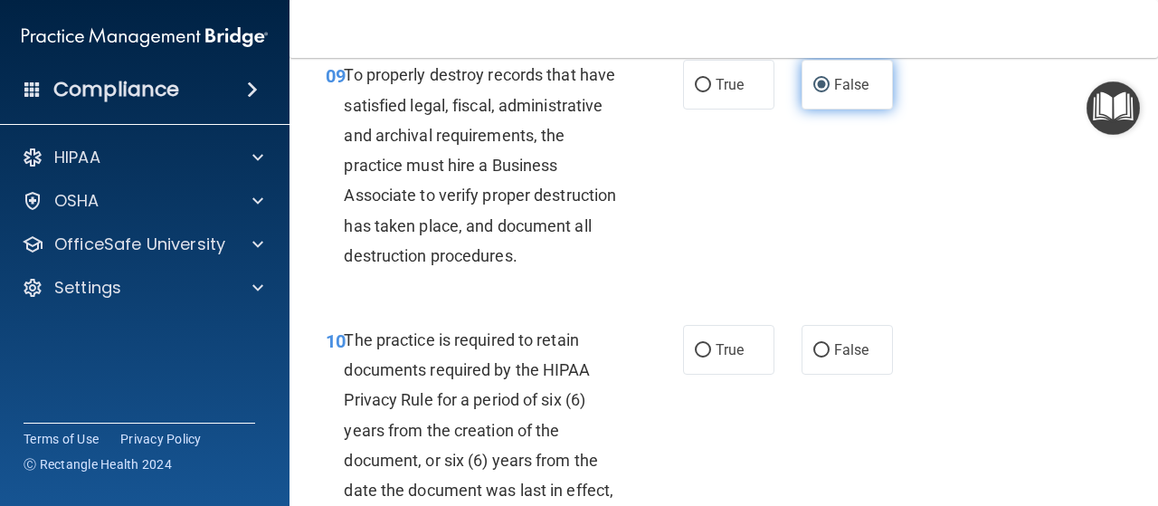
scroll to position [2081, 0]
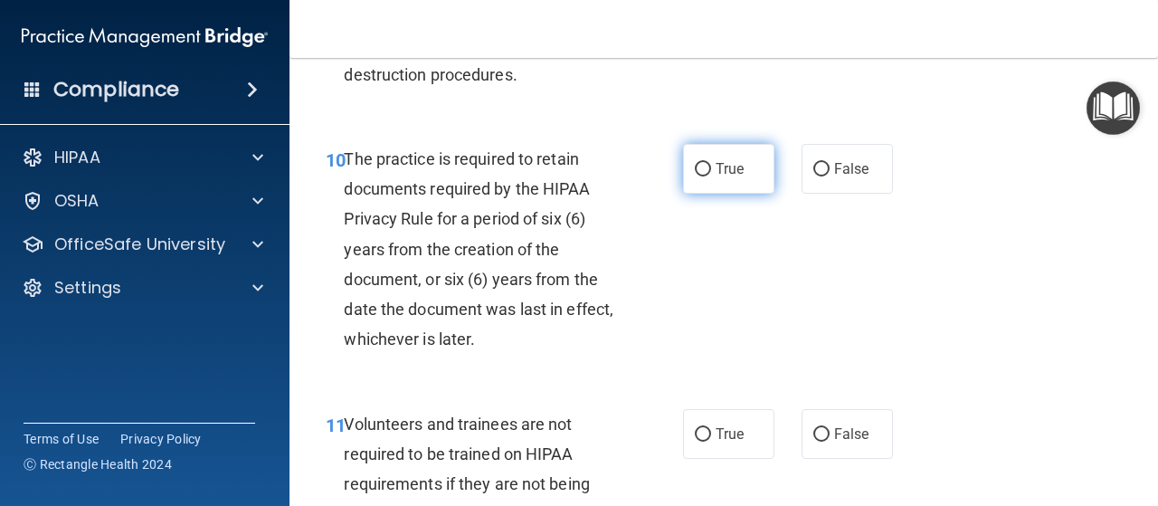
click at [695, 176] on input "True" at bounding box center [703, 170] width 16 height 14
radio input "true"
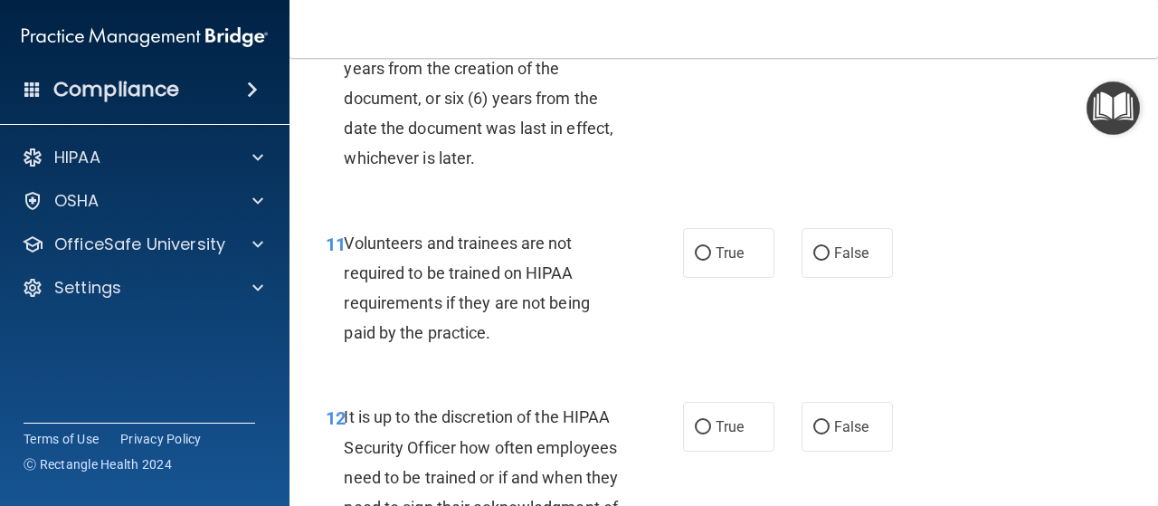
scroll to position [2353, 0]
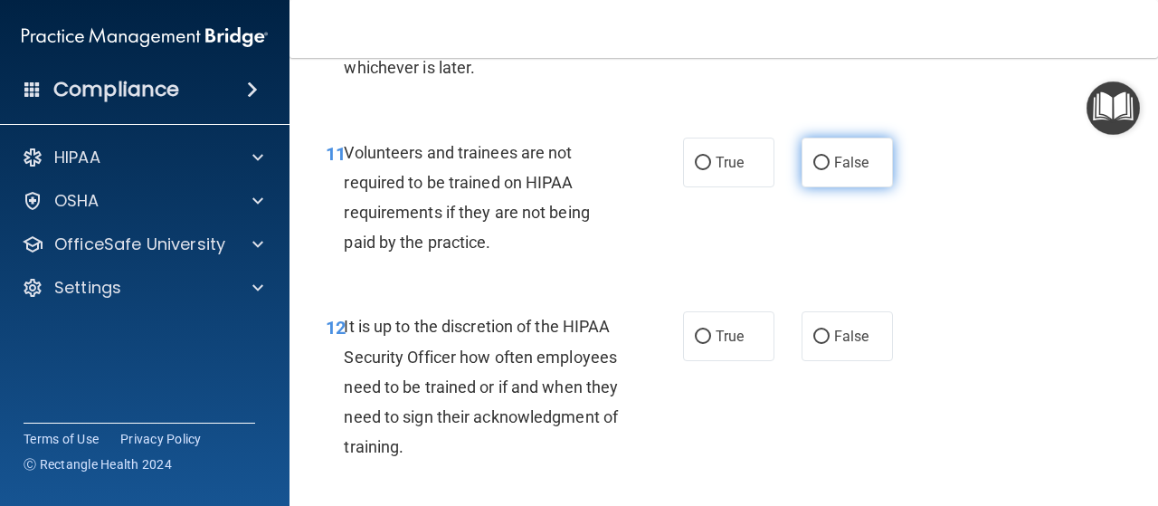
click at [813, 170] on input "False" at bounding box center [821, 164] width 16 height 14
radio input "true"
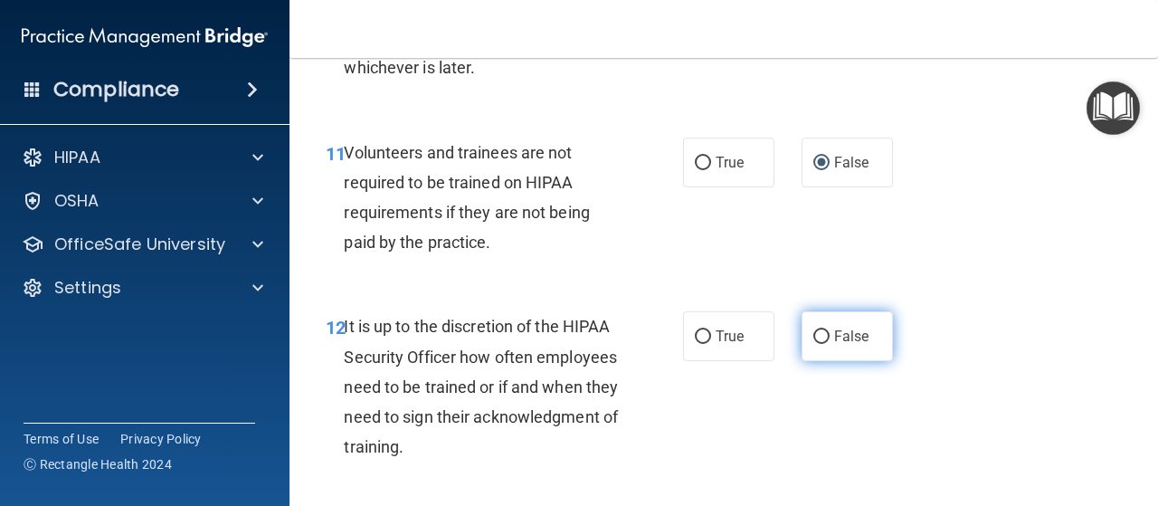
click at [813, 344] on input "False" at bounding box center [821, 337] width 16 height 14
radio input "true"
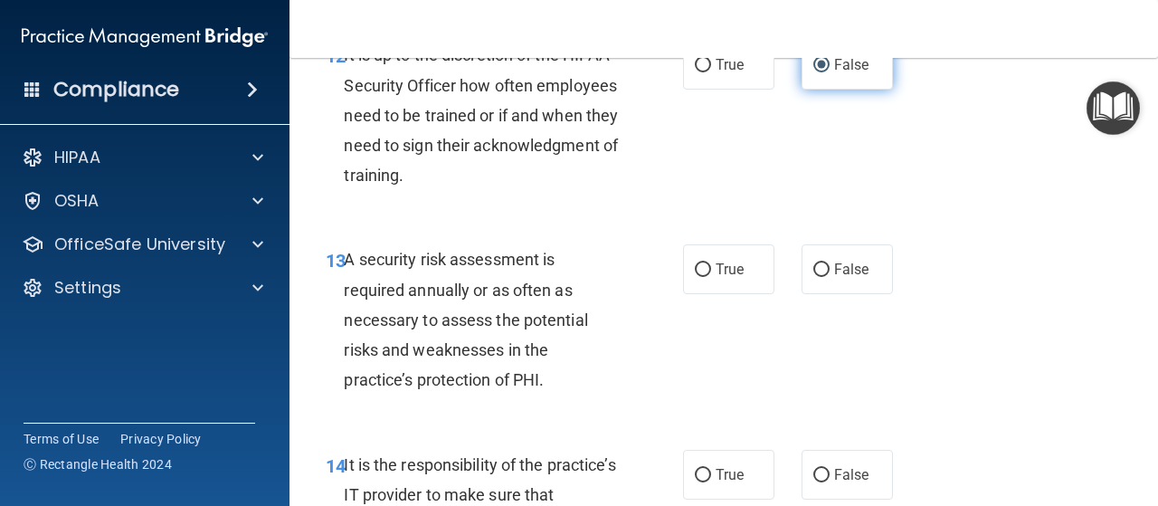
scroll to position [2715, 0]
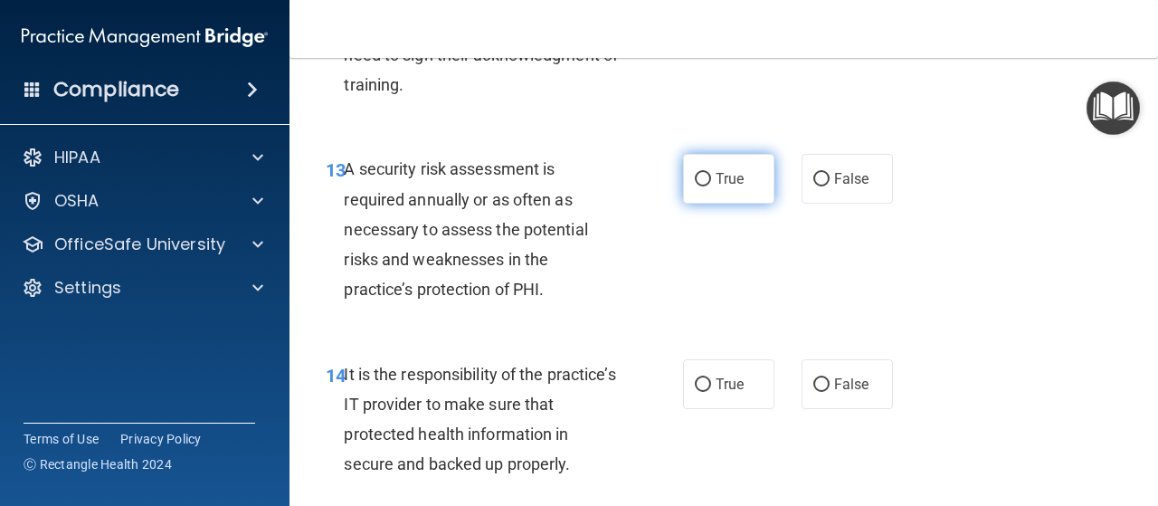
click at [699, 186] on input "True" at bounding box center [703, 180] width 16 height 14
radio input "true"
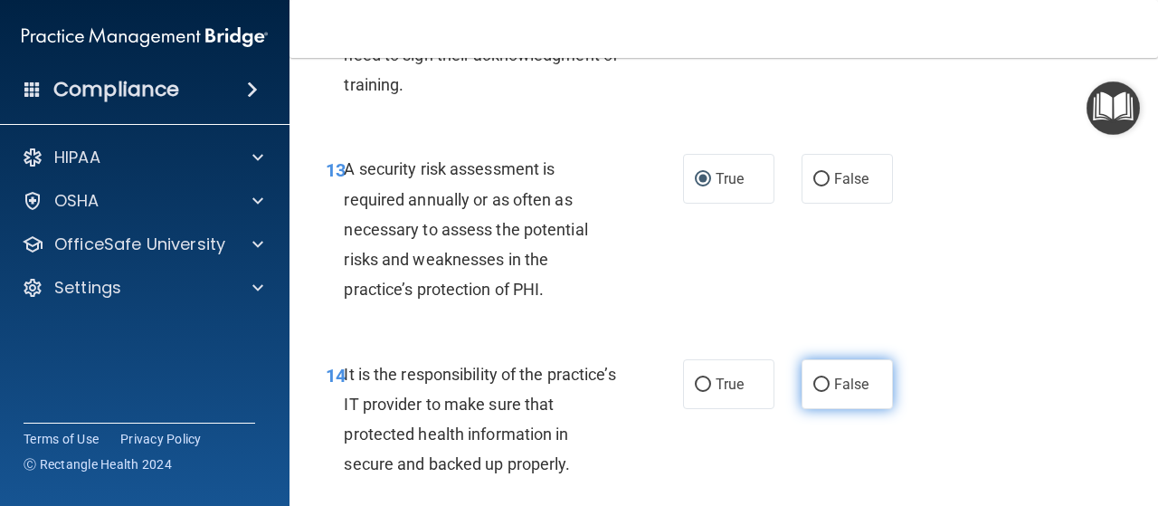
click at [813, 392] on input "False" at bounding box center [821, 385] width 16 height 14
radio input "true"
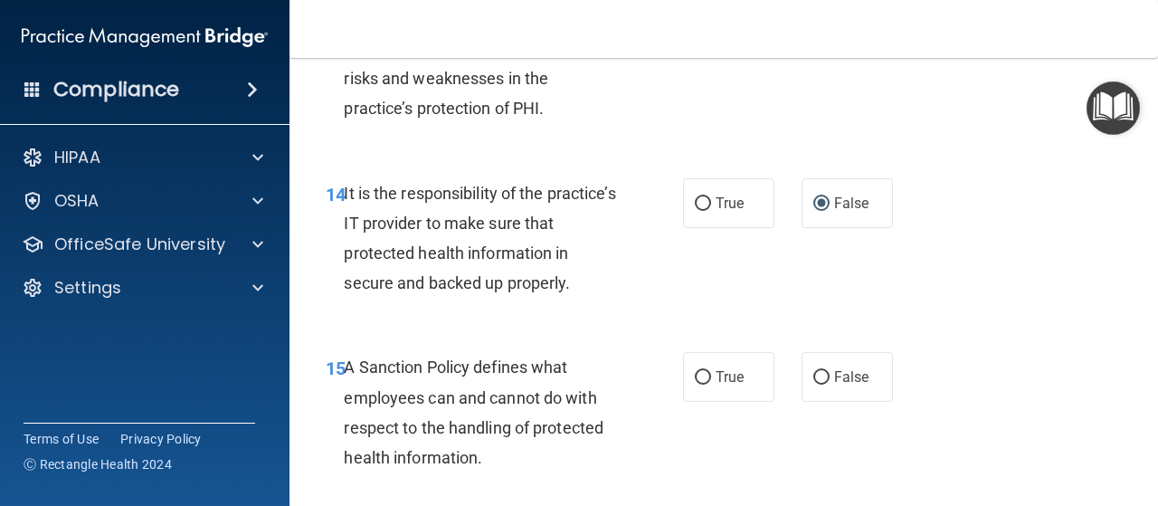
scroll to position [2986, 0]
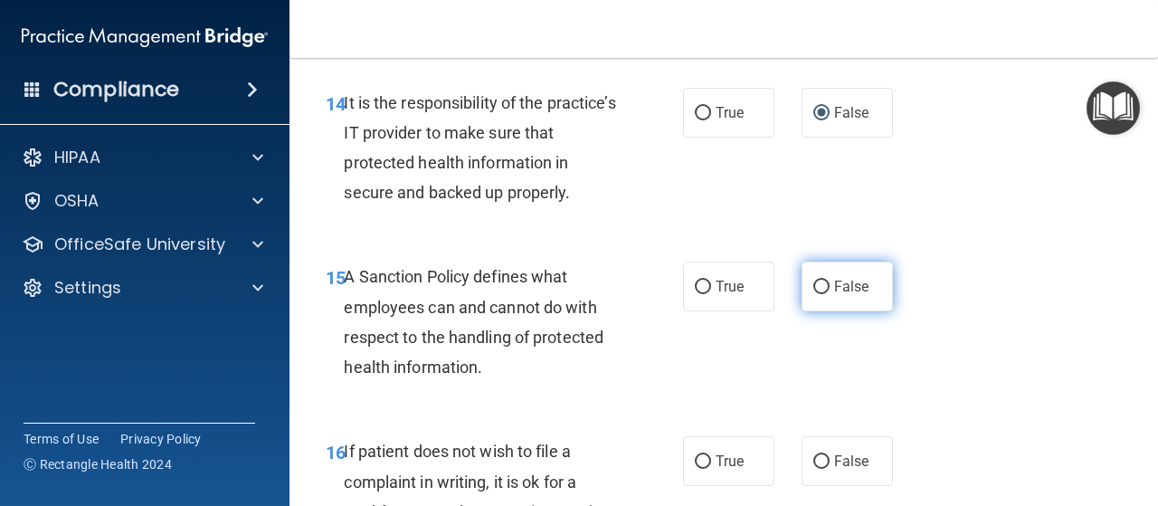
click at [813, 294] on input "False" at bounding box center [821, 288] width 16 height 14
radio input "true"
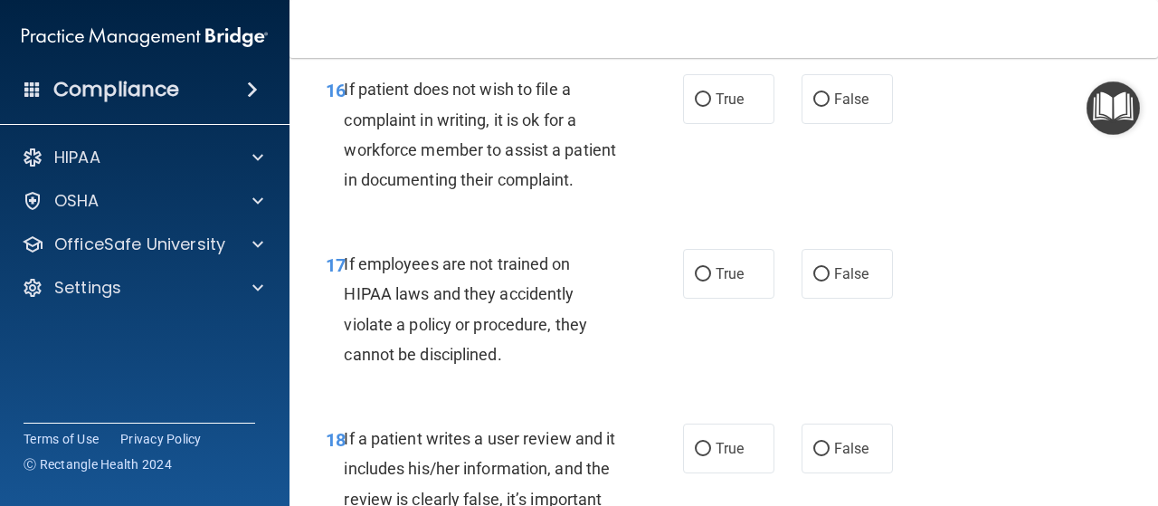
scroll to position [3167, 0]
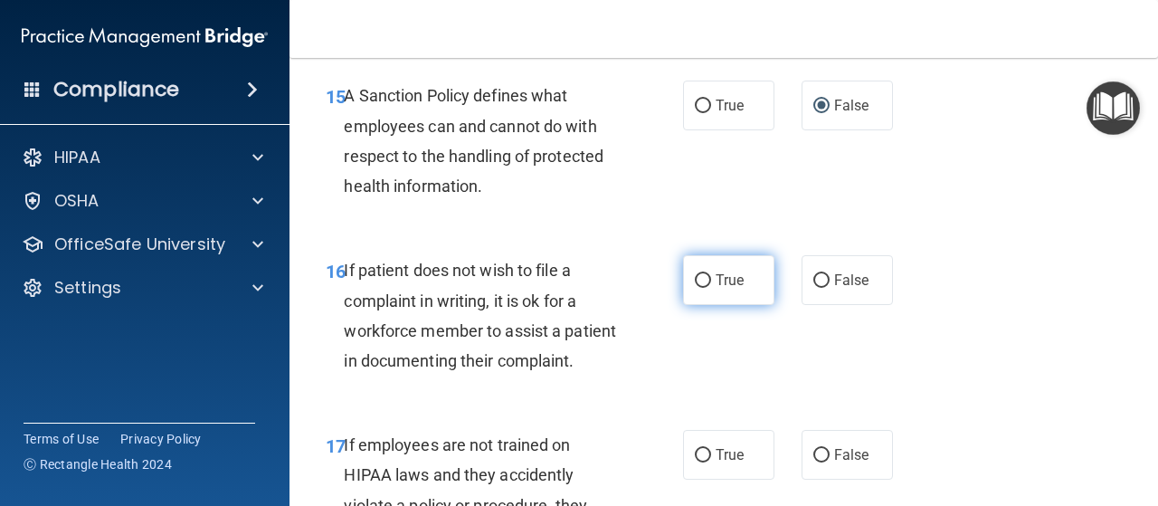
click at [695, 288] on input "True" at bounding box center [703, 281] width 16 height 14
radio input "true"
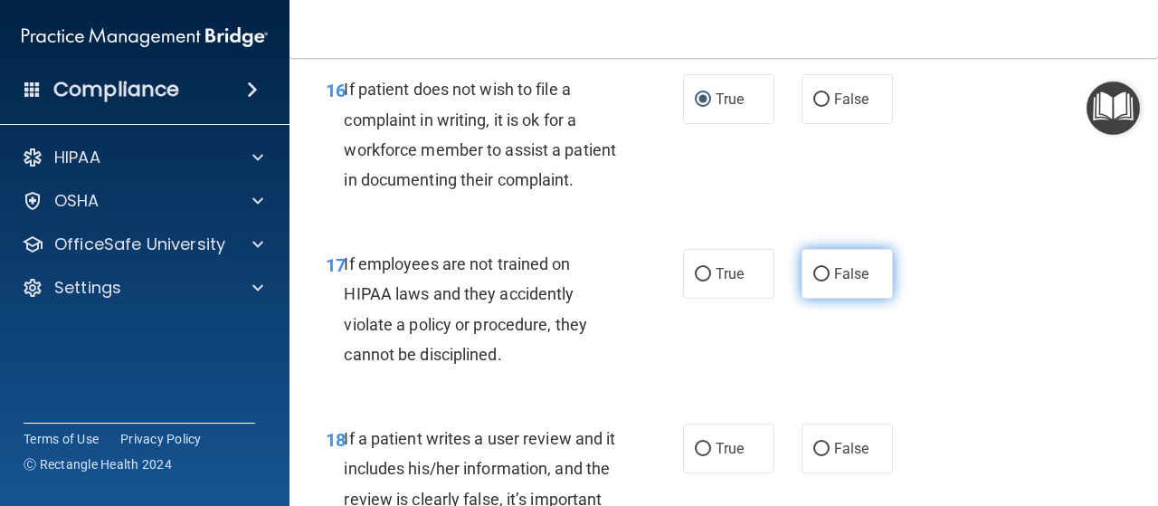
click at [813, 281] on input "False" at bounding box center [821, 275] width 16 height 14
radio input "true"
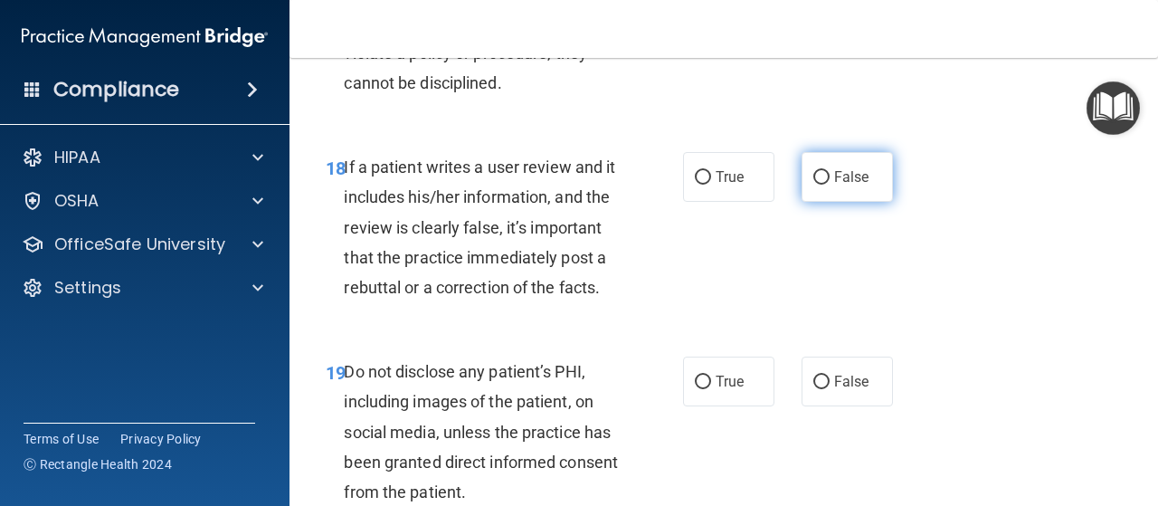
scroll to position [3710, 0]
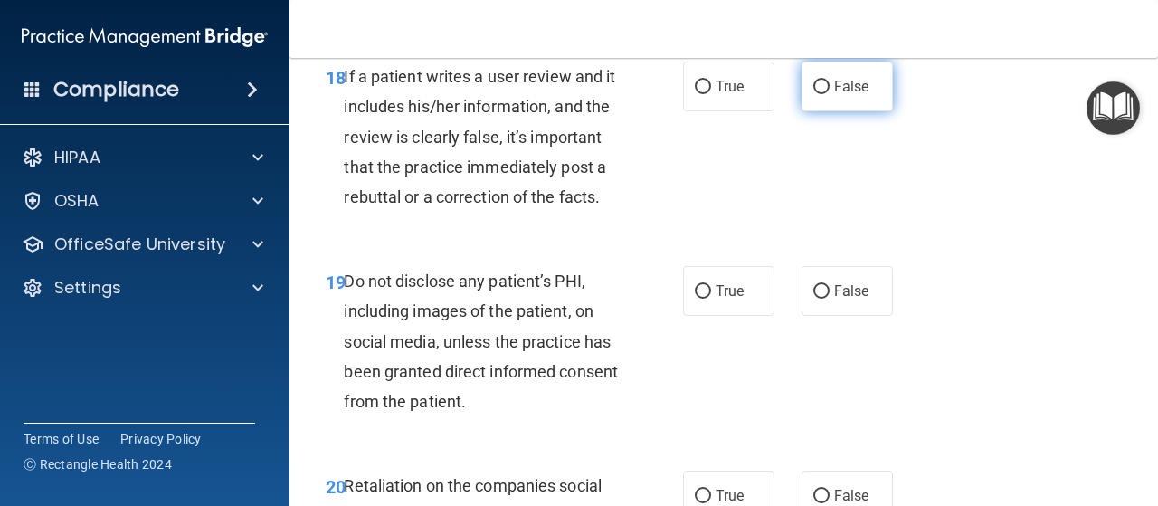
click at [805, 243] on div "18 If a patient writes a user review and it includes his/her information, and t…" at bounding box center [723, 141] width 823 height 205
click at [813, 94] on input "False" at bounding box center [821, 88] width 16 height 14
radio input "true"
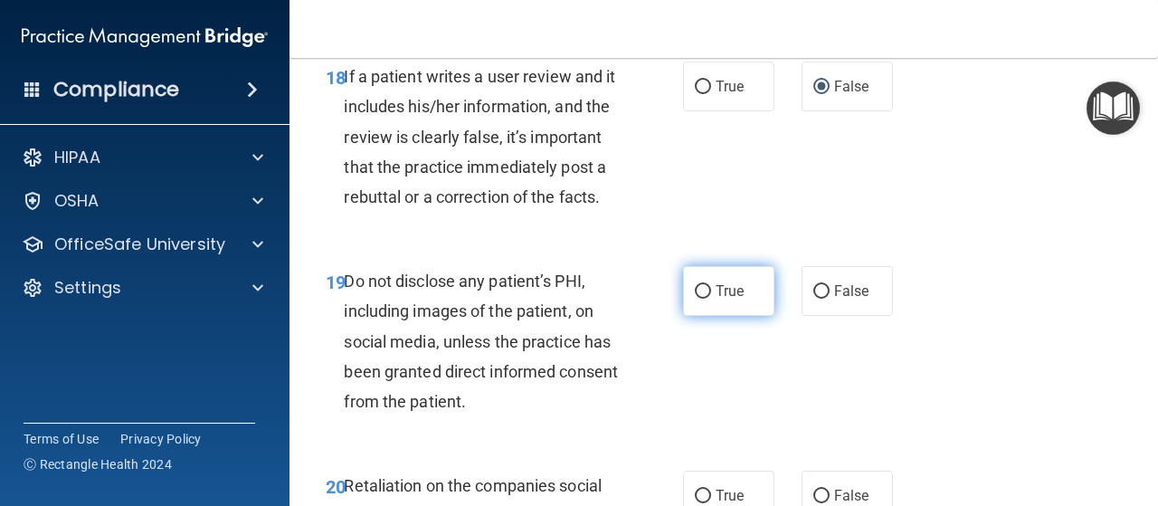
click at [699, 299] on input "True" at bounding box center [703, 292] width 16 height 14
radio input "true"
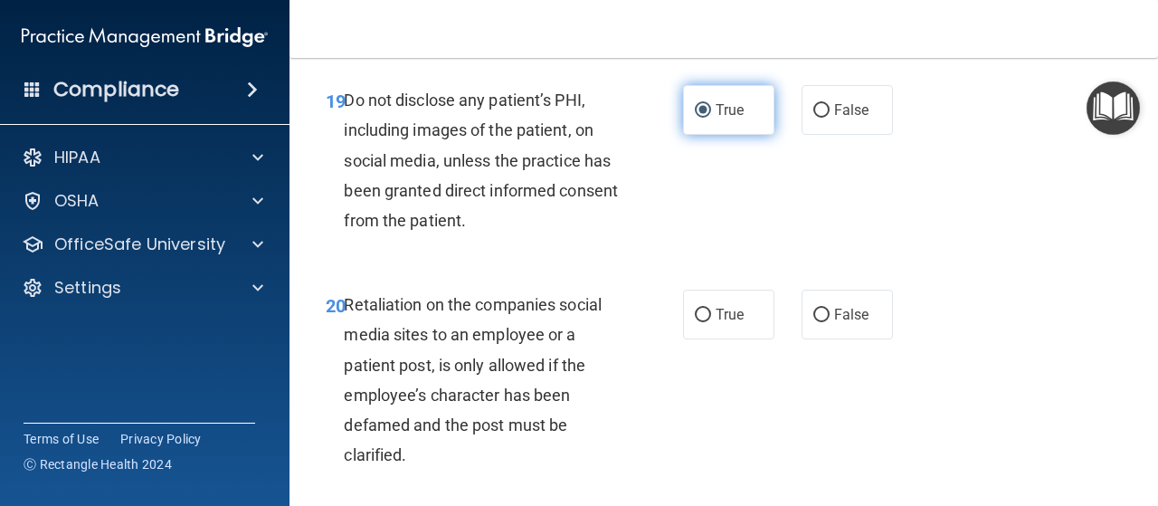
scroll to position [4162, 0]
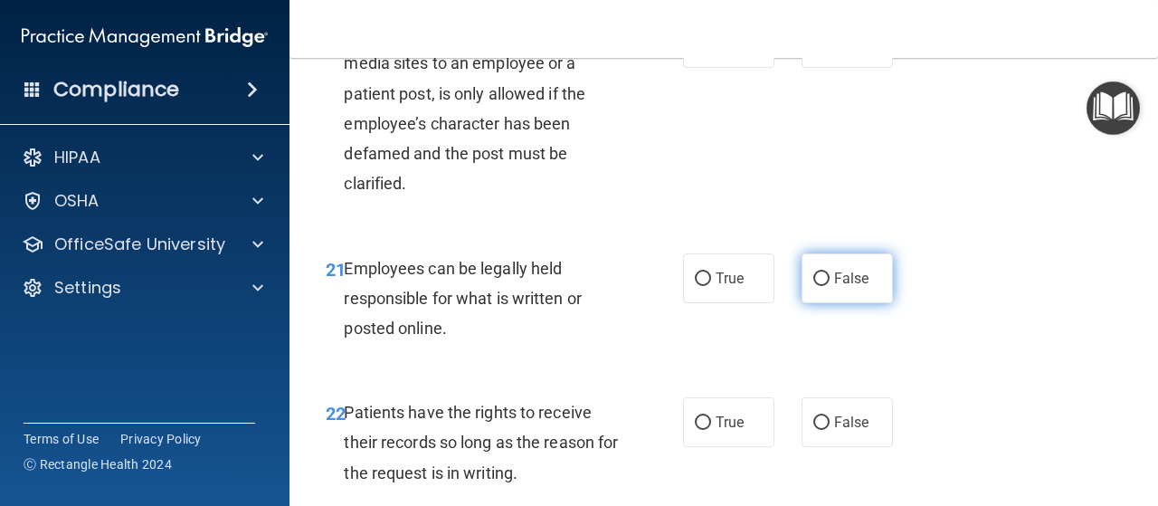
click at [814, 286] on input "False" at bounding box center [821, 279] width 16 height 14
radio input "true"
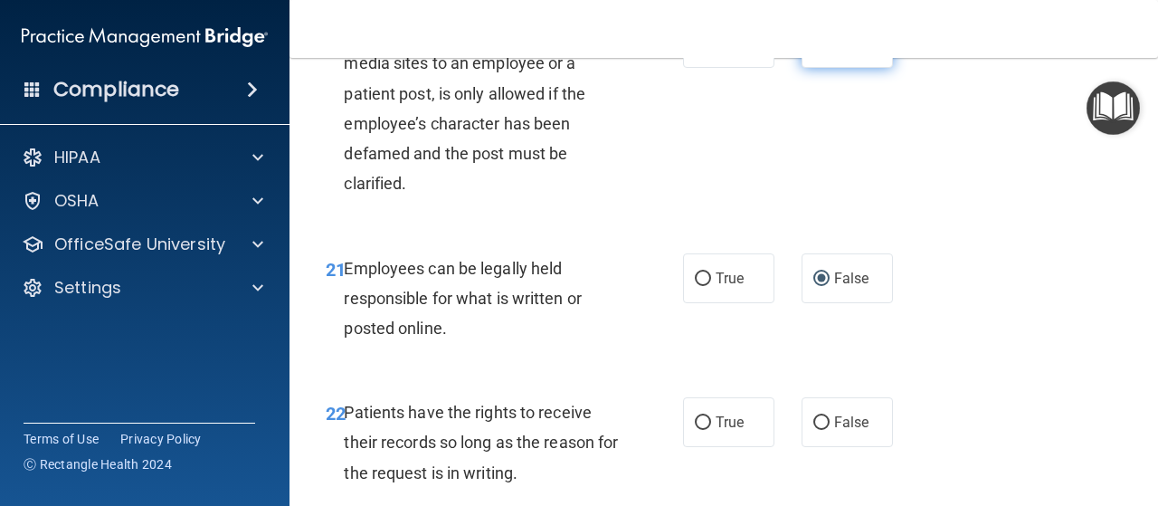
click at [813, 51] on input "False" at bounding box center [821, 44] width 16 height 14
radio input "true"
click at [700, 286] on input "True" at bounding box center [703, 279] width 16 height 14
radio input "true"
radio input "false"
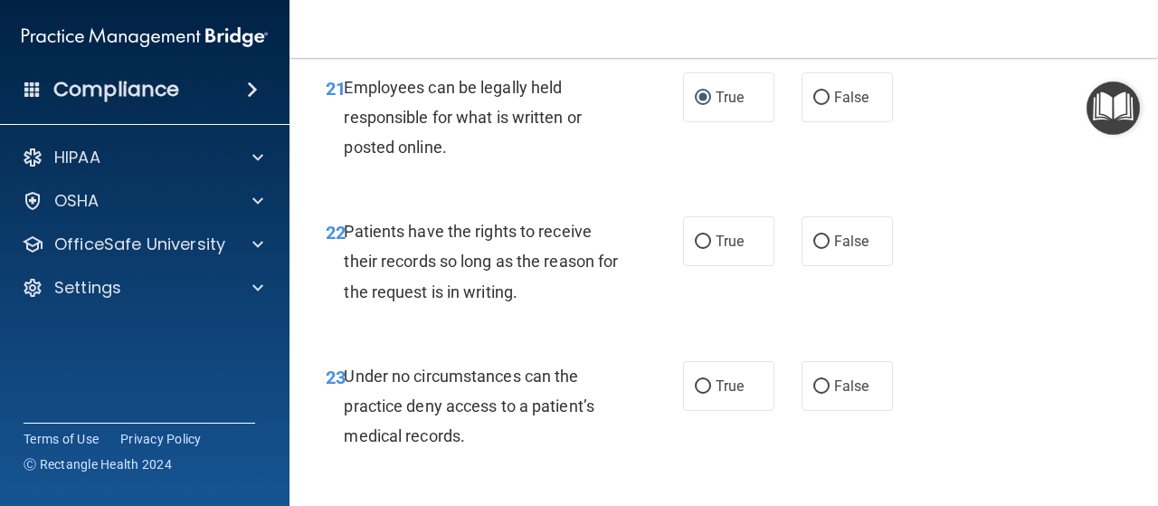
scroll to position [4434, 0]
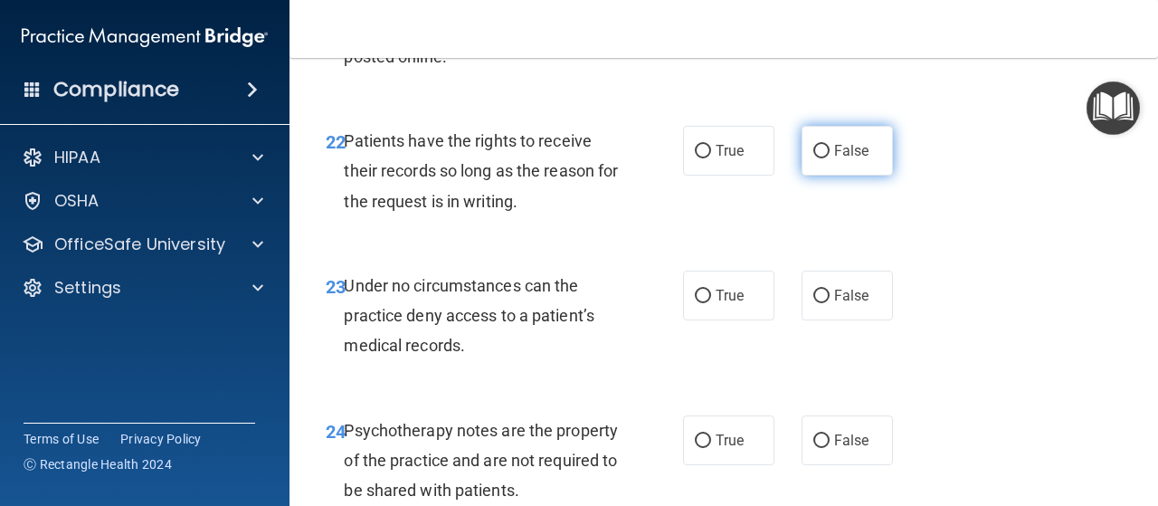
click at [804, 176] on label "False" at bounding box center [847, 151] width 91 height 50
click at [813, 158] on input "False" at bounding box center [821, 152] width 16 height 14
radio input "true"
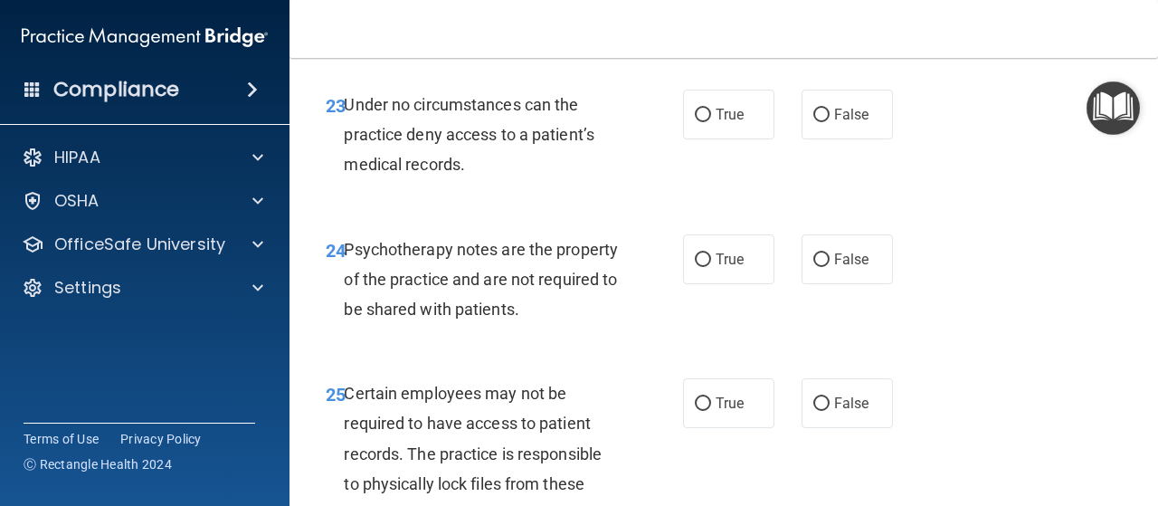
scroll to position [4705, 0]
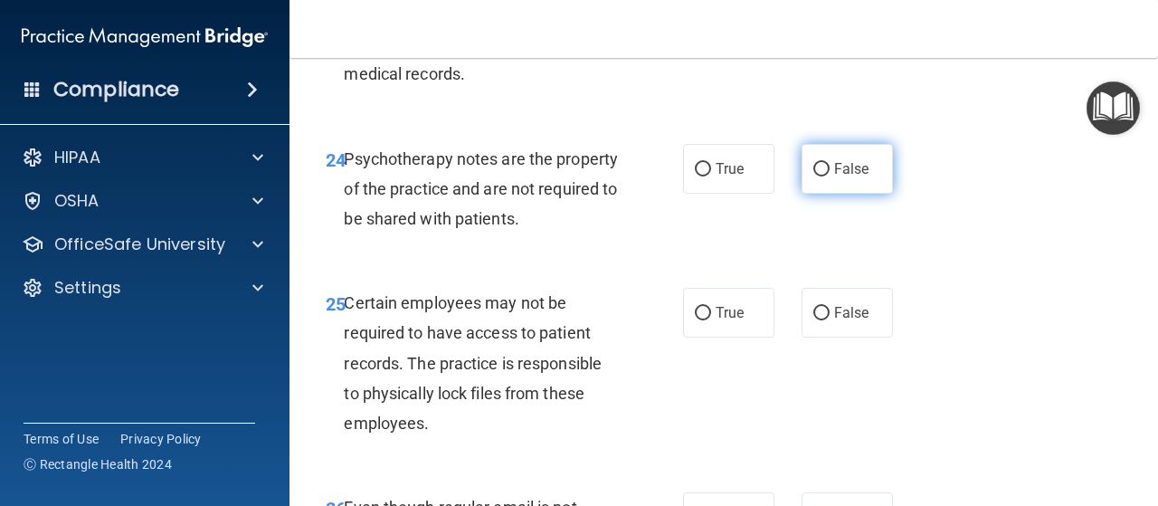
click at [813, 176] on input "False" at bounding box center [821, 170] width 16 height 14
radio input "true"
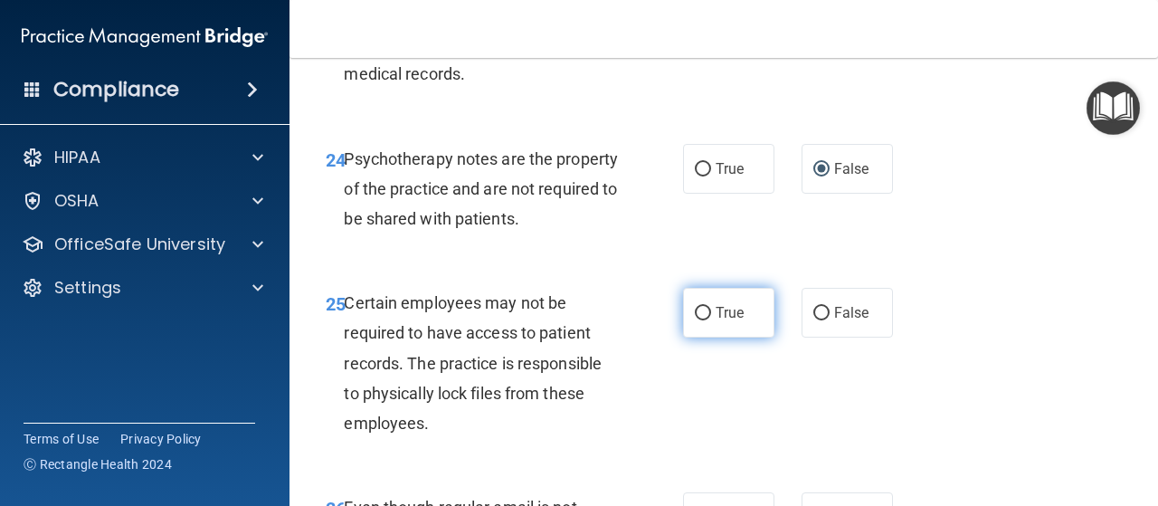
click at [703, 320] on input "True" at bounding box center [703, 314] width 16 height 14
radio input "true"
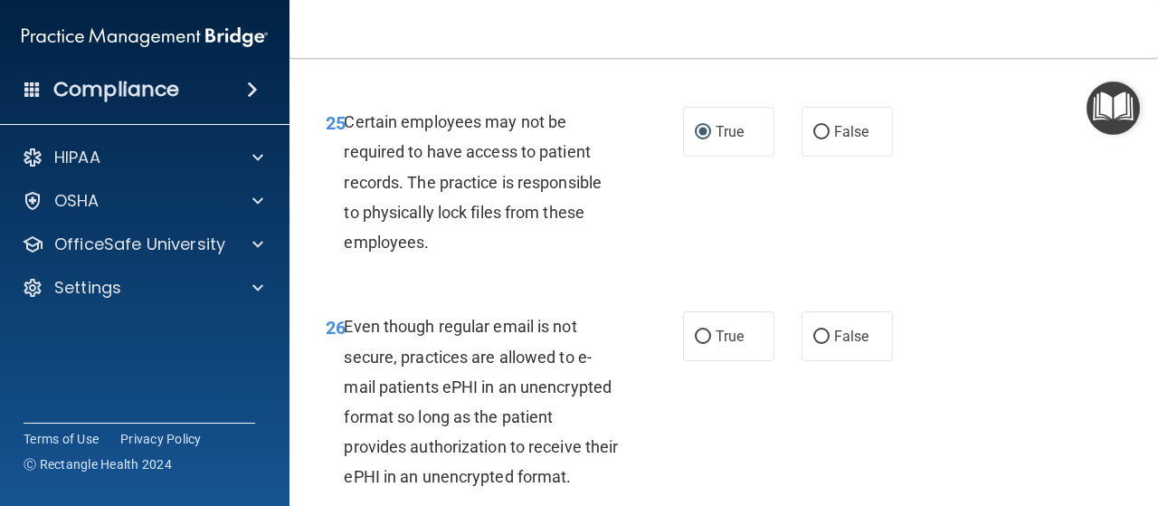
scroll to position [5158, 0]
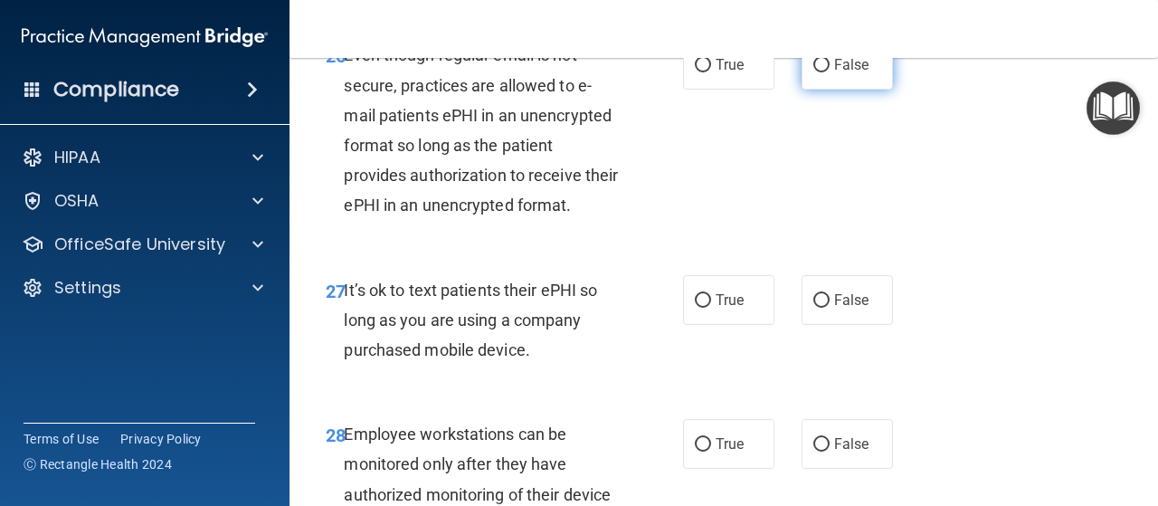
click at [813, 72] on input "False" at bounding box center [821, 66] width 16 height 14
radio input "true"
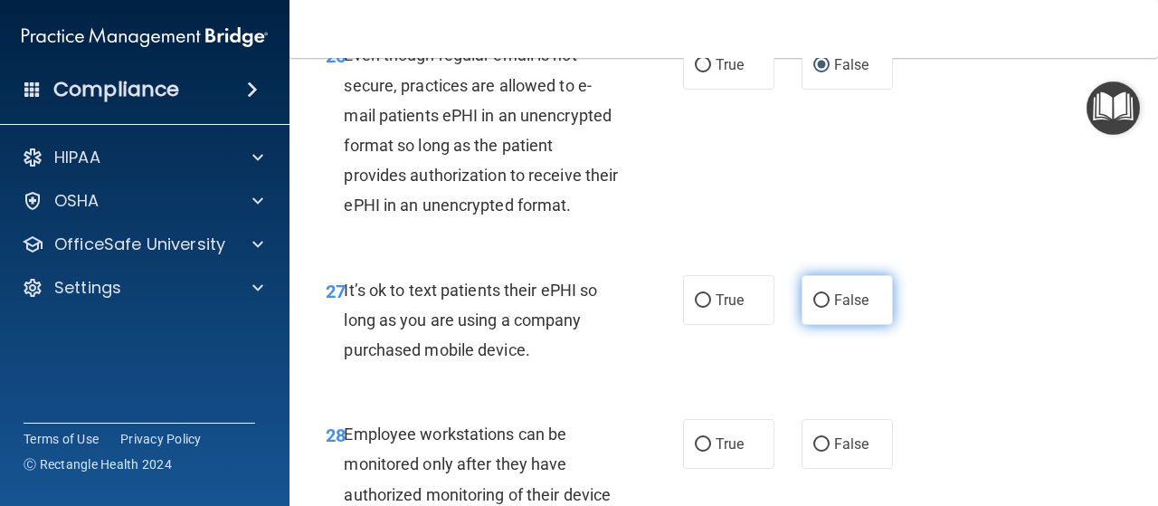
click at [813, 308] on input "False" at bounding box center [821, 301] width 16 height 14
radio input "true"
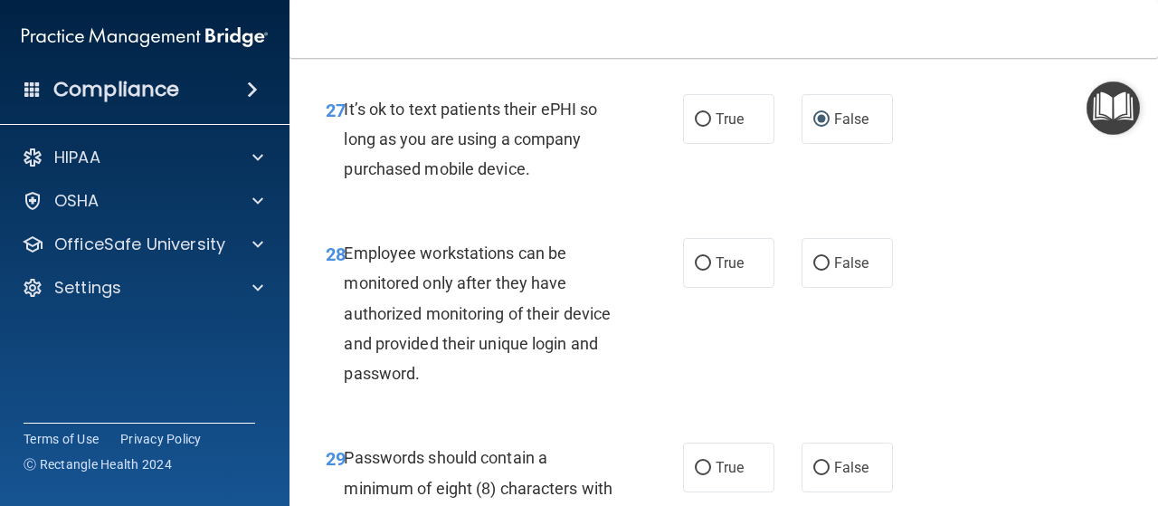
scroll to position [5429, 0]
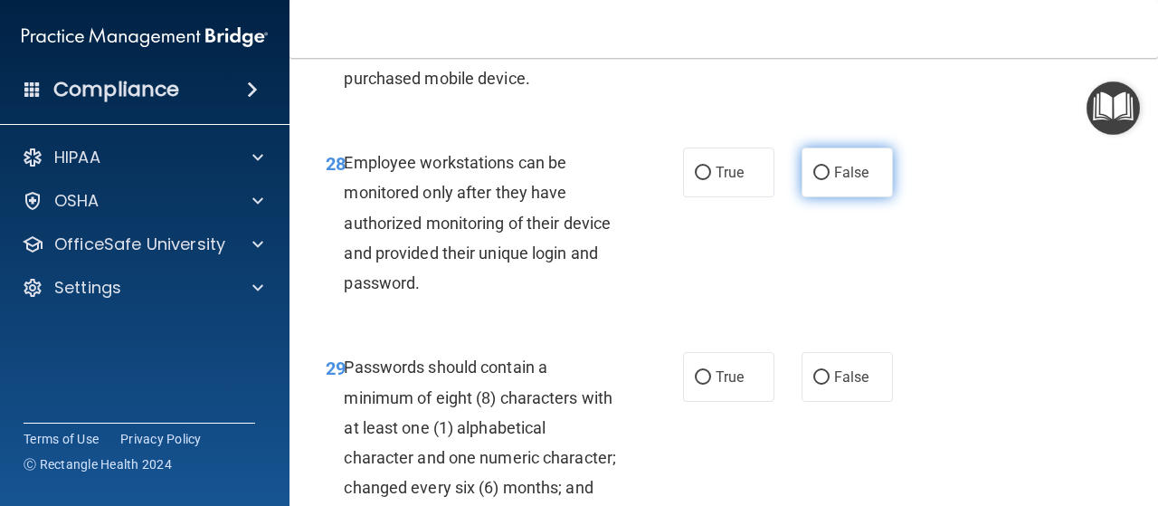
click at [813, 180] on input "False" at bounding box center [821, 173] width 16 height 14
radio input "true"
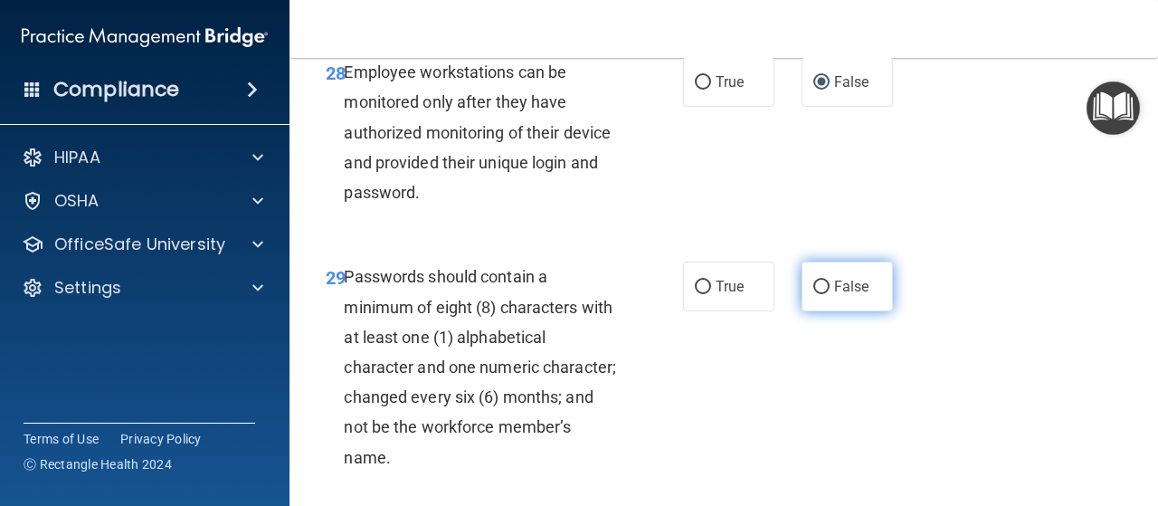
scroll to position [5701, 0]
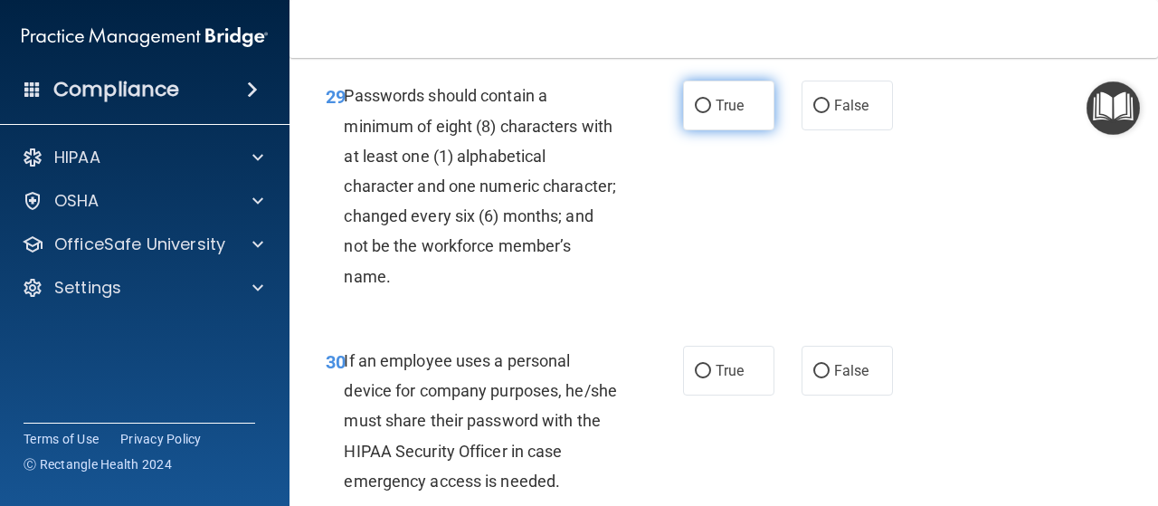
click at [698, 113] on input "True" at bounding box center [703, 107] width 16 height 14
radio input "true"
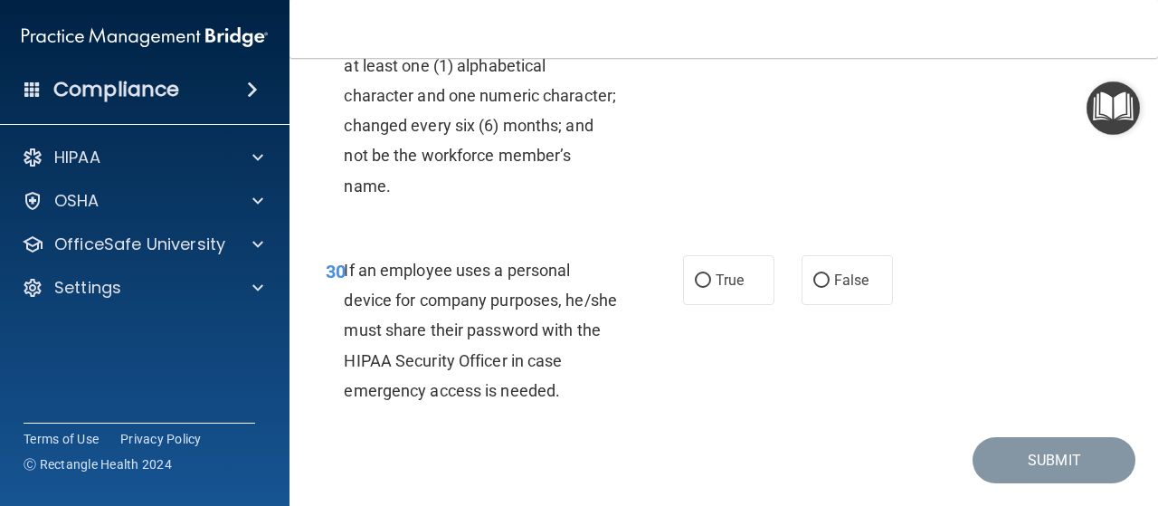
scroll to position [5882, 0]
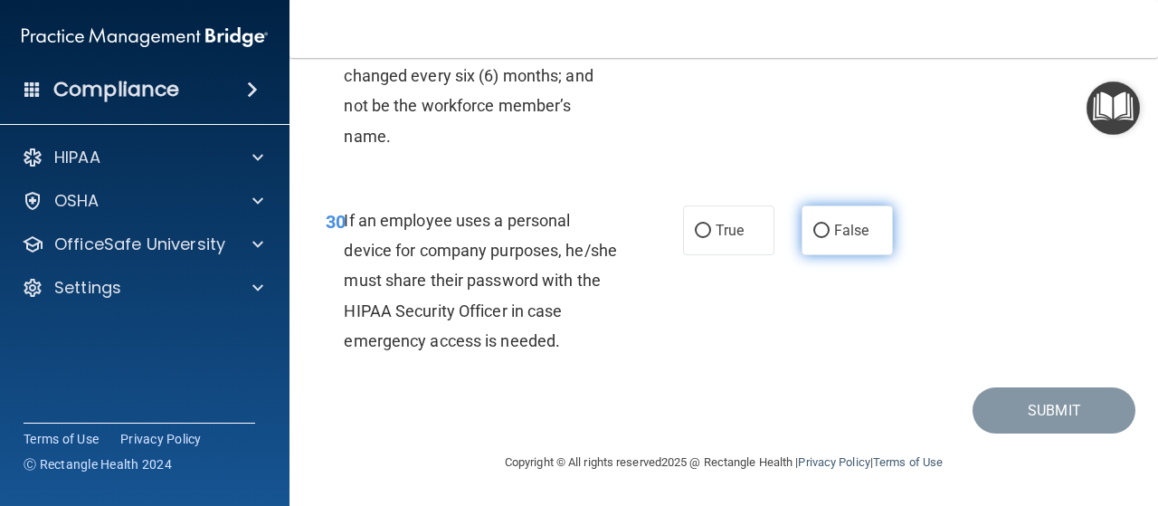
click at [813, 238] on input "False" at bounding box center [821, 231] width 16 height 14
radio input "true"
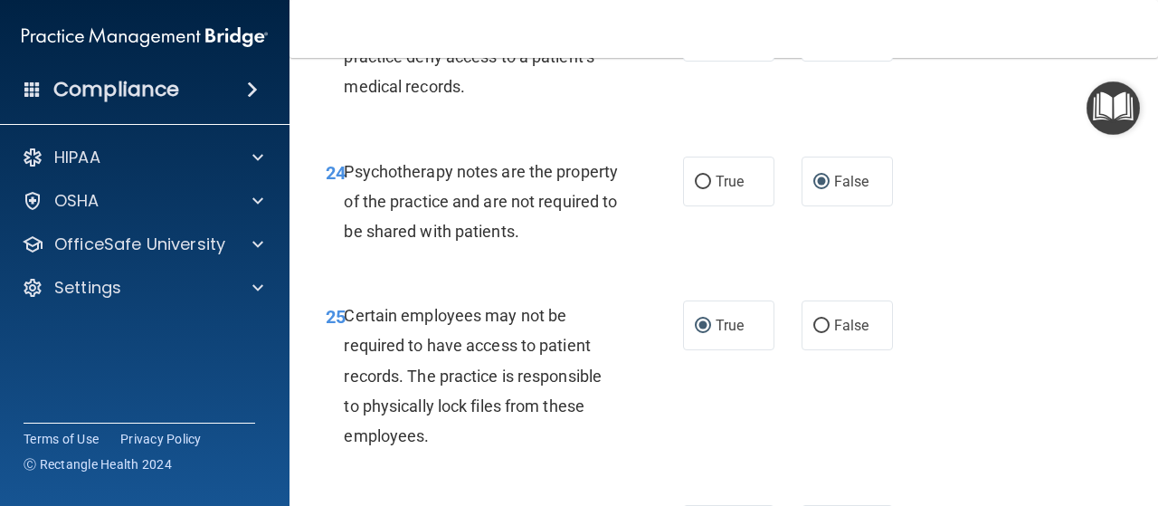
scroll to position [4602, 0]
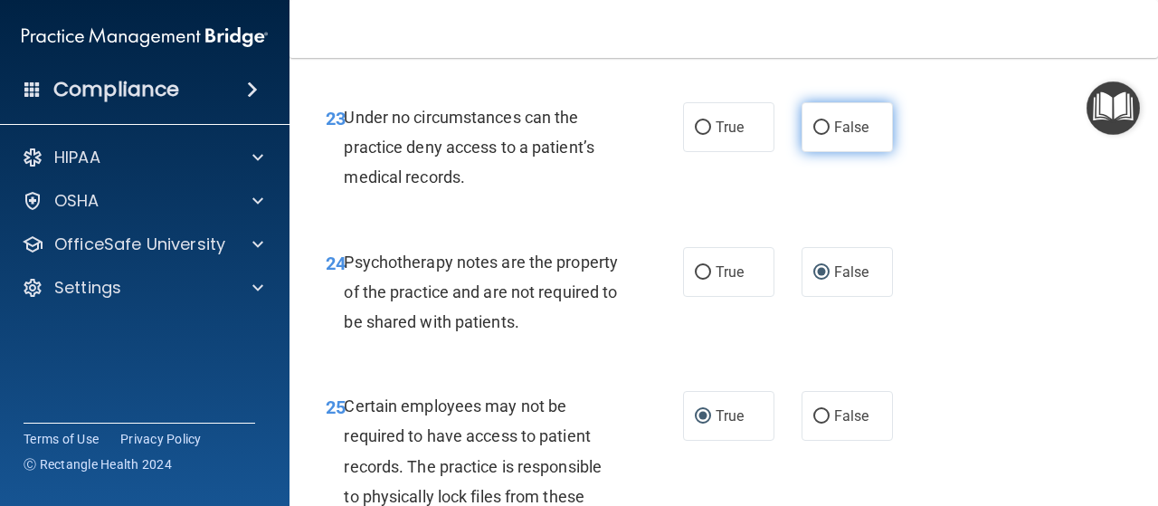
click at [813, 135] on input "False" at bounding box center [821, 128] width 16 height 14
radio input "true"
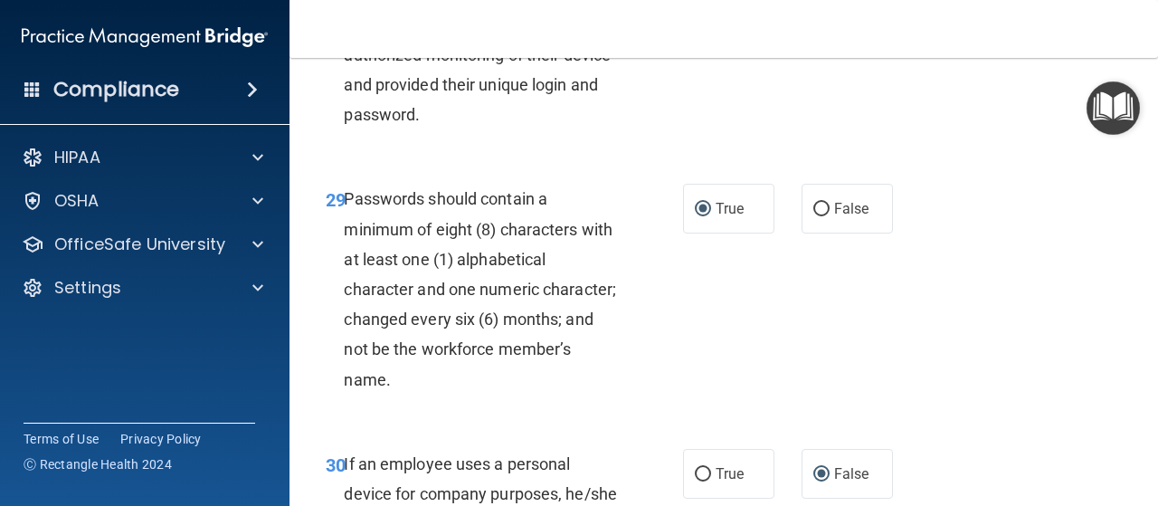
scroll to position [5960, 0]
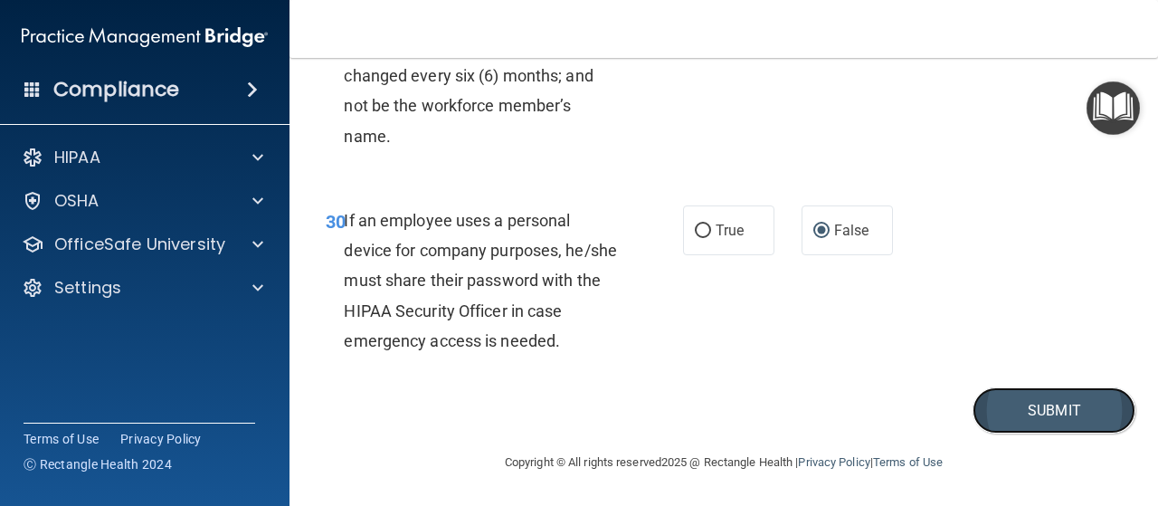
click at [1004, 406] on button "Submit" at bounding box center [1054, 410] width 163 height 46
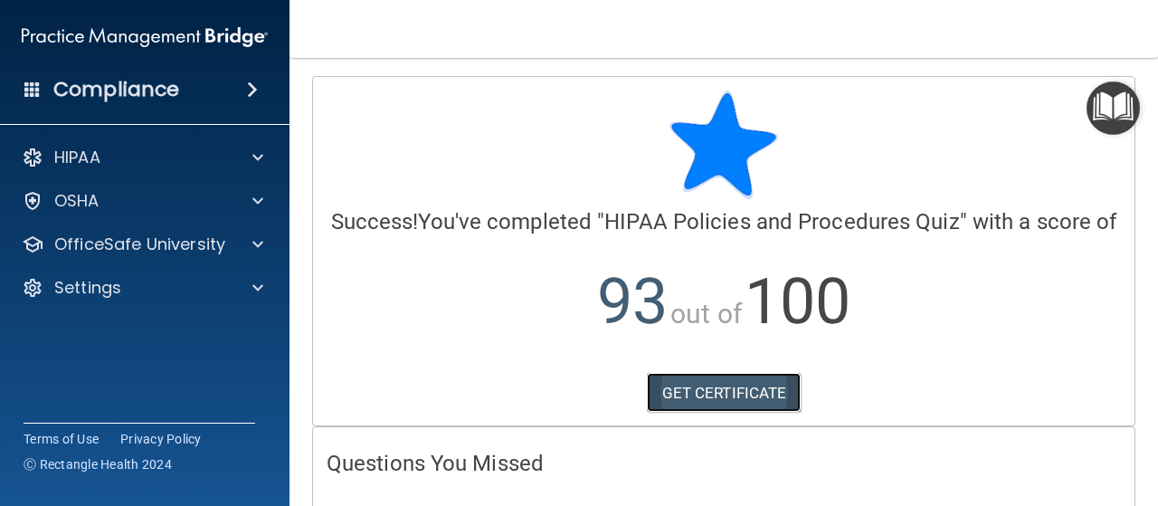
click at [715, 413] on link "GET CERTIFICATE" at bounding box center [724, 393] width 155 height 40
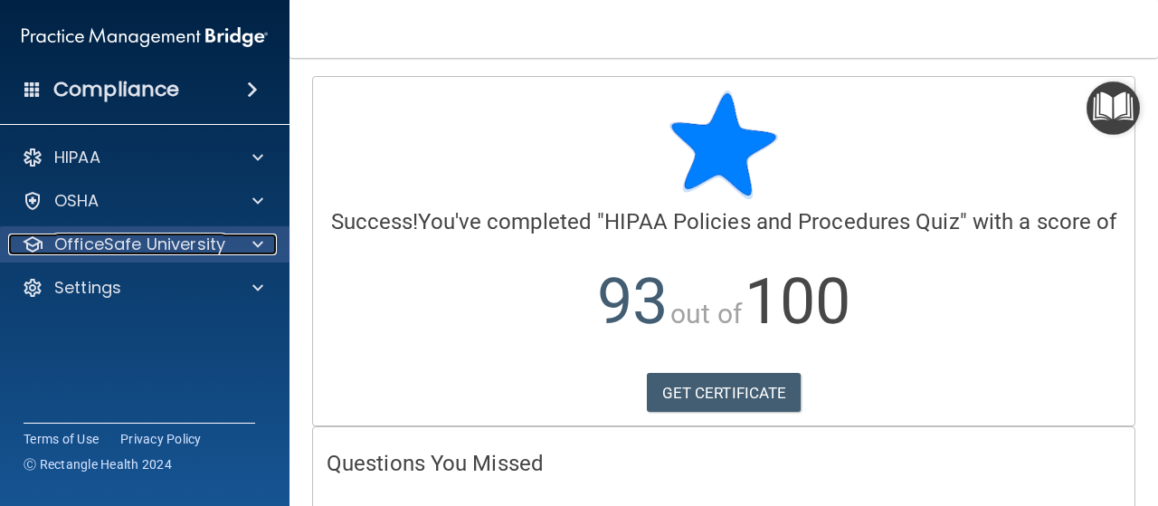
click at [143, 238] on p "OfficeSafe University" at bounding box center [139, 244] width 171 height 22
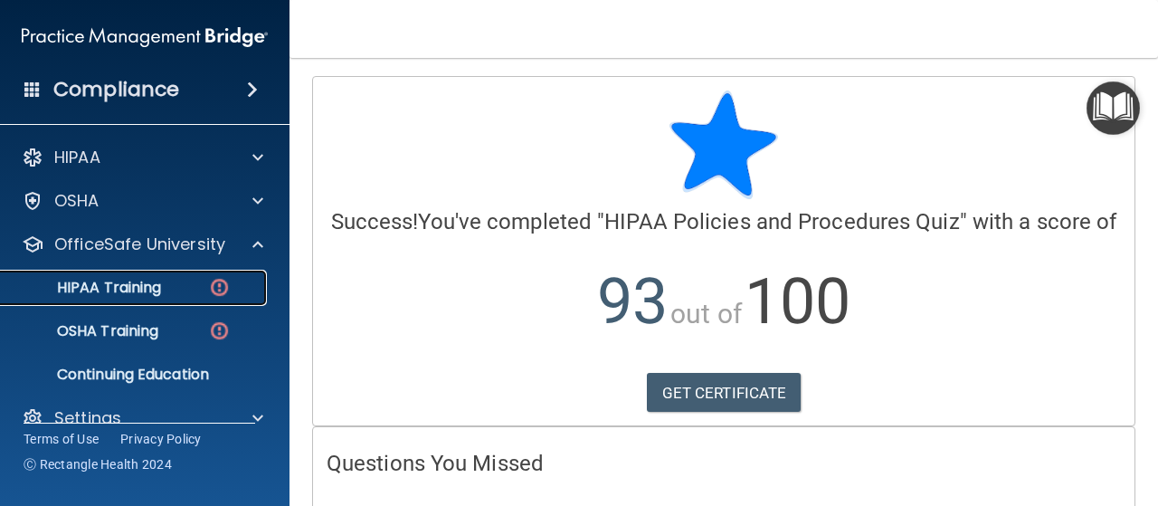
click at [156, 276] on link "HIPAA Training" at bounding box center [124, 288] width 285 height 36
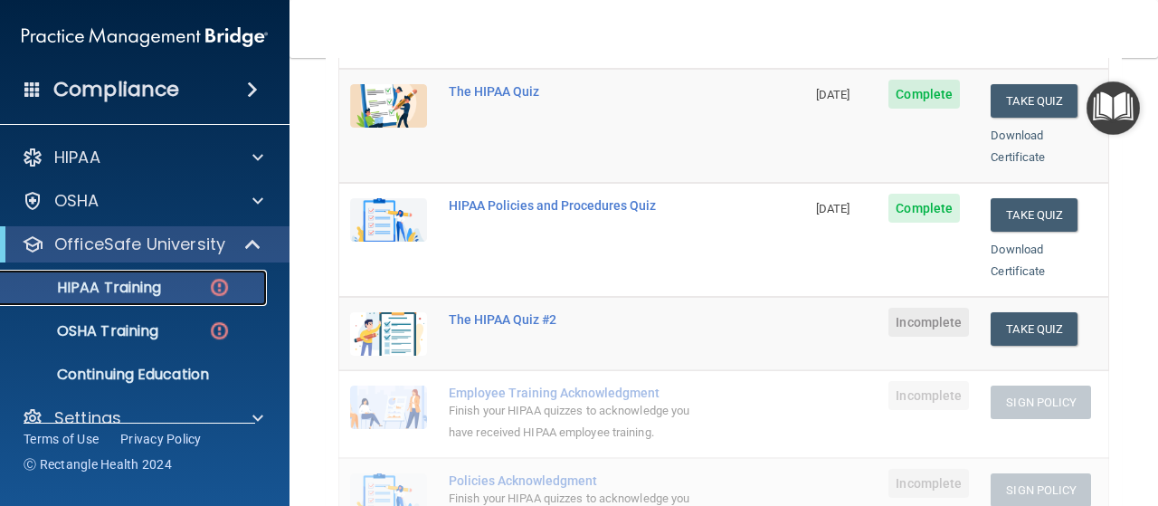
scroll to position [362, 0]
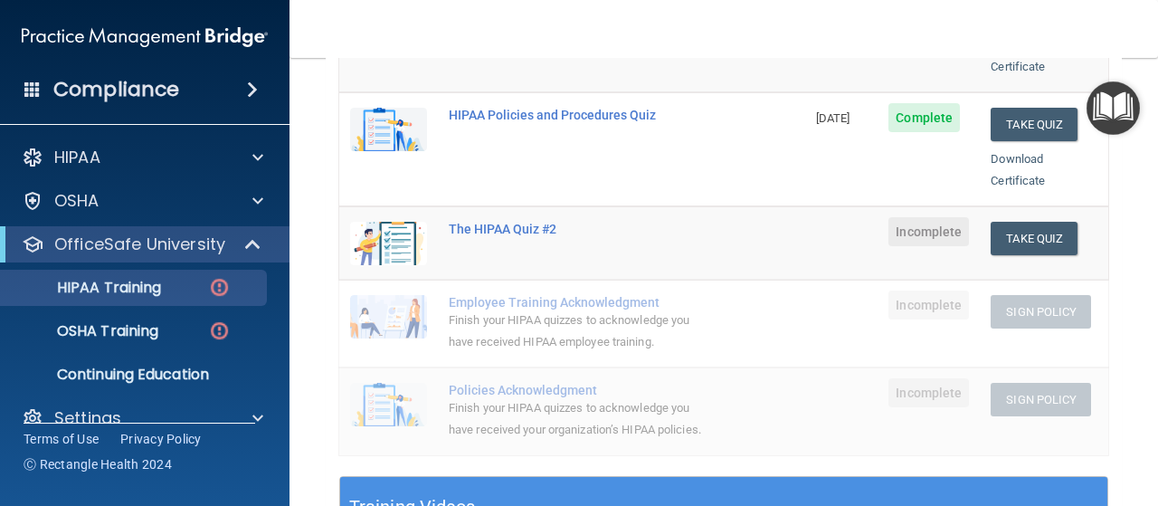
click at [530, 240] on td "The HIPAA Quiz #2" at bounding box center [621, 242] width 367 height 73
click at [1015, 222] on button "Take Quiz" at bounding box center [1034, 238] width 87 height 33
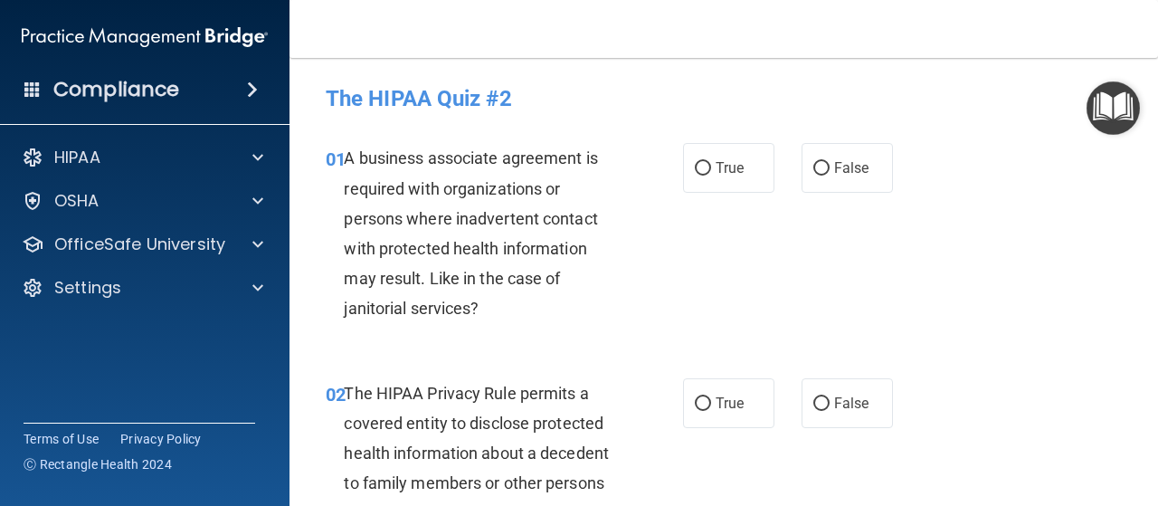
scroll to position [181, 0]
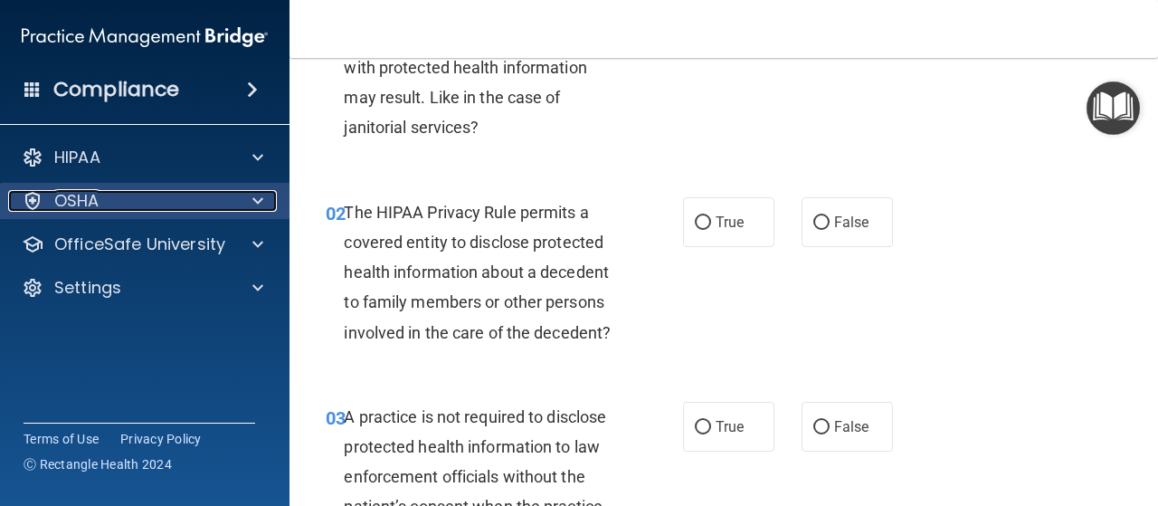
click at [92, 196] on p "OSHA" at bounding box center [76, 201] width 45 height 22
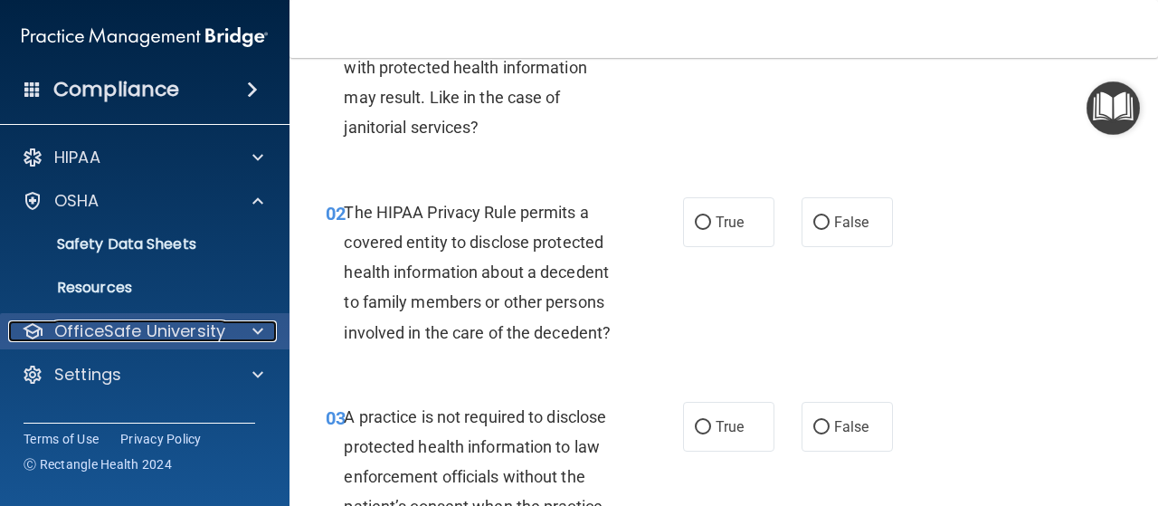
click at [123, 332] on p "OfficeSafe University" at bounding box center [139, 331] width 171 height 22
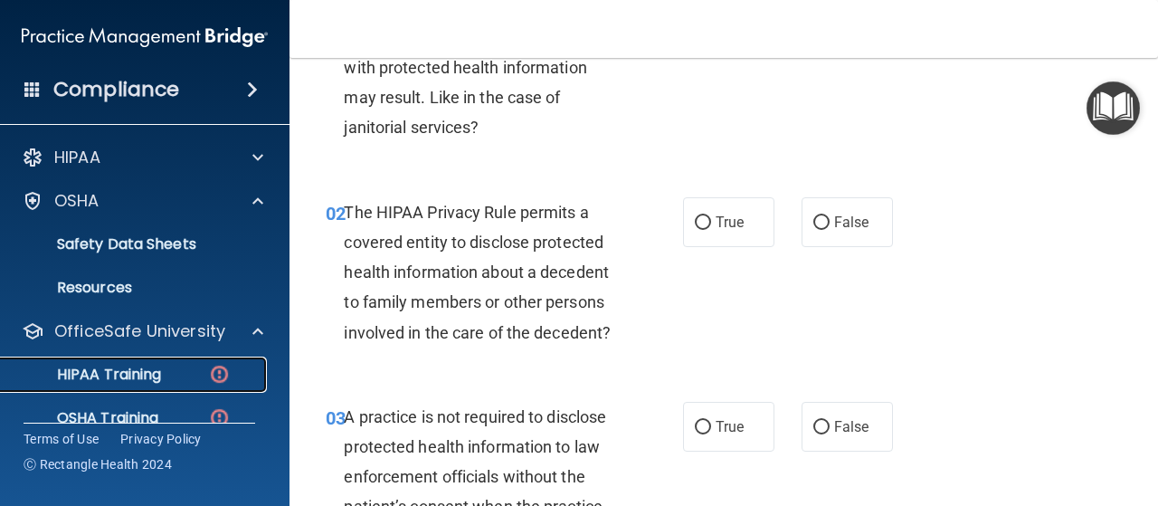
click at [177, 366] on div "HIPAA Training" at bounding box center [135, 375] width 247 height 18
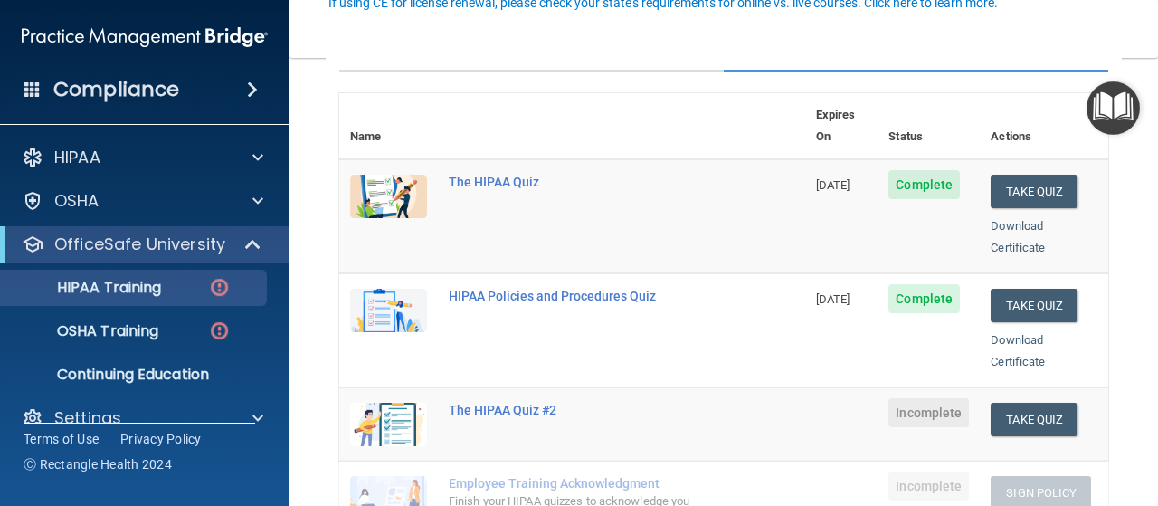
click at [257, 88] on span at bounding box center [252, 90] width 11 height 22
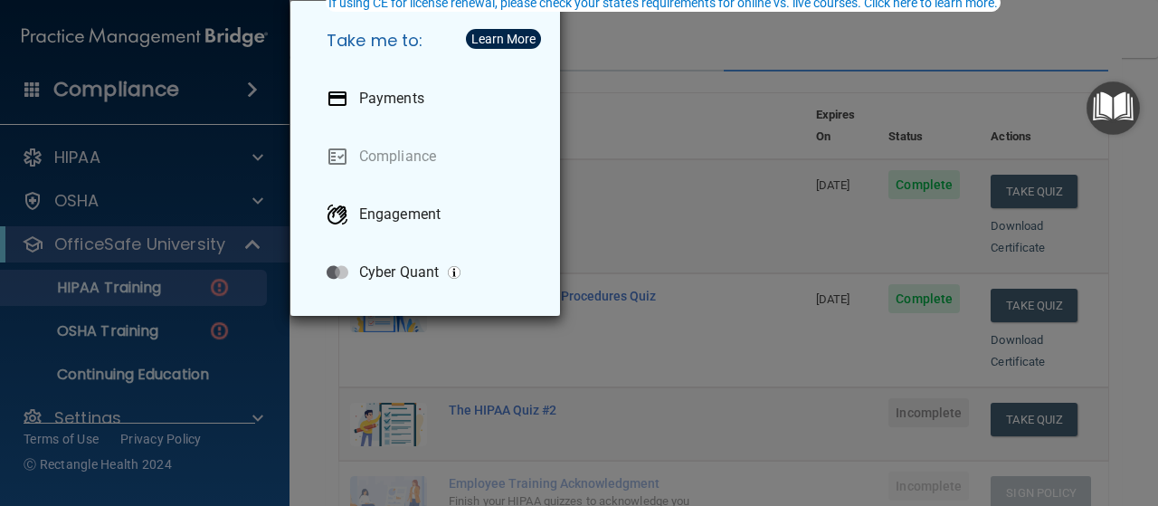
click at [257, 88] on div "Take me to: Payments Compliance Engagement Cyber Quant" at bounding box center [579, 253] width 1158 height 506
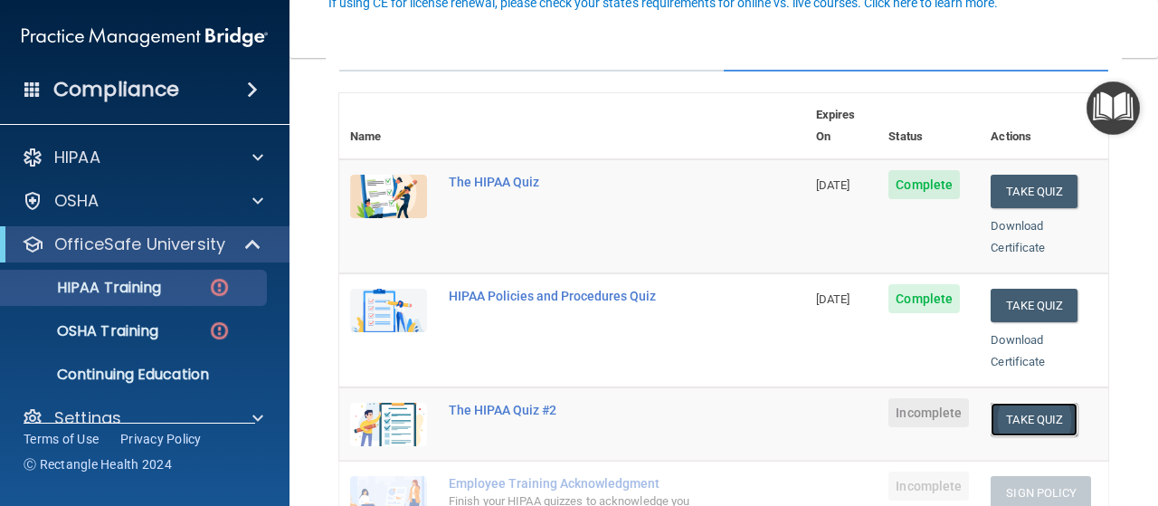
click at [1018, 403] on button "Take Quiz" at bounding box center [1034, 419] width 87 height 33
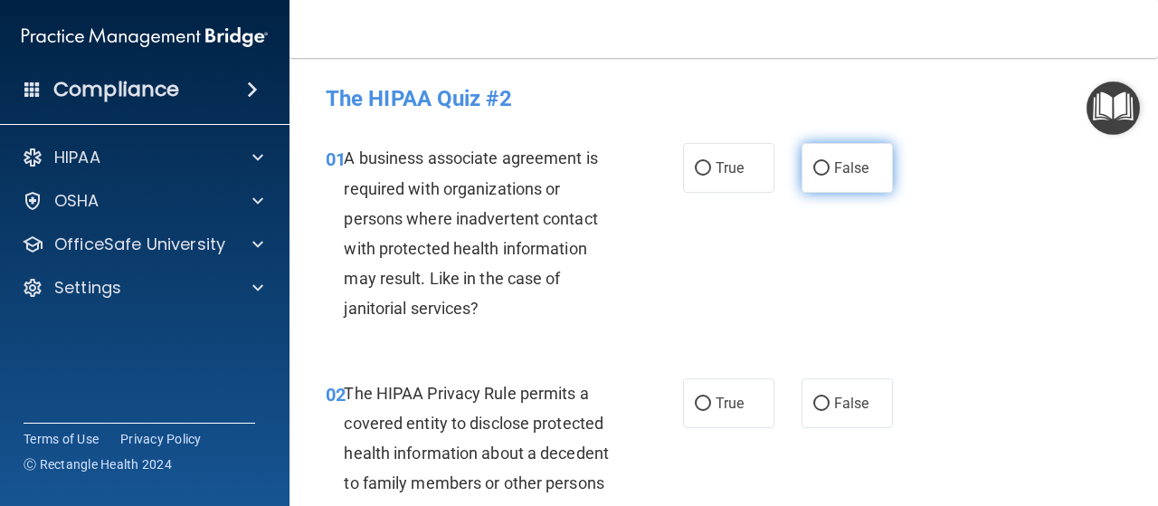
drag, startPoint x: 823, startPoint y: 167, endPoint x: 815, endPoint y: 178, distance: 13.1
click at [820, 172] on label "False" at bounding box center [847, 168] width 91 height 50
click at [814, 162] on input "False" at bounding box center [821, 169] width 16 height 14
radio input "true"
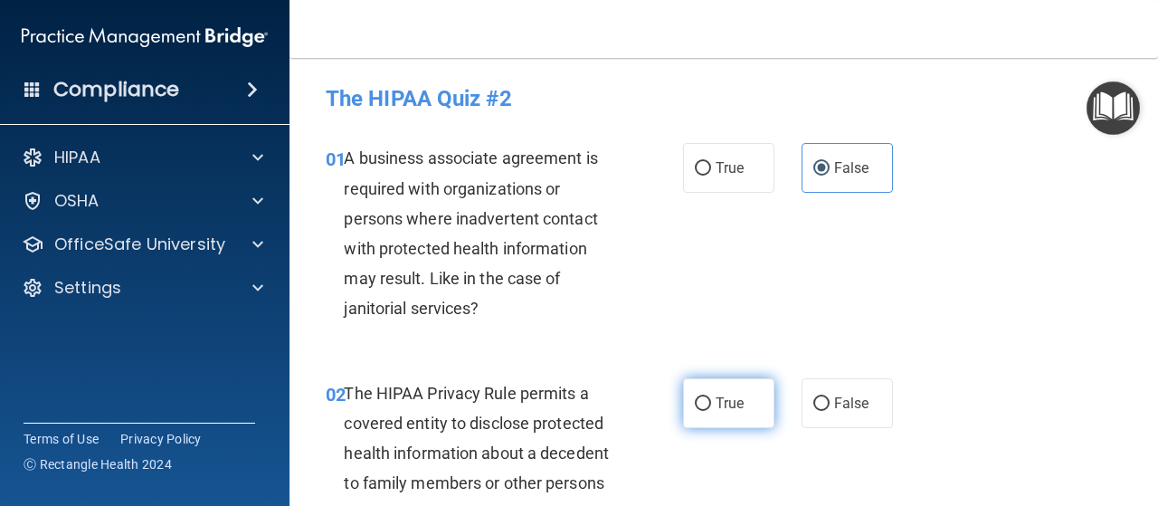
click at [700, 406] on input "True" at bounding box center [703, 404] width 16 height 14
radio input "true"
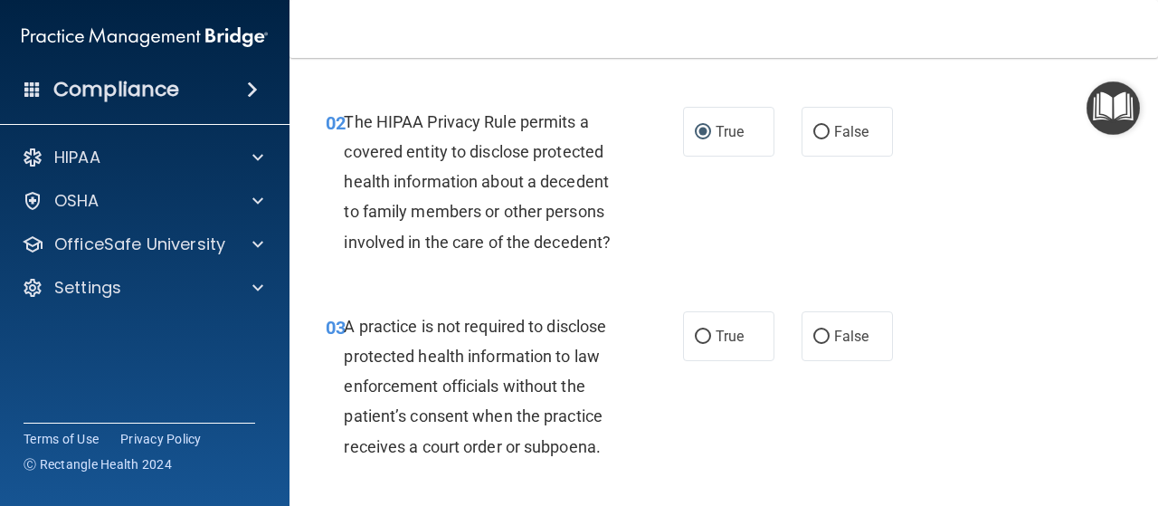
scroll to position [181, 0]
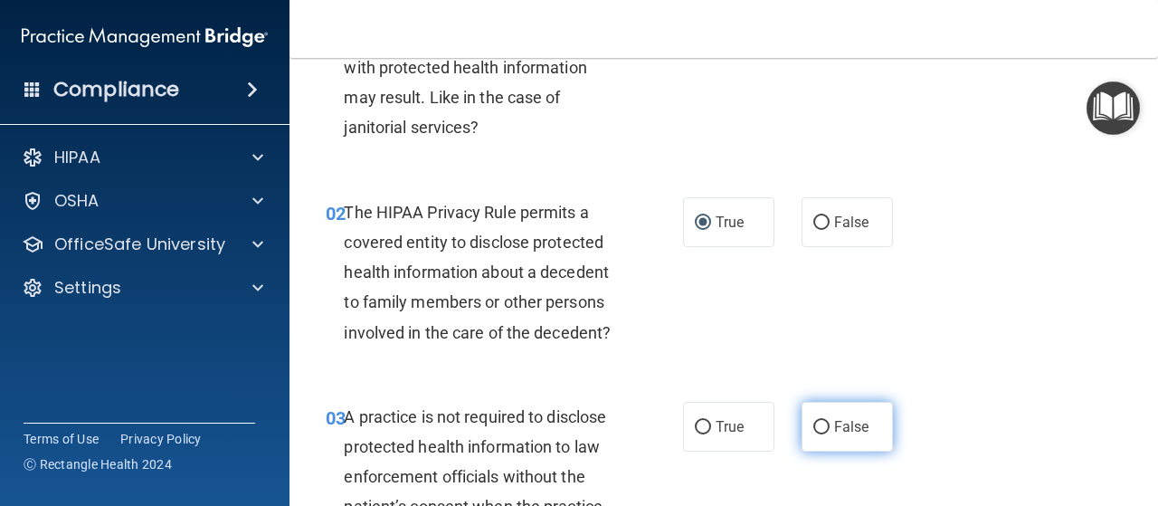
click at [820, 418] on label "False" at bounding box center [847, 427] width 91 height 50
click at [820, 421] on input "False" at bounding box center [821, 428] width 16 height 14
radio input "true"
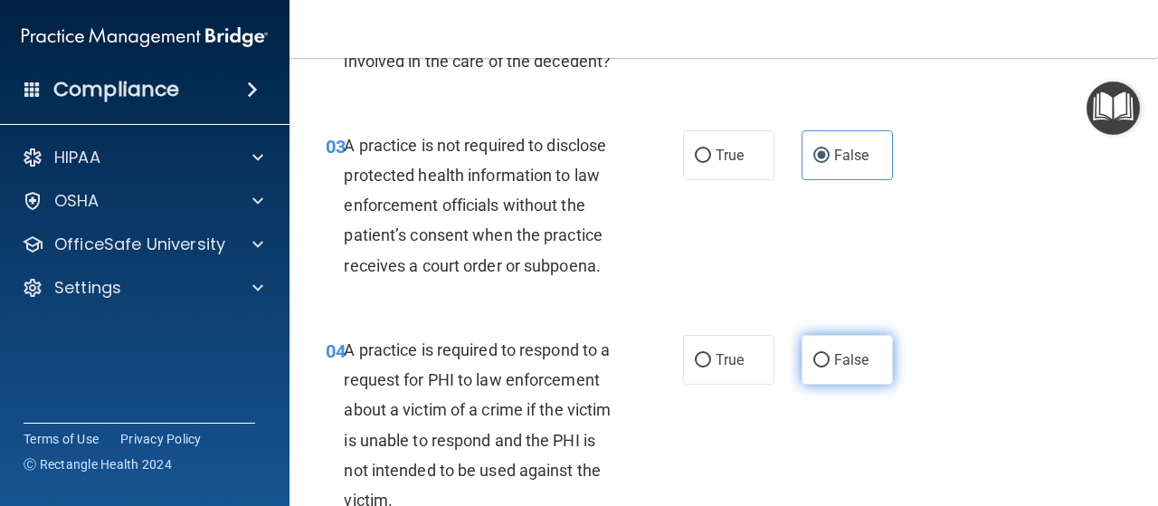
click at [813, 354] on input "False" at bounding box center [821, 361] width 16 height 14
radio input "true"
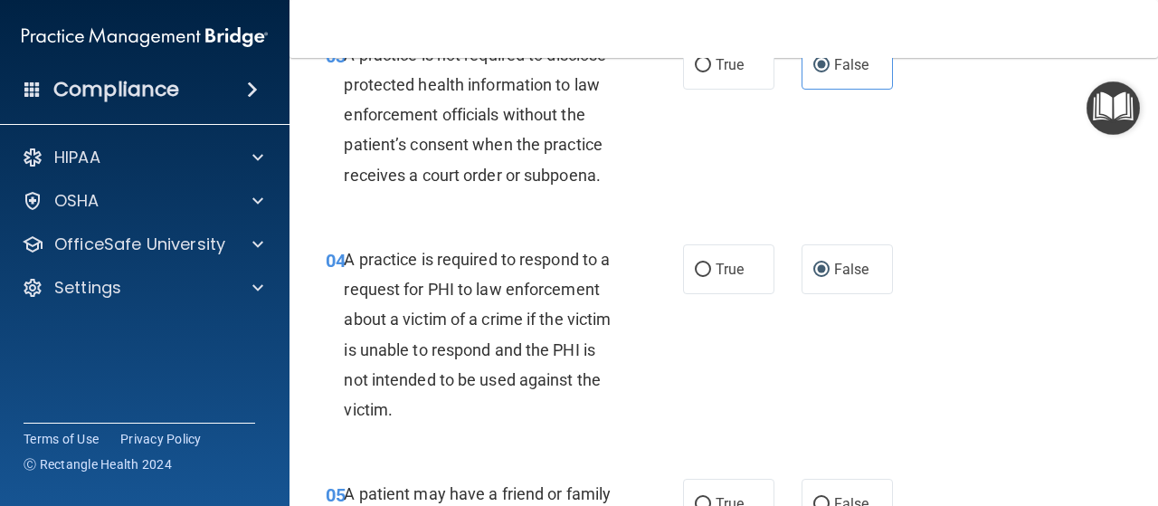
scroll to position [724, 0]
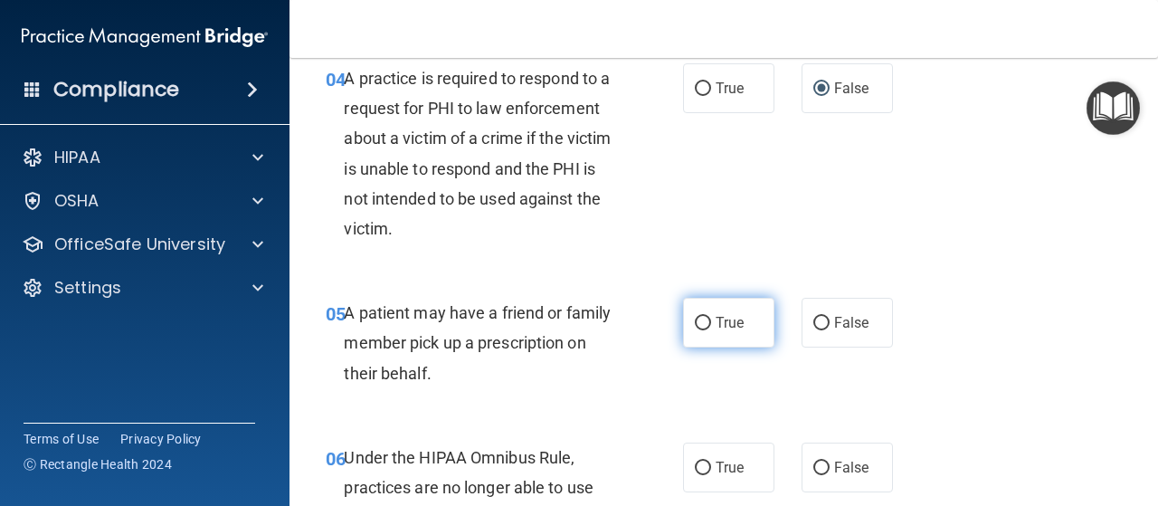
click at [687, 311] on label "True" at bounding box center [728, 323] width 91 height 50
click at [695, 317] on input "True" at bounding box center [703, 324] width 16 height 14
radio input "true"
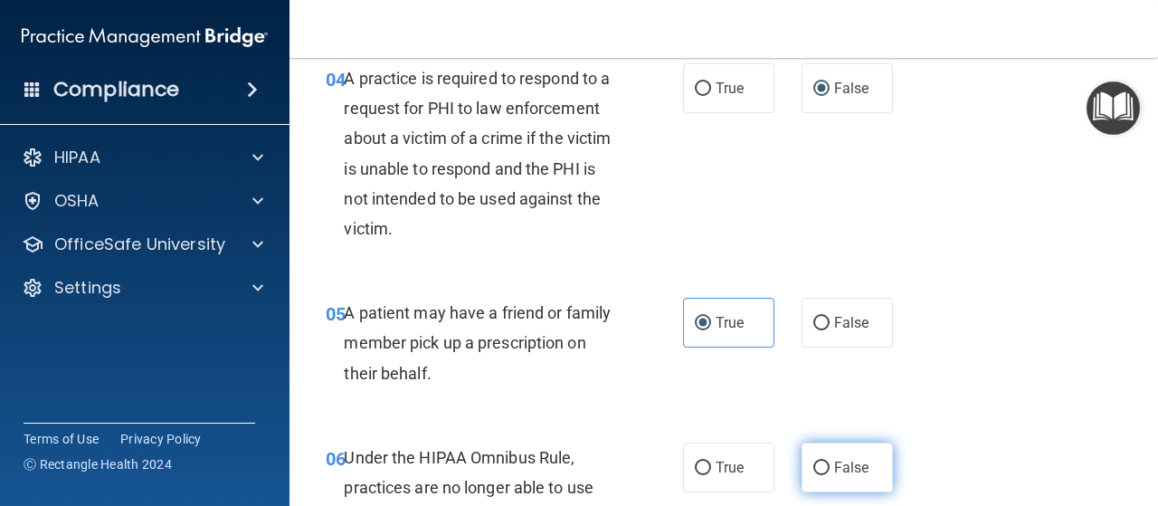
click at [813, 470] on input "False" at bounding box center [821, 468] width 16 height 14
radio input "true"
click at [813, 470] on input "False" at bounding box center [821, 468] width 16 height 14
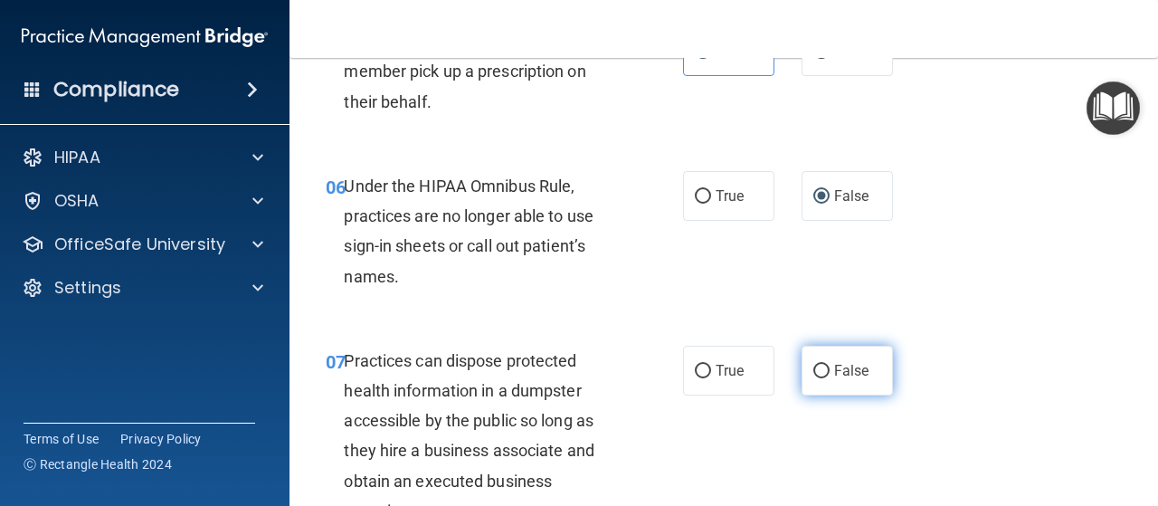
click at [813, 366] on input "False" at bounding box center [821, 372] width 16 height 14
radio input "true"
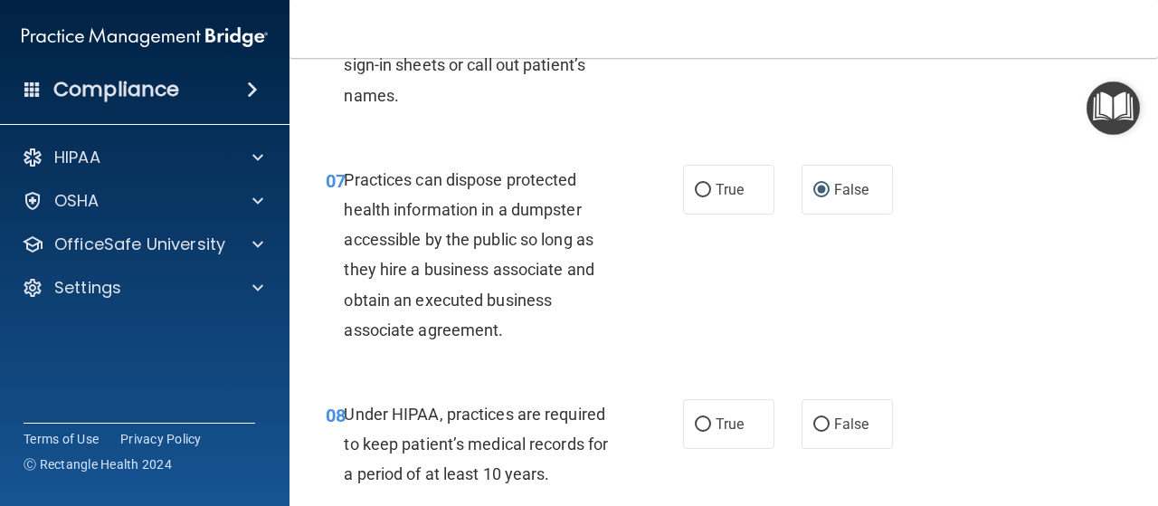
scroll to position [1267, 0]
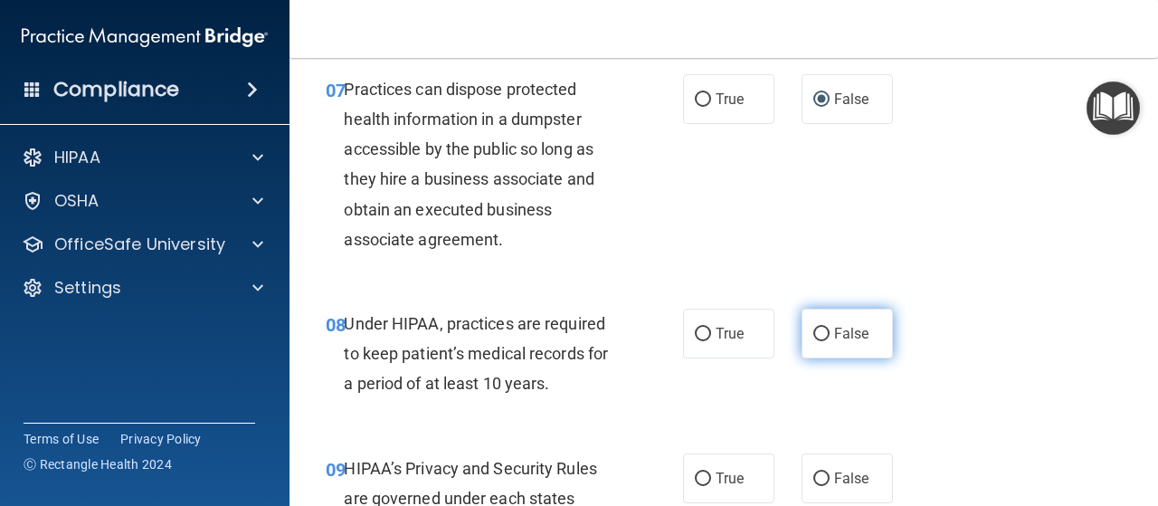
click at [818, 333] on input "False" at bounding box center [821, 335] width 16 height 14
radio input "true"
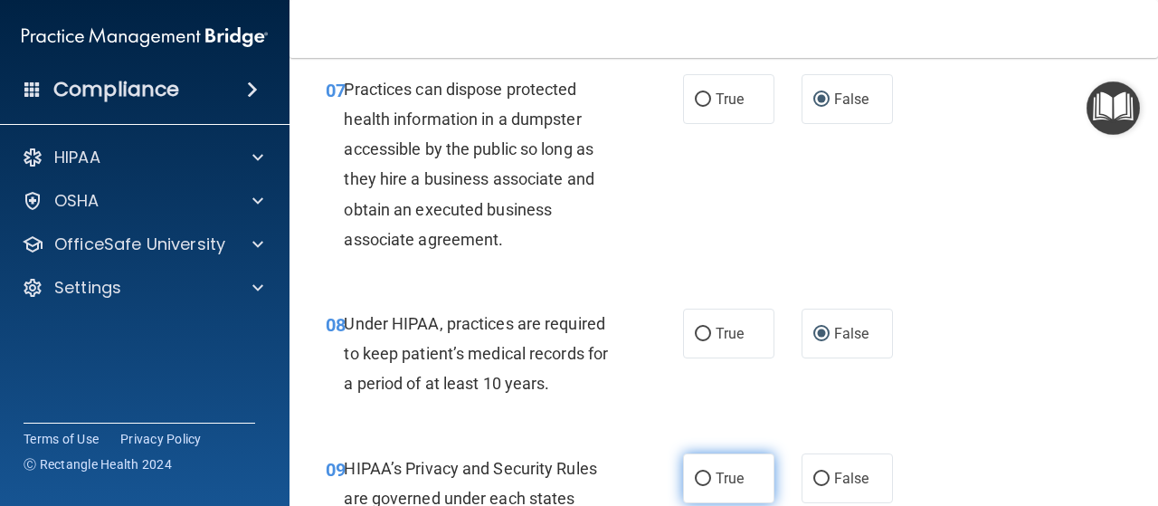
click at [703, 479] on input "True" at bounding box center [703, 479] width 16 height 14
radio input "true"
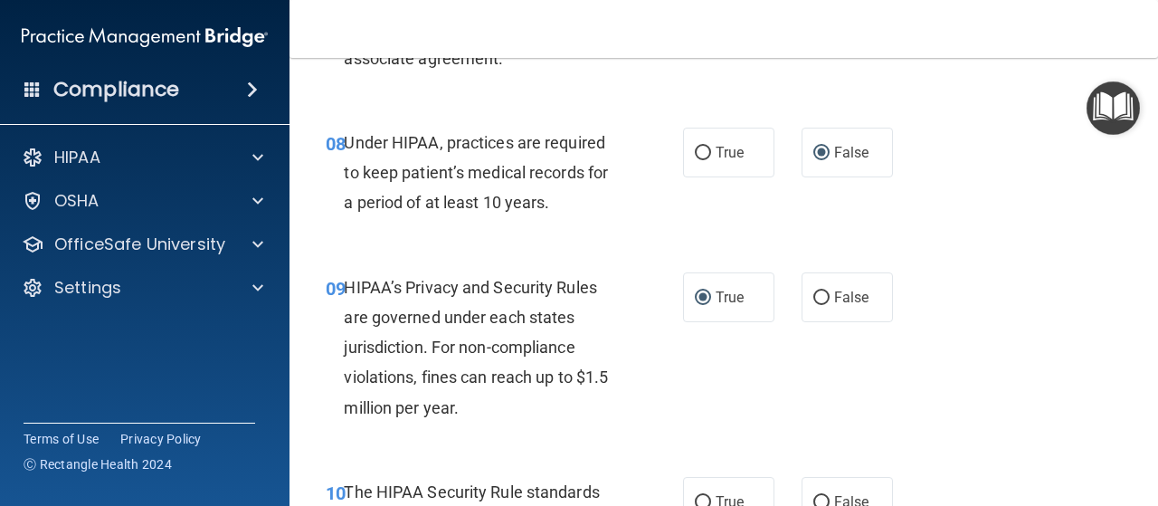
scroll to position [1629, 0]
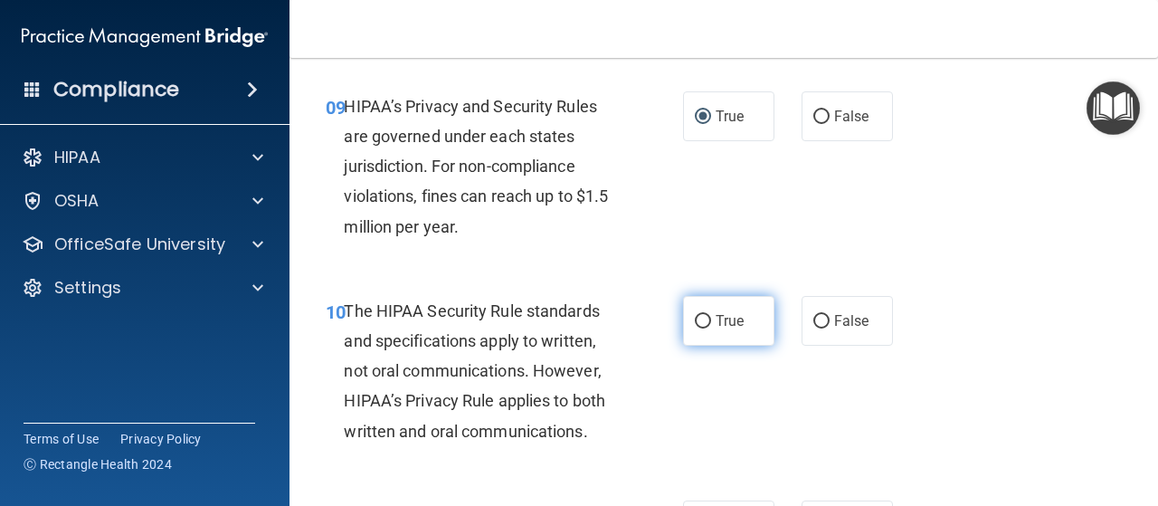
click at [702, 319] on label "True" at bounding box center [728, 321] width 91 height 50
click at [699, 325] on input "True" at bounding box center [703, 322] width 16 height 14
radio input "true"
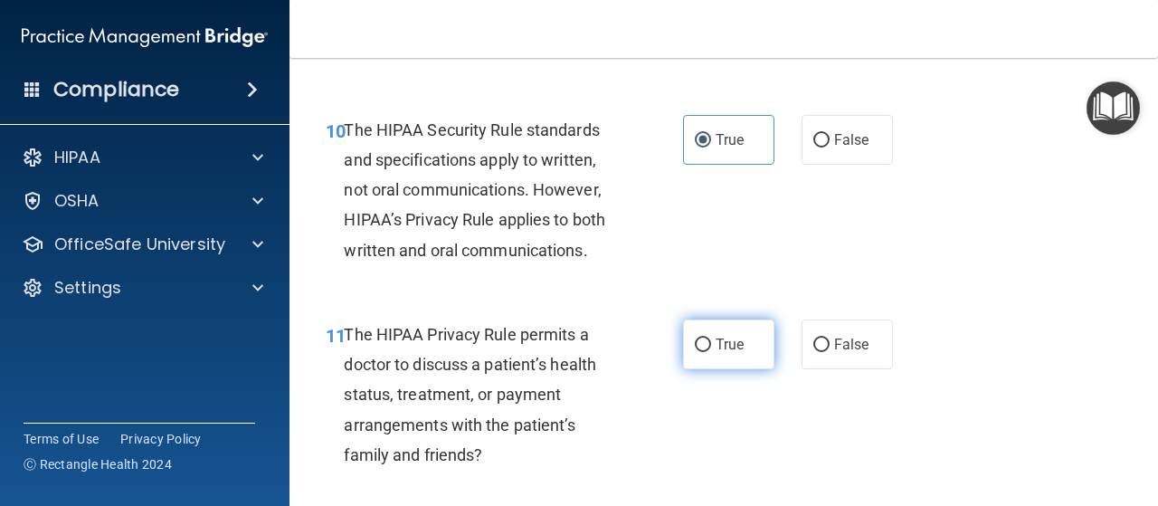
click at [702, 350] on input "True" at bounding box center [703, 345] width 16 height 14
radio input "true"
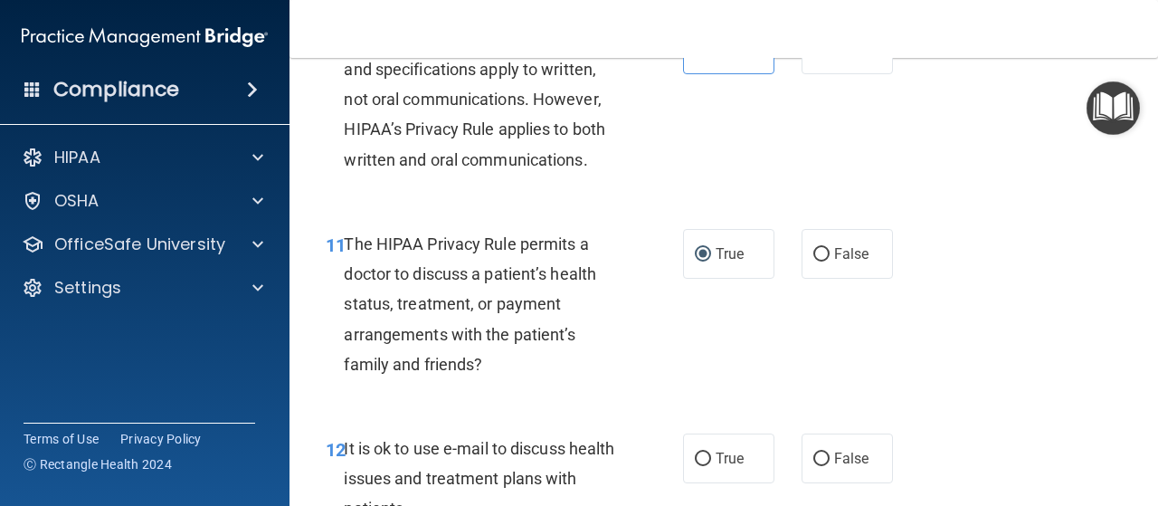
scroll to position [2081, 0]
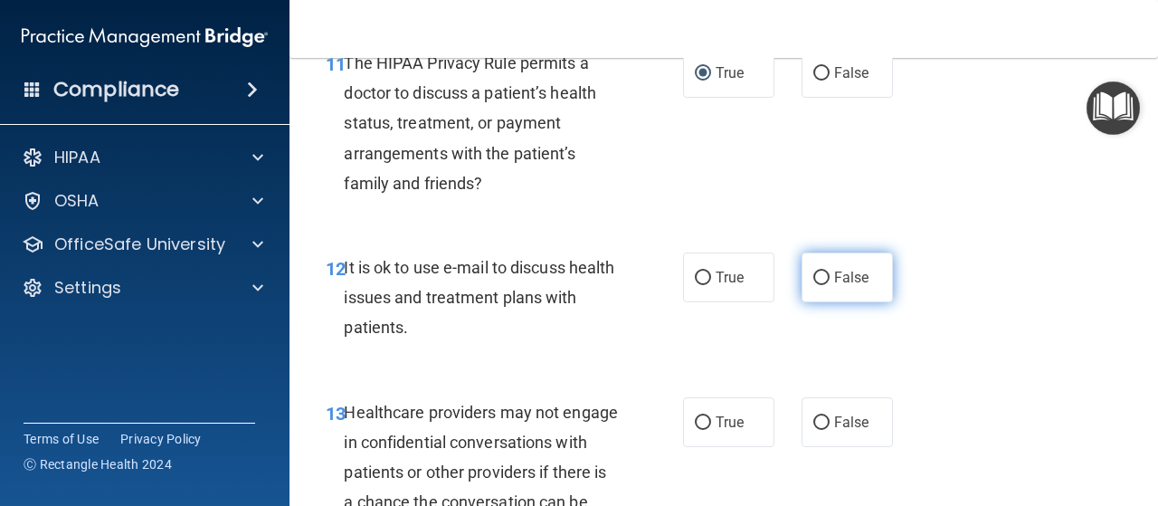
drag, startPoint x: 813, startPoint y: 279, endPoint x: 789, endPoint y: 314, distance: 42.4
click at [813, 279] on input "False" at bounding box center [821, 278] width 16 height 14
radio input "true"
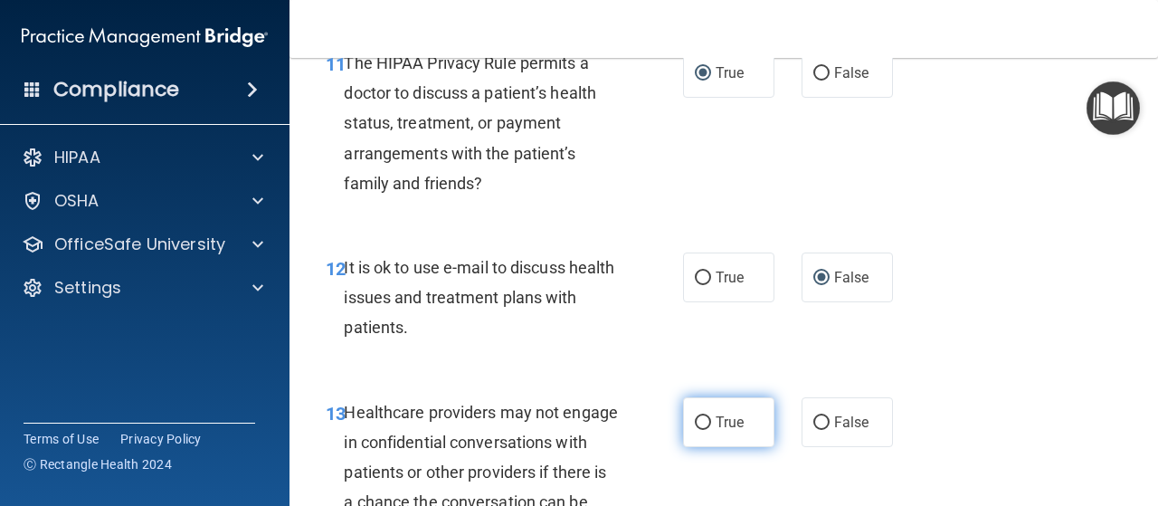
drag, startPoint x: 699, startPoint y: 414, endPoint x: 771, endPoint y: 419, distance: 72.5
click at [698, 416] on input "True" at bounding box center [703, 423] width 16 height 14
radio input "true"
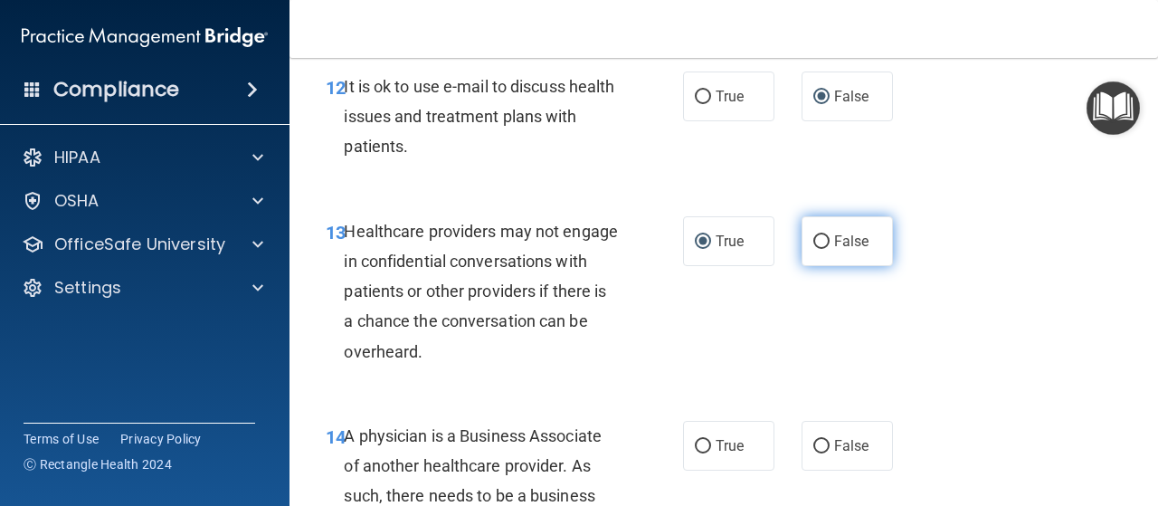
scroll to position [2443, 0]
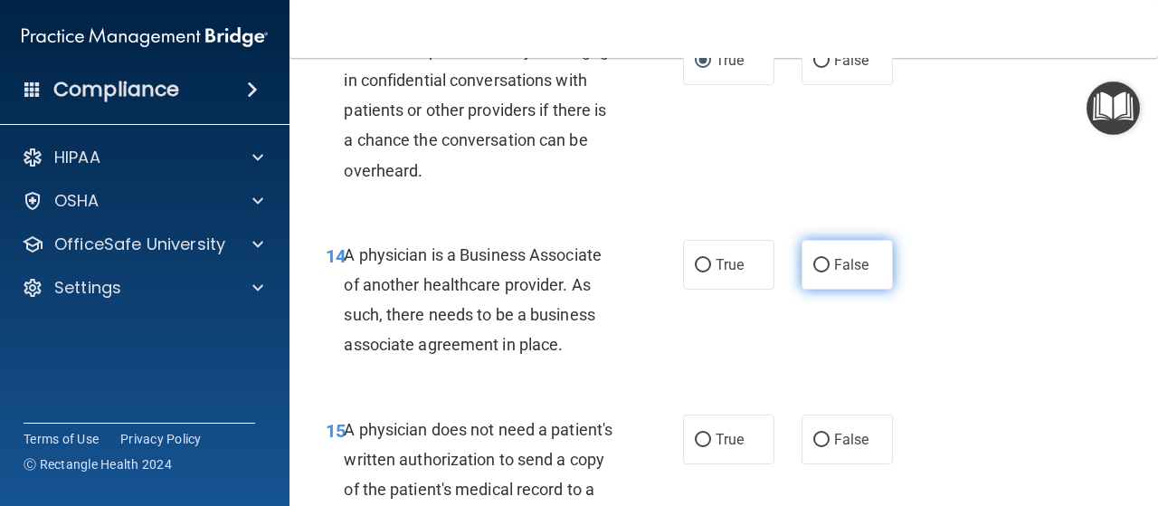
click at [815, 271] on input "False" at bounding box center [821, 266] width 16 height 14
radio input "true"
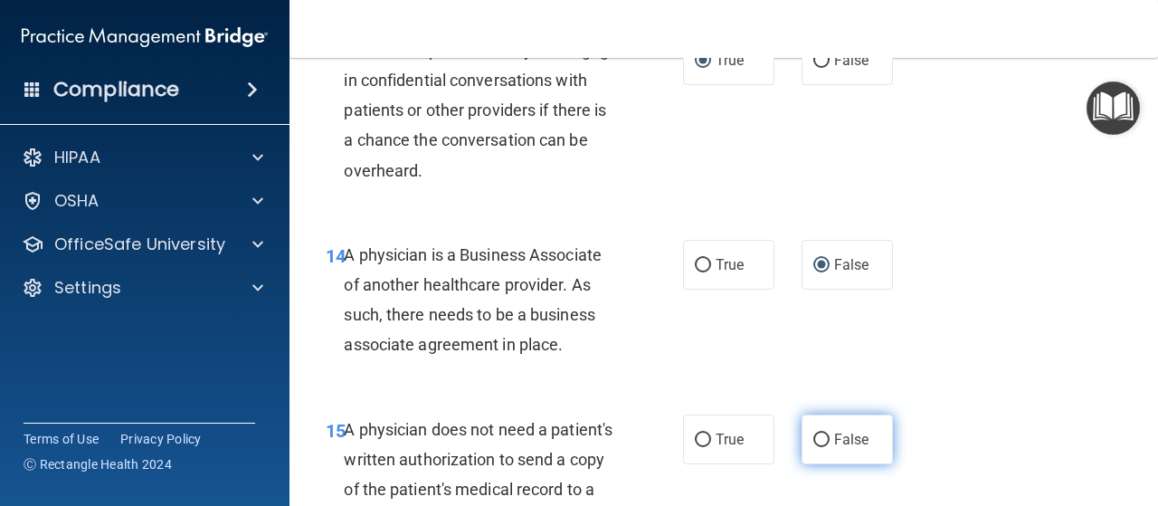
click at [804, 433] on label "False" at bounding box center [847, 439] width 91 height 50
click at [813, 433] on input "False" at bounding box center [821, 440] width 16 height 14
radio input "true"
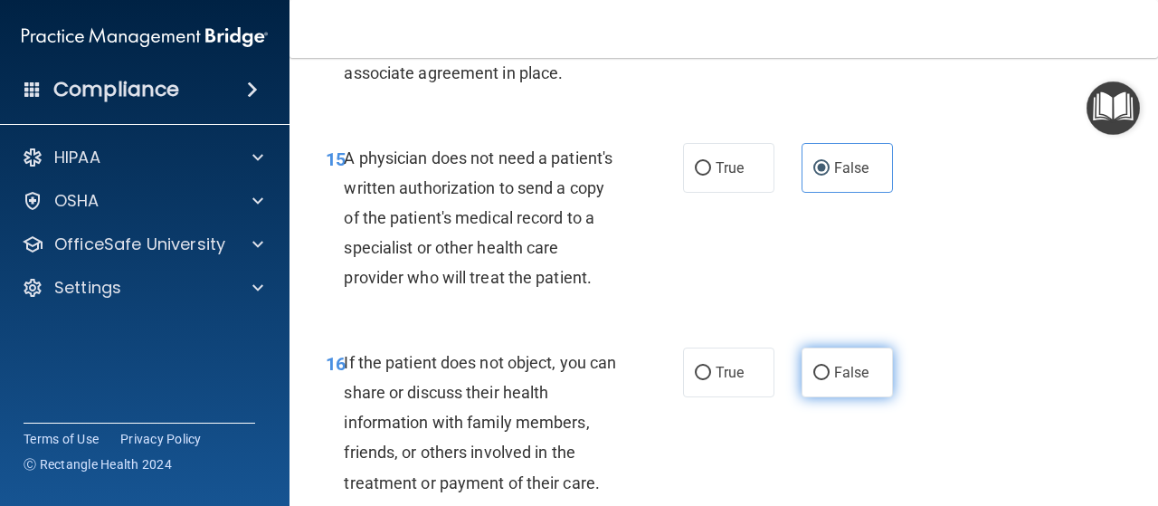
click at [813, 380] on input "False" at bounding box center [821, 373] width 16 height 14
radio input "true"
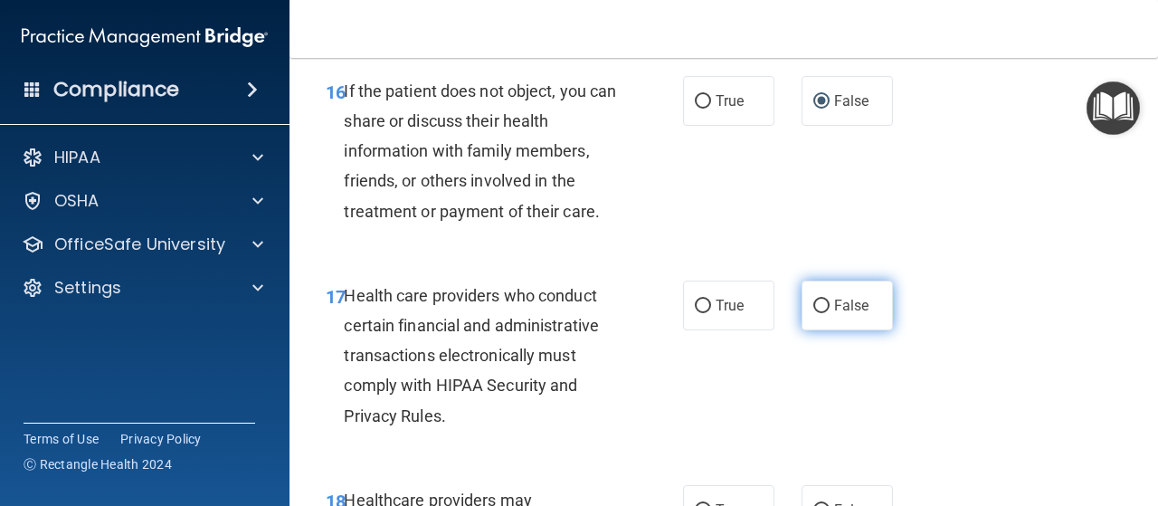
click at [816, 313] on input "False" at bounding box center [821, 307] width 16 height 14
radio input "true"
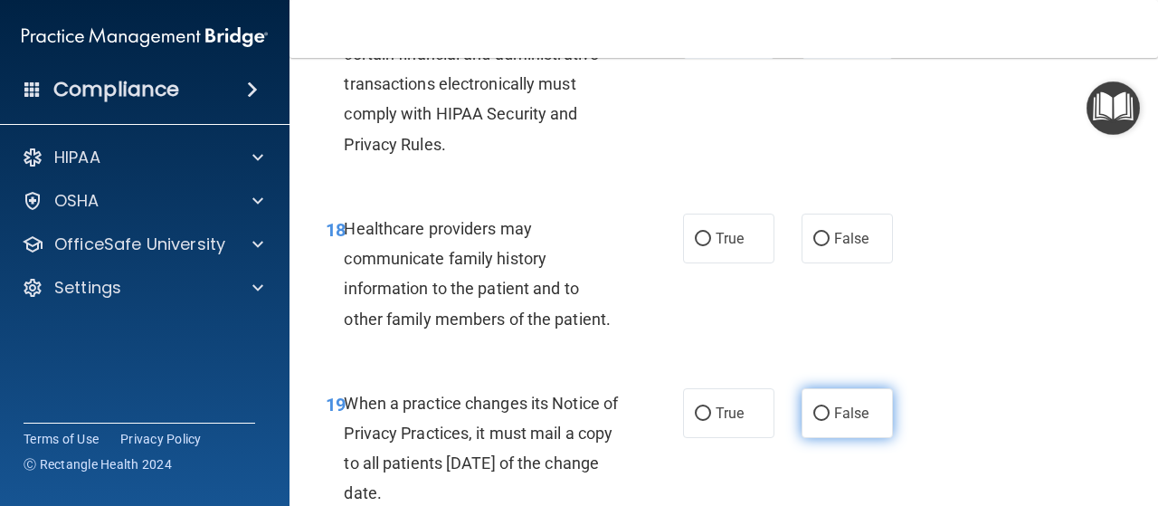
scroll to position [3348, 0]
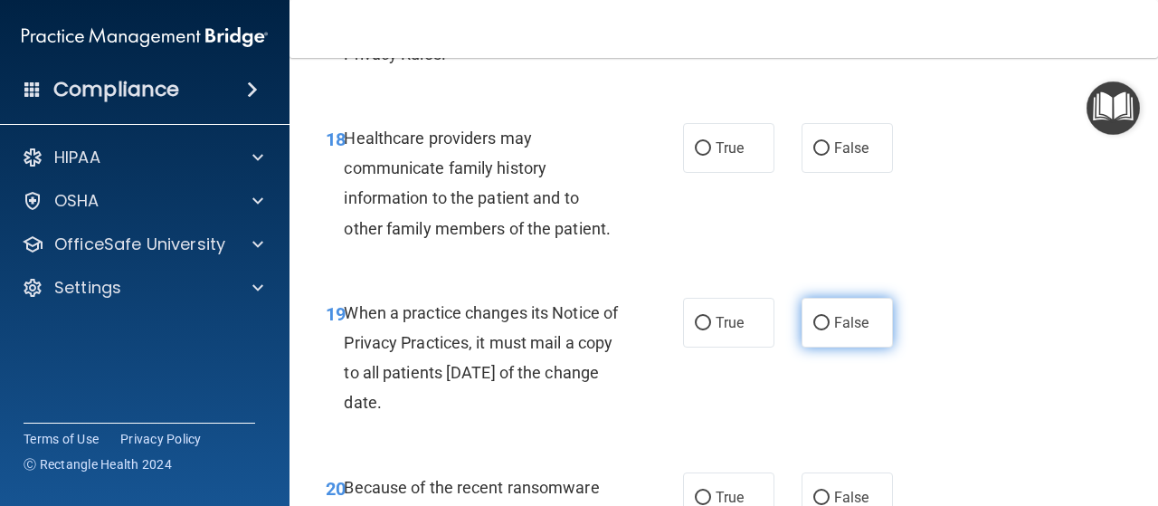
click at [813, 330] on input "False" at bounding box center [821, 324] width 16 height 14
radio input "true"
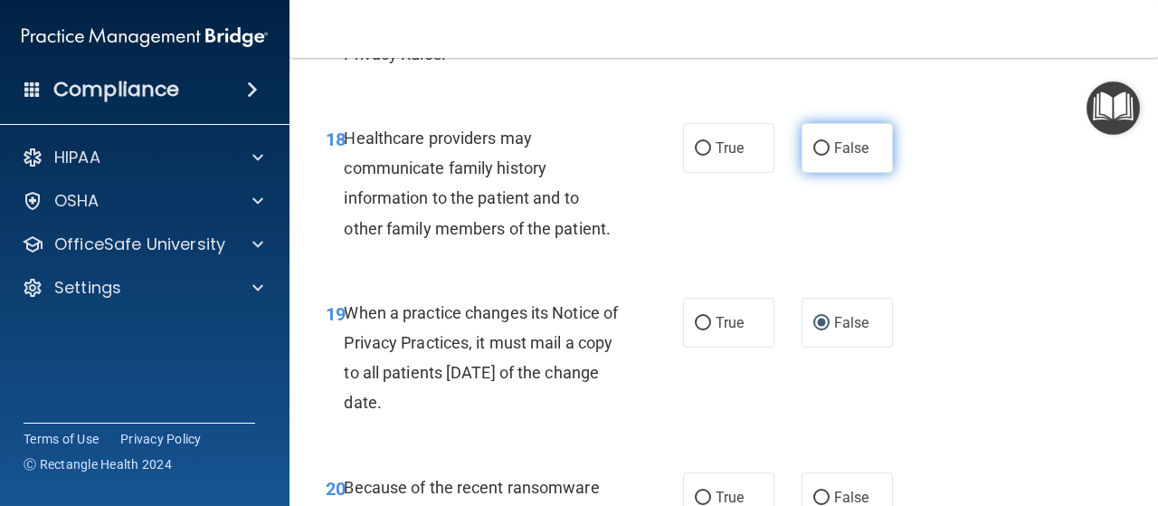
click at [814, 156] on input "False" at bounding box center [821, 149] width 16 height 14
radio input "true"
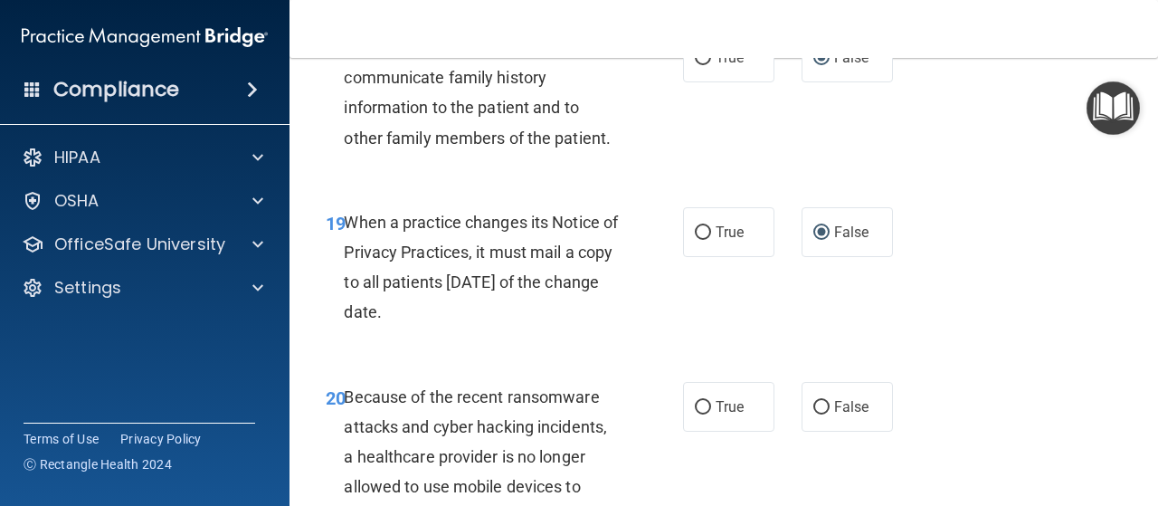
scroll to position [3529, 0]
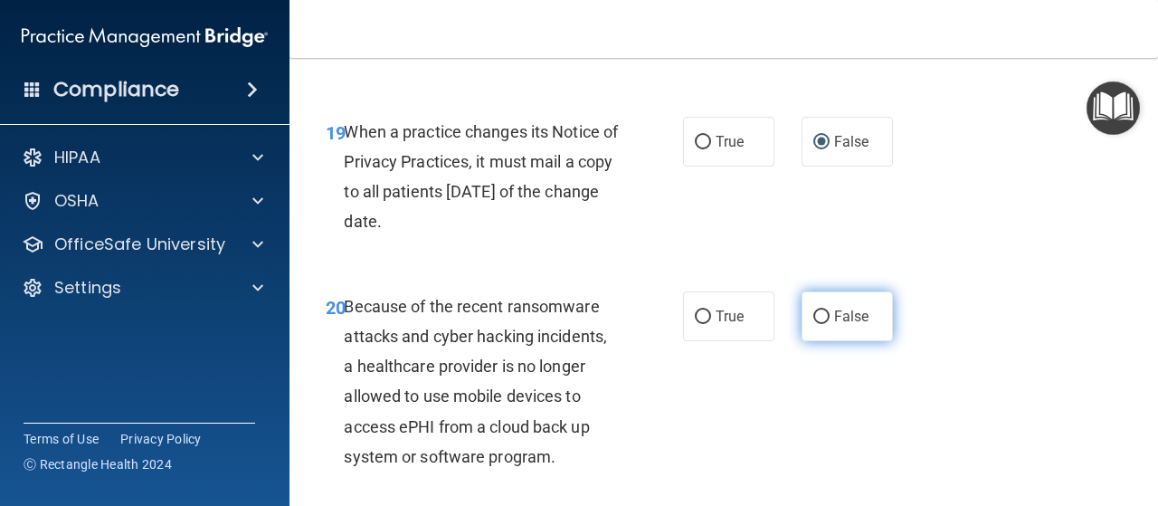
click at [813, 324] on input "False" at bounding box center [821, 317] width 16 height 14
radio input "true"
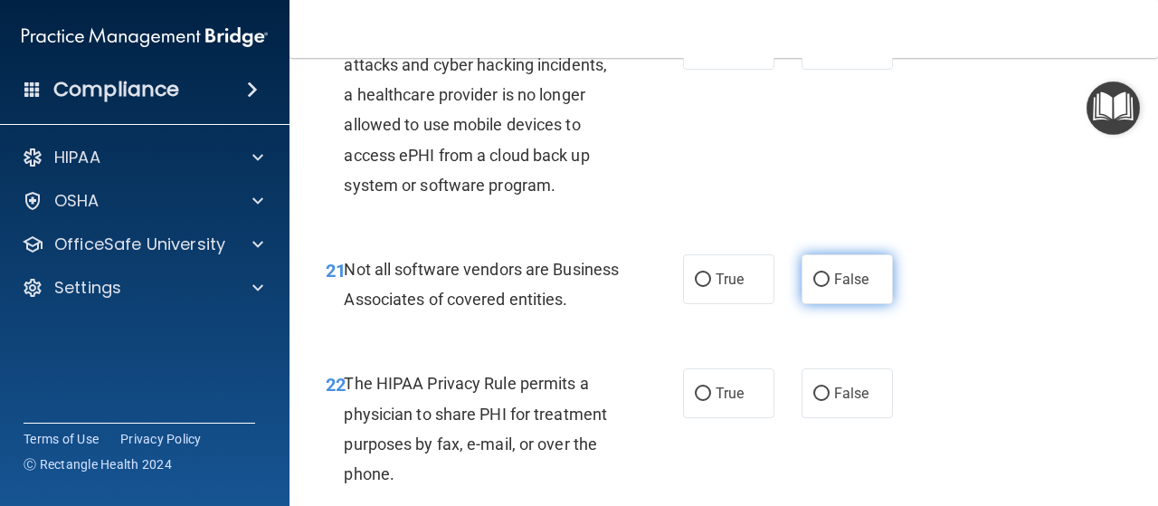
click at [813, 287] on input "False" at bounding box center [821, 280] width 16 height 14
radio input "true"
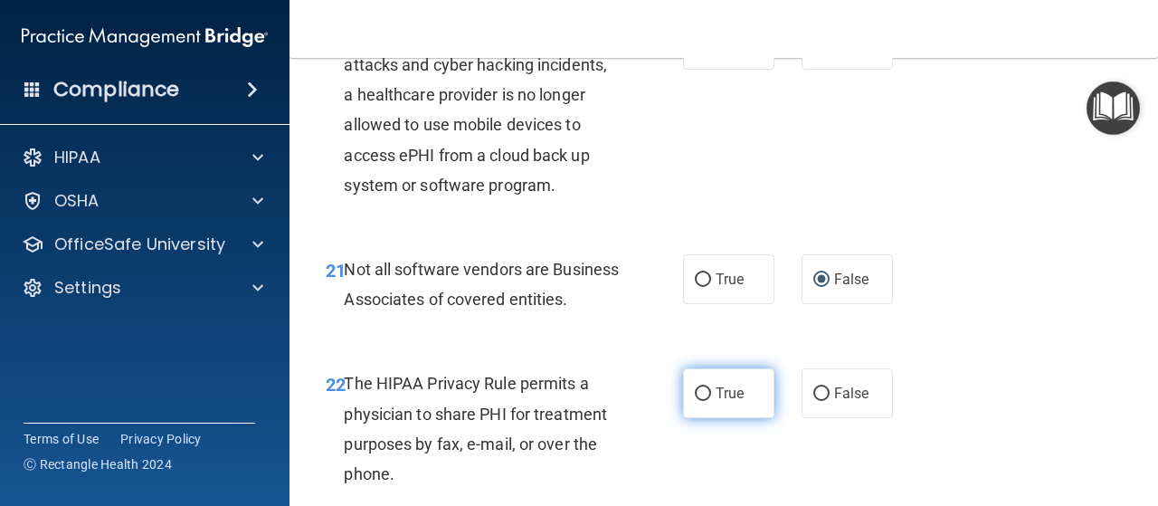
click at [686, 418] on label "True" at bounding box center [728, 393] width 91 height 50
click at [695, 401] on input "True" at bounding box center [703, 394] width 16 height 14
radio input "true"
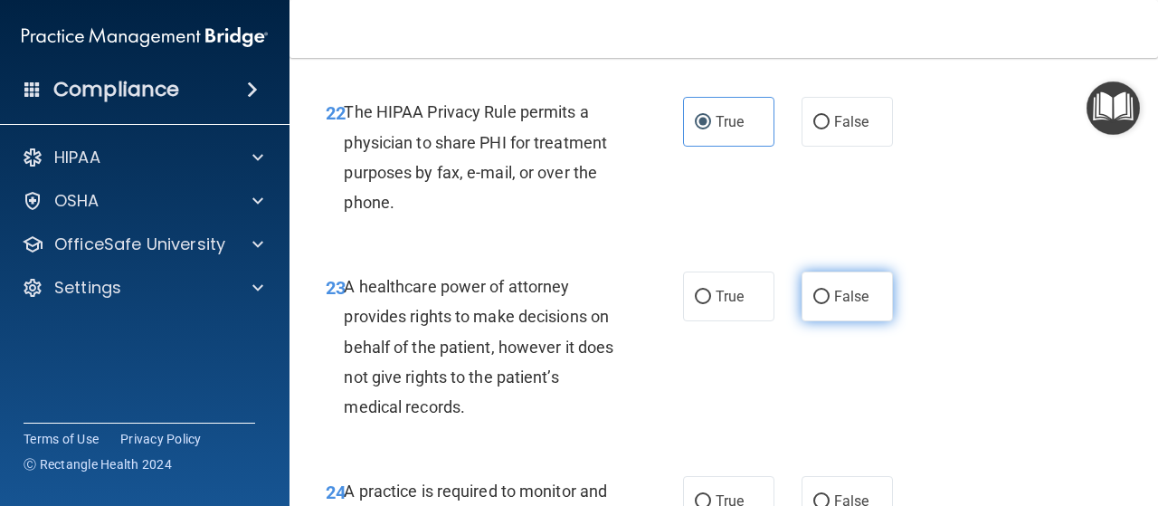
click at [813, 304] on input "False" at bounding box center [821, 297] width 16 height 14
radio input "true"
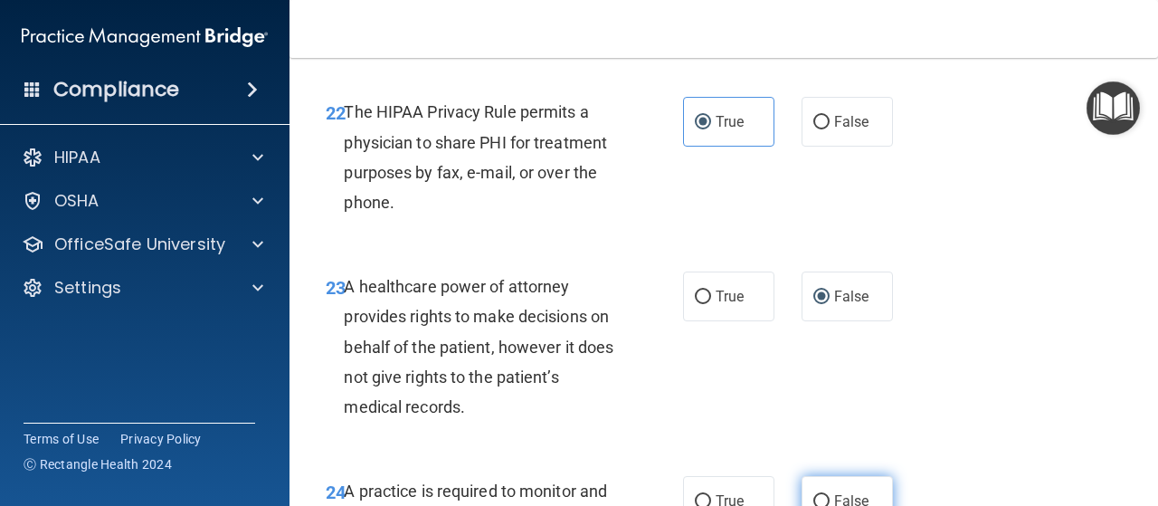
scroll to position [4253, 0]
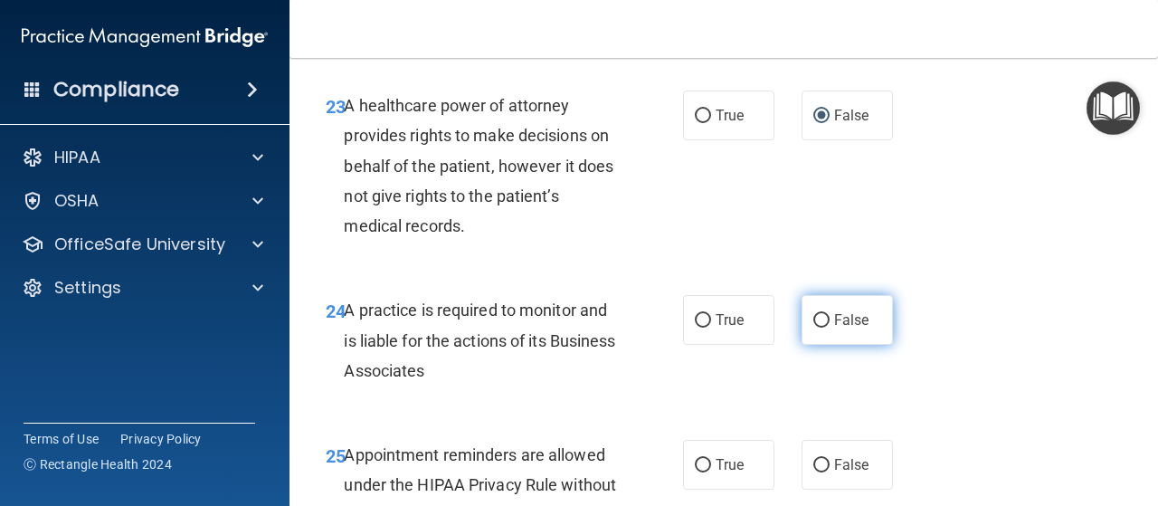
click at [813, 328] on input "False" at bounding box center [821, 321] width 16 height 14
radio input "true"
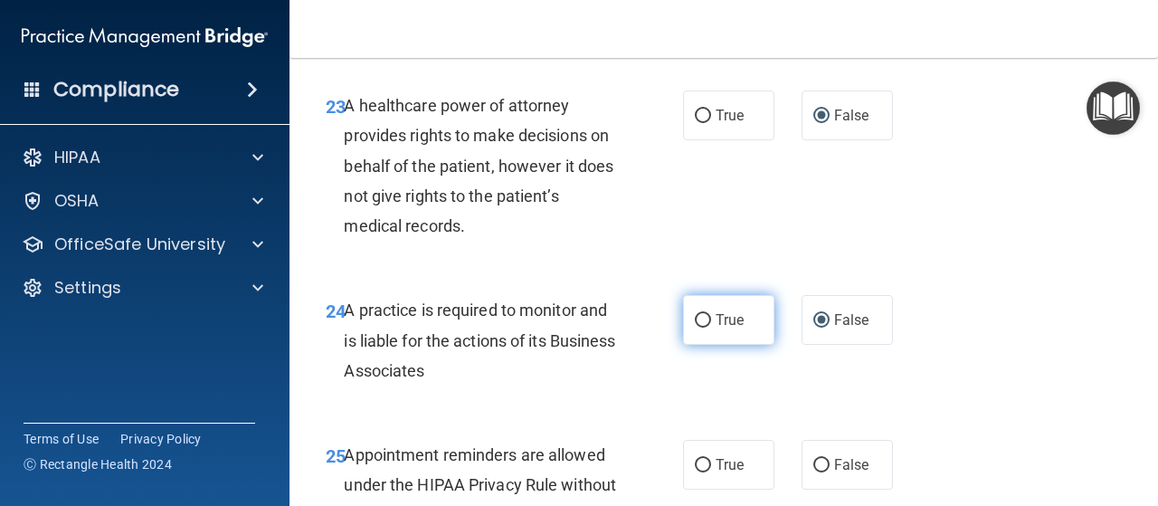
scroll to position [4524, 0]
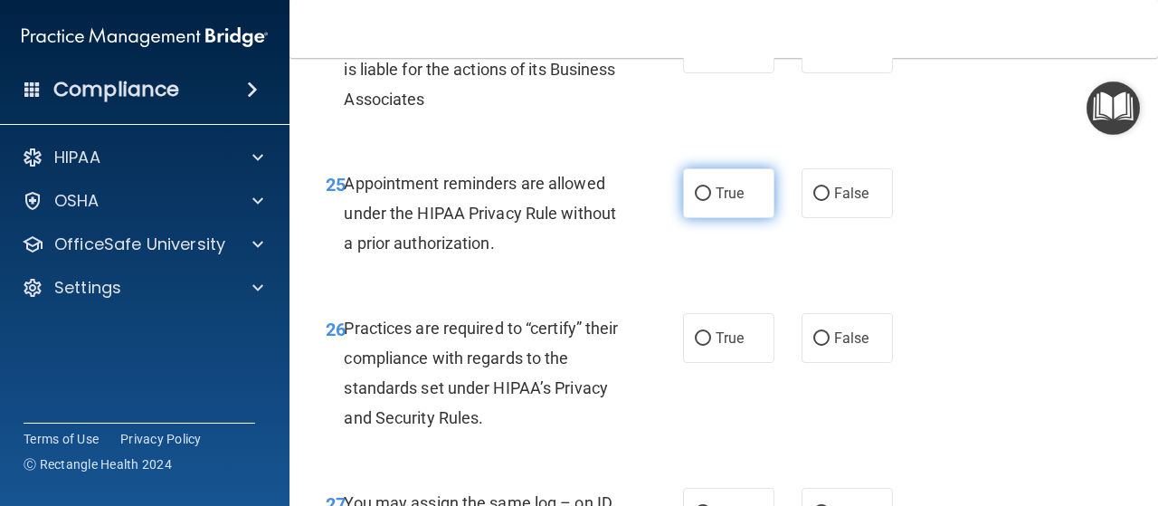
click at [708, 218] on label "True" at bounding box center [728, 193] width 91 height 50
click at [708, 201] on input "True" at bounding box center [703, 194] width 16 height 14
radio input "true"
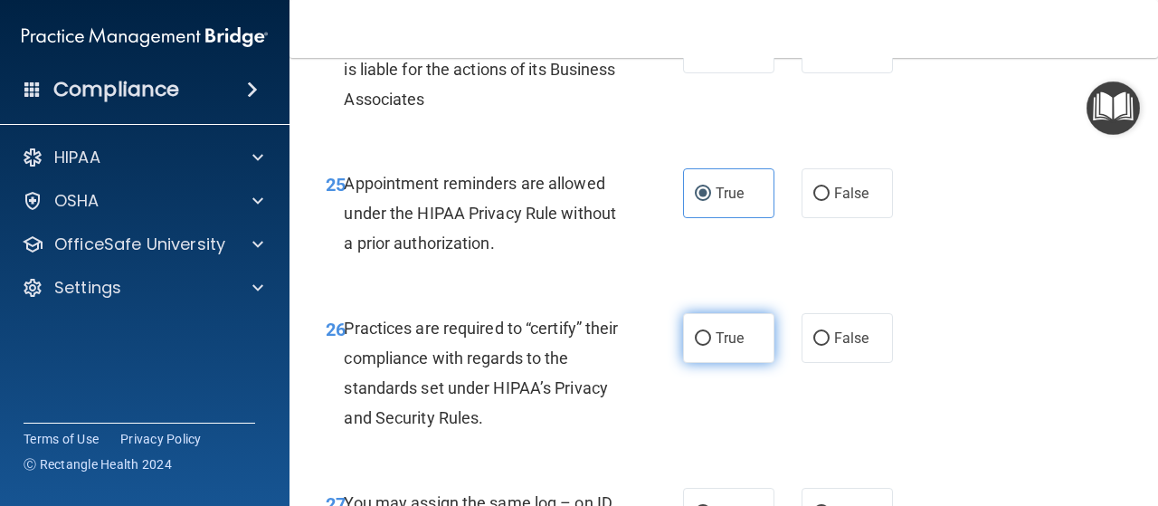
click at [695, 346] on input "True" at bounding box center [703, 339] width 16 height 14
radio input "true"
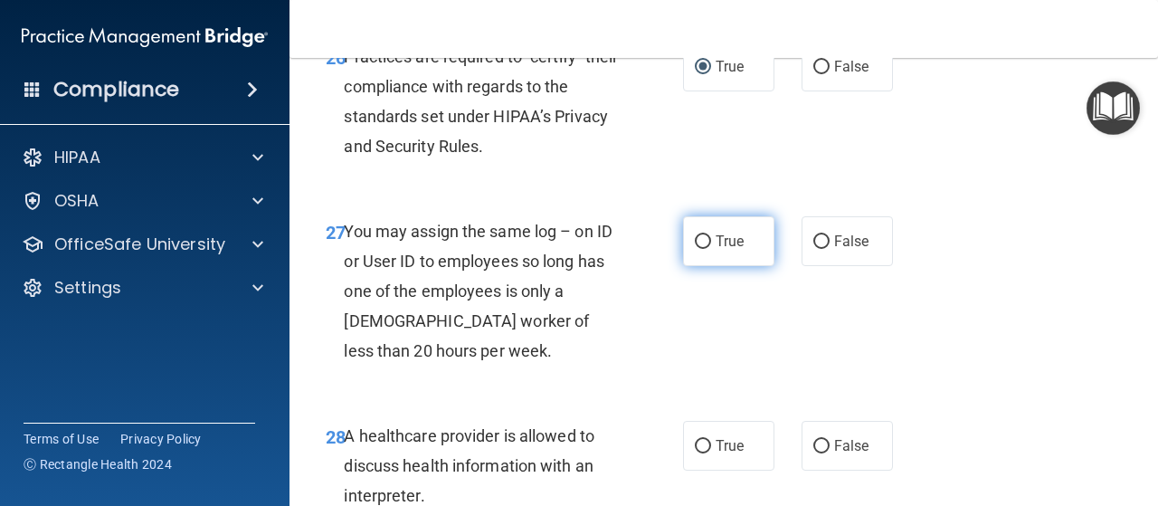
scroll to position [4886, 0]
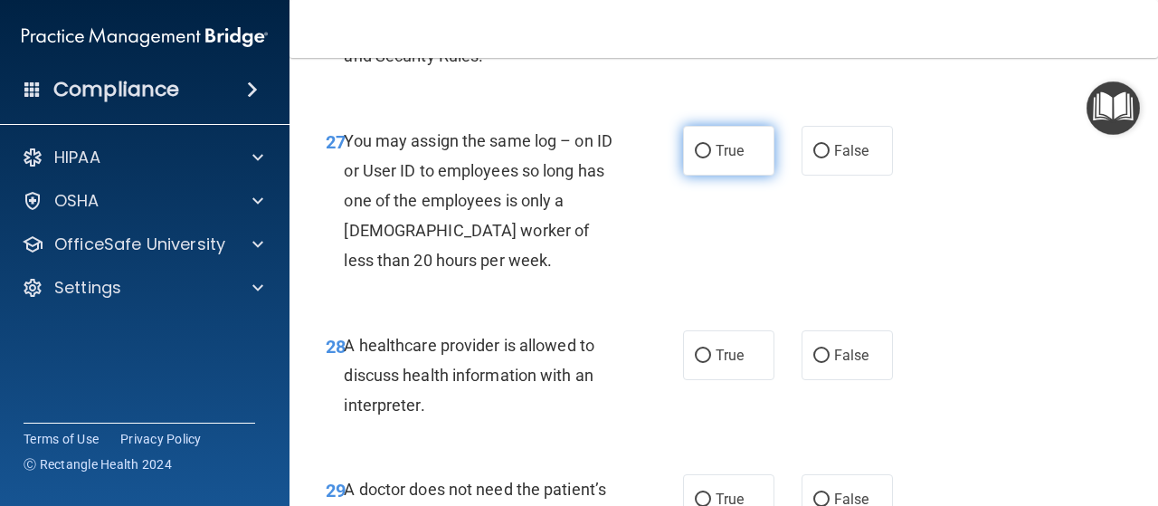
click at [702, 158] on input "True" at bounding box center [703, 152] width 16 height 14
radio input "true"
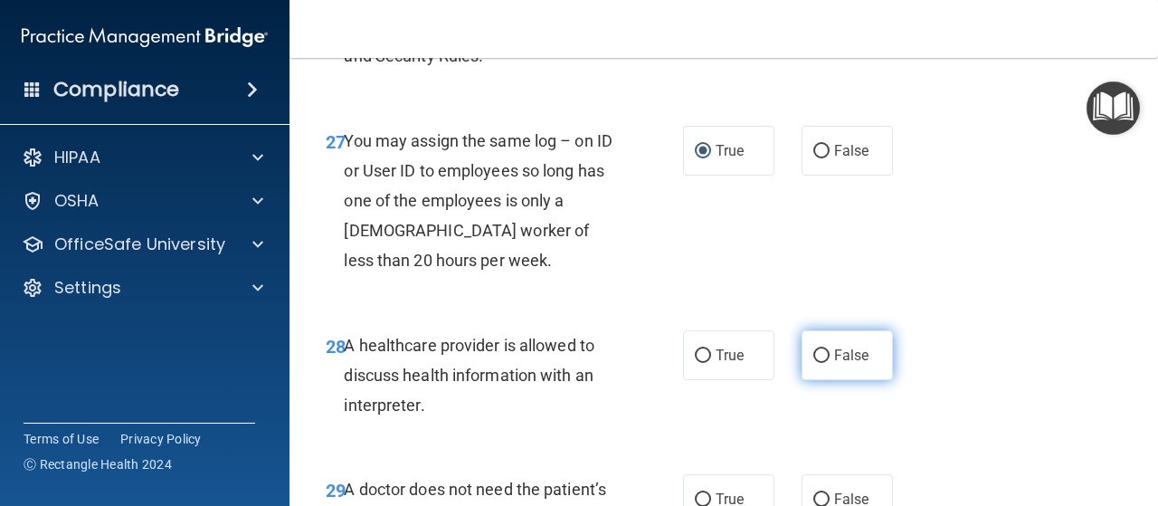
click at [814, 363] on input "False" at bounding box center [821, 356] width 16 height 14
radio input "true"
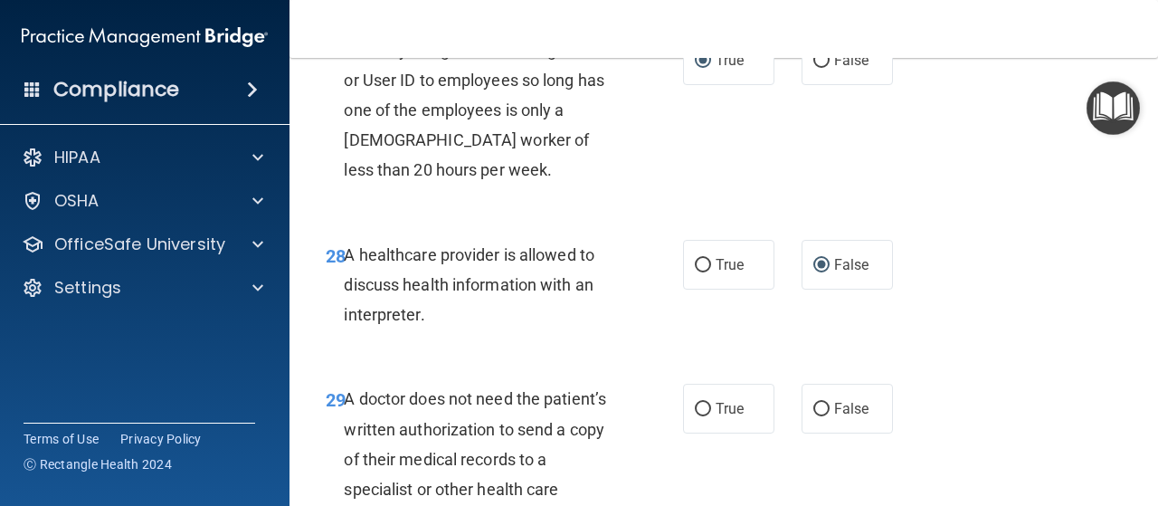
scroll to position [5067, 0]
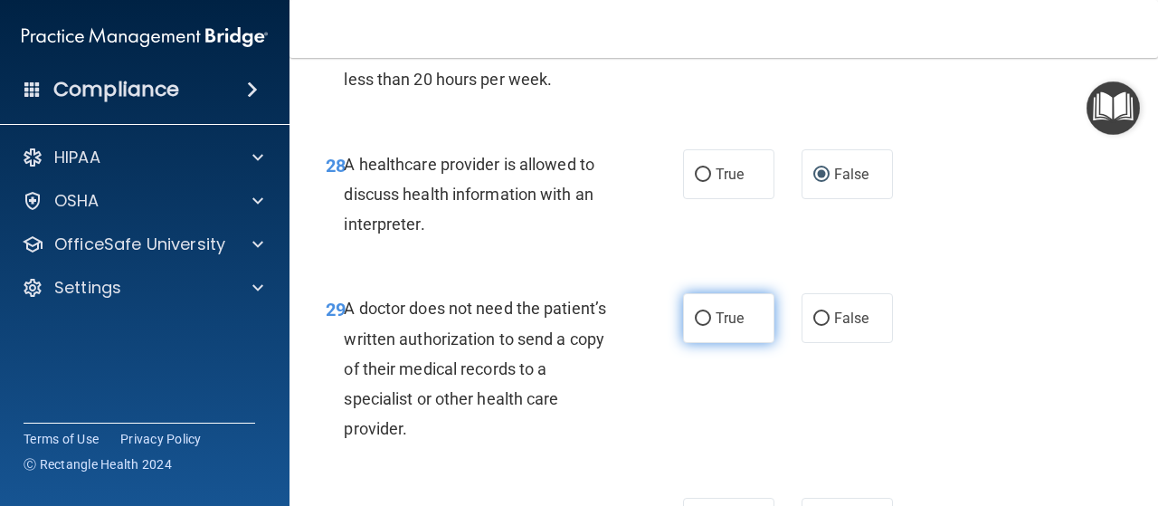
click at [698, 326] on input "True" at bounding box center [703, 319] width 16 height 14
radio input "true"
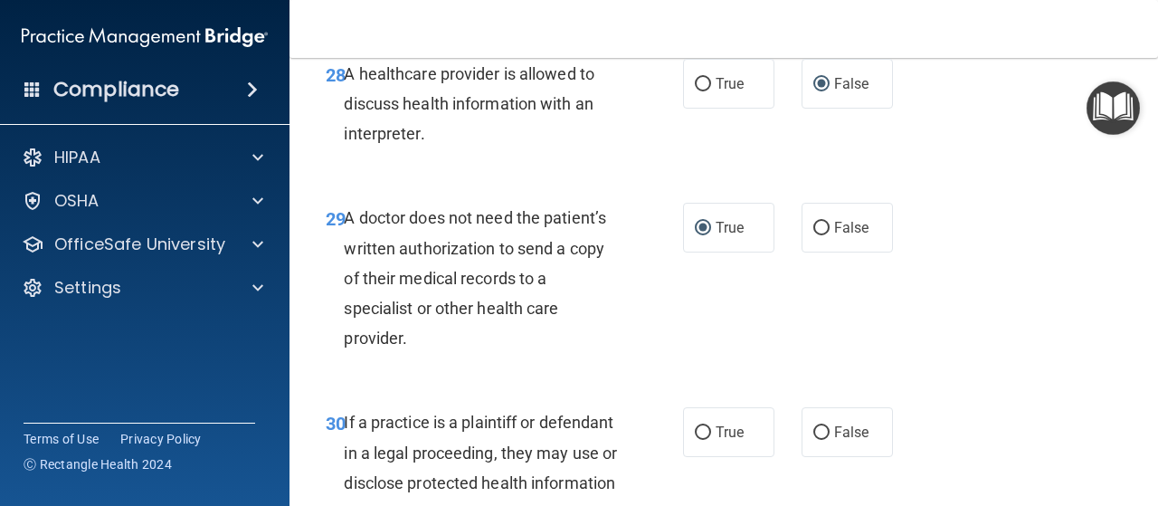
scroll to position [5248, 0]
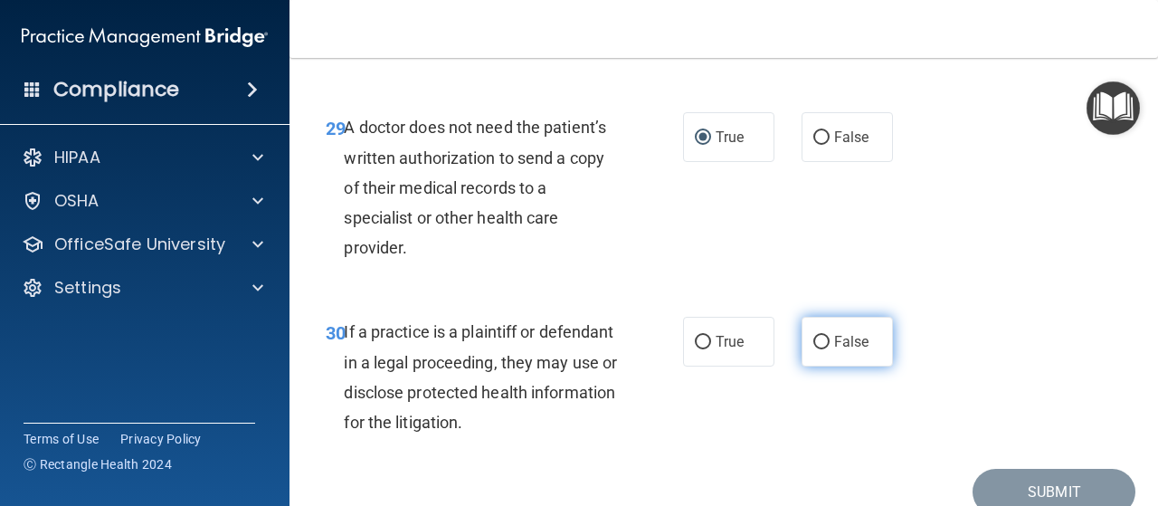
click at [814, 349] on input "False" at bounding box center [821, 343] width 16 height 14
radio input "true"
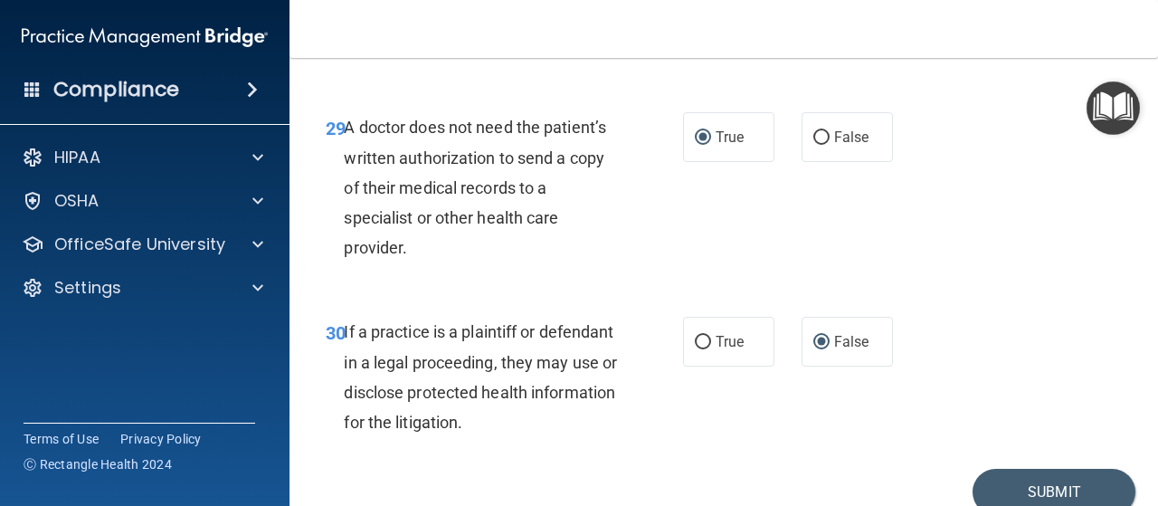
scroll to position [5339, 0]
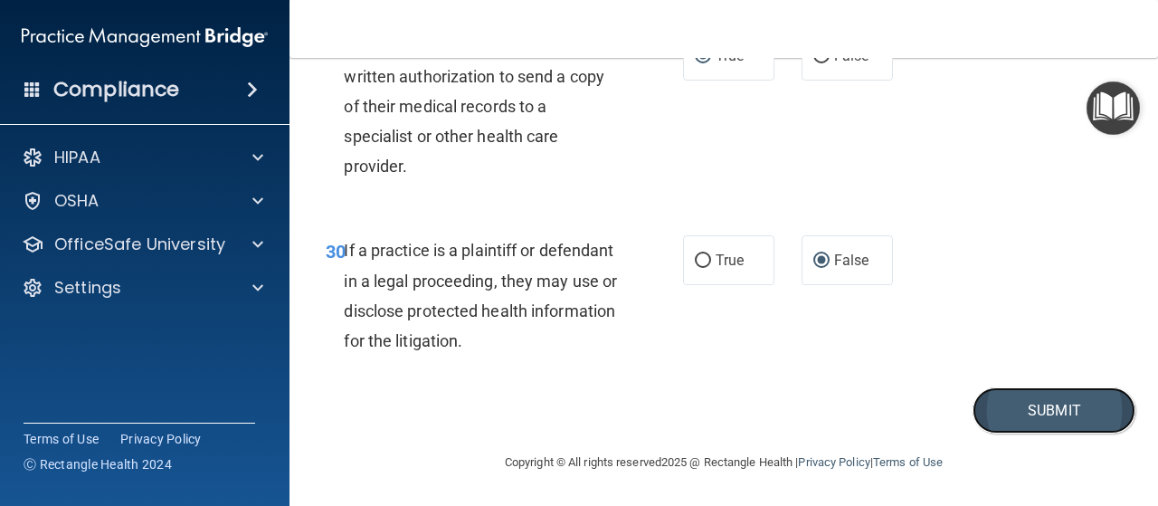
click at [1042, 433] on button "Submit" at bounding box center [1054, 410] width 163 height 46
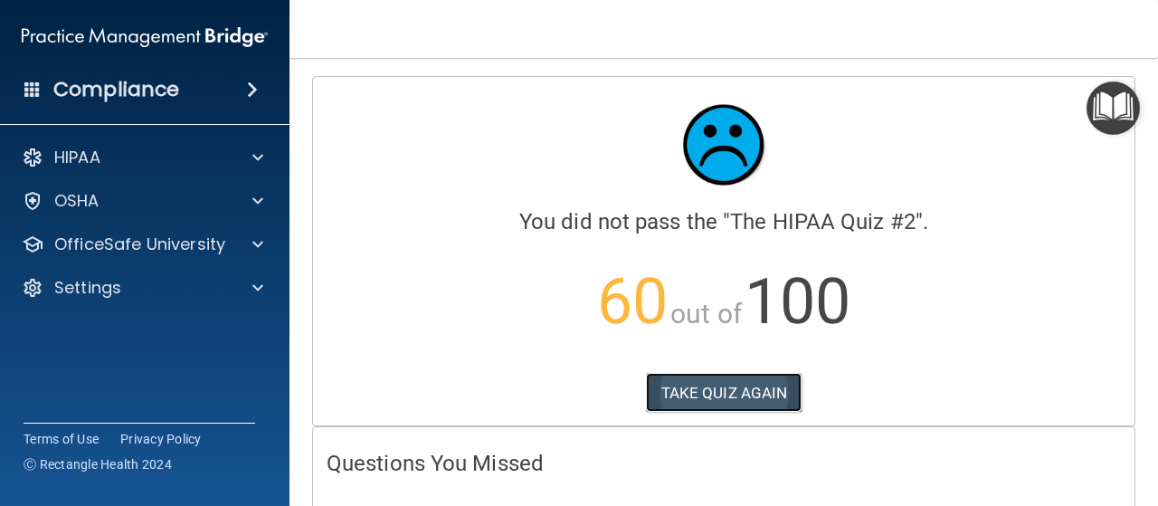
click at [731, 390] on button "TAKE QUIZ AGAIN" at bounding box center [724, 393] width 157 height 40
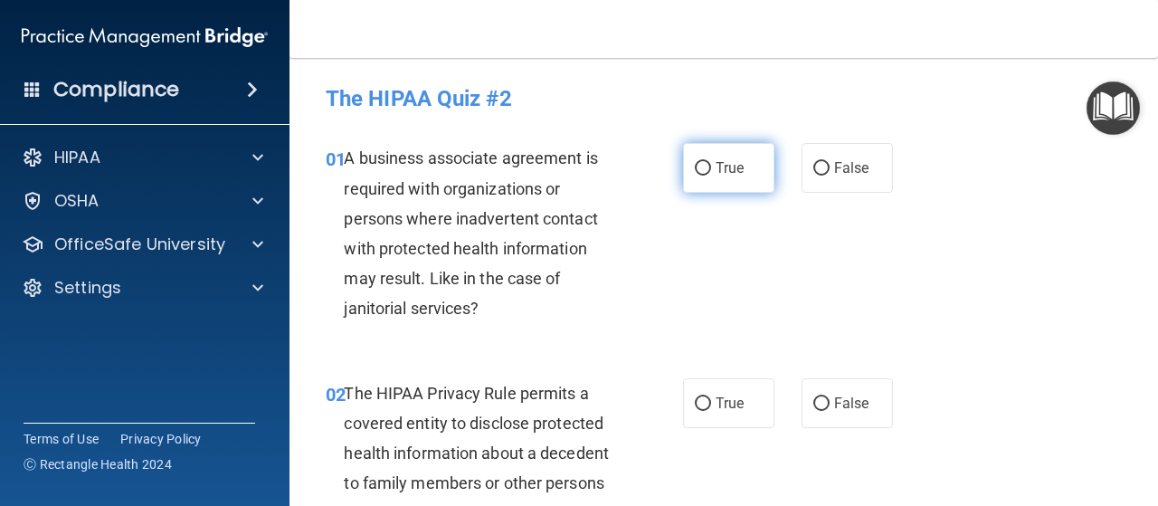
click at [695, 171] on input "True" at bounding box center [703, 169] width 16 height 14
radio input "true"
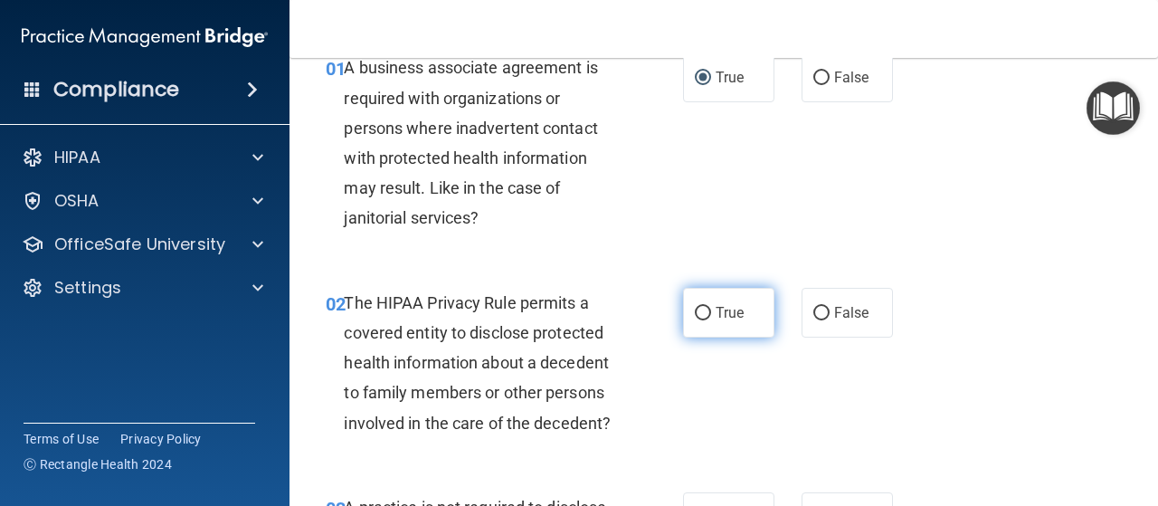
click at [704, 316] on label "True" at bounding box center [728, 313] width 91 height 50
click at [704, 316] on input "True" at bounding box center [703, 314] width 16 height 14
radio input "true"
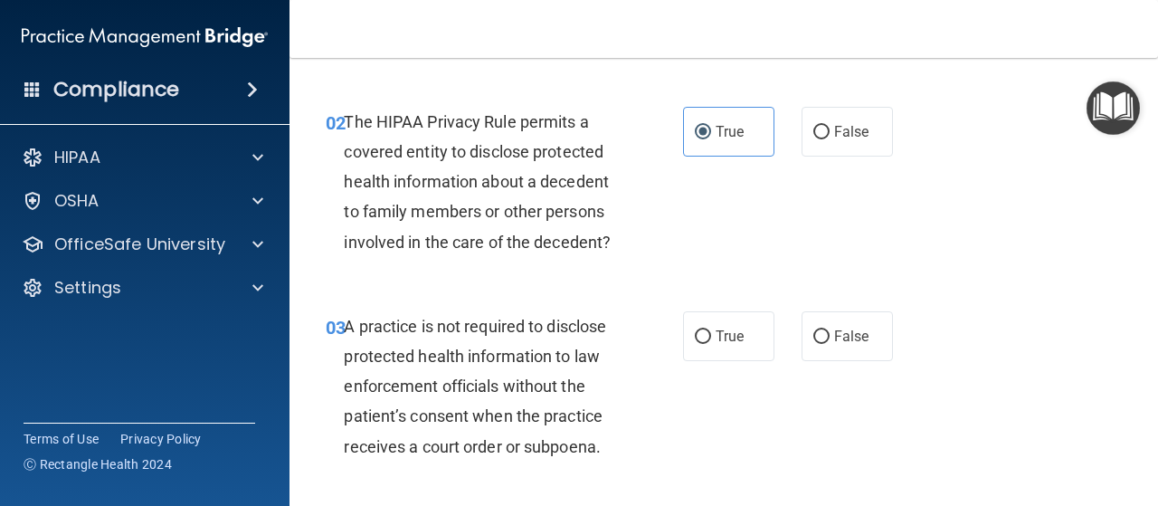
scroll to position [362, 0]
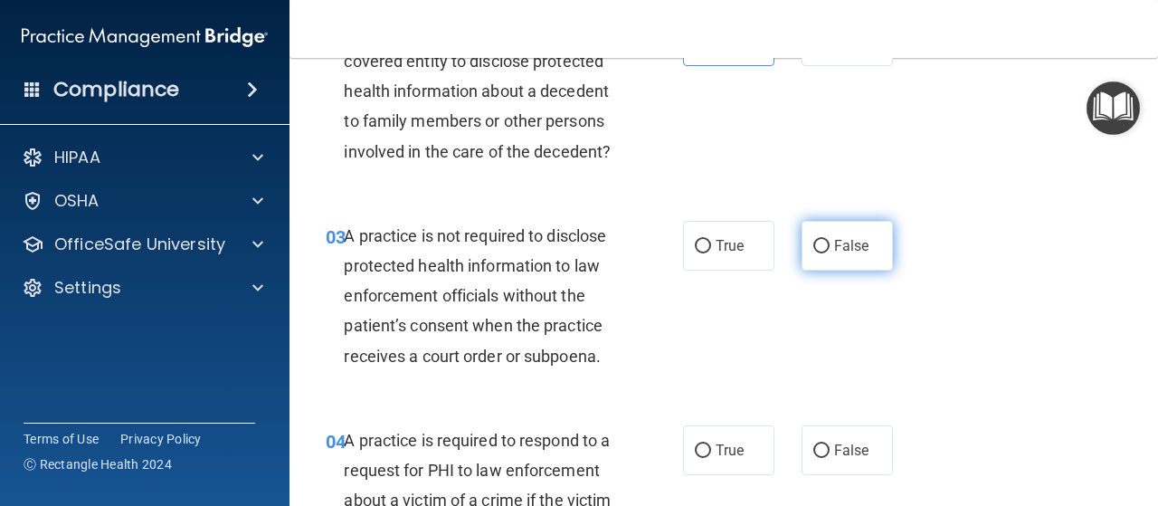
click at [813, 241] on input "False" at bounding box center [821, 247] width 16 height 14
radio input "true"
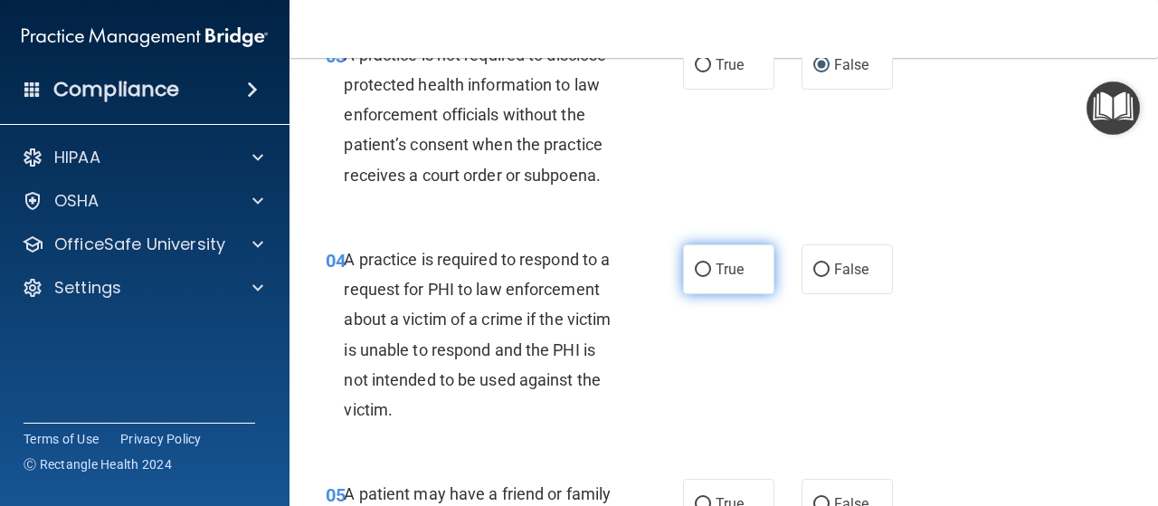
click at [699, 269] on input "True" at bounding box center [703, 270] width 16 height 14
radio input "true"
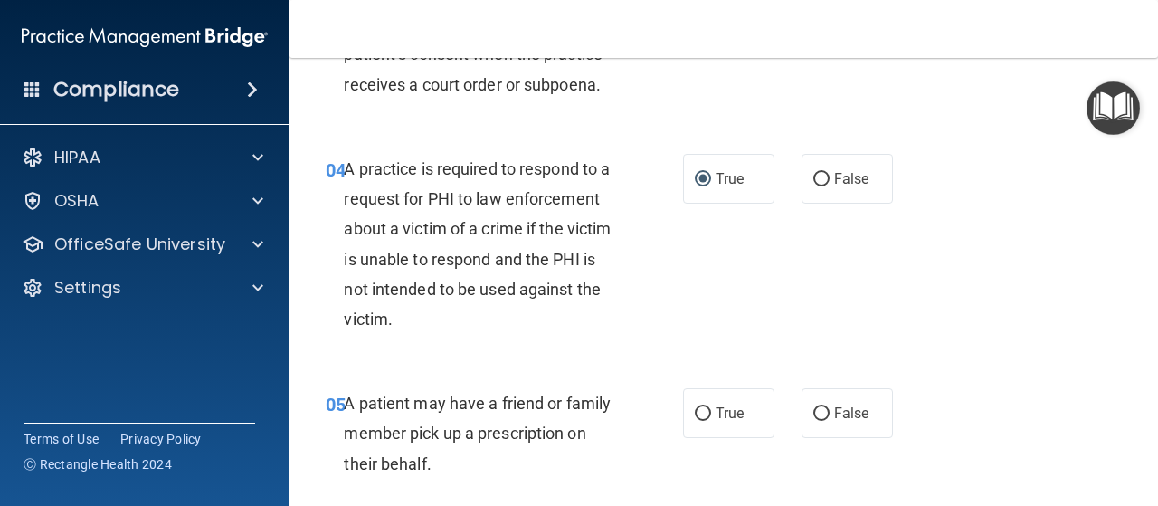
scroll to position [724, 0]
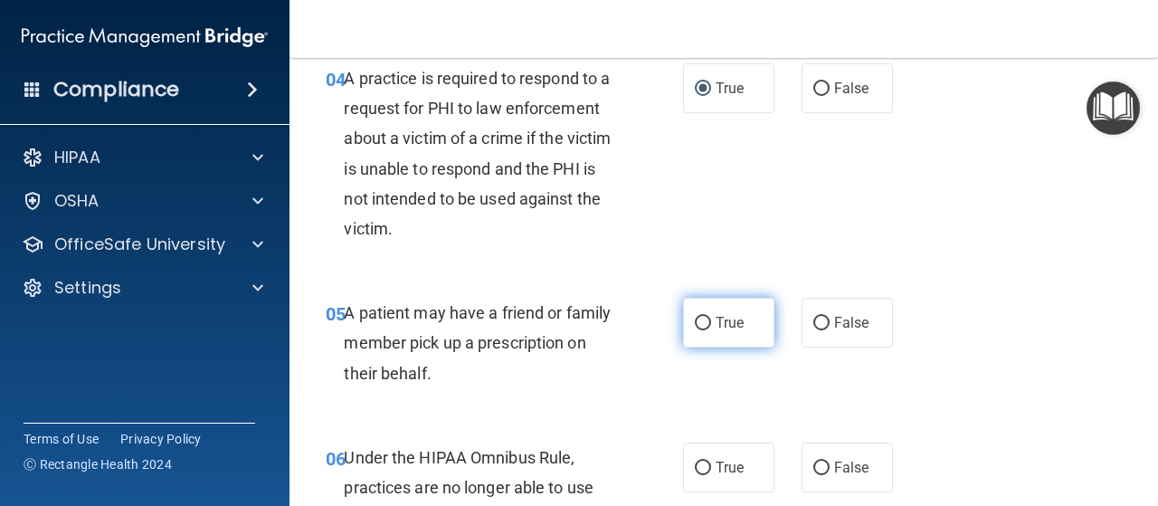
click at [700, 319] on input "True" at bounding box center [703, 324] width 16 height 14
radio input "true"
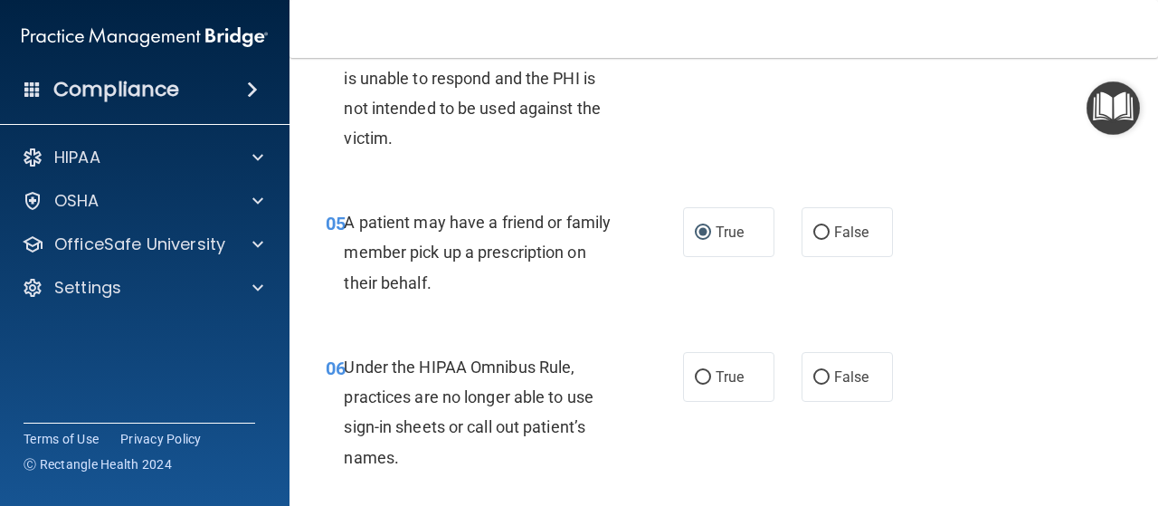
scroll to position [905, 0]
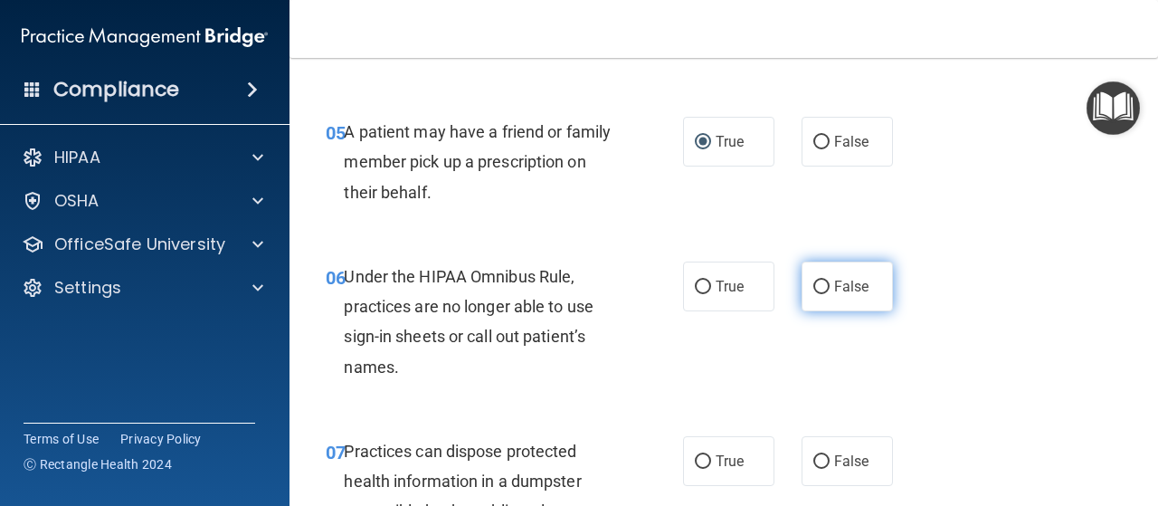
click at [820, 286] on input "False" at bounding box center [821, 288] width 16 height 14
radio input "true"
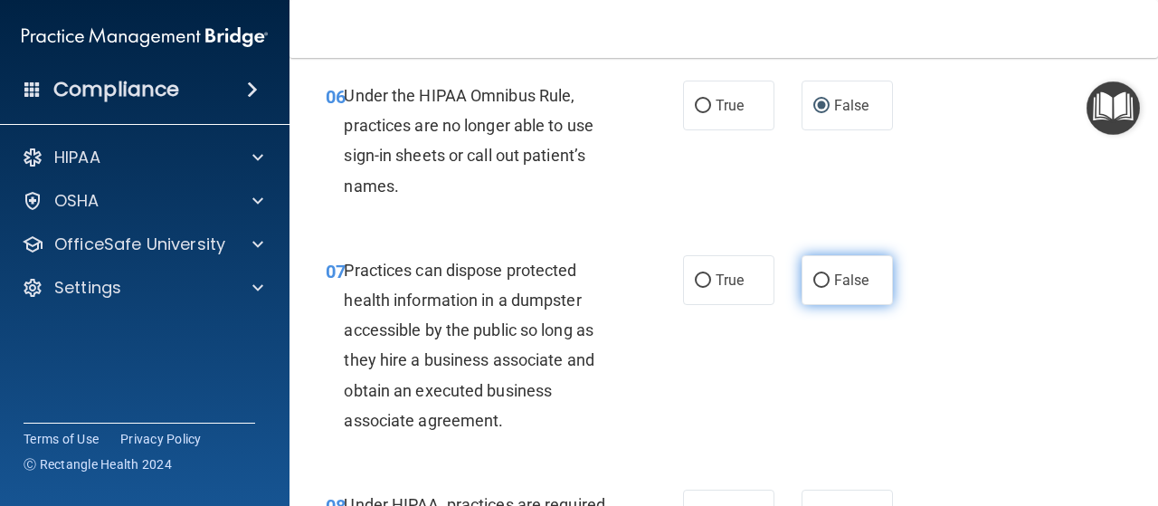
click at [803, 281] on label "False" at bounding box center [847, 280] width 91 height 50
click at [813, 281] on input "False" at bounding box center [821, 281] width 16 height 14
radio input "true"
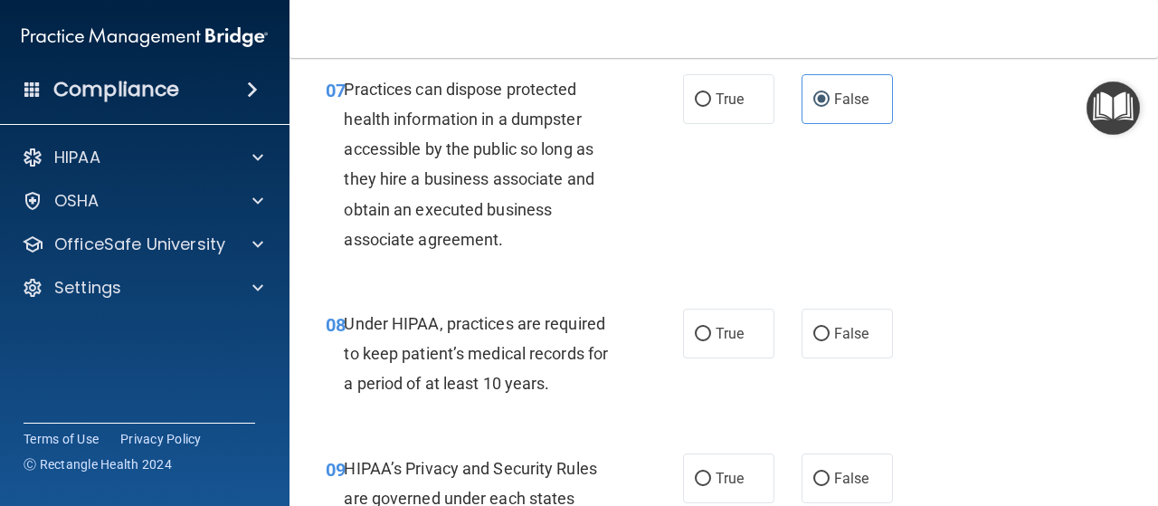
scroll to position [1357, 0]
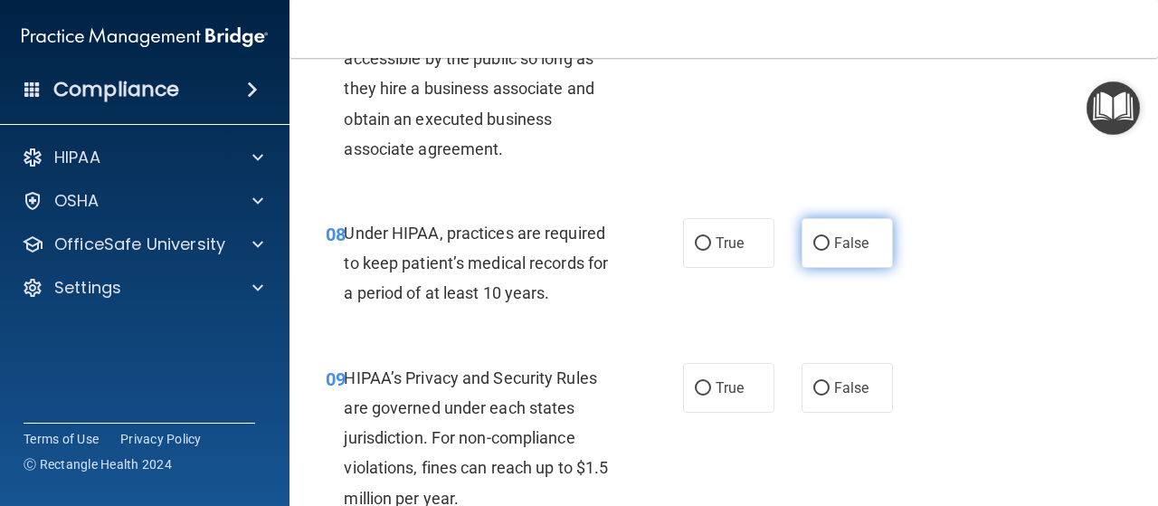
click at [820, 245] on input "False" at bounding box center [821, 244] width 16 height 14
radio input "true"
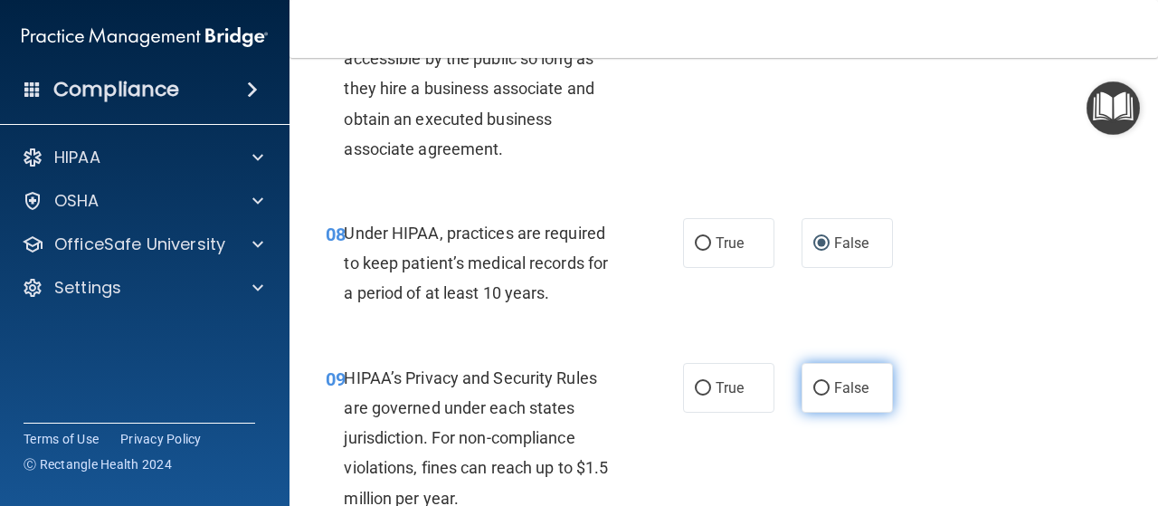
scroll to position [1538, 0]
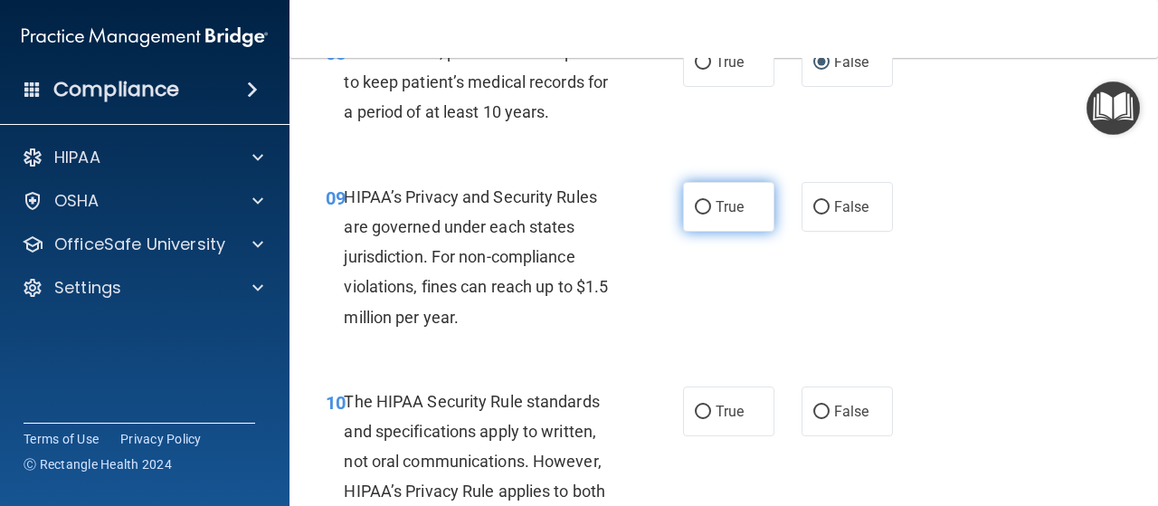
click at [695, 207] on input "True" at bounding box center [703, 208] width 16 height 14
radio input "true"
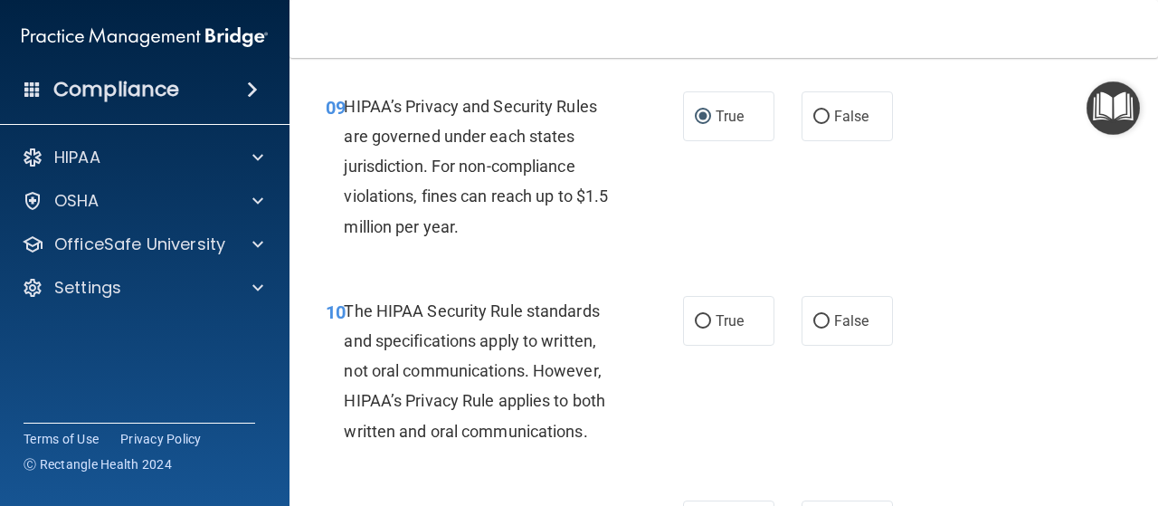
scroll to position [1719, 0]
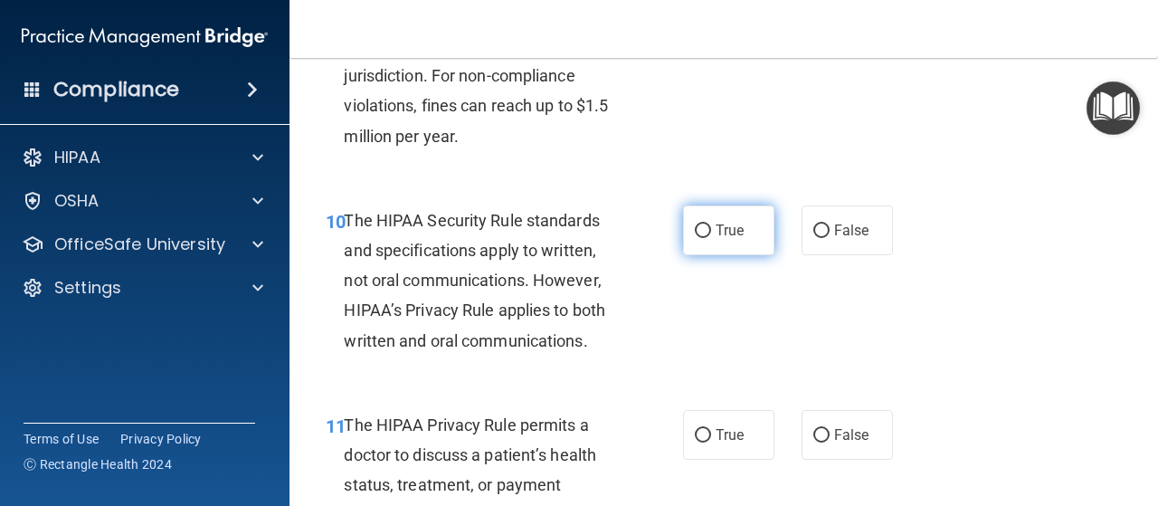
click at [695, 230] on input "True" at bounding box center [703, 231] width 16 height 14
radio input "true"
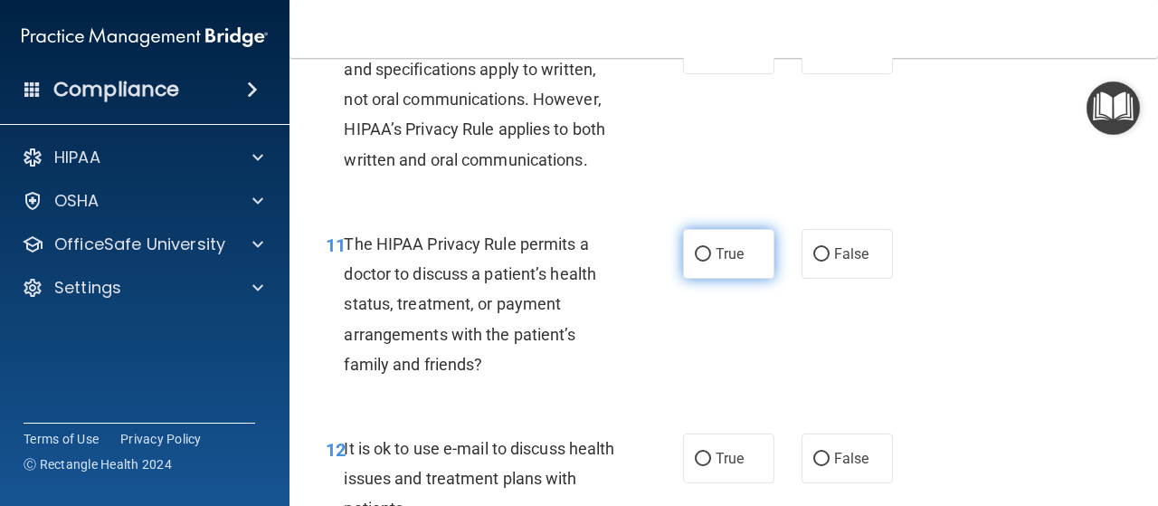
click at [695, 253] on input "True" at bounding box center [703, 255] width 16 height 14
radio input "true"
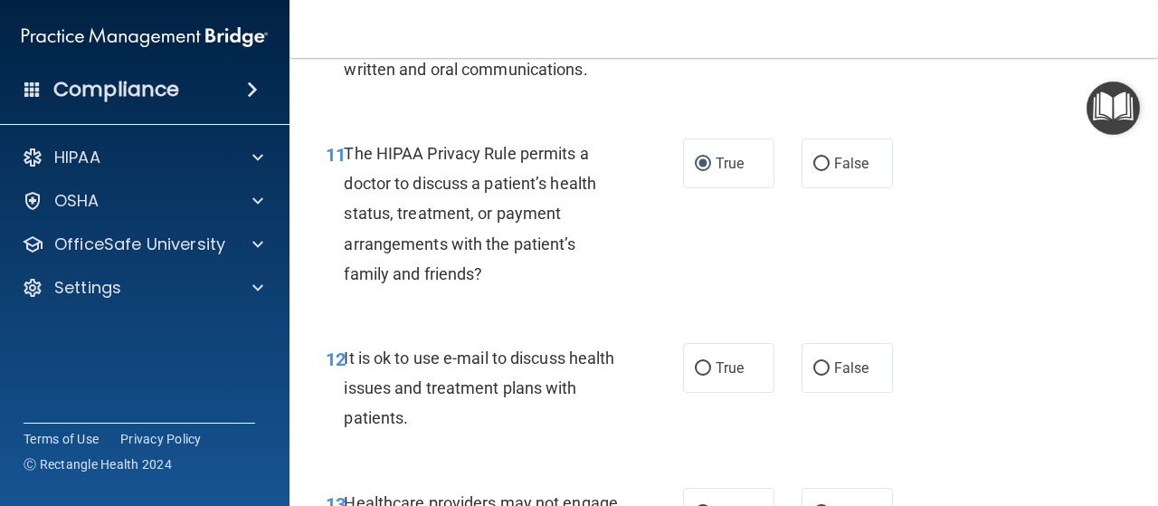
scroll to position [2081, 0]
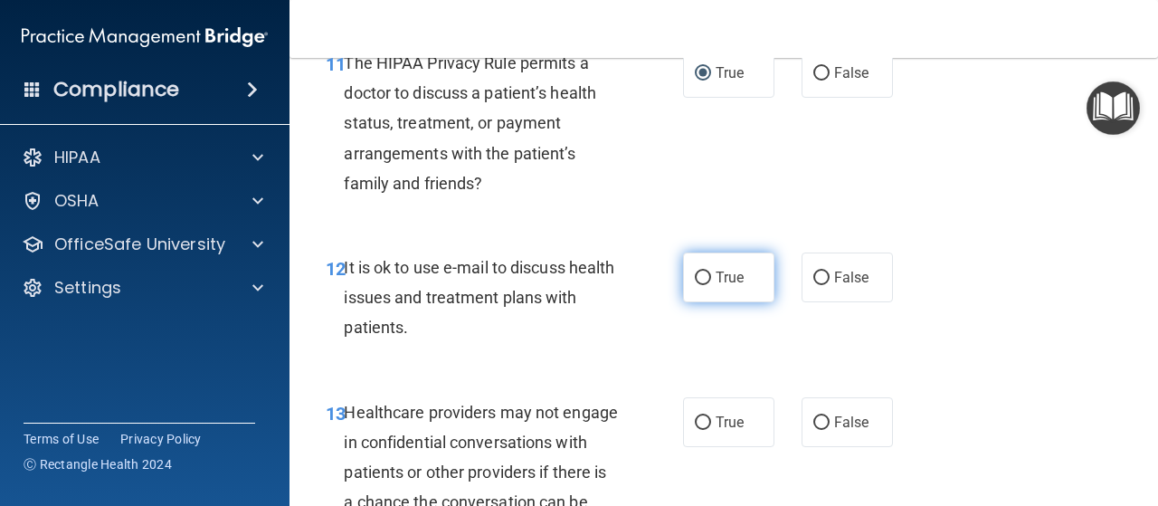
click at [695, 276] on input "True" at bounding box center [703, 278] width 16 height 14
radio input "true"
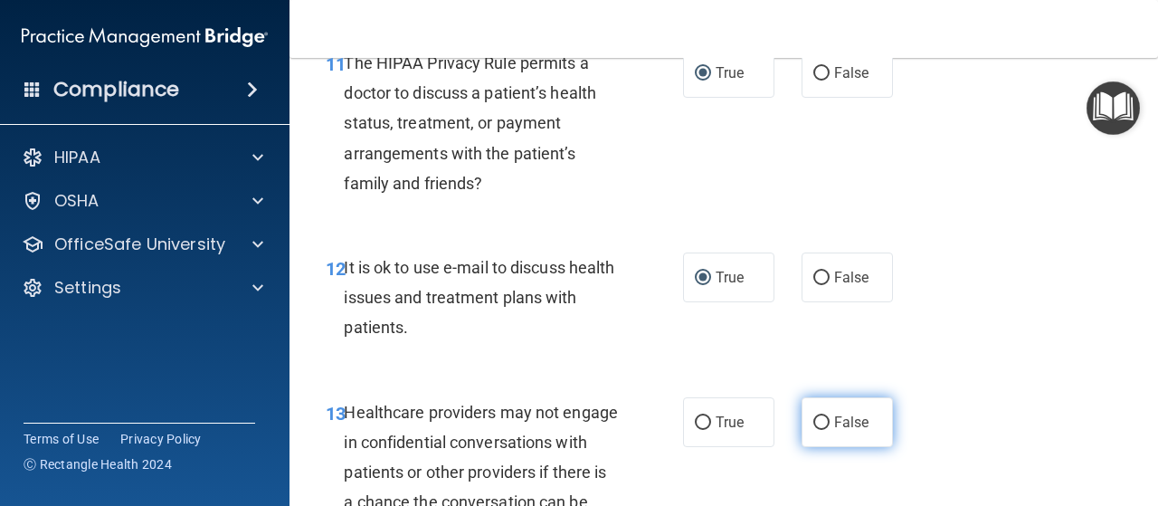
click at [813, 423] on input "False" at bounding box center [821, 423] width 16 height 14
radio input "true"
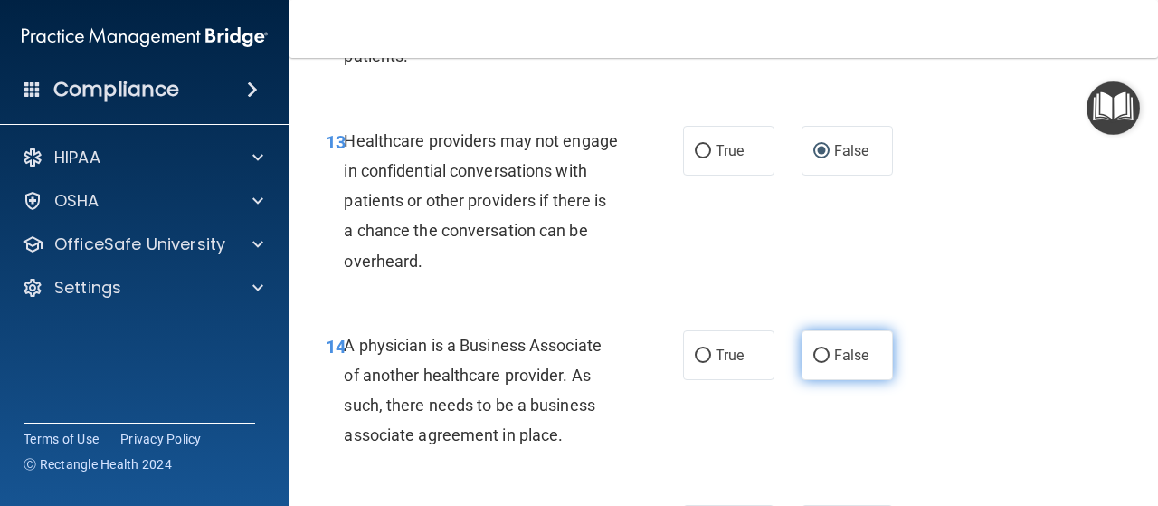
scroll to position [2443, 0]
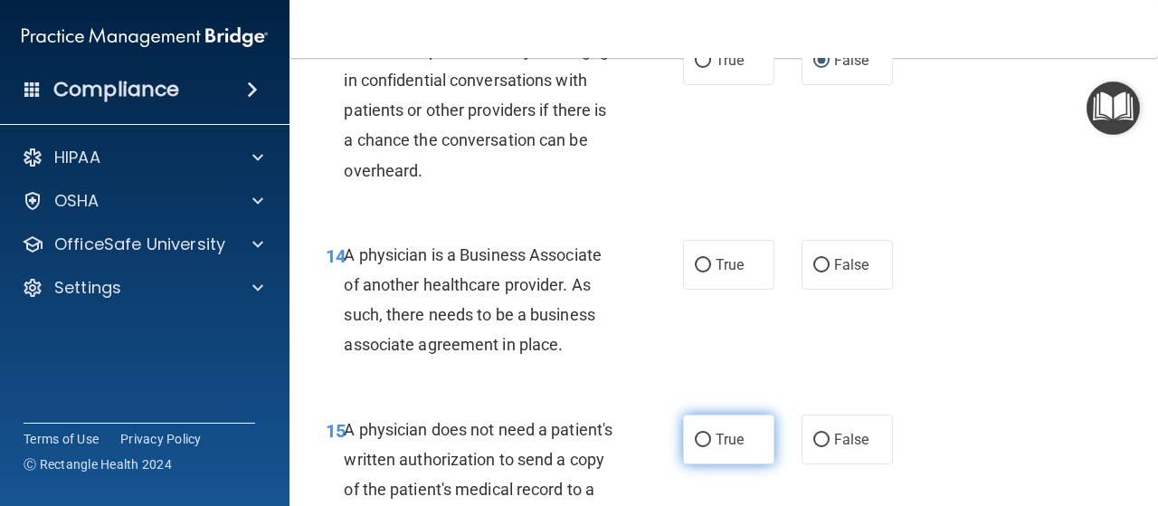
click at [695, 438] on input "True" at bounding box center [703, 440] width 16 height 14
radio input "true"
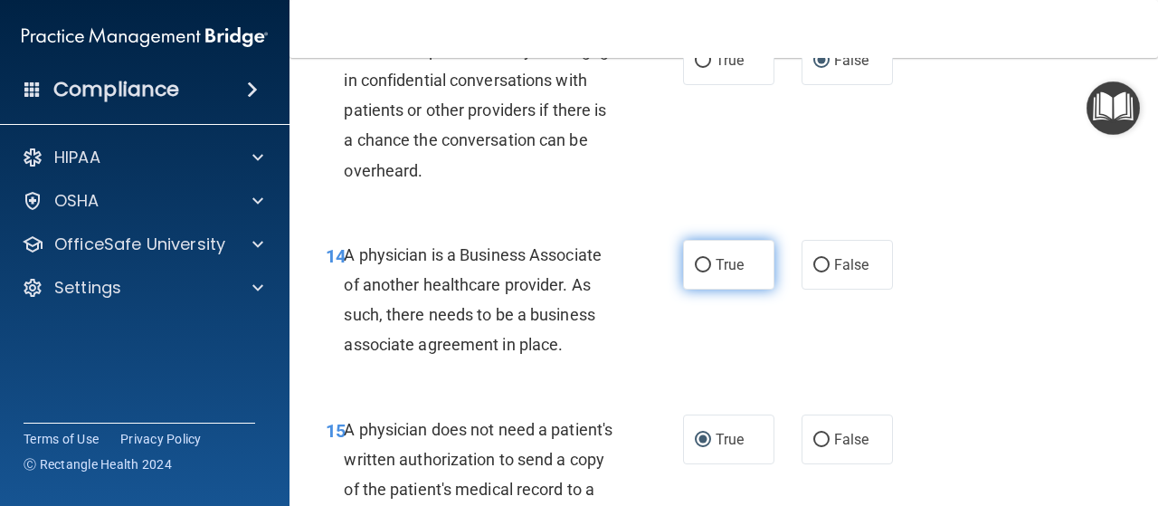
click at [696, 259] on input "True" at bounding box center [703, 266] width 16 height 14
radio input "true"
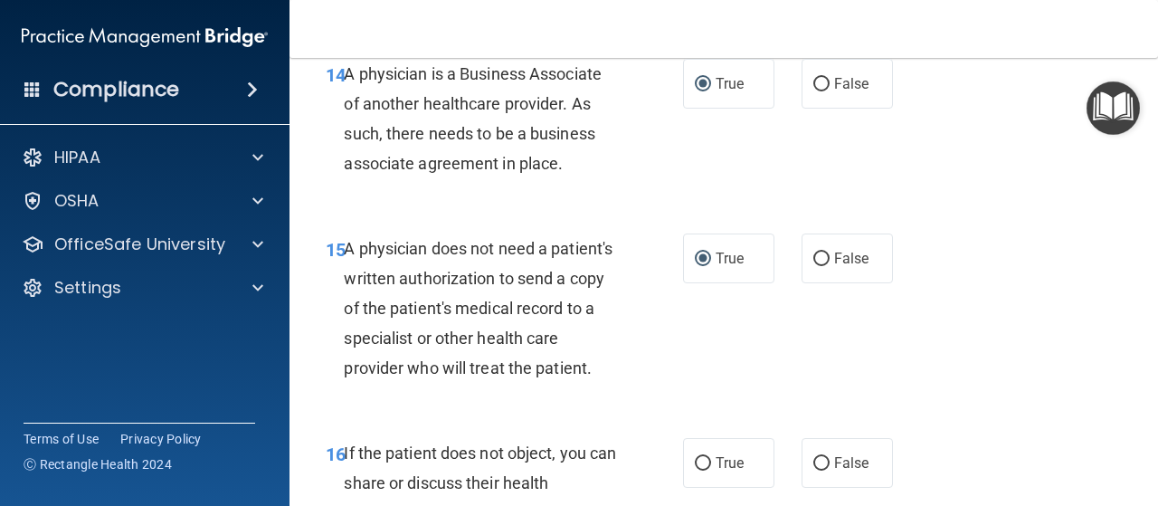
scroll to position [2896, 0]
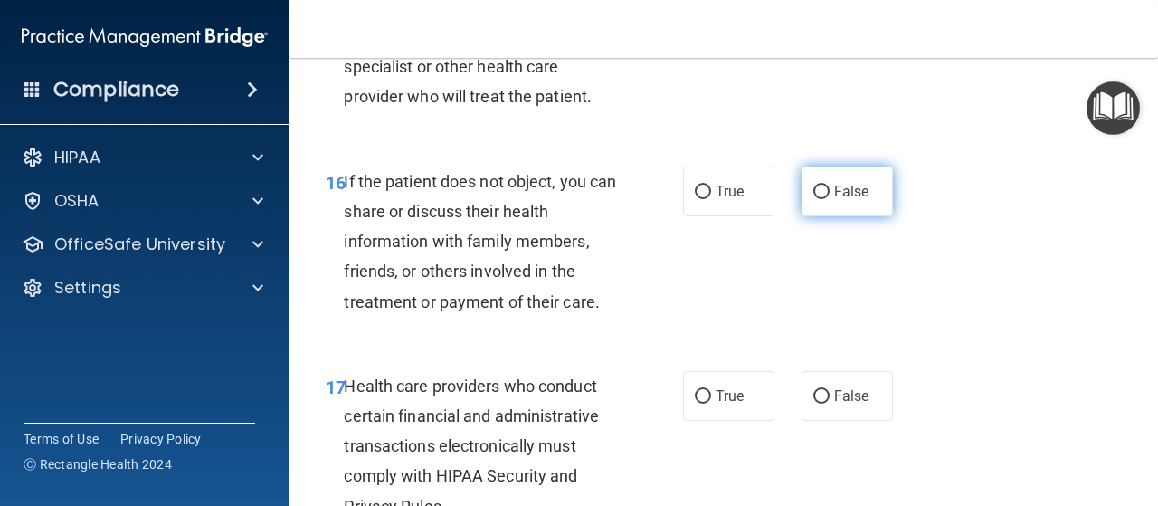
click at [813, 199] on input "False" at bounding box center [821, 193] width 16 height 14
radio input "true"
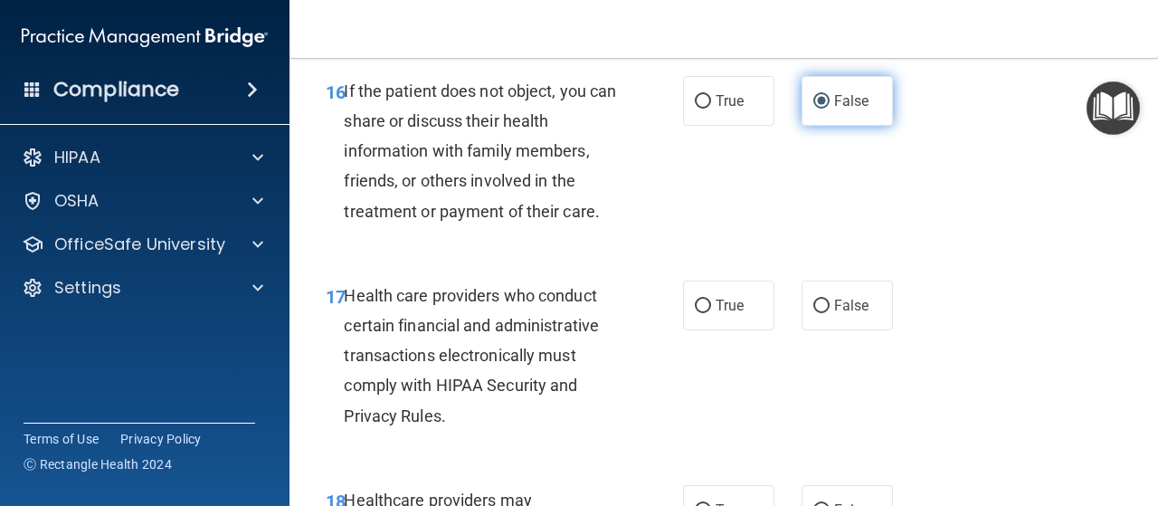
scroll to position [3077, 0]
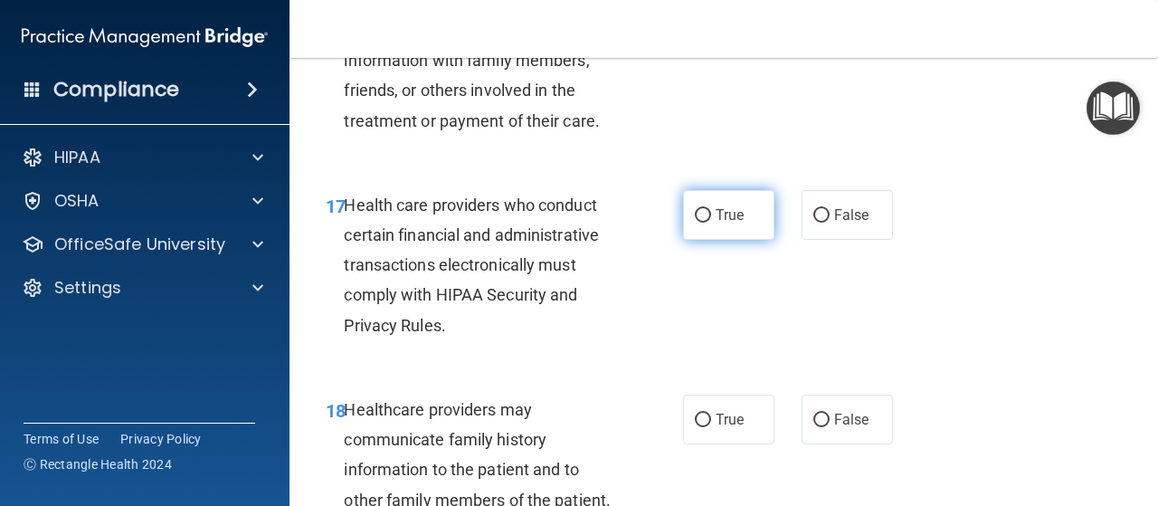
drag, startPoint x: 695, startPoint y: 241, endPoint x: 696, endPoint y: 257, distance: 16.3
click at [695, 223] on input "True" at bounding box center [703, 216] width 16 height 14
radio input "true"
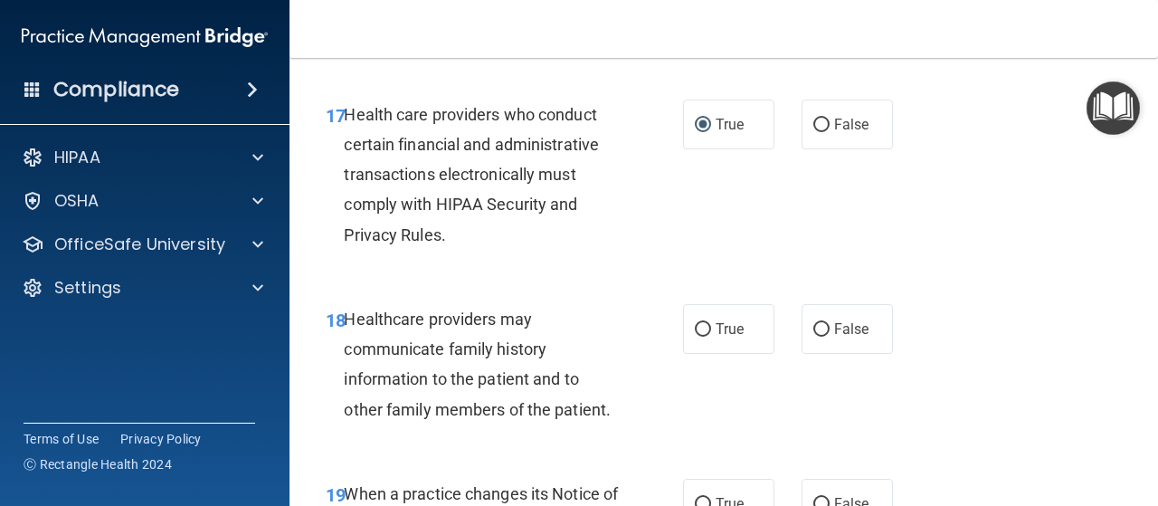
scroll to position [3258, 0]
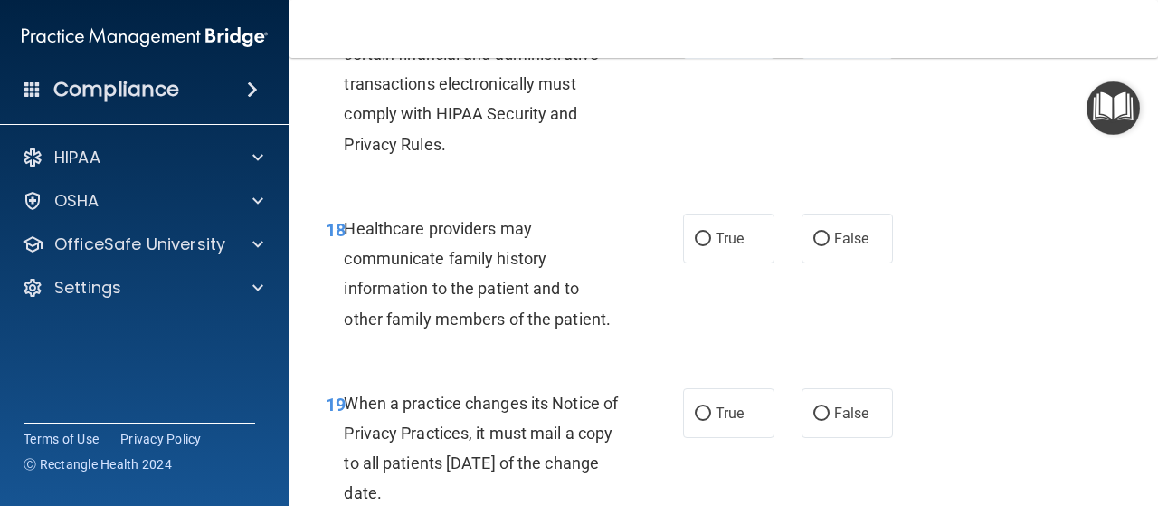
drag, startPoint x: 822, startPoint y: 270, endPoint x: 802, endPoint y: 326, distance: 59.5
click at [821, 263] on label "False" at bounding box center [847, 239] width 91 height 50
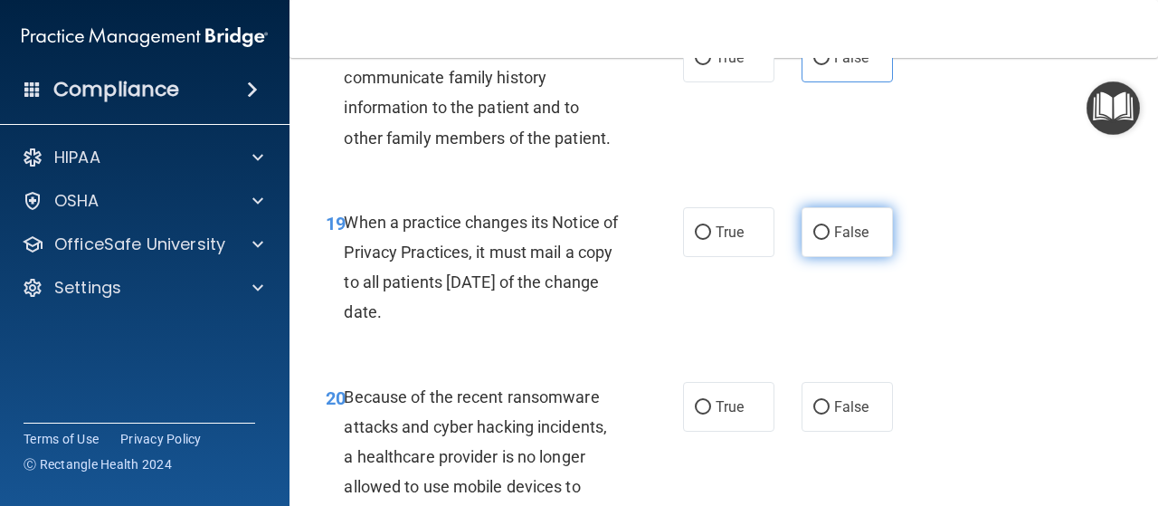
click at [803, 257] on label "False" at bounding box center [847, 232] width 91 height 50
click at [813, 240] on input "False" at bounding box center [821, 233] width 16 height 14
radio input "true"
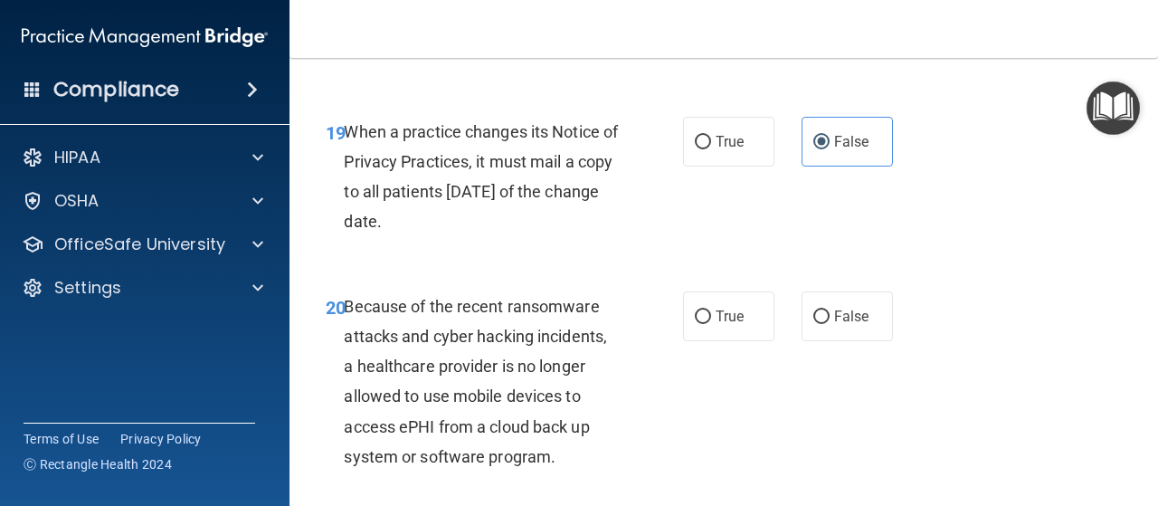
scroll to position [3620, 0]
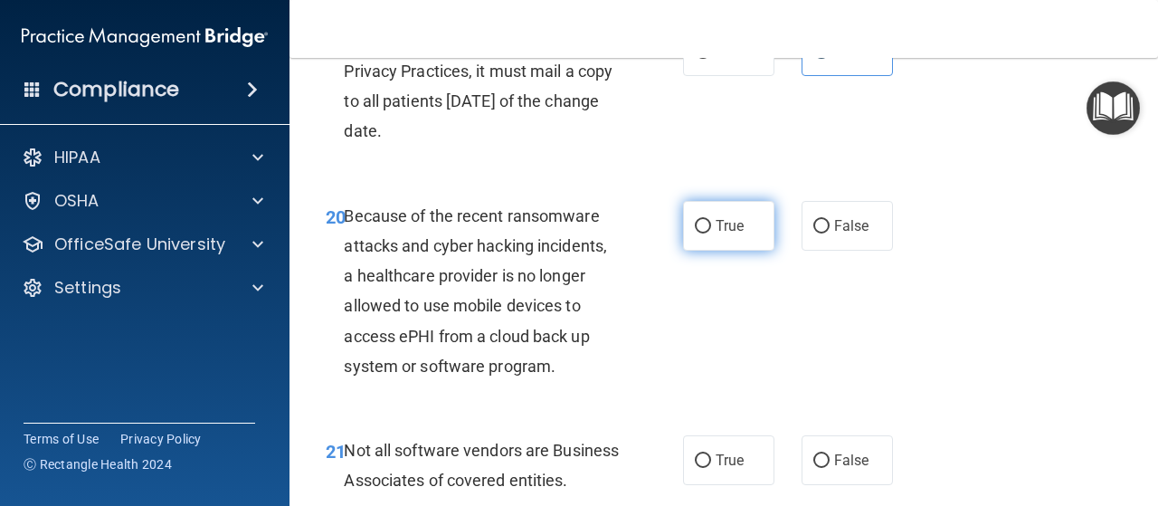
click at [709, 251] on label "True" at bounding box center [728, 226] width 91 height 50
click at [709, 233] on input "True" at bounding box center [703, 227] width 16 height 14
radio input "true"
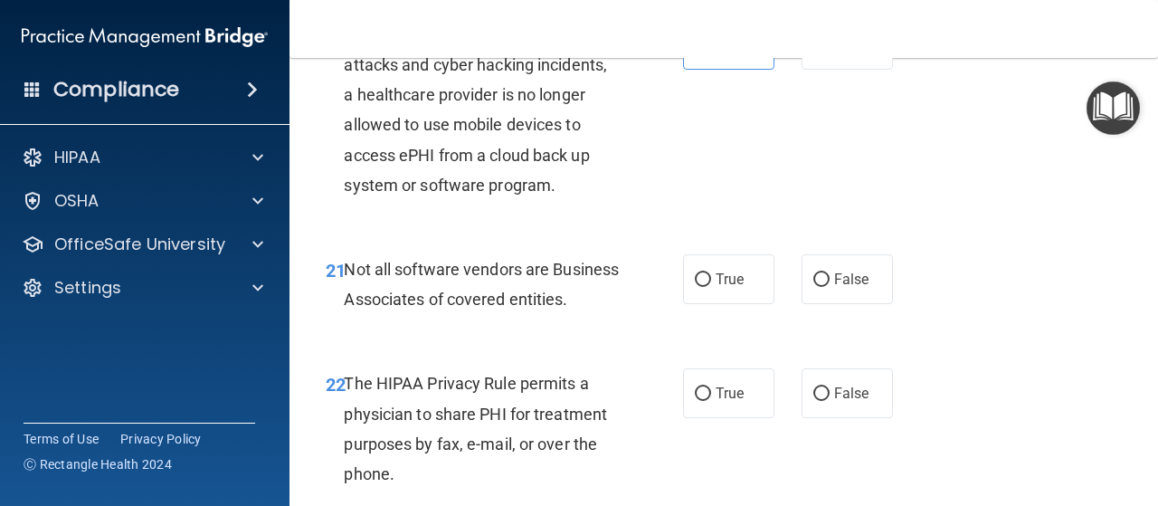
scroll to position [3981, 0]
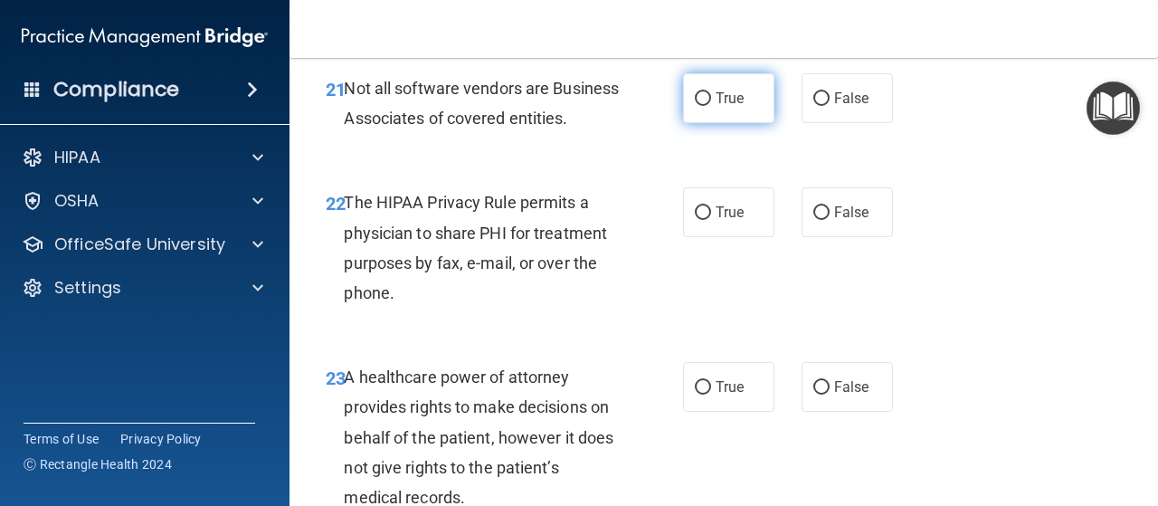
click at [695, 106] on input "True" at bounding box center [703, 99] width 16 height 14
radio input "true"
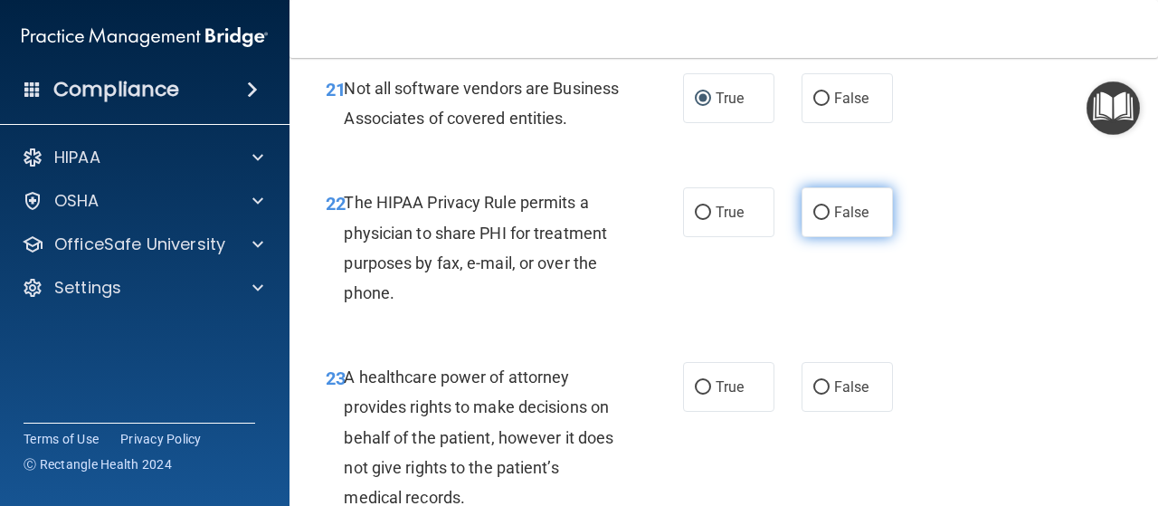
click at [813, 220] on input "False" at bounding box center [821, 213] width 16 height 14
radio input "true"
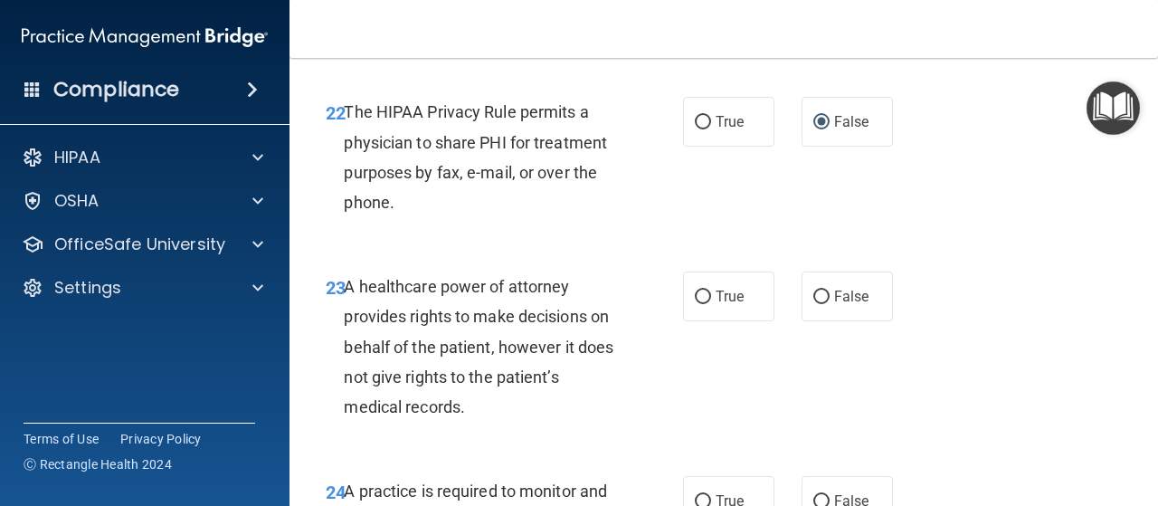
scroll to position [4162, 0]
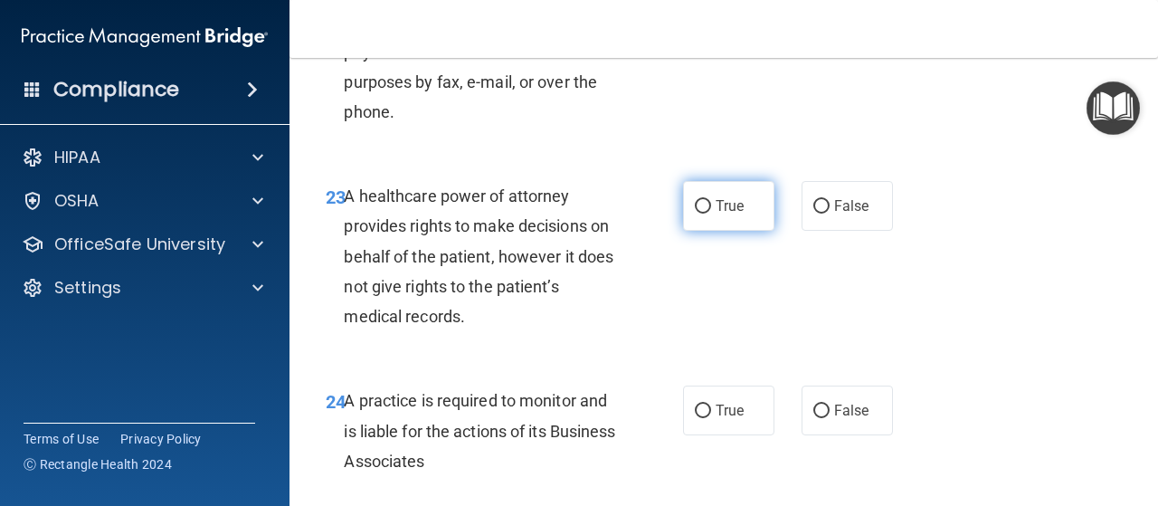
click at [702, 214] on input "True" at bounding box center [703, 207] width 16 height 14
radio input "true"
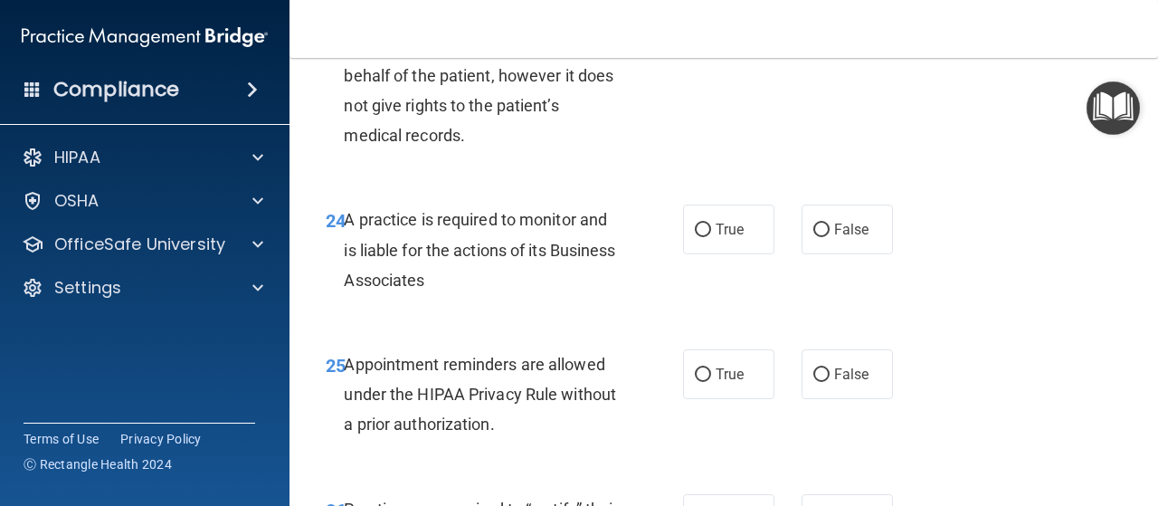
scroll to position [4434, 0]
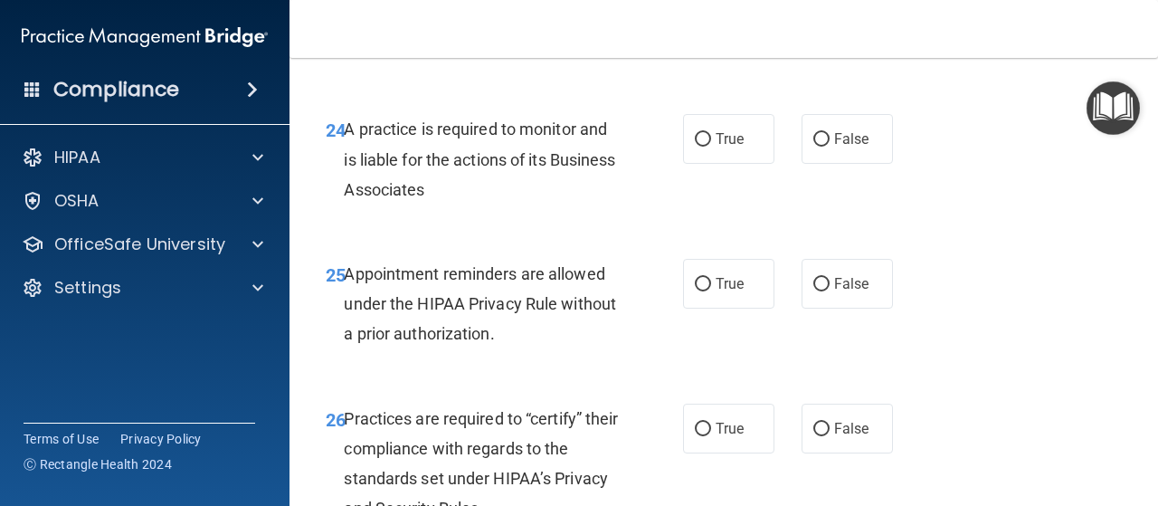
click at [804, 168] on div "24 A practice is required to monitor and is liable for the actions of its Busin…" at bounding box center [723, 163] width 823 height 145
click at [802, 164] on label "False" at bounding box center [847, 139] width 91 height 50
click at [813, 147] on input "False" at bounding box center [821, 140] width 16 height 14
radio input "true"
click at [703, 309] on label "True" at bounding box center [728, 284] width 91 height 50
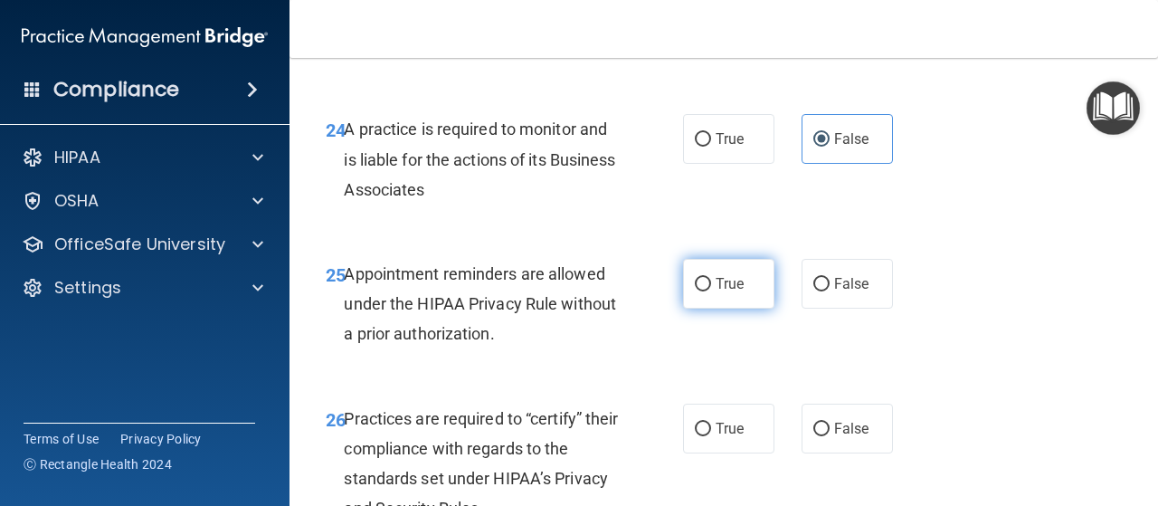
click at [703, 291] on input "True" at bounding box center [703, 285] width 16 height 14
radio input "true"
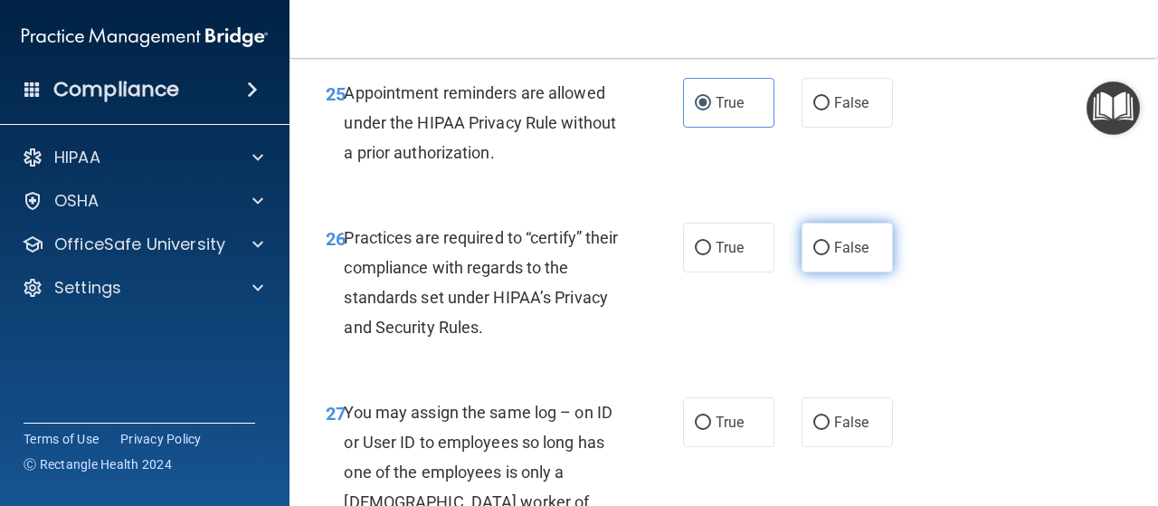
click at [816, 255] on input "False" at bounding box center [821, 249] width 16 height 14
radio input "true"
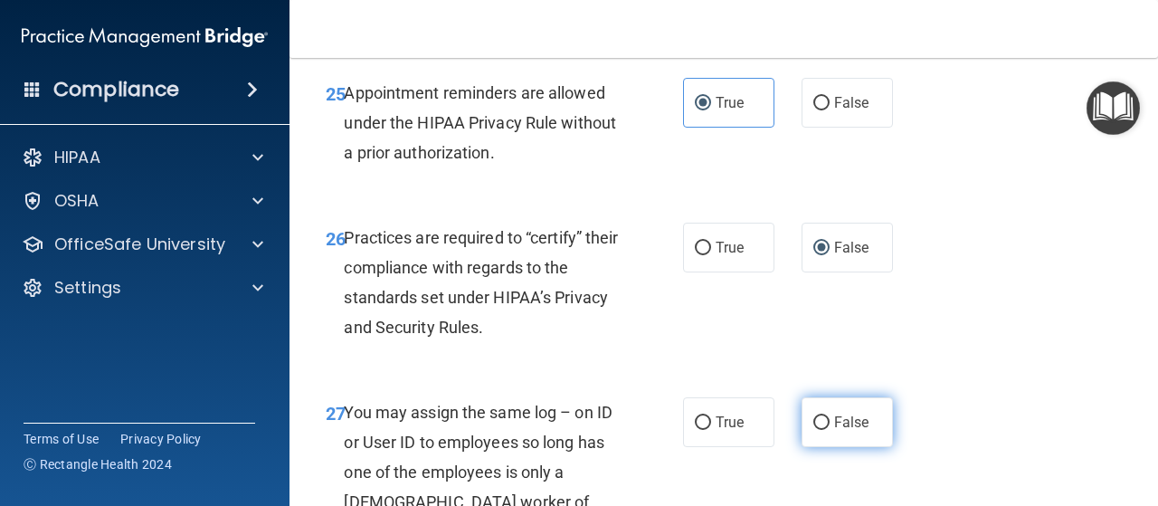
click at [813, 430] on input "False" at bounding box center [821, 423] width 16 height 14
radio input "true"
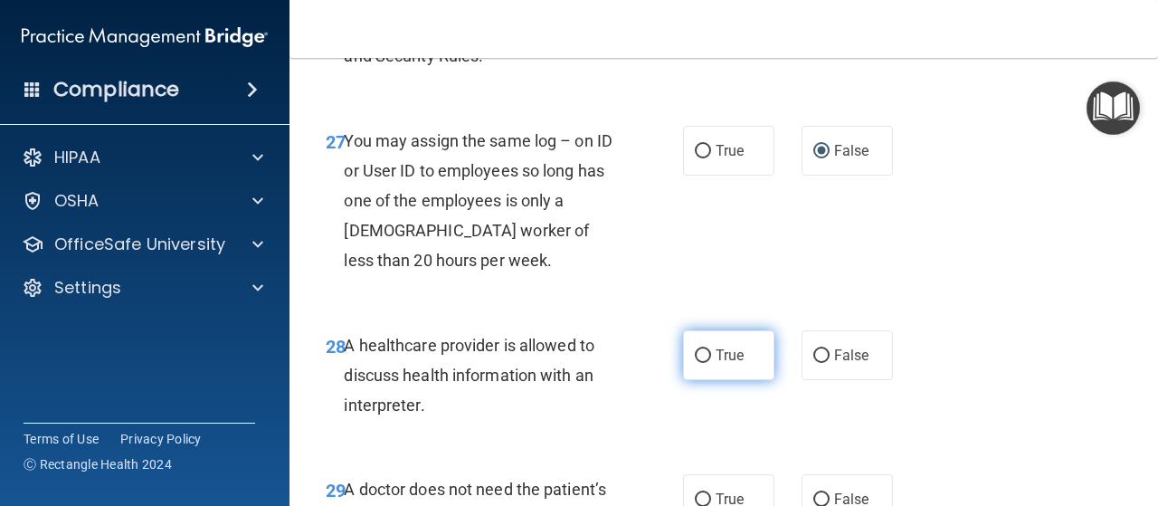
click at [716, 364] on span "True" at bounding box center [730, 355] width 28 height 17
click at [711, 363] on input "True" at bounding box center [703, 356] width 16 height 14
radio input "true"
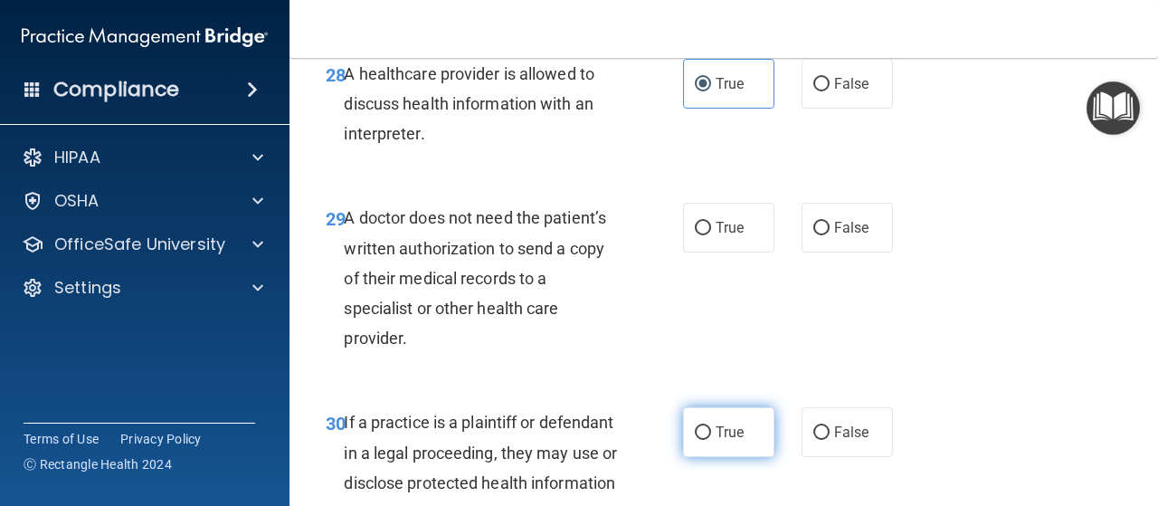
click at [699, 440] on input "True" at bounding box center [703, 433] width 16 height 14
radio input "true"
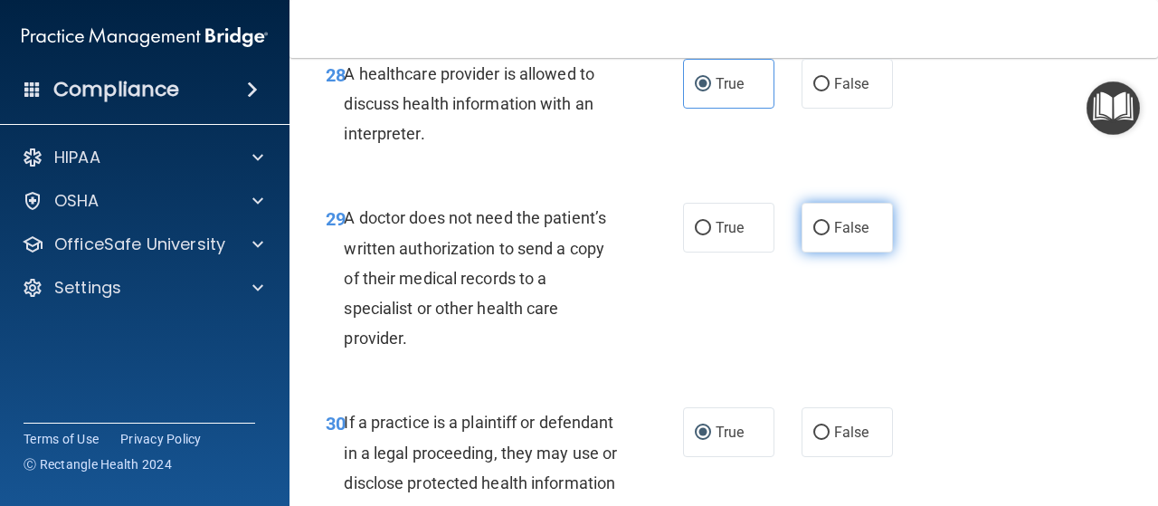
click at [802, 252] on label "False" at bounding box center [847, 228] width 91 height 50
click at [813, 235] on input "False" at bounding box center [821, 229] width 16 height 14
radio input "true"
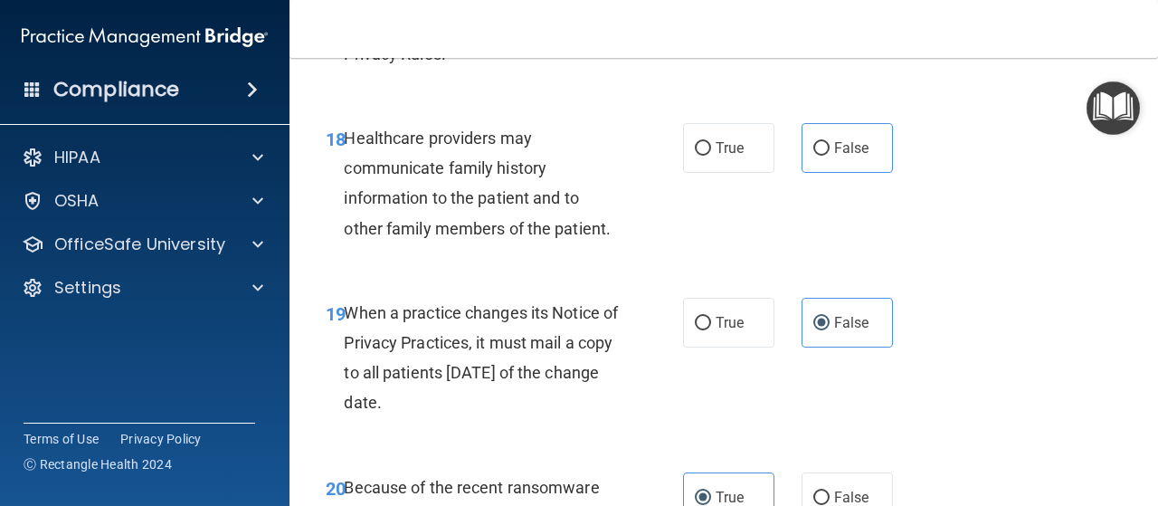
scroll to position [3167, 0]
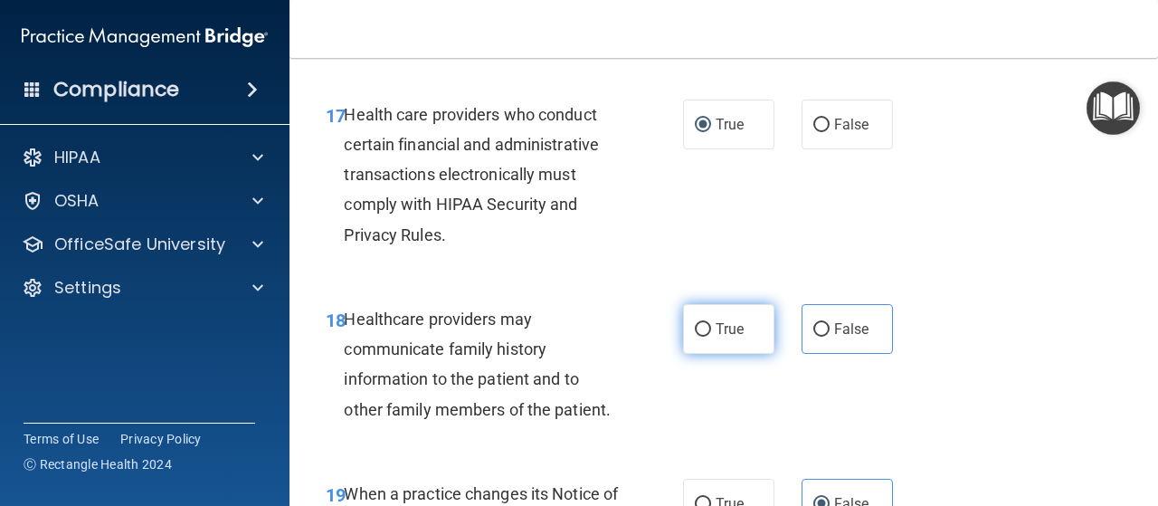
click at [695, 337] on input "True" at bounding box center [703, 330] width 16 height 14
radio input "true"
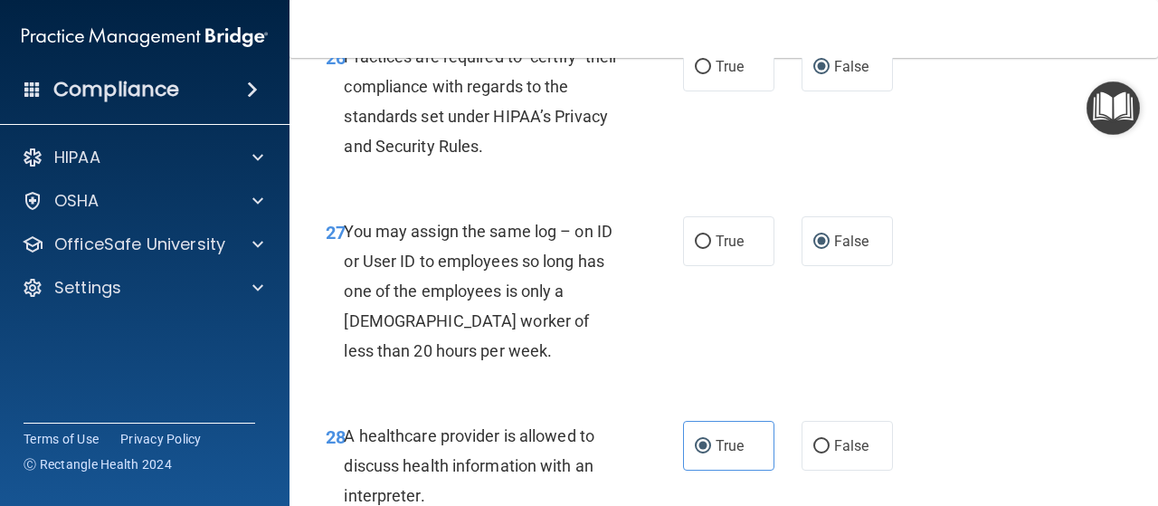
scroll to position [5389, 0]
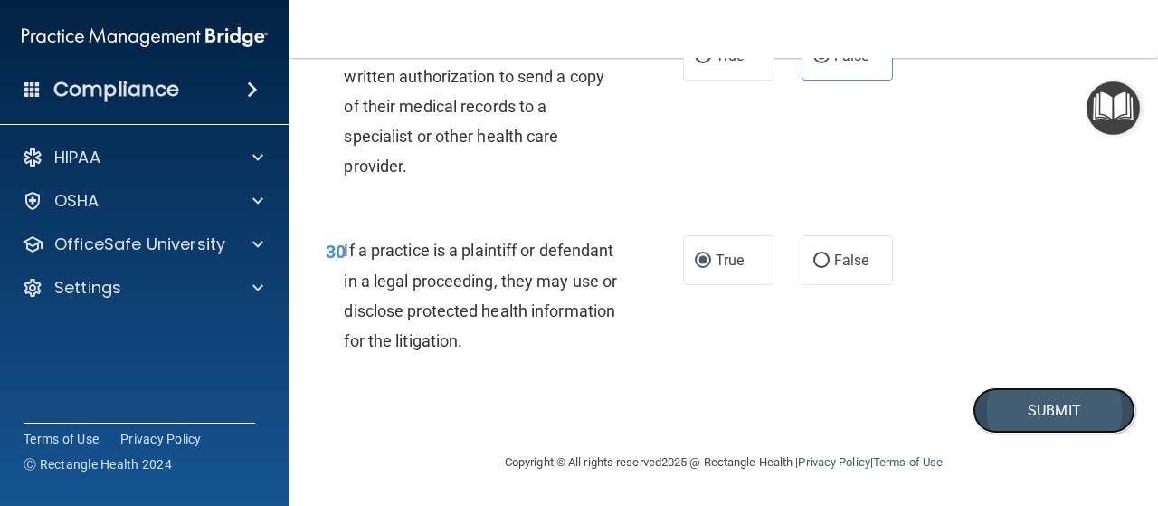
click at [992, 406] on button "Submit" at bounding box center [1054, 410] width 163 height 46
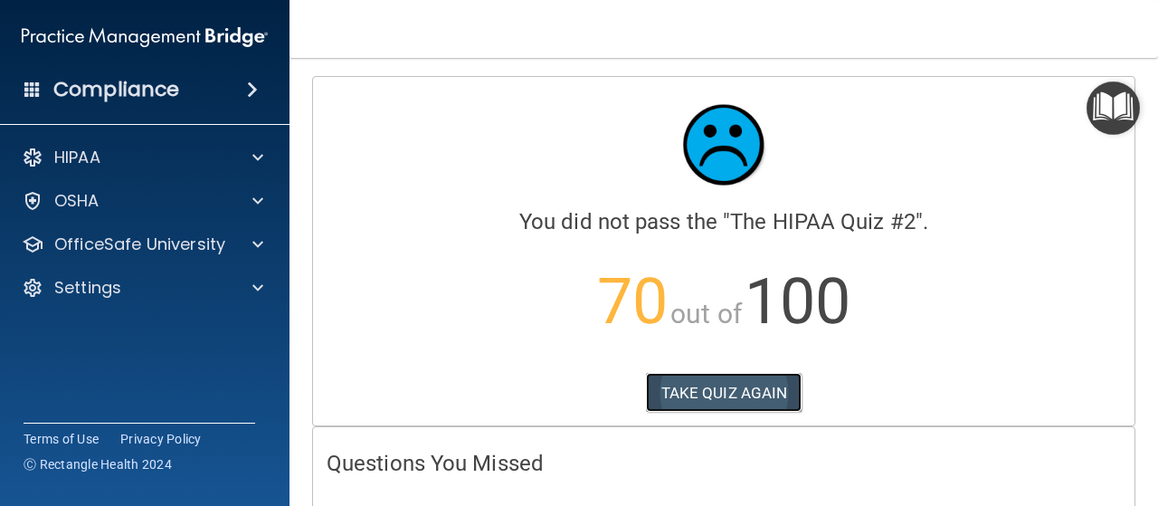
click at [708, 386] on button "TAKE QUIZ AGAIN" at bounding box center [724, 393] width 157 height 40
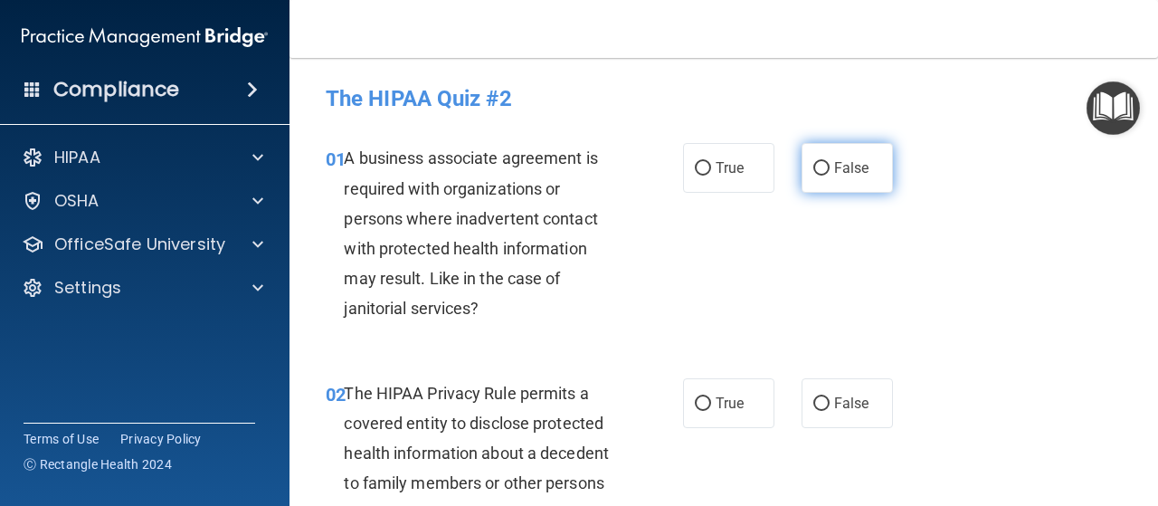
click at [820, 172] on input "False" at bounding box center [821, 169] width 16 height 14
radio input "true"
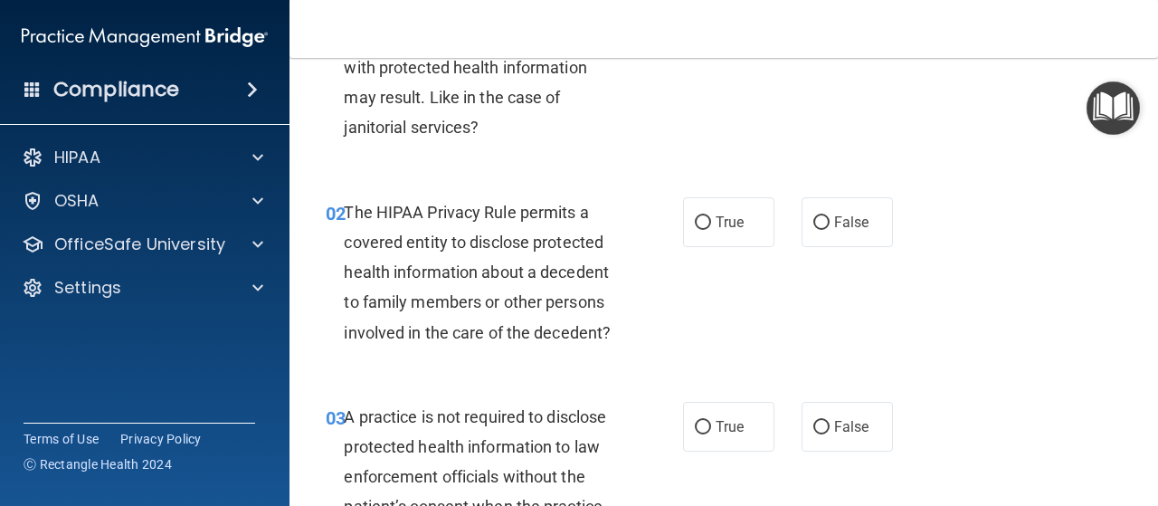
scroll to position [271, 0]
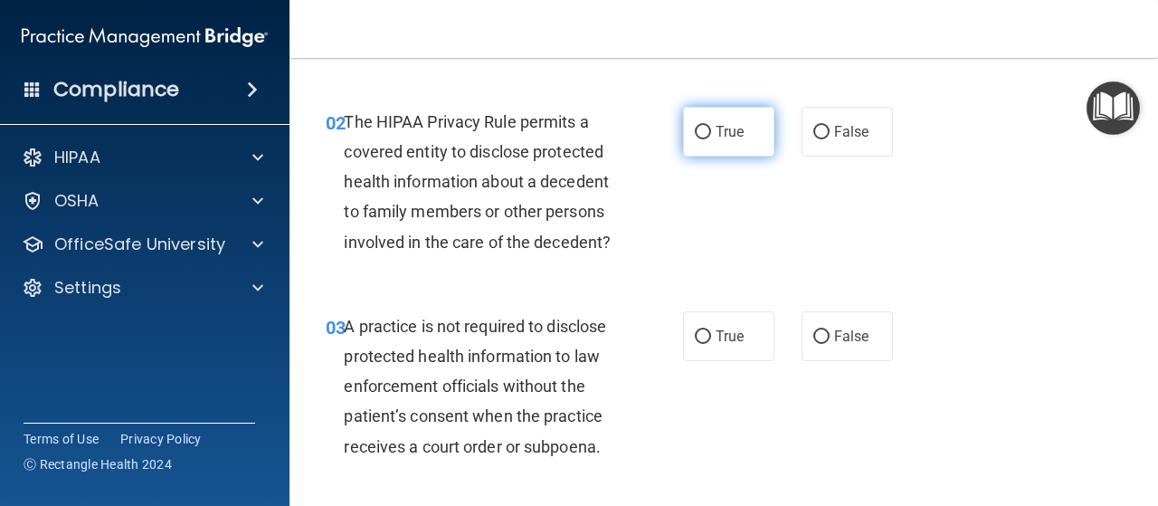
click at [696, 131] on input "True" at bounding box center [703, 133] width 16 height 14
radio input "true"
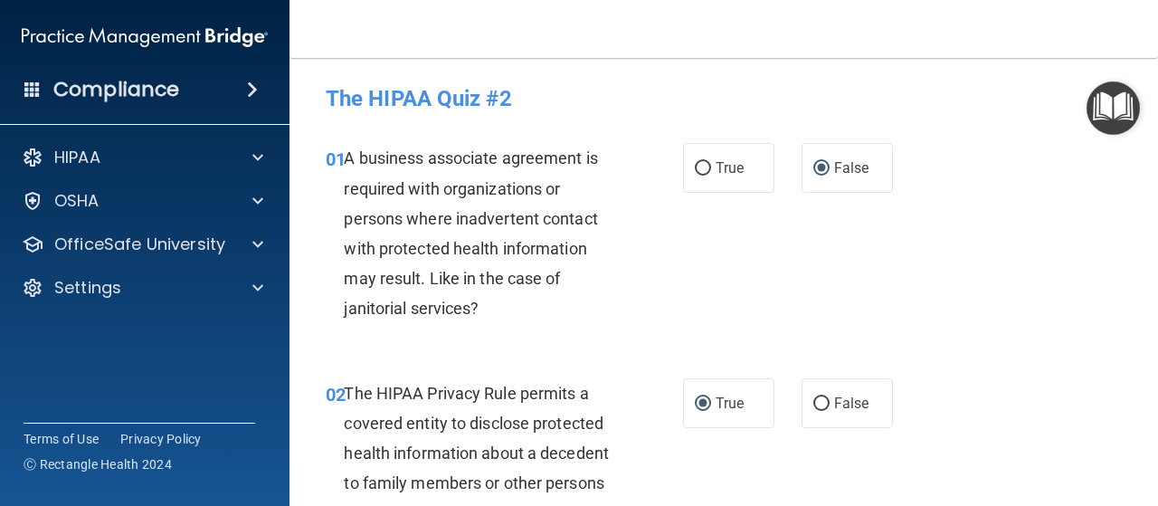
scroll to position [452, 0]
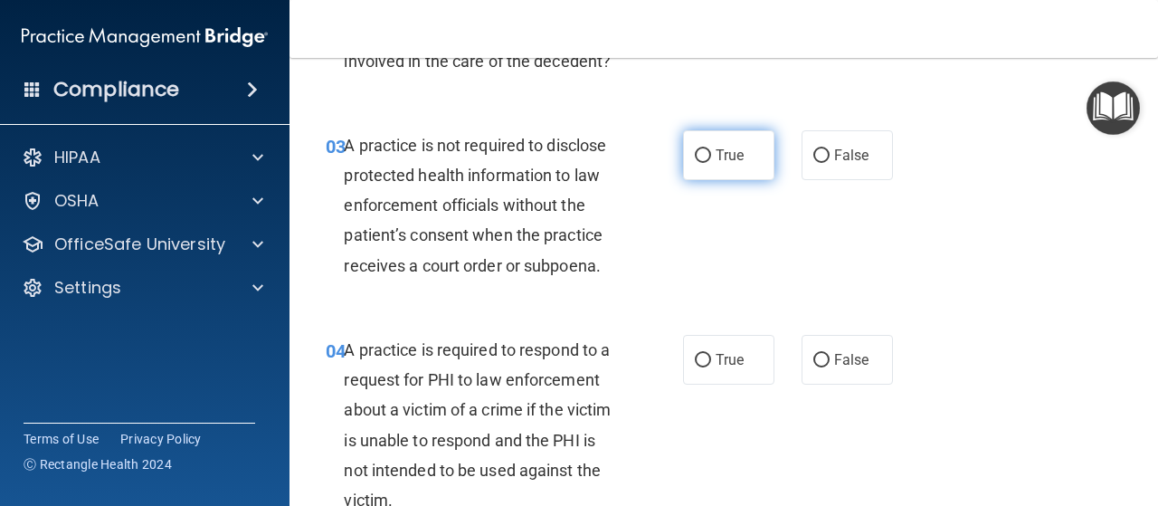
click at [704, 154] on label "True" at bounding box center [728, 155] width 91 height 50
click at [704, 154] on input "True" at bounding box center [703, 156] width 16 height 14
radio input "true"
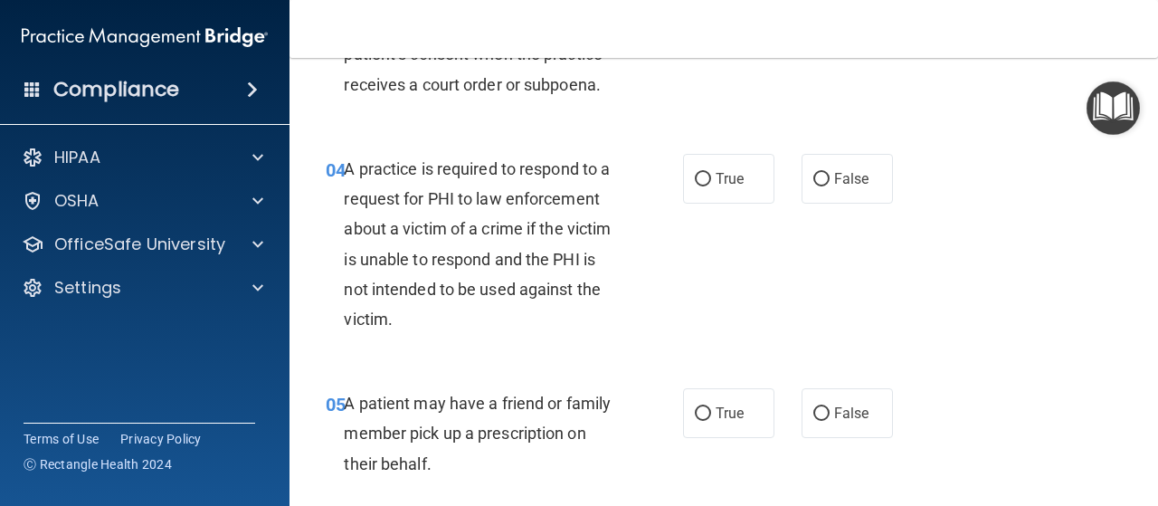
scroll to position [543, 0]
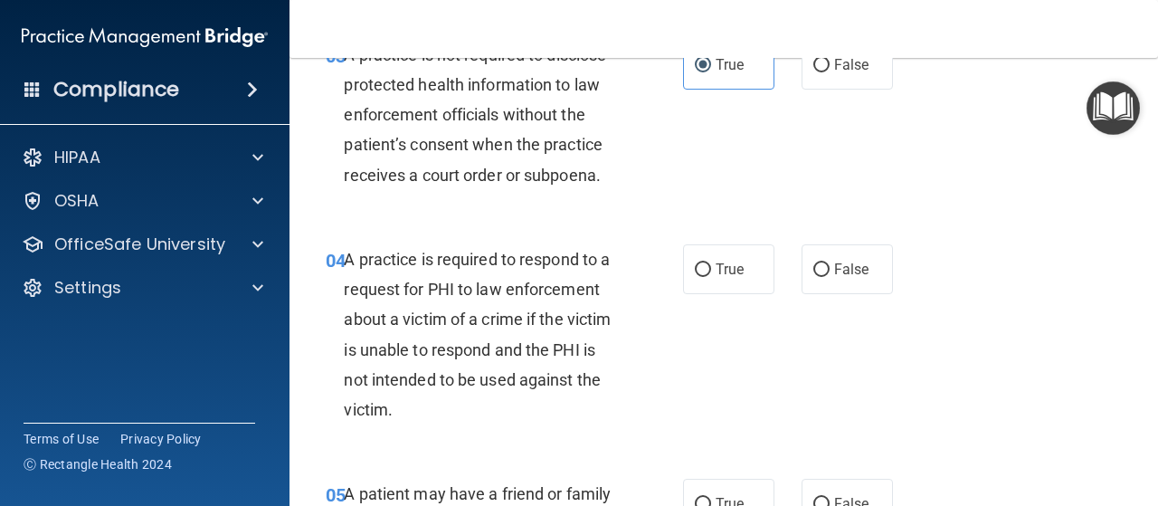
click at [700, 186] on div "03 A practice is not required to disclose protected health information to law e…" at bounding box center [505, 119] width 412 height 159
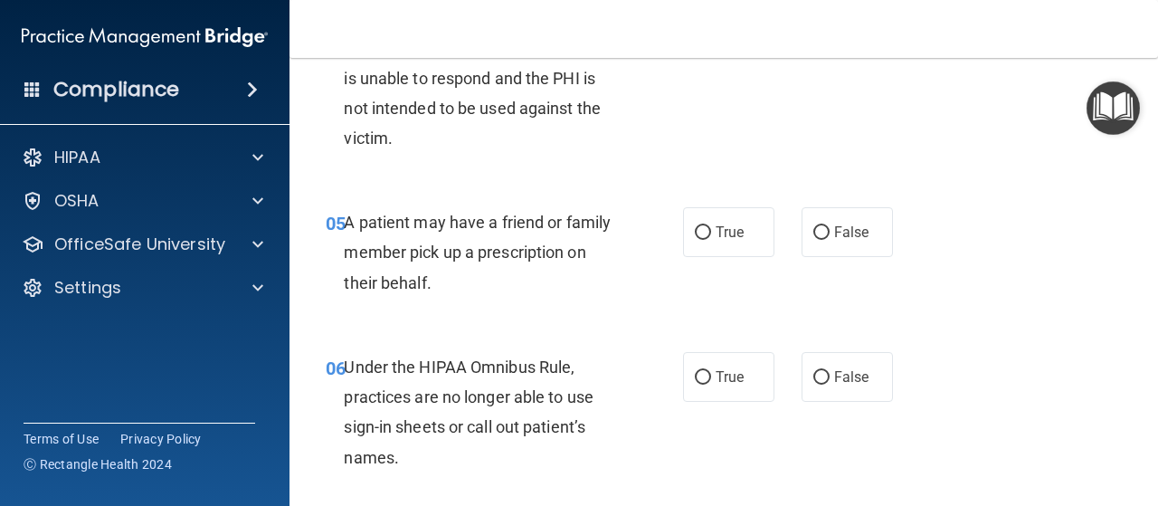
scroll to position [724, 0]
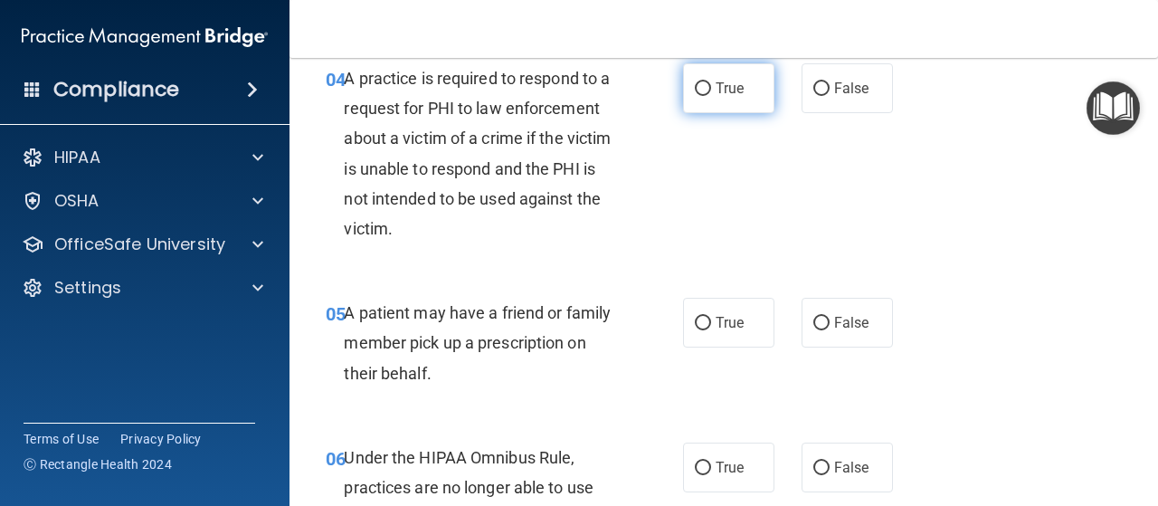
click at [695, 88] on input "True" at bounding box center [703, 89] width 16 height 14
radio input "true"
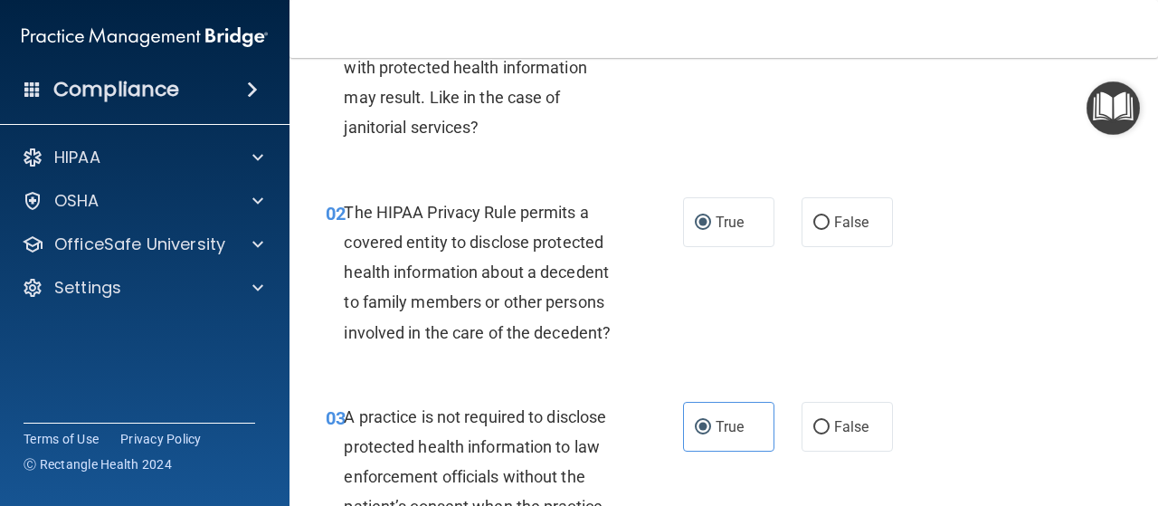
scroll to position [0, 0]
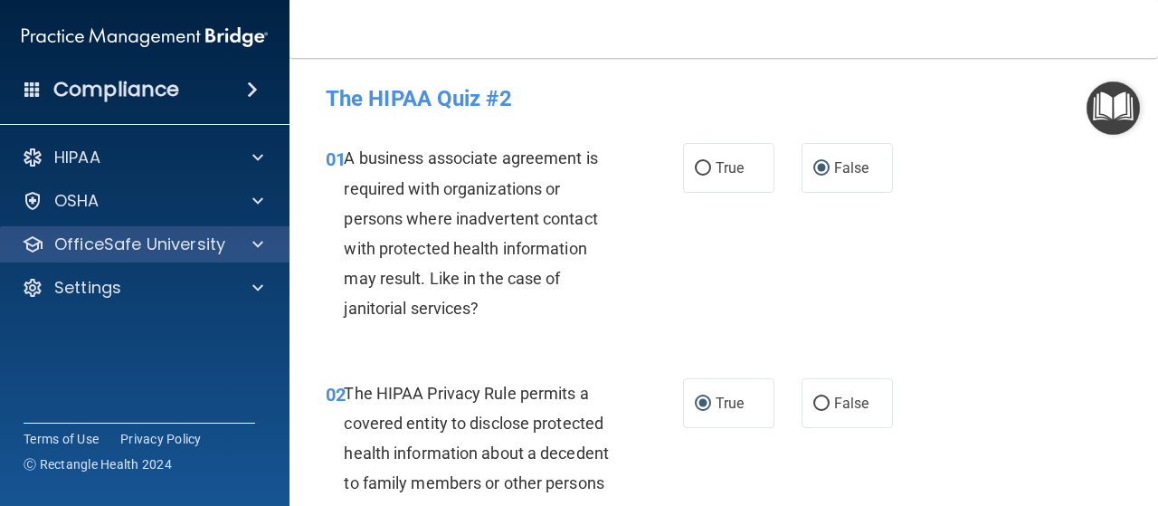
click at [95, 231] on div "OfficeSafe University" at bounding box center [145, 244] width 290 height 36
click at [203, 252] on p "OfficeSafe University" at bounding box center [139, 244] width 171 height 22
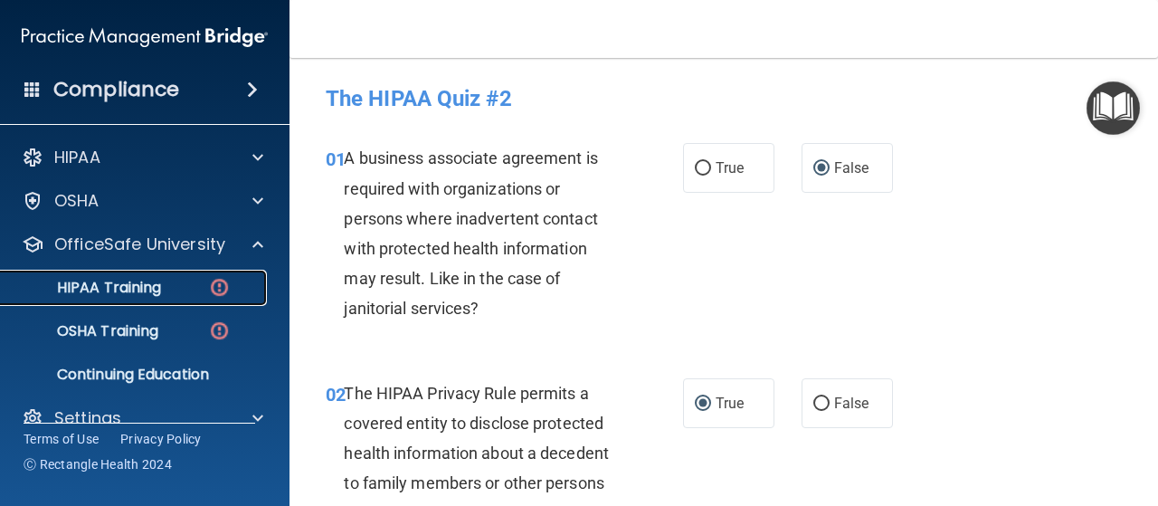
click at [208, 290] on img at bounding box center [219, 287] width 23 height 23
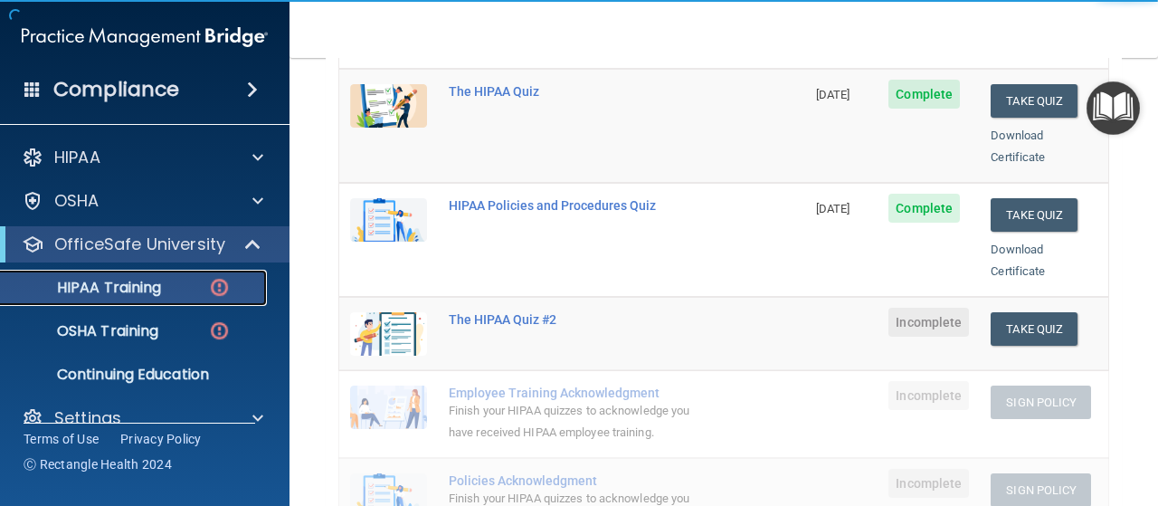
scroll to position [362, 0]
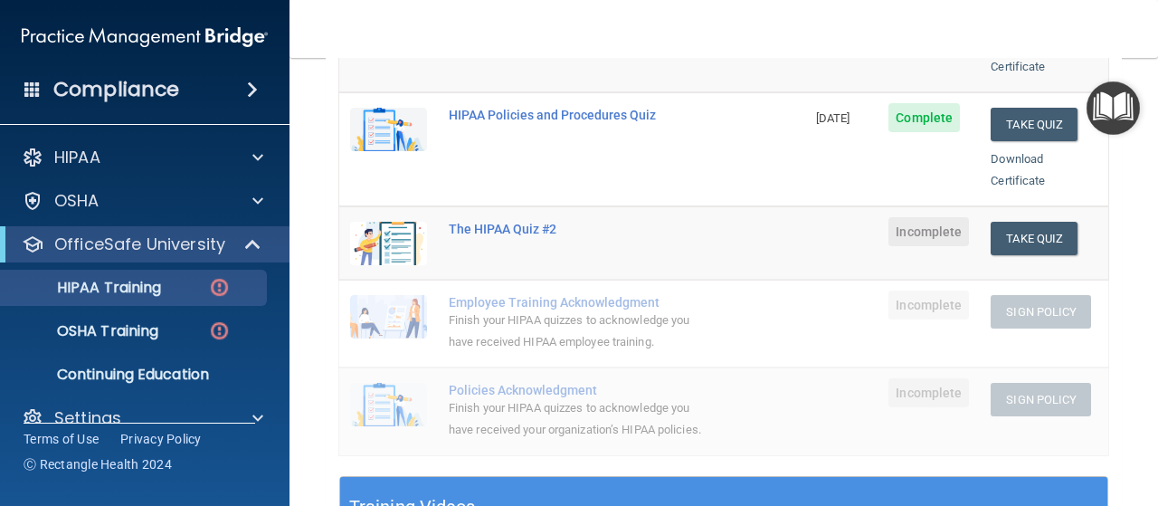
click at [1013, 206] on td "Take Quiz Download Certificate" at bounding box center [1044, 242] width 128 height 73
click at [1003, 222] on button "Take Quiz" at bounding box center [1034, 238] width 87 height 33
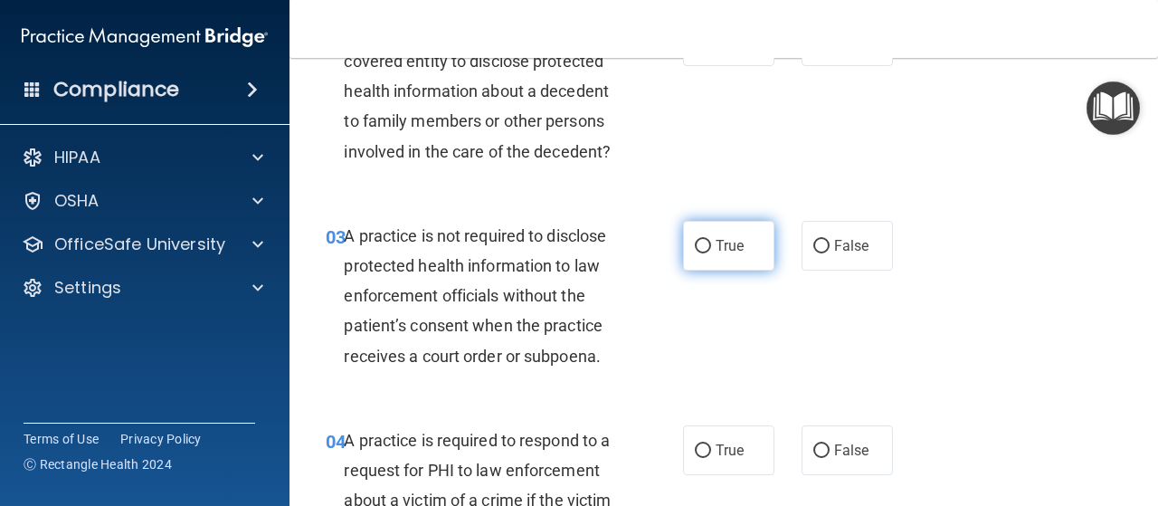
click at [689, 254] on label "True" at bounding box center [728, 246] width 91 height 50
click at [695, 253] on input "True" at bounding box center [703, 247] width 16 height 14
radio input "true"
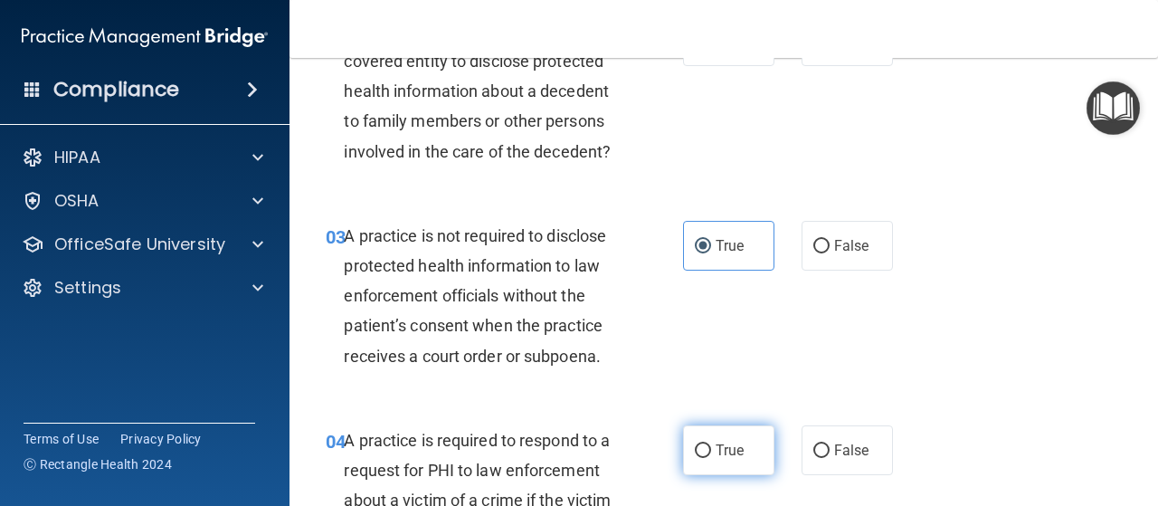
click at [695, 450] on input "True" at bounding box center [703, 451] width 16 height 14
radio input "true"
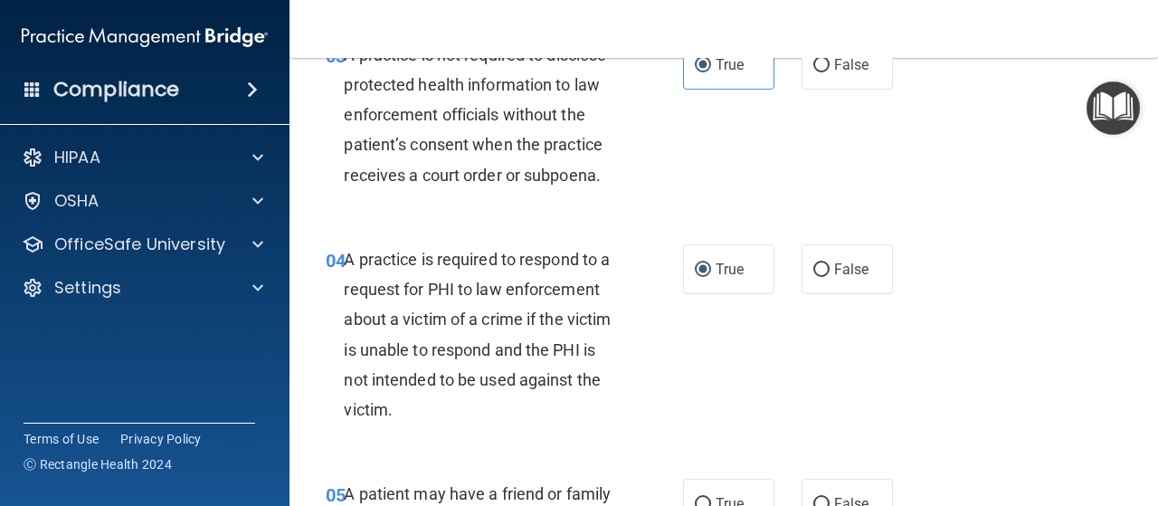
scroll to position [633, 0]
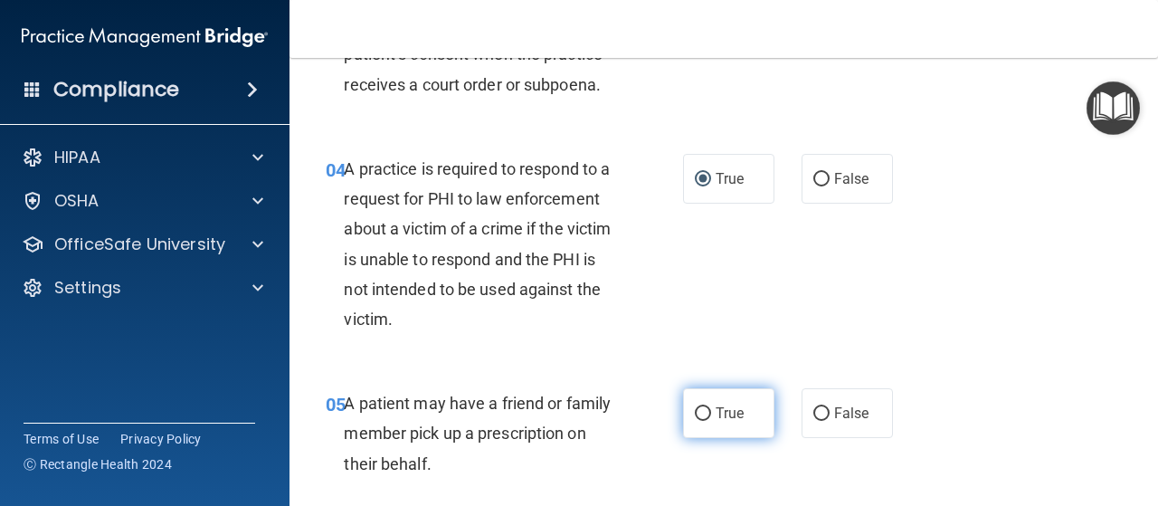
click at [695, 414] on input "True" at bounding box center [703, 414] width 16 height 14
radio input "true"
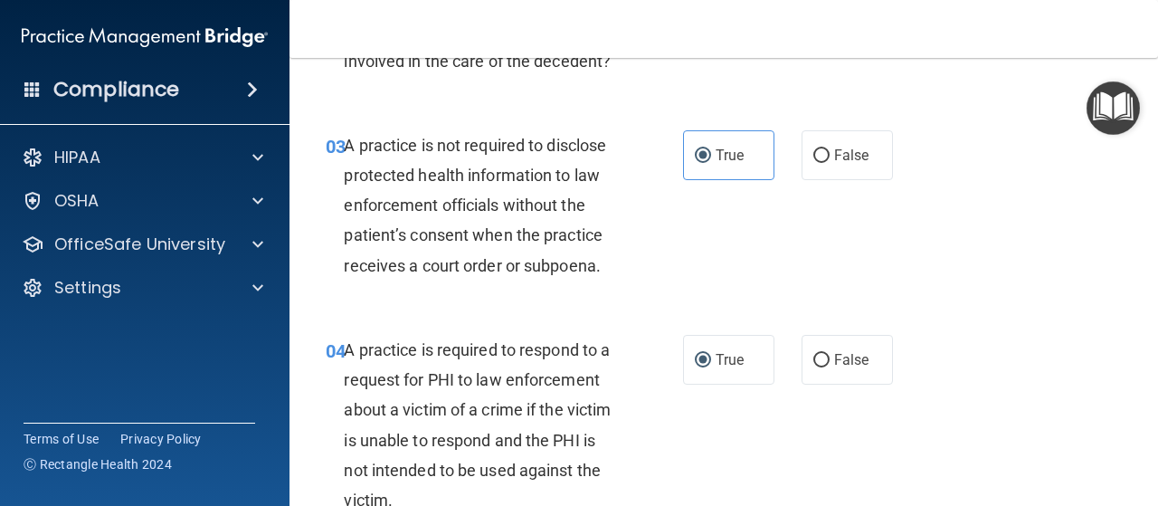
scroll to position [543, 0]
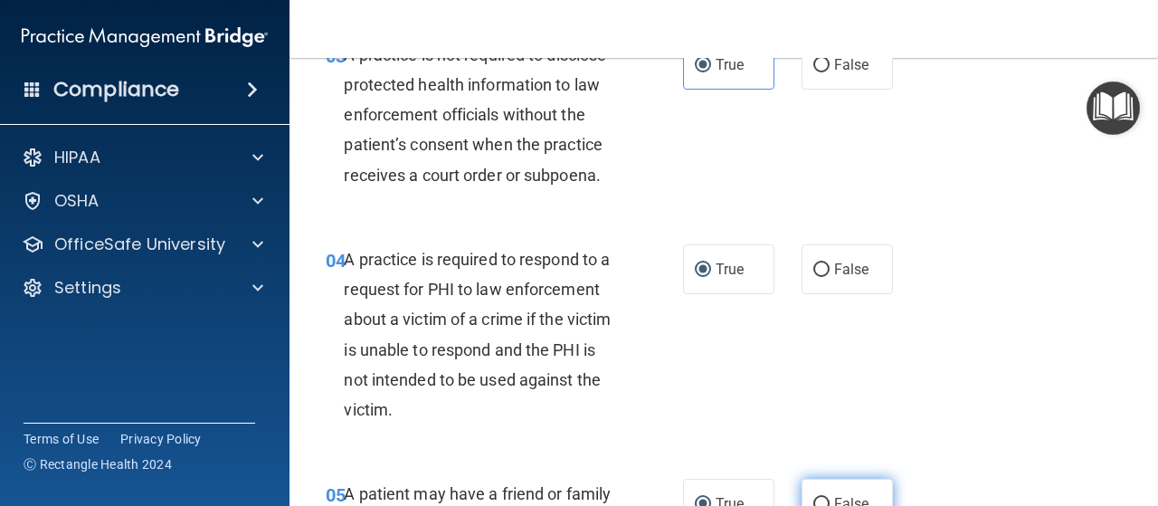
click at [813, 501] on input "False" at bounding box center [821, 505] width 16 height 14
radio input "true"
radio input "false"
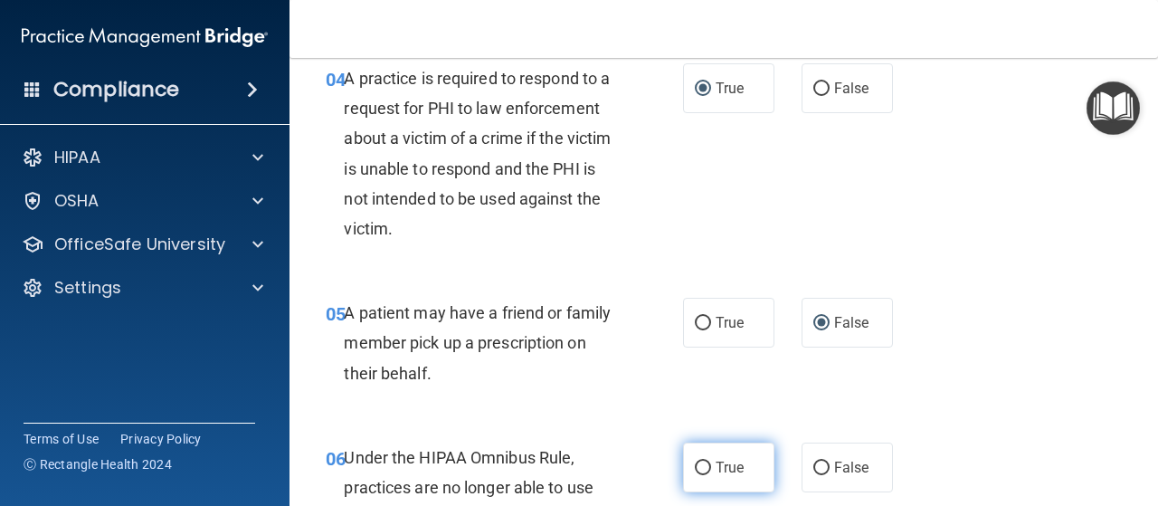
click at [699, 467] on input "True" at bounding box center [703, 468] width 16 height 14
radio input "true"
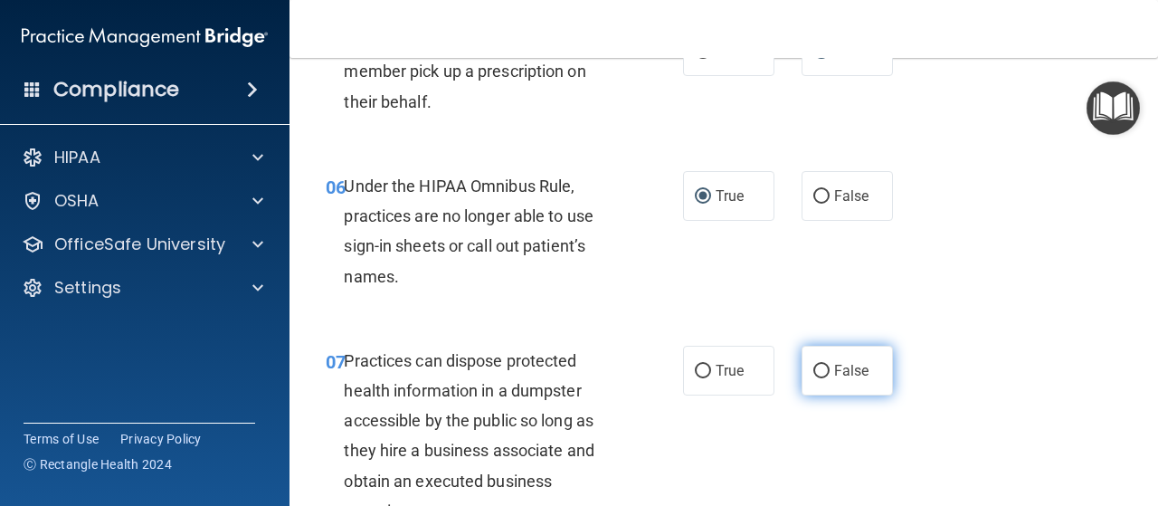
click at [813, 367] on input "False" at bounding box center [821, 372] width 16 height 14
radio input "true"
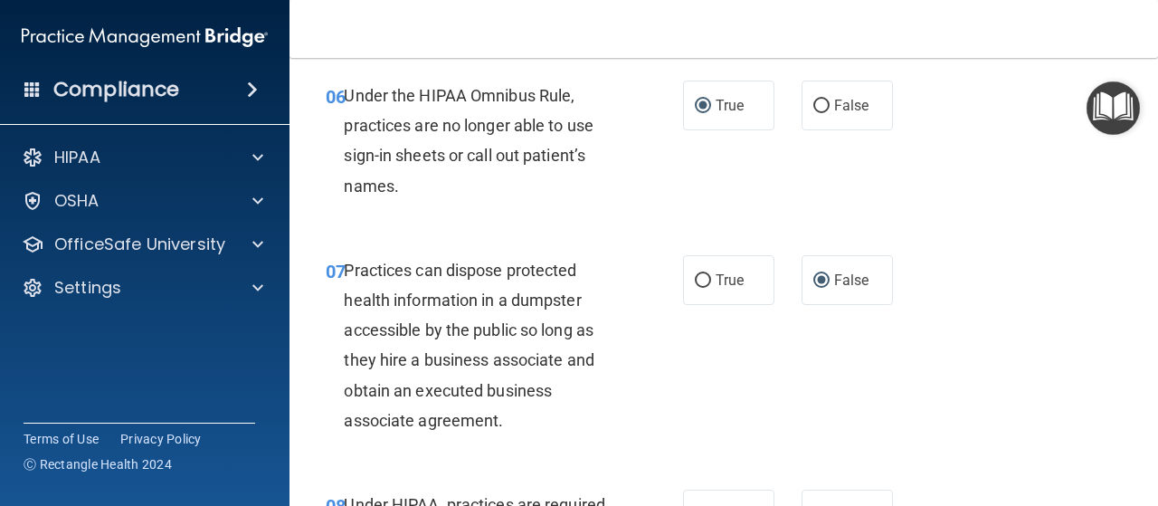
scroll to position [1267, 0]
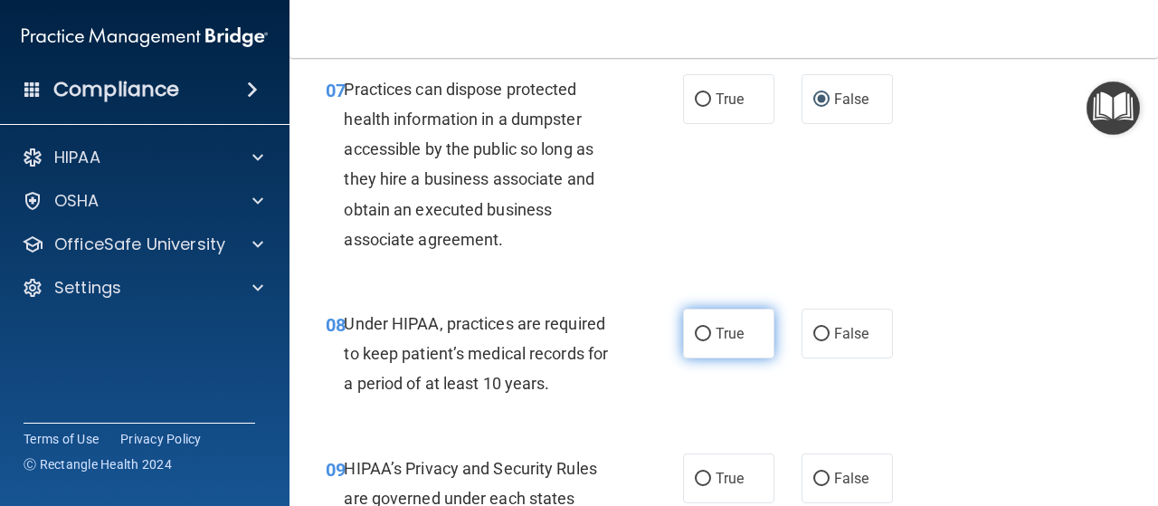
click at [699, 309] on label "True" at bounding box center [728, 334] width 91 height 50
click at [699, 328] on input "True" at bounding box center [703, 335] width 16 height 14
radio input "true"
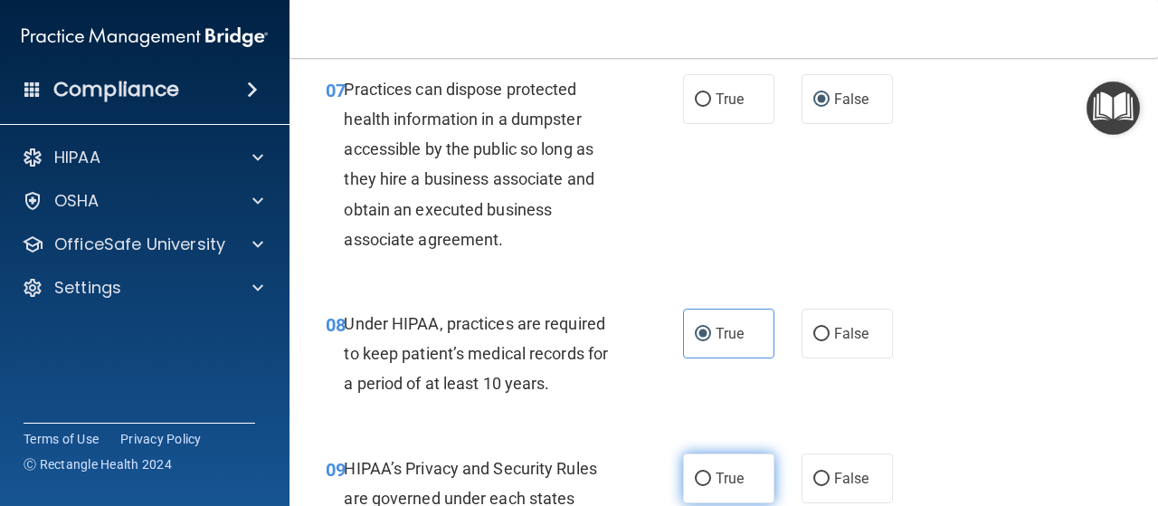
click at [692, 468] on label "True" at bounding box center [728, 478] width 91 height 50
click at [695, 472] on input "True" at bounding box center [703, 479] width 16 height 14
radio input "true"
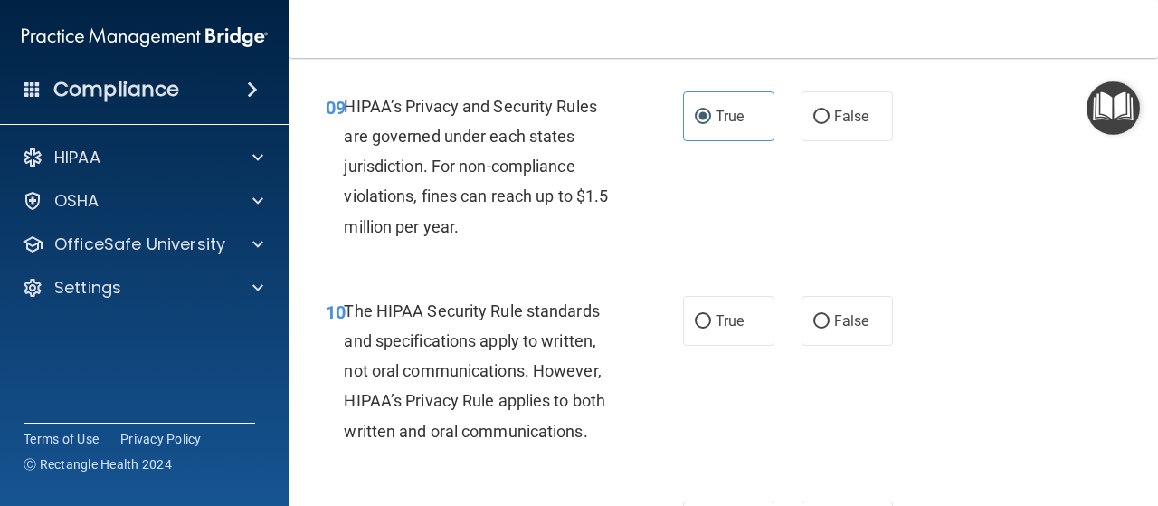
scroll to position [1538, 0]
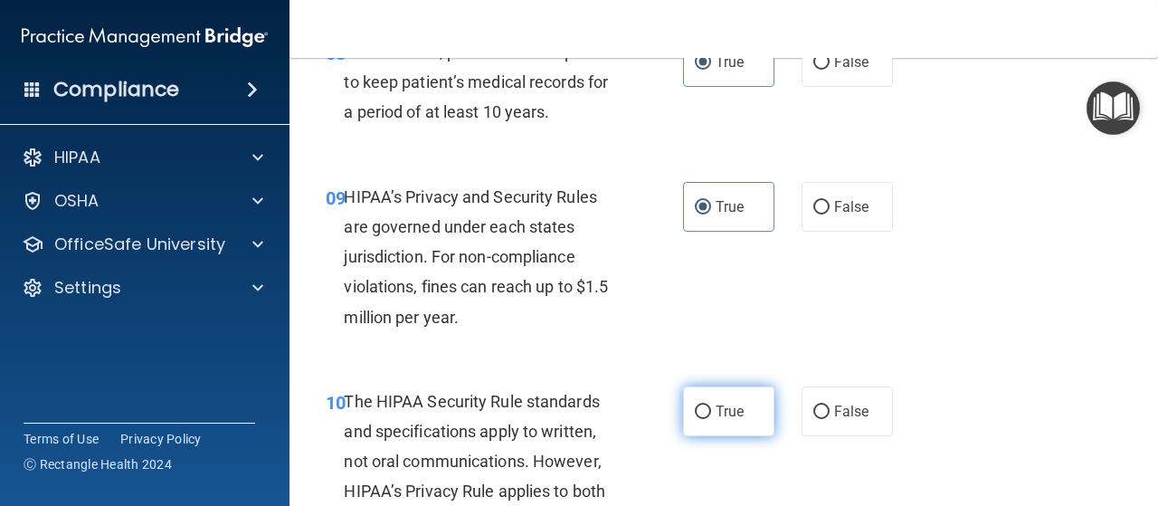
click at [683, 410] on label "True" at bounding box center [728, 411] width 91 height 50
click at [695, 410] on input "True" at bounding box center [703, 412] width 16 height 14
radio input "true"
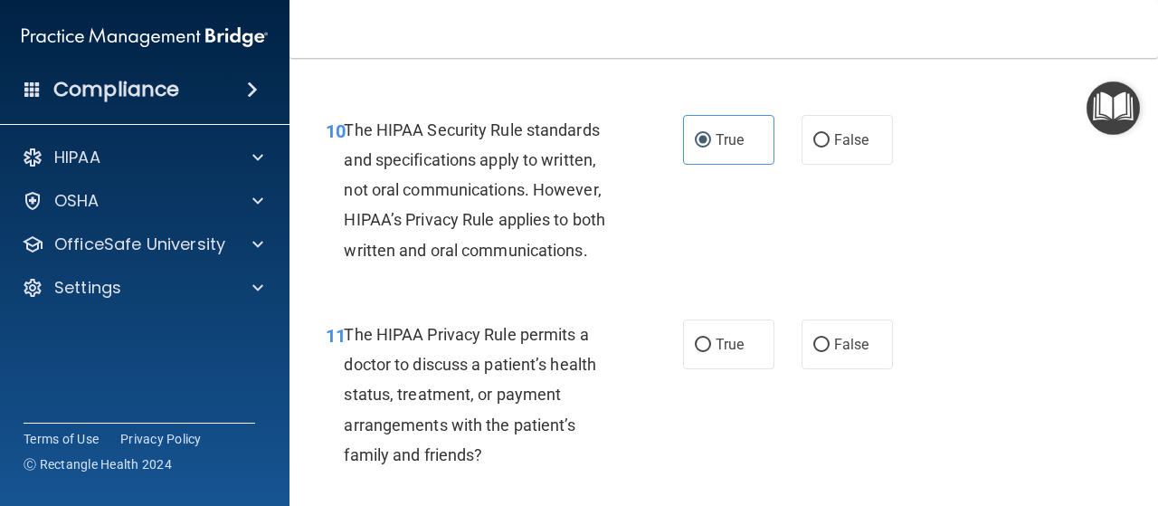
scroll to position [1719, 0]
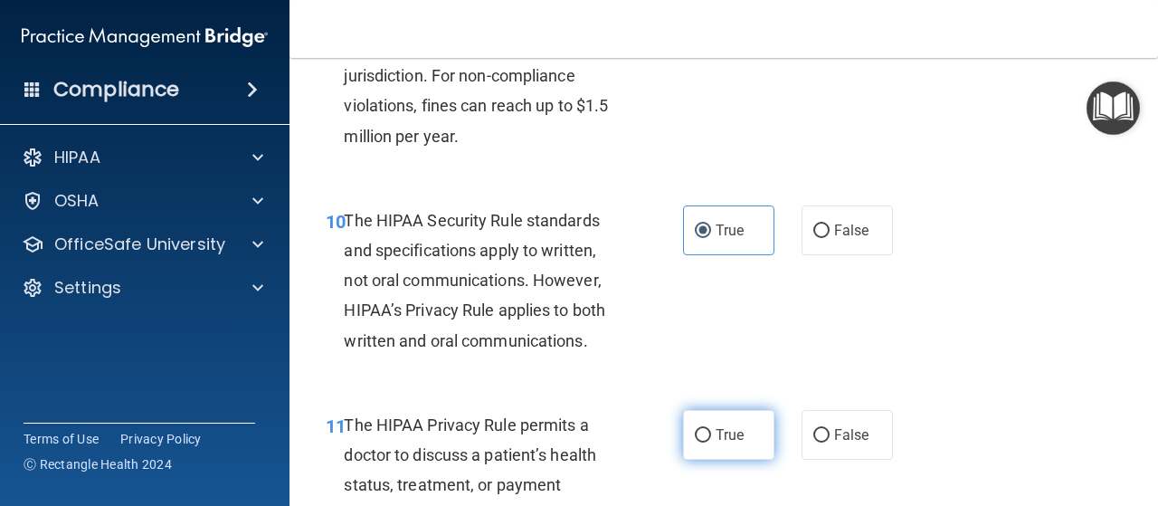
click at [690, 426] on label "True" at bounding box center [728, 435] width 91 height 50
click at [695, 429] on input "True" at bounding box center [703, 436] width 16 height 14
radio input "true"
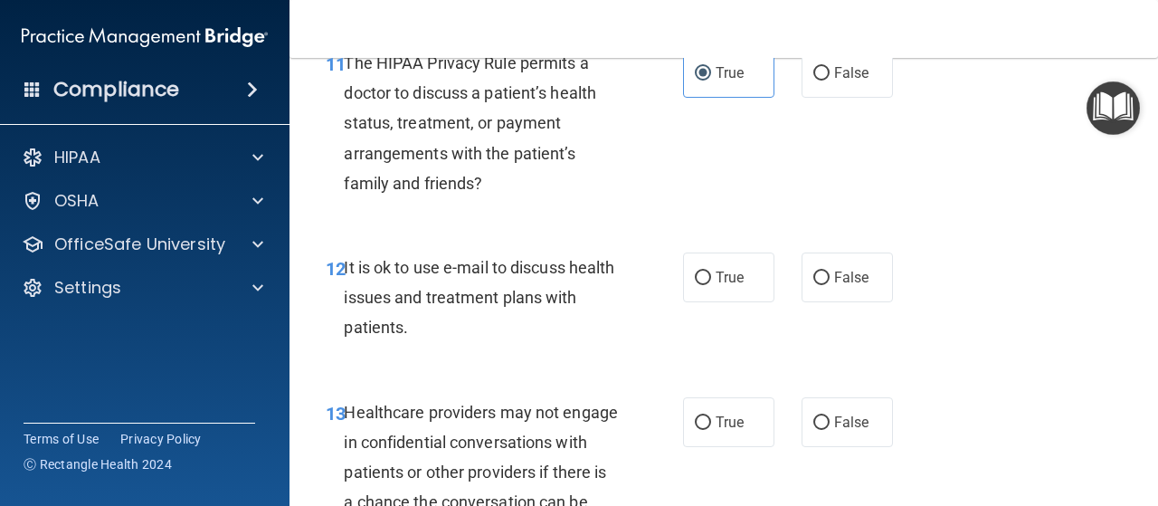
scroll to position [1991, 0]
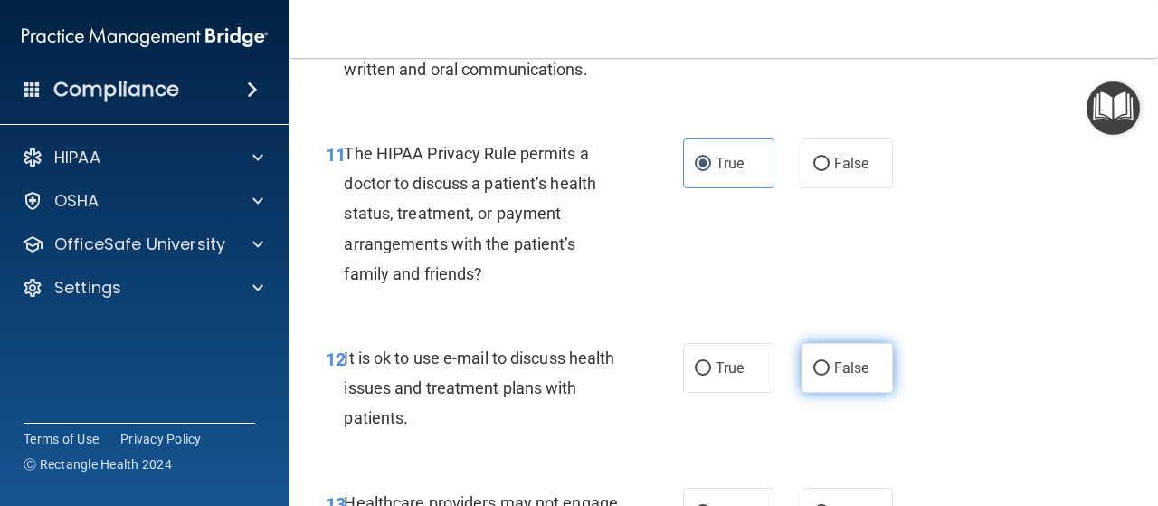
click at [813, 365] on input "False" at bounding box center [821, 369] width 16 height 14
radio input "true"
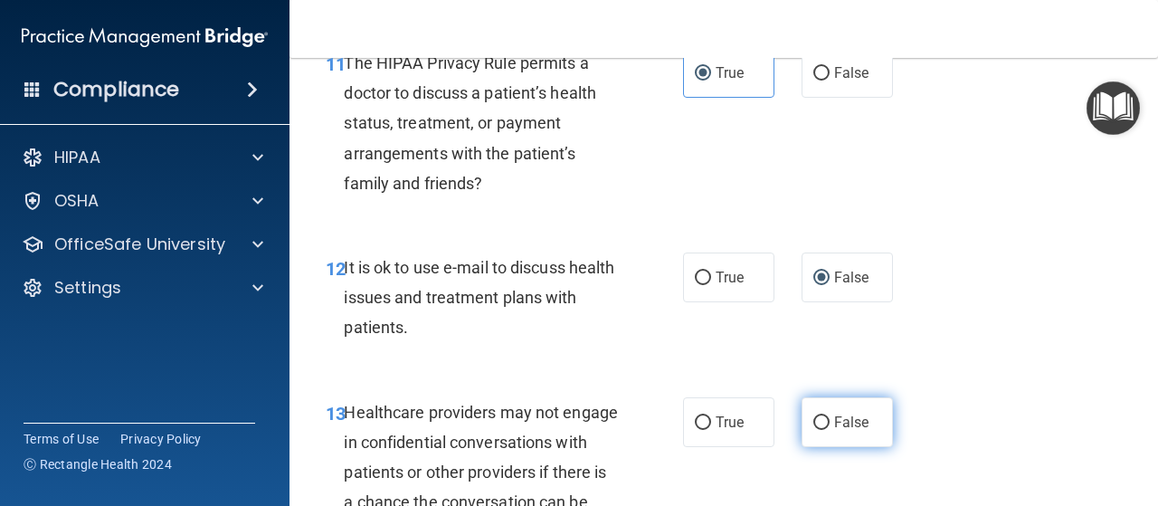
click at [803, 425] on label "False" at bounding box center [847, 422] width 91 height 50
click at [813, 425] on input "False" at bounding box center [821, 423] width 16 height 14
radio input "true"
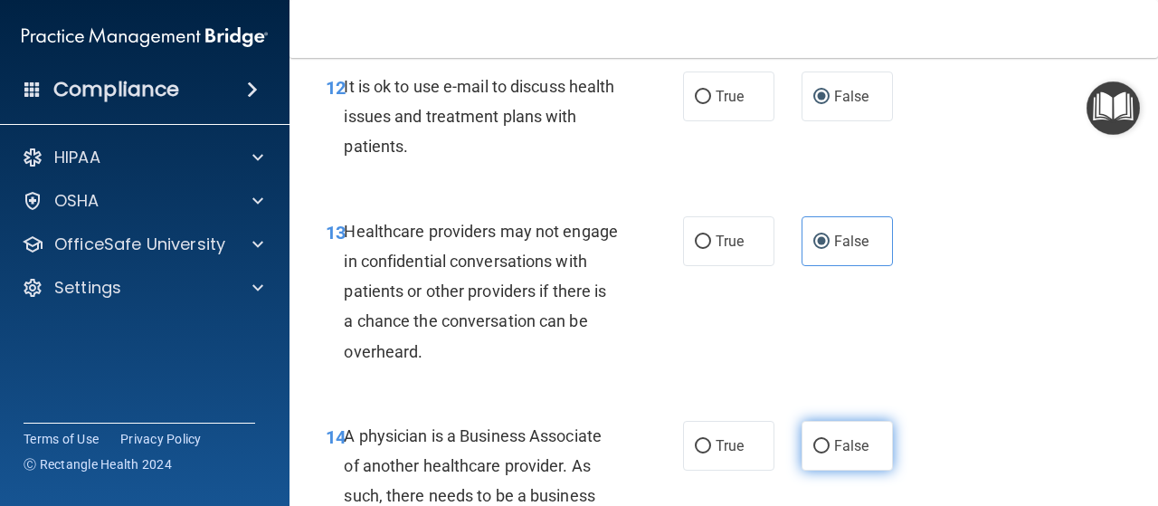
click at [804, 447] on label "False" at bounding box center [847, 446] width 91 height 50
click at [813, 447] on input "False" at bounding box center [821, 447] width 16 height 14
radio input "true"
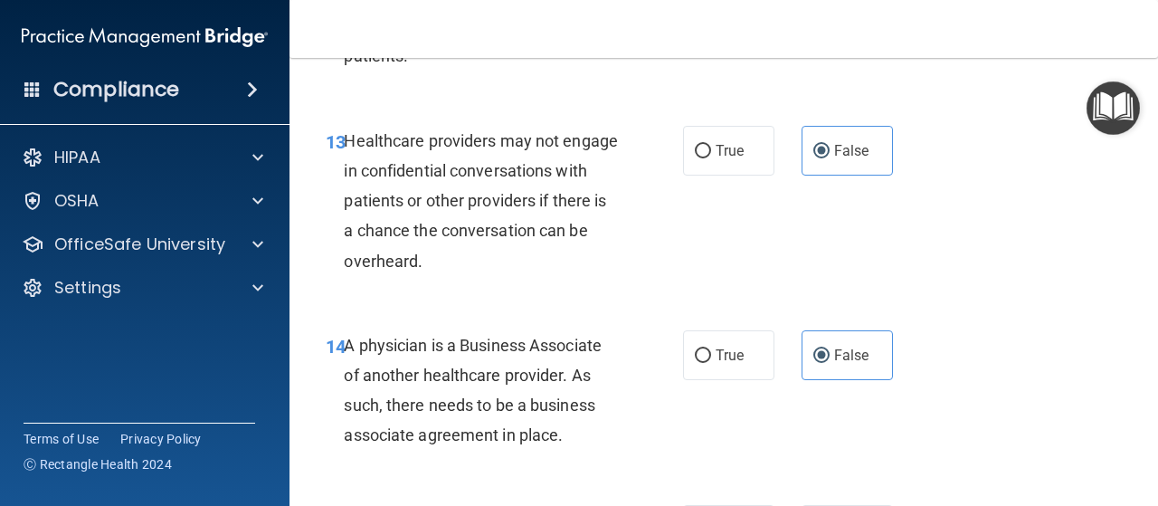
scroll to position [2534, 0]
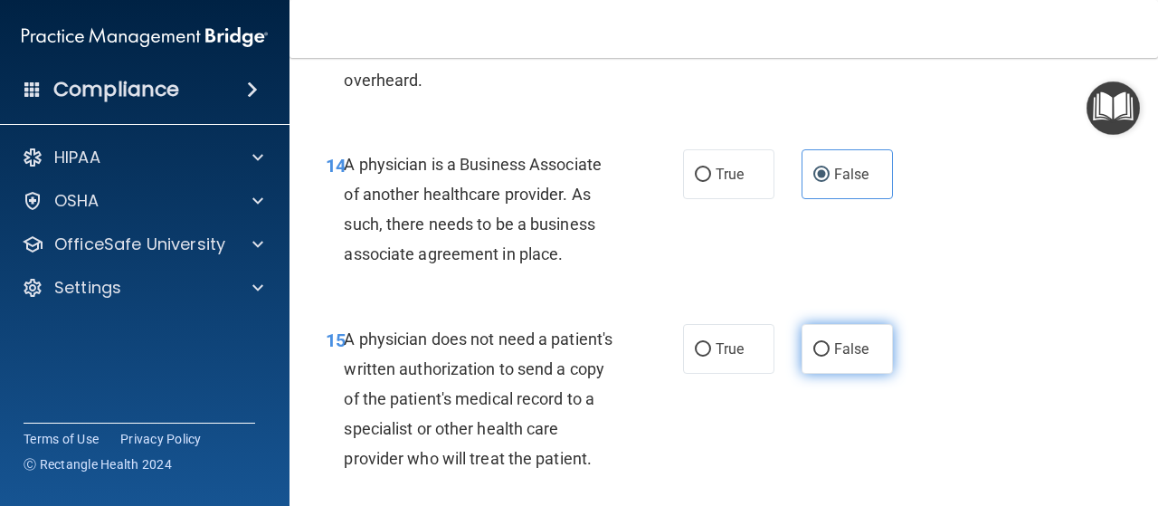
click at [813, 343] on input "False" at bounding box center [821, 350] width 16 height 14
radio input "true"
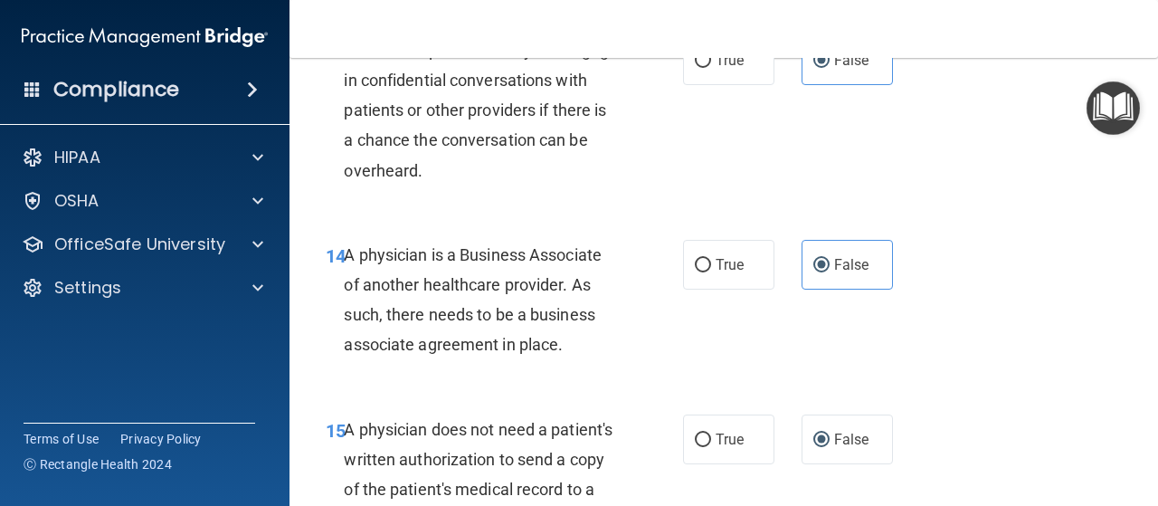
scroll to position [2624, 0]
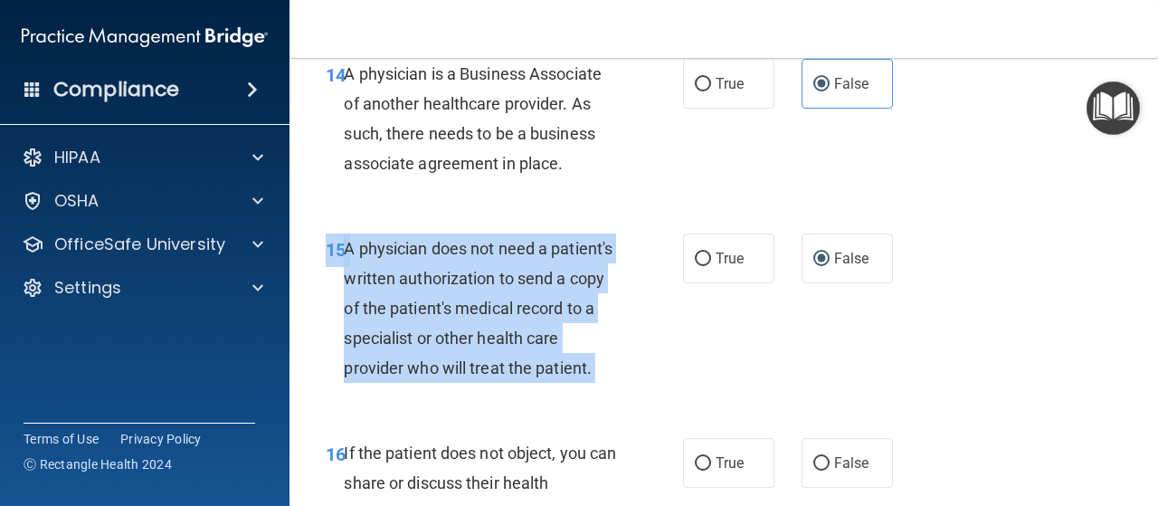
drag, startPoint x: 705, startPoint y: 255, endPoint x: 775, endPoint y: 338, distance: 107.9
click at [775, 338] on div "15 A physician does not need a patient's written authorization to send a copy o…" at bounding box center [723, 313] width 823 height 205
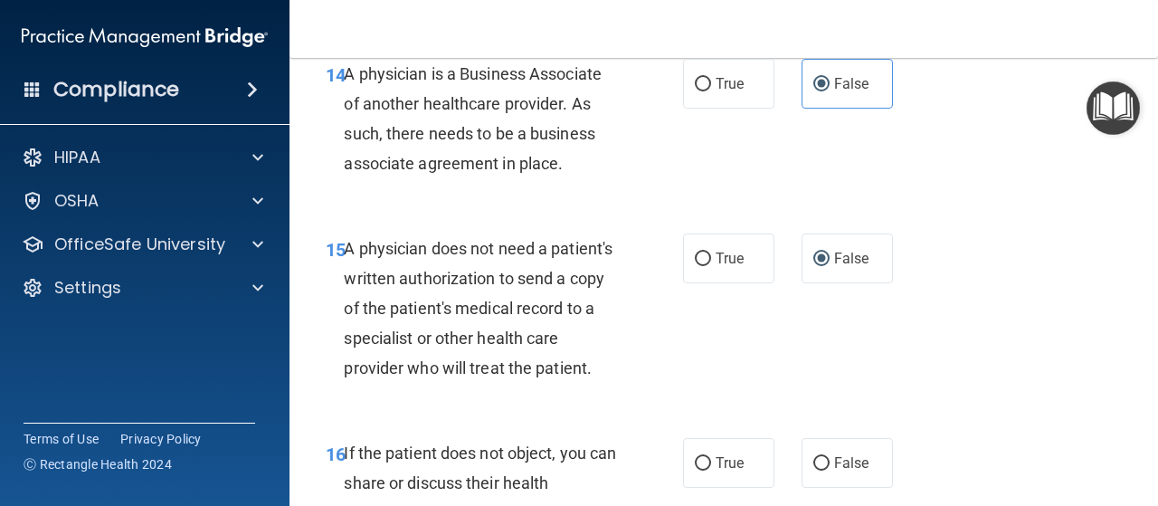
click at [775, 339] on div "15 A physician does not need a patient's written authorization to send a copy o…" at bounding box center [723, 313] width 823 height 205
click at [695, 257] on input "True" at bounding box center [703, 259] width 16 height 14
radio input "true"
radio input "false"
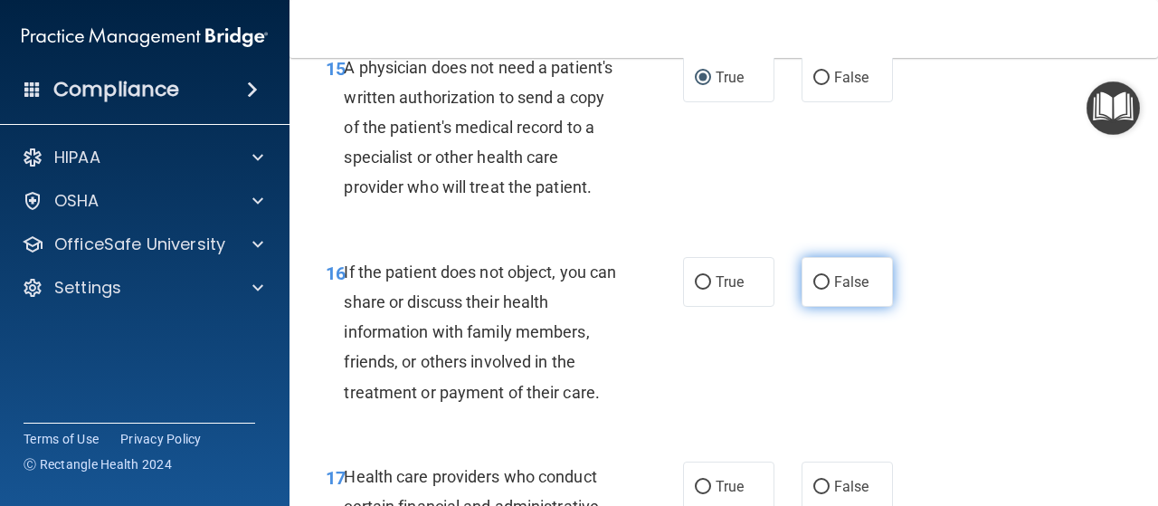
click at [808, 307] on label "False" at bounding box center [847, 282] width 91 height 50
click at [807, 301] on label "False" at bounding box center [847, 282] width 91 height 50
click at [813, 290] on input "False" at bounding box center [821, 283] width 16 height 14
radio input "true"
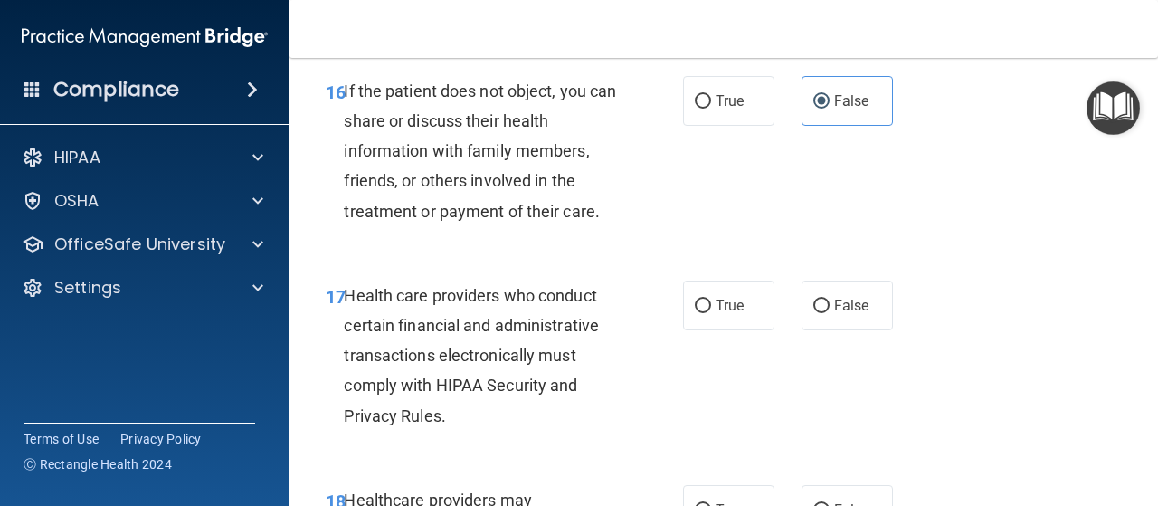
scroll to position [2896, 0]
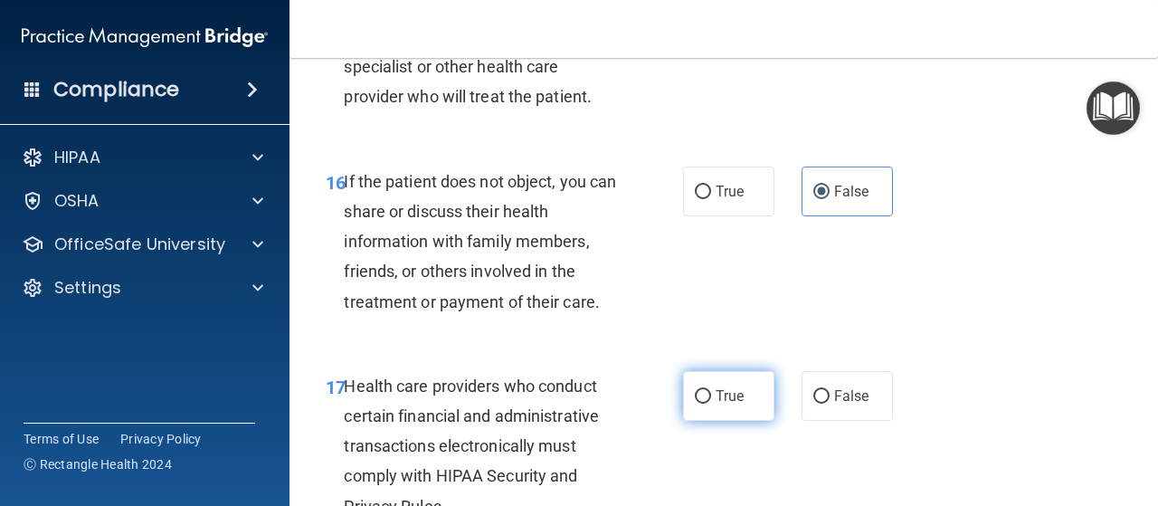
click at [695, 404] on input "True" at bounding box center [703, 397] width 16 height 14
radio input "true"
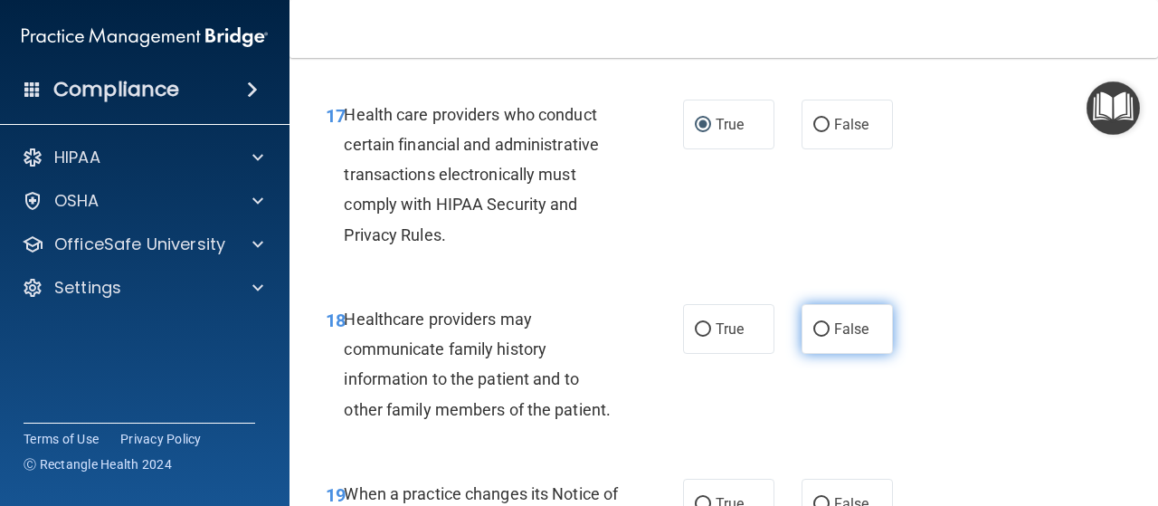
click at [813, 337] on input "False" at bounding box center [821, 330] width 16 height 14
radio input "true"
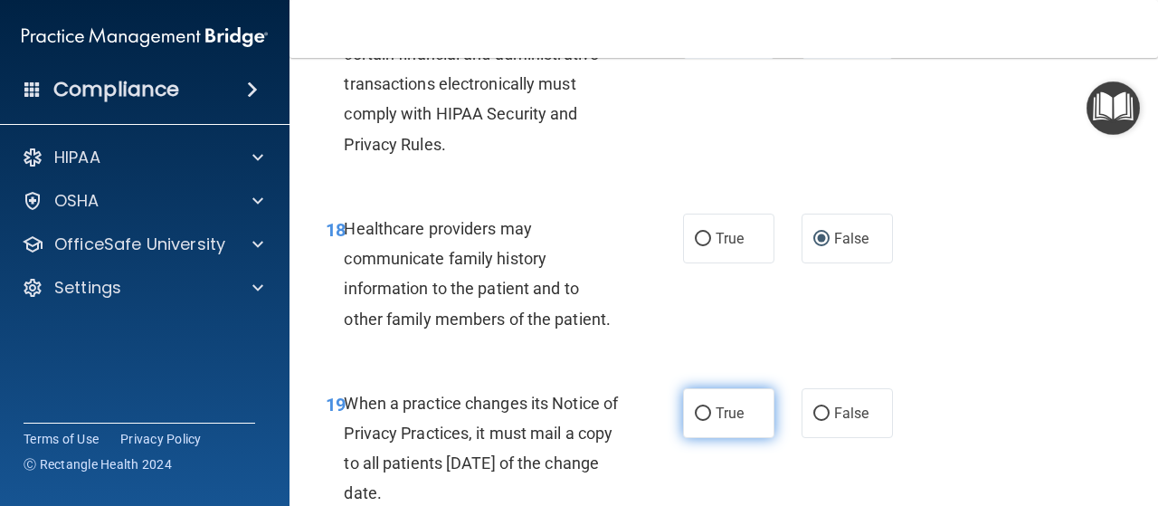
click at [695, 421] on input "True" at bounding box center [703, 414] width 16 height 14
radio input "true"
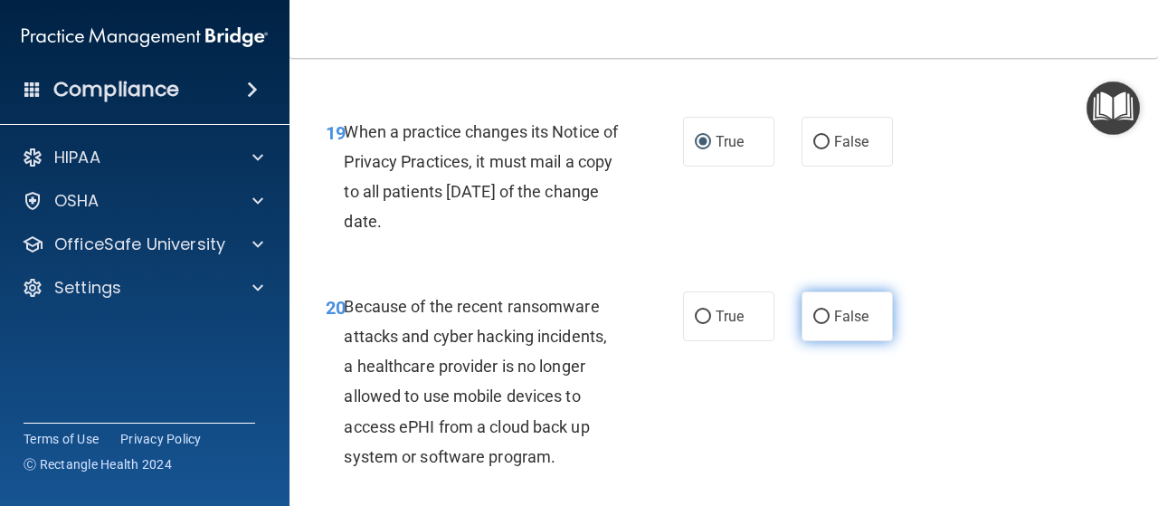
click at [813, 324] on input "False" at bounding box center [821, 317] width 16 height 14
radio input "true"
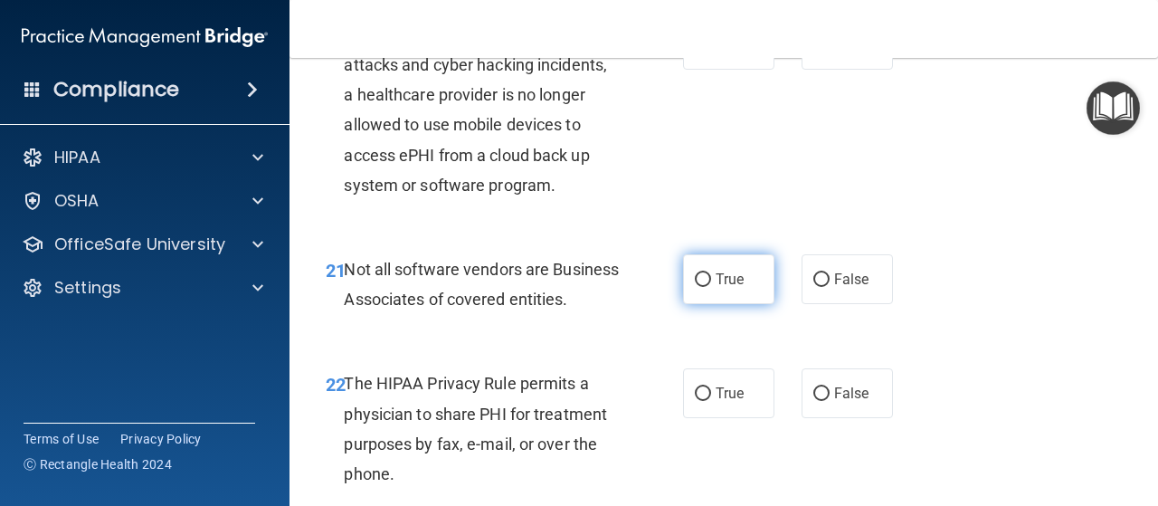
click at [706, 304] on label "True" at bounding box center [728, 279] width 91 height 50
click at [706, 287] on input "True" at bounding box center [703, 280] width 16 height 14
radio input "true"
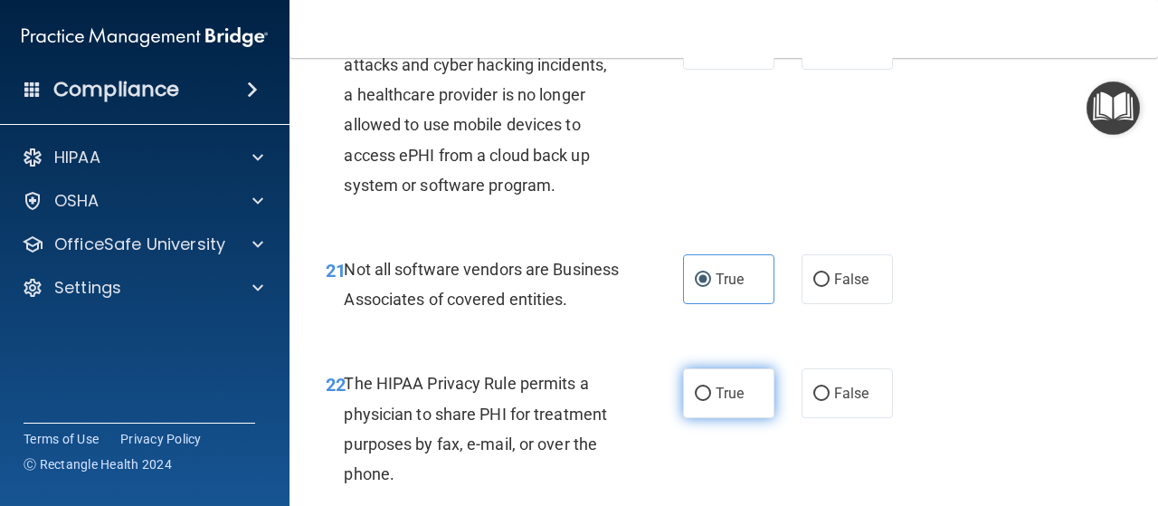
scroll to position [3710, 0]
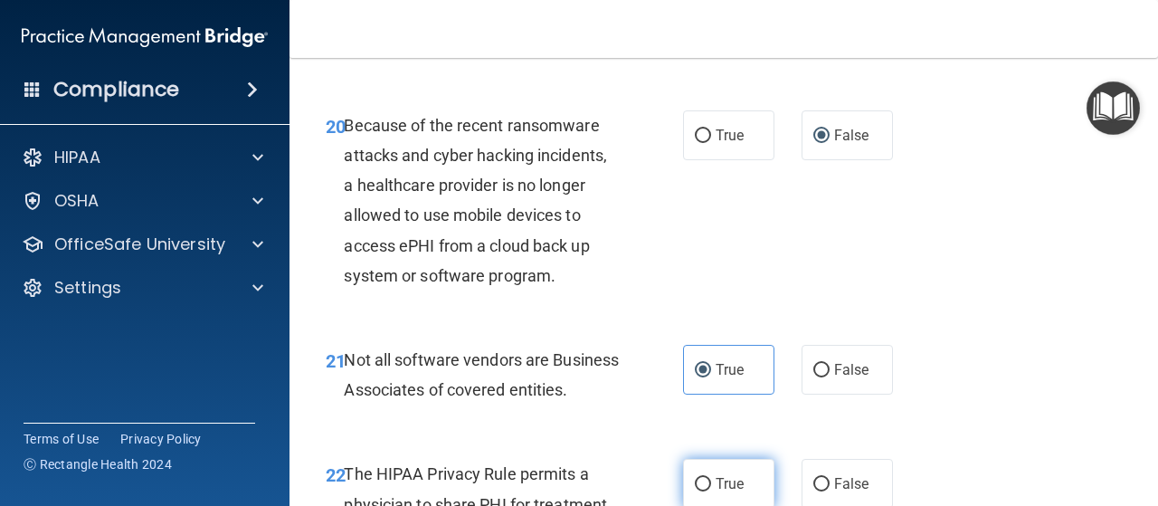
click at [701, 414] on div "21 Not all software vendors are Business Associates of covered entities." at bounding box center [505, 379] width 412 height 69
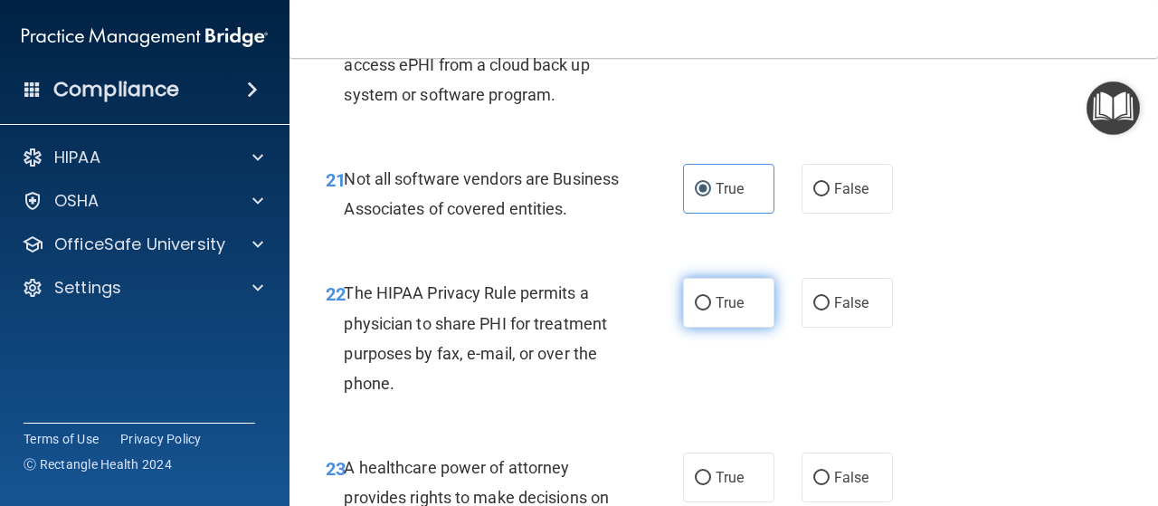
click at [699, 310] on input "True" at bounding box center [703, 304] width 16 height 14
radio input "true"
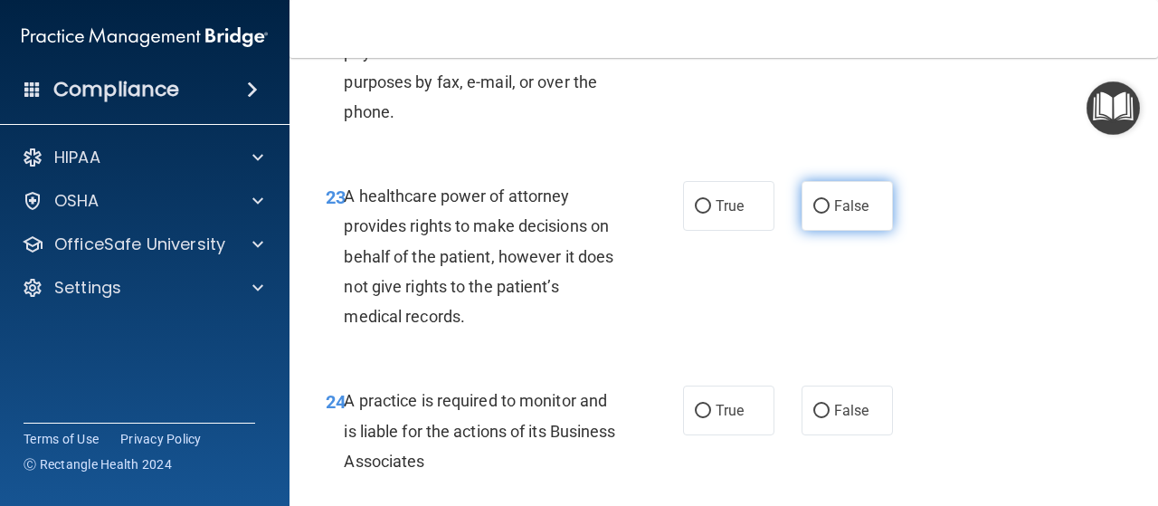
click at [815, 214] on input "False" at bounding box center [821, 207] width 16 height 14
radio input "true"
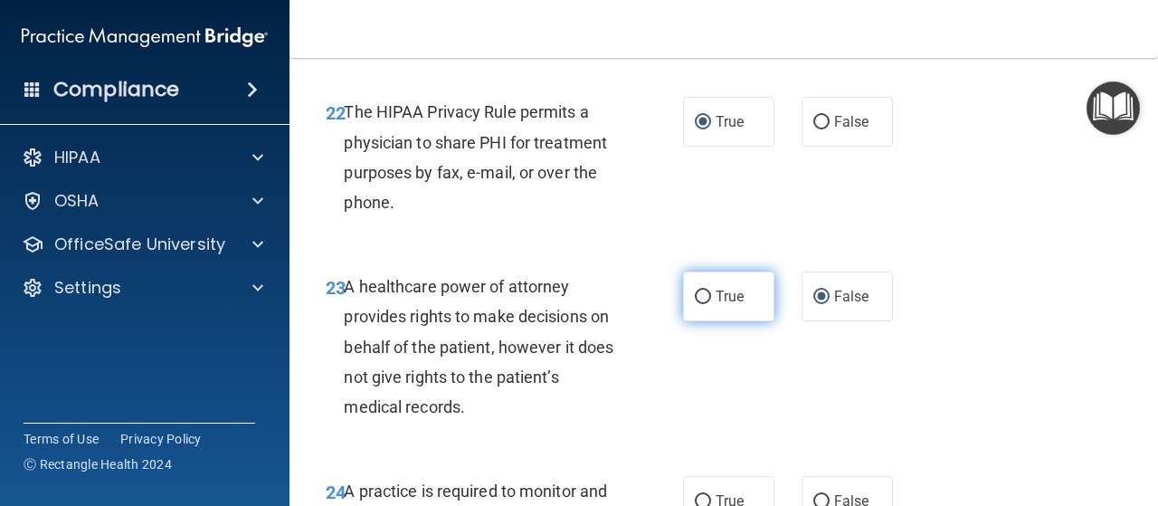
click at [696, 304] on input "True" at bounding box center [703, 297] width 16 height 14
radio input "true"
radio input "false"
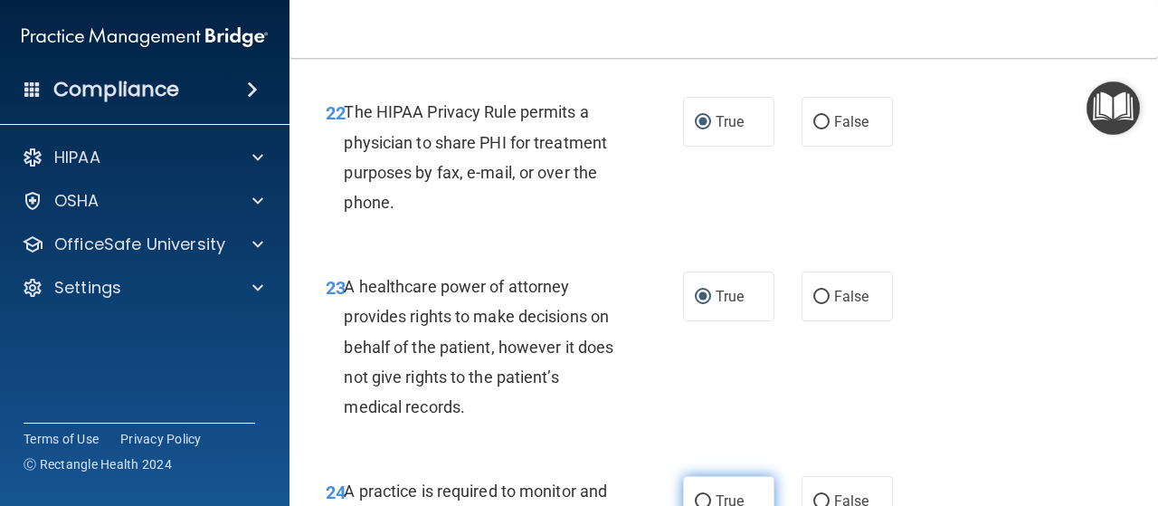
scroll to position [4253, 0]
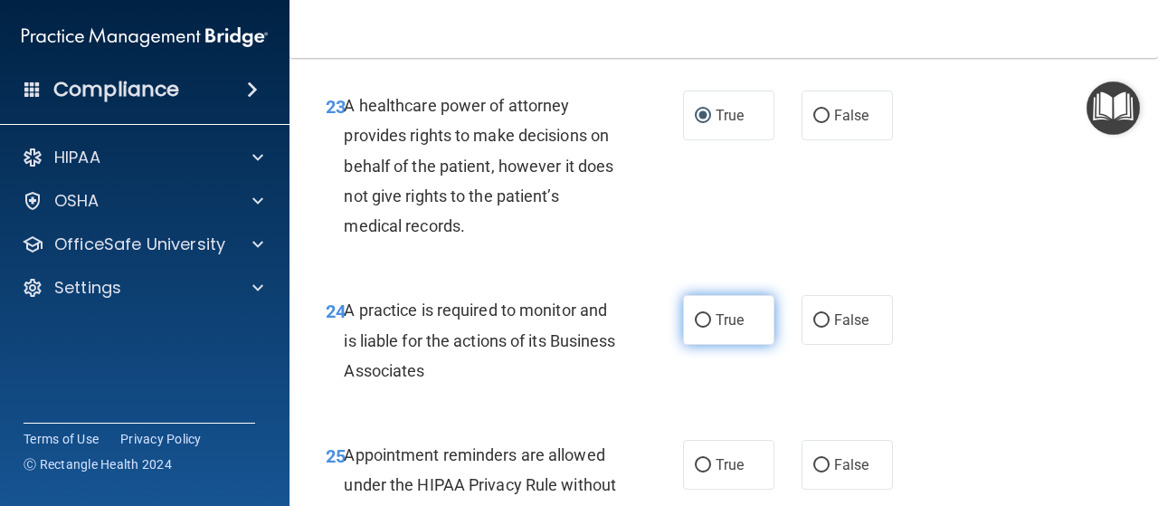
click at [695, 345] on label "True" at bounding box center [728, 320] width 91 height 50
click at [695, 328] on input "True" at bounding box center [703, 321] width 16 height 14
radio input "true"
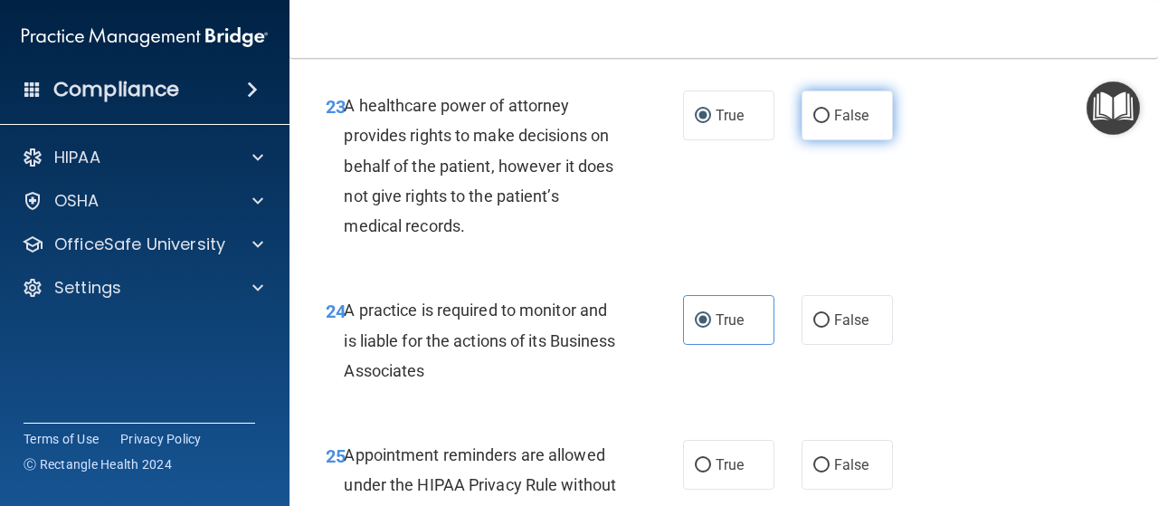
drag, startPoint x: 815, startPoint y: 176, endPoint x: 823, endPoint y: 195, distance: 19.5
click at [816, 123] on input "False" at bounding box center [821, 116] width 16 height 14
radio input "true"
radio input "false"
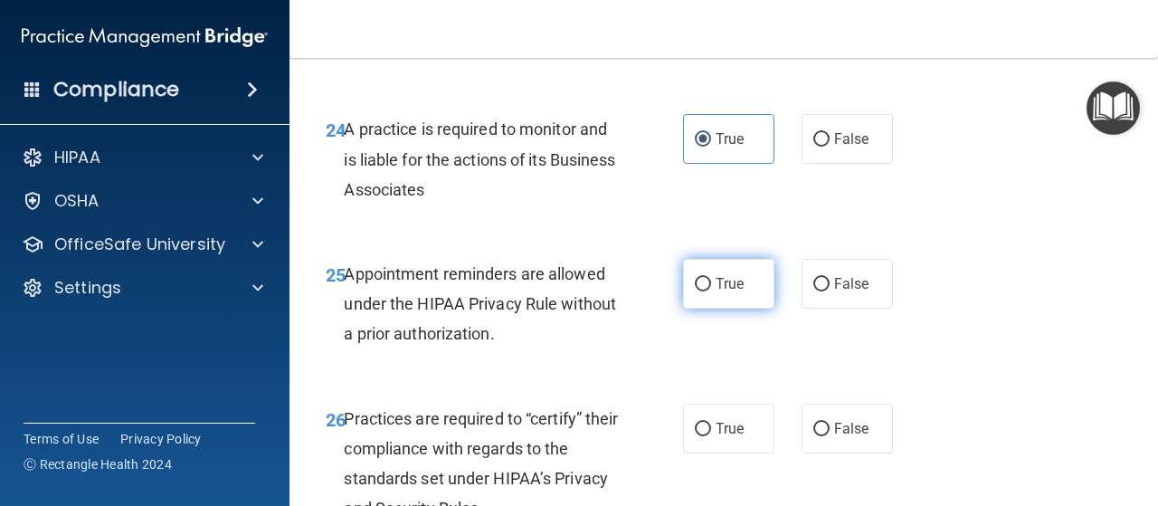
click at [716, 292] on span "True" at bounding box center [730, 283] width 28 height 17
click at [711, 291] on input "True" at bounding box center [703, 285] width 16 height 14
radio input "true"
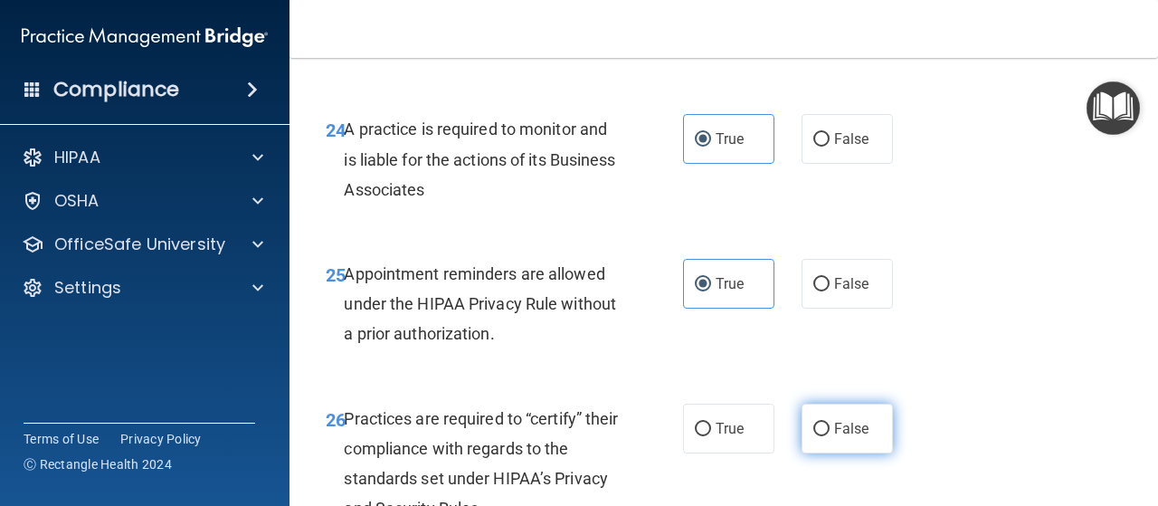
click at [814, 436] on input "False" at bounding box center [821, 430] width 16 height 14
radio input "true"
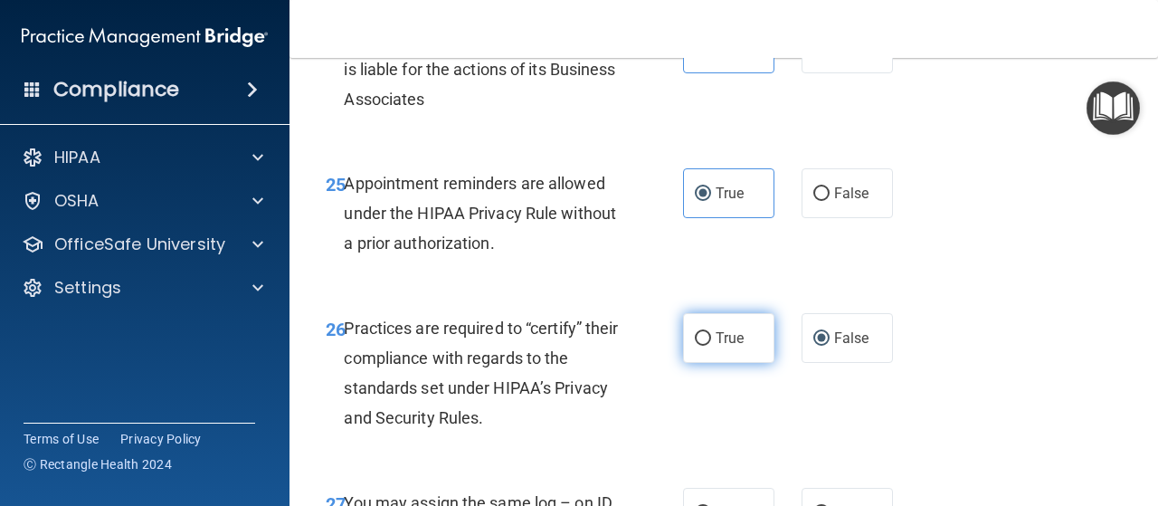
scroll to position [4705, 0]
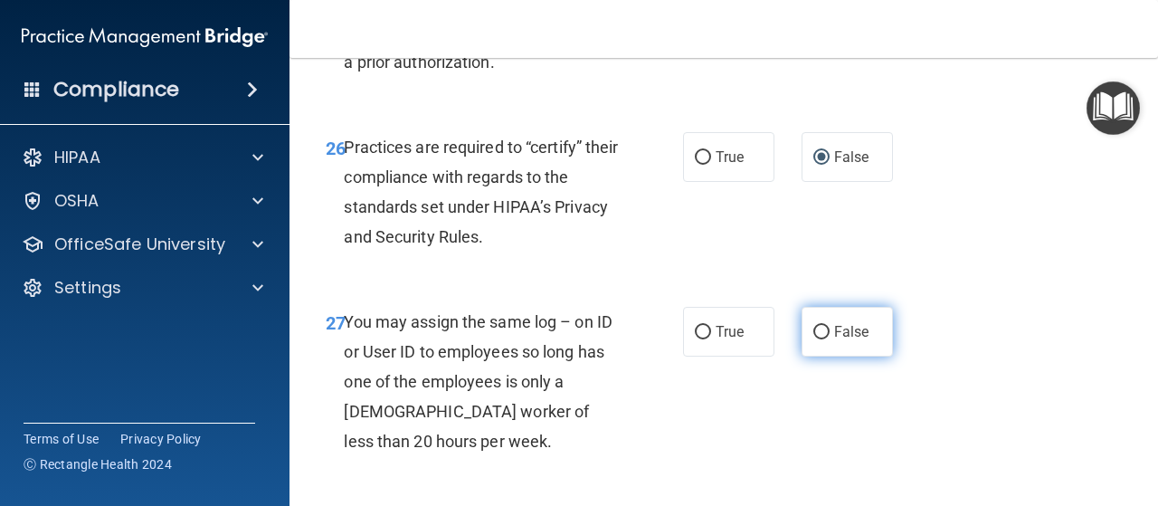
click at [824, 357] on label "False" at bounding box center [847, 332] width 91 height 50
click at [824, 339] on input "False" at bounding box center [821, 333] width 16 height 14
radio input "true"
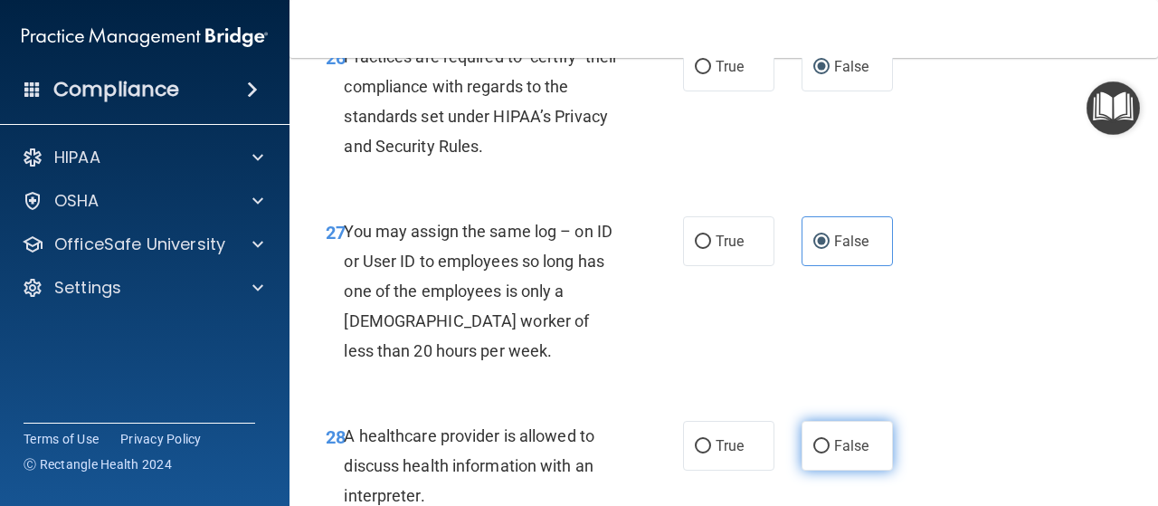
scroll to position [4886, 0]
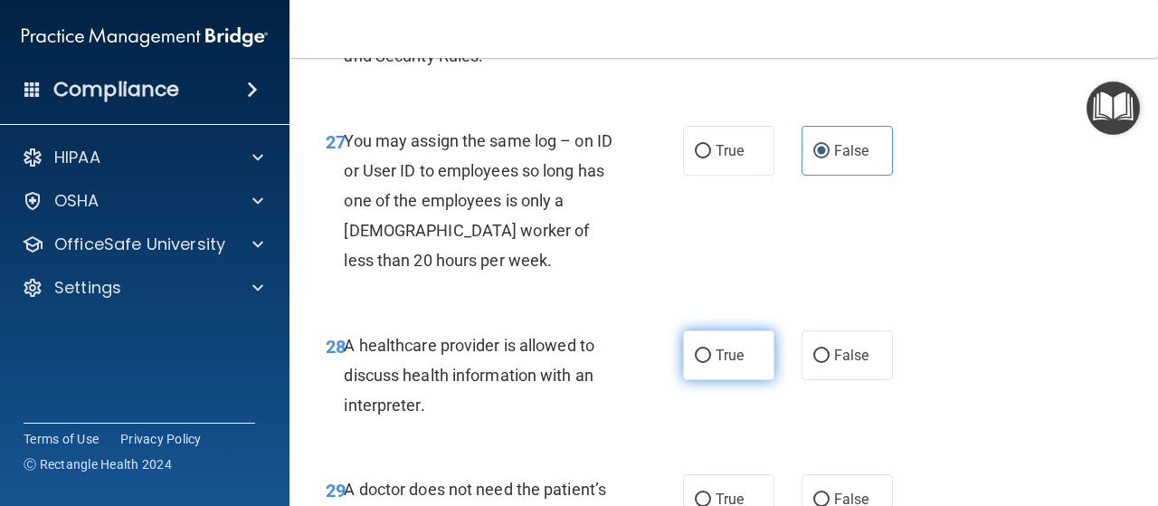
click at [699, 363] on input "True" at bounding box center [703, 356] width 16 height 14
radio input "true"
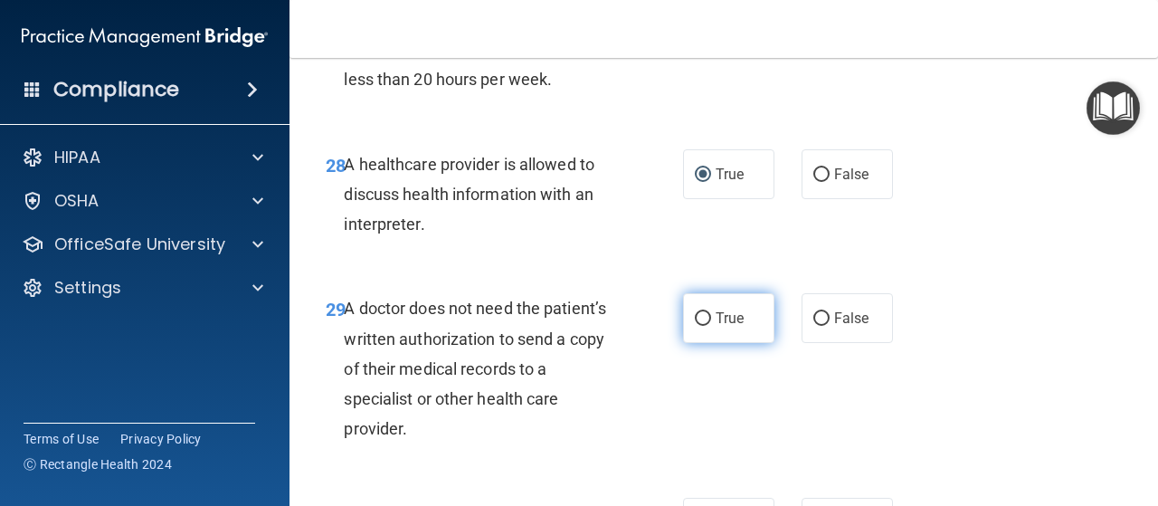
click at [695, 326] on input "True" at bounding box center [703, 319] width 16 height 14
radio input "true"
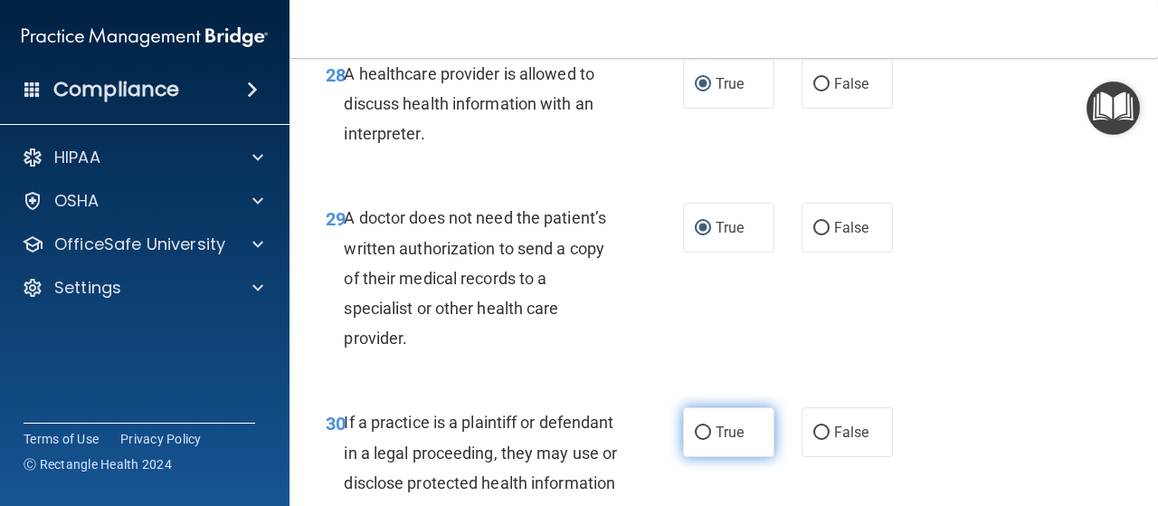
click at [695, 440] on input "True" at bounding box center [703, 433] width 16 height 14
radio input "true"
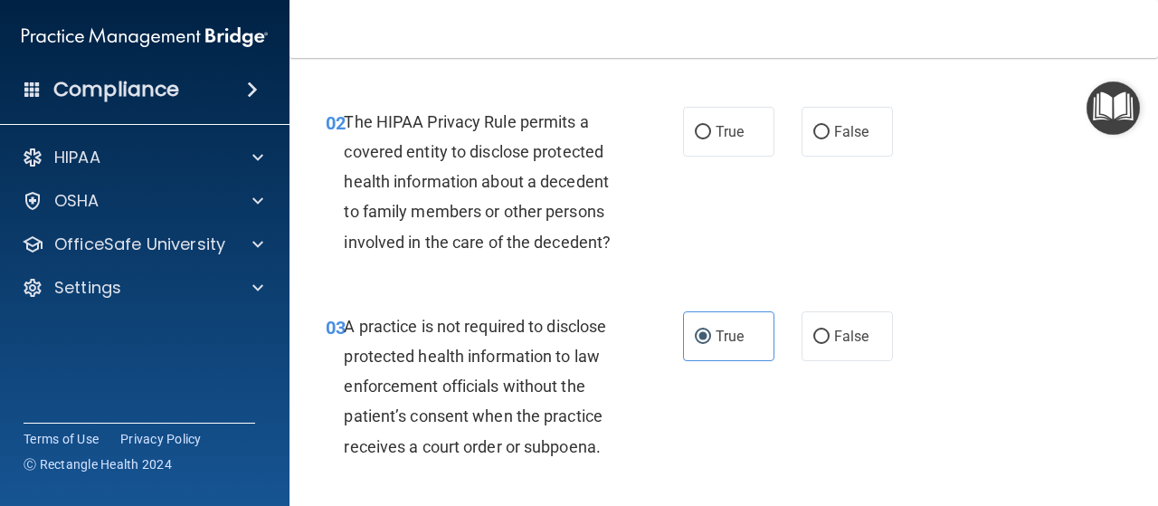
scroll to position [90, 0]
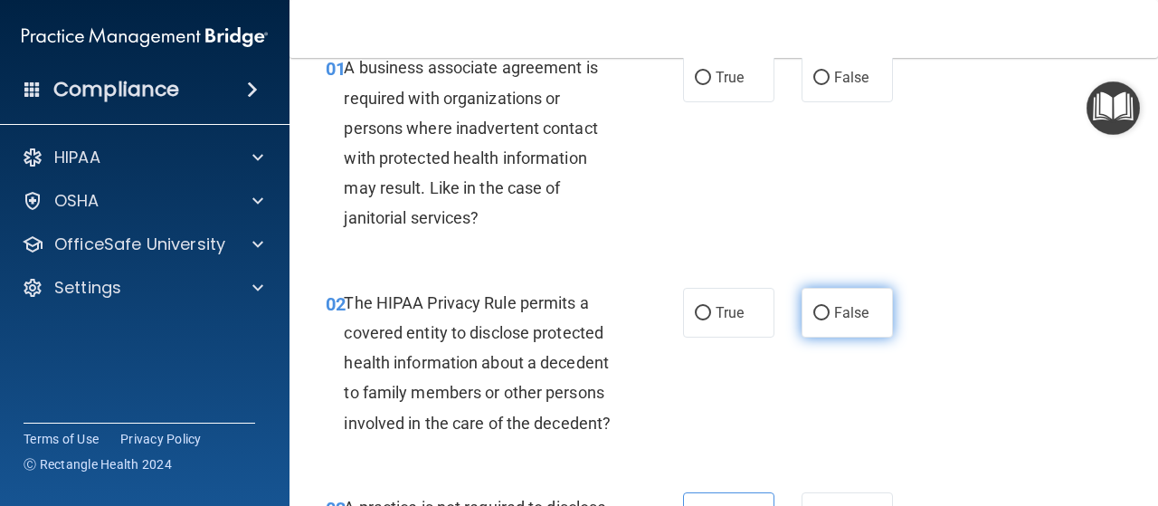
click at [808, 319] on label "False" at bounding box center [847, 313] width 91 height 50
click at [813, 319] on input "False" at bounding box center [821, 314] width 16 height 14
radio input "true"
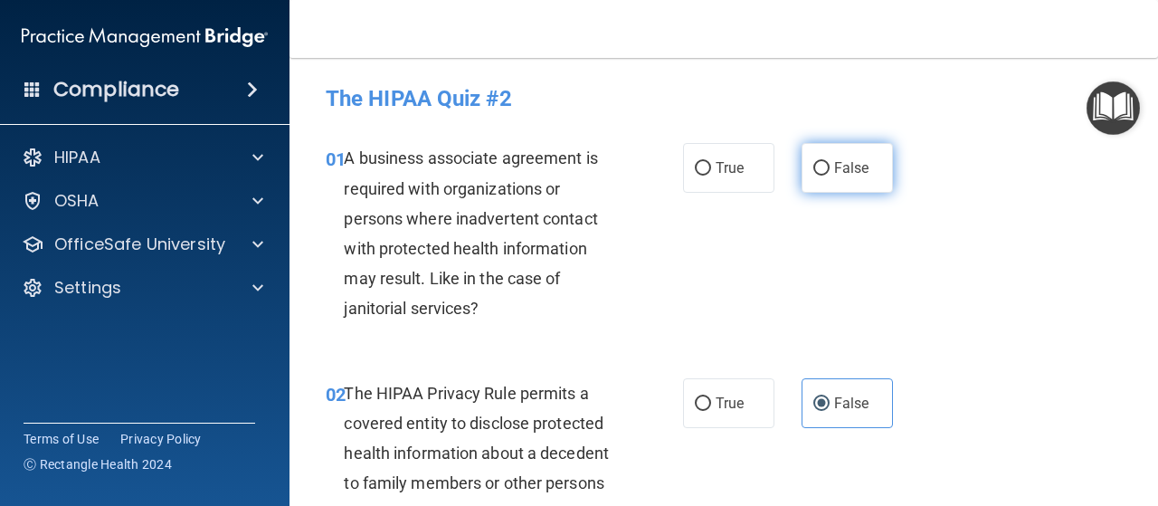
click at [813, 166] on input "False" at bounding box center [821, 169] width 16 height 14
radio input "true"
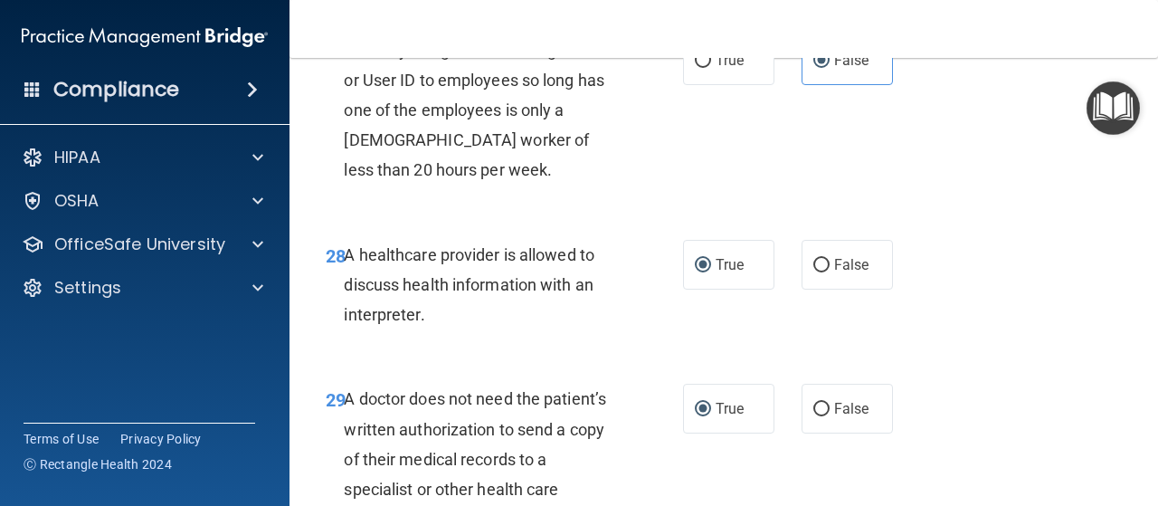
scroll to position [5389, 0]
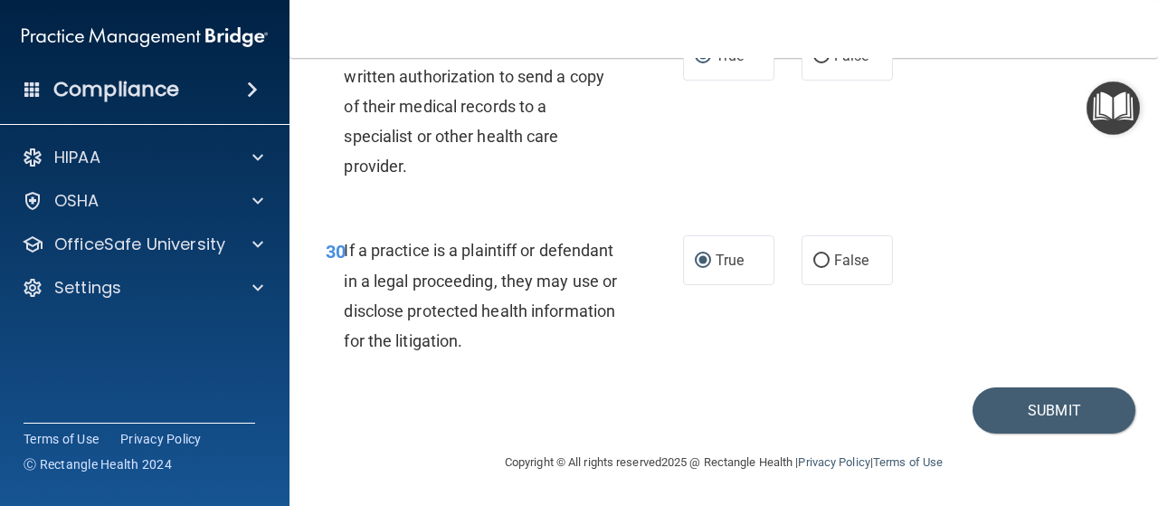
click at [1020, 387] on div "30 If a practice is a plaintiff or defendant in a legal proceeding, they may us…" at bounding box center [723, 300] width 823 height 175
click at [1023, 408] on button "Submit" at bounding box center [1054, 410] width 163 height 46
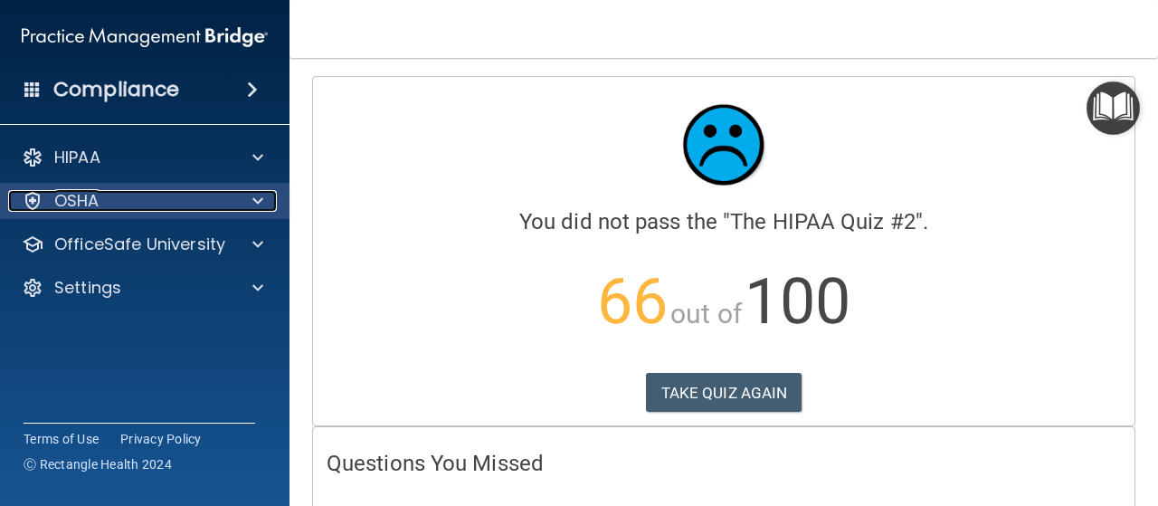
click at [139, 200] on div "OSHA" at bounding box center [120, 201] width 224 height 22
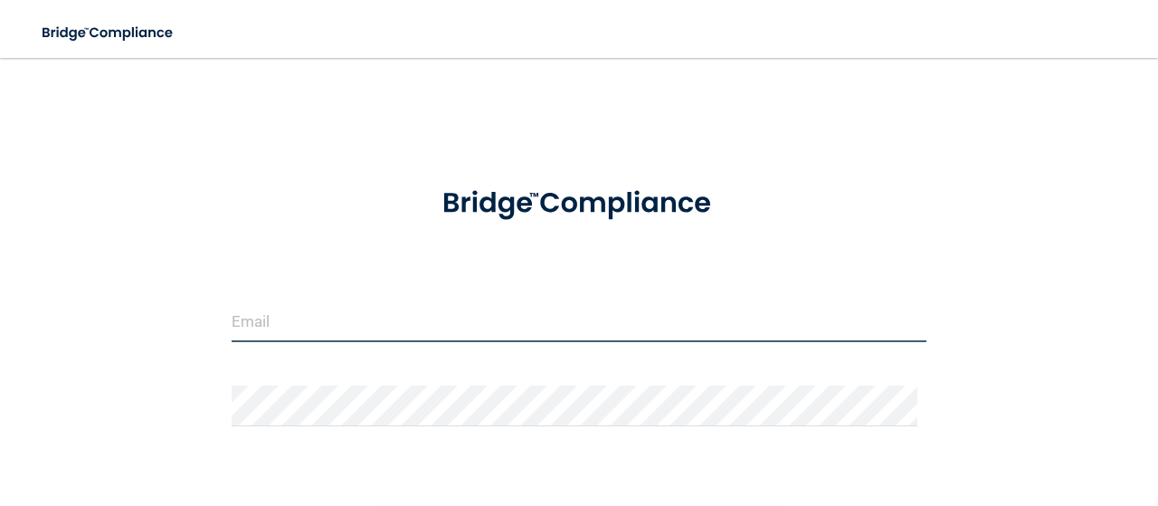
click at [282, 323] on input "email" at bounding box center [579, 321] width 695 height 41
type input "[EMAIL_ADDRESS][DOMAIN_NAME]"
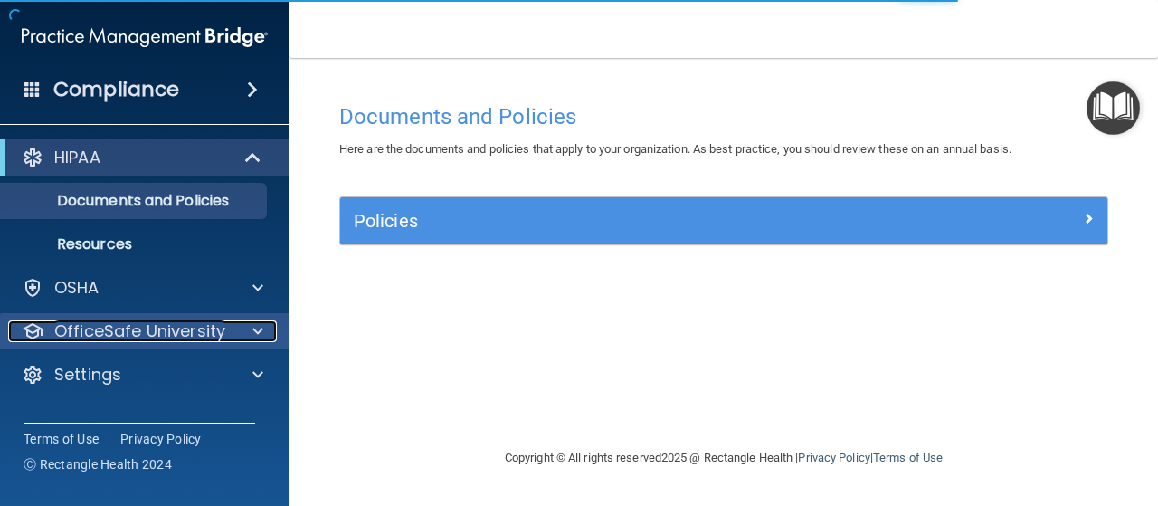
click at [247, 327] on div at bounding box center [255, 331] width 45 height 22
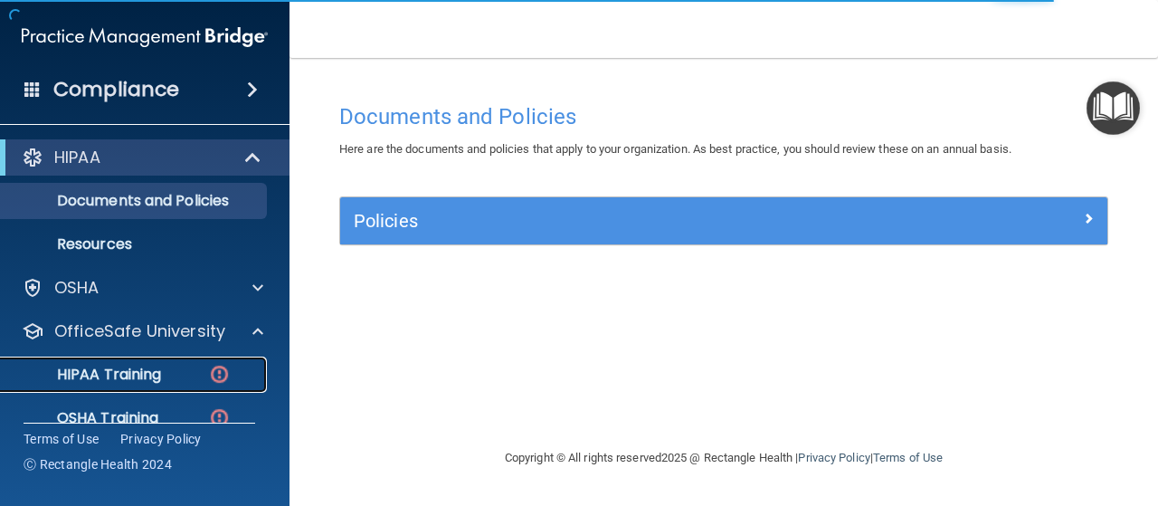
click at [213, 369] on img at bounding box center [219, 374] width 23 height 23
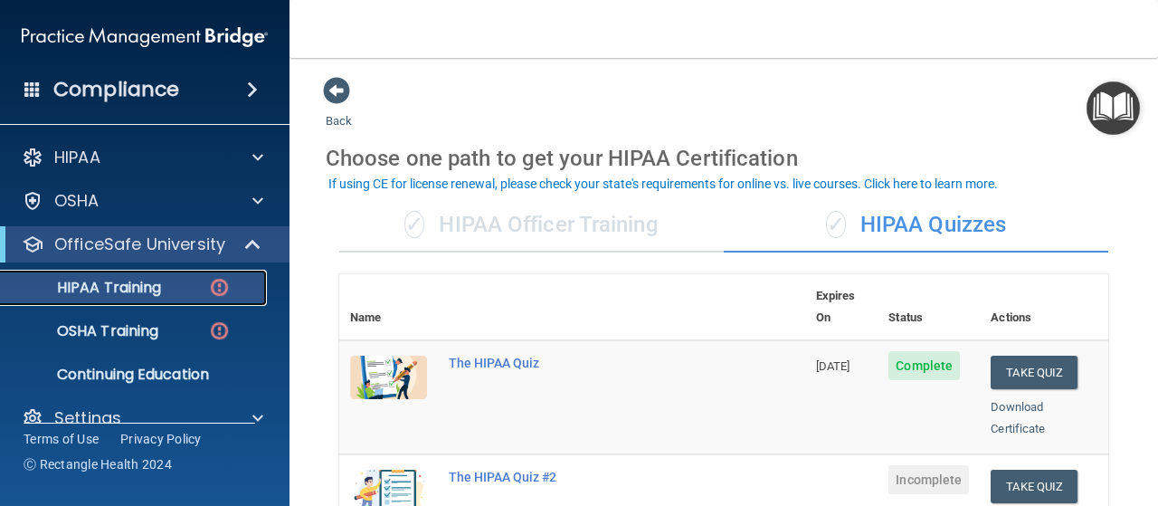
scroll to position [271, 0]
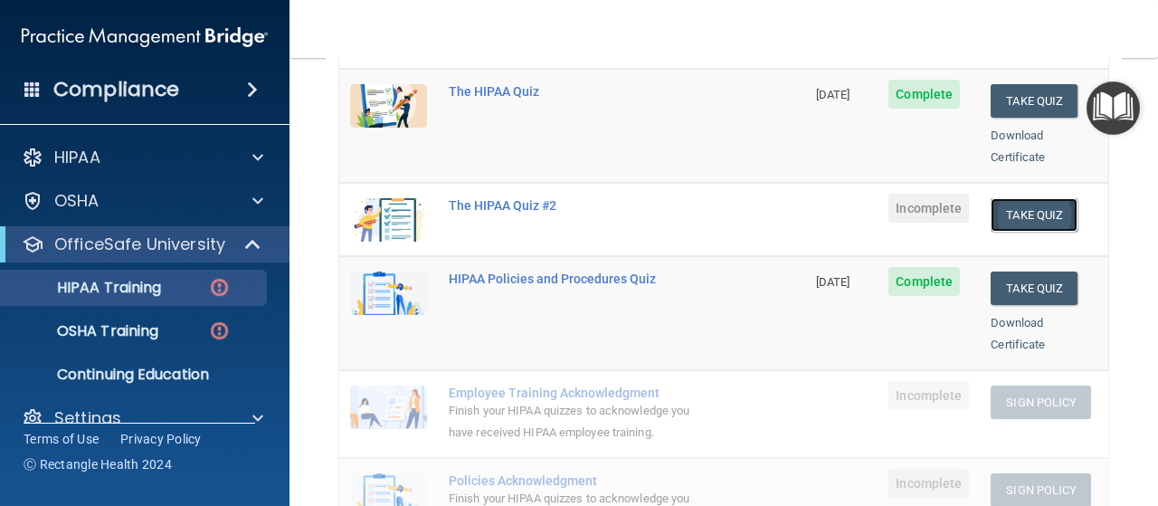
click at [1015, 198] on button "Take Quiz" at bounding box center [1034, 214] width 87 height 33
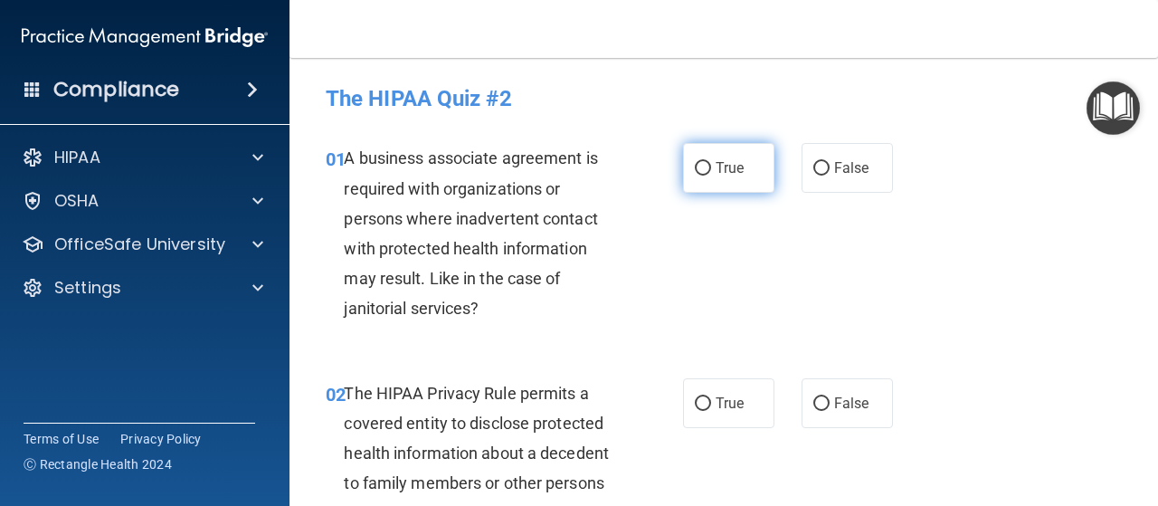
click at [696, 171] on input "True" at bounding box center [703, 169] width 16 height 14
radio input "true"
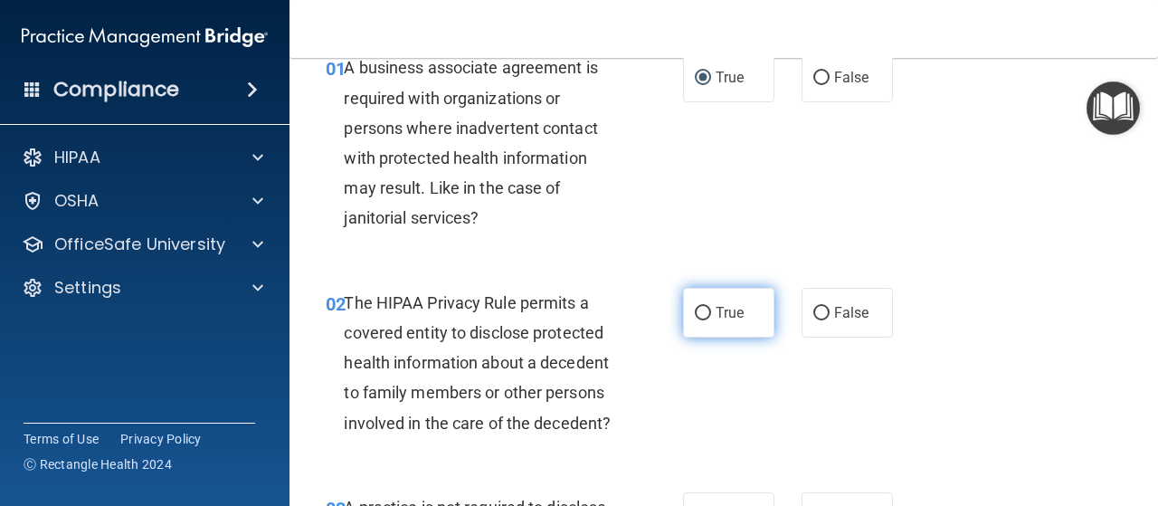
click at [699, 310] on input "True" at bounding box center [703, 314] width 16 height 14
radio input "true"
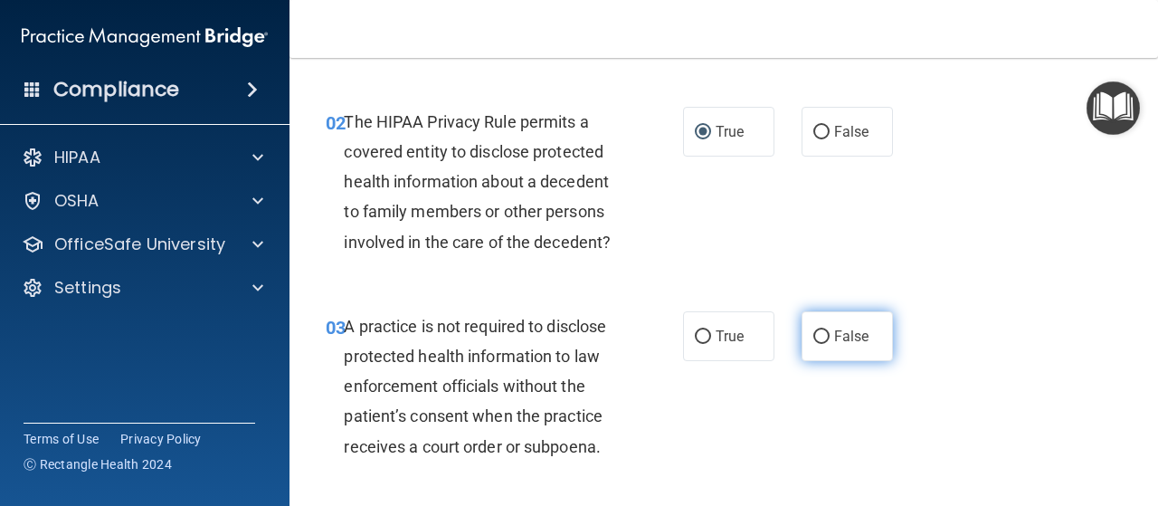
click at [813, 334] on input "False" at bounding box center [821, 337] width 16 height 14
radio input "true"
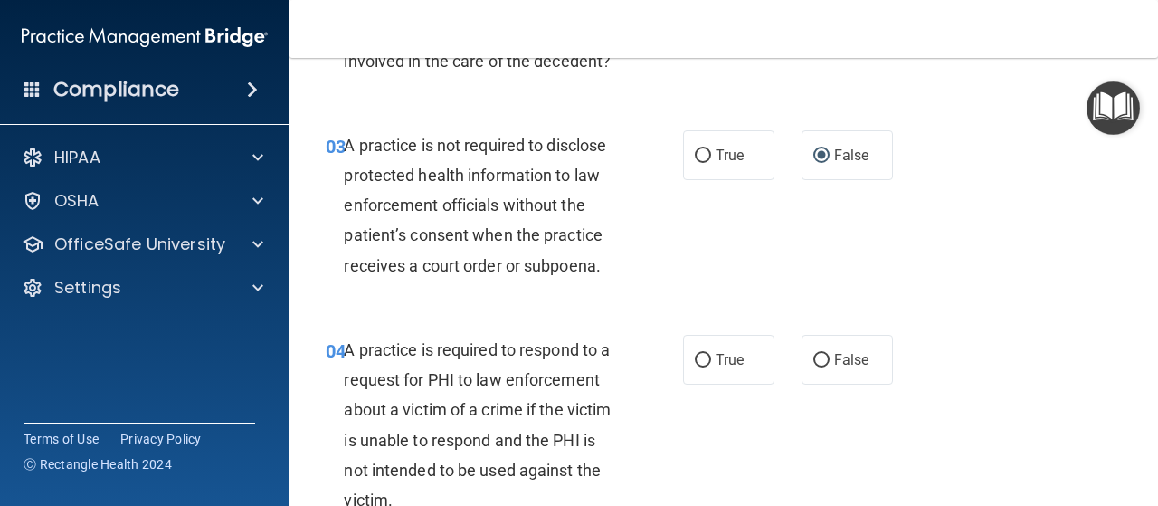
scroll to position [543, 0]
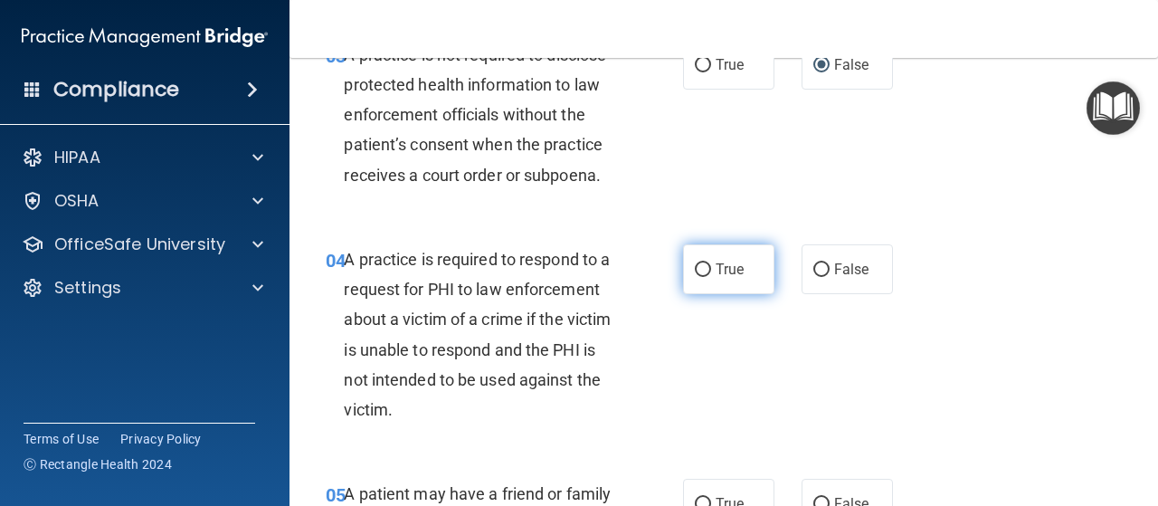
click at [695, 267] on input "True" at bounding box center [703, 270] width 16 height 14
radio input "true"
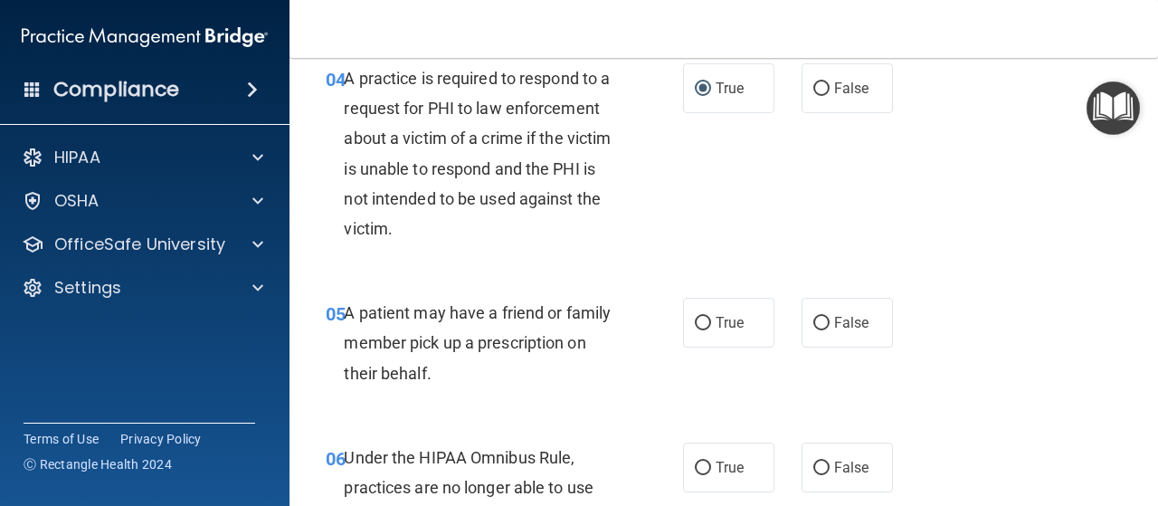
scroll to position [814, 0]
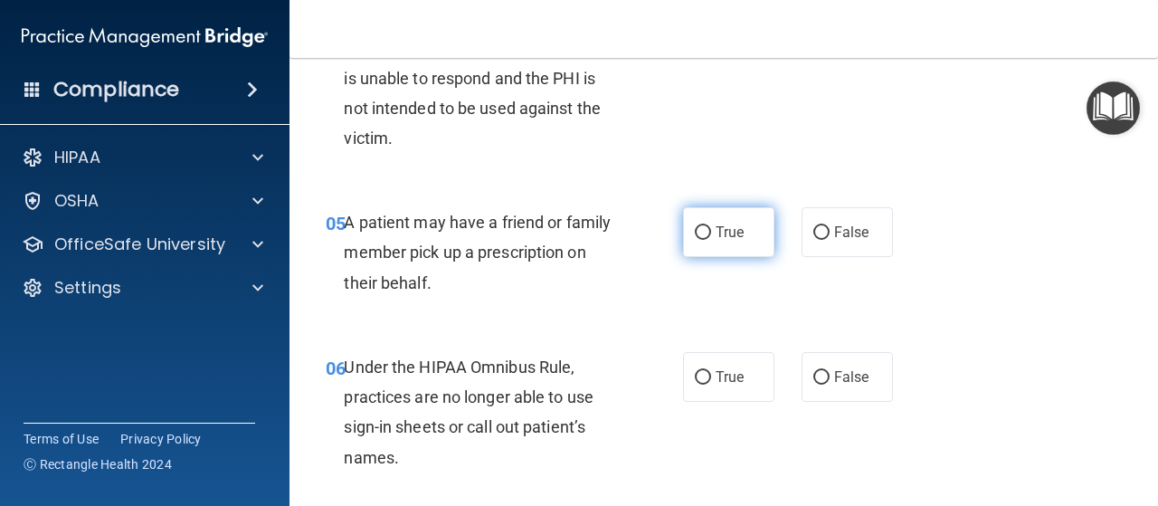
drag, startPoint x: 702, startPoint y: 233, endPoint x: 703, endPoint y: 252, distance: 19.9
click at [706, 234] on label "True" at bounding box center [728, 232] width 91 height 50
click at [706, 234] on input "True" at bounding box center [703, 233] width 16 height 14
radio input "true"
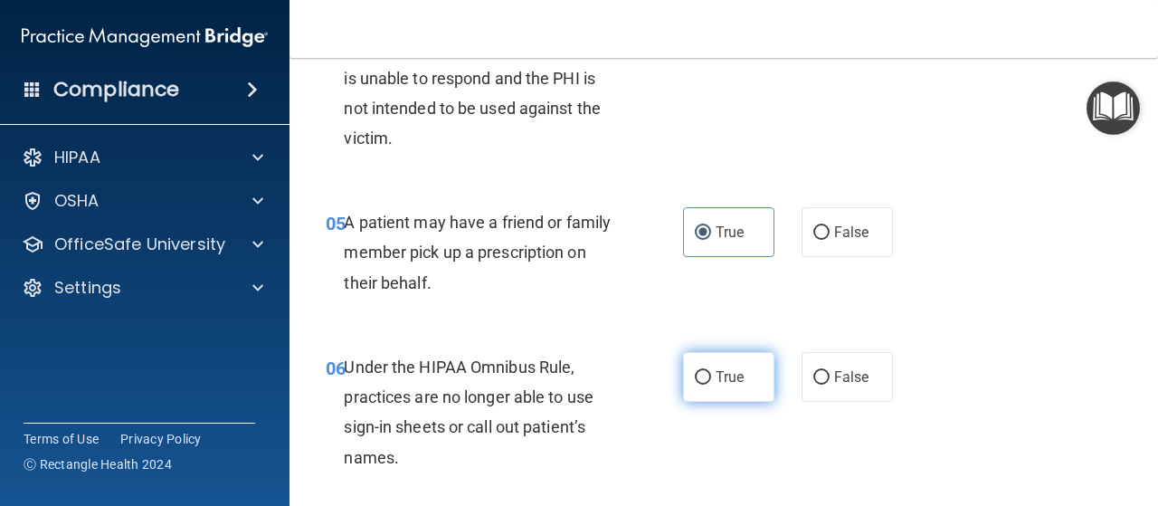
scroll to position [905, 0]
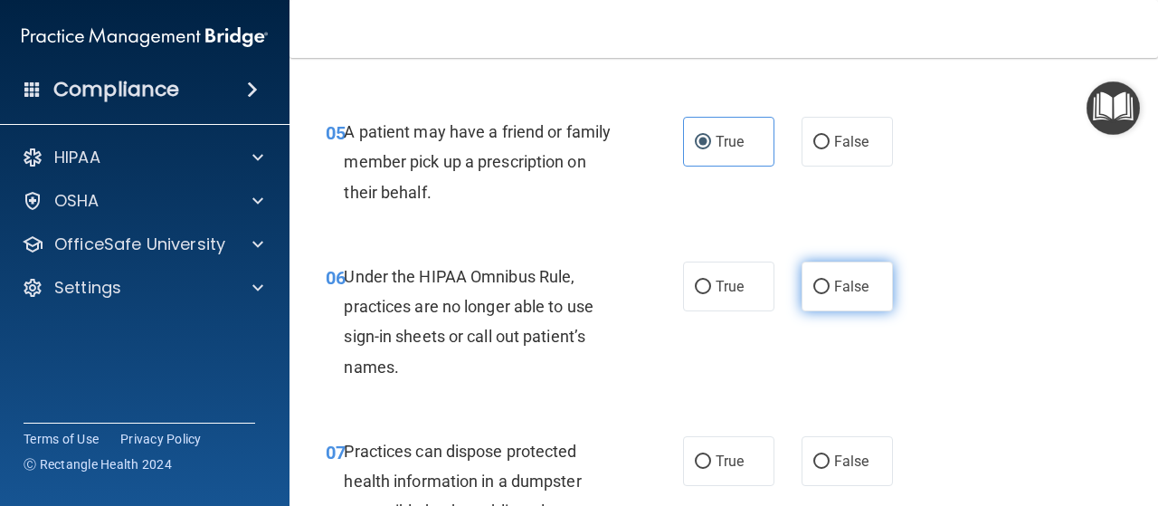
click at [813, 286] on input "False" at bounding box center [821, 288] width 16 height 14
radio input "true"
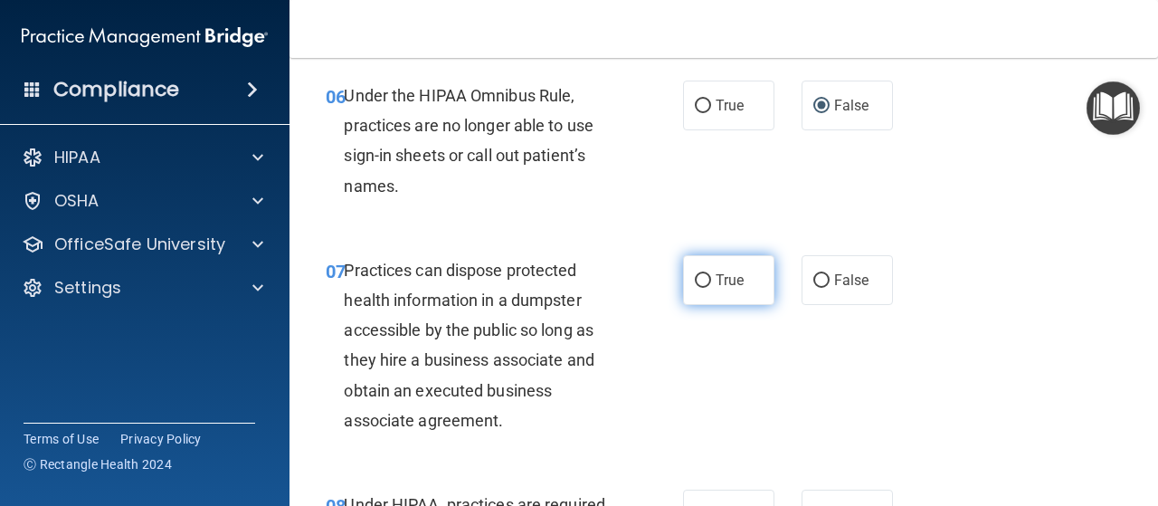
click at [697, 280] on input "True" at bounding box center [703, 281] width 16 height 14
radio input "true"
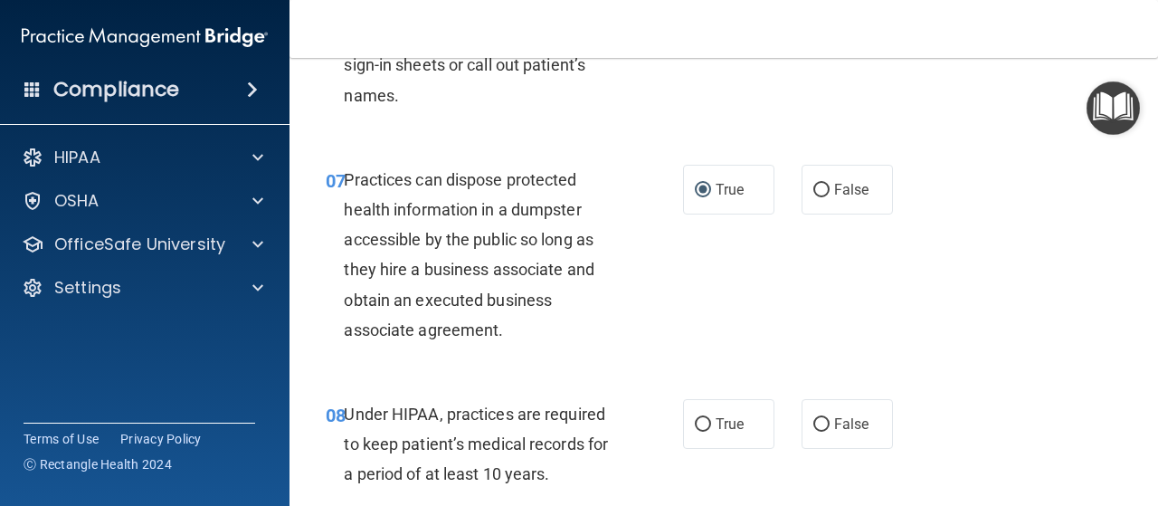
scroll to position [1267, 0]
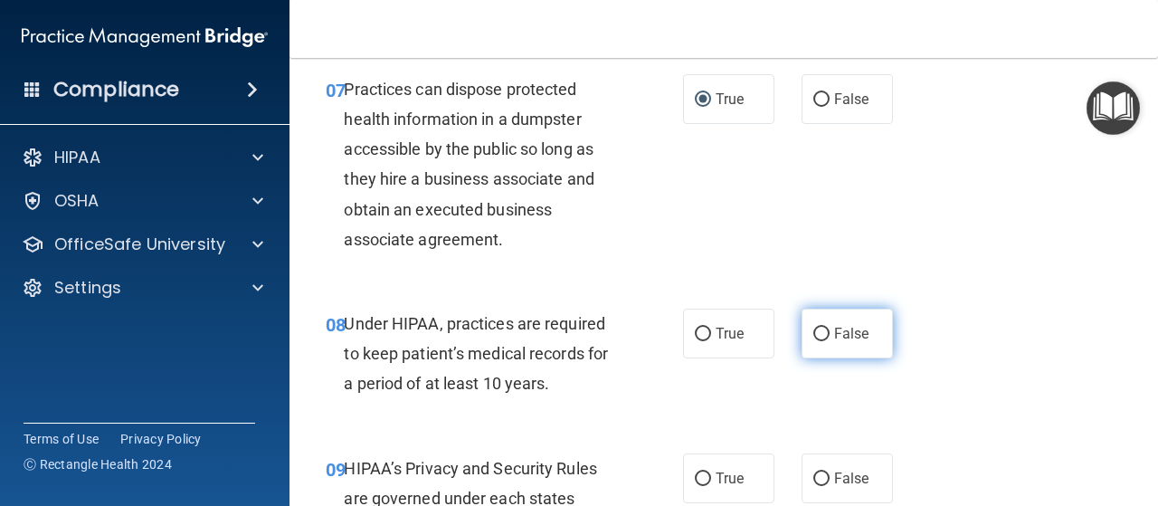
click at [813, 332] on input "False" at bounding box center [821, 335] width 16 height 14
radio input "true"
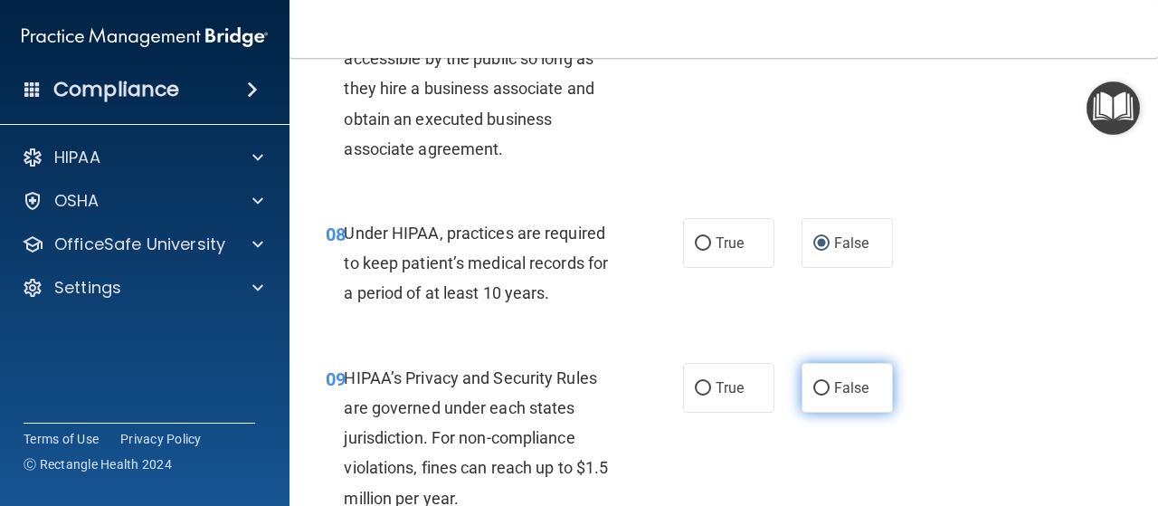
scroll to position [1448, 0]
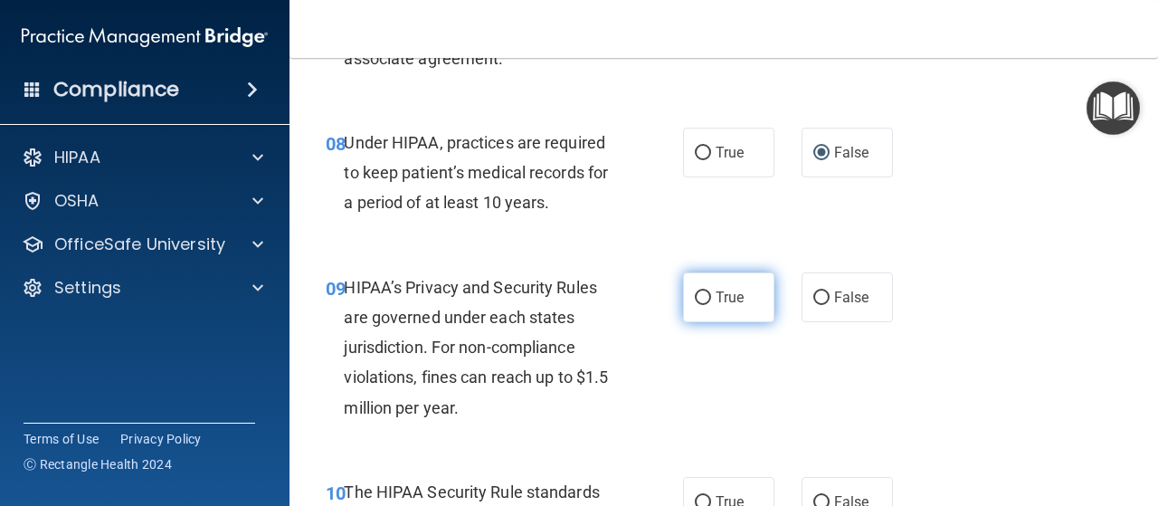
click at [695, 298] on input "True" at bounding box center [703, 298] width 16 height 14
radio input "true"
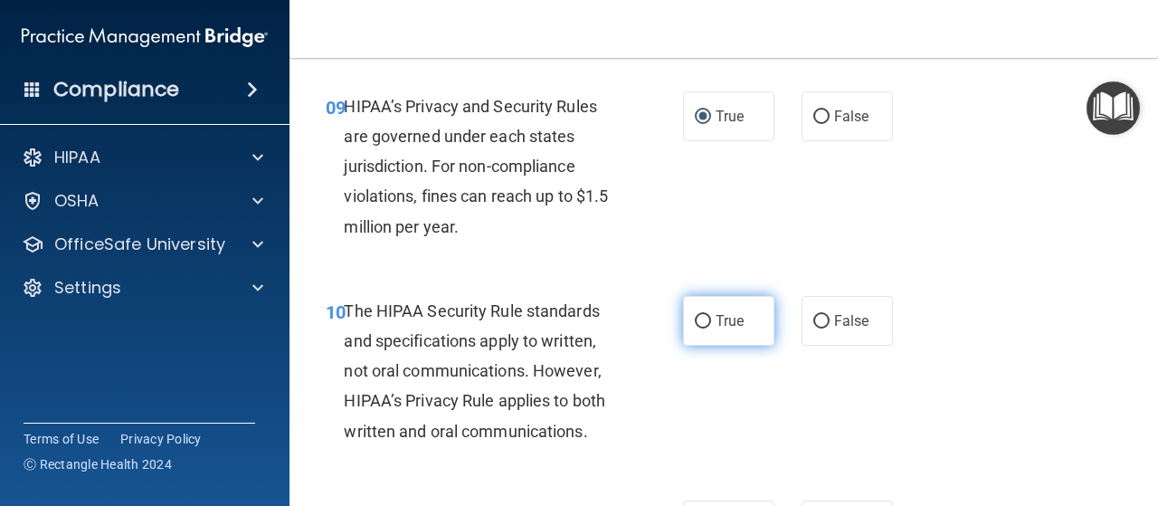
click at [707, 323] on label "True" at bounding box center [728, 321] width 91 height 50
click at [707, 323] on input "True" at bounding box center [703, 322] width 16 height 14
radio input "true"
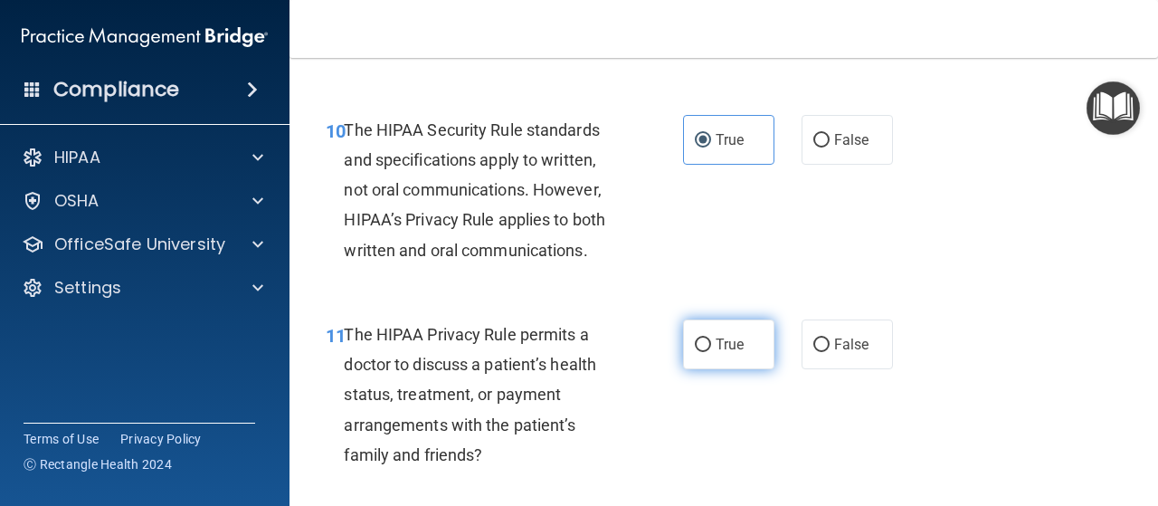
click at [699, 343] on input "True" at bounding box center [703, 345] width 16 height 14
radio input "true"
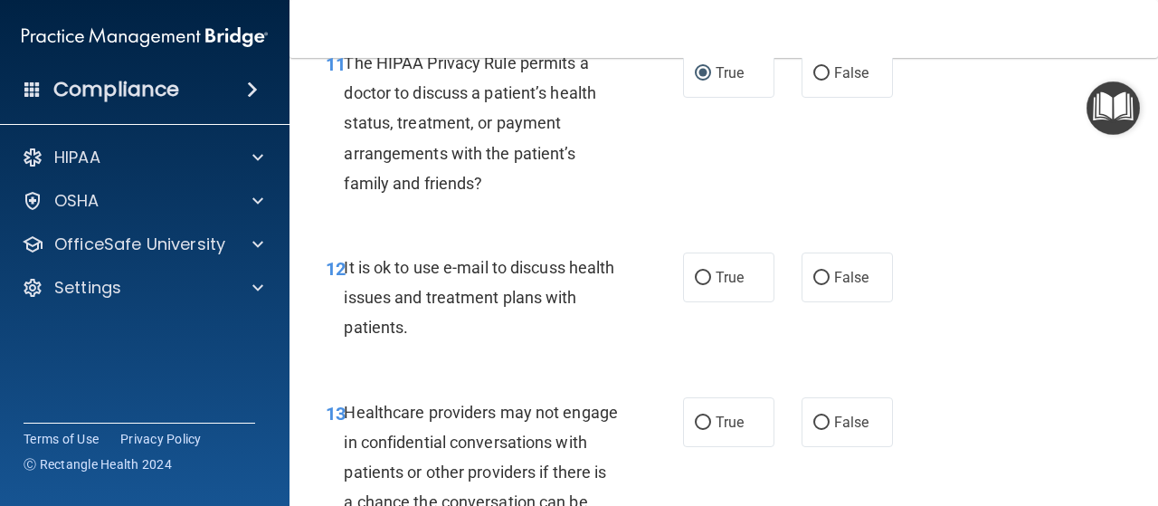
scroll to position [2172, 0]
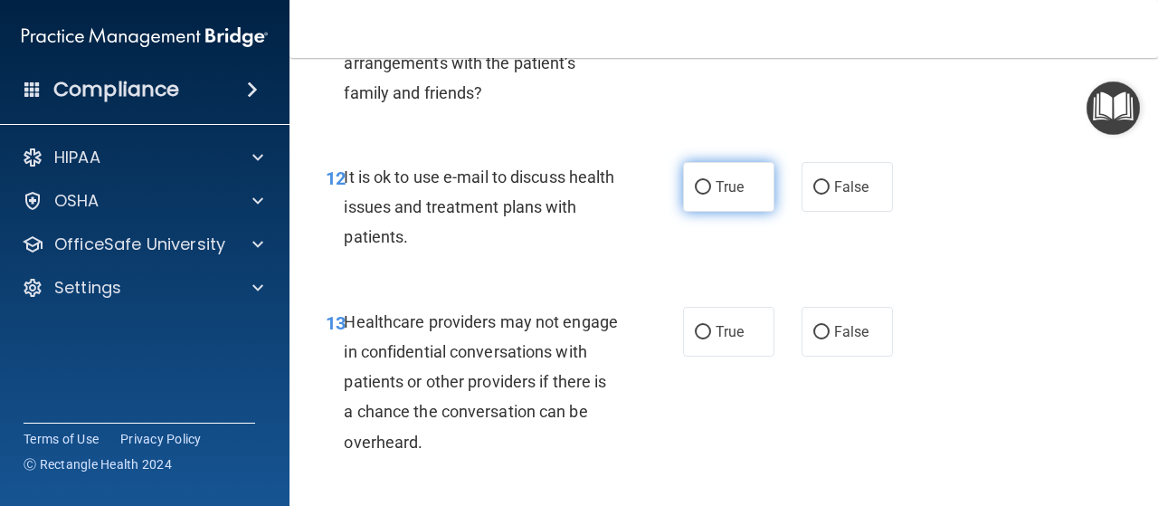
click at [699, 189] on input "True" at bounding box center [703, 188] width 16 height 14
radio input "true"
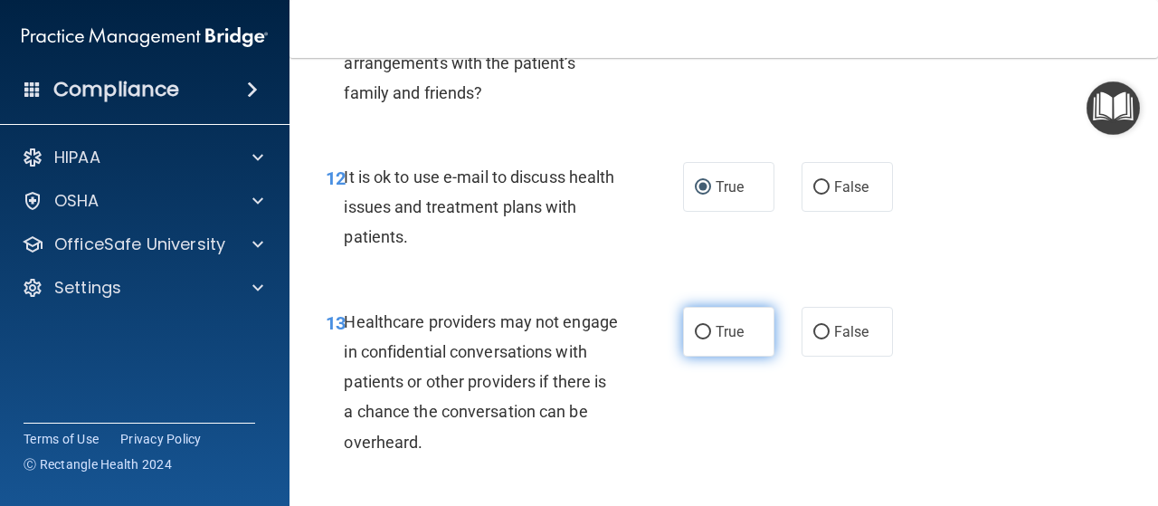
click at [695, 335] on input "True" at bounding box center [703, 333] width 16 height 14
radio input "true"
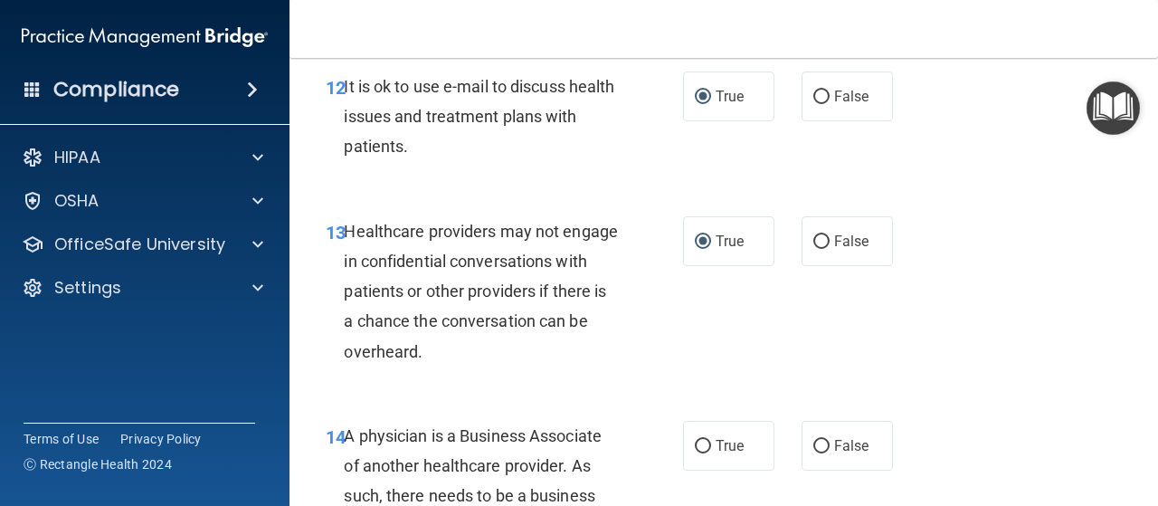
scroll to position [2353, 0]
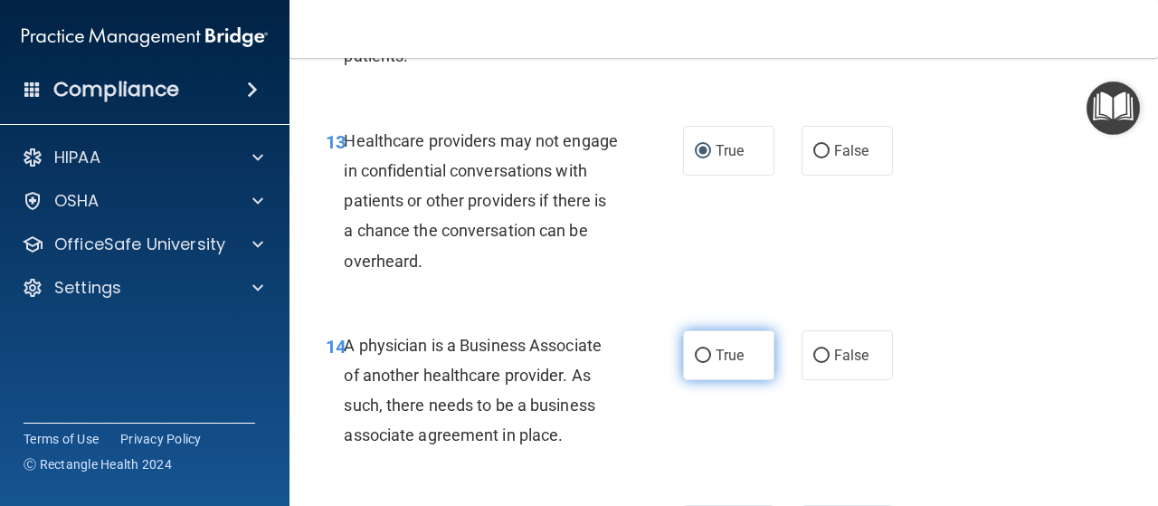
click at [703, 352] on input "True" at bounding box center [703, 356] width 16 height 14
radio input "true"
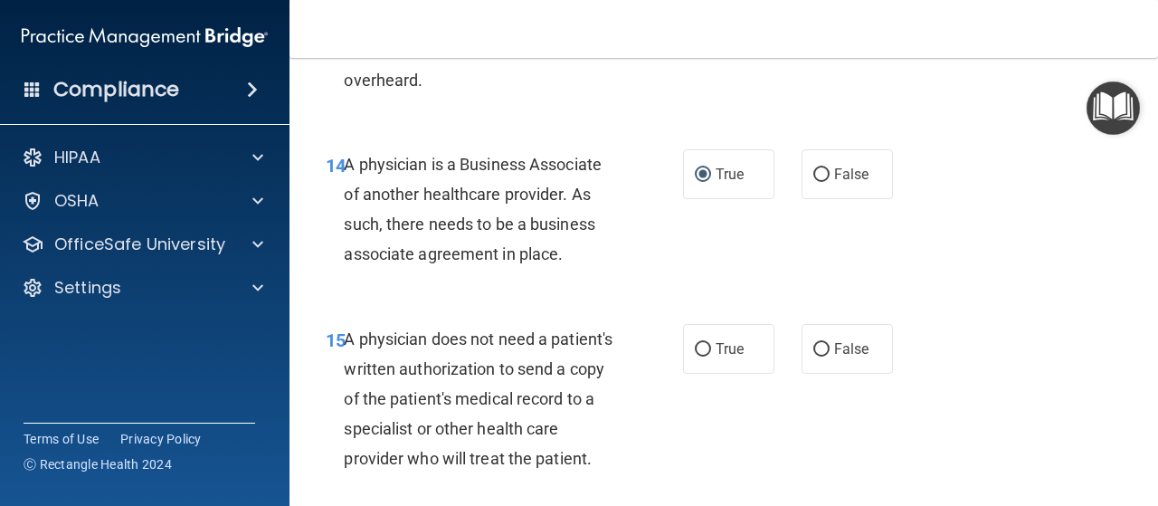
scroll to position [2624, 0]
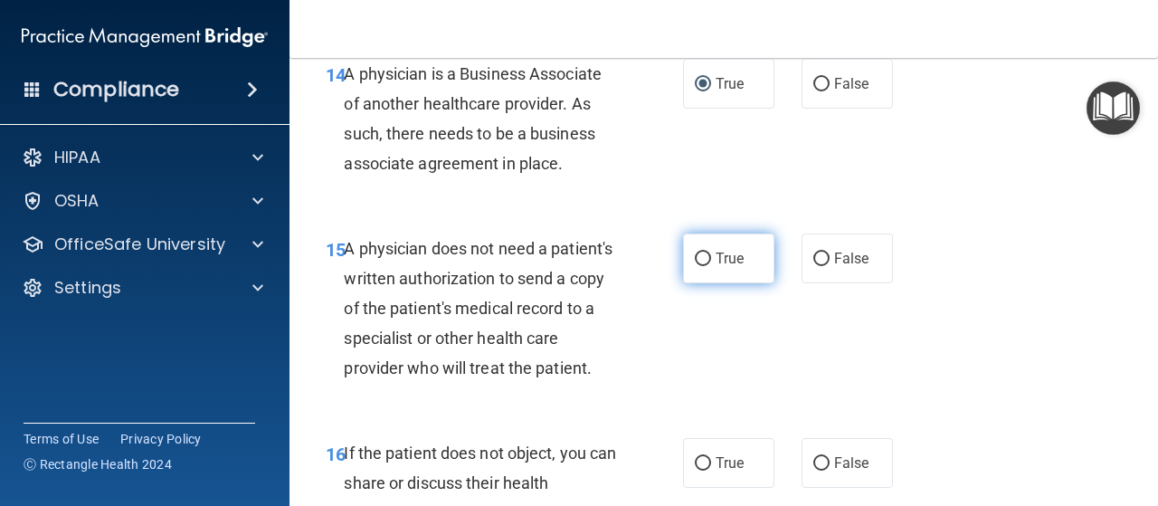
click at [695, 259] on input "True" at bounding box center [703, 259] width 16 height 14
radio input "true"
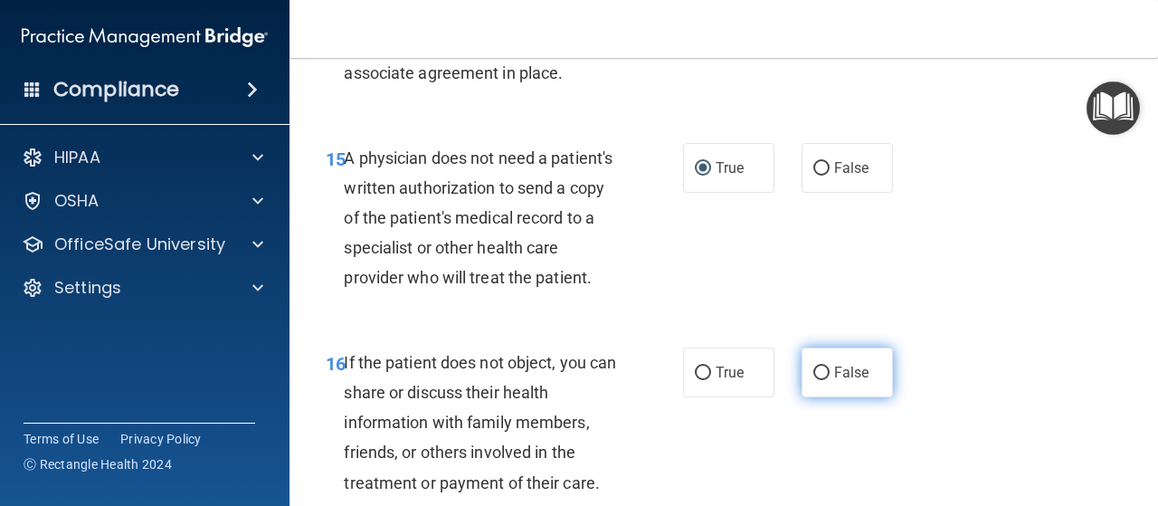
click at [811, 397] on label "False" at bounding box center [847, 372] width 91 height 50
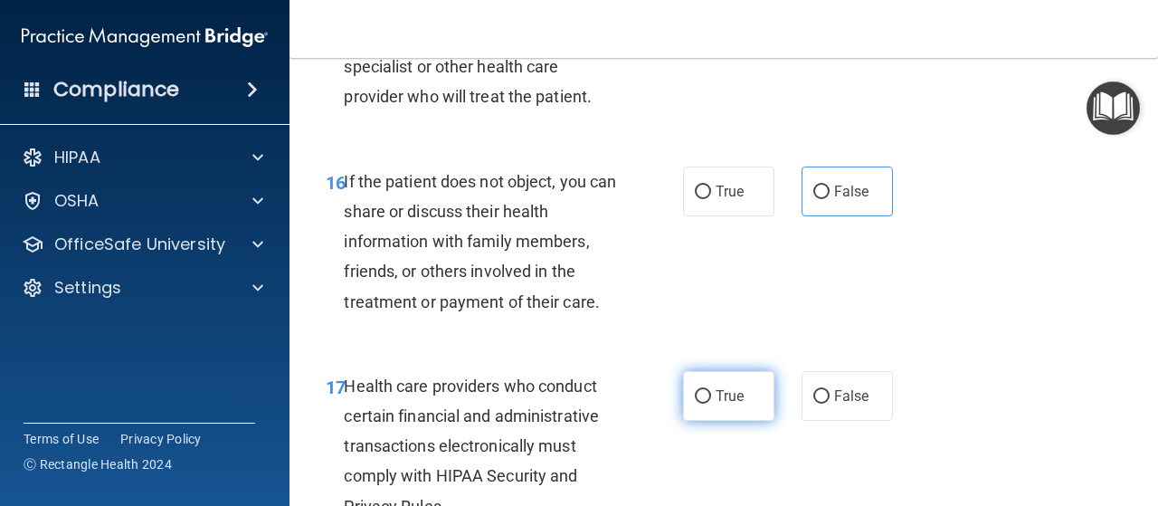
click at [686, 421] on label "True" at bounding box center [728, 396] width 91 height 50
click at [695, 404] on input "True" at bounding box center [703, 397] width 16 height 14
radio input "true"
click at [690, 421] on label "True" at bounding box center [728, 396] width 91 height 50
click at [695, 404] on input "True" at bounding box center [703, 397] width 16 height 14
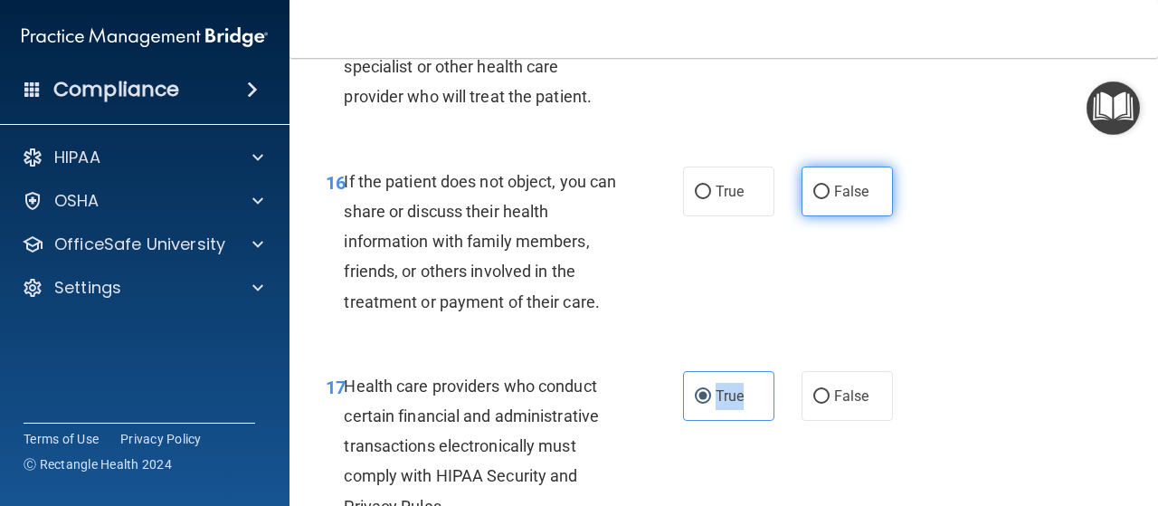
click at [813, 199] on input "False" at bounding box center [821, 193] width 16 height 14
radio input "true"
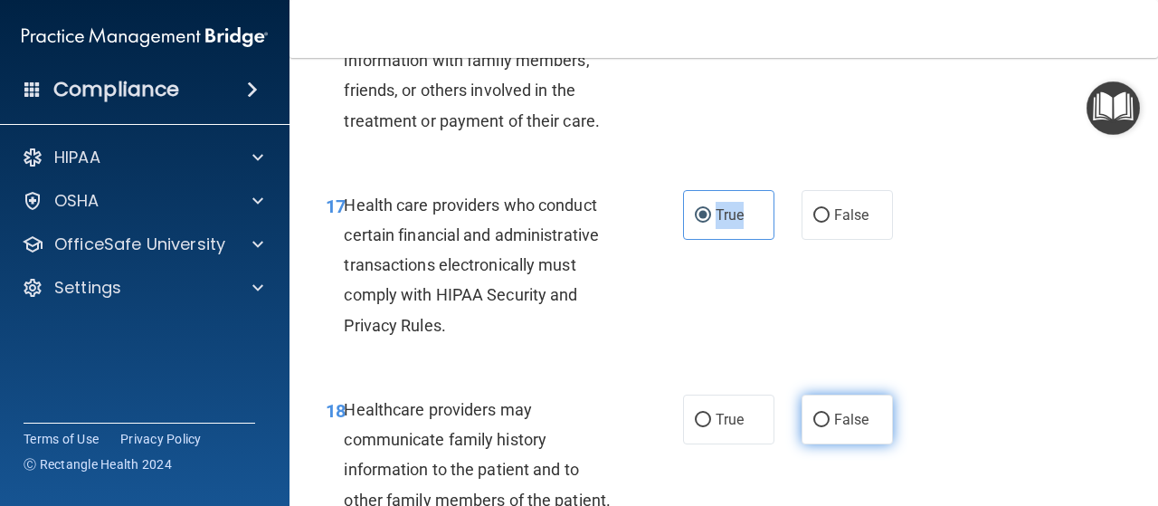
scroll to position [3167, 0]
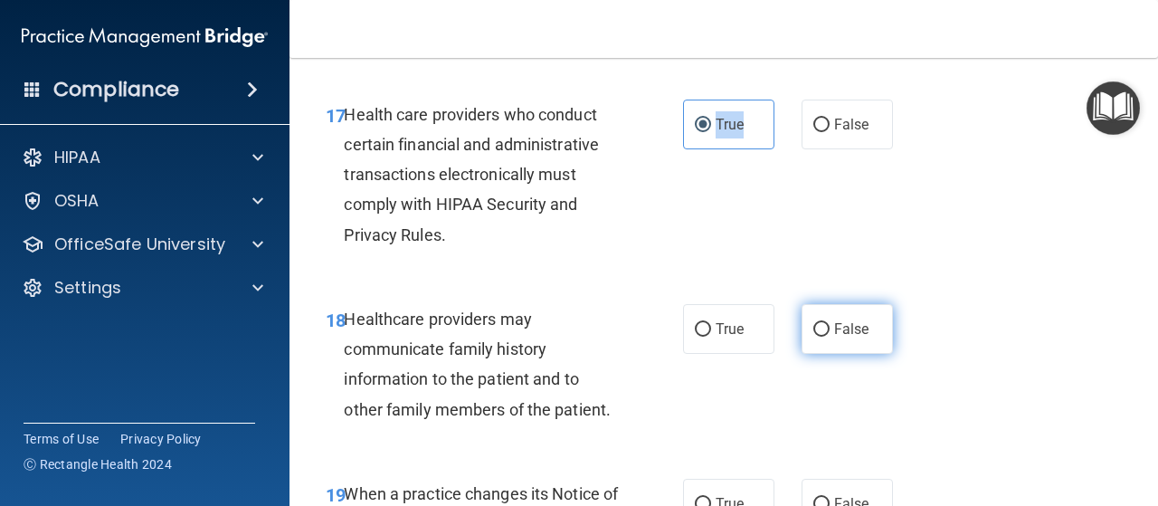
click at [813, 337] on input "False" at bounding box center [821, 330] width 16 height 14
radio input "true"
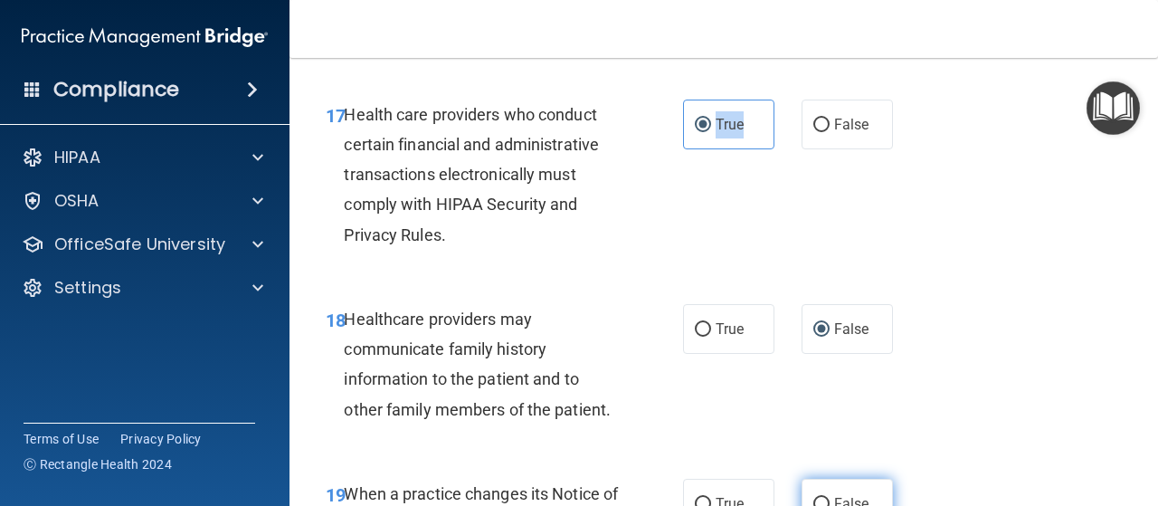
scroll to position [3439, 0]
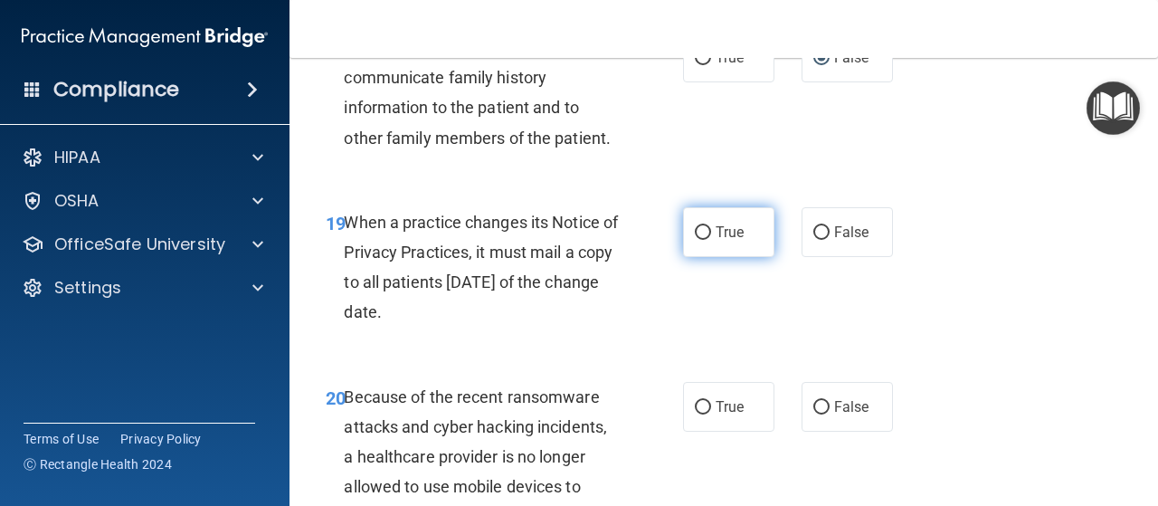
drag, startPoint x: 692, startPoint y: 251, endPoint x: 690, endPoint y: 265, distance: 14.6
click at [692, 252] on label "True" at bounding box center [728, 232] width 91 height 50
click at [695, 240] on input "True" at bounding box center [703, 233] width 16 height 14
radio input "true"
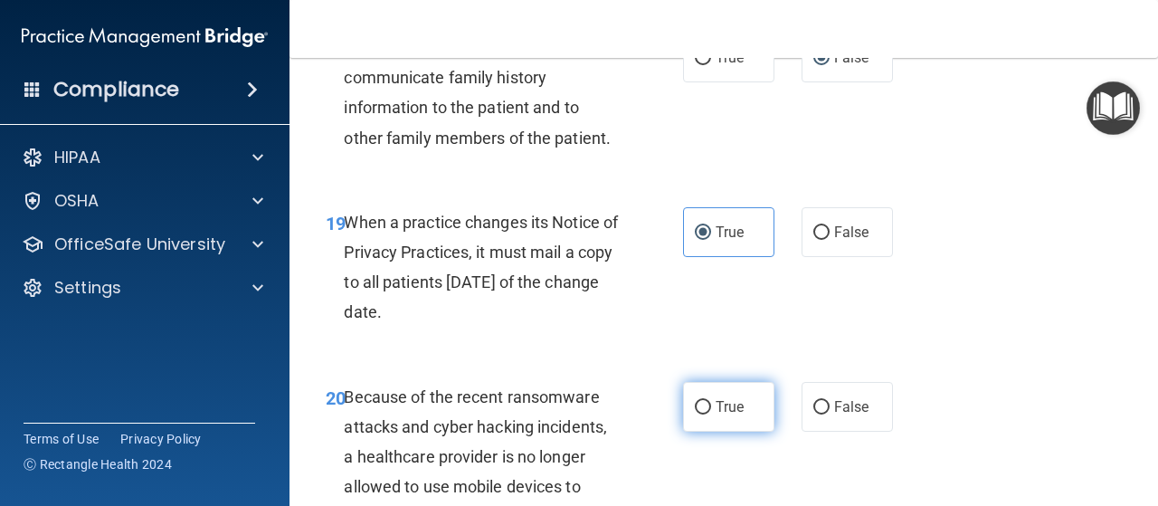
click at [695, 414] on input "True" at bounding box center [703, 408] width 16 height 14
radio input "true"
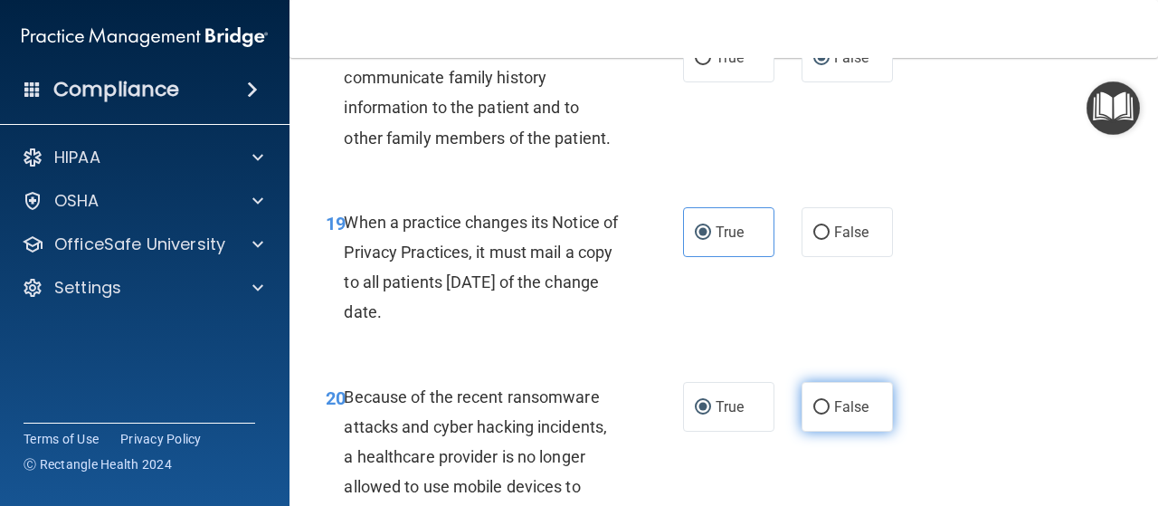
scroll to position [3710, 0]
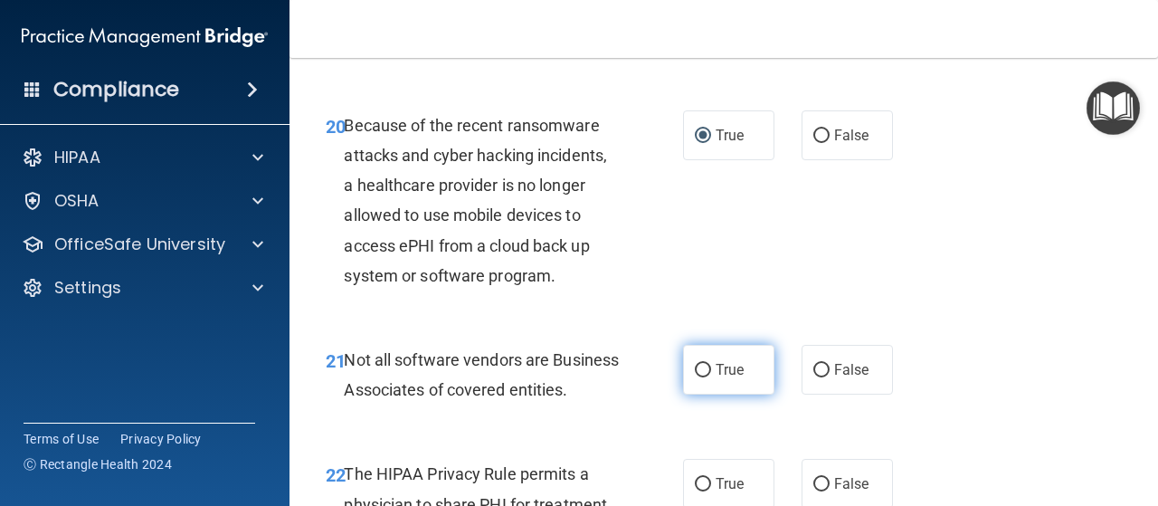
click at [684, 395] on label "True" at bounding box center [728, 370] width 91 height 50
click at [695, 377] on input "True" at bounding box center [703, 371] width 16 height 14
radio input "true"
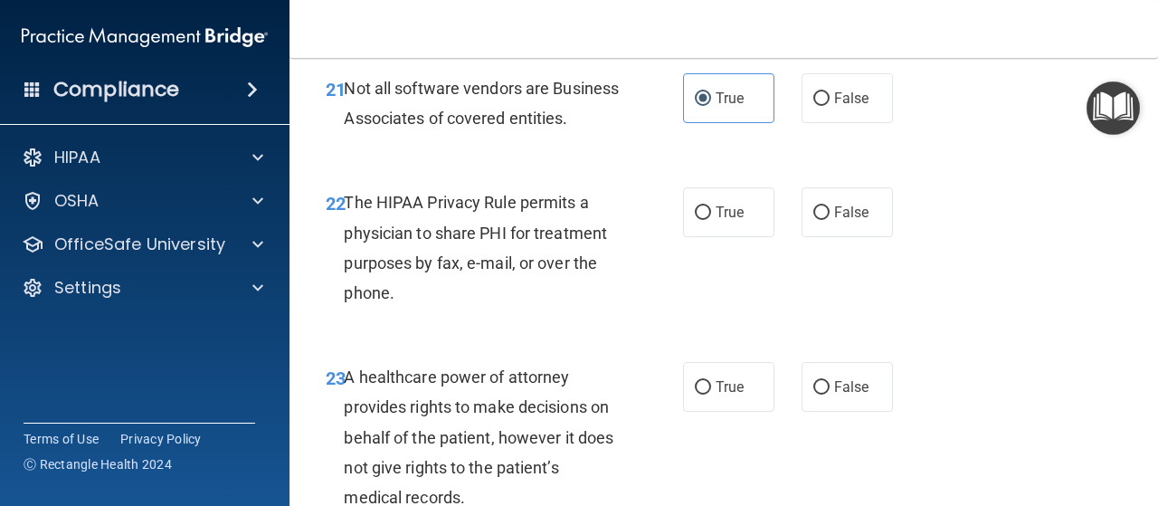
drag, startPoint x: 815, startPoint y: 269, endPoint x: 798, endPoint y: 323, distance: 56.9
click at [816, 220] on input "False" at bounding box center [821, 213] width 16 height 14
radio input "true"
click at [683, 412] on label "True" at bounding box center [728, 387] width 91 height 50
click at [695, 395] on input "True" at bounding box center [703, 388] width 16 height 14
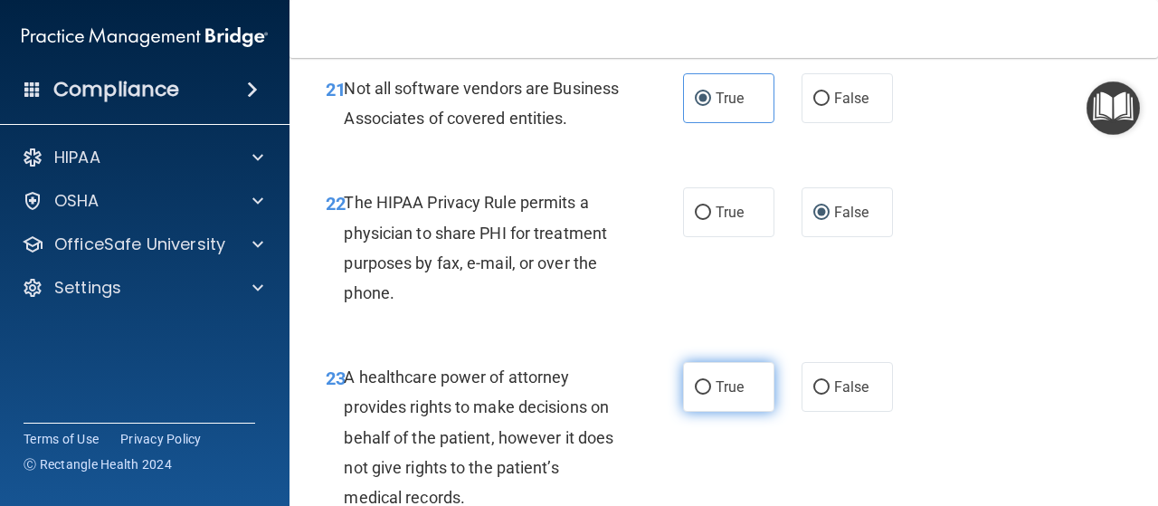
radio input "true"
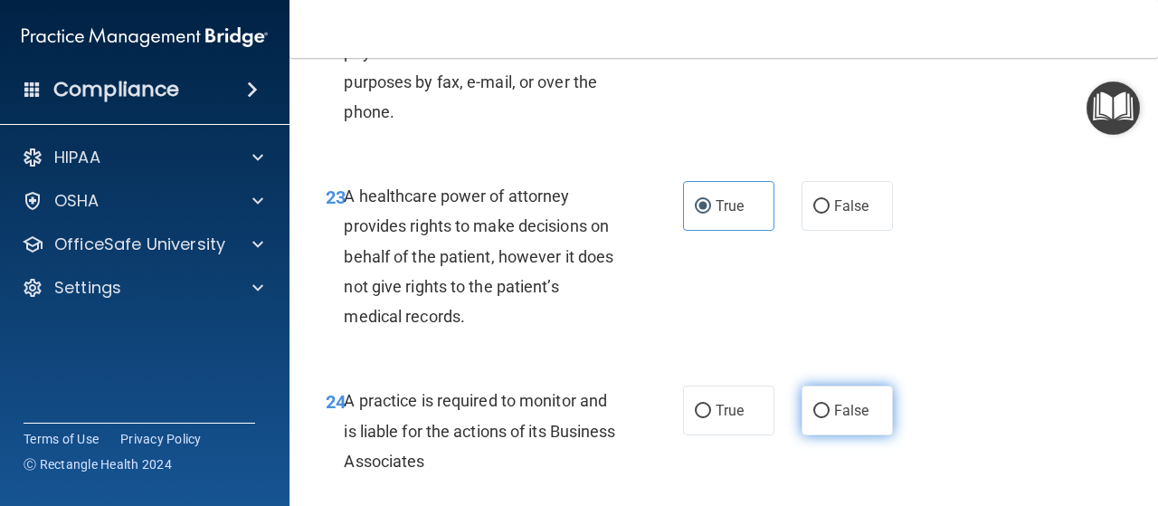
click at [814, 418] on input "False" at bounding box center [821, 411] width 16 height 14
radio input "true"
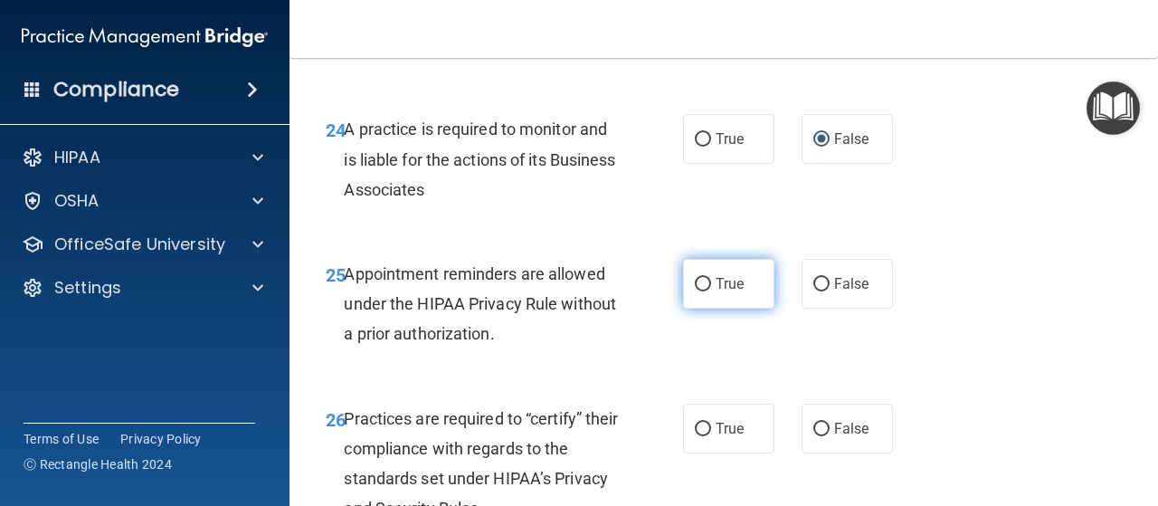
click at [699, 291] on input "True" at bounding box center [703, 285] width 16 height 14
radio input "true"
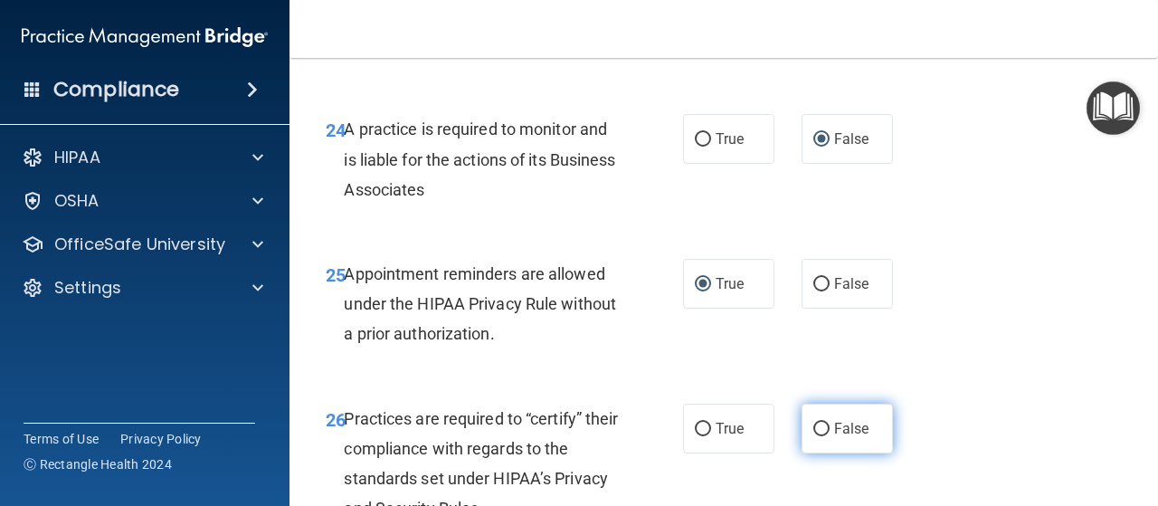
scroll to position [4524, 0]
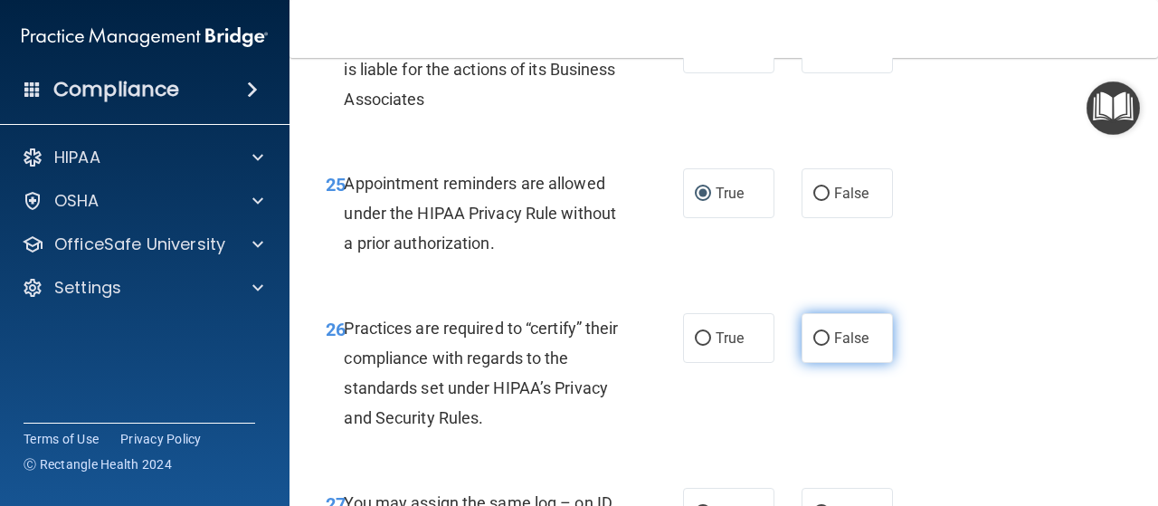
click at [816, 346] on input "False" at bounding box center [821, 339] width 16 height 14
radio input "true"
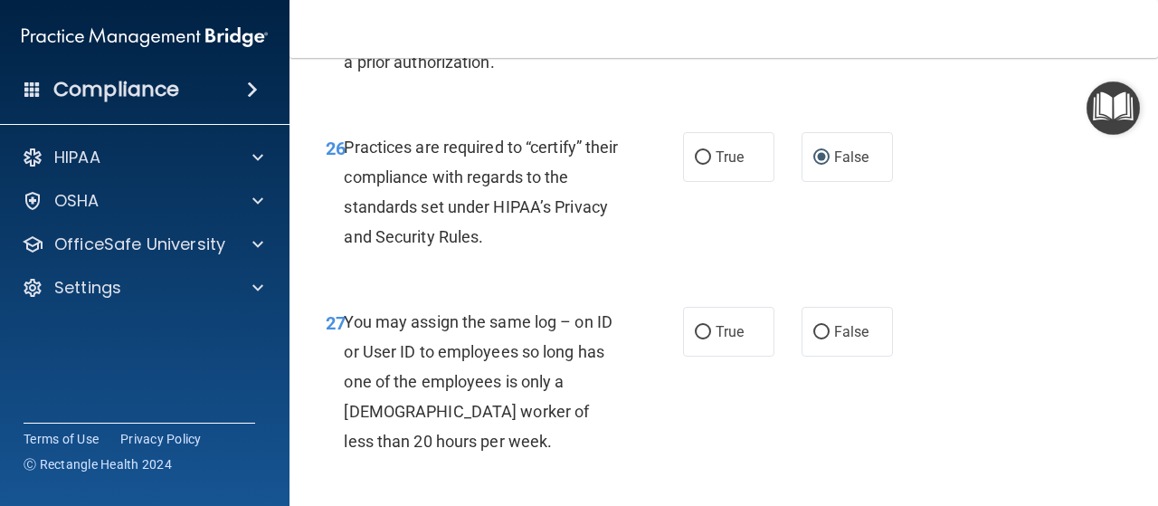
scroll to position [4796, 0]
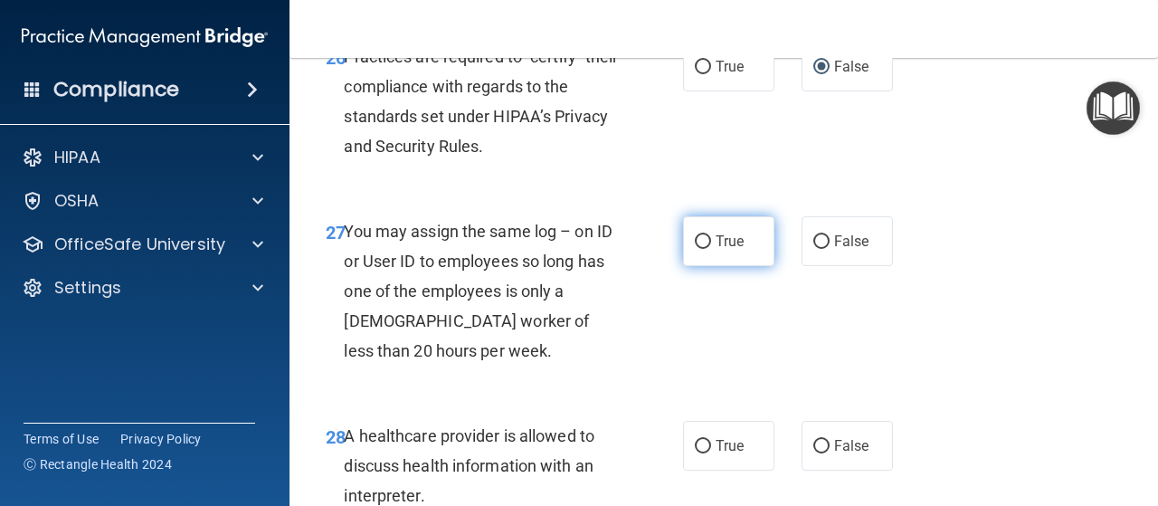
click at [700, 249] on input "True" at bounding box center [703, 242] width 16 height 14
radio input "true"
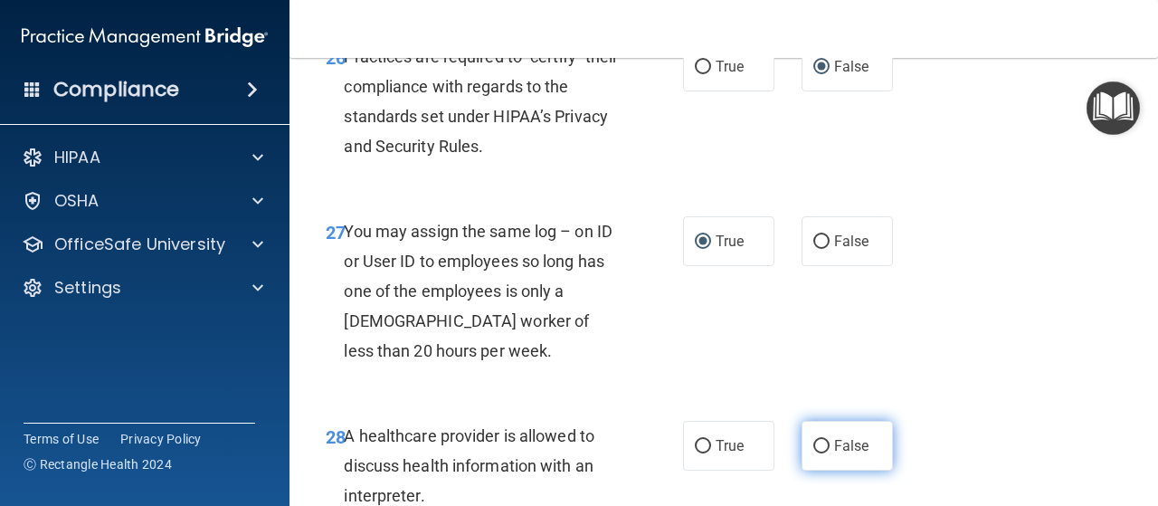
scroll to position [4886, 0]
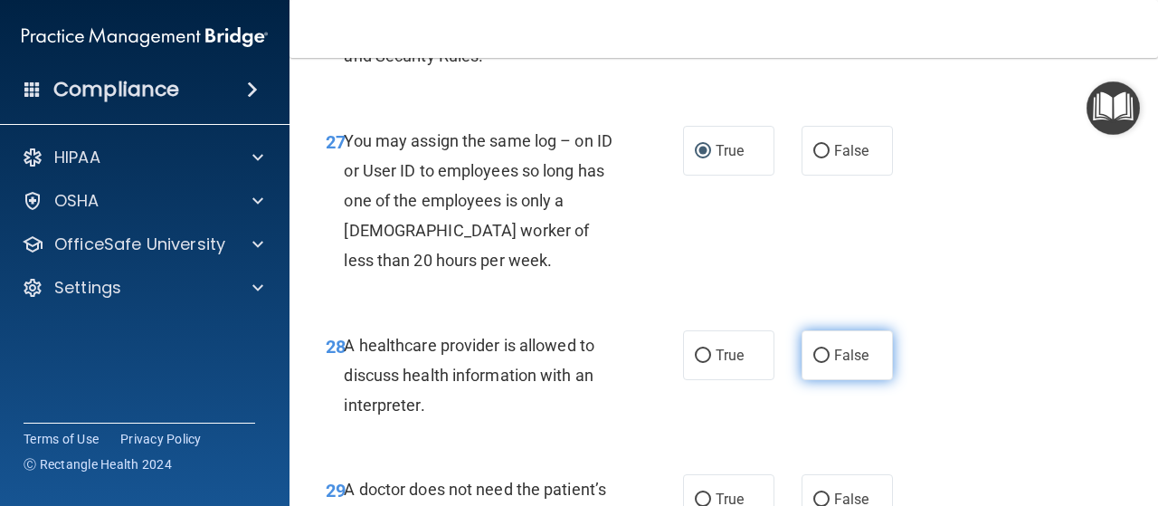
click at [813, 363] on input "False" at bounding box center [821, 356] width 16 height 14
radio input "true"
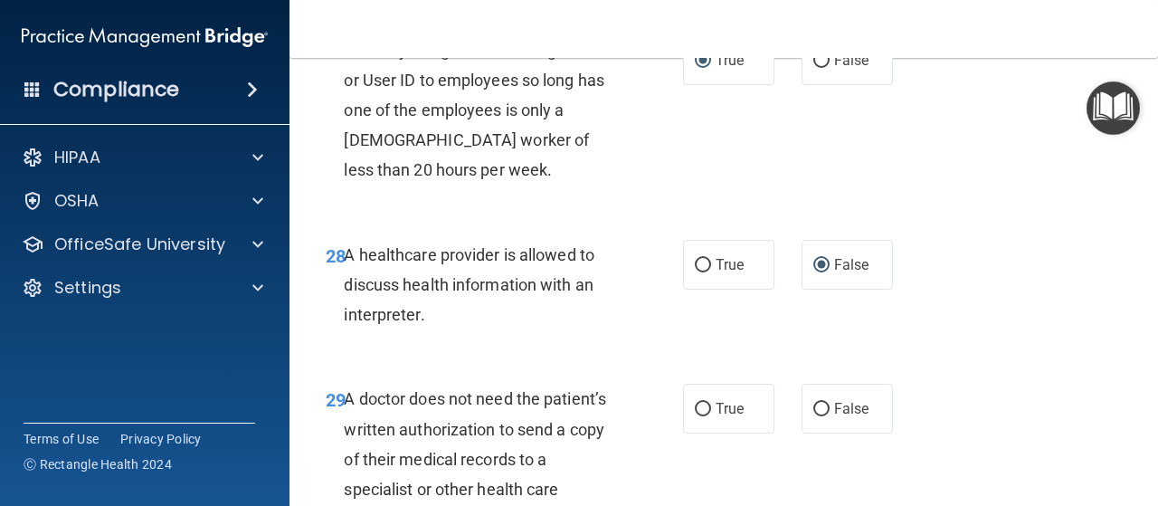
scroll to position [5067, 0]
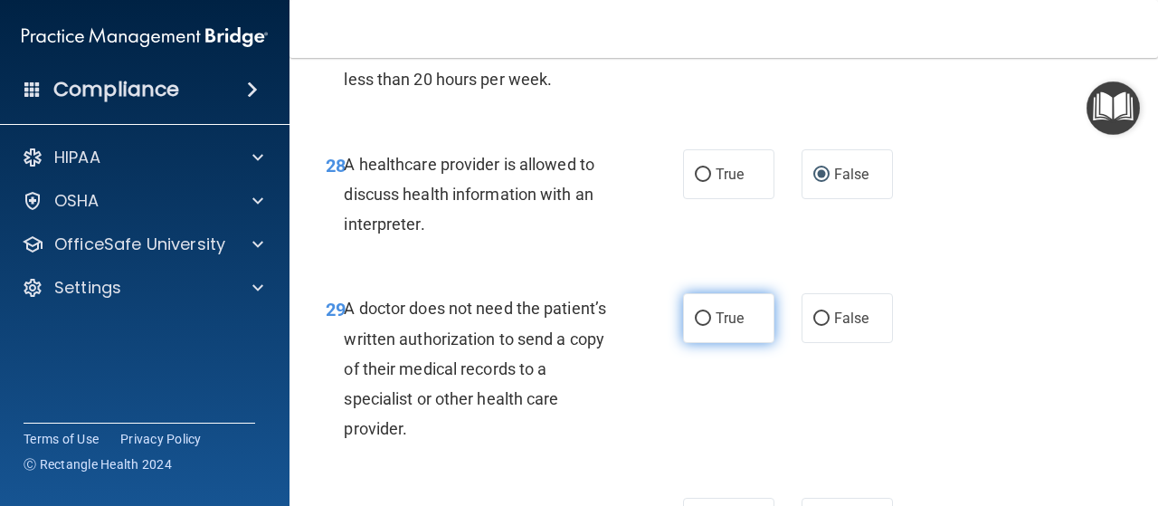
click at [704, 343] on label "True" at bounding box center [728, 318] width 91 height 50
click at [704, 326] on input "True" at bounding box center [703, 319] width 16 height 14
radio input "true"
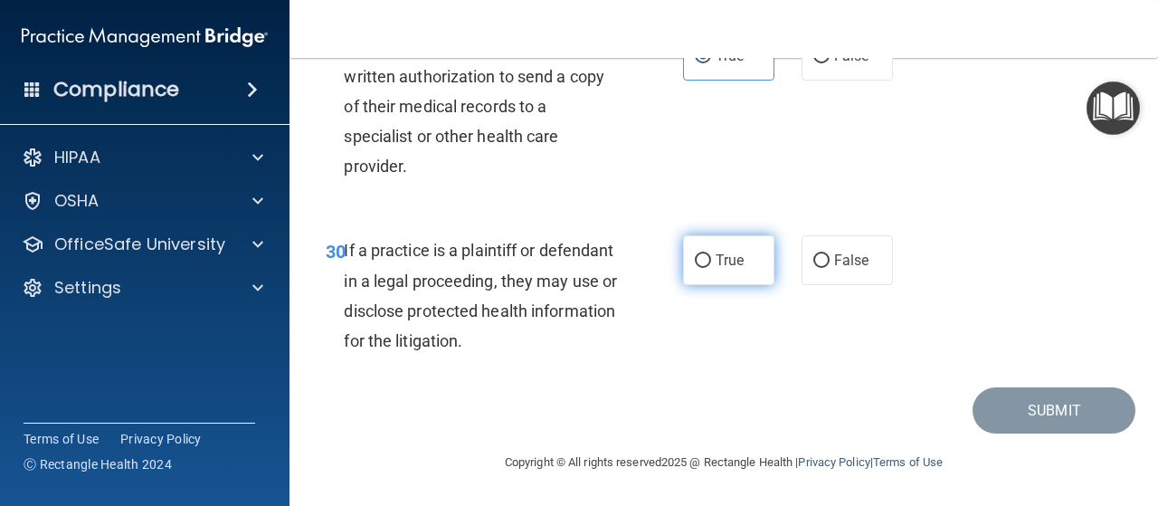
click at [695, 268] on input "True" at bounding box center [703, 261] width 16 height 14
radio input "true"
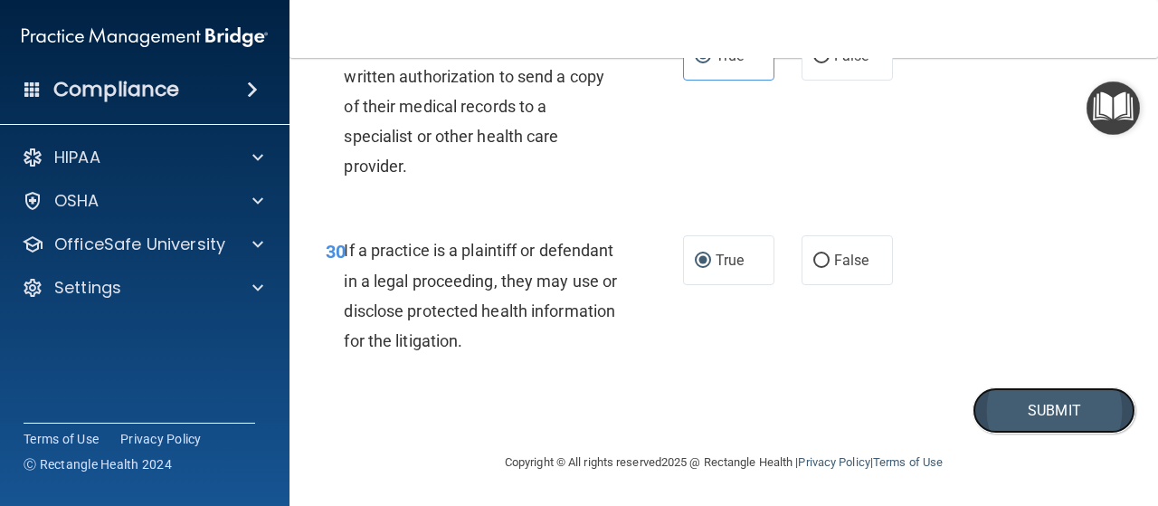
click at [1008, 433] on button "Submit" at bounding box center [1054, 410] width 163 height 46
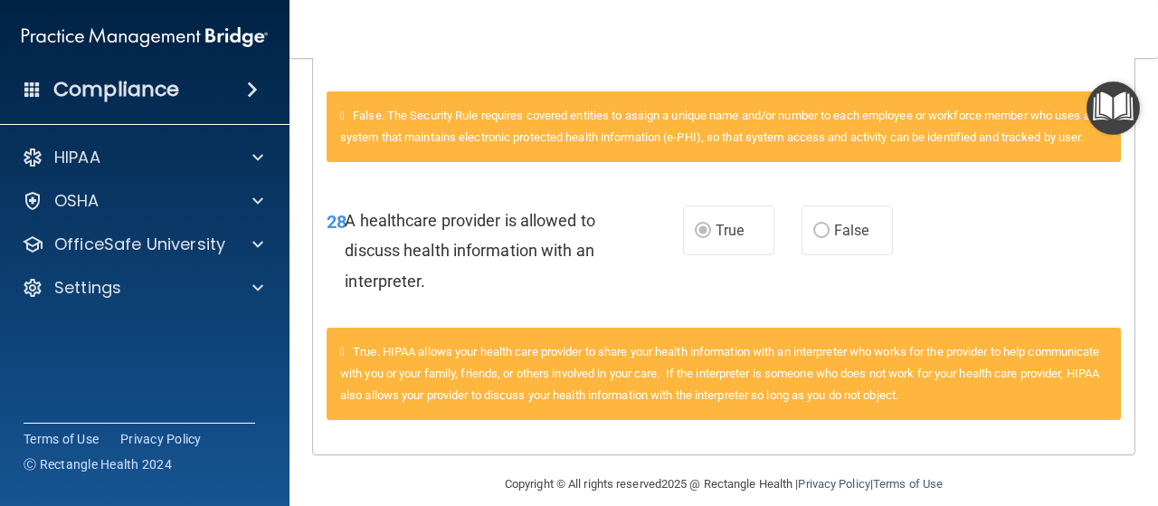
scroll to position [3773, 0]
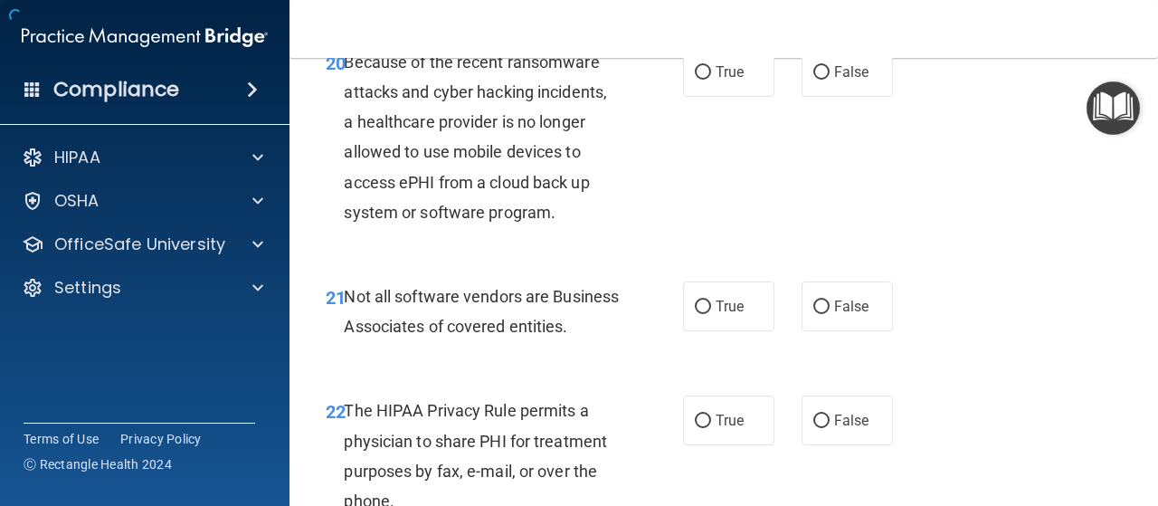
scroll to position [5389, 0]
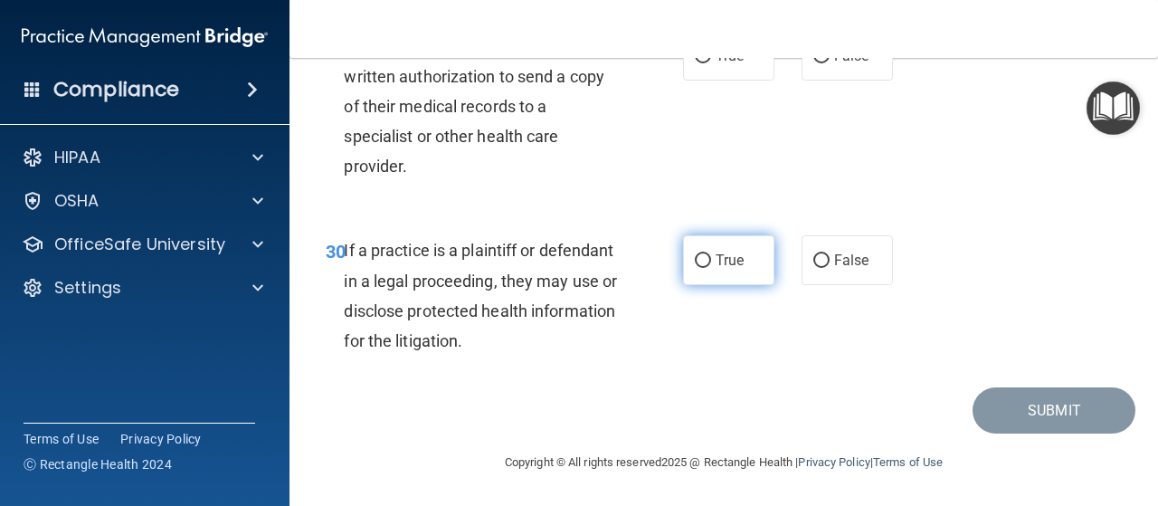
click at [704, 258] on label "True" at bounding box center [728, 260] width 91 height 50
click at [704, 258] on input "True" at bounding box center [703, 261] width 16 height 14
radio input "true"
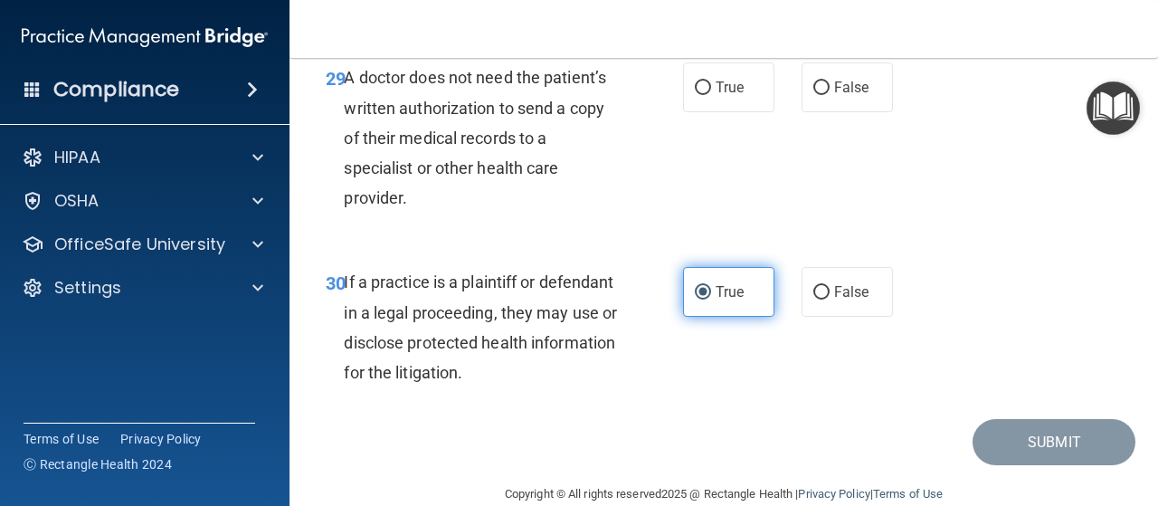
scroll to position [5208, 0]
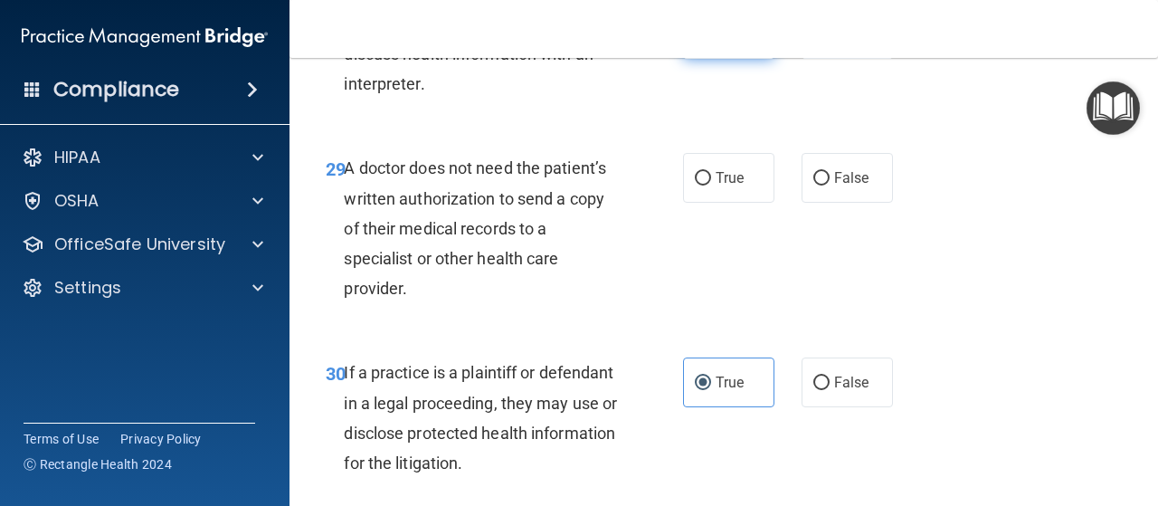
click at [695, 42] on input "True" at bounding box center [703, 35] width 16 height 14
radio input "true"
click at [699, 186] on input "True" at bounding box center [703, 179] width 16 height 14
radio input "true"
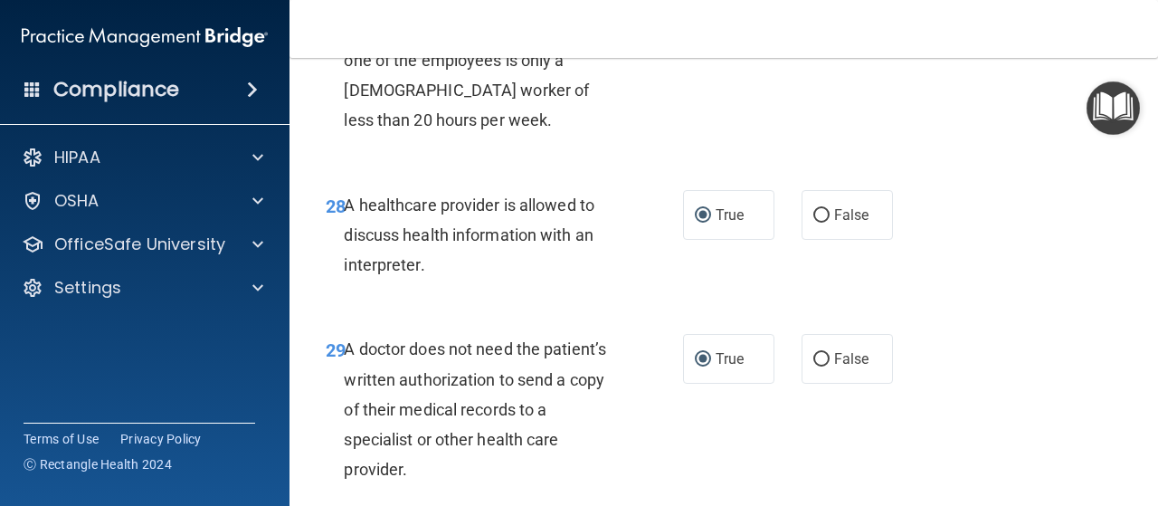
scroll to position [4936, 0]
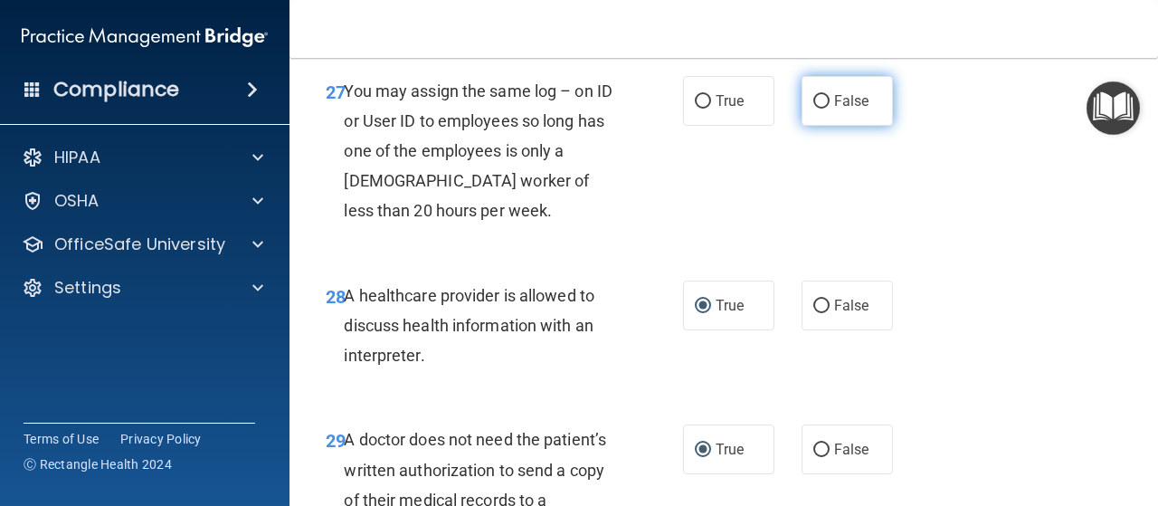
click at [813, 109] on input "False" at bounding box center [821, 102] width 16 height 14
radio input "true"
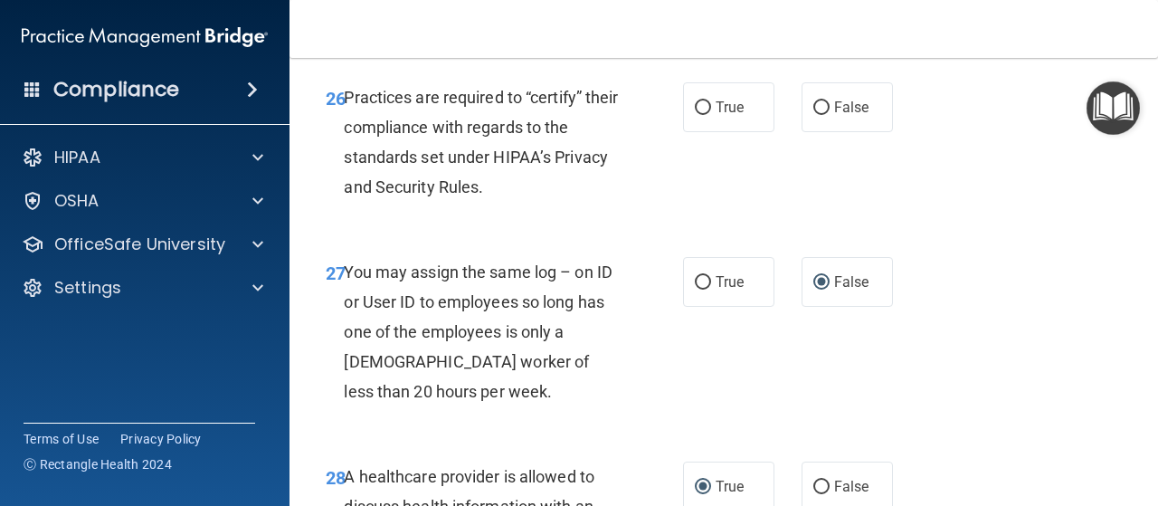
scroll to position [4665, 0]
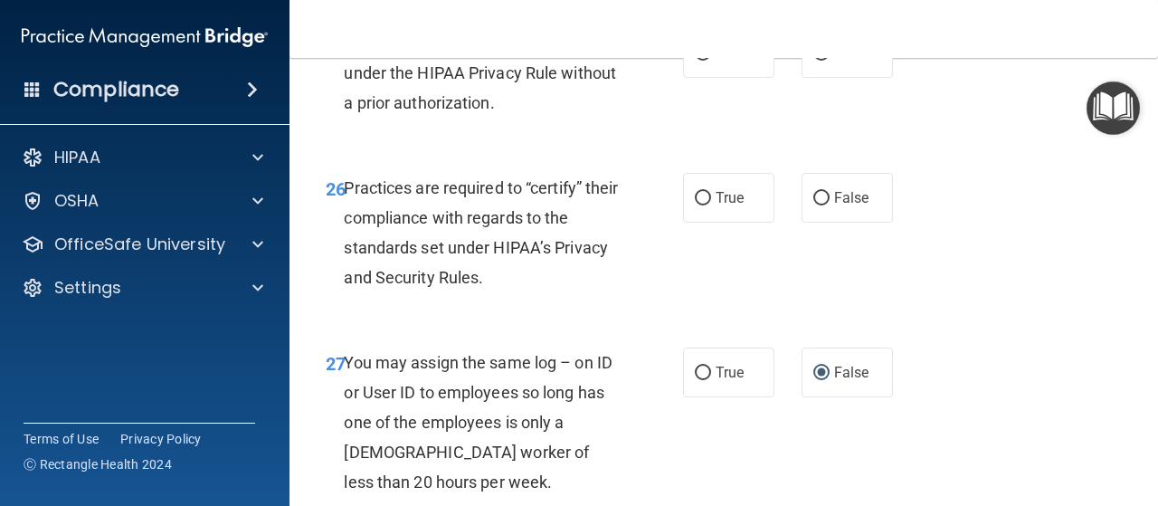
click at [700, 128] on div "25 Appointment reminders are allowed under the HIPAA Privacy Rule without a pri…" at bounding box center [505, 78] width 412 height 100
click at [700, 223] on label "True" at bounding box center [728, 198] width 91 height 50
click at [700, 205] on input "True" at bounding box center [703, 199] width 16 height 14
radio input "true"
click at [813, 78] on label "False" at bounding box center [847, 53] width 91 height 50
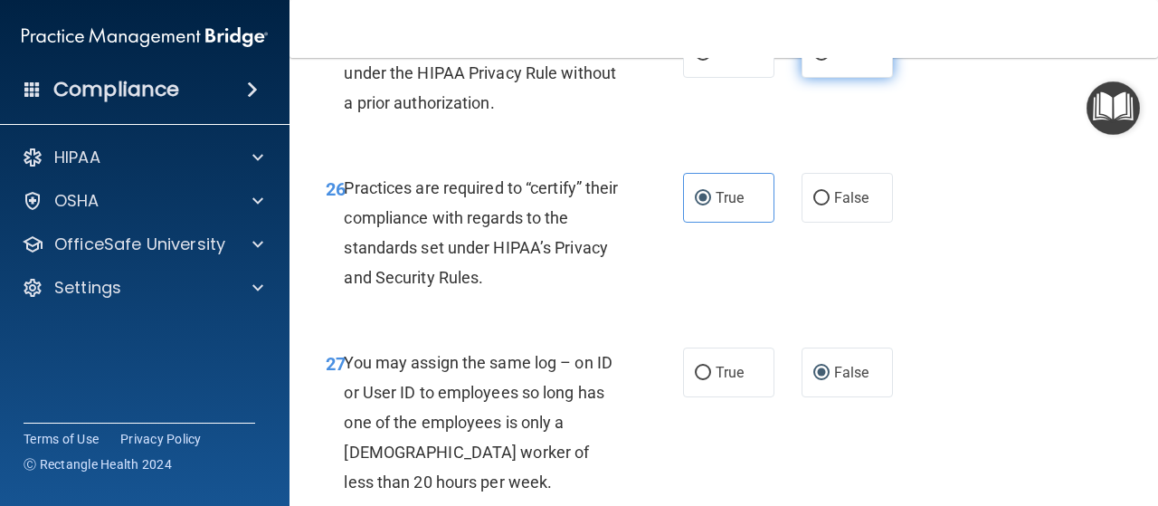
click at [813, 61] on input "False" at bounding box center [821, 54] width 16 height 14
radio input "true"
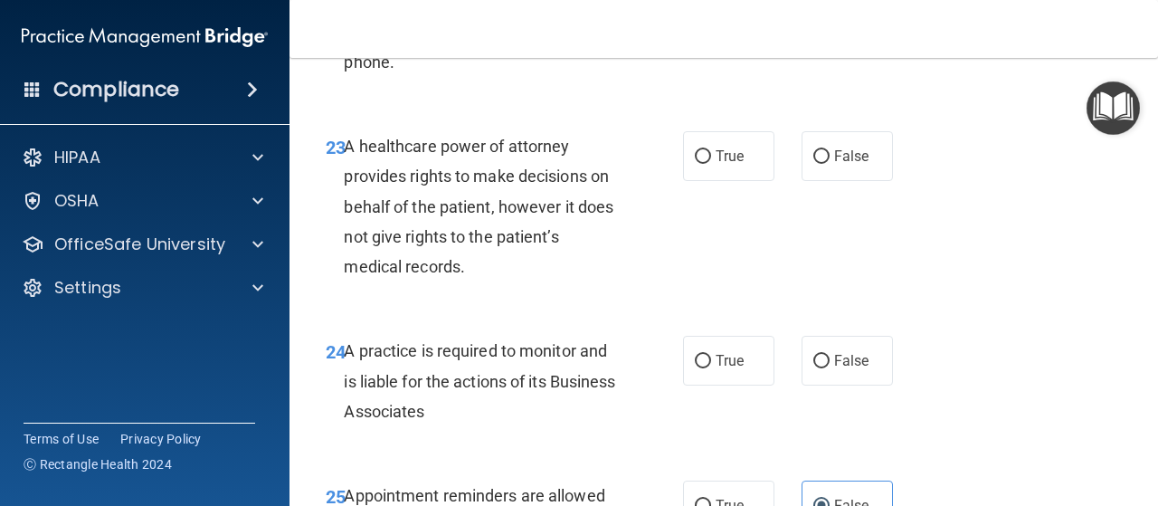
scroll to position [4122, 0]
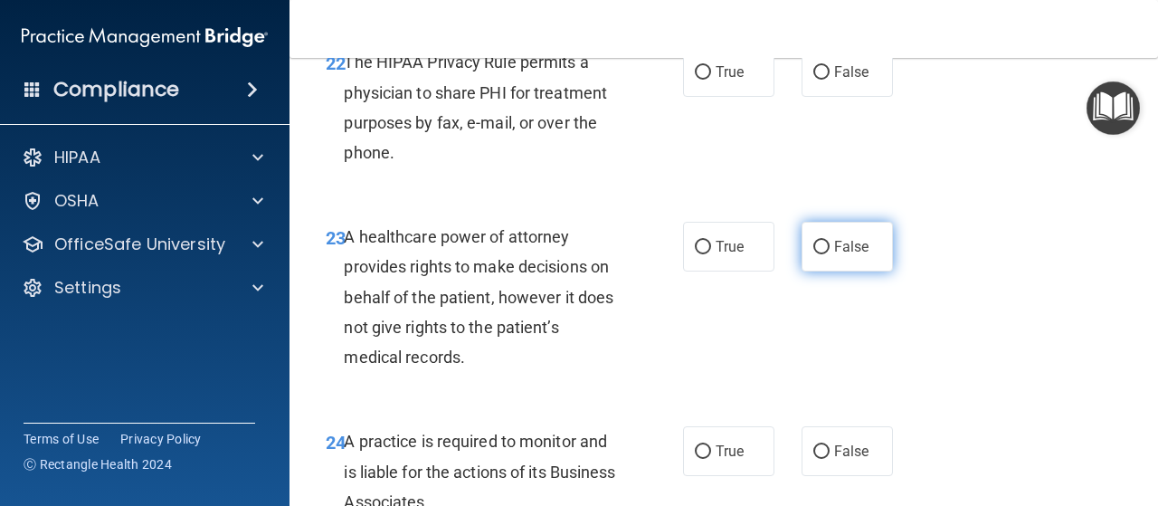
click at [810, 271] on label "False" at bounding box center [847, 247] width 91 height 50
click at [813, 254] on input "False" at bounding box center [821, 248] width 16 height 14
radio input "true"
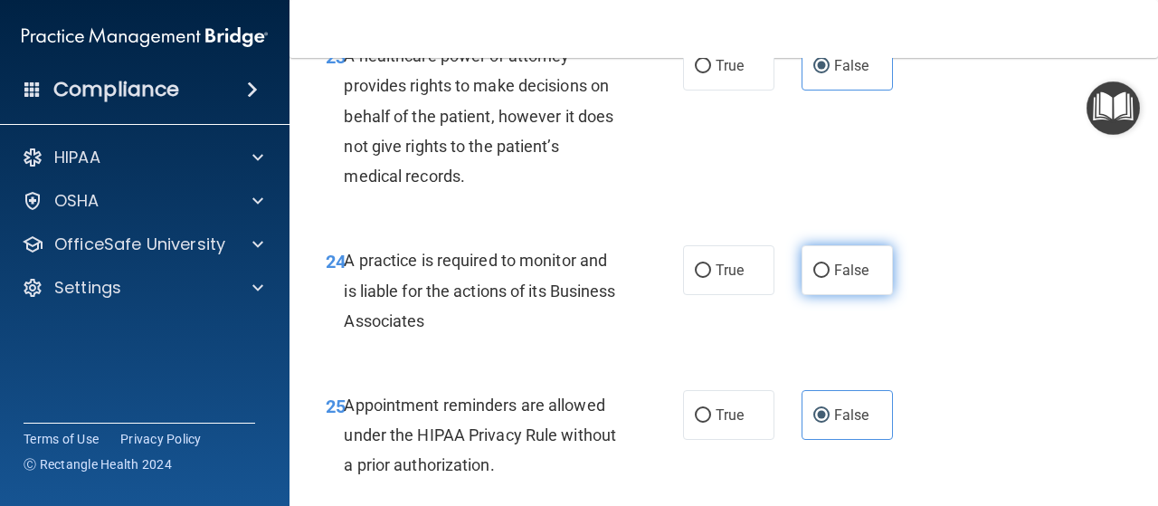
click at [814, 295] on label "False" at bounding box center [847, 270] width 91 height 50
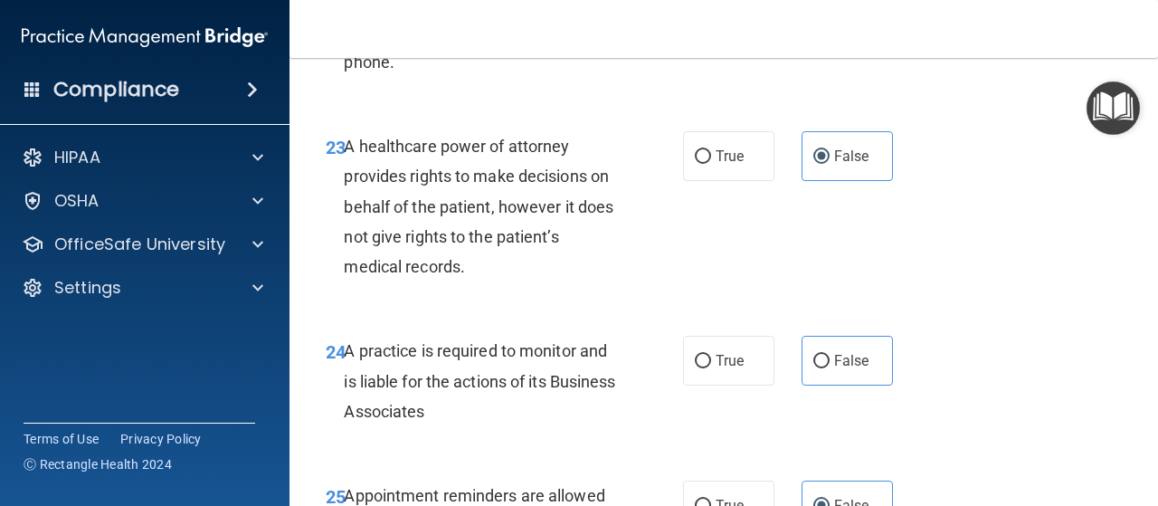
scroll to position [4122, 0]
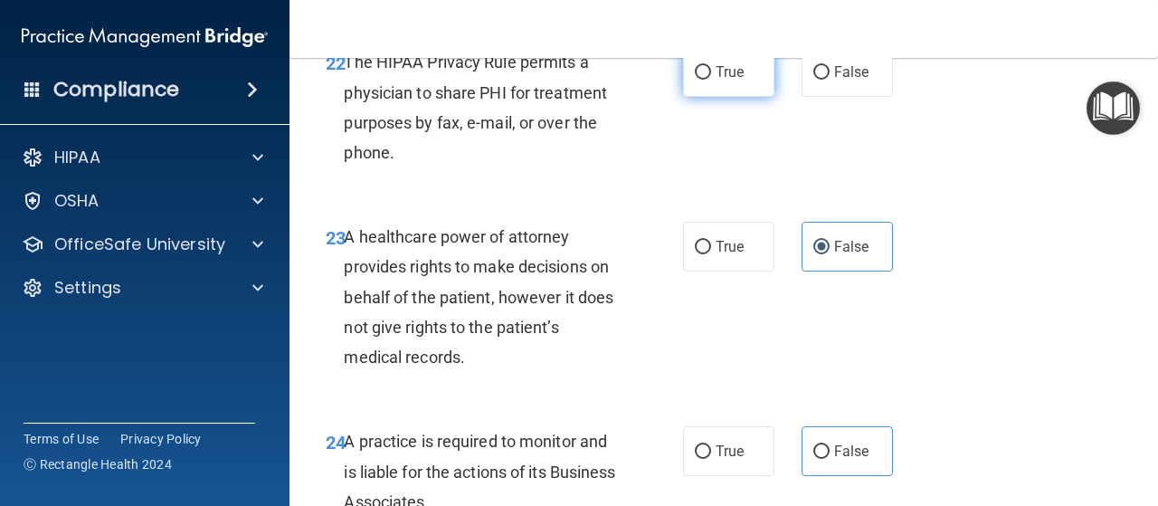
click at [702, 80] on input "True" at bounding box center [703, 73] width 16 height 14
radio input "true"
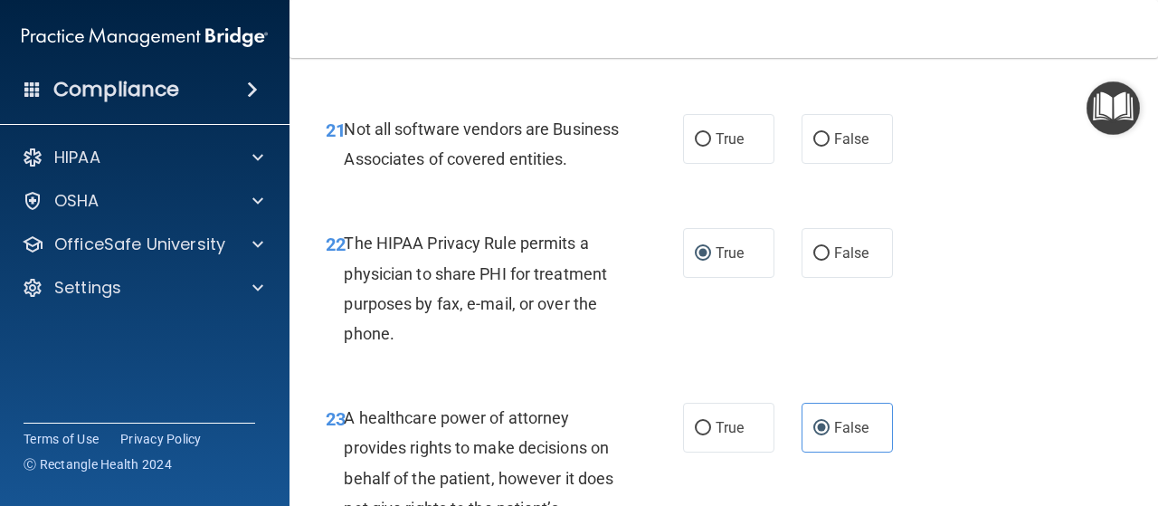
scroll to position [3850, 0]
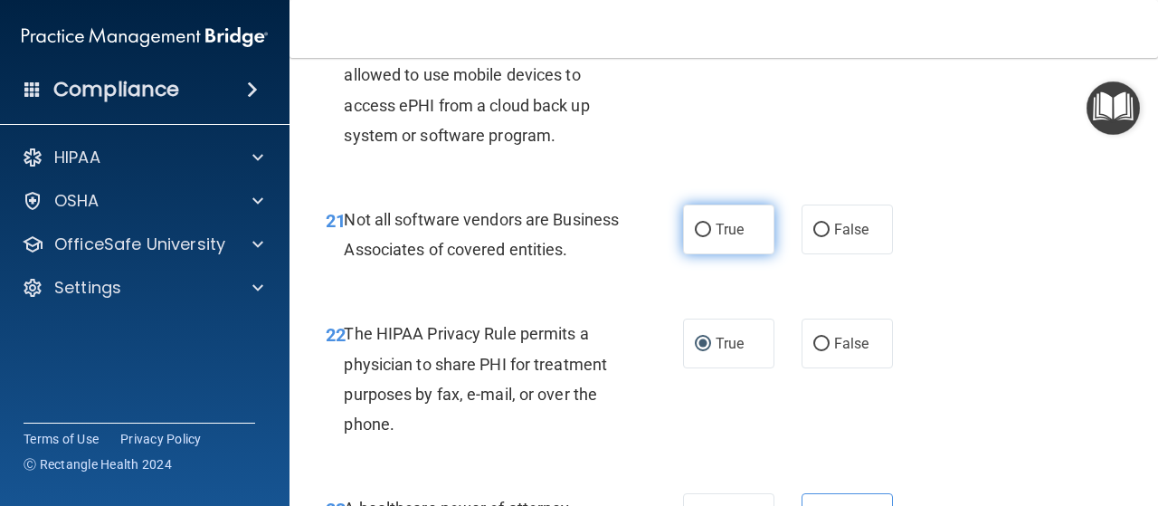
click at [701, 237] on input "True" at bounding box center [703, 231] width 16 height 14
radio input "true"
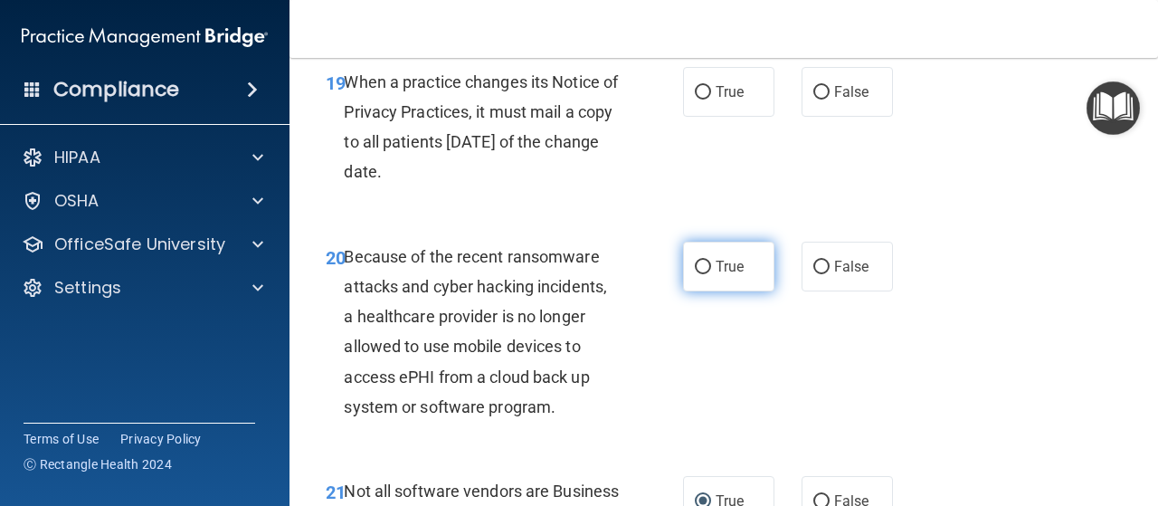
click at [702, 274] on input "True" at bounding box center [703, 268] width 16 height 14
radio input "true"
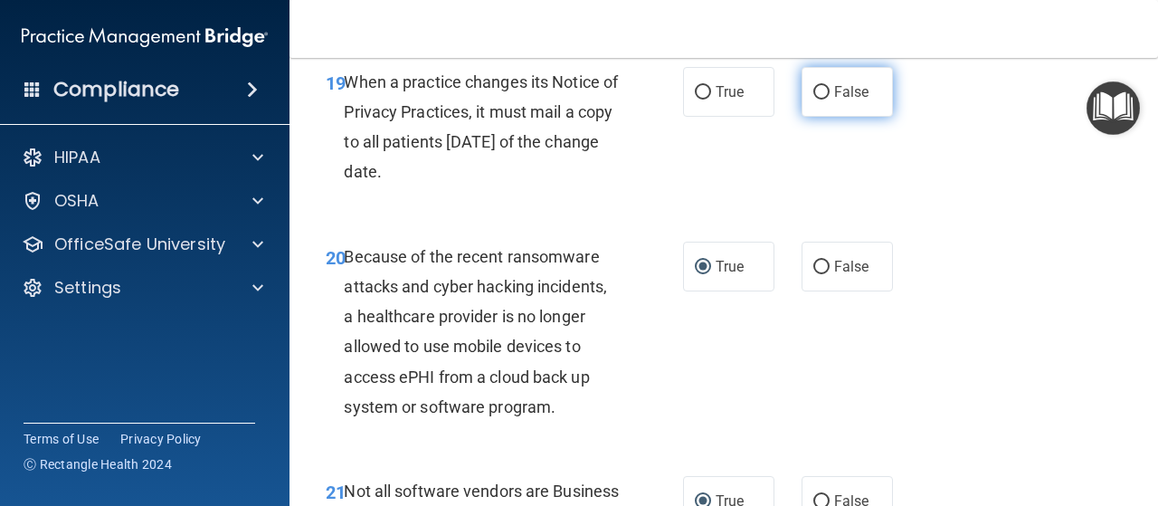
click at [813, 100] on input "False" at bounding box center [821, 93] width 16 height 14
radio input "true"
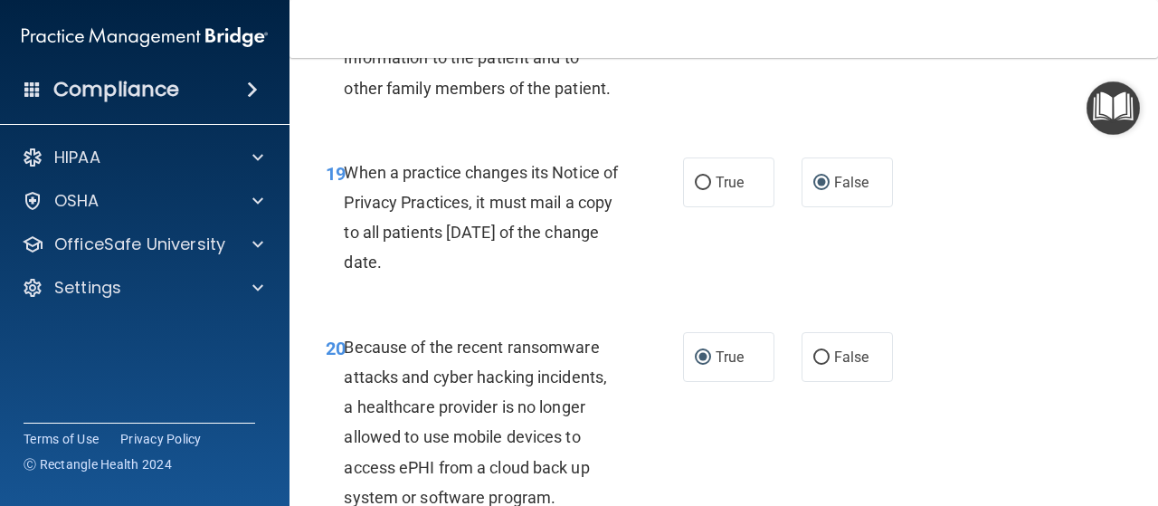
scroll to position [3307, 0]
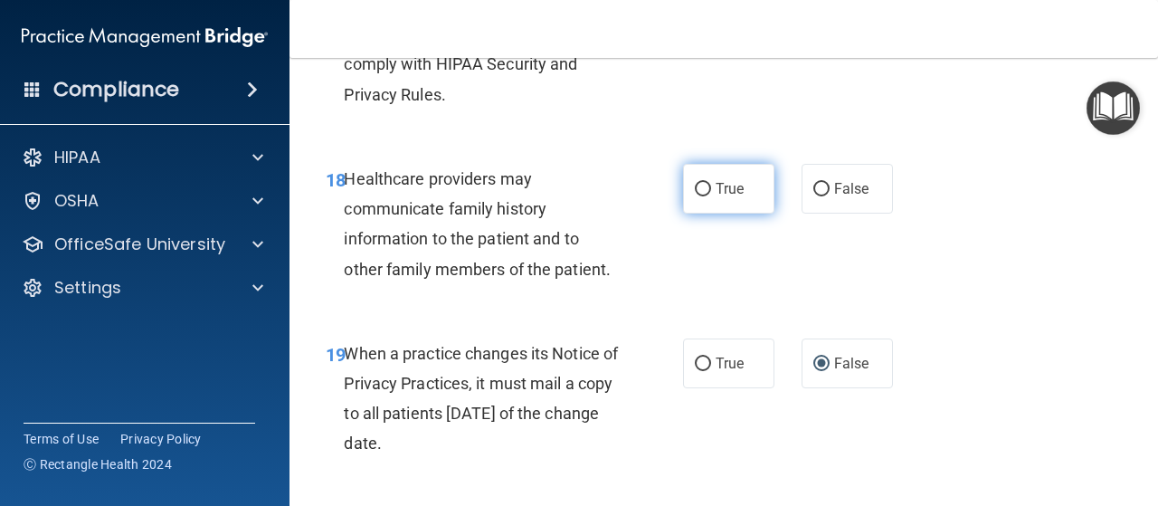
click at [695, 196] on input "True" at bounding box center [703, 190] width 16 height 14
radio input "true"
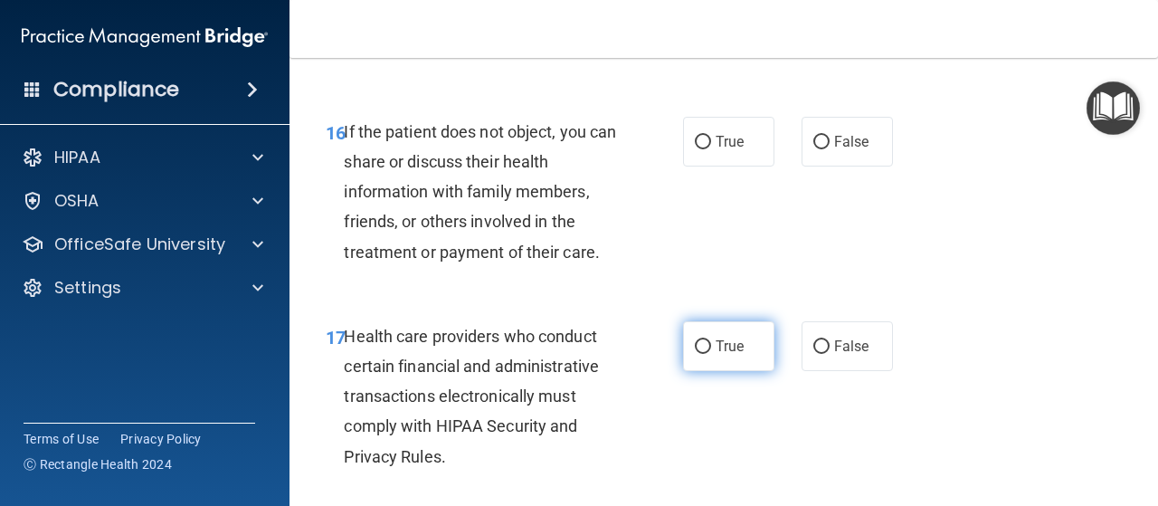
click at [695, 354] on input "True" at bounding box center [703, 347] width 16 height 14
radio input "true"
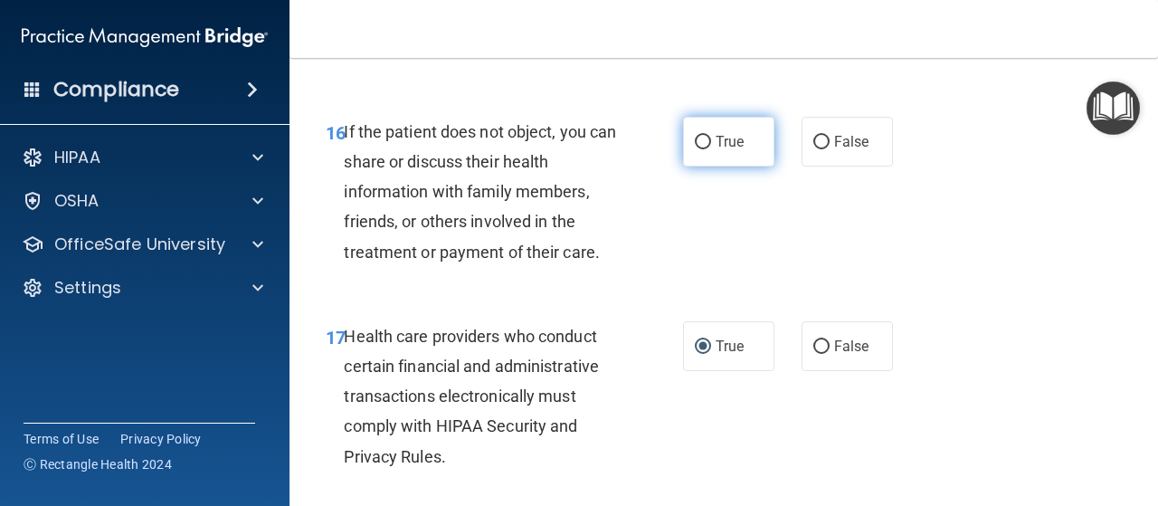
click at [699, 149] on input "True" at bounding box center [703, 143] width 16 height 14
radio input "true"
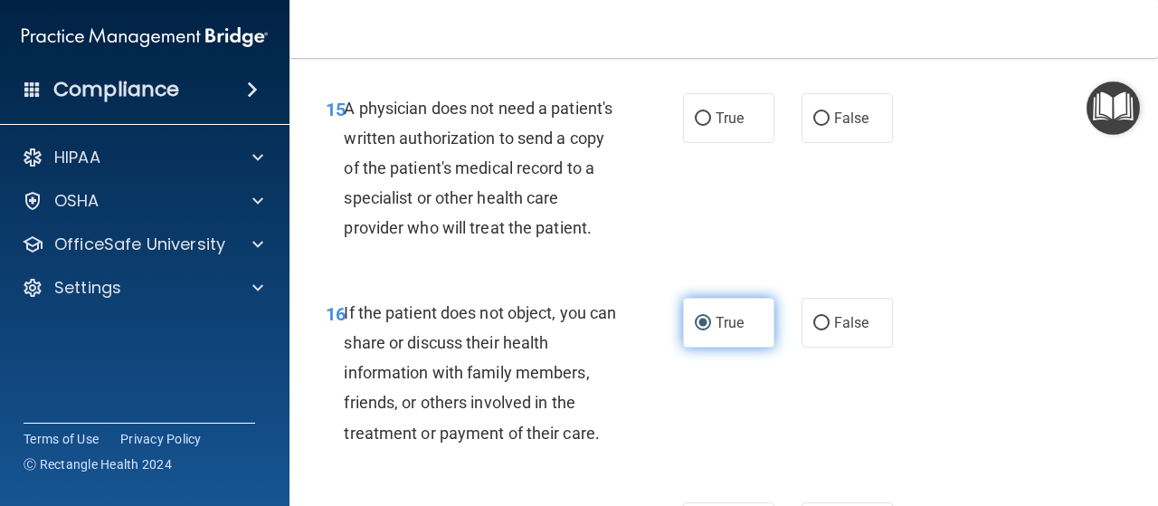
scroll to position [2674, 0]
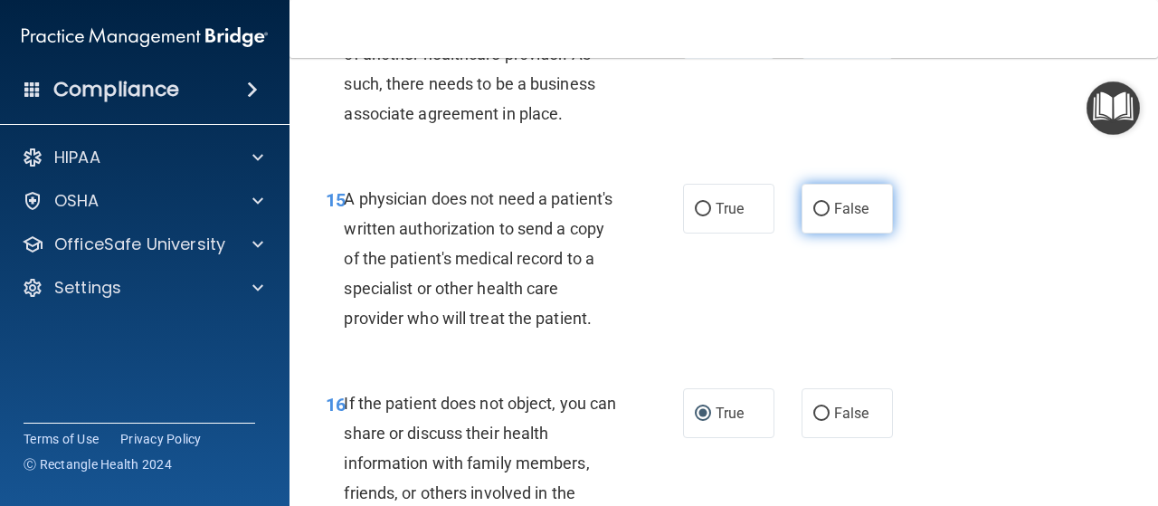
click at [818, 208] on input "False" at bounding box center [821, 210] width 16 height 14
radio input "true"
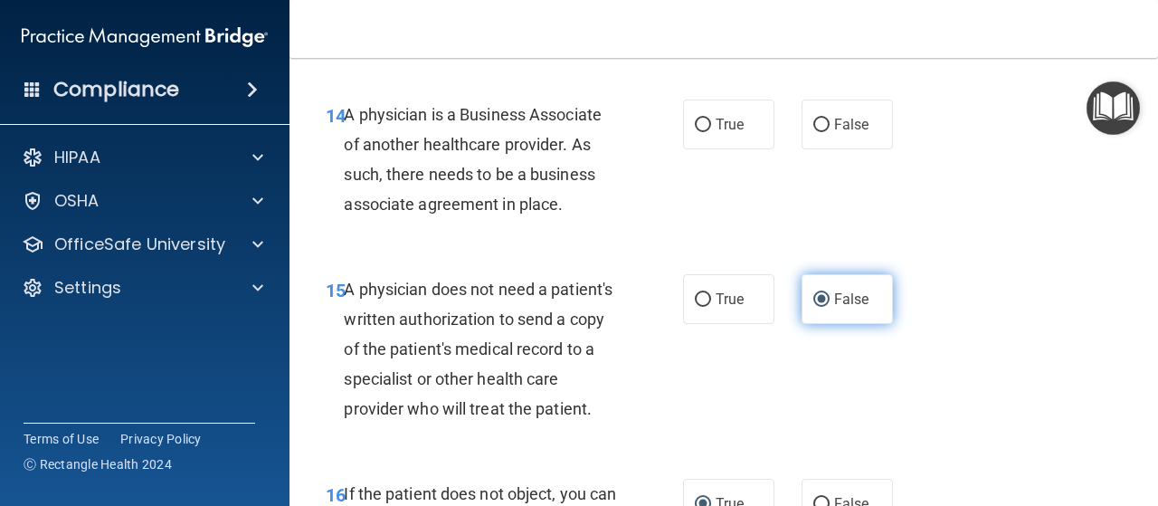
scroll to position [2493, 0]
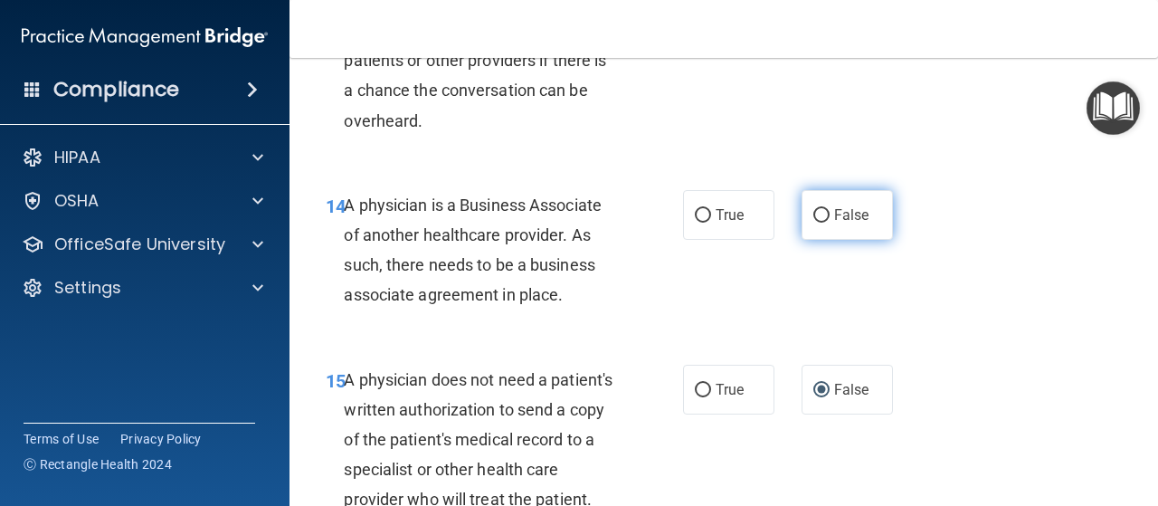
click at [817, 217] on input "False" at bounding box center [821, 216] width 16 height 14
radio input "true"
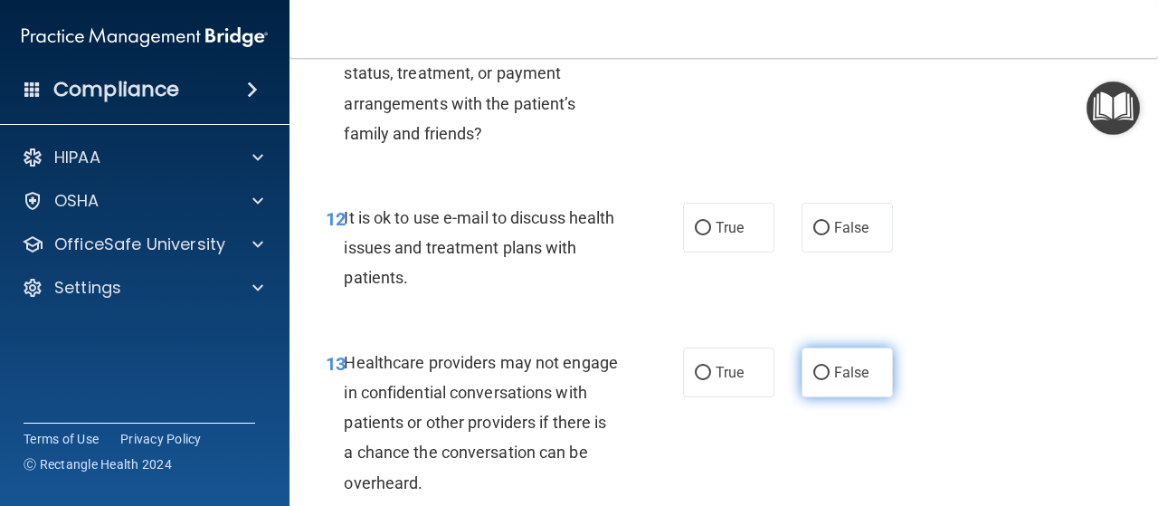
click at [813, 368] on input "False" at bounding box center [821, 373] width 16 height 14
radio input "true"
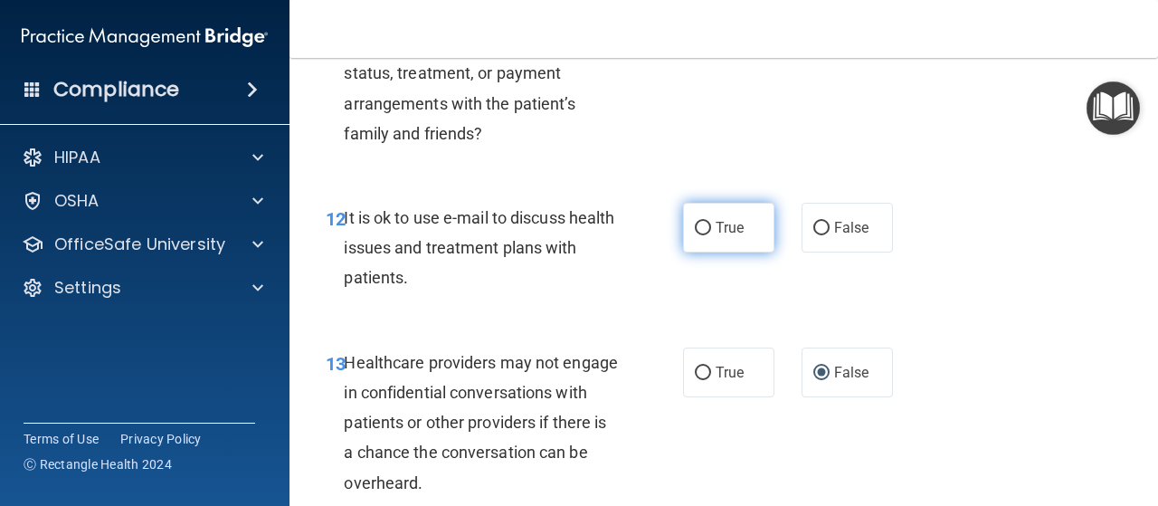
click at [700, 222] on input "True" at bounding box center [703, 229] width 16 height 14
radio input "true"
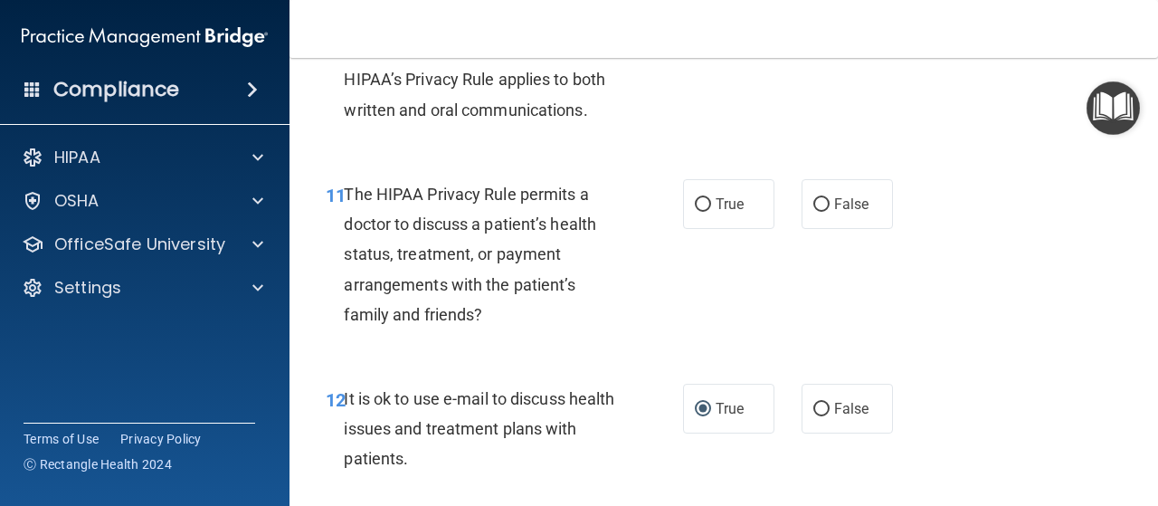
scroll to position [1860, 0]
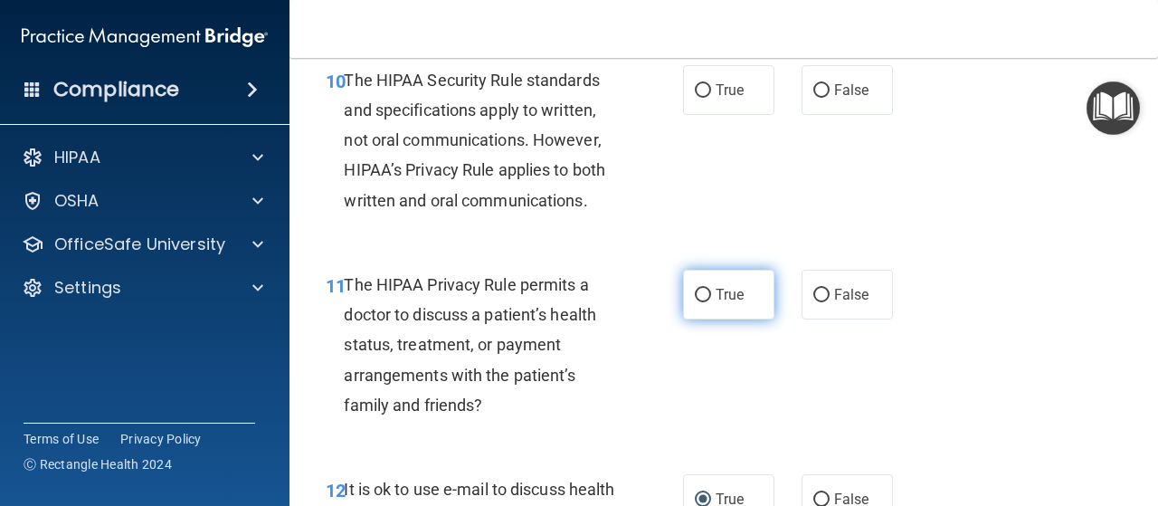
click at [716, 292] on span "True" at bounding box center [730, 294] width 28 height 17
click at [709, 292] on input "True" at bounding box center [703, 296] width 16 height 14
radio input "true"
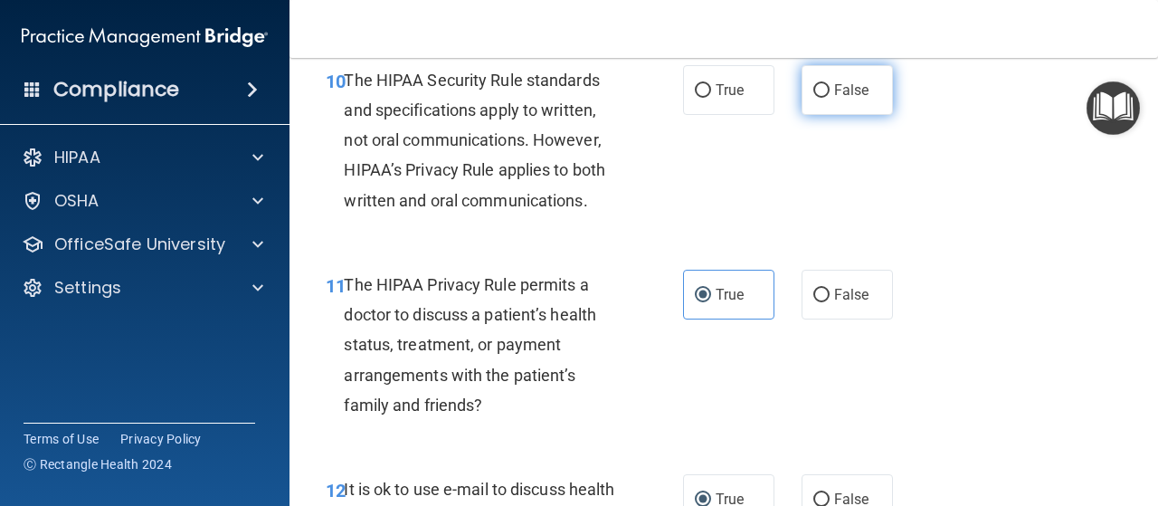
click at [815, 86] on input "False" at bounding box center [821, 91] width 16 height 14
radio input "true"
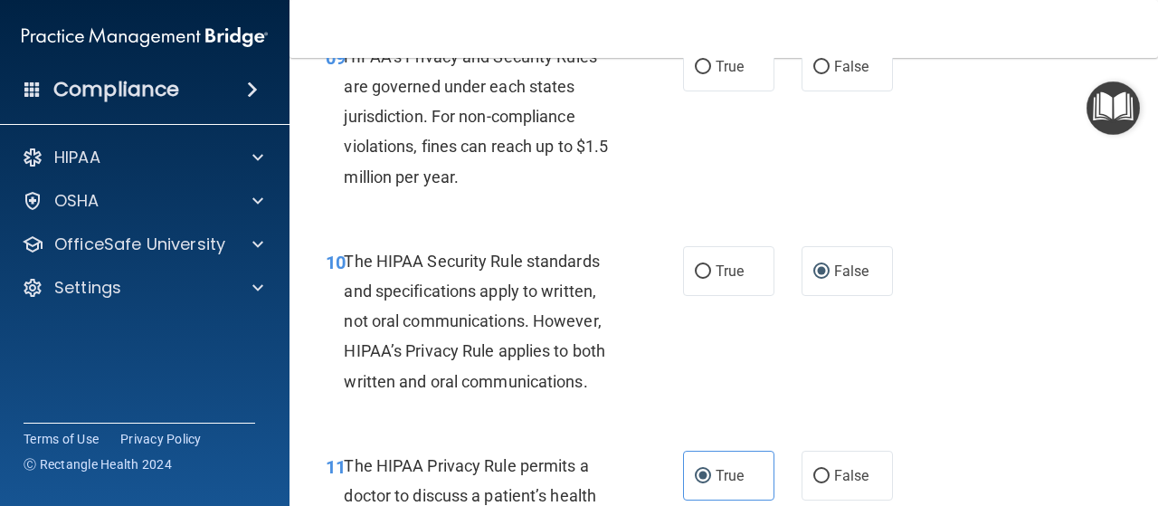
scroll to position [1498, 0]
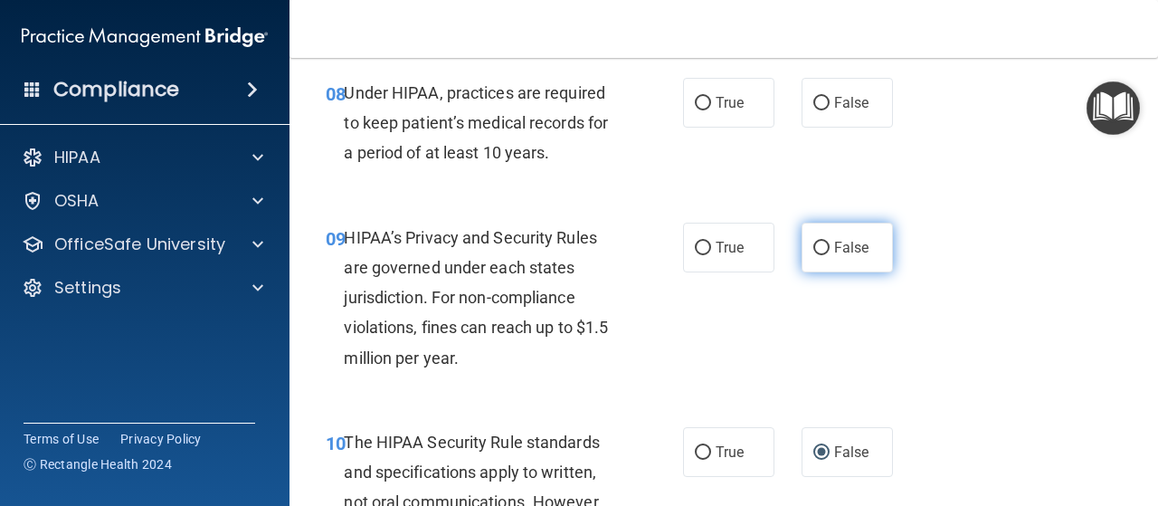
click at [804, 243] on label "False" at bounding box center [847, 248] width 91 height 50
click at [813, 243] on input "False" at bounding box center [821, 249] width 16 height 14
radio input "true"
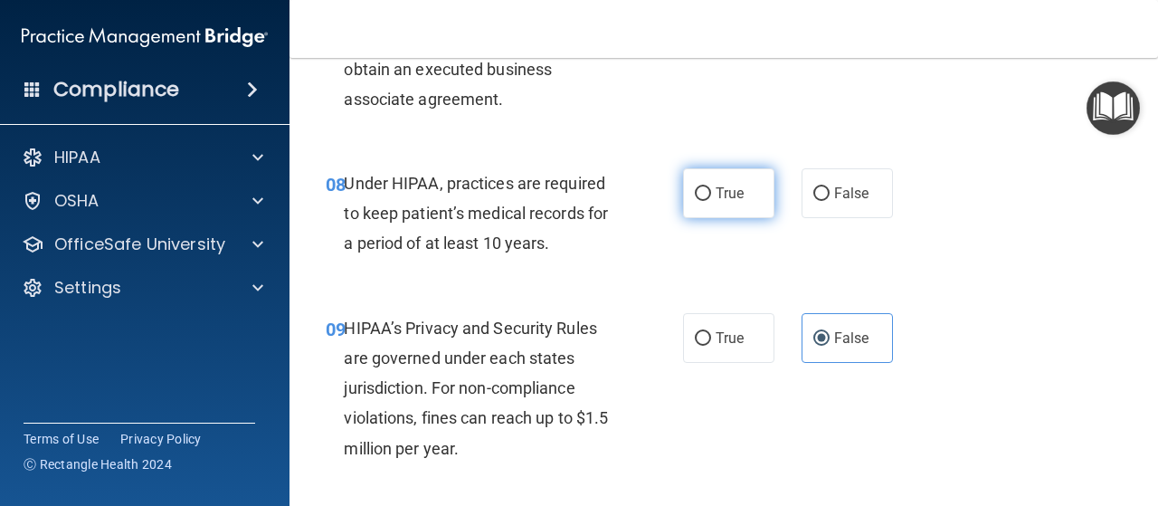
scroll to position [1136, 0]
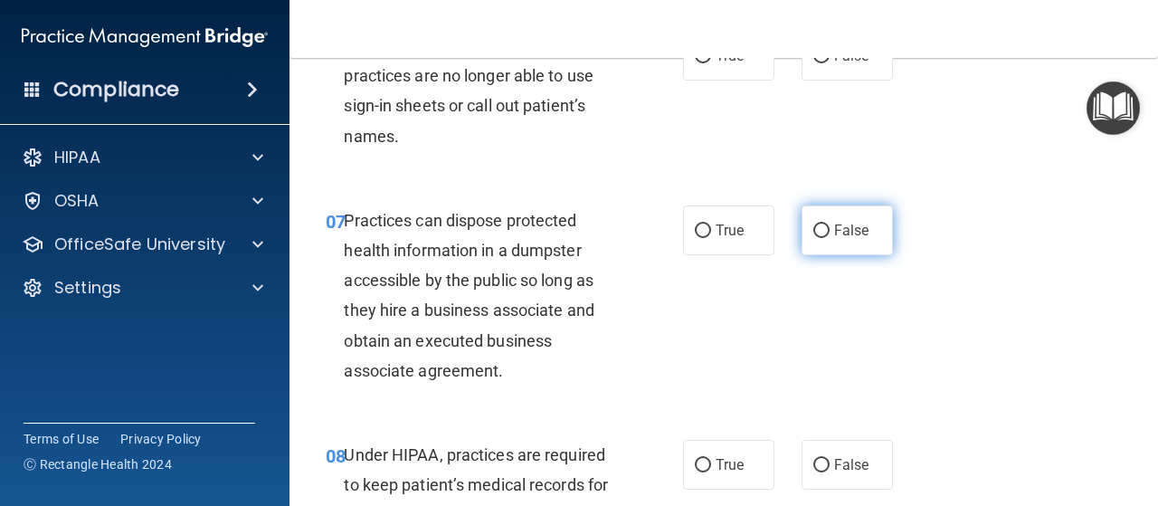
click at [834, 225] on span "False" at bounding box center [851, 230] width 35 height 17
click at [825, 225] on input "False" at bounding box center [821, 231] width 16 height 14
radio input "true"
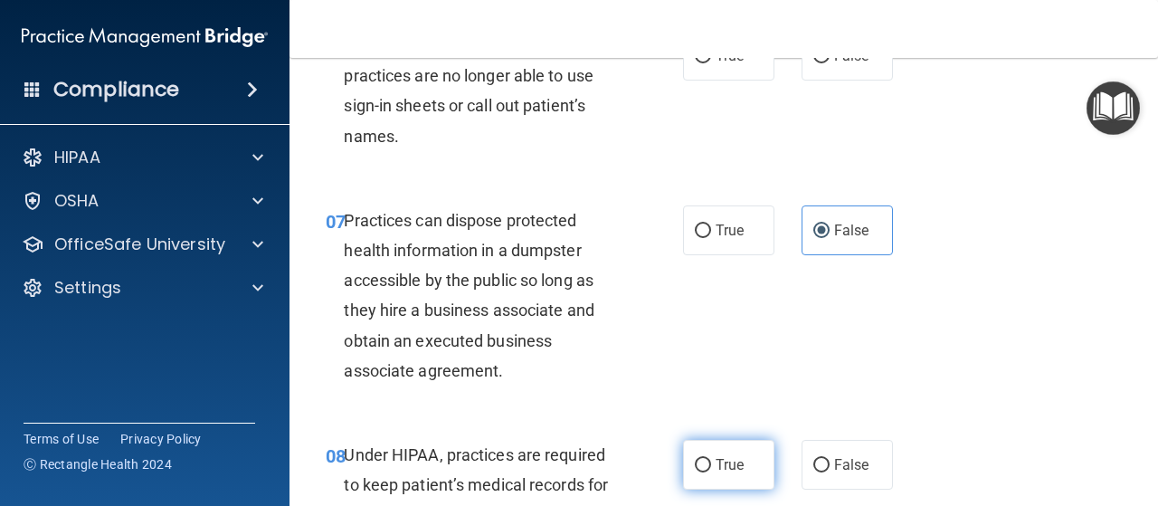
click at [695, 459] on input "True" at bounding box center [703, 466] width 16 height 14
radio input "true"
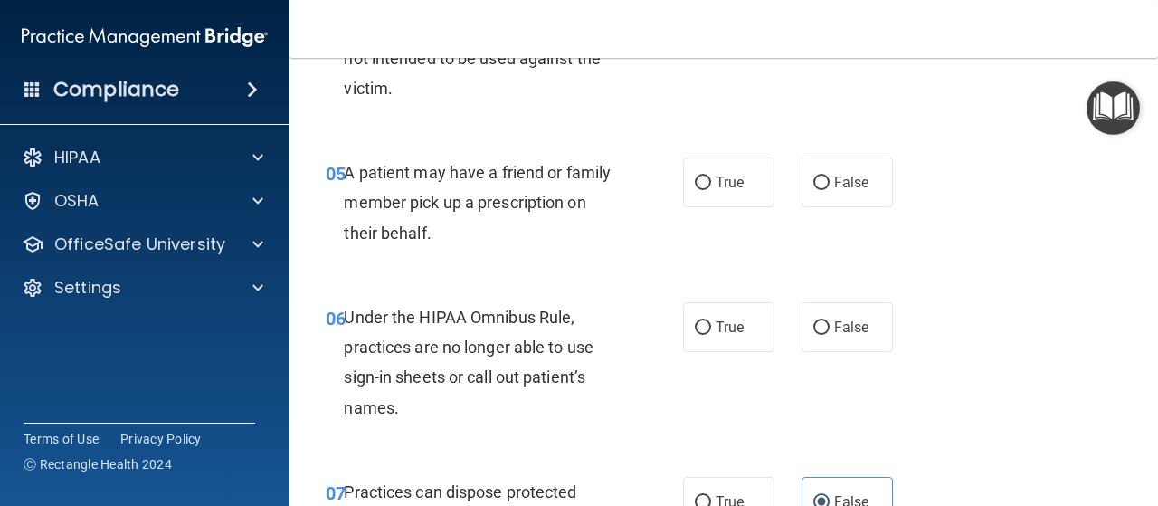
scroll to position [955, 0]
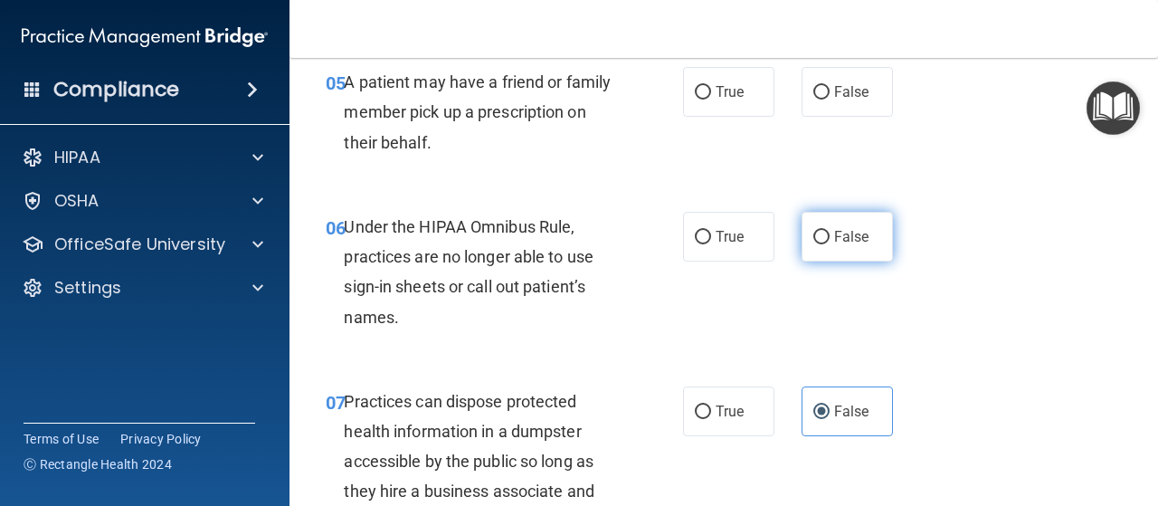
drag, startPoint x: 827, startPoint y: 238, endPoint x: 818, endPoint y: 241, distance: 9.4
click at [825, 238] on label "False" at bounding box center [847, 237] width 91 height 50
click at [825, 238] on input "False" at bounding box center [821, 238] width 16 height 14
radio input "true"
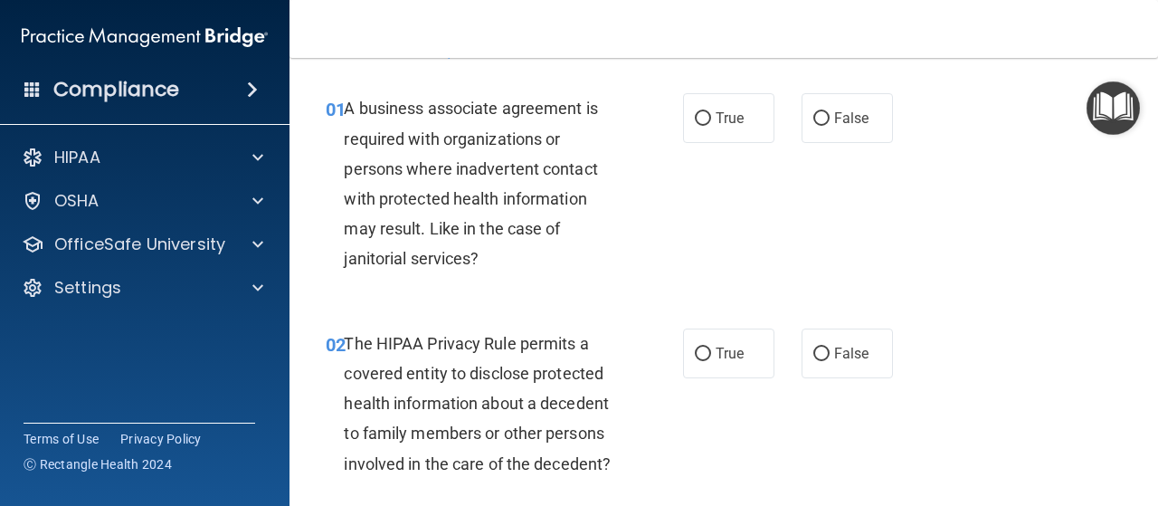
scroll to position [0, 0]
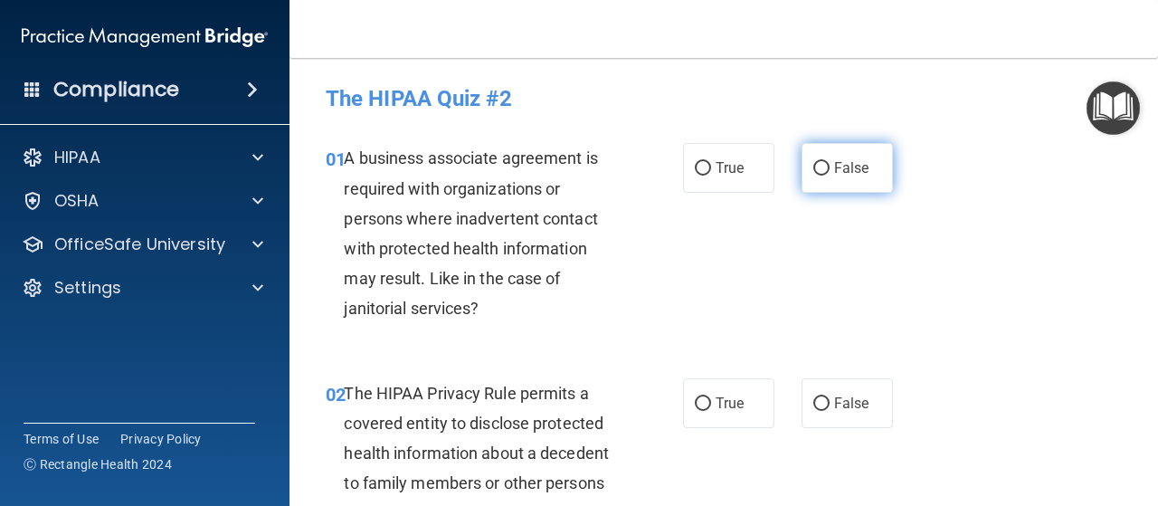
click at [813, 164] on input "False" at bounding box center [821, 169] width 16 height 14
radio input "true"
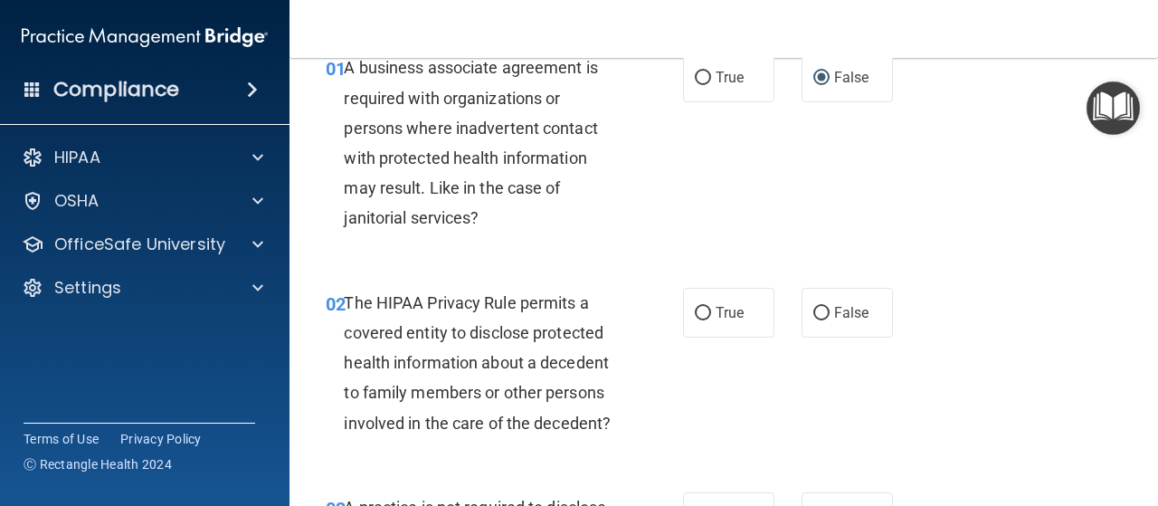
scroll to position [181, 0]
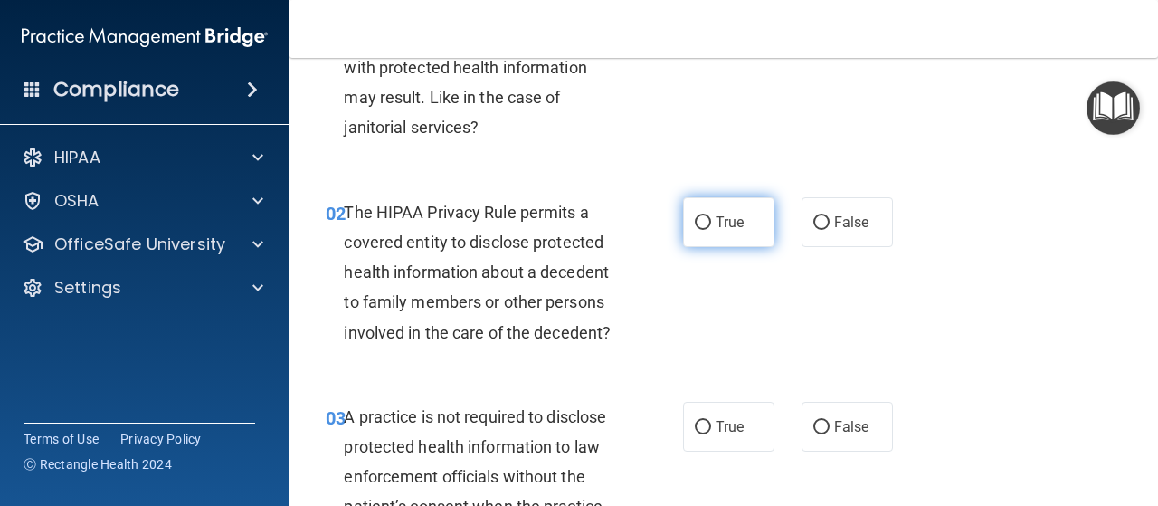
click at [695, 216] on input "True" at bounding box center [703, 223] width 16 height 14
radio input "true"
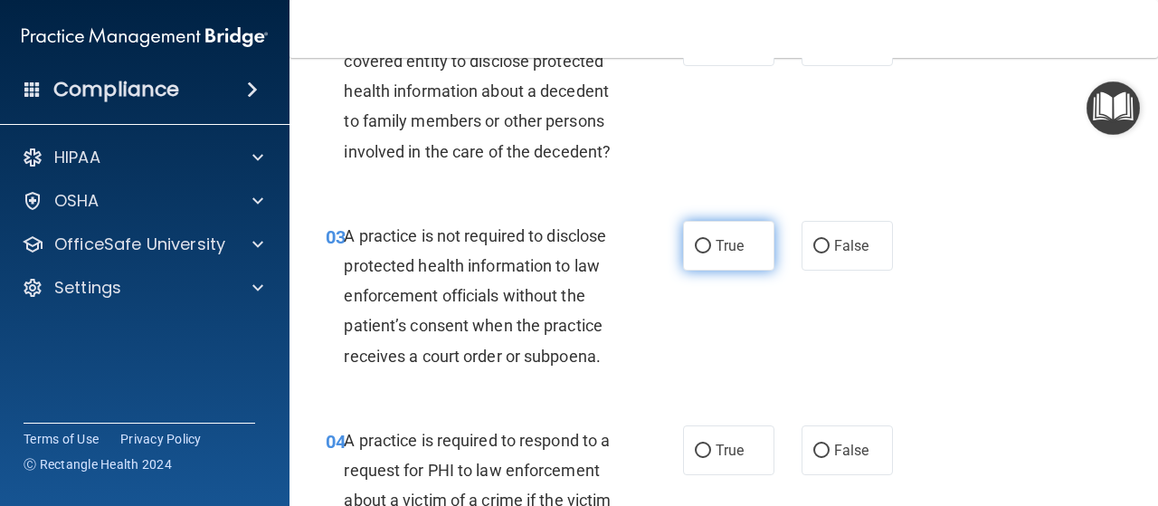
scroll to position [271, 0]
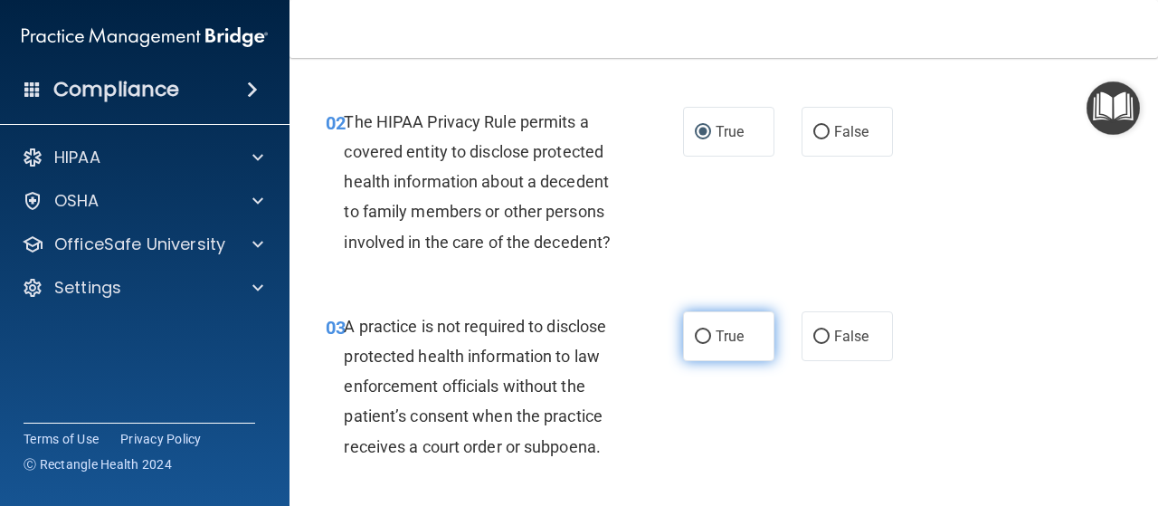
click at [699, 338] on input "True" at bounding box center [703, 337] width 16 height 14
radio input "true"
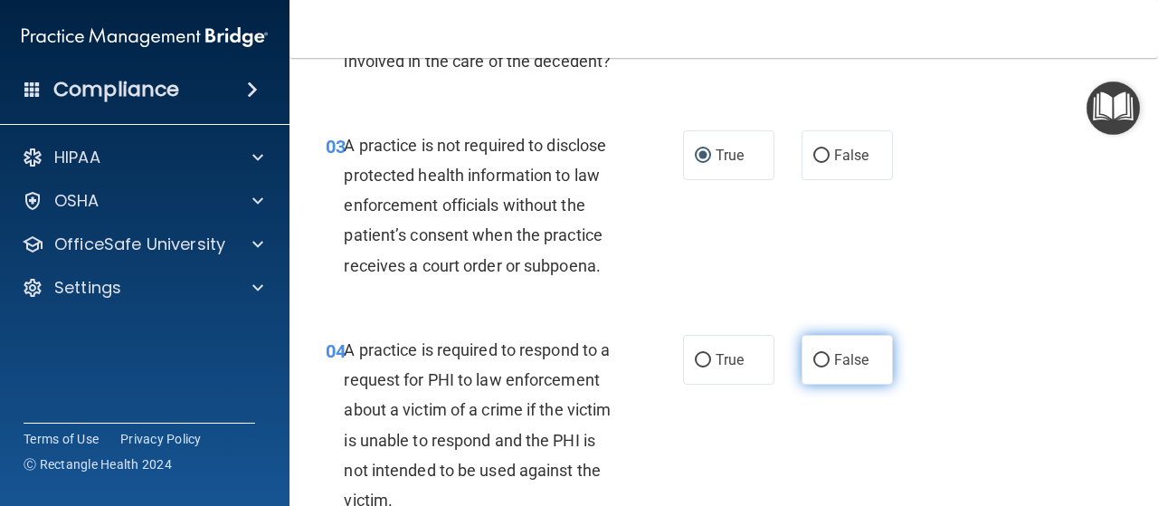
click at [813, 359] on input "False" at bounding box center [821, 361] width 16 height 14
radio input "true"
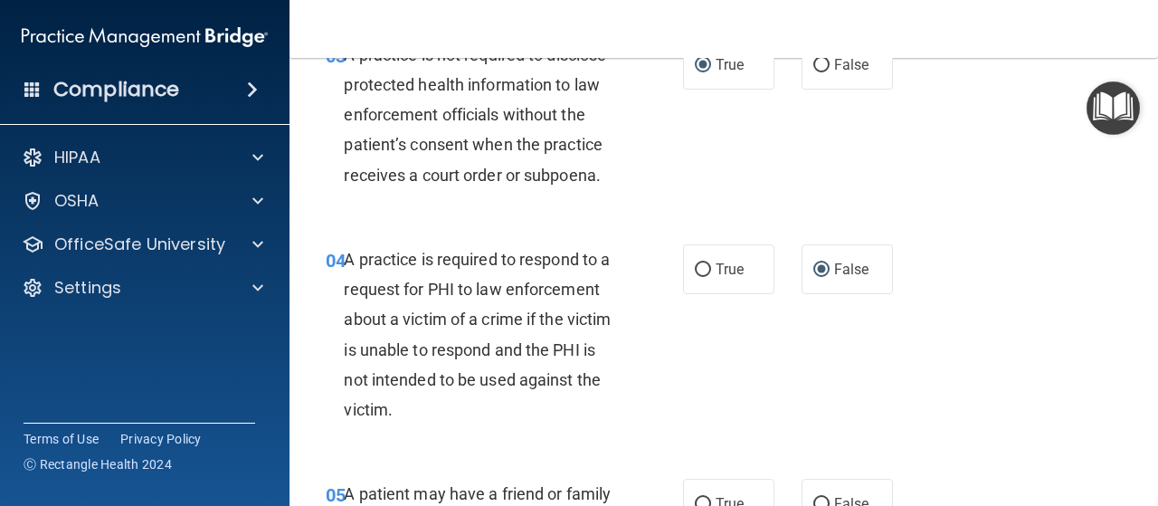
scroll to position [724, 0]
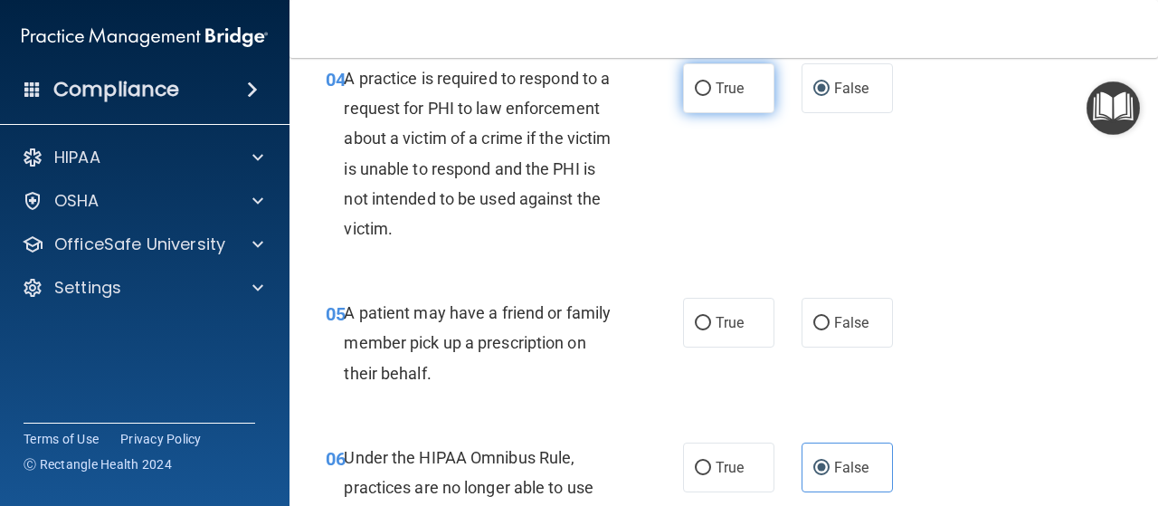
click at [695, 82] on input "True" at bounding box center [703, 89] width 16 height 14
radio input "true"
radio input "false"
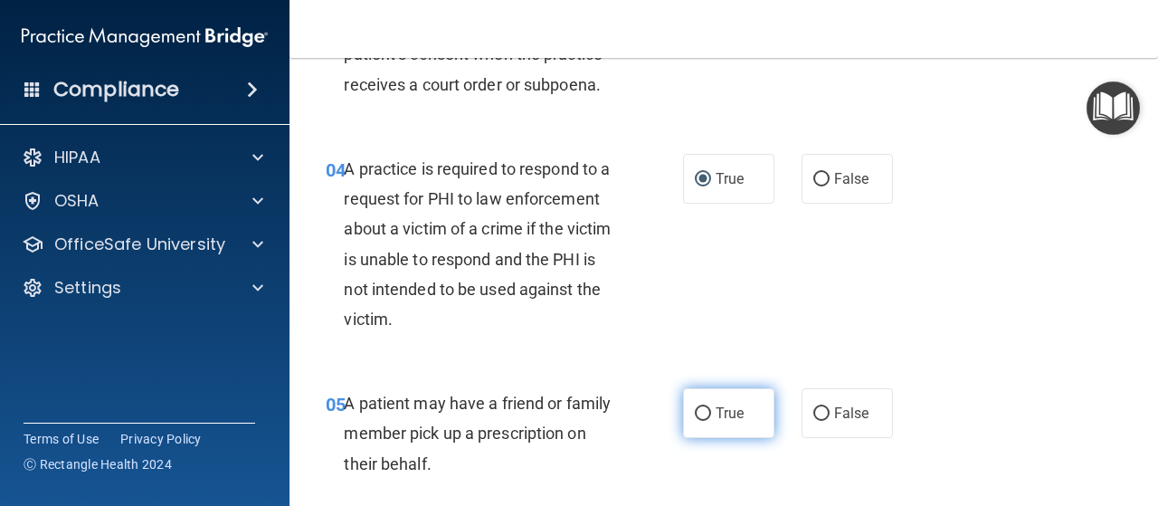
click at [696, 414] on input "True" at bounding box center [703, 414] width 16 height 14
radio input "true"
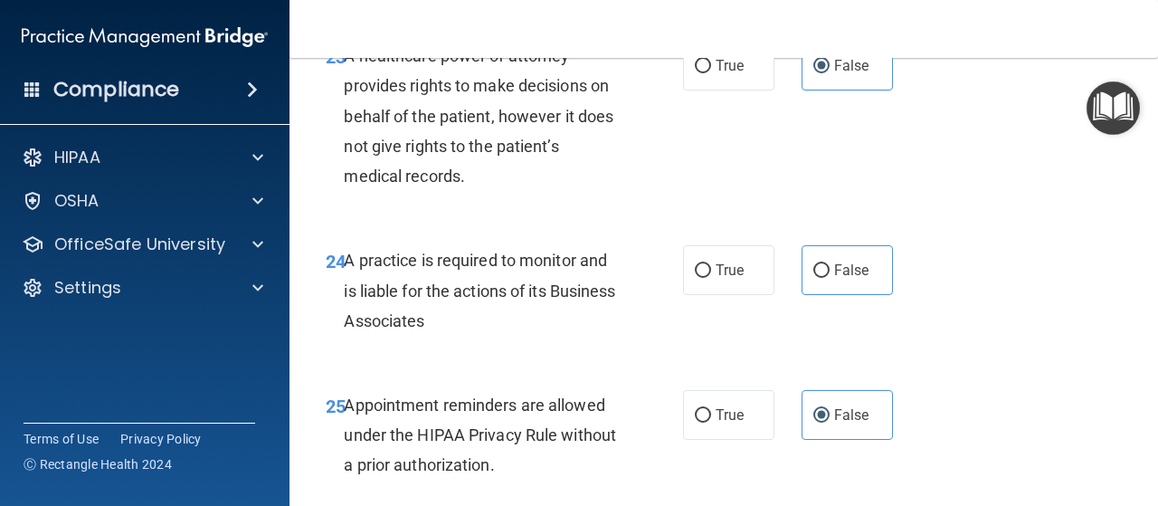
scroll to position [4212, 0]
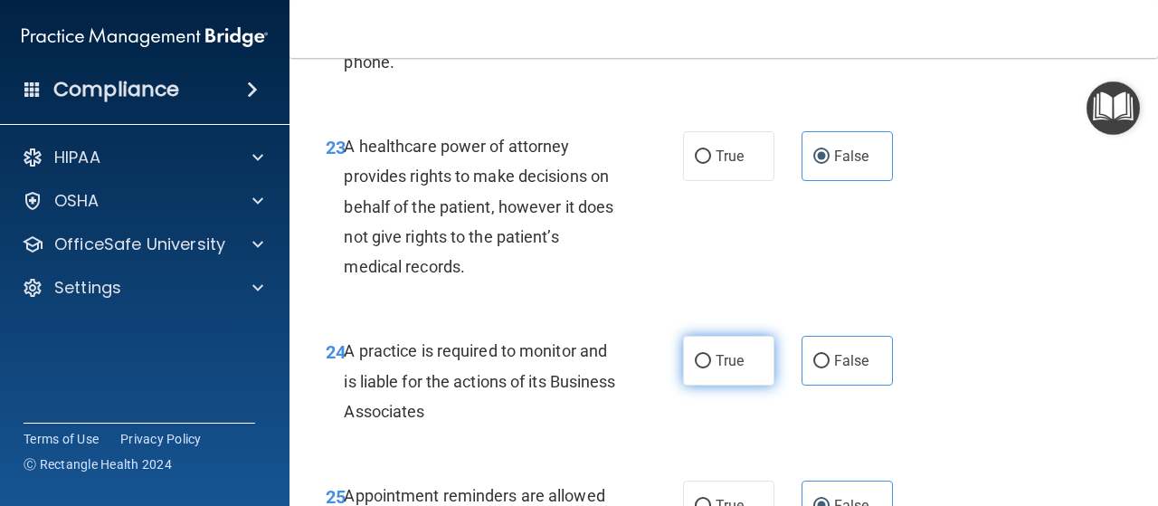
click at [695, 368] on input "True" at bounding box center [703, 362] width 16 height 14
radio input "true"
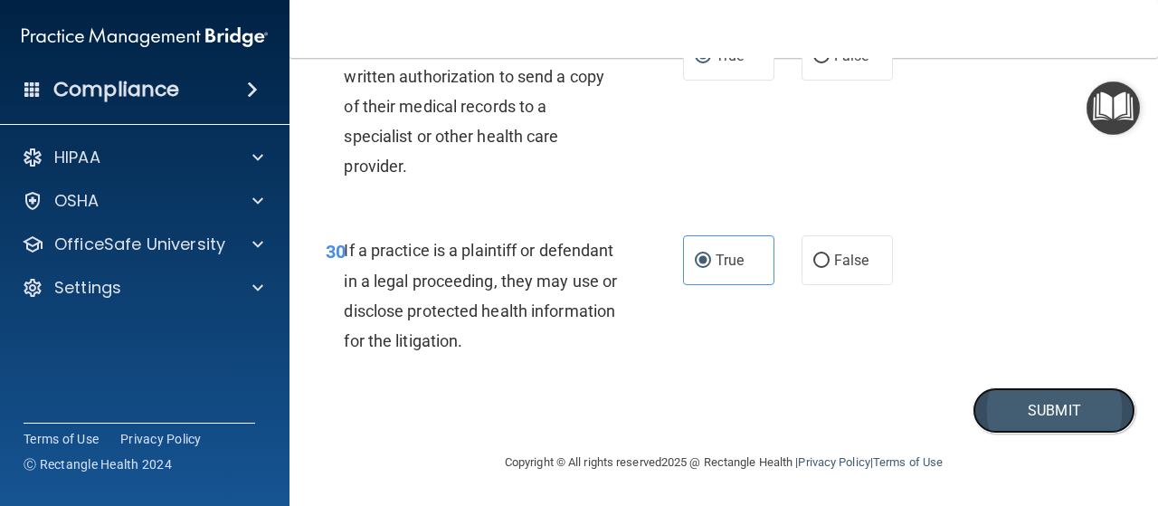
click at [1058, 412] on button "Submit" at bounding box center [1054, 410] width 163 height 46
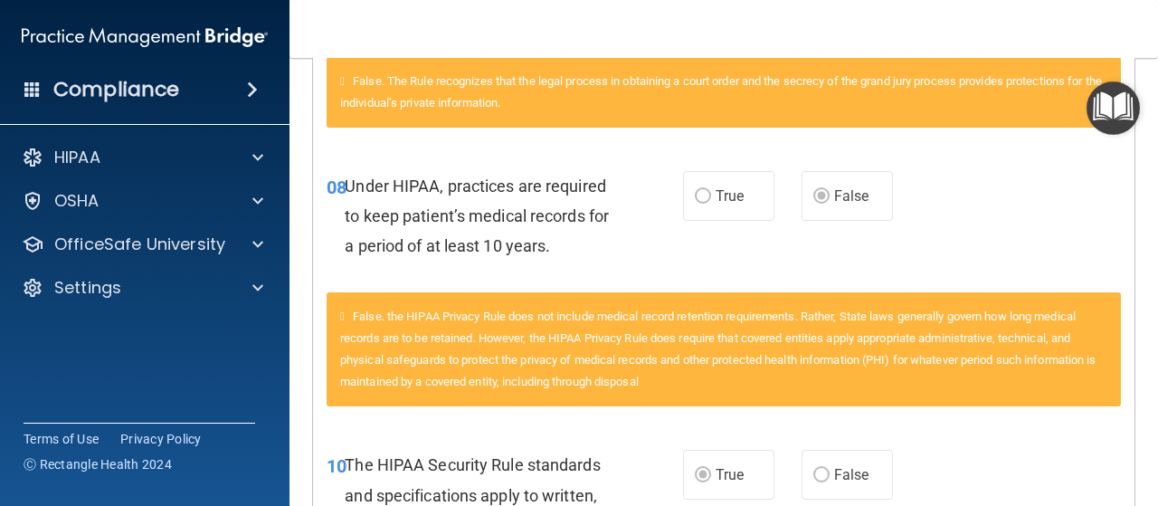
scroll to position [724, 0]
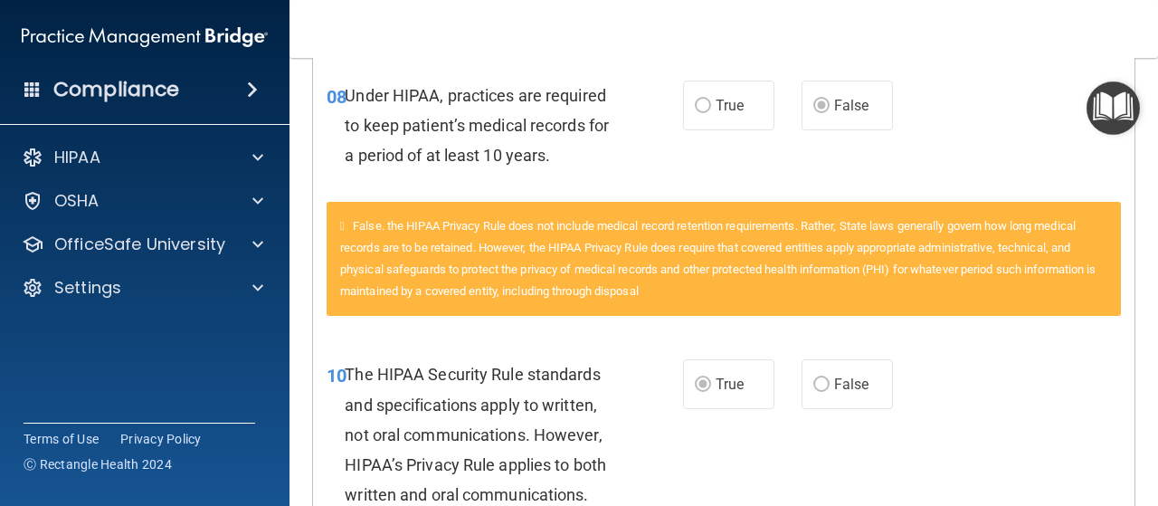
click at [807, 376] on label "False" at bounding box center [847, 384] width 91 height 50
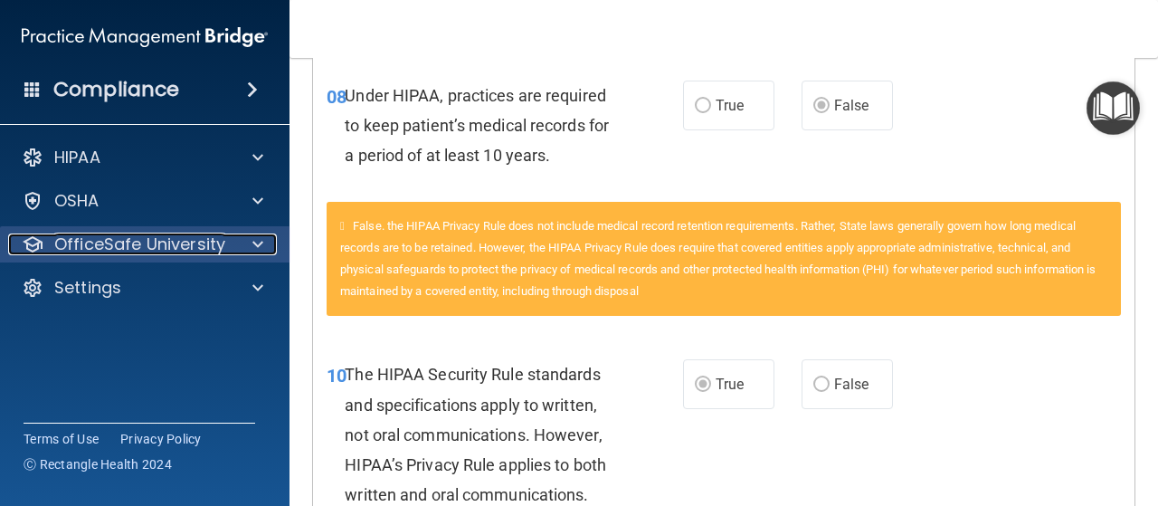
click at [205, 243] on p "OfficeSafe University" at bounding box center [139, 244] width 171 height 22
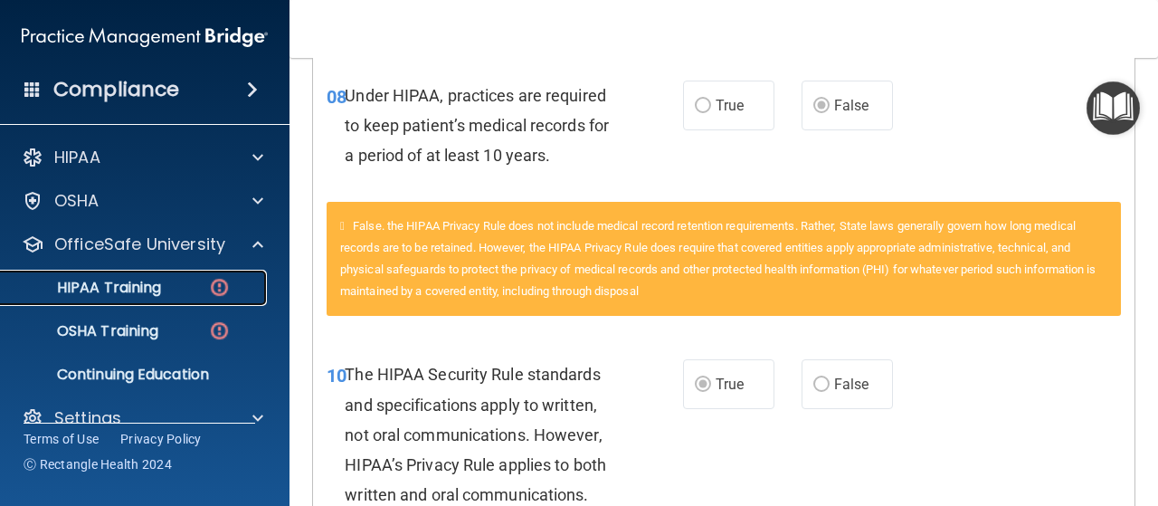
click at [205, 292] on div "HIPAA Training" at bounding box center [135, 288] width 247 height 18
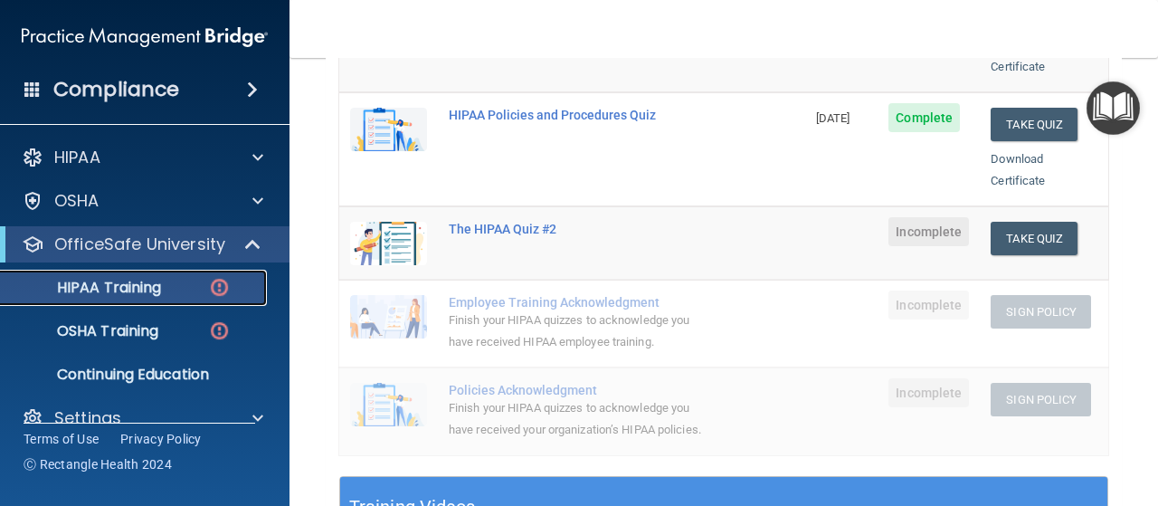
scroll to position [271, 0]
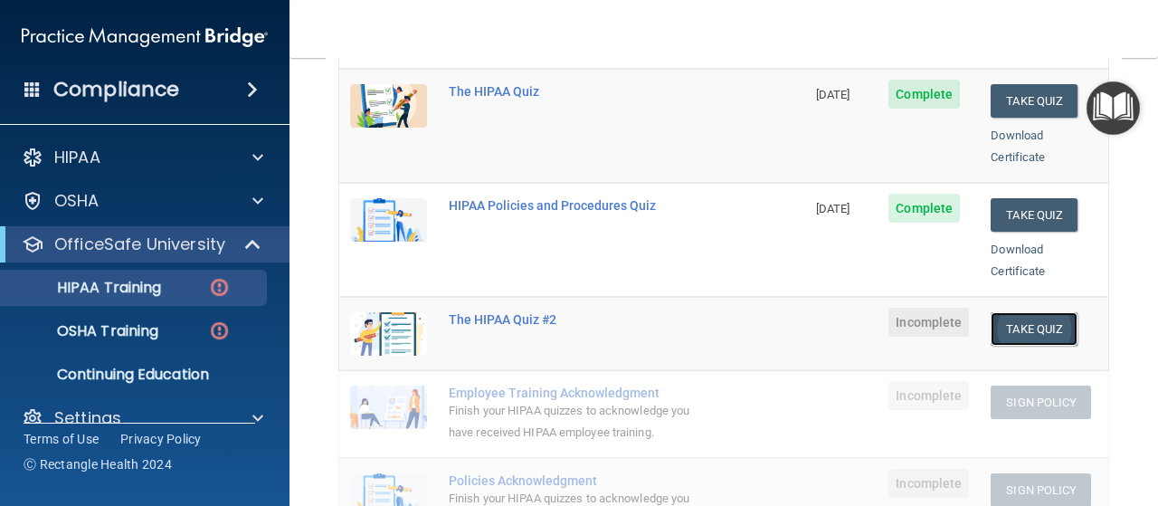
click at [1000, 312] on button "Take Quiz" at bounding box center [1034, 328] width 87 height 33
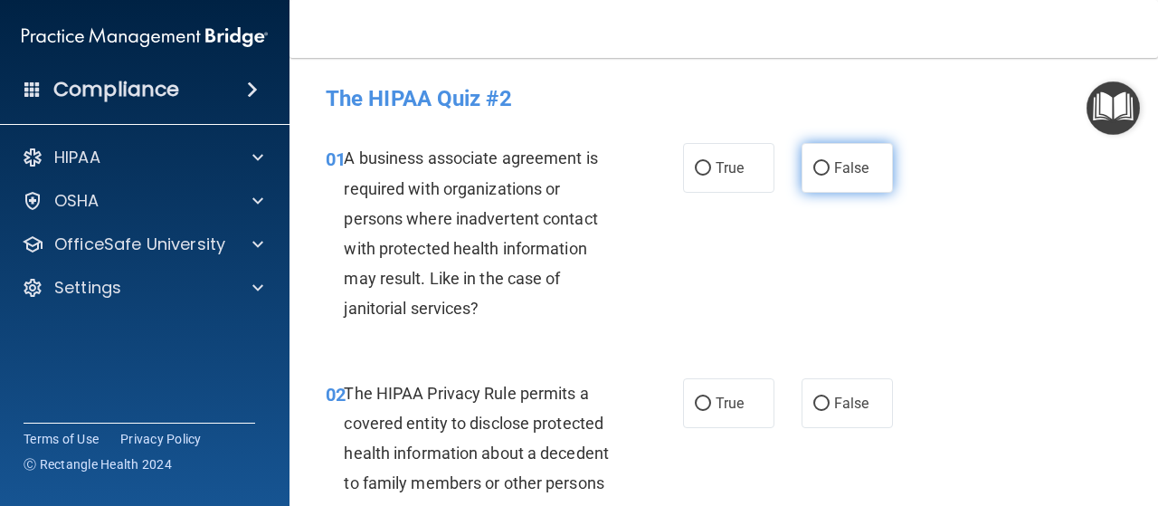
click at [819, 172] on input "False" at bounding box center [821, 169] width 16 height 14
radio input "true"
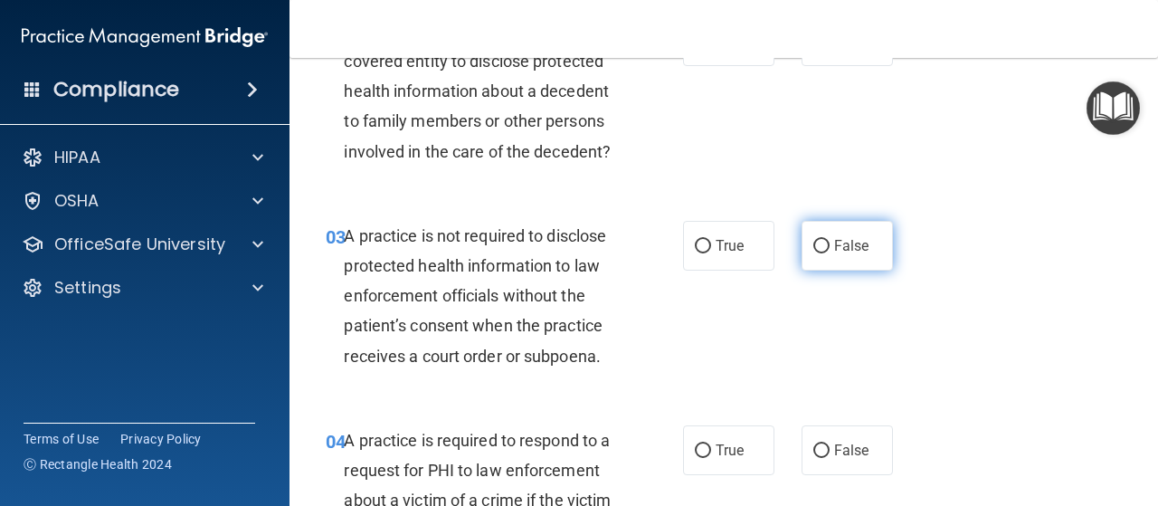
scroll to position [452, 0]
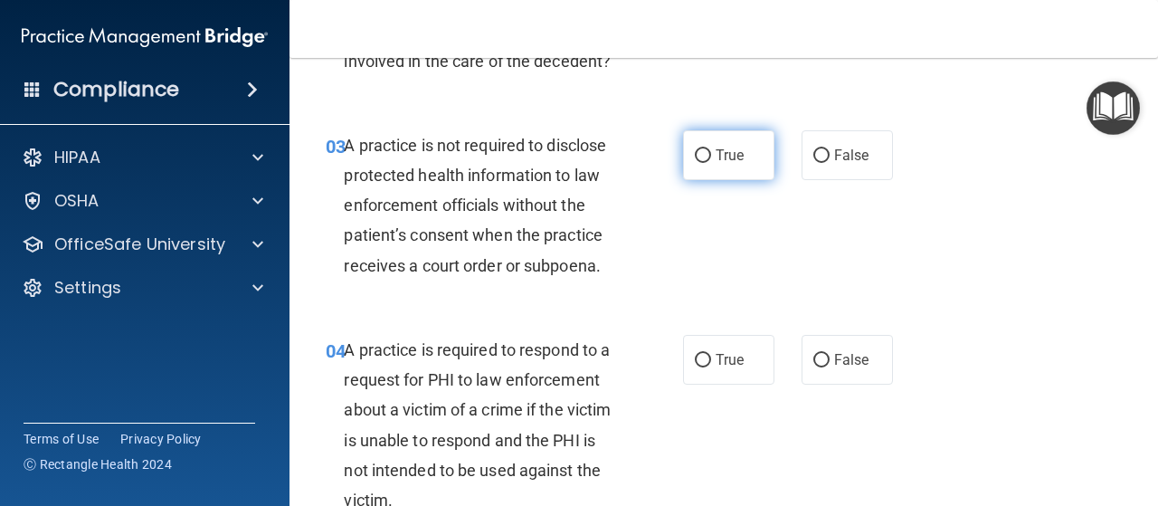
click at [697, 149] on input "True" at bounding box center [703, 156] width 16 height 14
radio input "true"
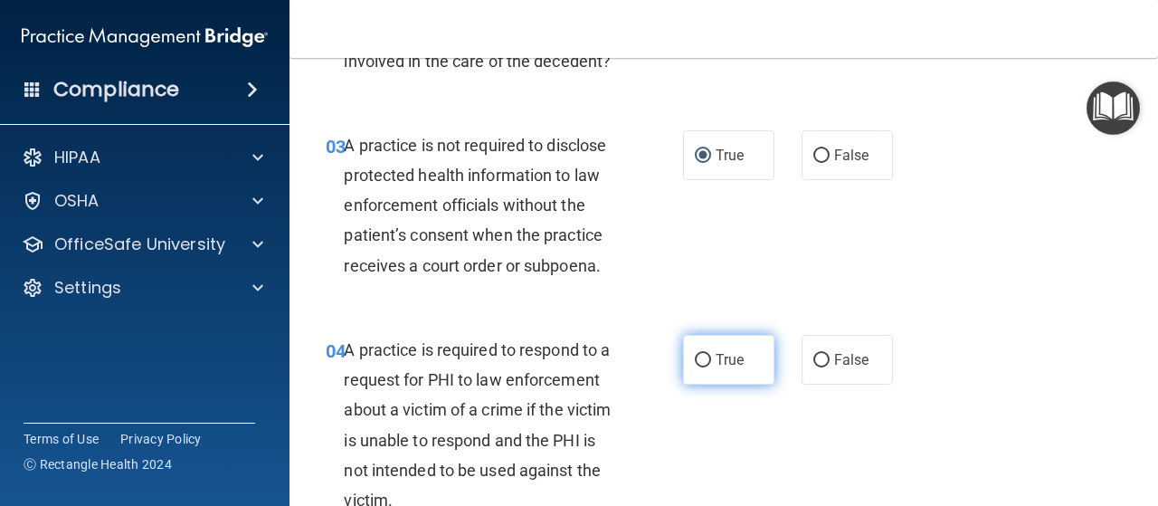
click at [691, 349] on label "True" at bounding box center [728, 360] width 91 height 50
click at [695, 354] on input "True" at bounding box center [703, 361] width 16 height 14
radio input "true"
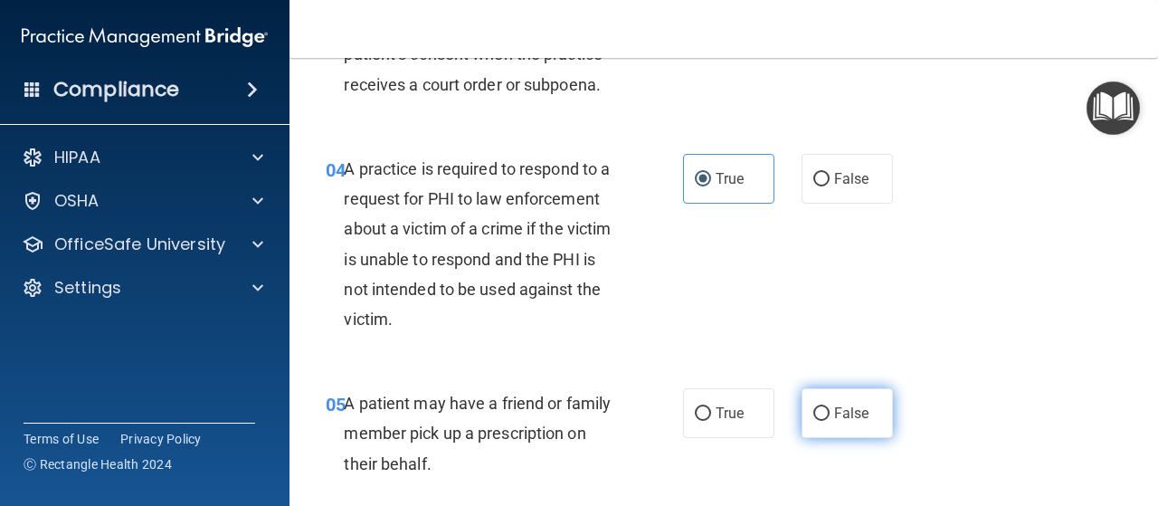
click at [804, 404] on label "False" at bounding box center [847, 413] width 91 height 50
click at [813, 407] on input "False" at bounding box center [821, 414] width 16 height 14
radio input "true"
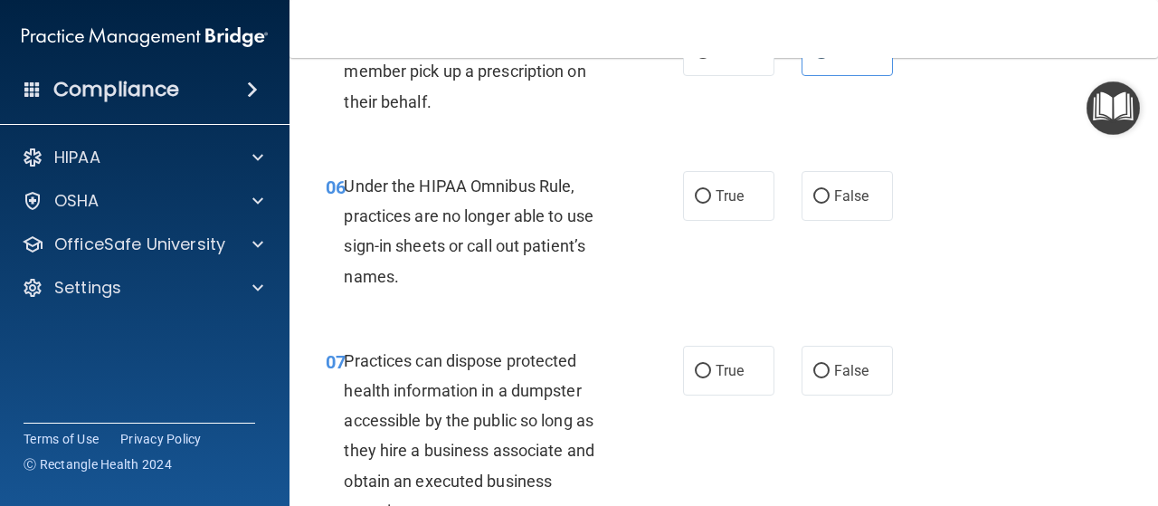
scroll to position [905, 0]
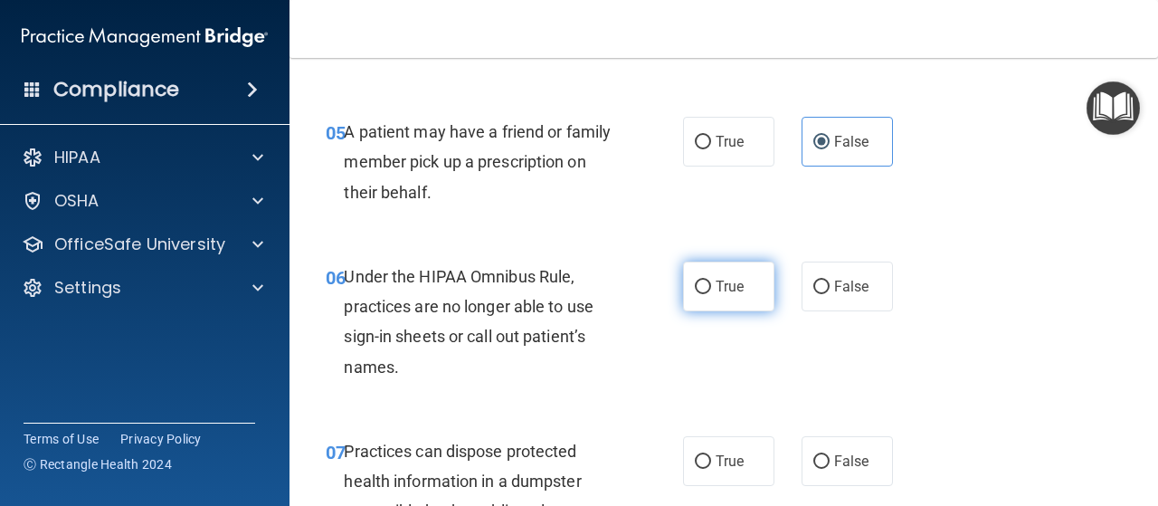
click at [703, 283] on label "True" at bounding box center [728, 287] width 91 height 50
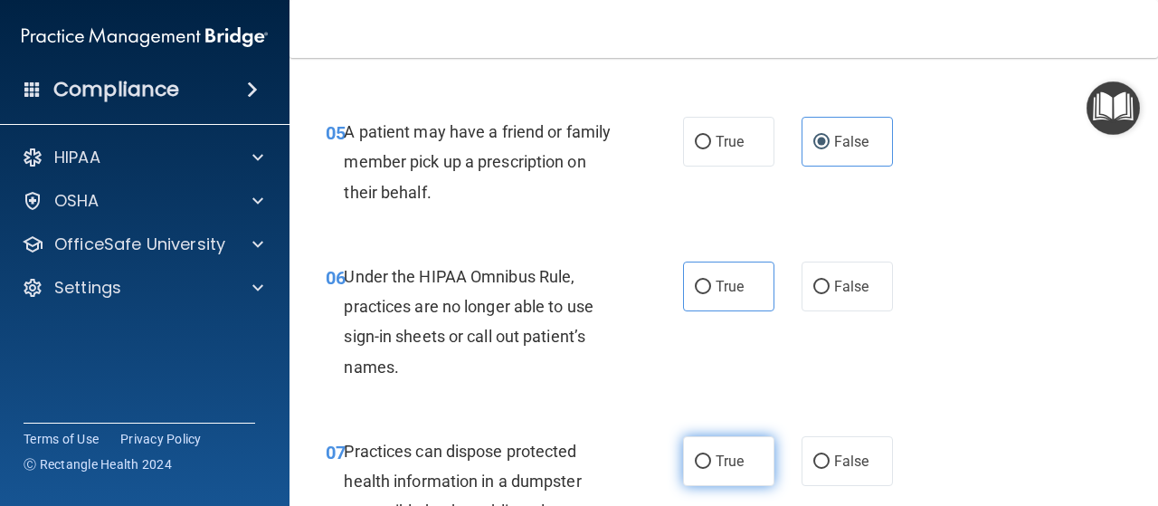
click at [695, 461] on input "True" at bounding box center [703, 462] width 16 height 14
radio input "true"
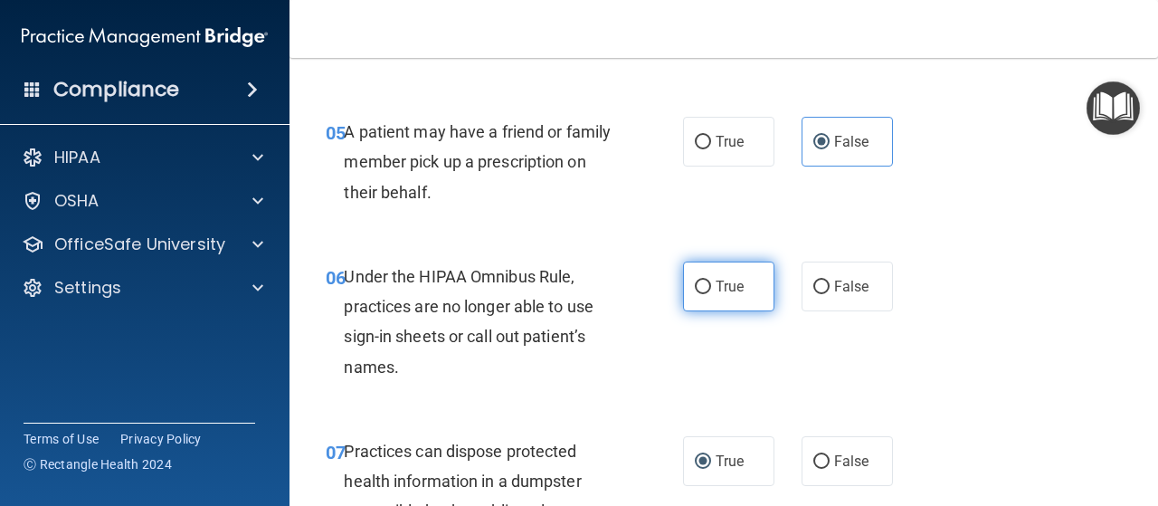
click at [695, 281] on input "True" at bounding box center [703, 288] width 16 height 14
radio input "true"
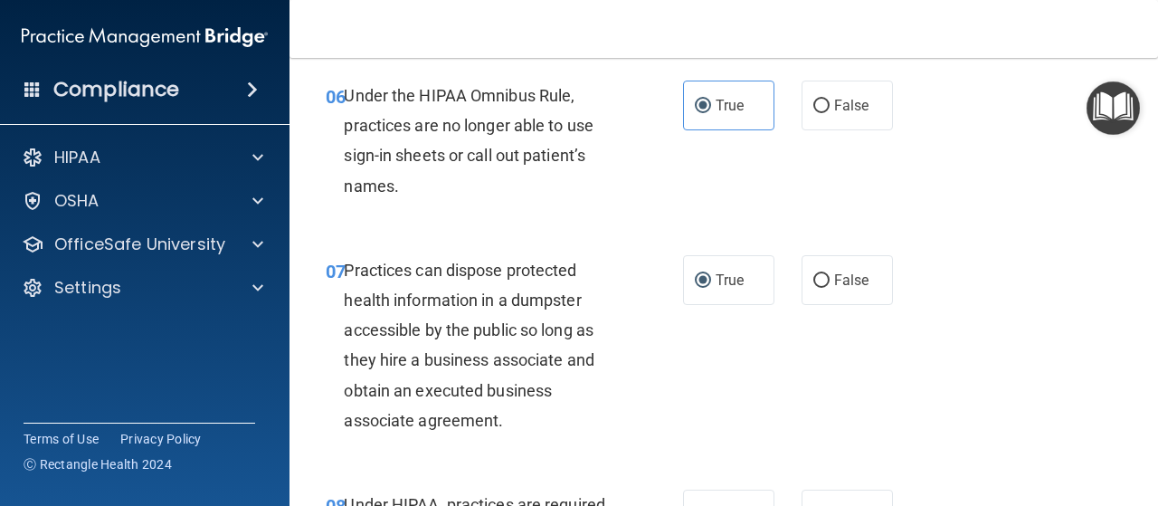
scroll to position [1357, 0]
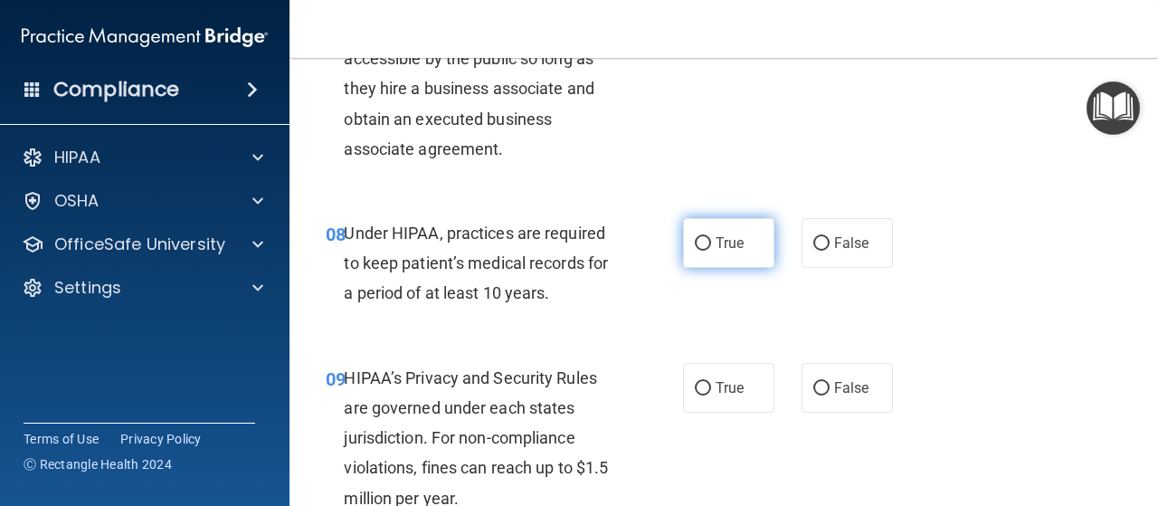
click at [701, 239] on input "True" at bounding box center [703, 244] width 16 height 14
radio input "true"
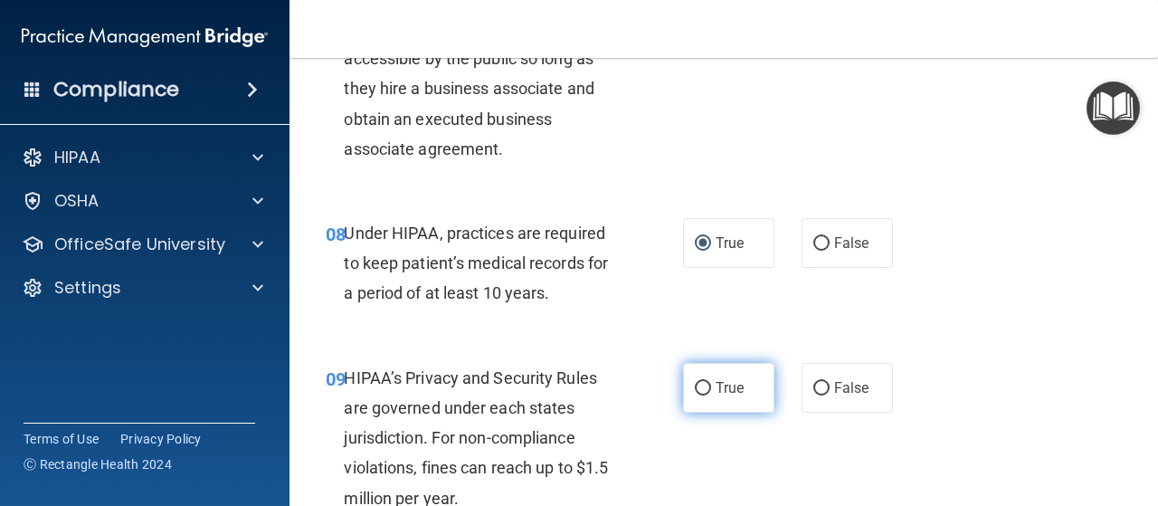
click at [699, 382] on input "True" at bounding box center [703, 389] width 16 height 14
radio input "true"
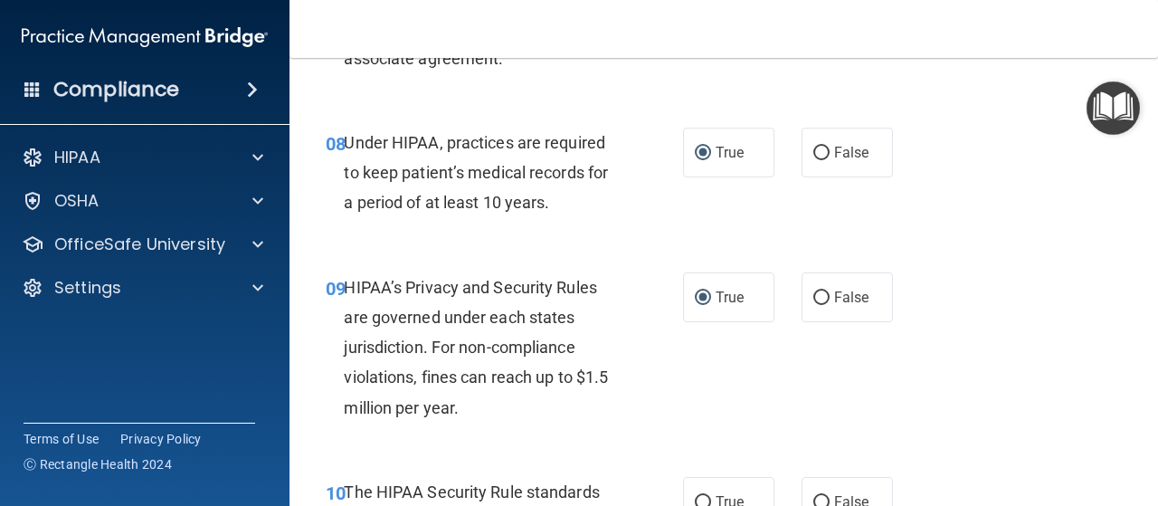
scroll to position [1538, 0]
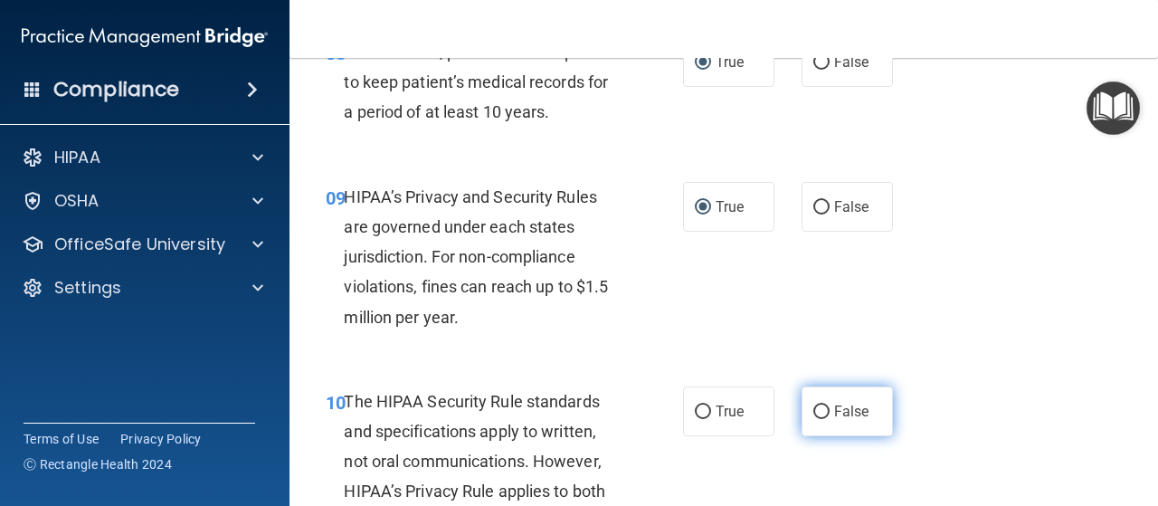
click at [813, 406] on input "False" at bounding box center [821, 412] width 16 height 14
radio input "true"
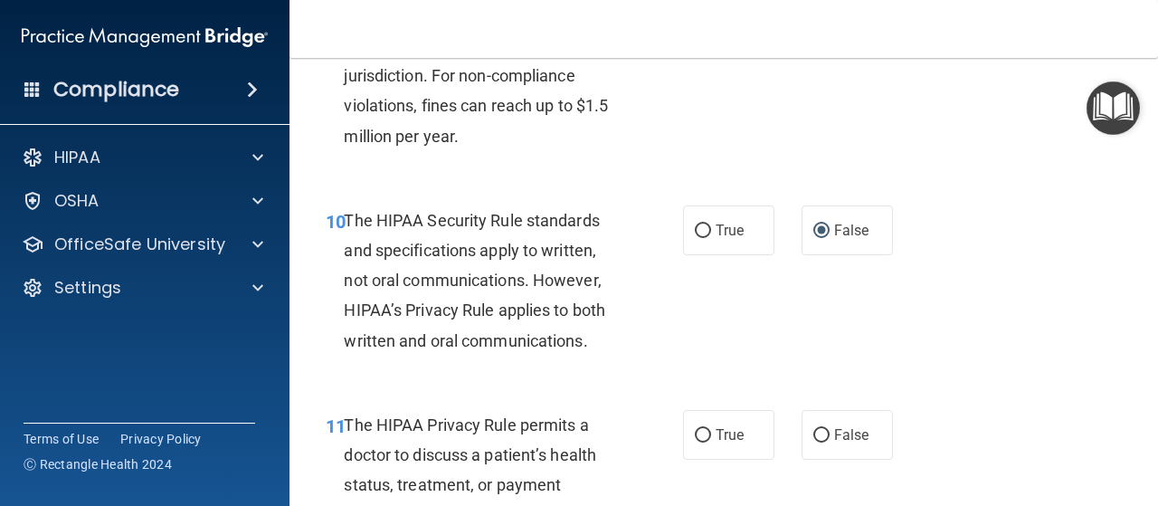
scroll to position [1810, 0]
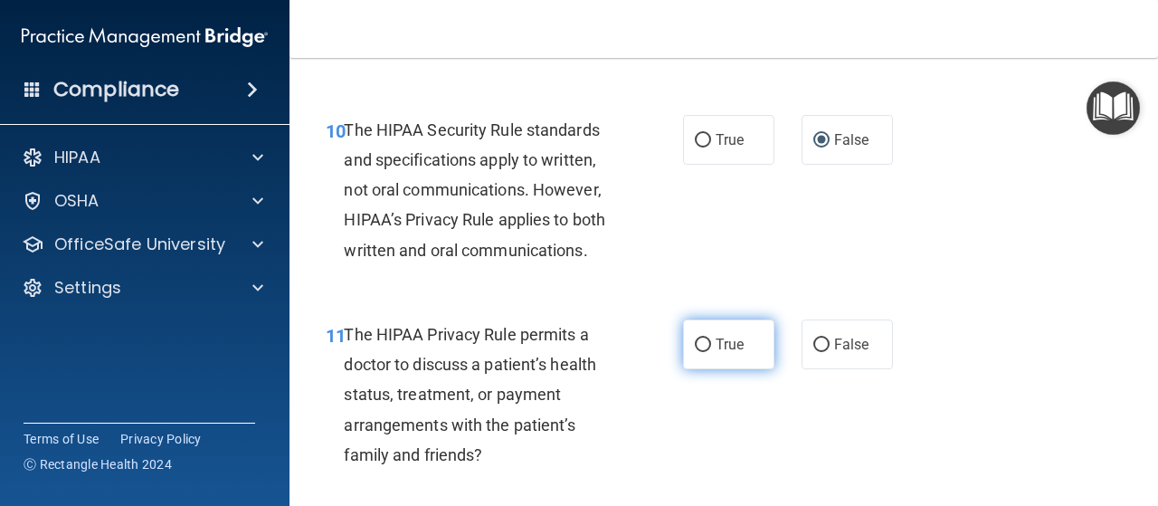
click at [699, 353] on label "True" at bounding box center [728, 344] width 91 height 50
click at [699, 352] on input "True" at bounding box center [703, 345] width 16 height 14
radio input "true"
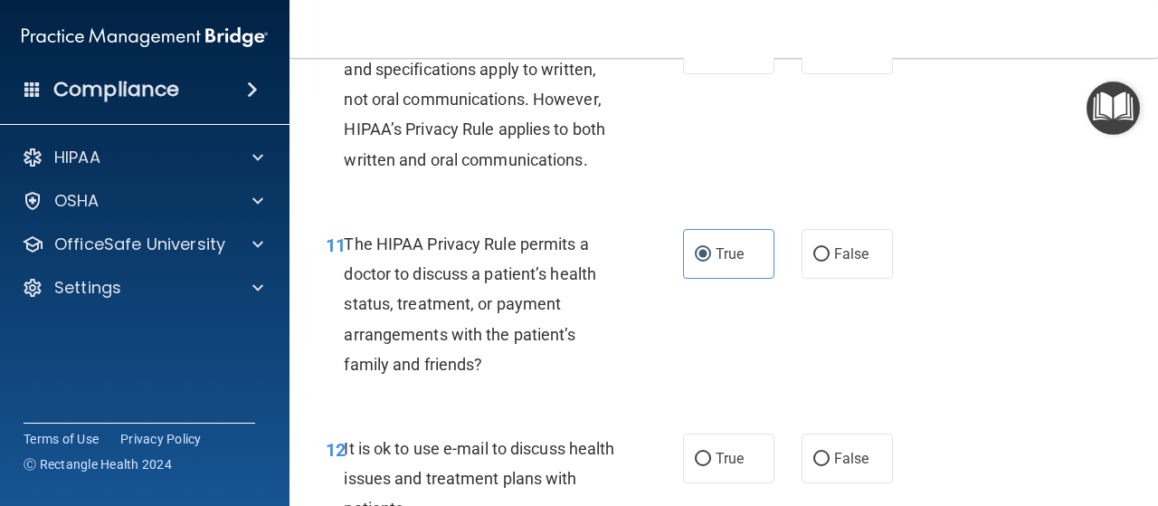
scroll to position [1991, 0]
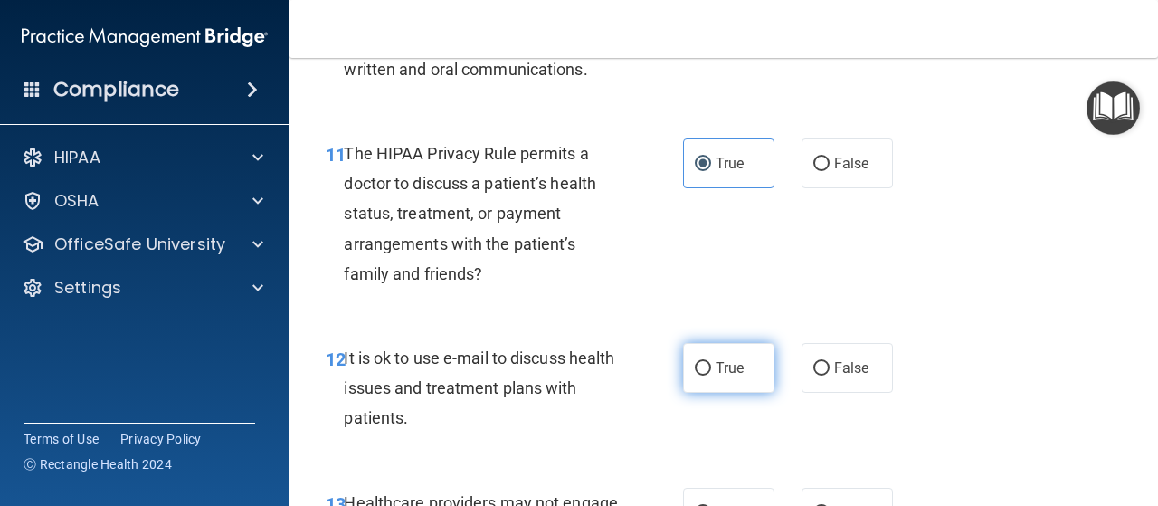
click at [700, 372] on input "True" at bounding box center [703, 369] width 16 height 14
radio input "true"
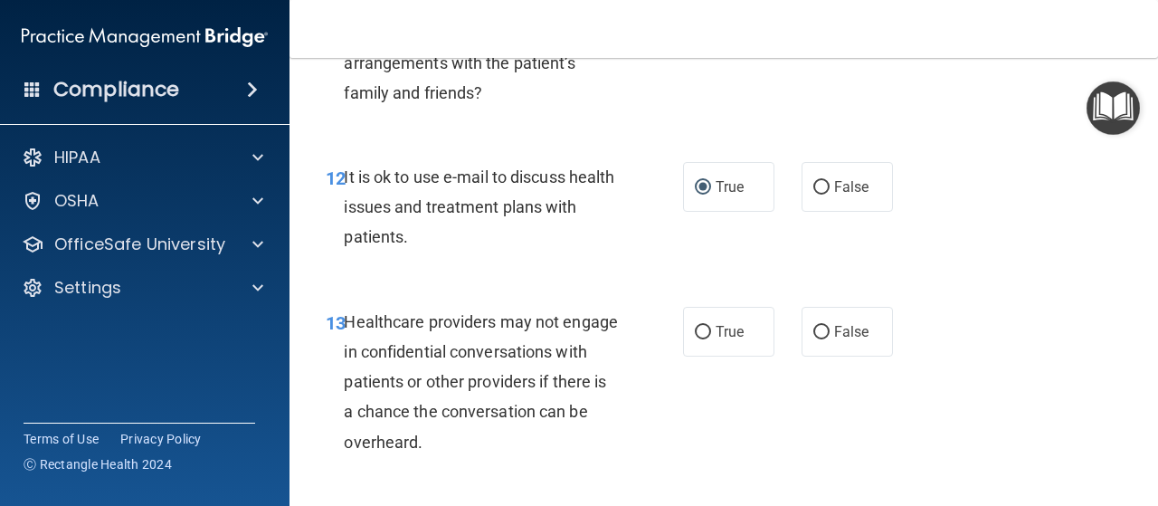
scroll to position [2081, 0]
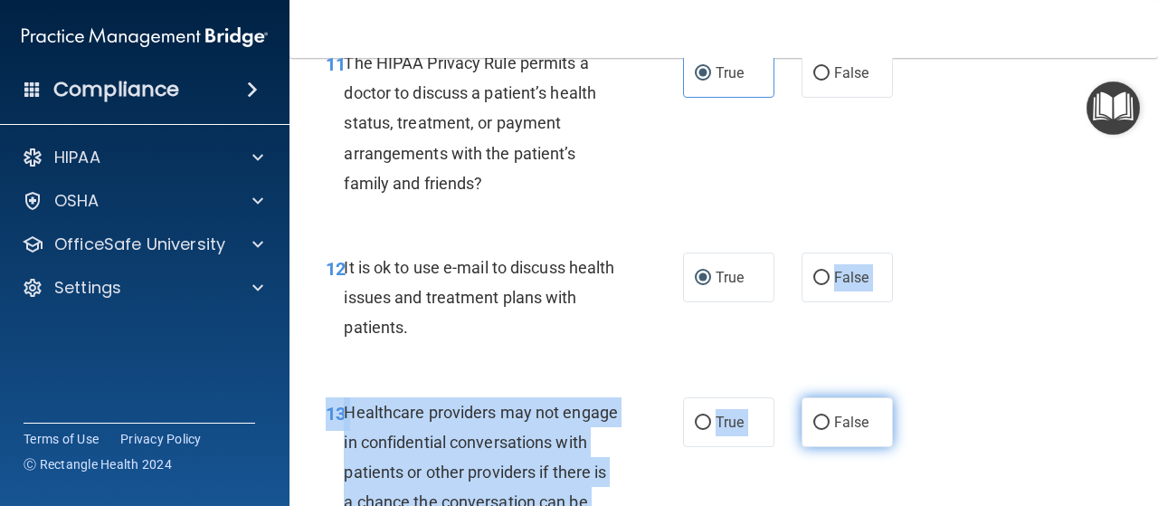
drag, startPoint x: 816, startPoint y: 266, endPoint x: 815, endPoint y: 414, distance: 147.5
click at [815, 416] on input "False" at bounding box center [821, 423] width 16 height 14
radio input "true"
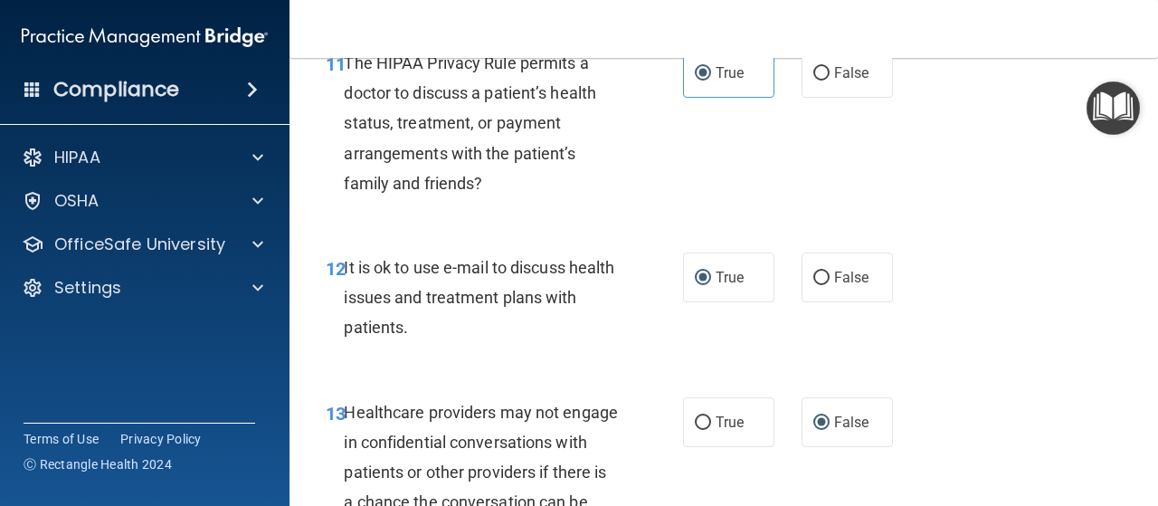
click at [791, 443] on div "True False" at bounding box center [793, 422] width 220 height 50
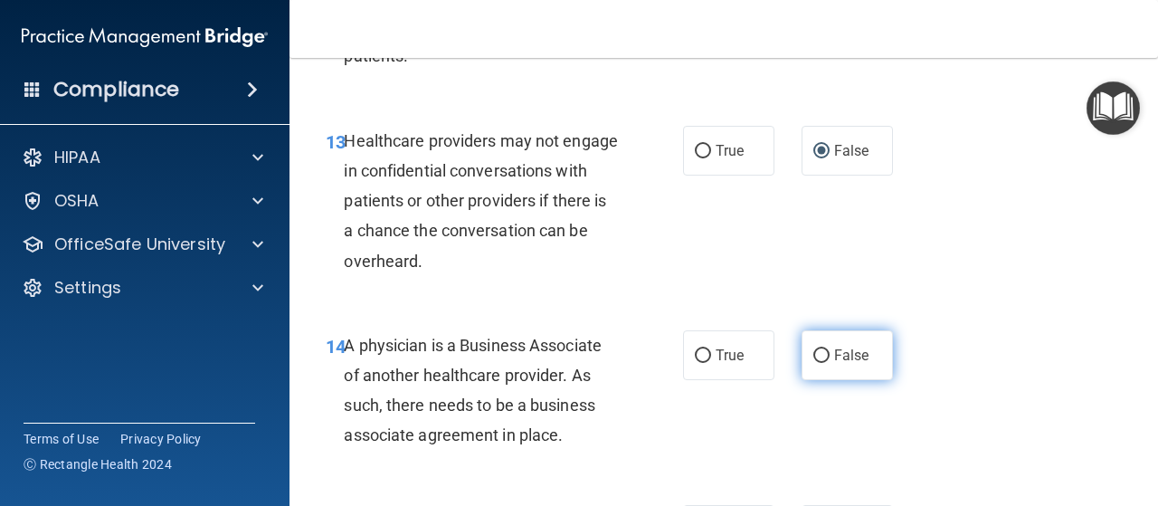
click at [813, 349] on input "False" at bounding box center [821, 356] width 16 height 14
radio input "true"
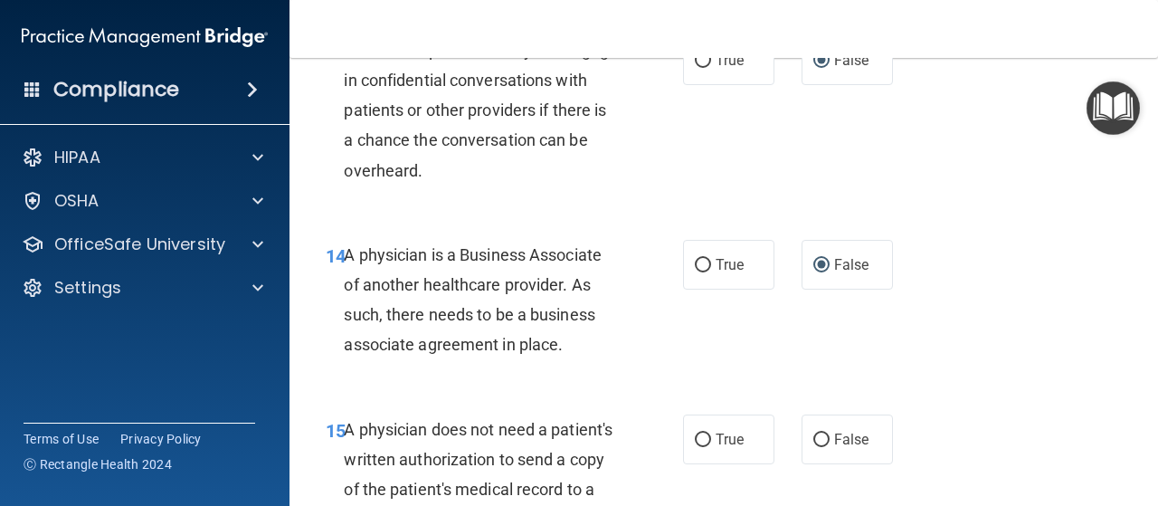
scroll to position [2534, 0]
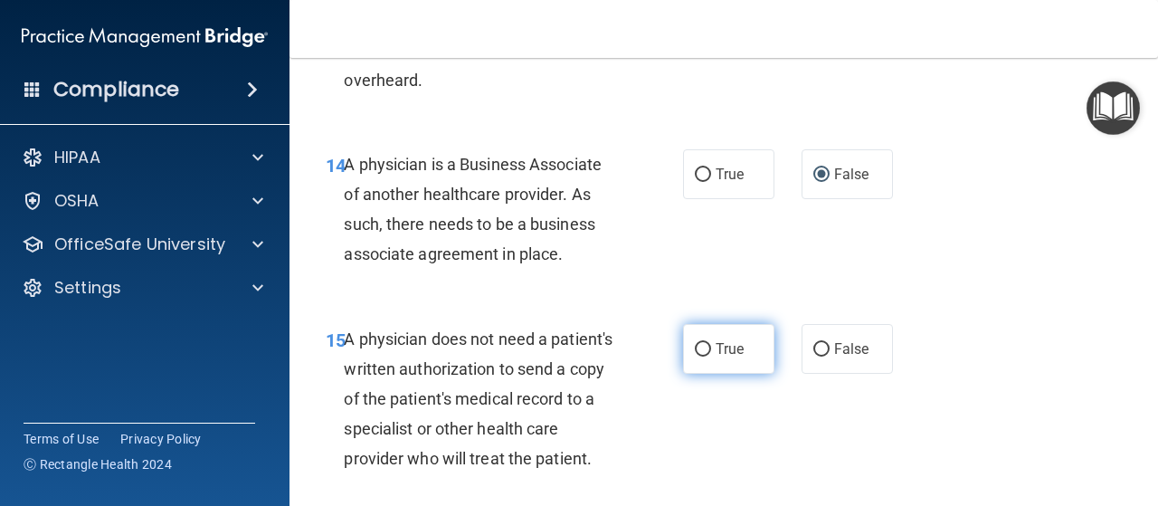
click at [700, 346] on input "True" at bounding box center [703, 350] width 16 height 14
radio input "true"
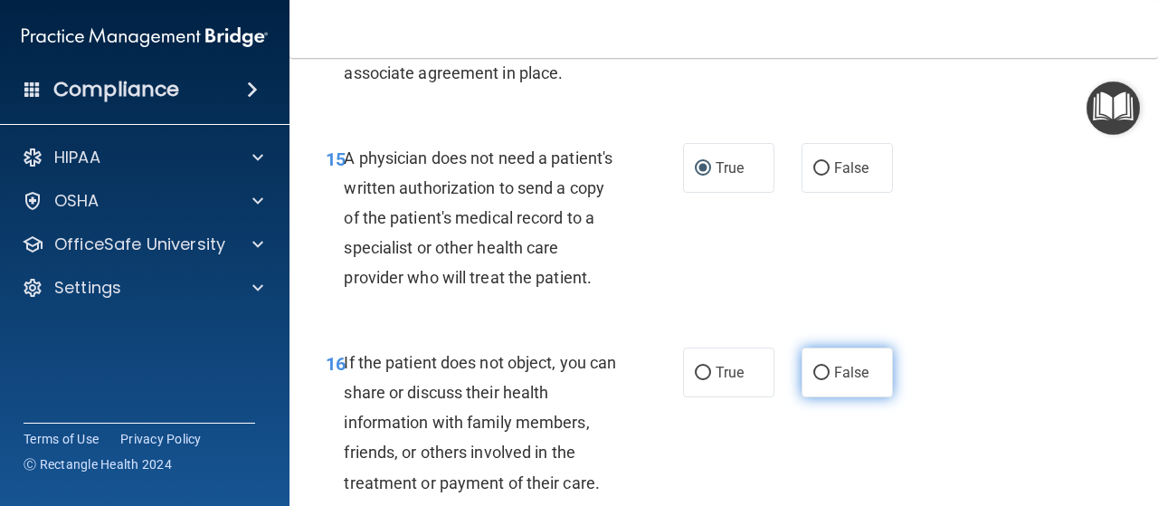
click at [813, 380] on input "False" at bounding box center [821, 373] width 16 height 14
radio input "true"
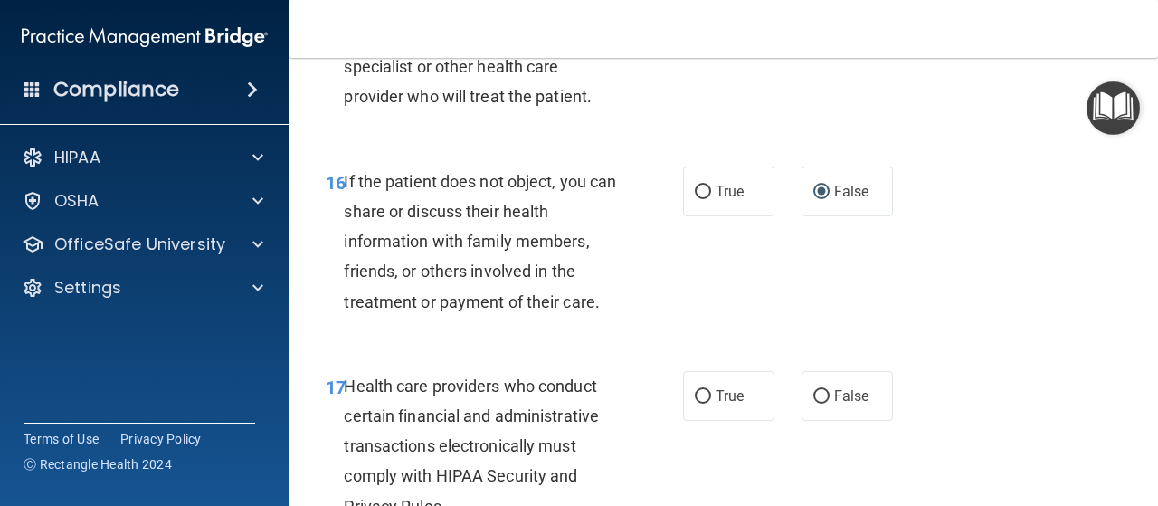
scroll to position [2986, 0]
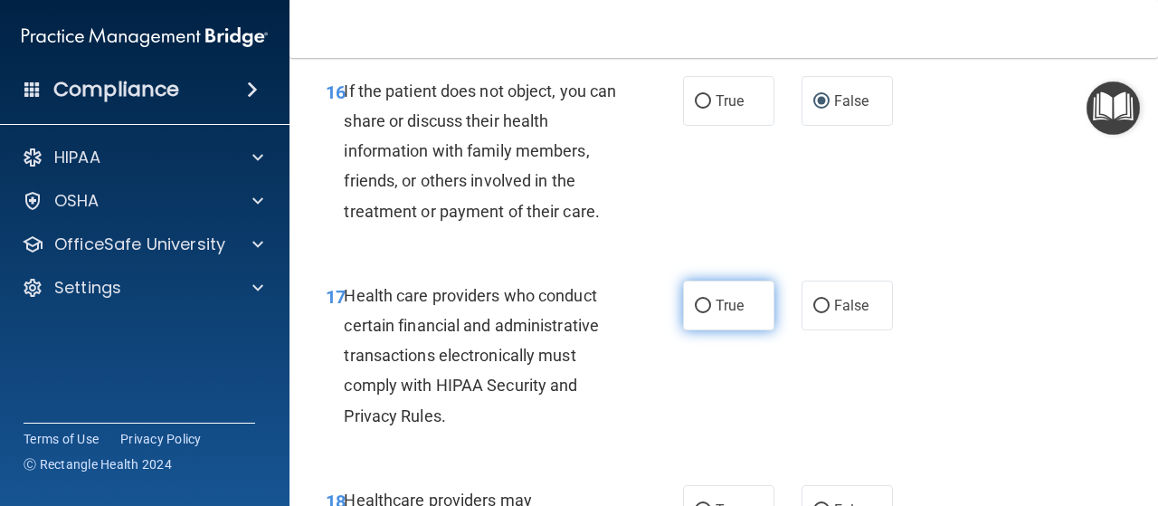
click at [696, 313] on input "True" at bounding box center [703, 307] width 16 height 14
radio input "true"
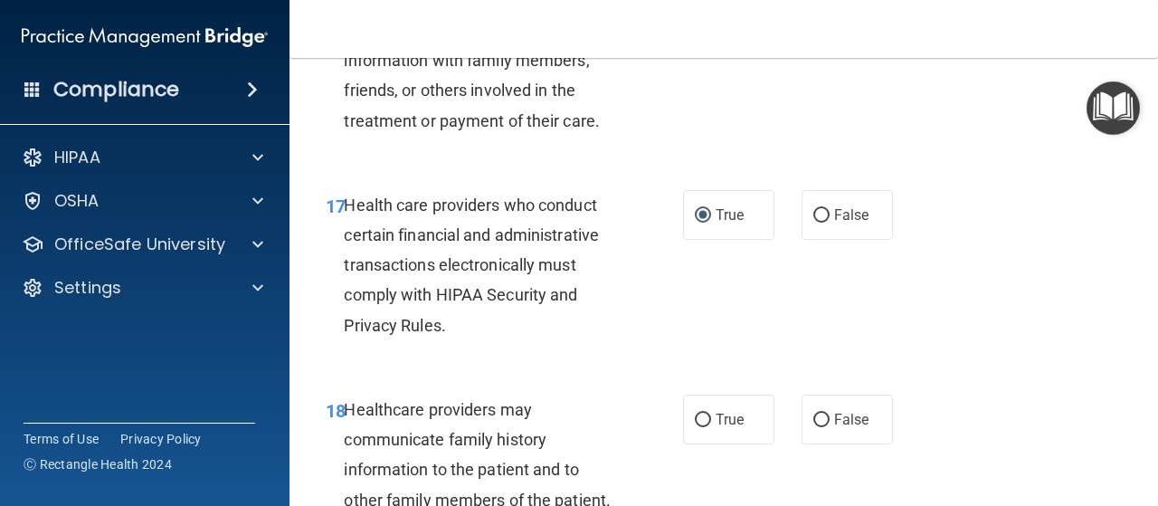
scroll to position [3167, 0]
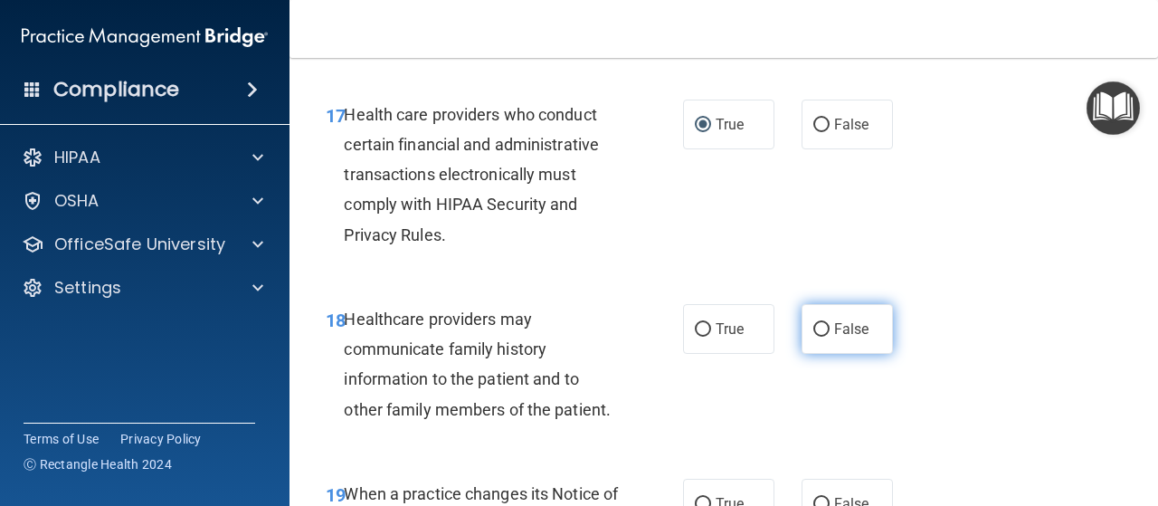
click at [813, 337] on input "False" at bounding box center [821, 330] width 16 height 14
radio input "true"
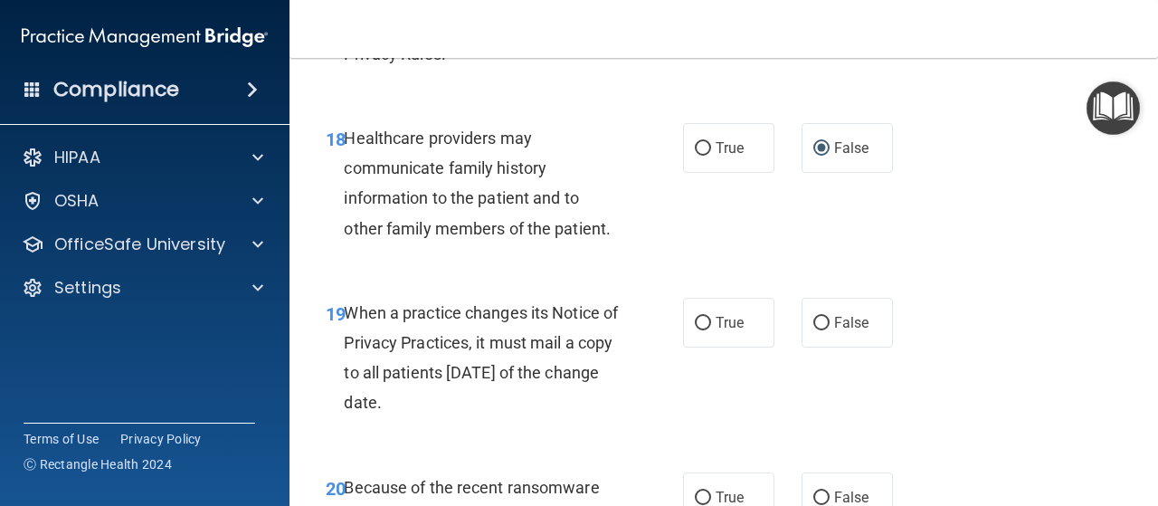
scroll to position [3439, 0]
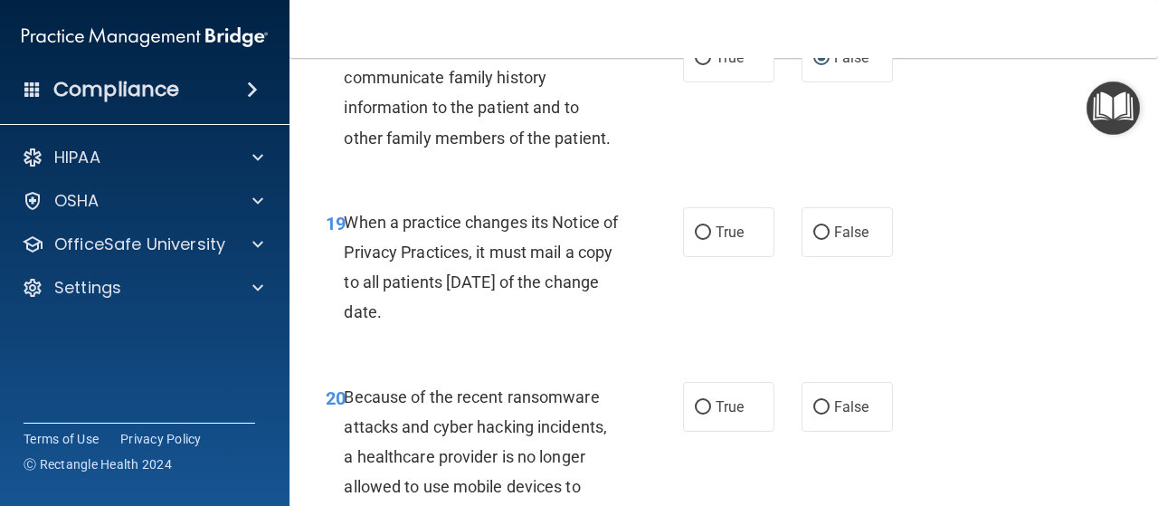
click at [697, 337] on div "19 When a practice changes its Notice of Privacy Practices, it must mail a copy…" at bounding box center [505, 271] width 412 height 129
click at [695, 240] on input "True" at bounding box center [703, 233] width 16 height 14
radio input "true"
click at [802, 432] on label "False" at bounding box center [847, 407] width 91 height 50
click at [813, 414] on input "False" at bounding box center [821, 408] width 16 height 14
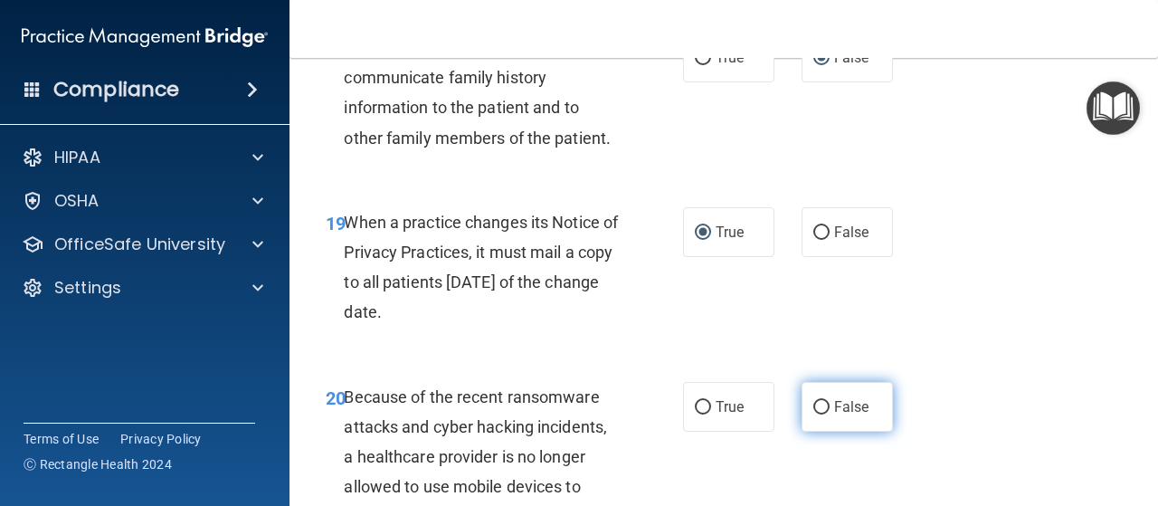
radio input "true"
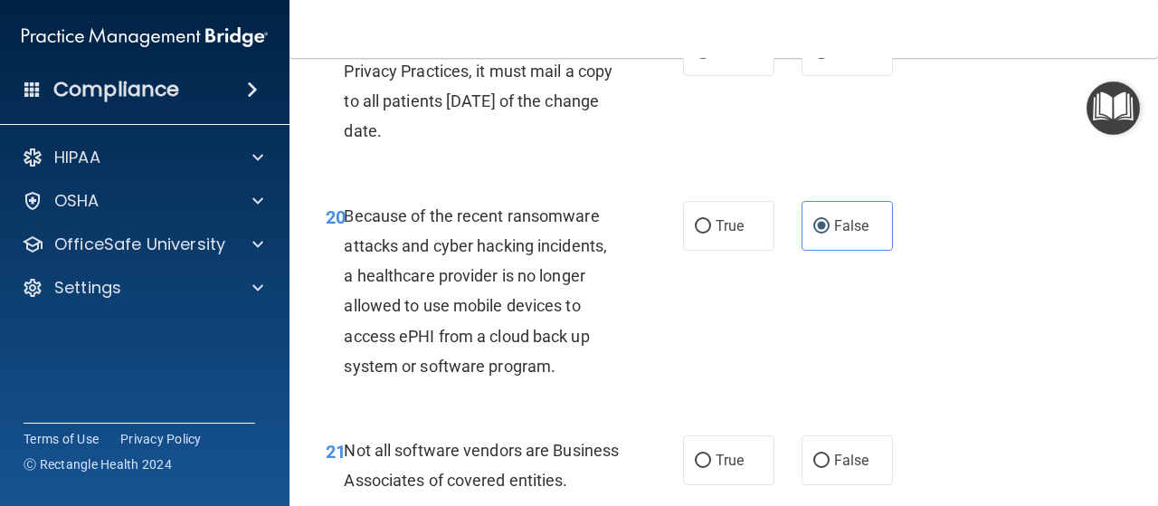
scroll to position [3529, 0]
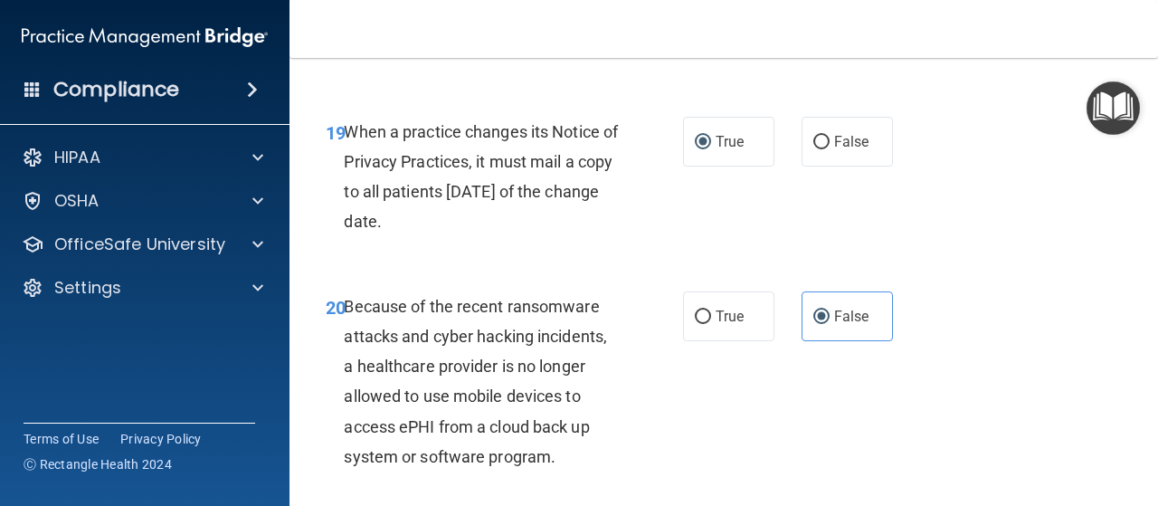
click at [699, 480] on div "20 Because of the recent ransomware attacks and cyber hacking incidents, a heal…" at bounding box center [505, 385] width 412 height 189
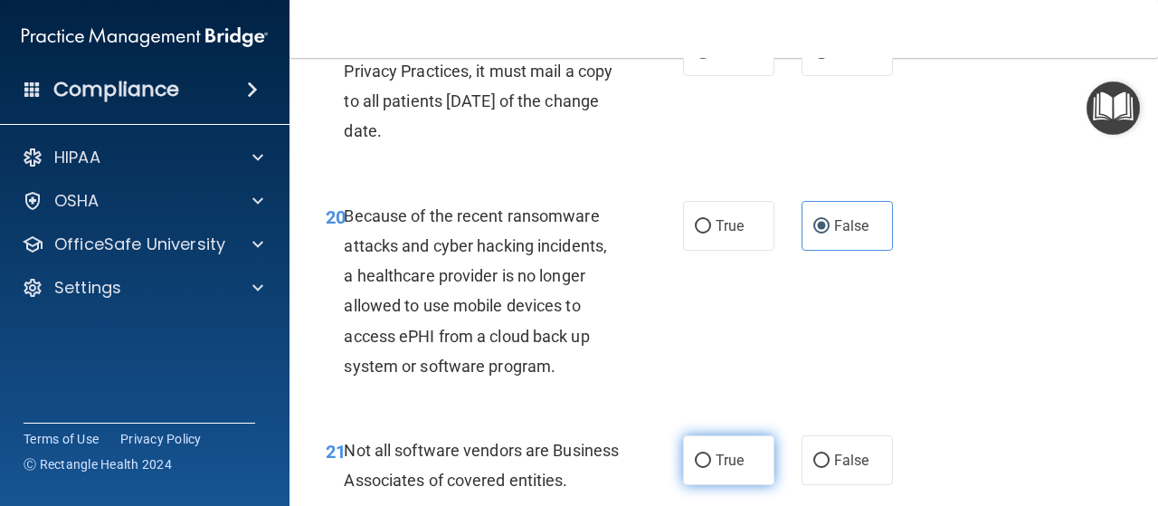
click at [704, 483] on label "True" at bounding box center [728, 460] width 91 height 50
click at [704, 468] on input "True" at bounding box center [703, 461] width 16 height 14
radio input "true"
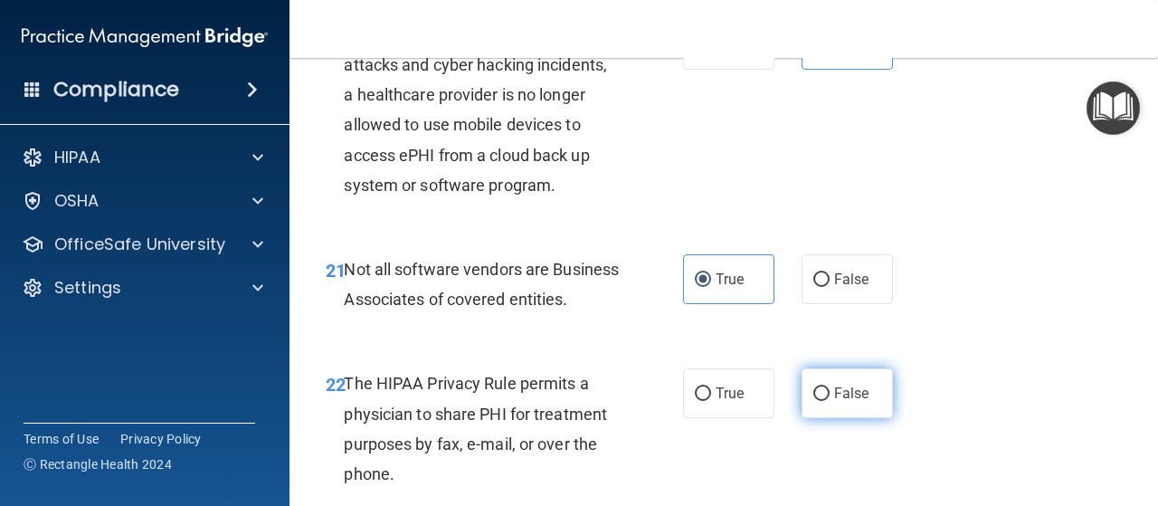
click at [813, 401] on input "False" at bounding box center [821, 394] width 16 height 14
radio input "true"
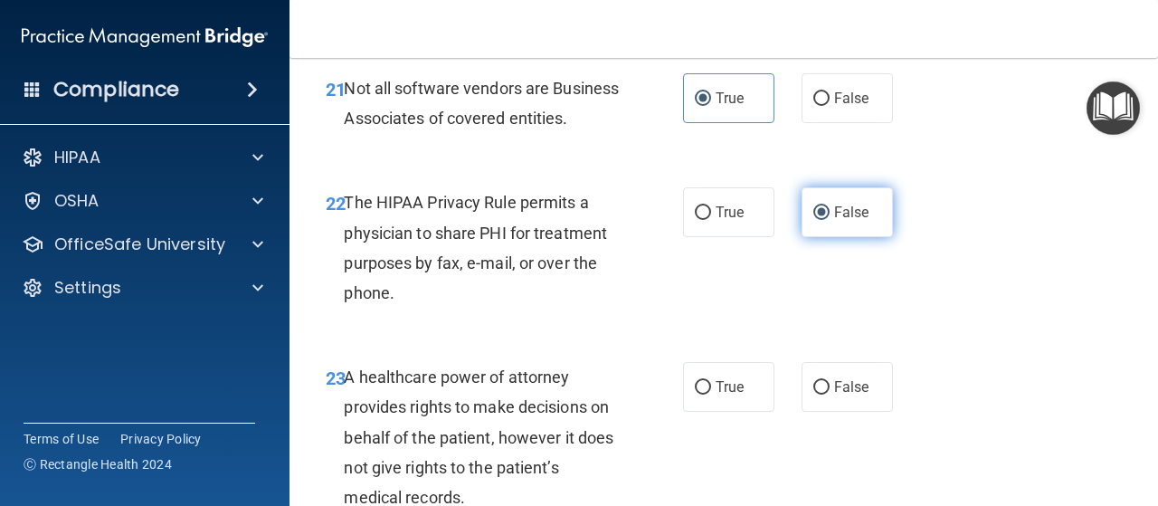
scroll to position [4072, 0]
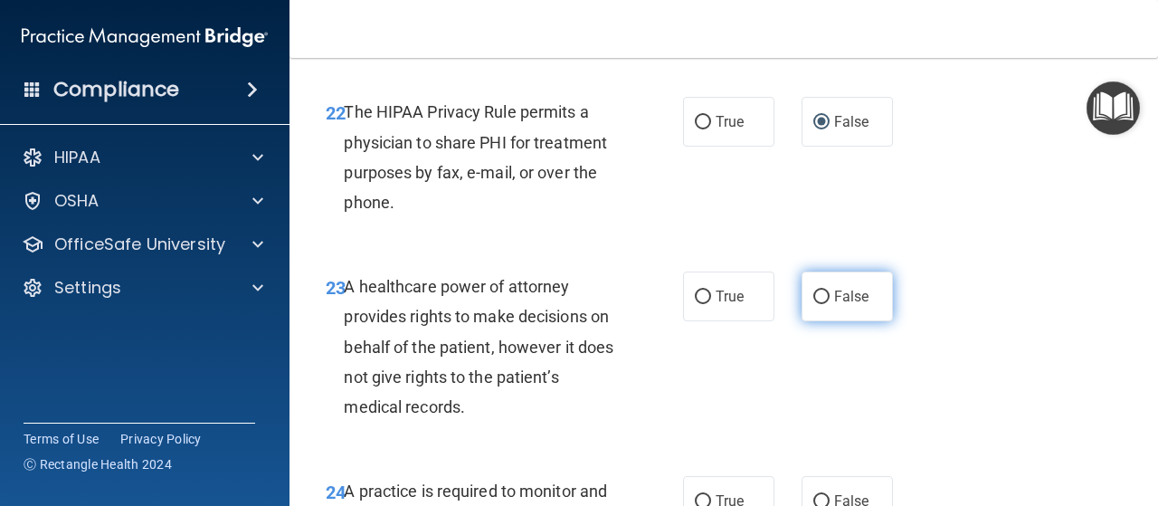
click at [813, 304] on input "False" at bounding box center [821, 297] width 16 height 14
radio input "true"
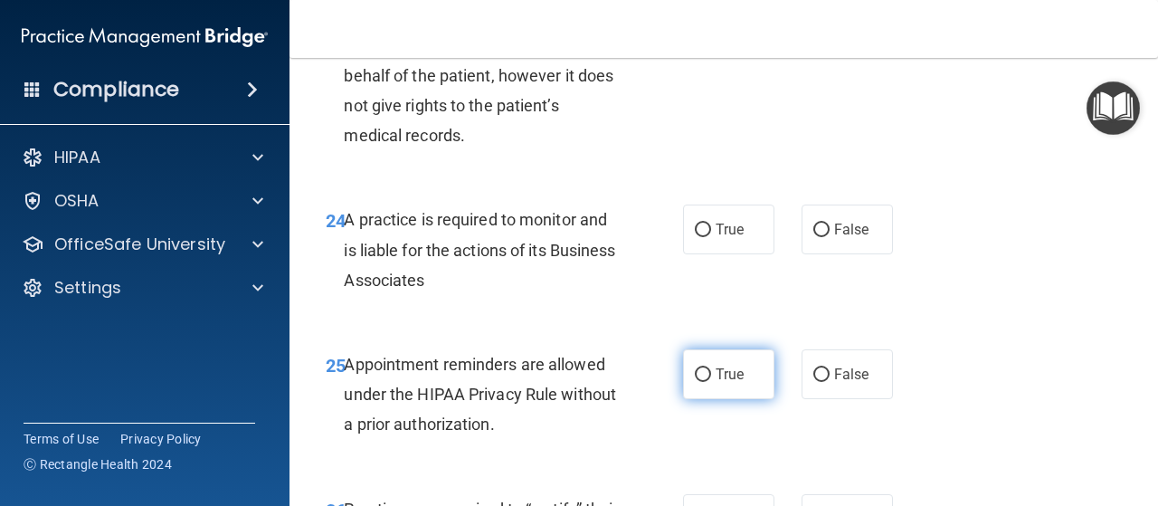
click at [702, 382] on input "True" at bounding box center [703, 375] width 16 height 14
radio input "true"
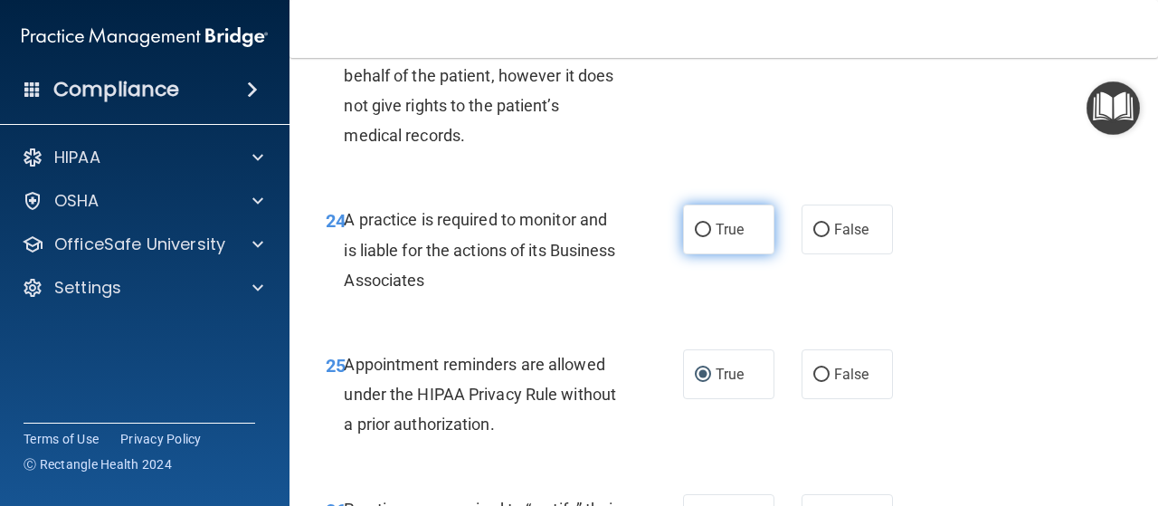
click at [700, 237] on input "True" at bounding box center [703, 231] width 16 height 14
radio input "true"
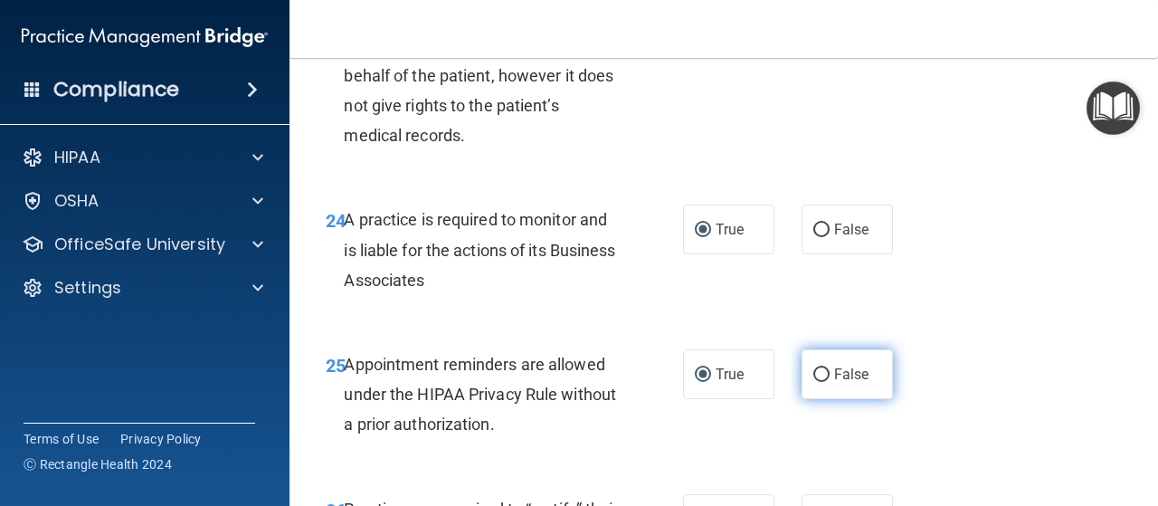
scroll to position [4524, 0]
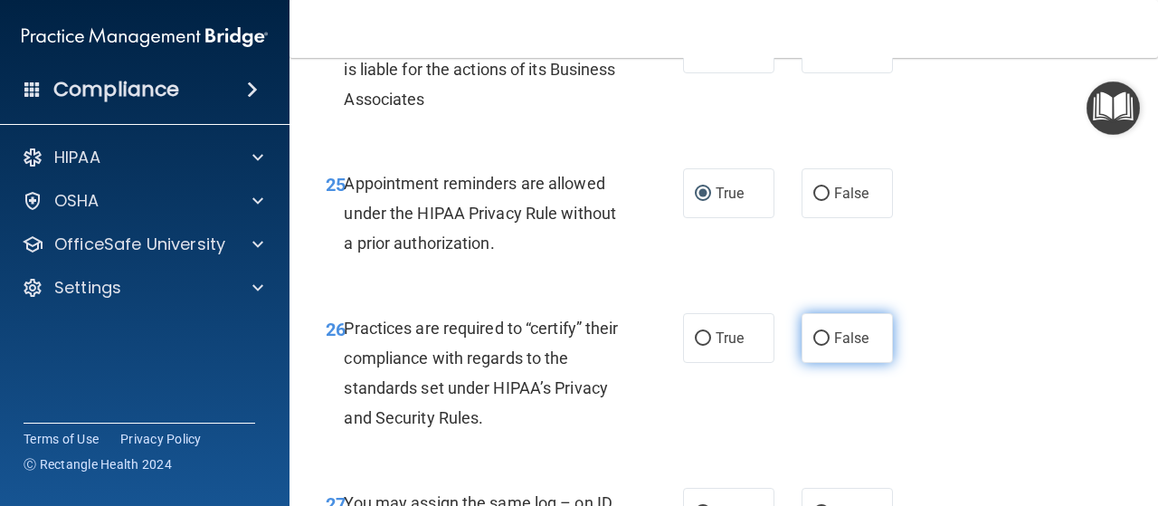
click at [816, 346] on input "False" at bounding box center [821, 339] width 16 height 14
radio input "true"
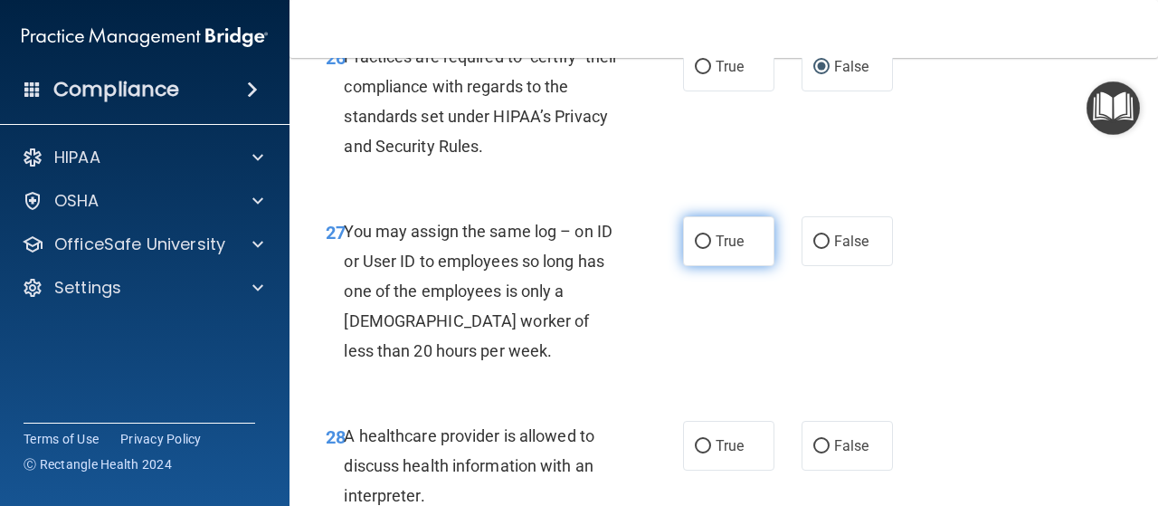
click at [695, 249] on input "True" at bounding box center [703, 242] width 16 height 14
radio input "true"
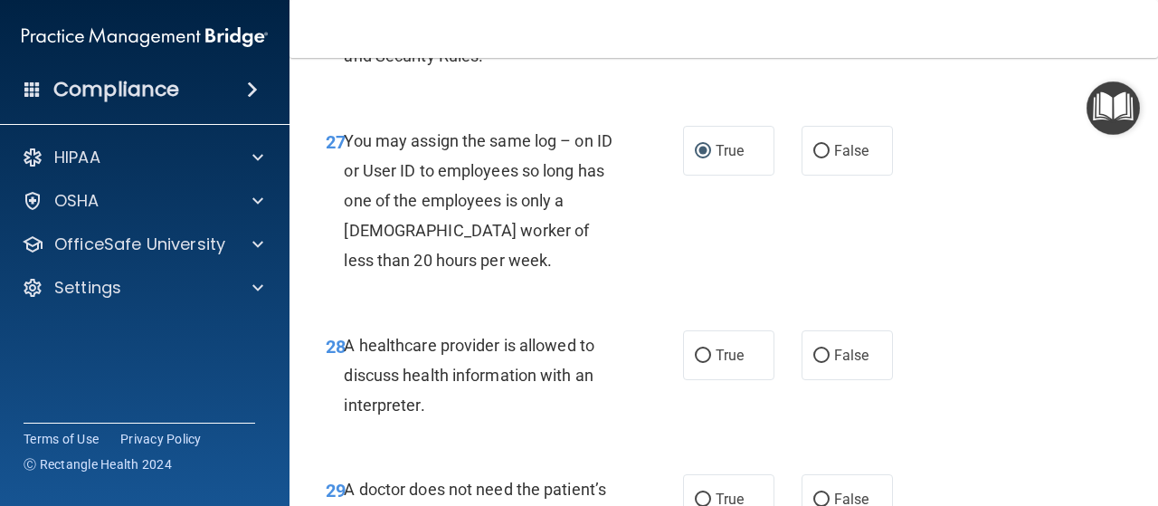
scroll to position [4977, 0]
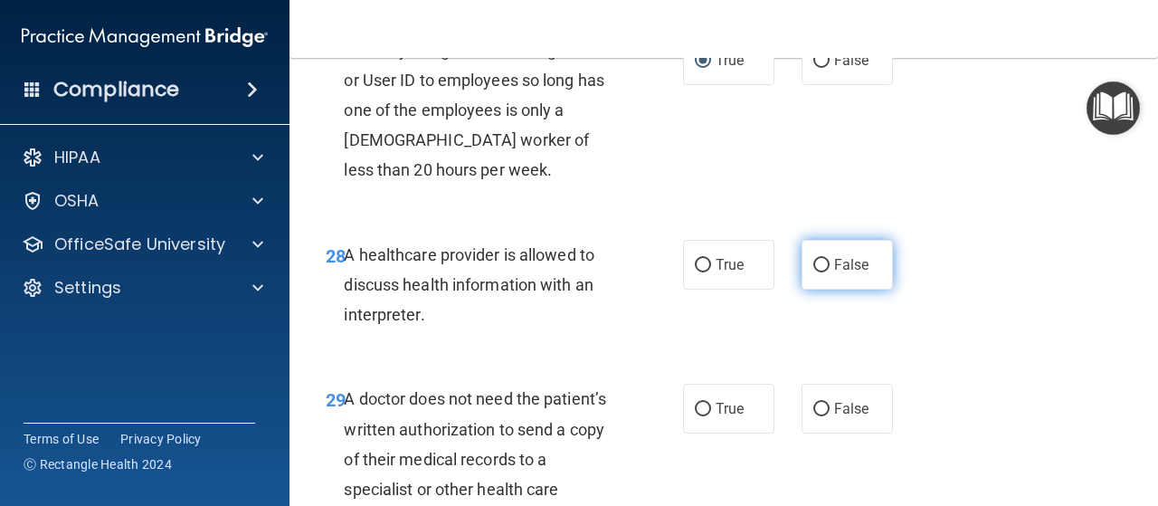
click at [813, 272] on input "False" at bounding box center [821, 266] width 16 height 14
radio input "true"
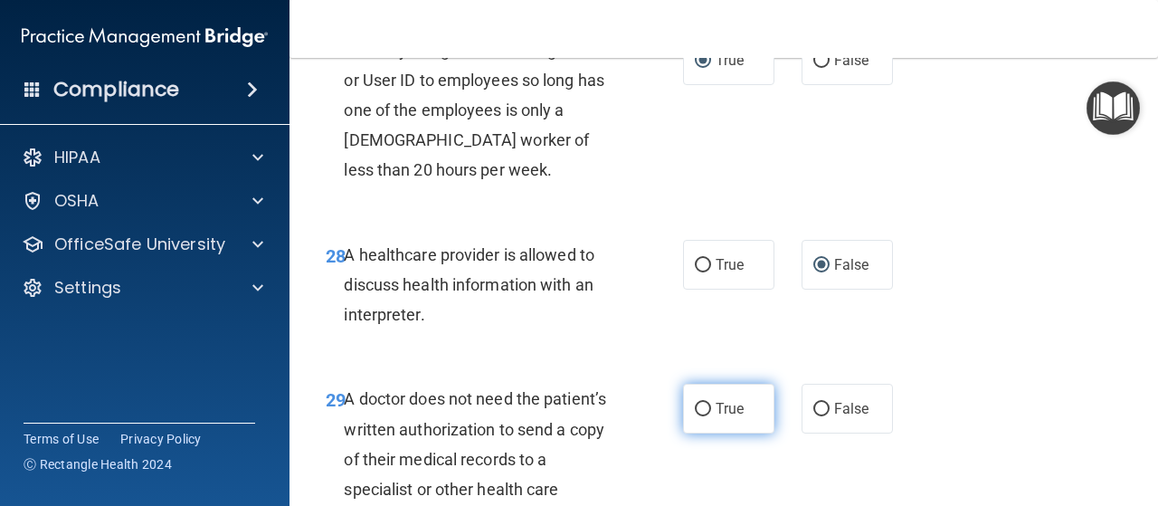
click at [706, 433] on label "True" at bounding box center [728, 409] width 91 height 50
click at [706, 416] on input "True" at bounding box center [703, 410] width 16 height 14
radio input "true"
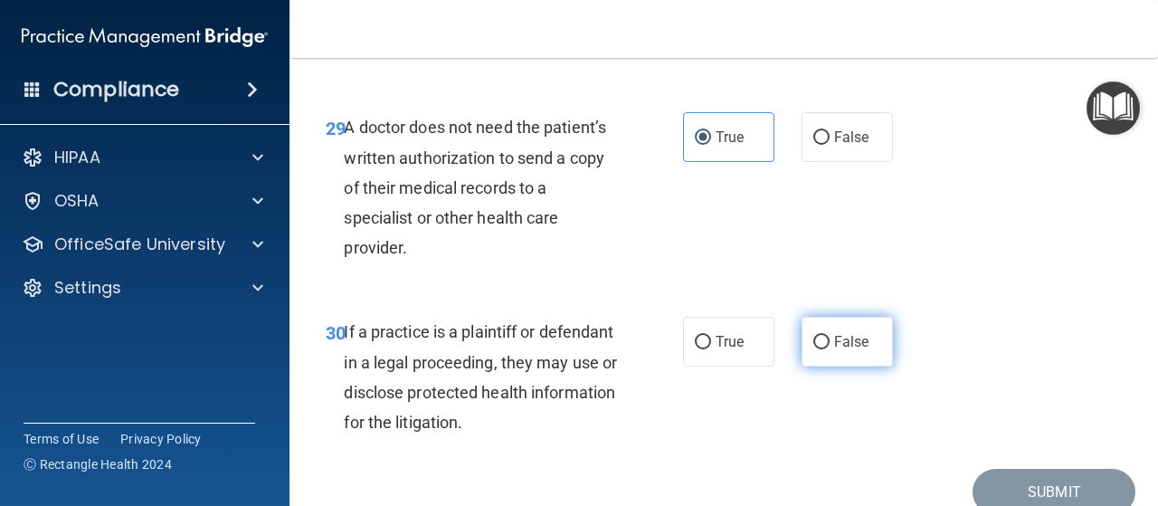
click at [814, 349] on input "False" at bounding box center [821, 343] width 16 height 14
radio input "true"
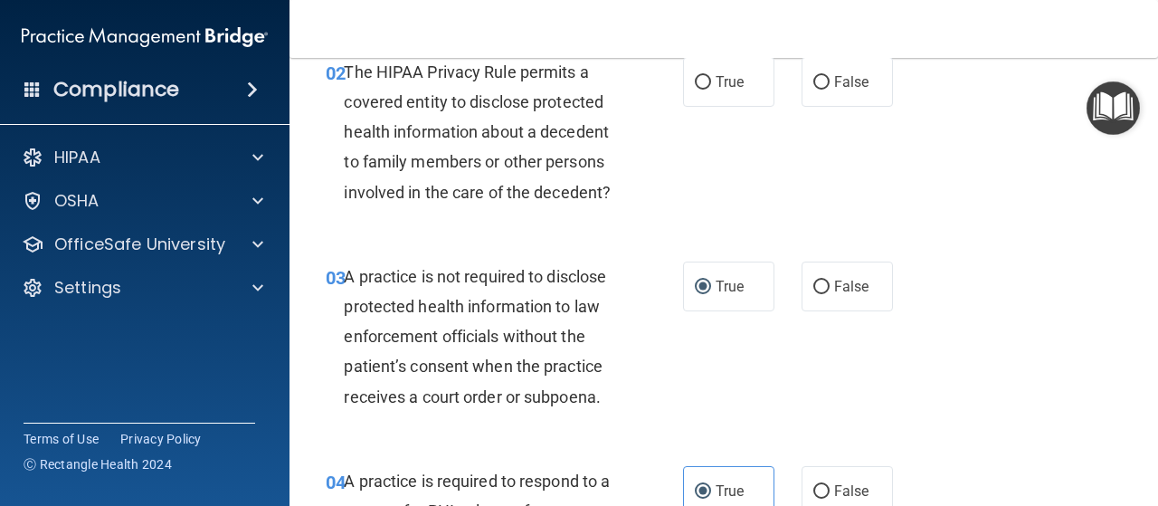
scroll to position [140, 0]
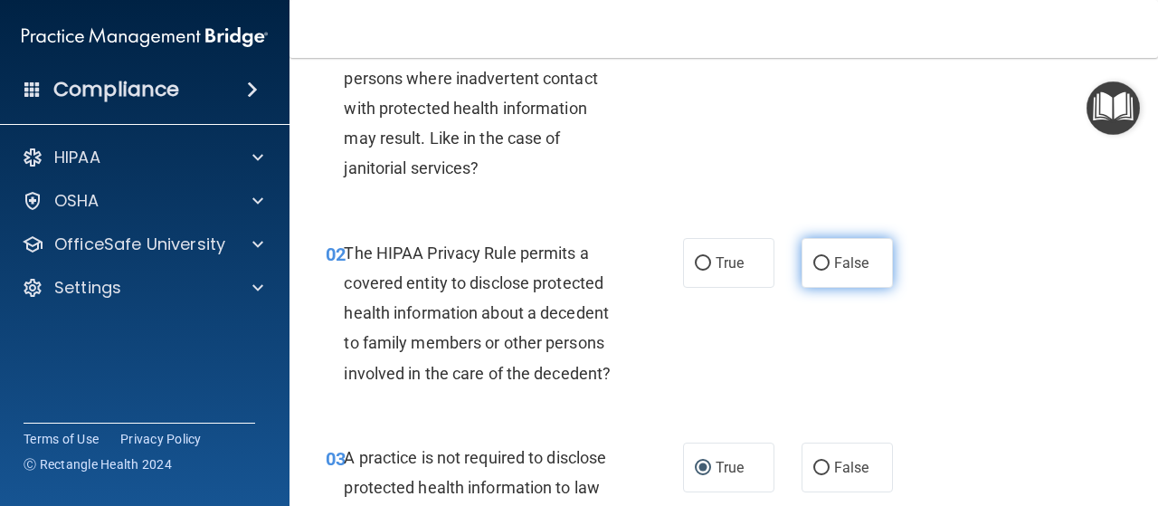
click at [802, 281] on label "False" at bounding box center [847, 263] width 91 height 50
click at [813, 271] on input "False" at bounding box center [821, 264] width 16 height 14
radio input "true"
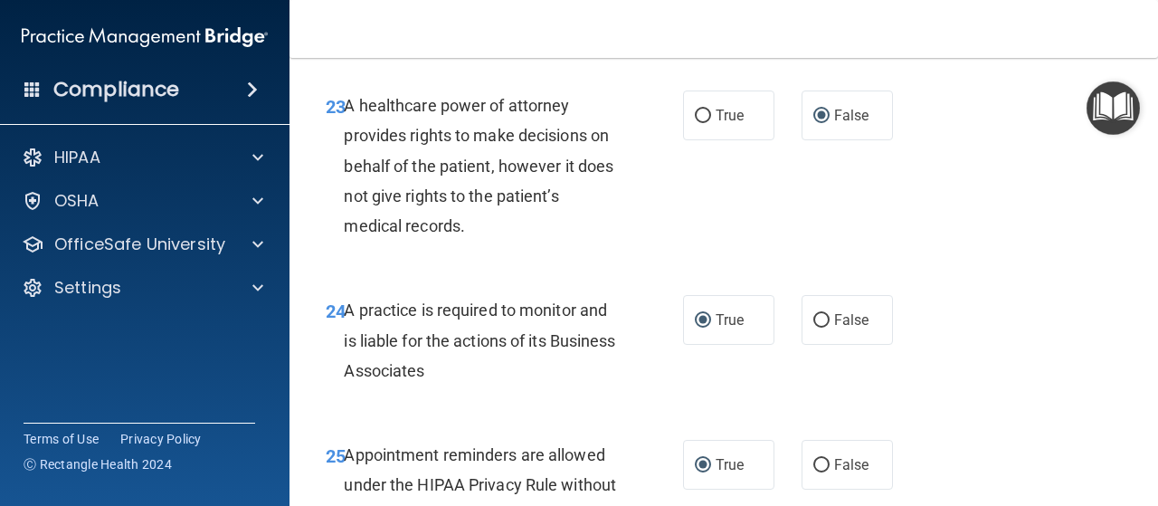
scroll to position [5389, 0]
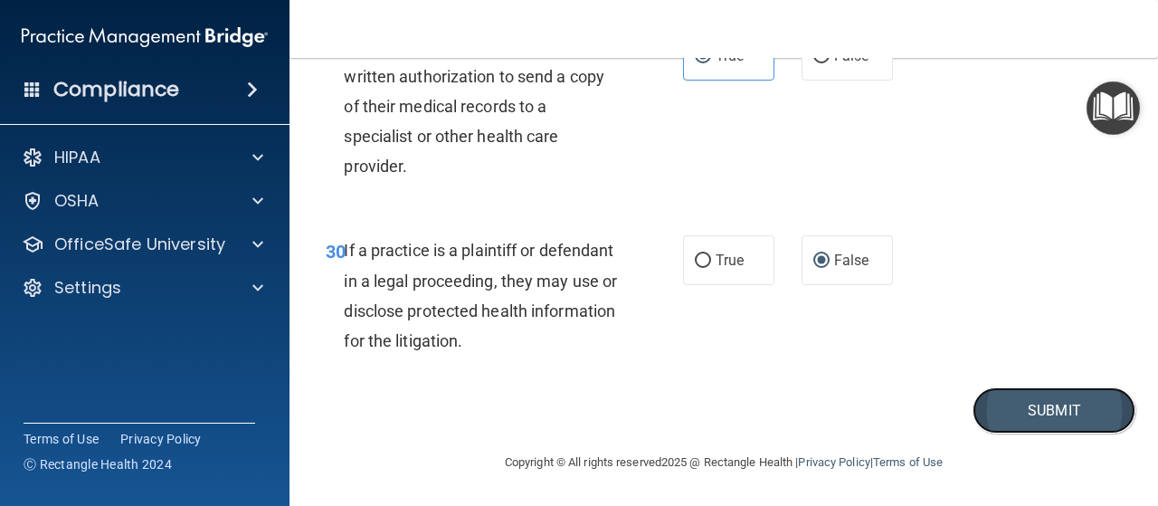
click at [981, 392] on button "Submit" at bounding box center [1054, 410] width 163 height 46
